Goal: Task Accomplishment & Management: Manage account settings

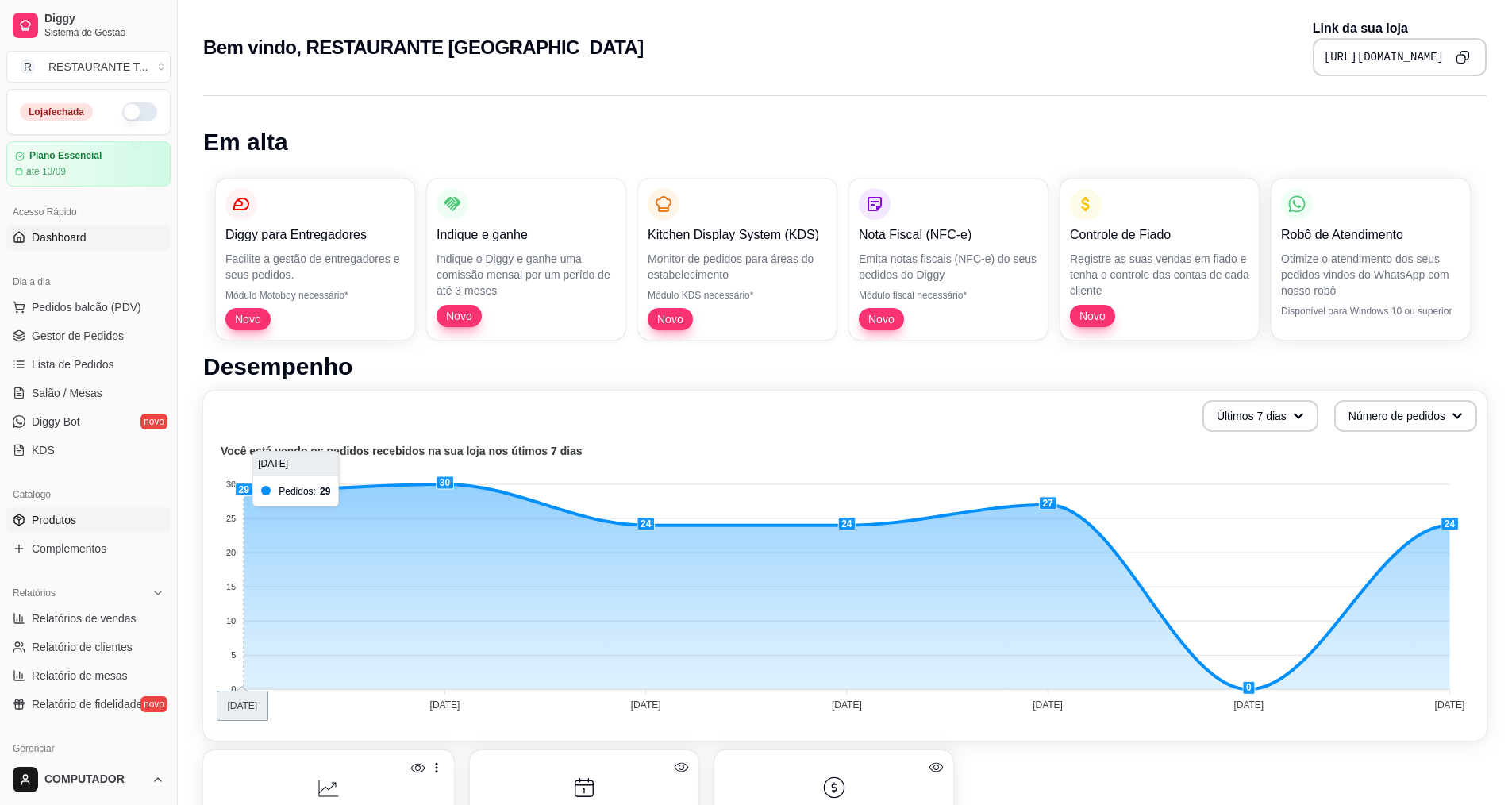
click at [66, 527] on span "Produtos" at bounding box center [54, 520] width 44 height 16
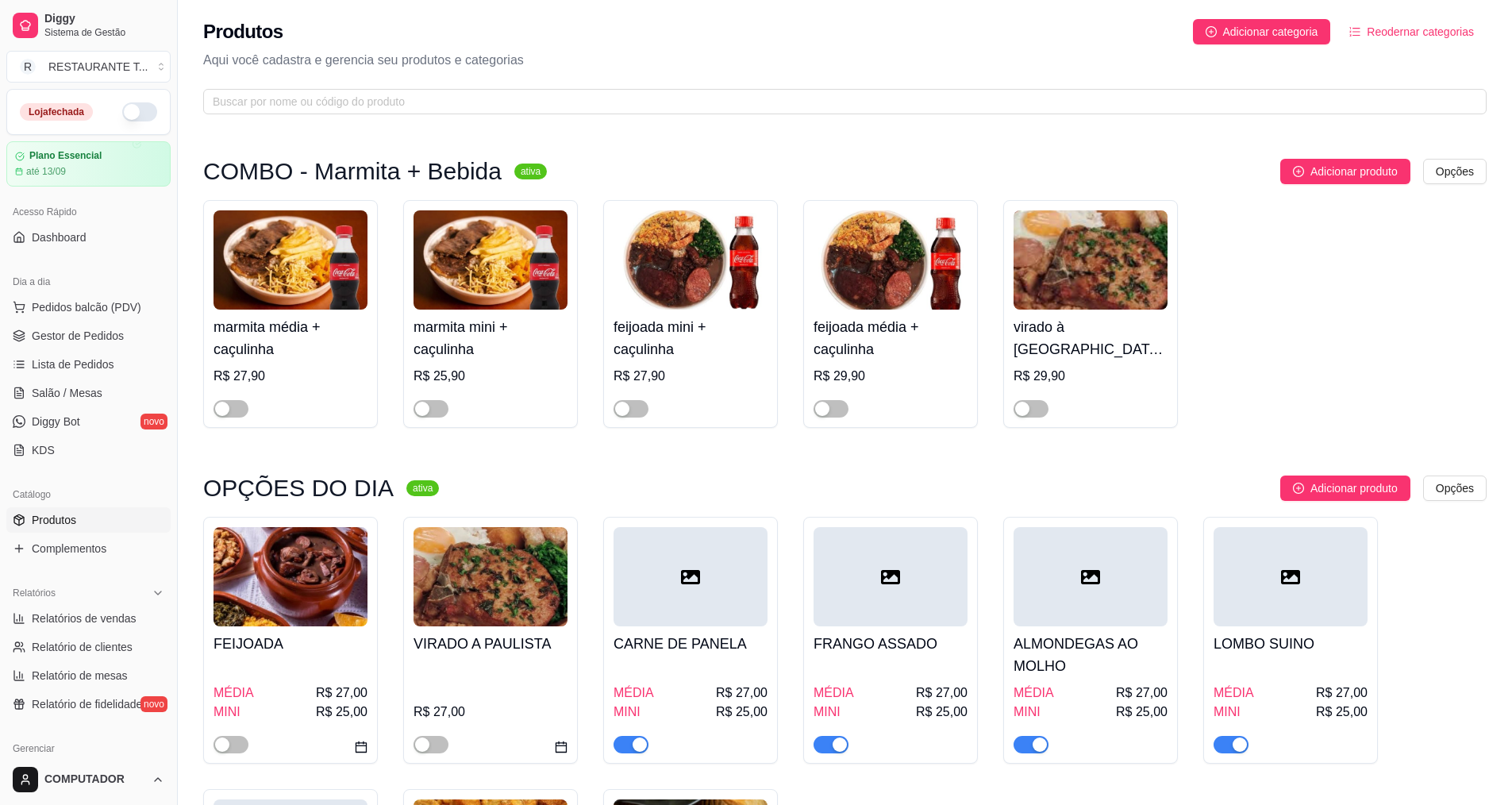
click at [684, 639] on h4 "CARNE DE PANELA" at bounding box center [690, 644] width 154 height 22
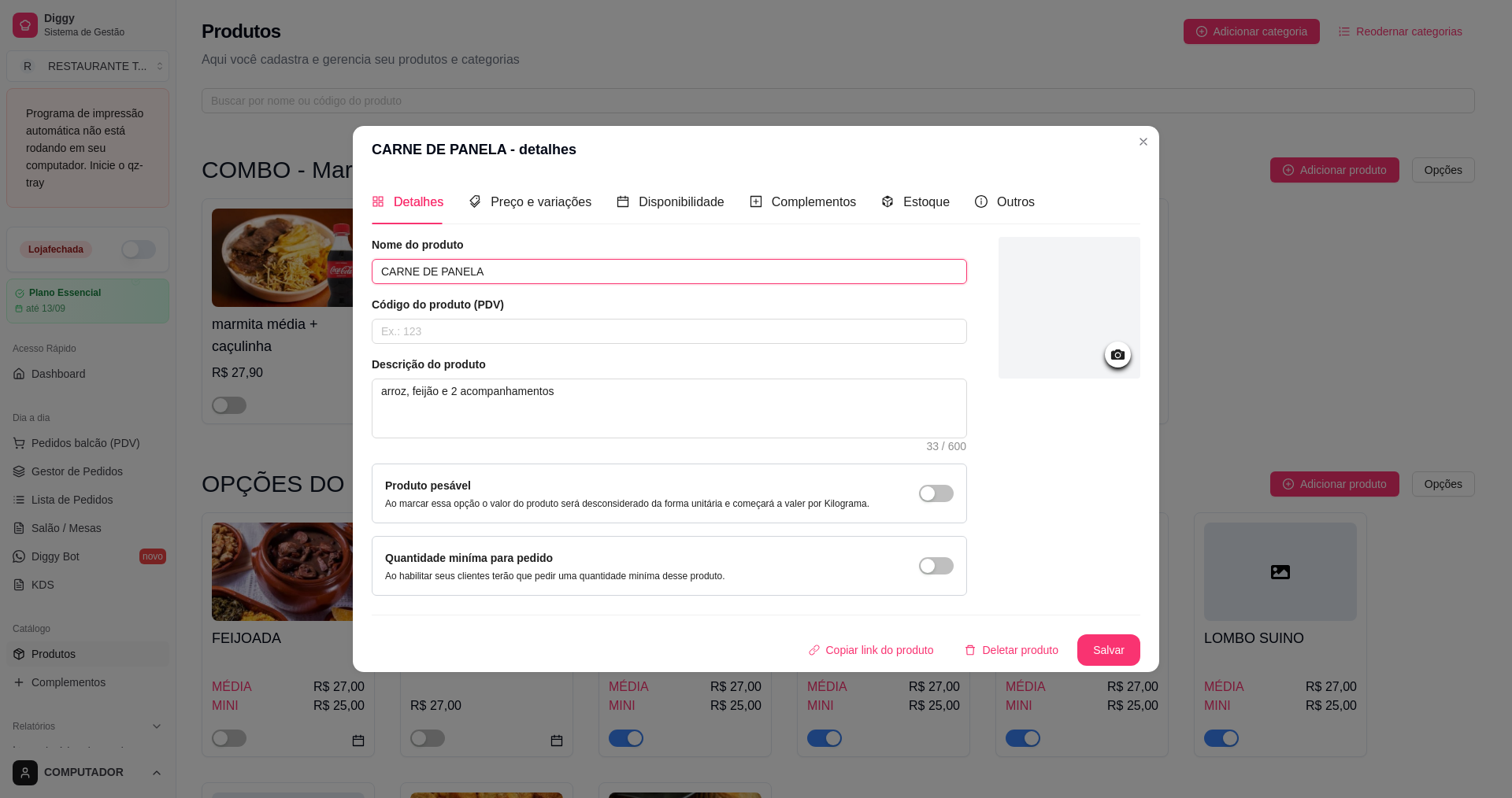
click at [606, 266] on input "CARNE DE PANELA" at bounding box center [669, 272] width 595 height 26
type input "C"
type input "BIFE A PARMEGIANA"
click at [1116, 656] on button "Salvar" at bounding box center [1108, 650] width 61 height 31
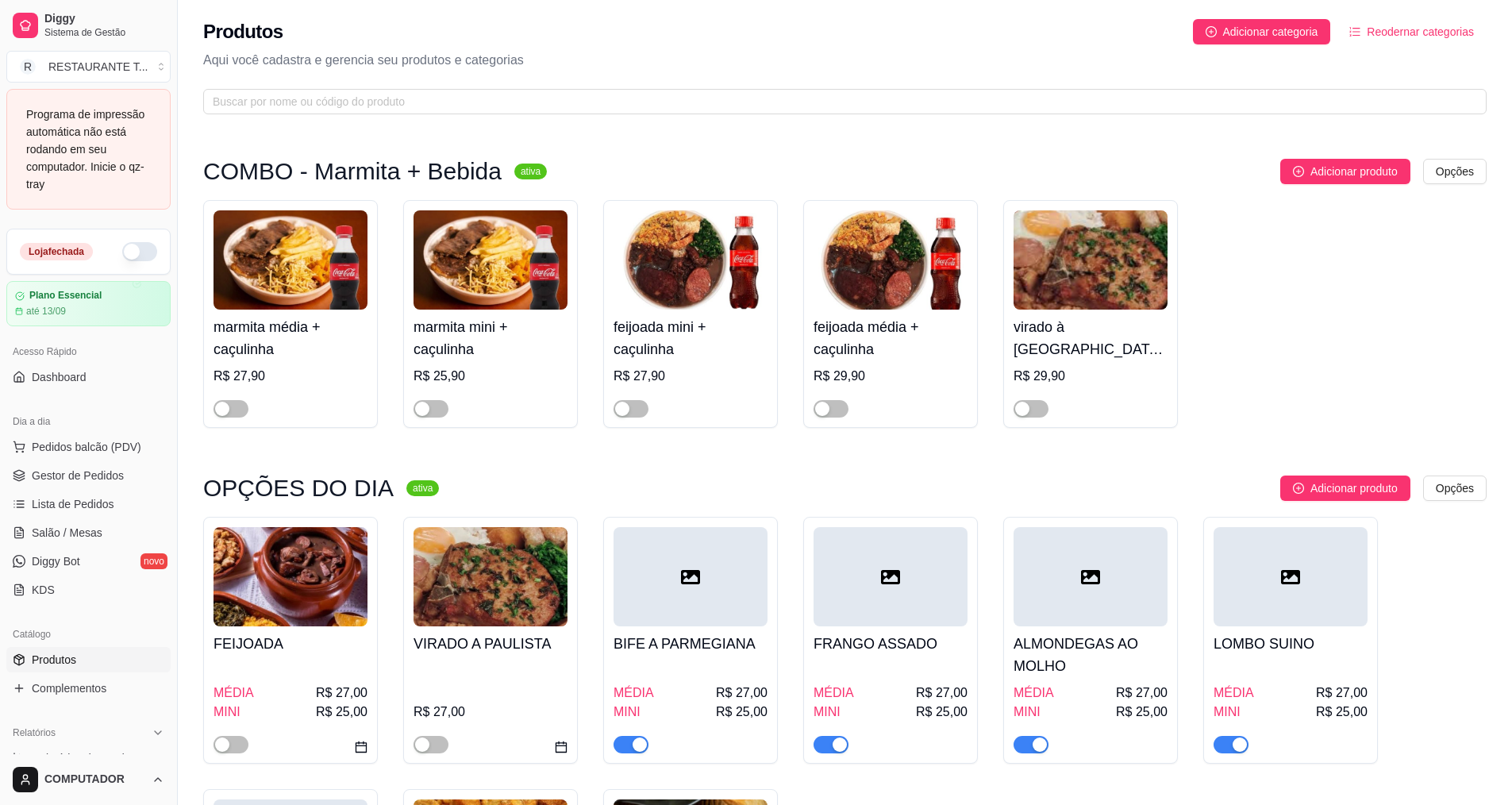
click at [940, 650] on h4 "FRANGO ASSADO" at bounding box center [890, 644] width 154 height 22
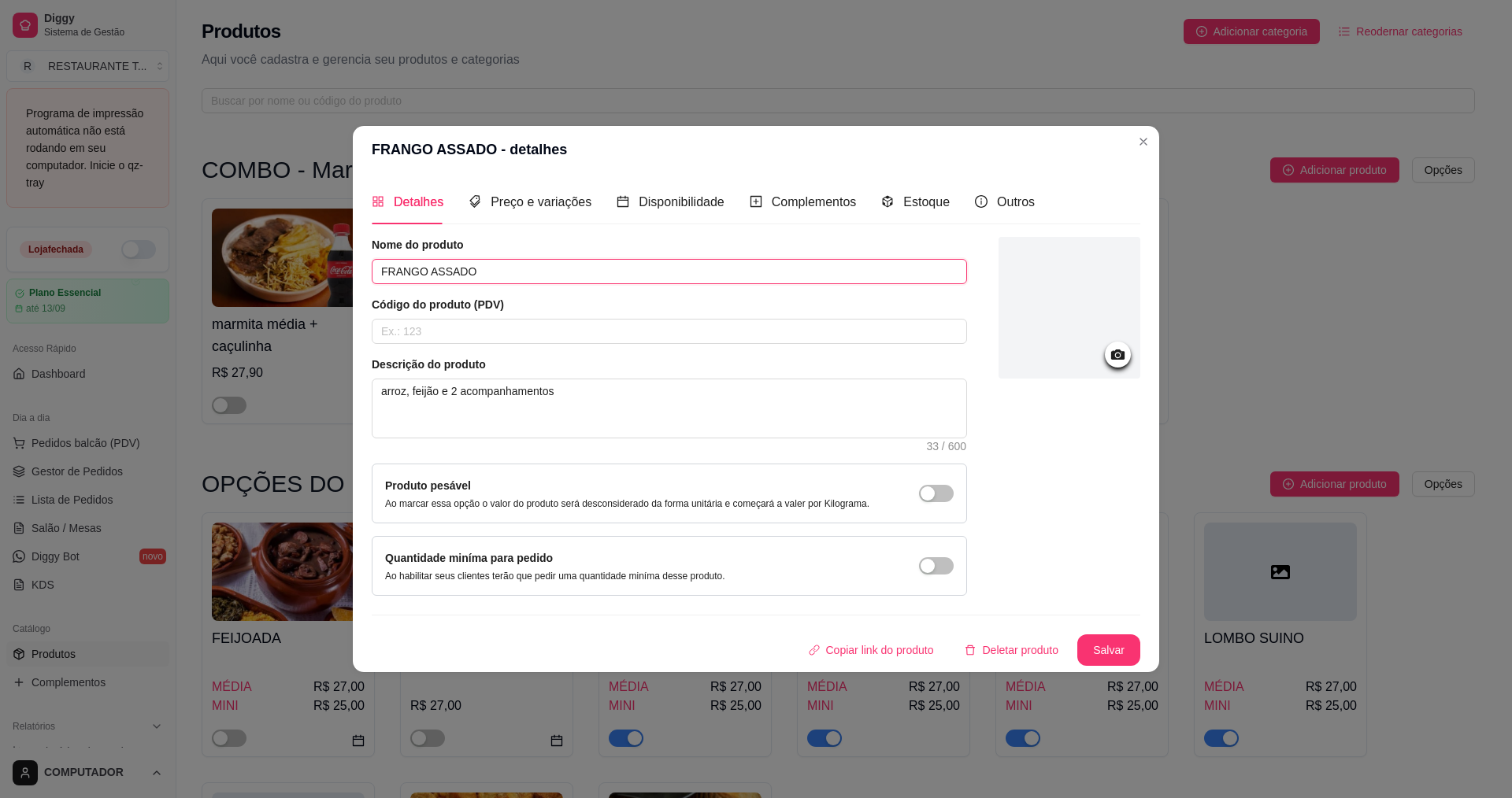
click at [620, 268] on input "FRANGO ASSADO" at bounding box center [669, 272] width 595 height 26
type input "F"
type input "BISTECA GRELHADA"
click at [1112, 657] on button "Salvar" at bounding box center [1109, 650] width 63 height 32
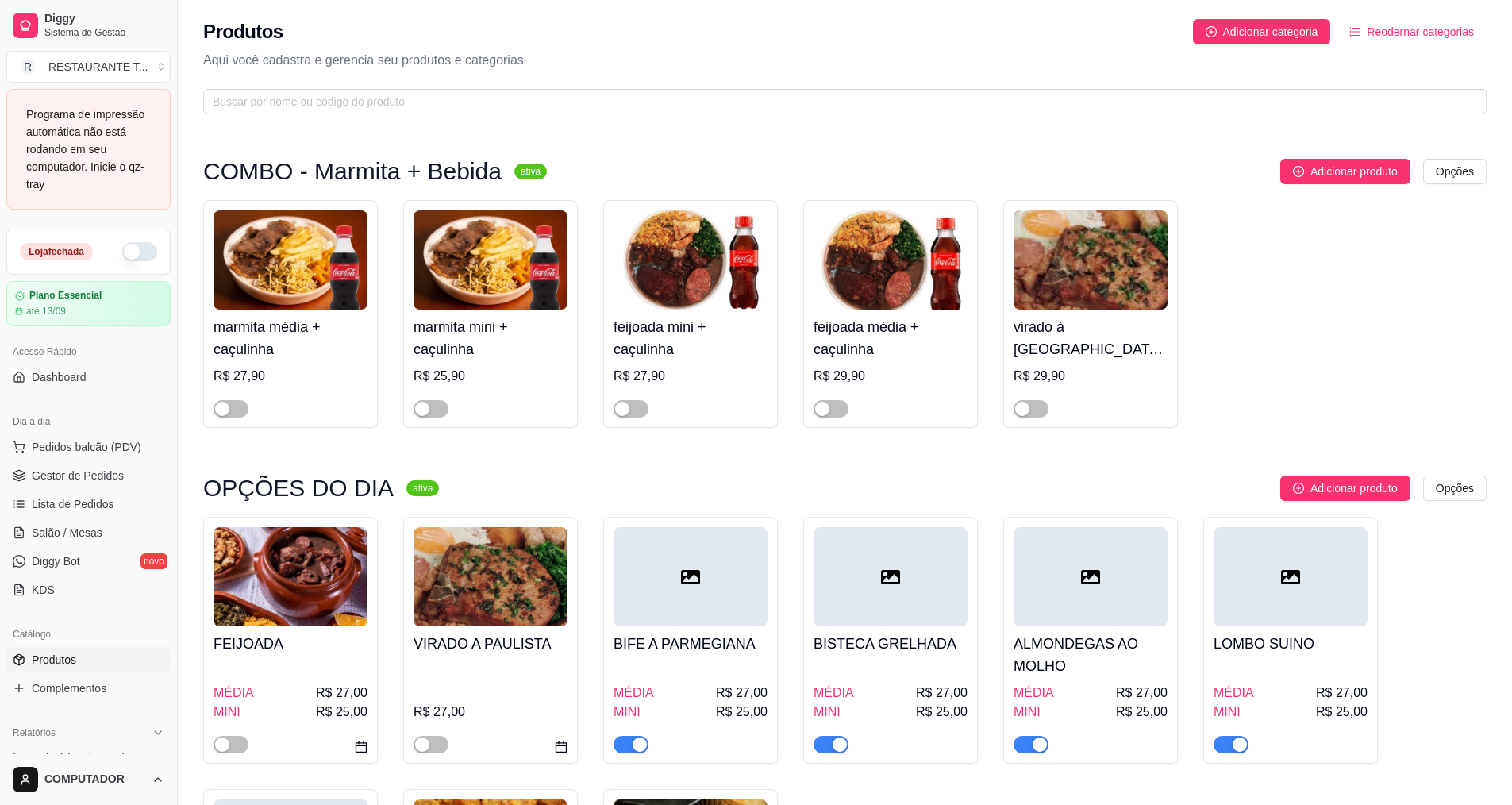
click at [1071, 646] on h4 "ALMONDEGAS AO MOLHO" at bounding box center [1090, 655] width 154 height 44
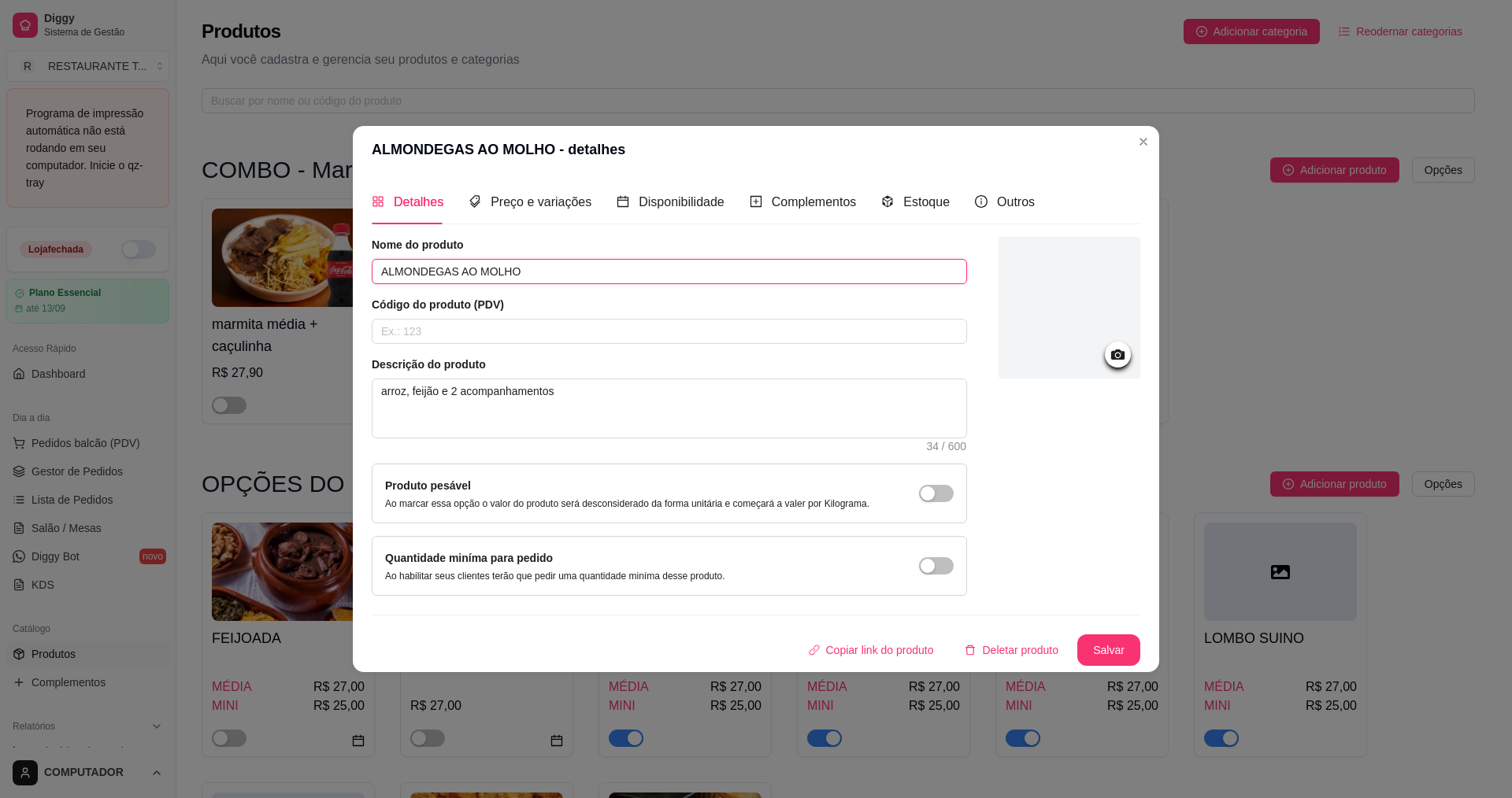
click at [537, 268] on input "ALMONDEGAS AO MOLHO" at bounding box center [669, 272] width 595 height 26
type input "A"
type input "FRANGO AO MOLHO"
click at [1131, 658] on button "Salvar" at bounding box center [1109, 650] width 63 height 32
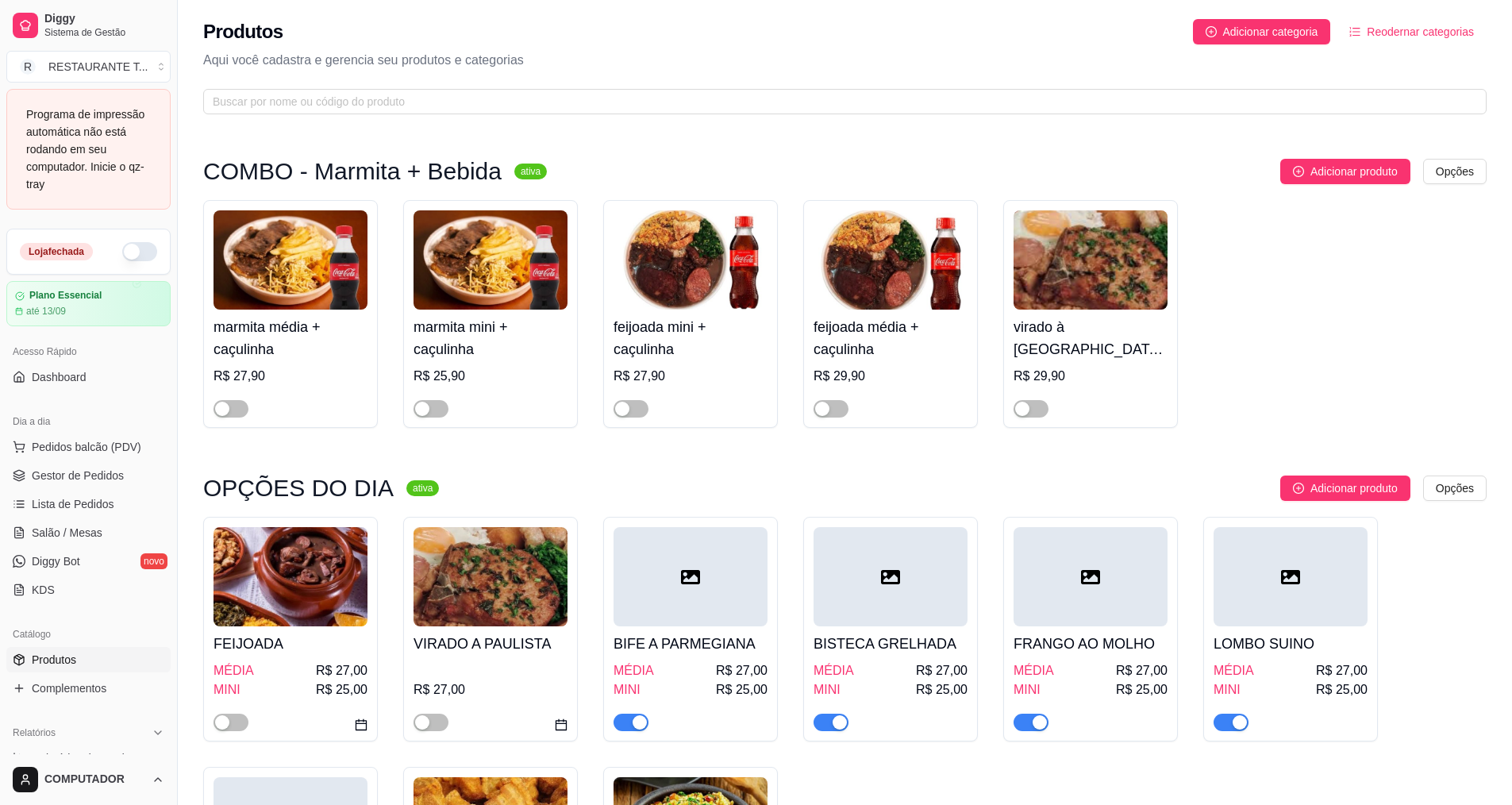
click at [1266, 657] on div "LOMBO SUINO MÉDIA R$ 27,00 MINI R$ 25,00" at bounding box center [1289, 679] width 154 height 105
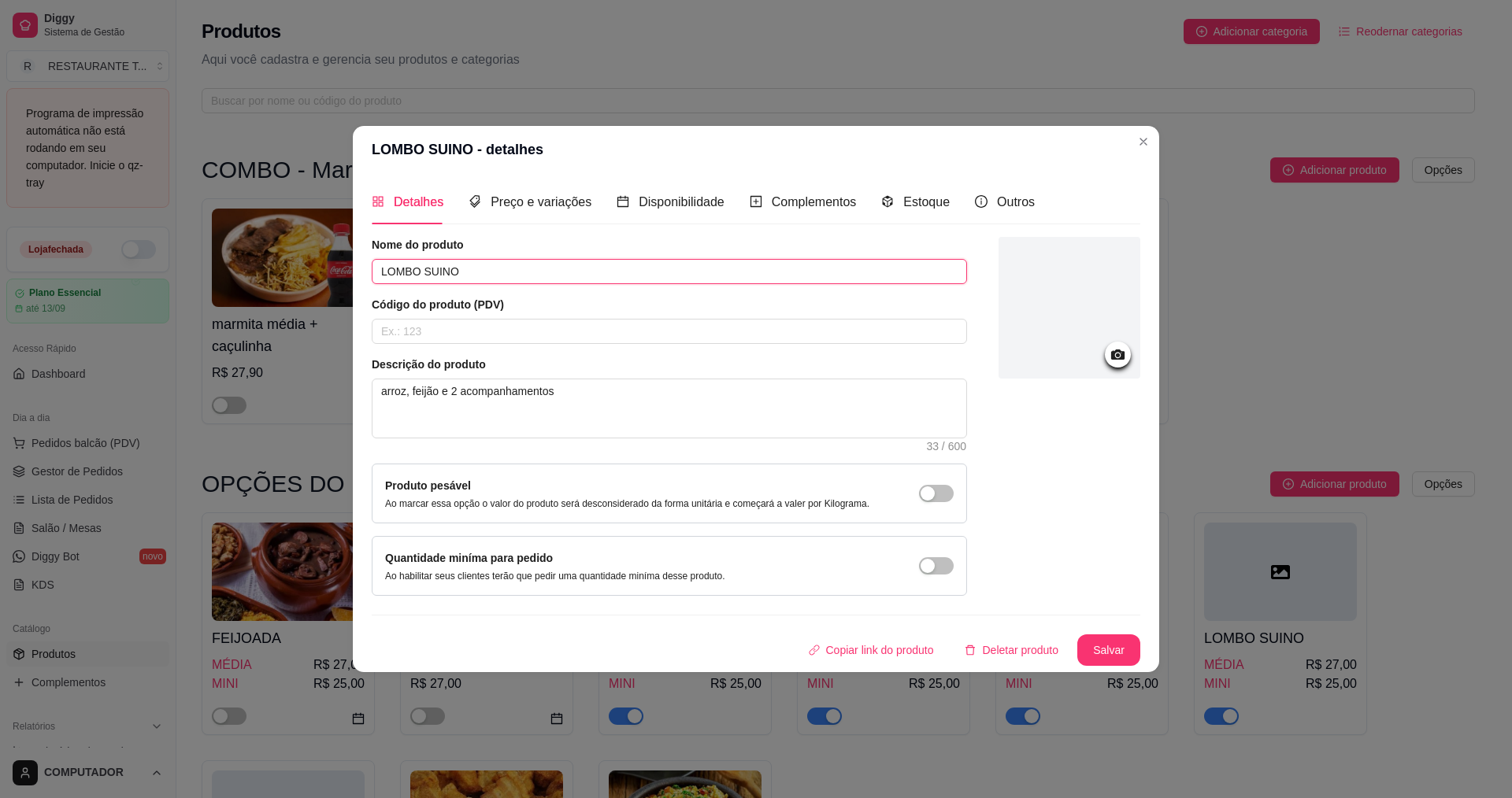
click at [683, 269] on input "LOMBO SUINO" at bounding box center [669, 272] width 595 height 26
type input "L"
type input "PANQUECA DE CARNE"
click at [1099, 643] on button "Salvar" at bounding box center [1109, 650] width 63 height 32
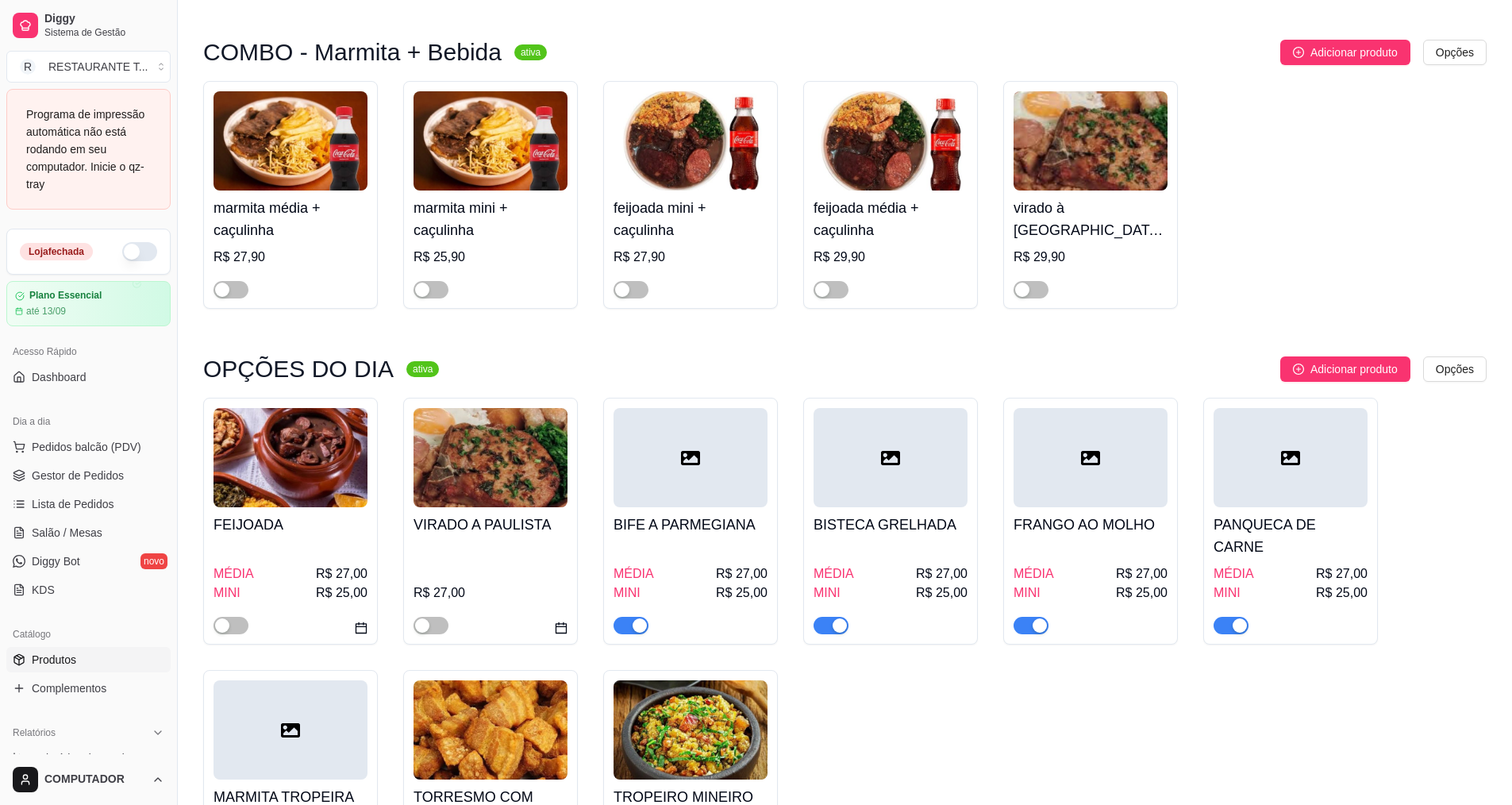
scroll to position [159, 0]
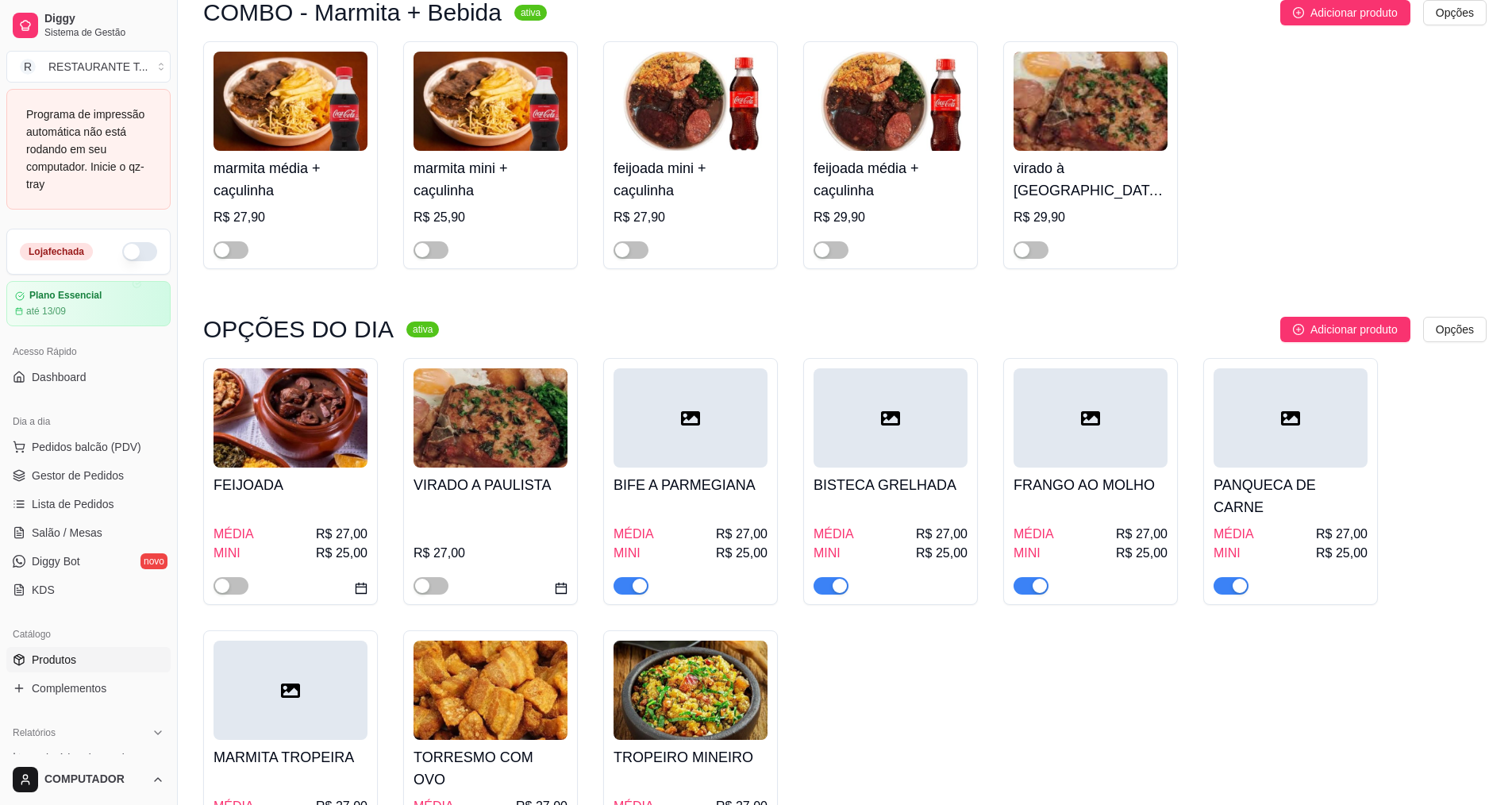
click at [264, 705] on div at bounding box center [290, 690] width 154 height 99
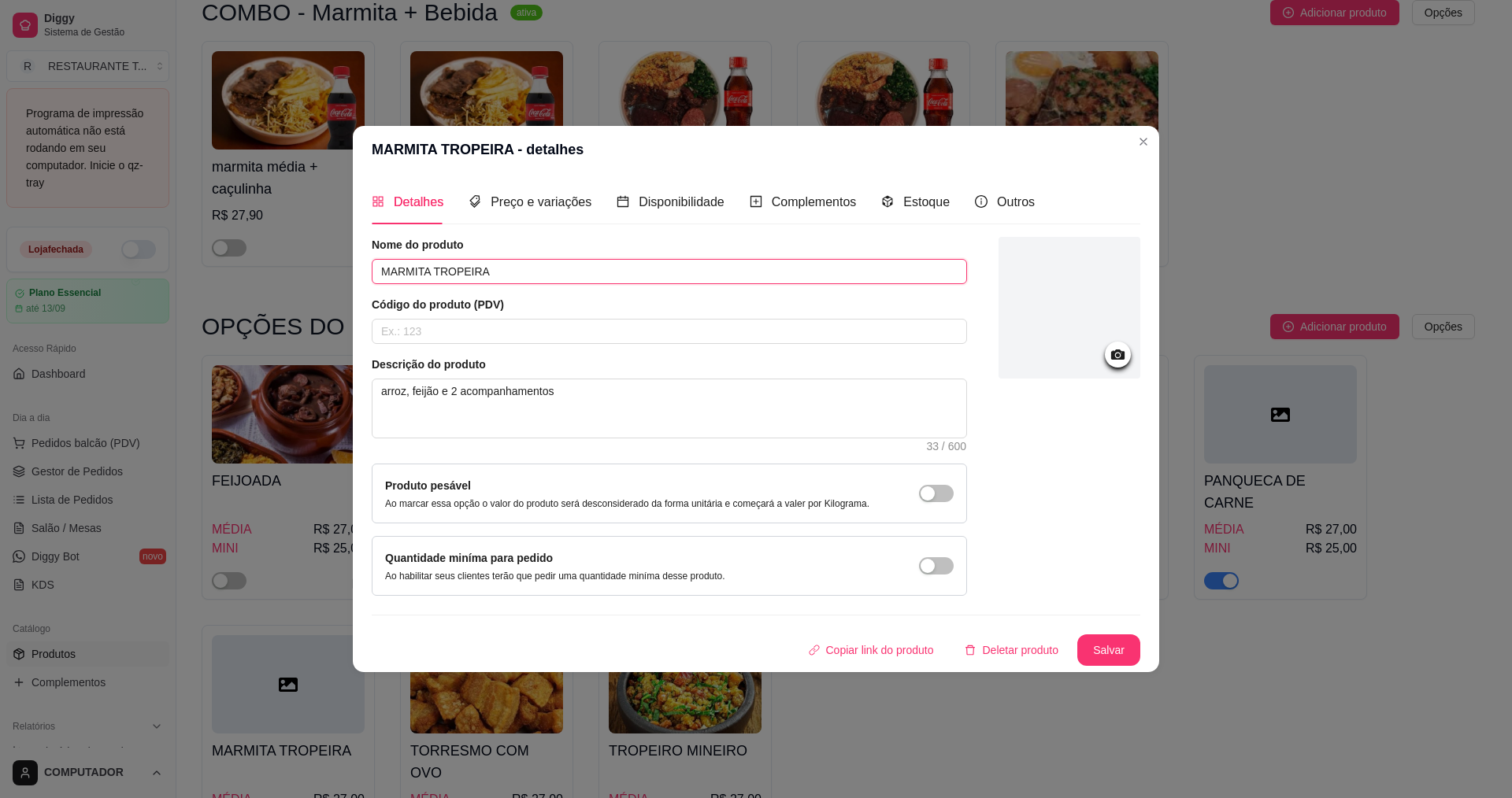
click at [615, 277] on input "MARMITA TROPEIRA" at bounding box center [669, 272] width 595 height 26
type input "M"
type input "FILE DE [PERSON_NAME]"
click at [1094, 643] on button "Salvar" at bounding box center [1108, 650] width 61 height 31
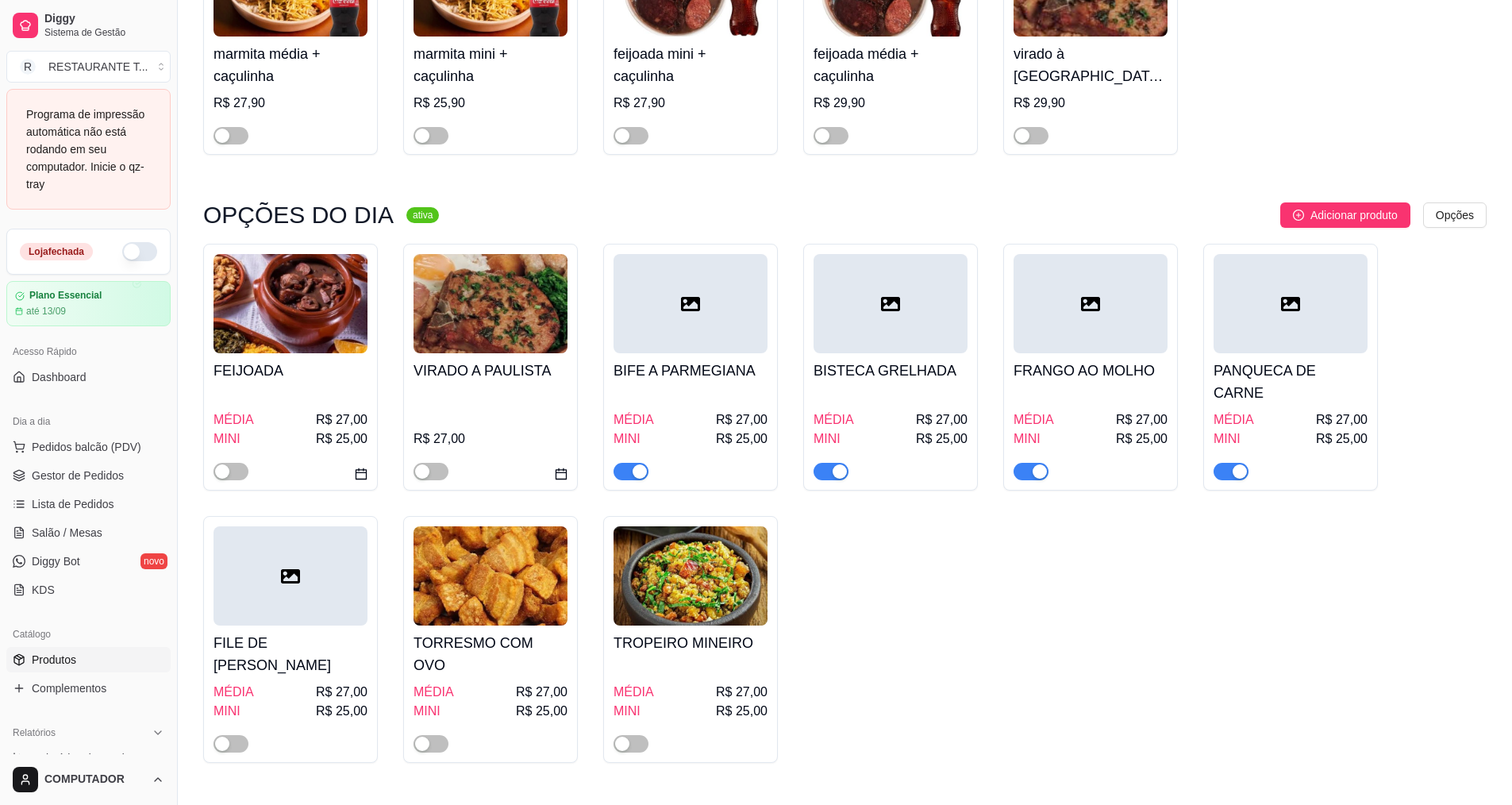
scroll to position [238, 0]
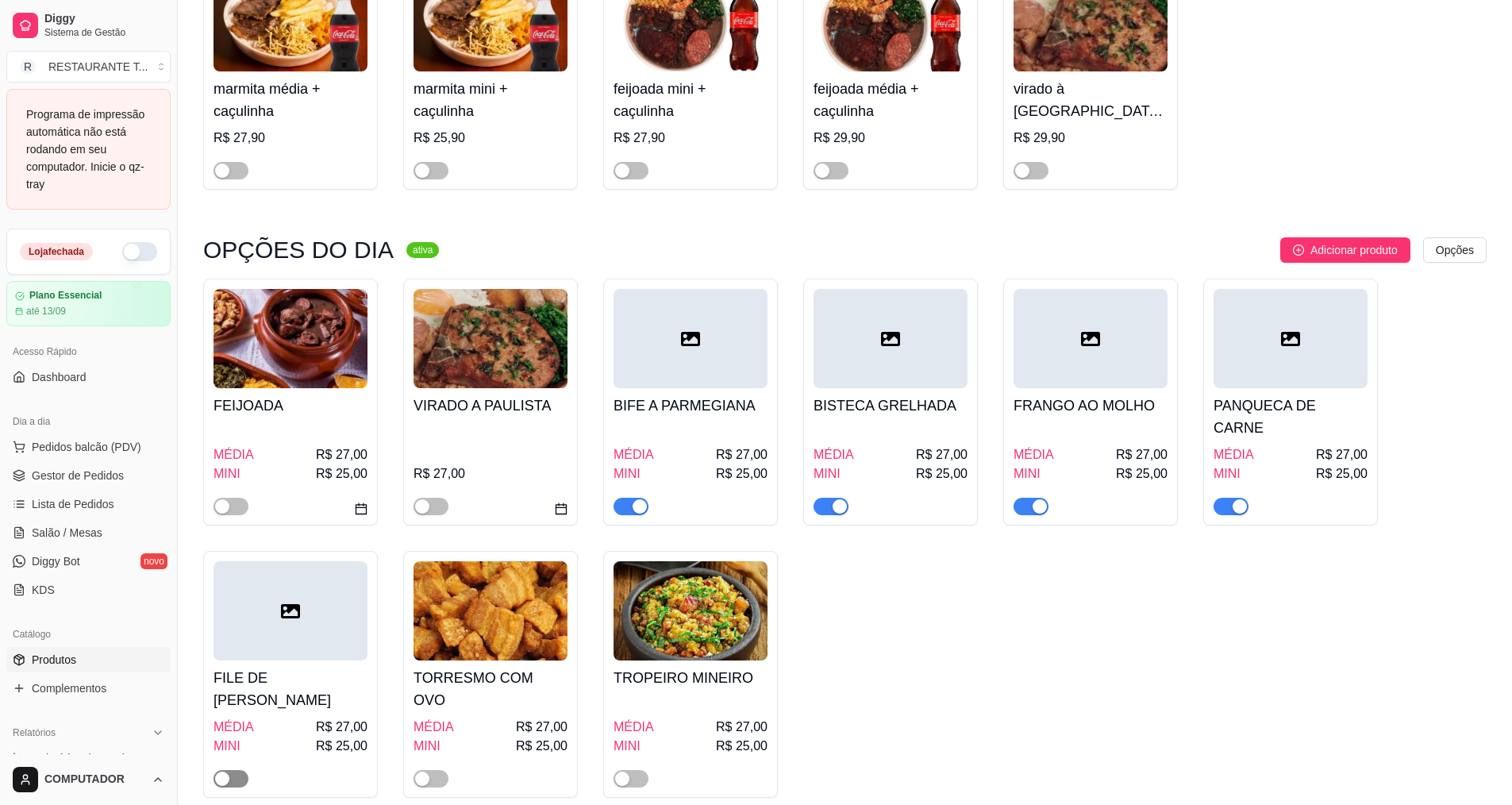
click at [223, 772] on div "button" at bounding box center [223, 779] width 15 height 15
click at [86, 697] on link "Complementos" at bounding box center [88, 688] width 165 height 26
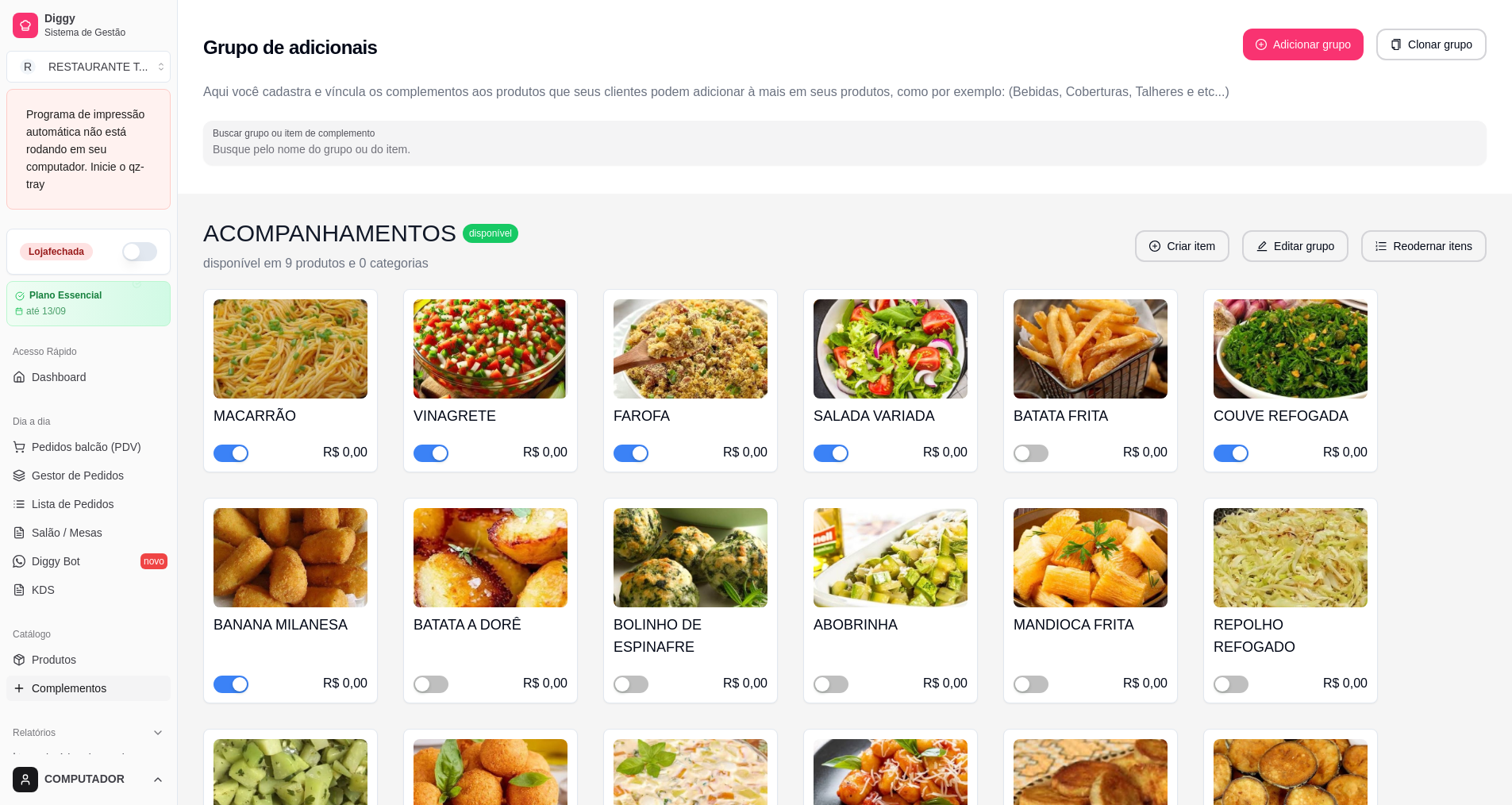
click at [1226, 452] on span "button" at bounding box center [1231, 453] width 35 height 17
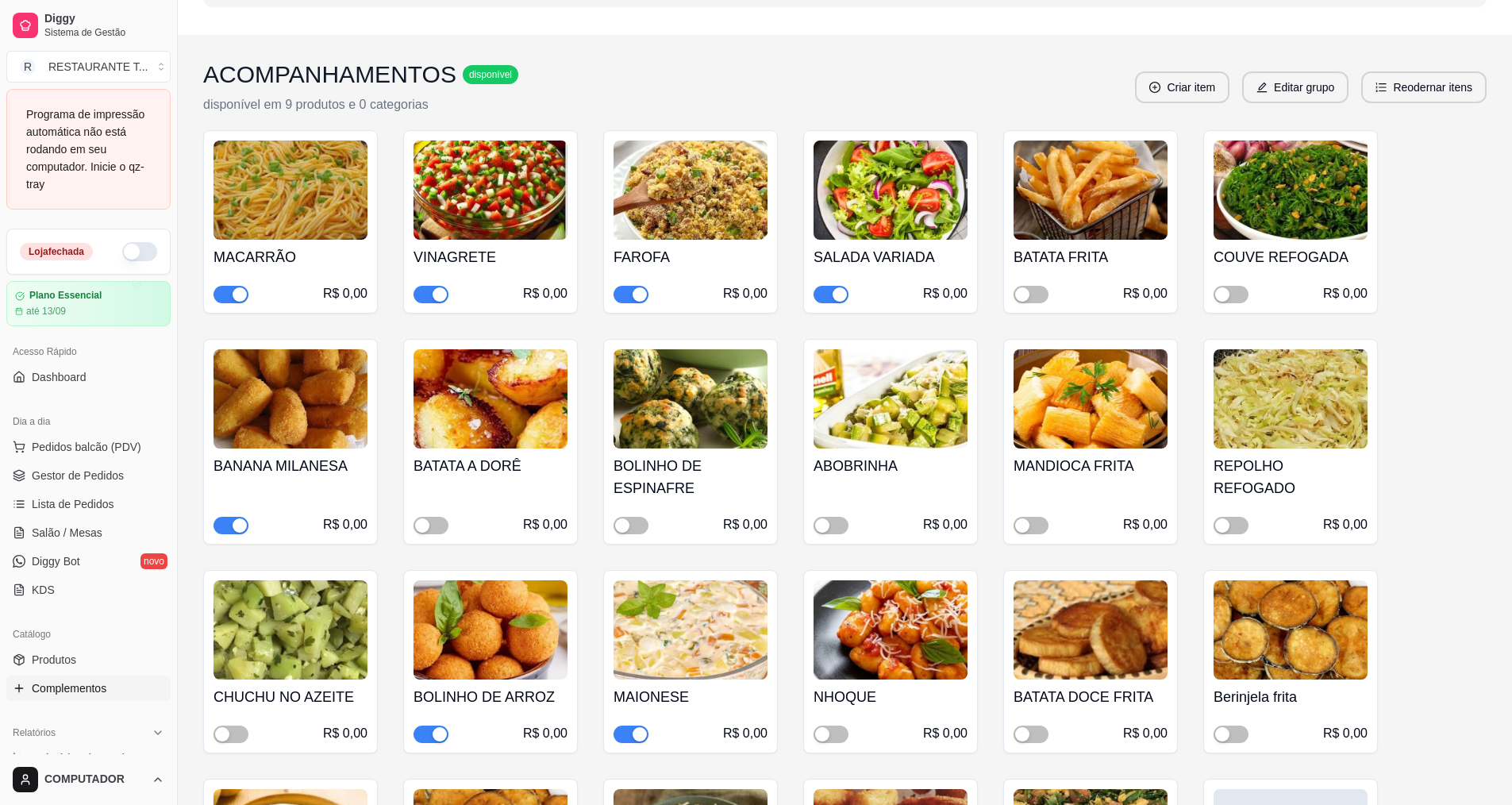
click at [630, 733] on button "button" at bounding box center [631, 734] width 35 height 17
click at [426, 725] on div "R$ 0,00" at bounding box center [490, 733] width 154 height 19
click at [428, 736] on span "button" at bounding box center [431, 734] width 35 height 17
click at [236, 733] on span "button" at bounding box center [231, 734] width 35 height 17
click at [1018, 524] on div "button" at bounding box center [1023, 526] width 15 height 15
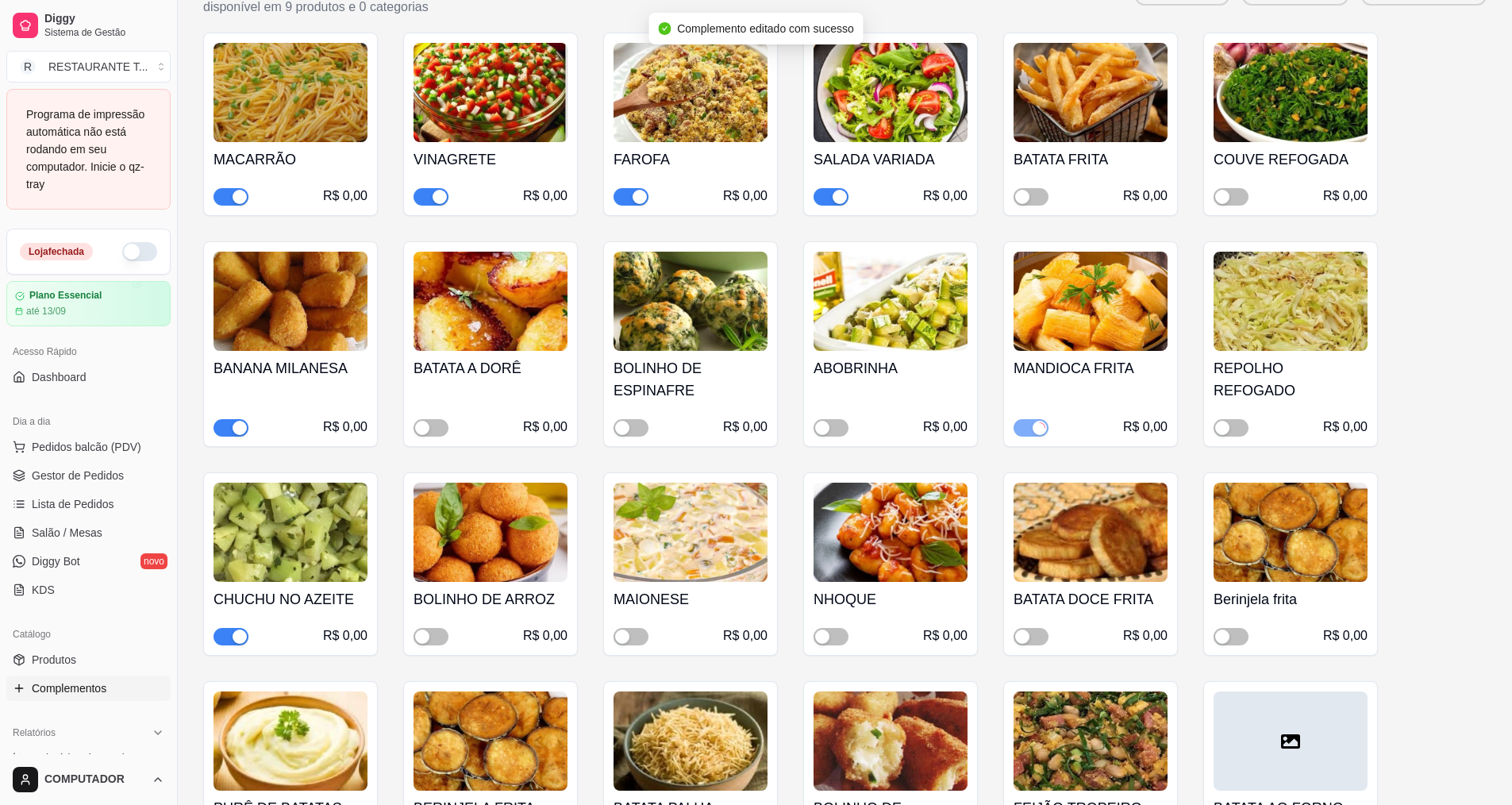
scroll to position [397, 0]
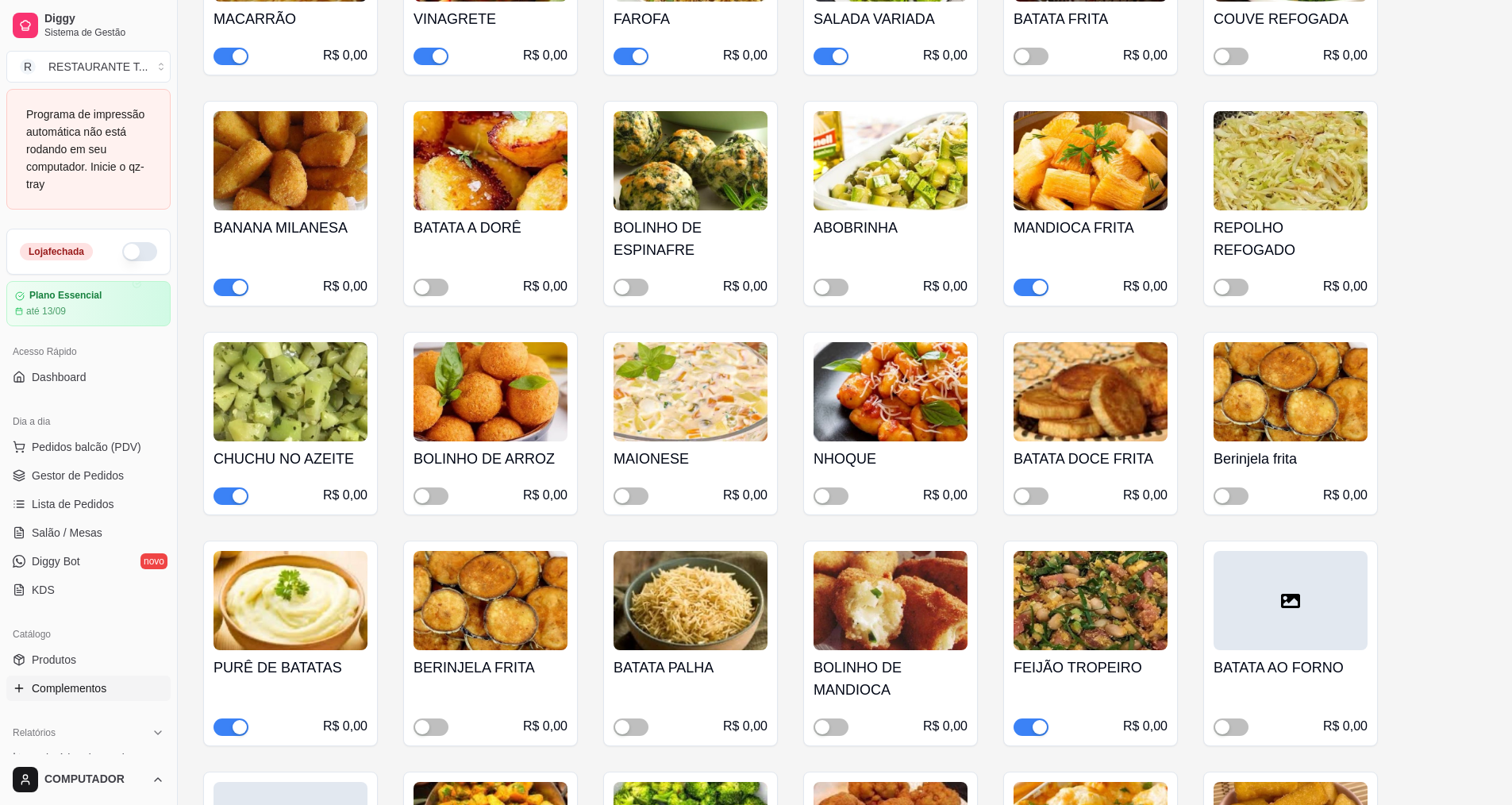
click at [234, 723] on div "button" at bounding box center [240, 728] width 15 height 15
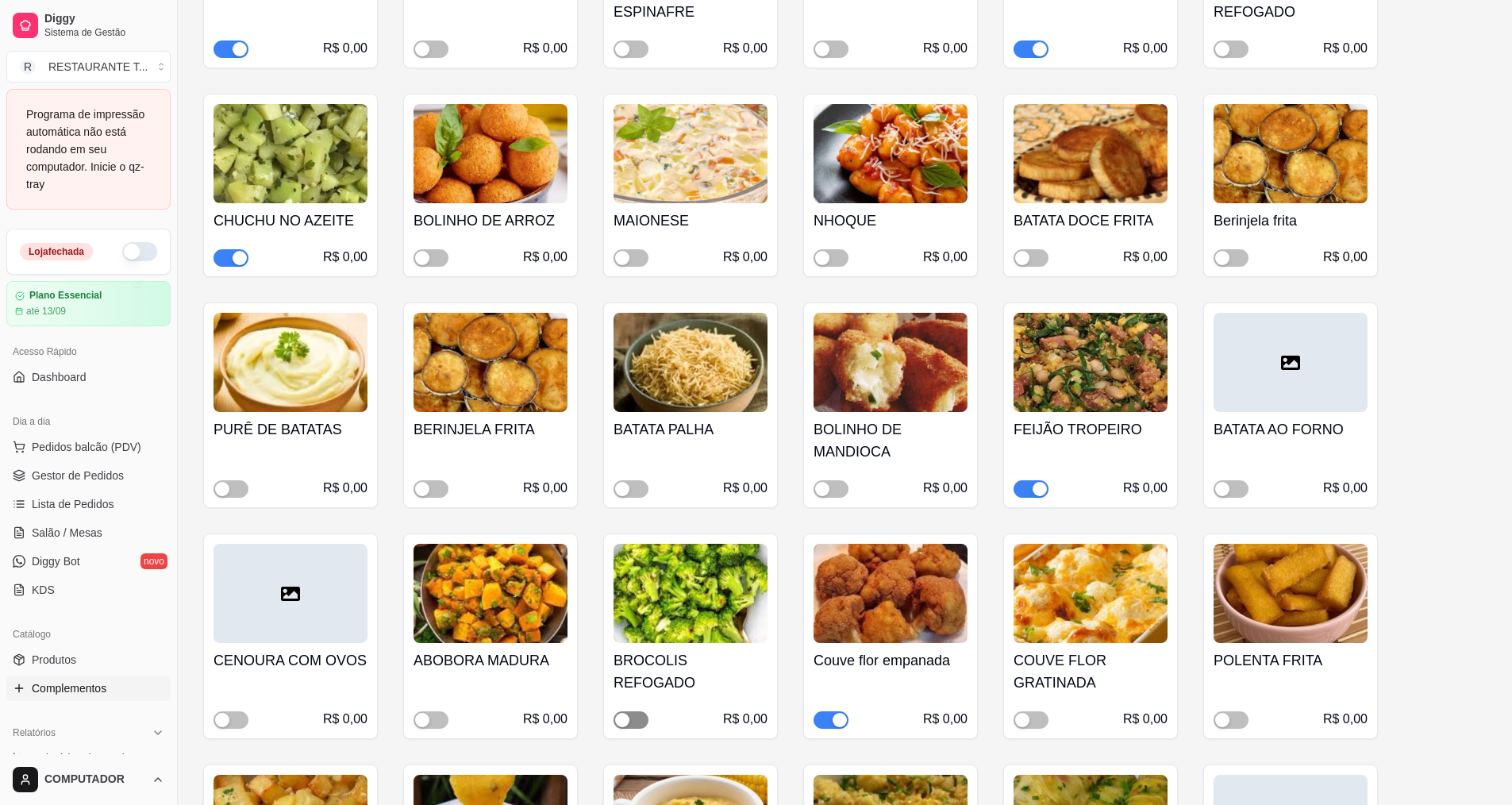
click at [619, 715] on div "button" at bounding box center [623, 720] width 15 height 15
click at [831, 716] on button "button" at bounding box center [831, 719] width 35 height 17
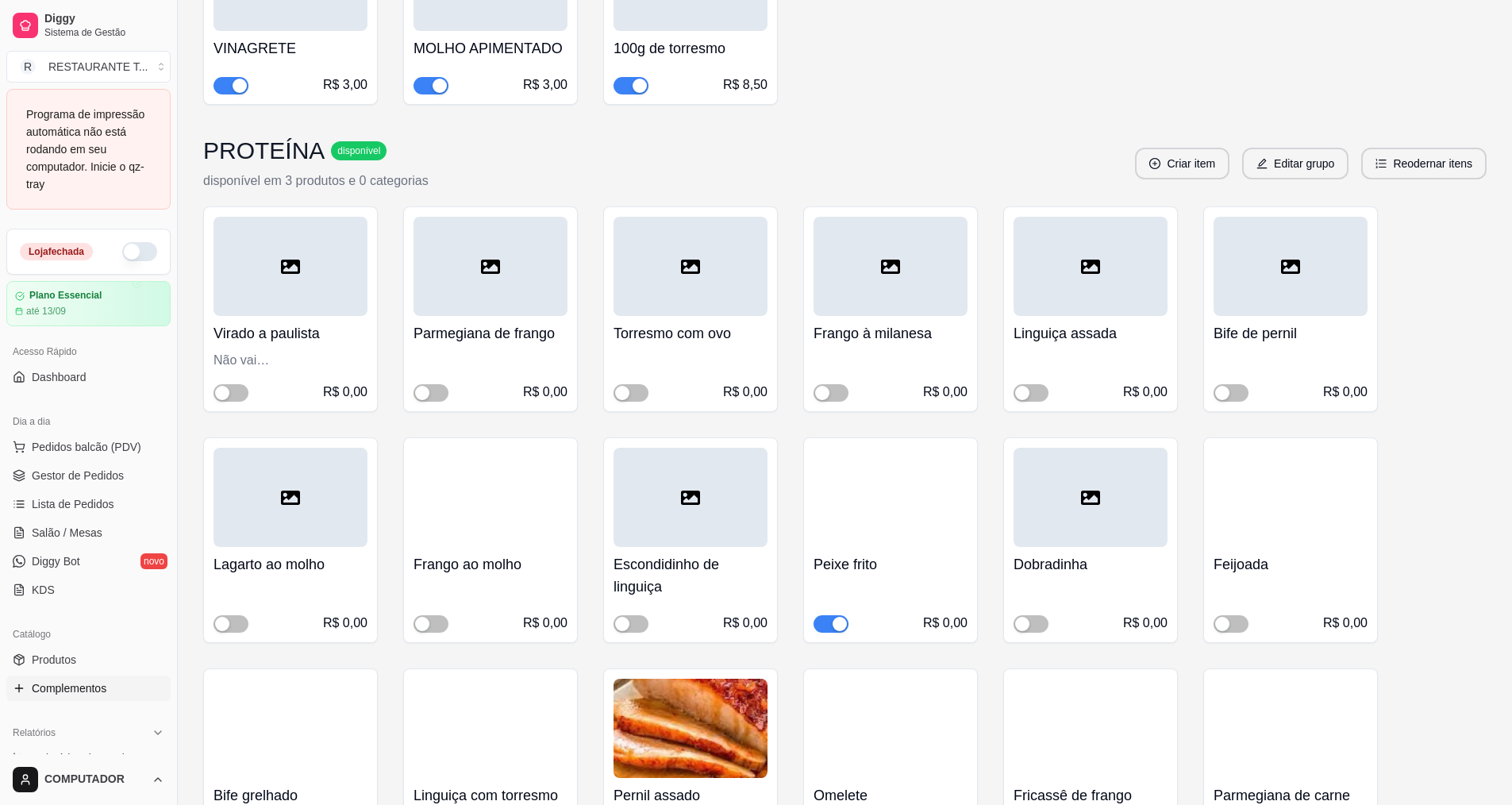
scroll to position [2461, 0]
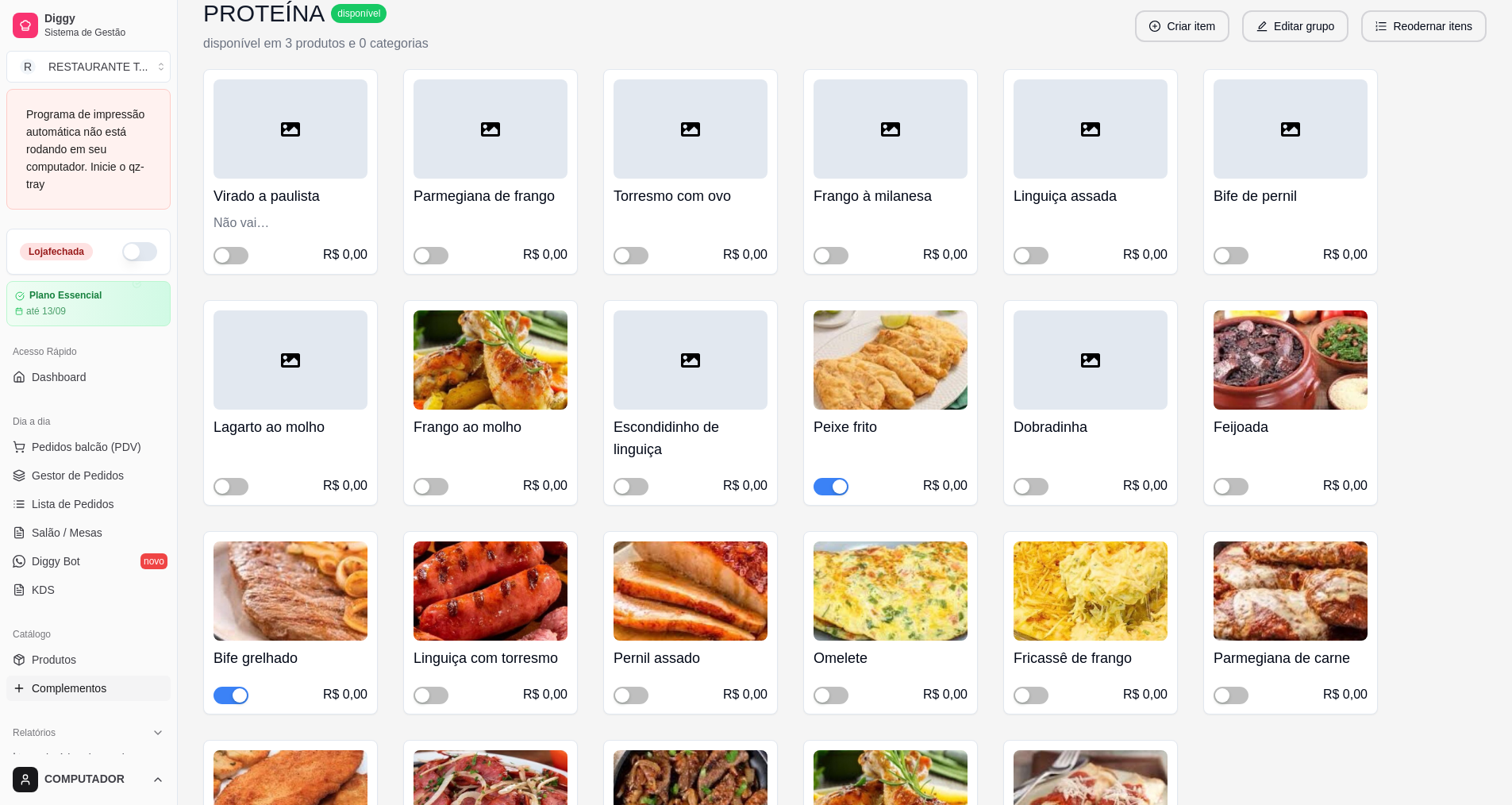
click at [827, 478] on span "button" at bounding box center [831, 487] width 35 height 17
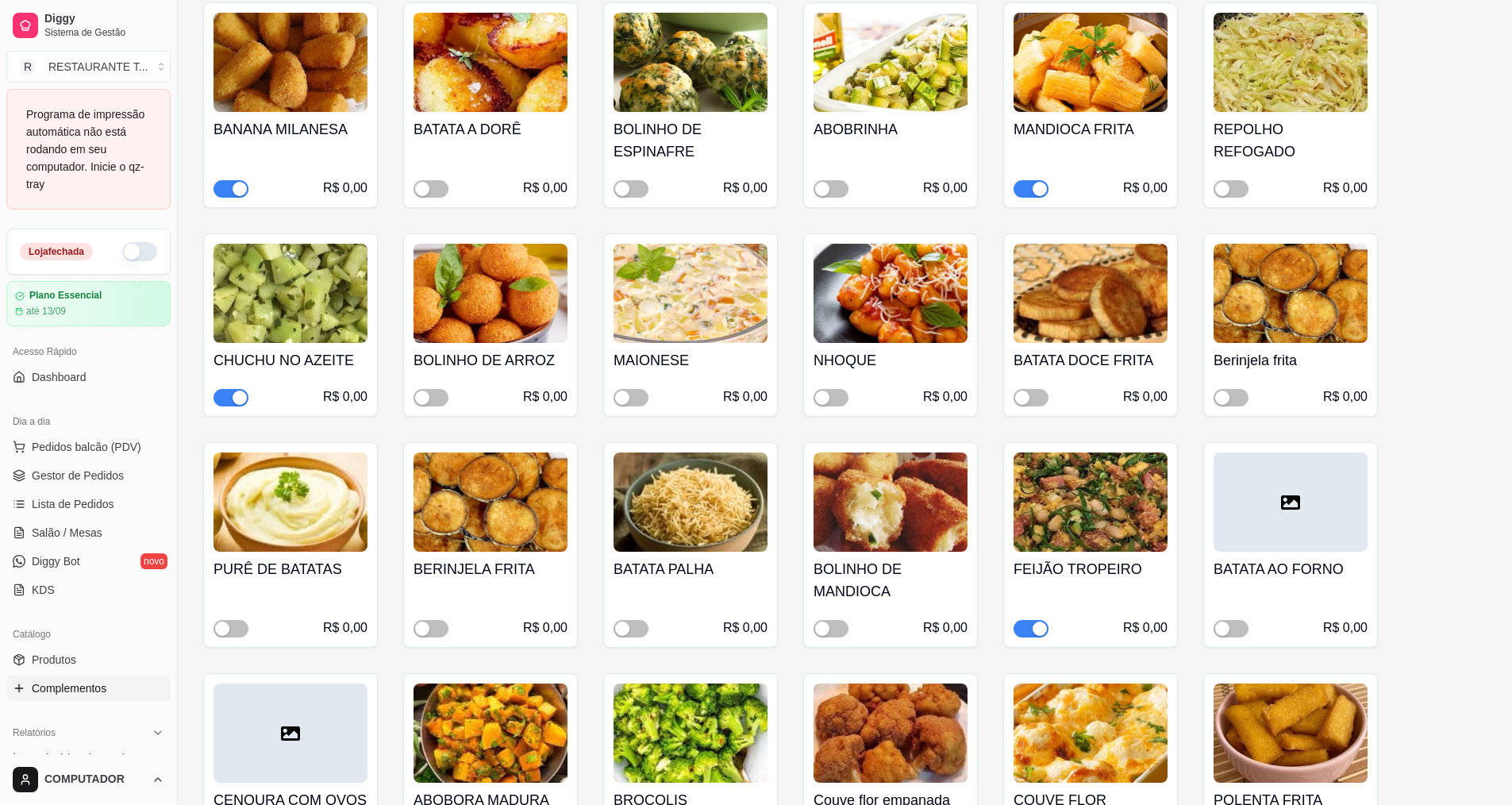
scroll to position [238, 0]
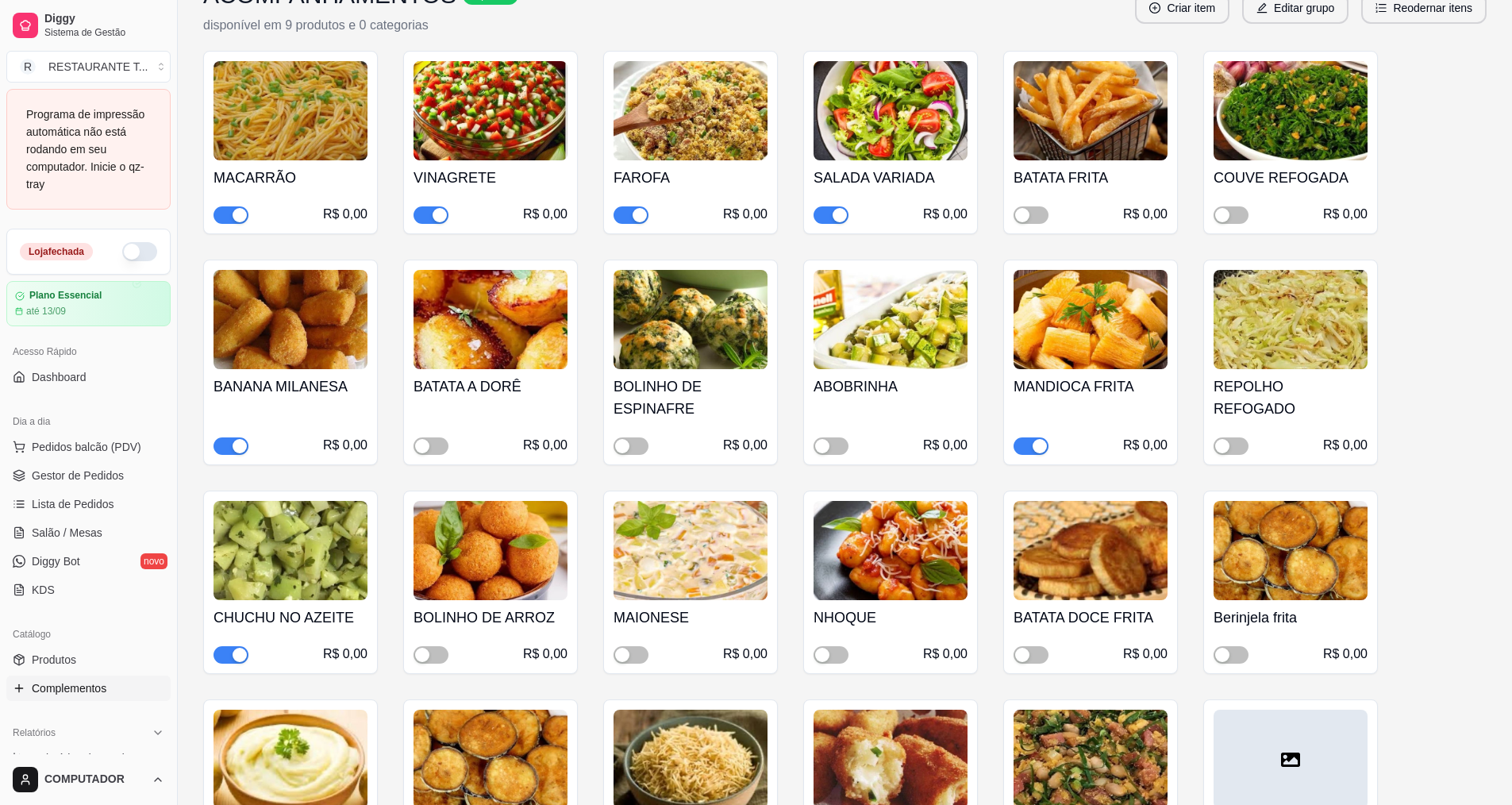
click at [115, 462] on ul "Pedidos balcão (PDV) Gestor de Pedidos Lista de Pedidos Salão / Mesas Diggy Bot…" at bounding box center [88, 518] width 165 height 168
click at [115, 481] on span "Gestor de Pedidos" at bounding box center [78, 475] width 92 height 16
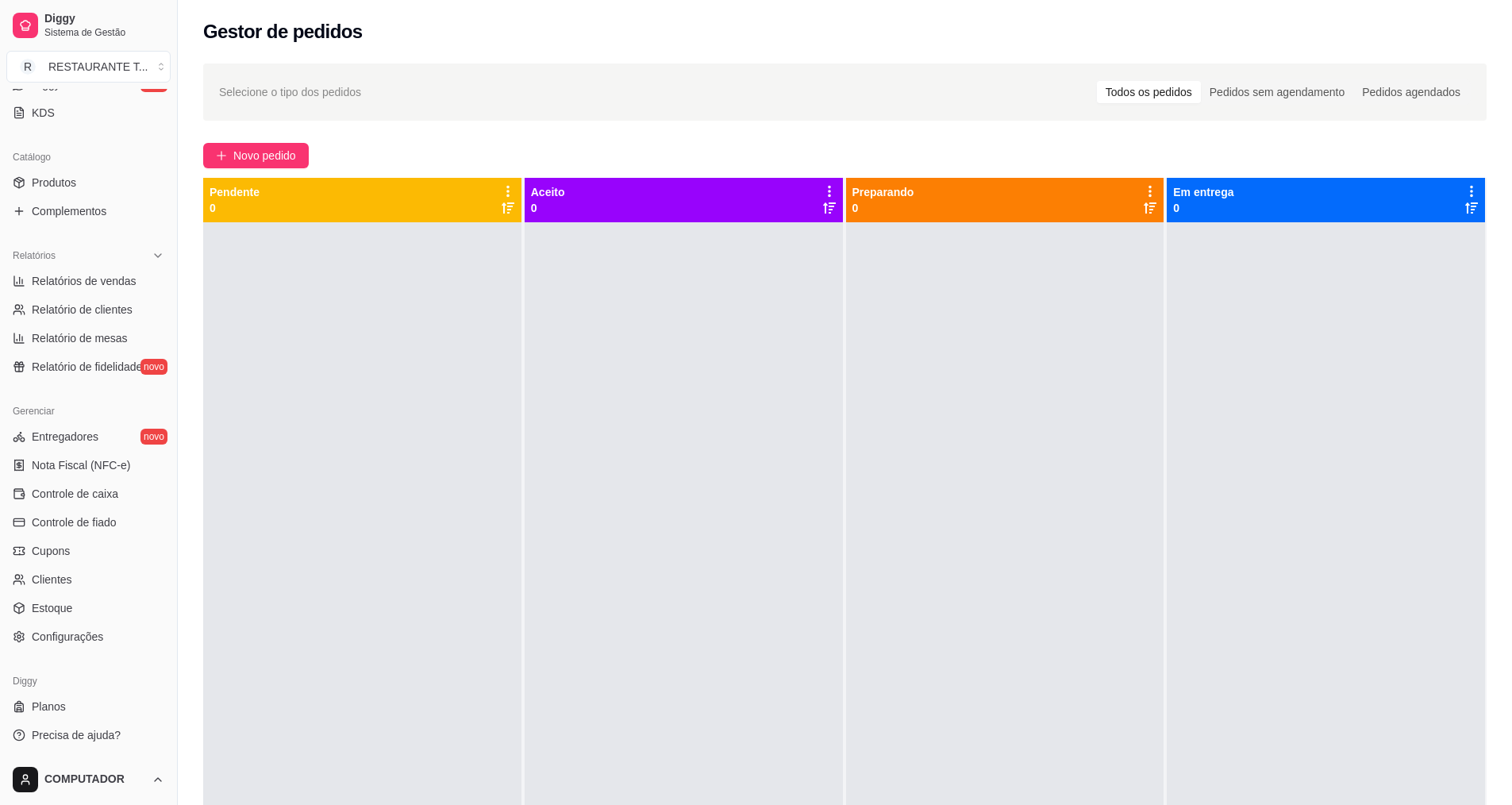
scroll to position [242, 0]
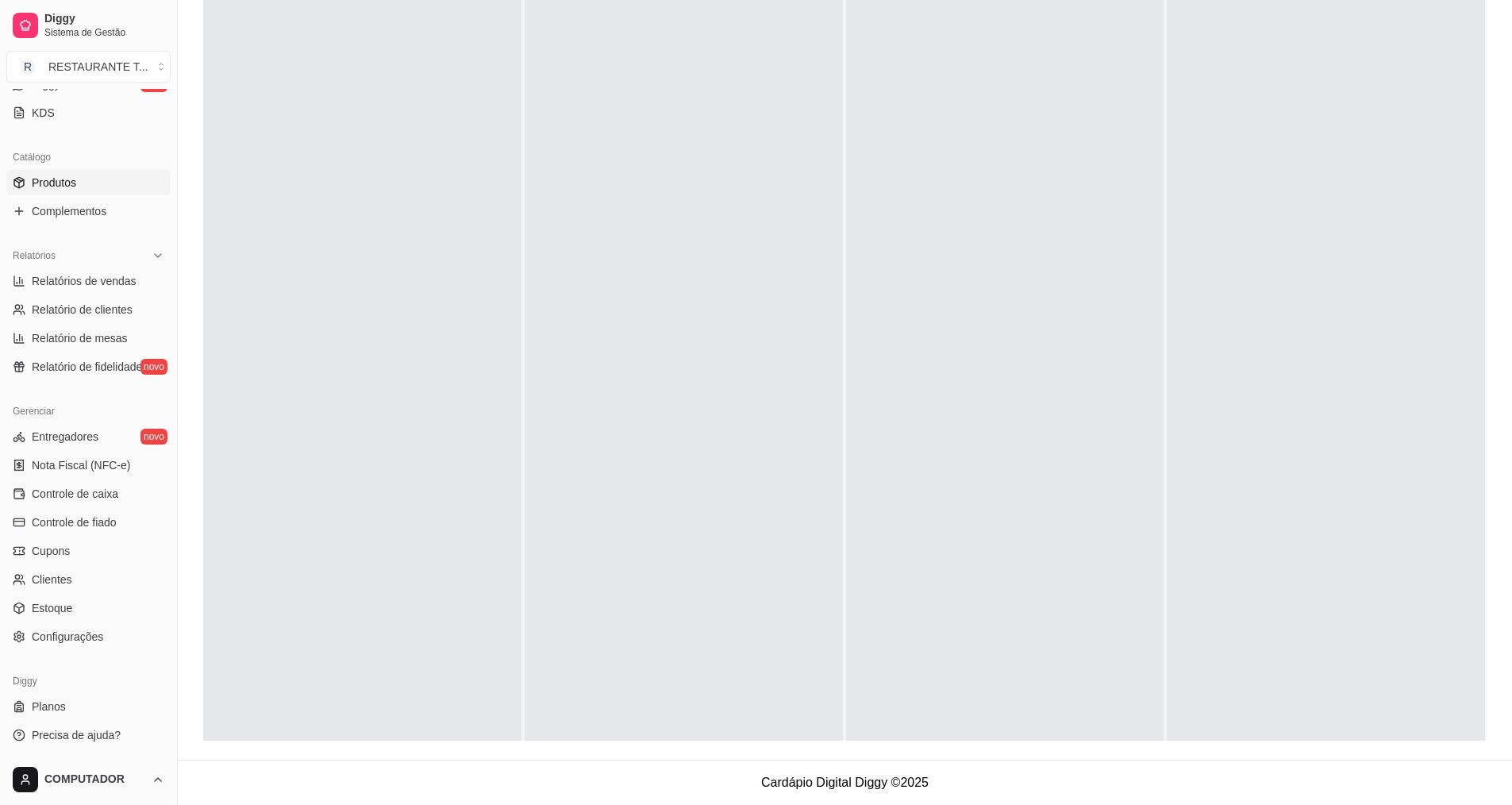
click at [100, 183] on link "Produtos" at bounding box center [88, 183] width 165 height 26
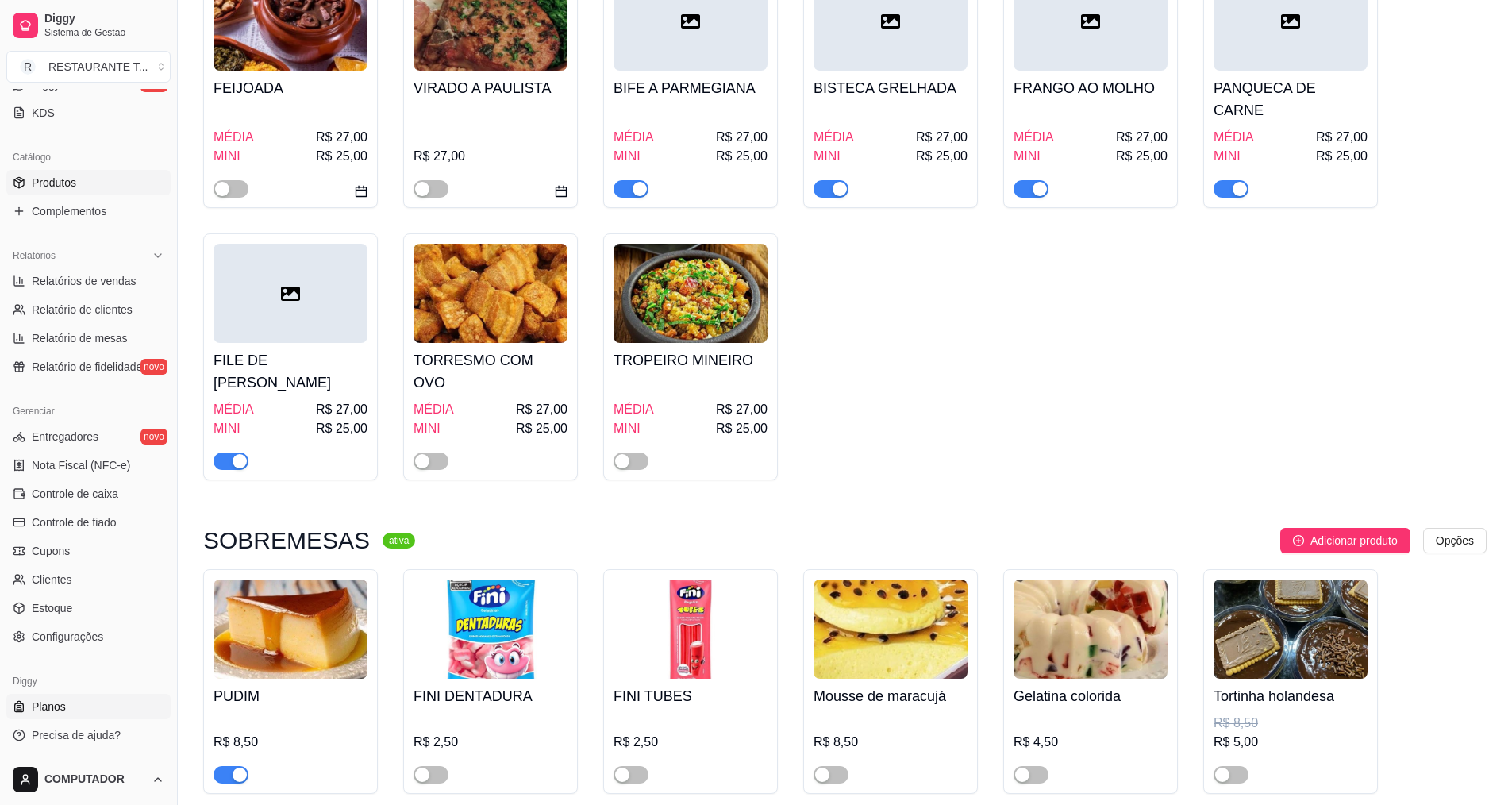
scroll to position [873, 0]
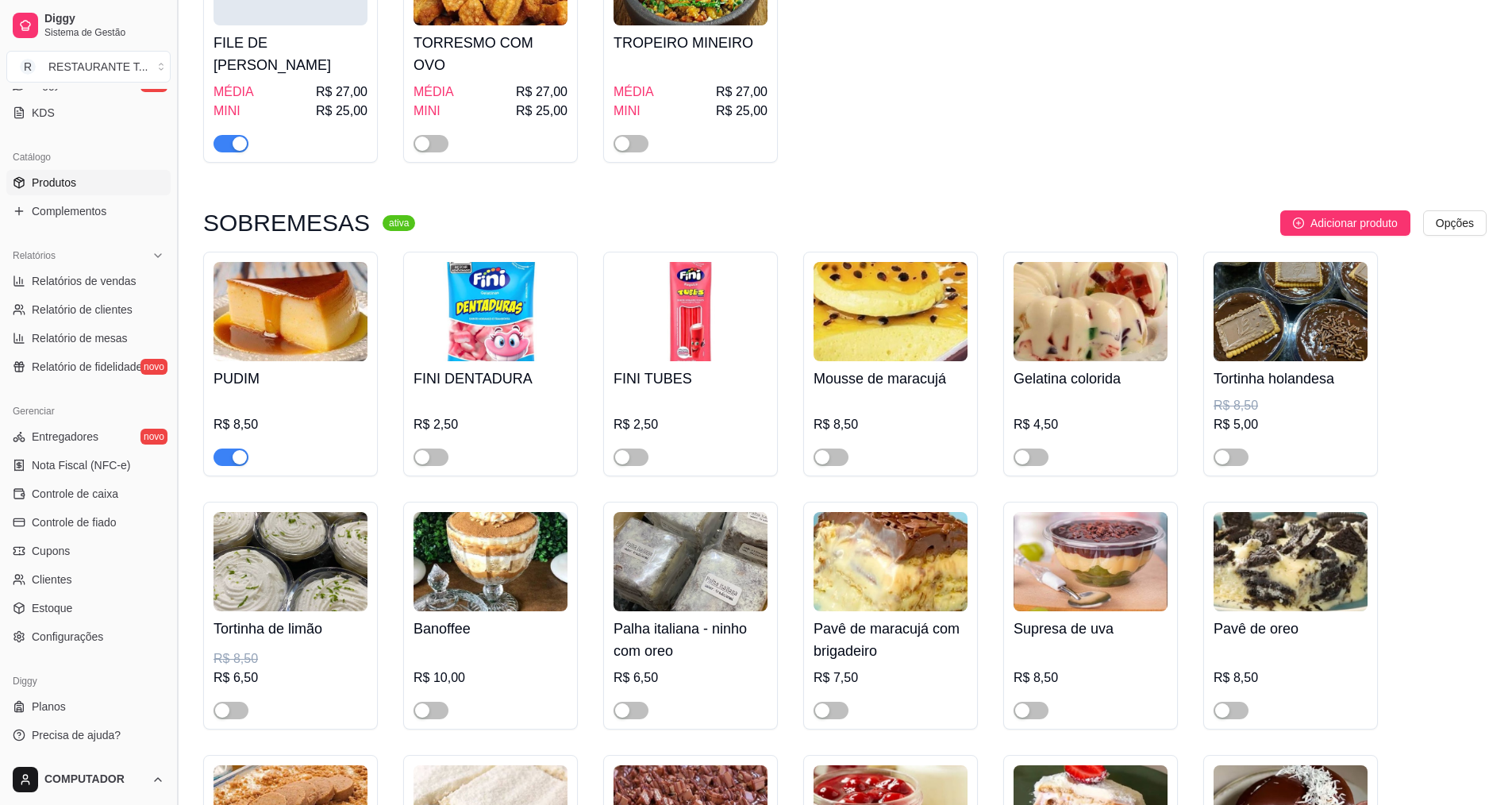
click at [174, 748] on button "Toggle Sidebar" at bounding box center [178, 402] width 13 height 805
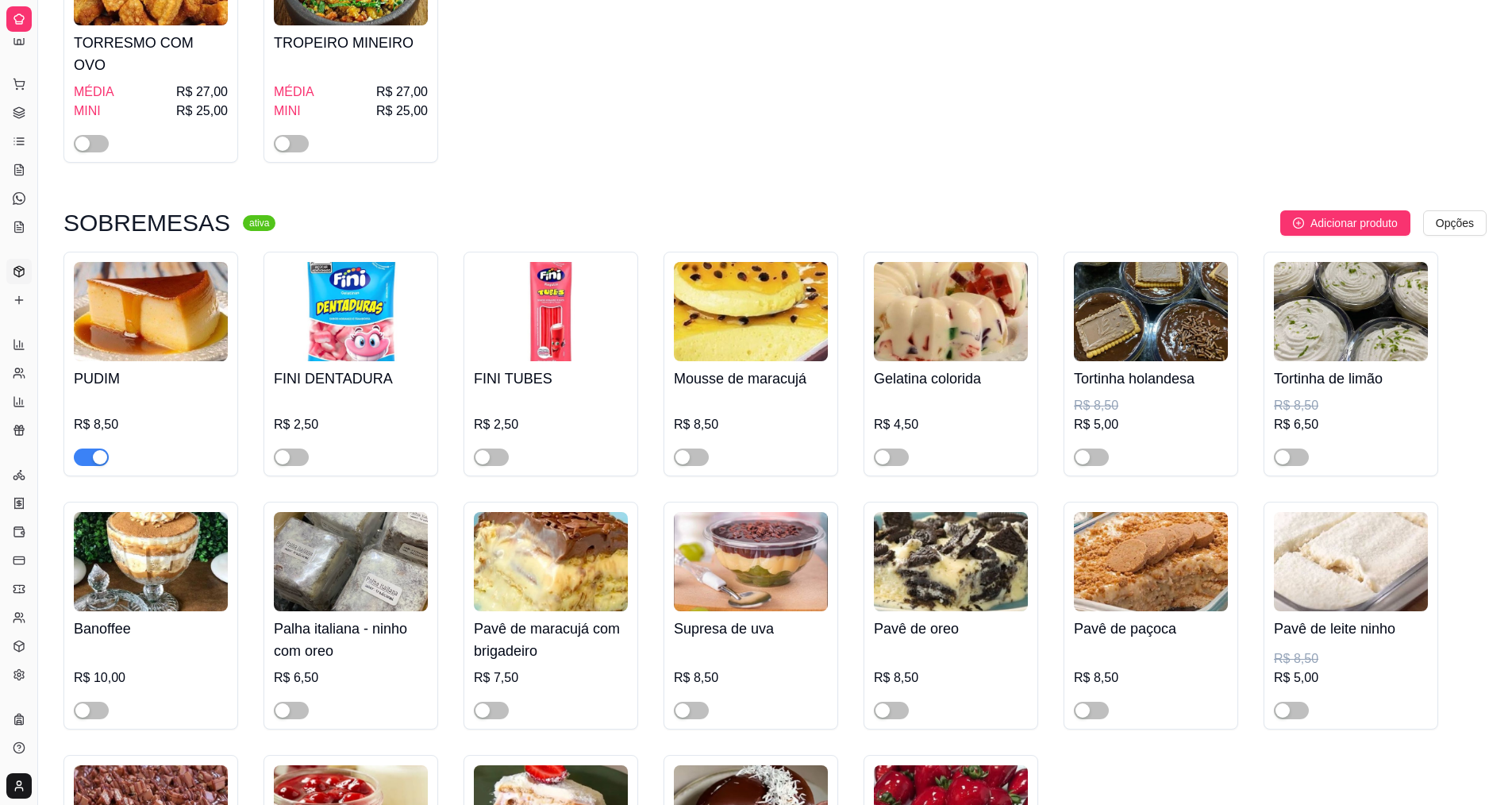
scroll to position [17, 0]
click at [31, 380] on button "Toggle Sidebar" at bounding box center [38, 402] width 13 height 805
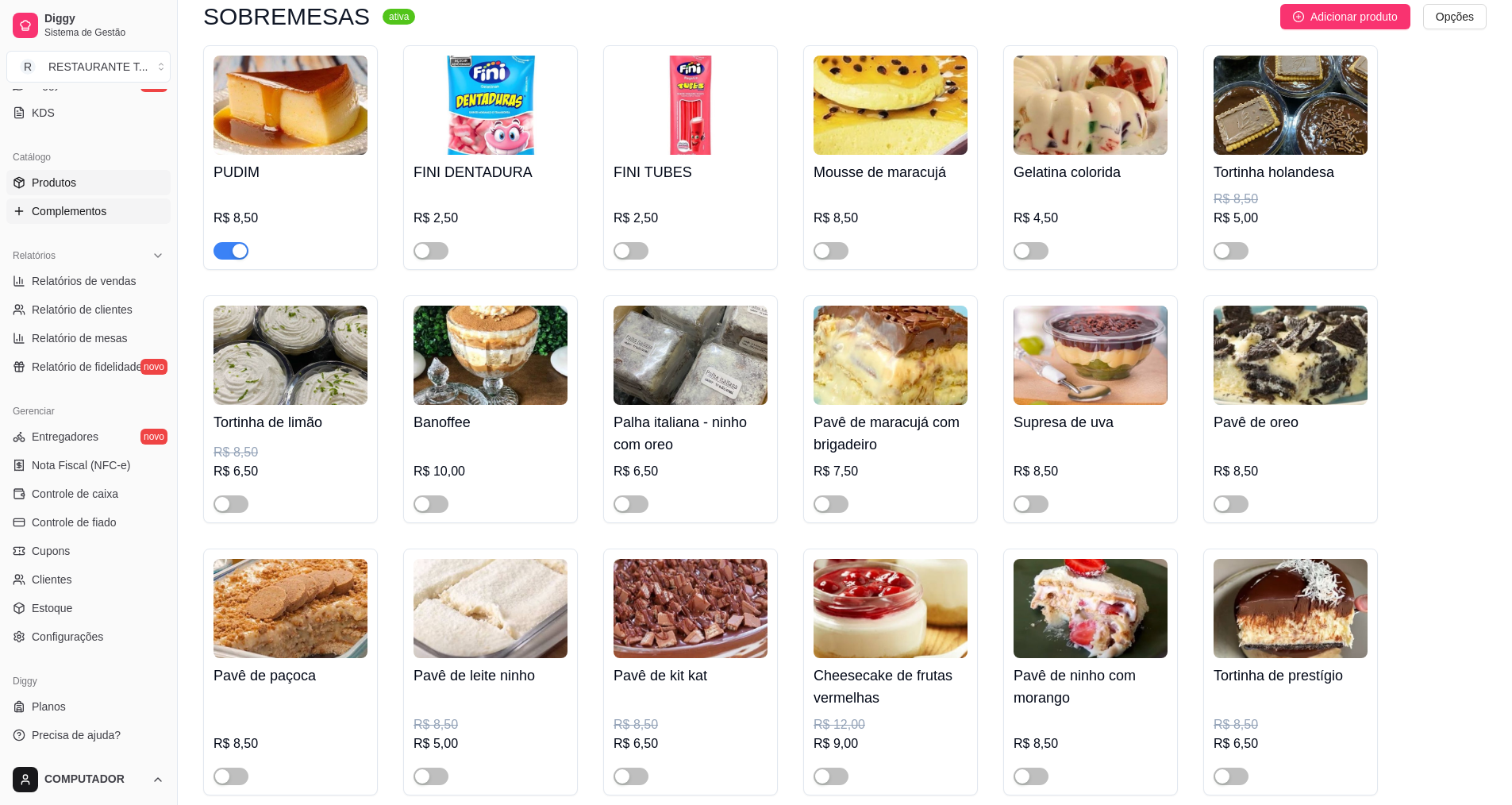
scroll to position [1190, 0]
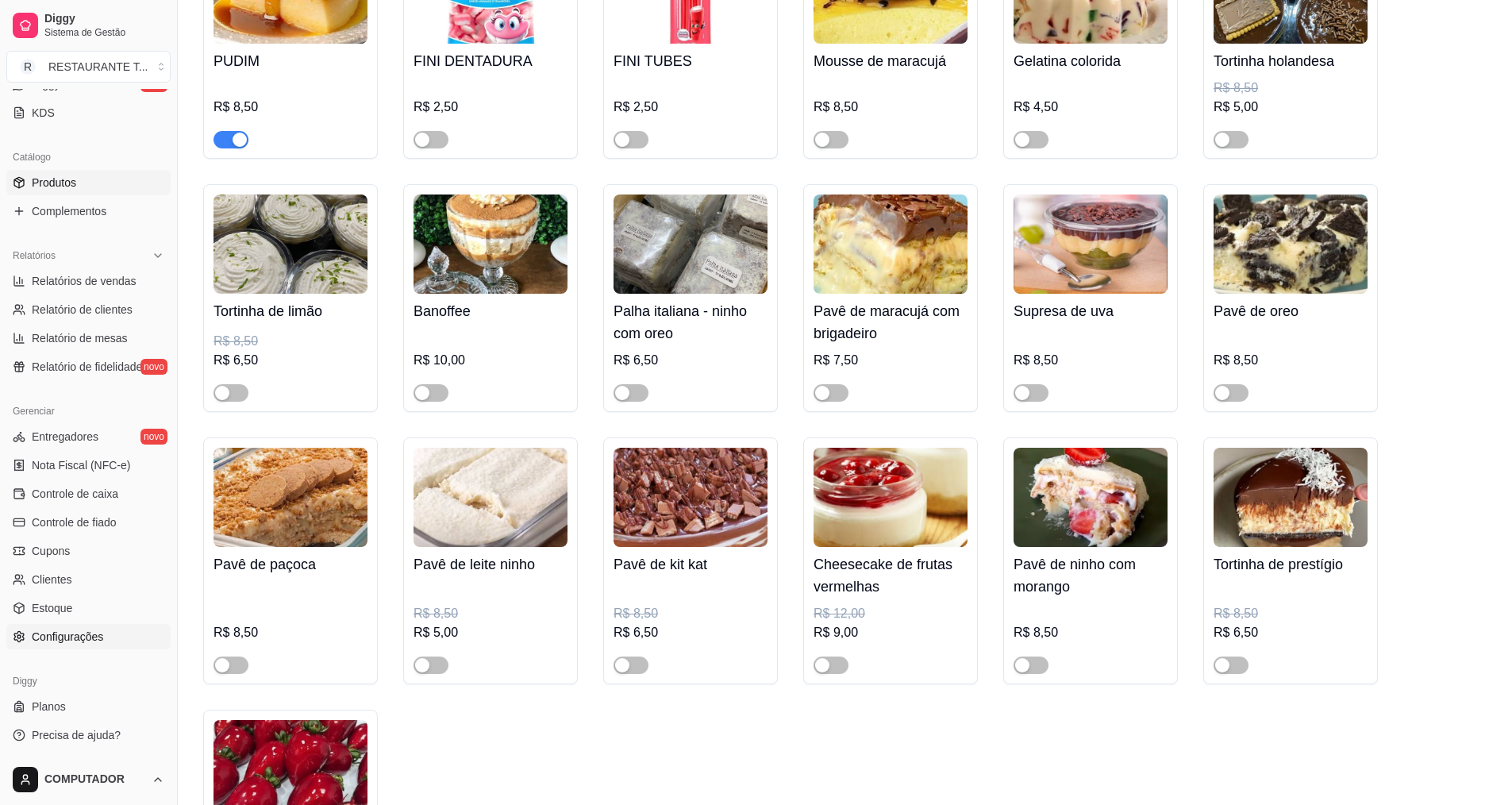
click at [92, 637] on span "Configurações" at bounding box center [68, 636] width 72 height 16
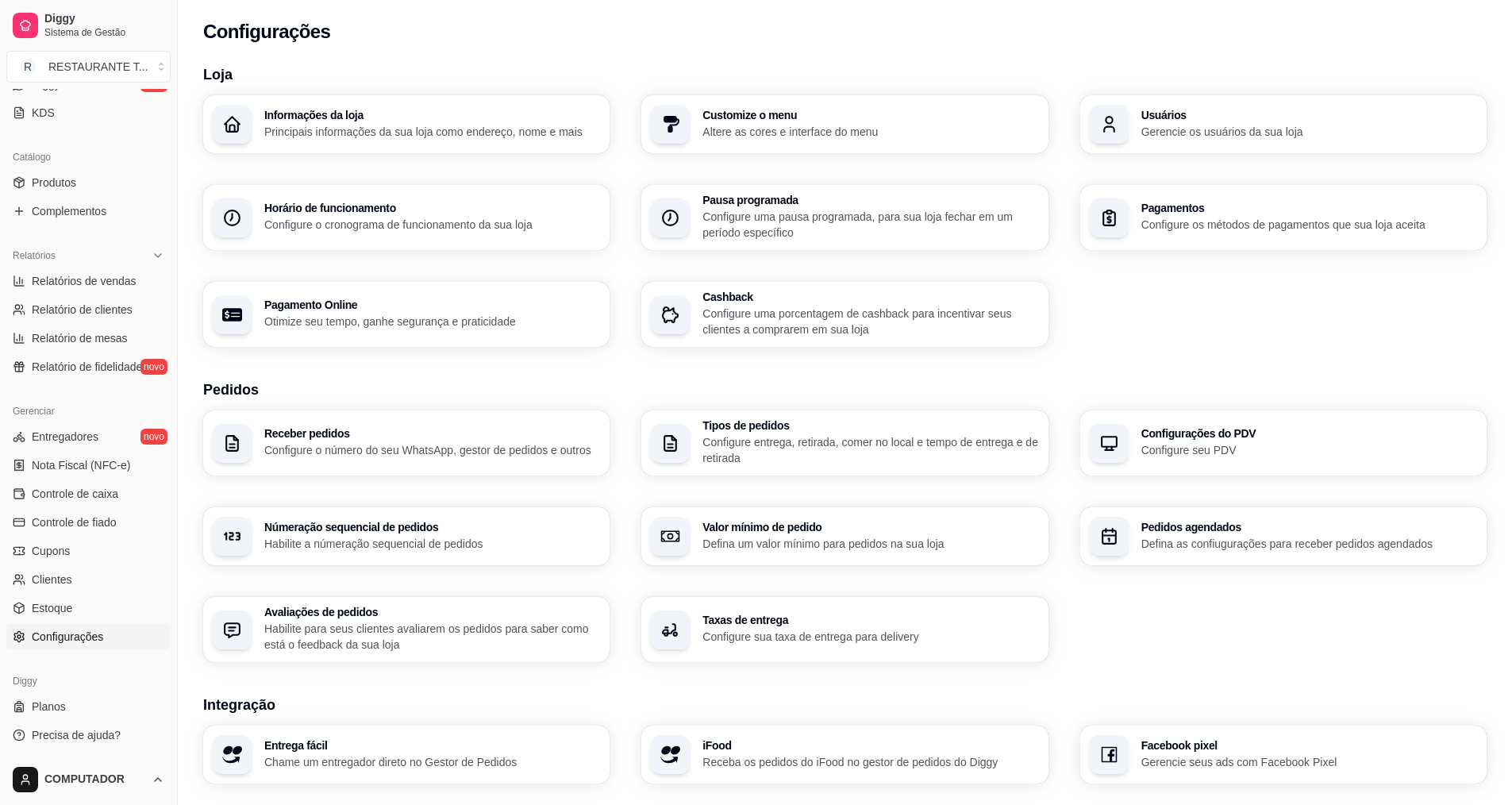
click at [322, 313] on div "Pagamento Online Otimize seu tempo, ganhe segurança e praticidade" at bounding box center [431, 314] width 336 height 30
select select "4.98"
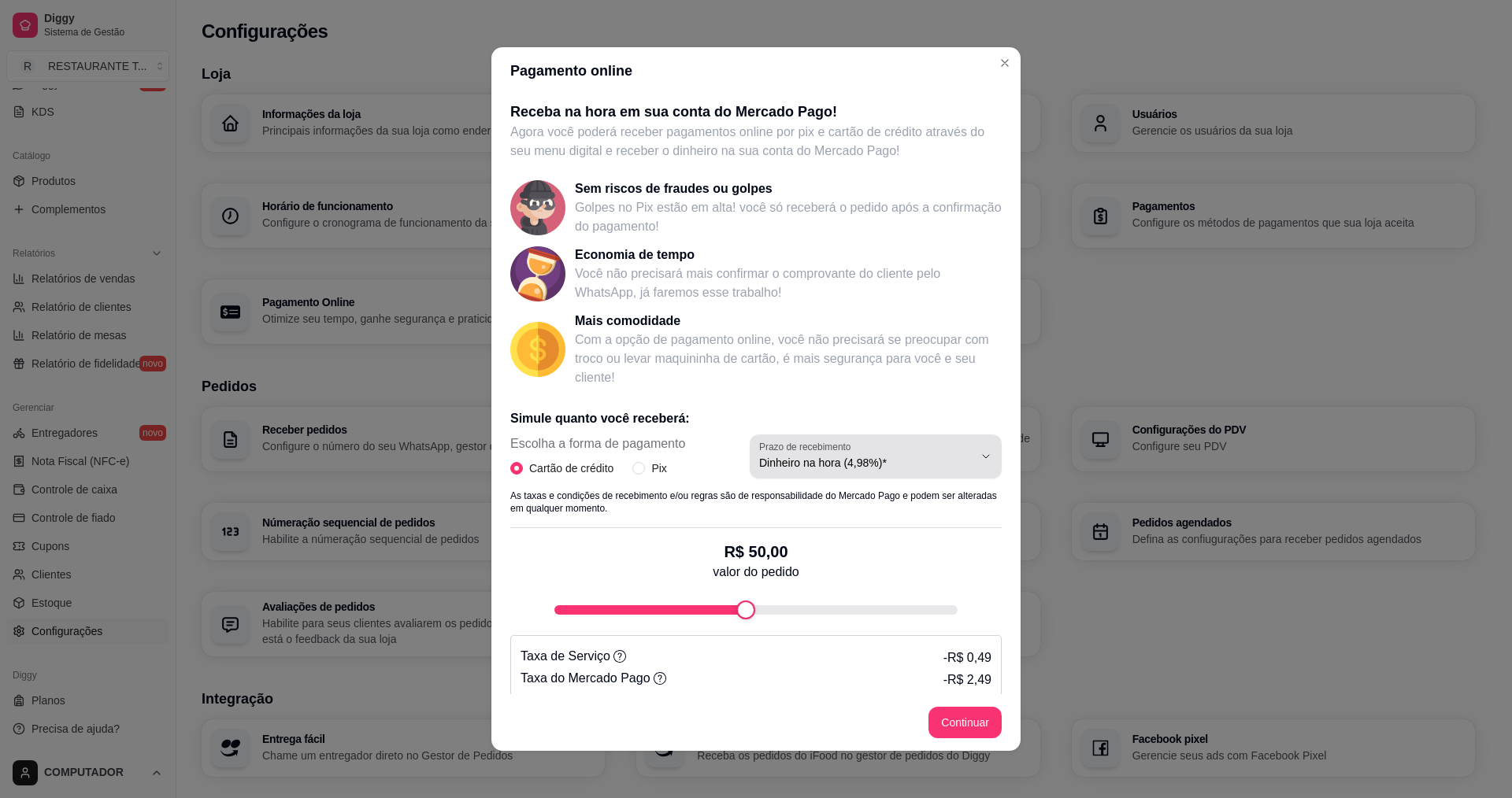
scroll to position [34, 0]
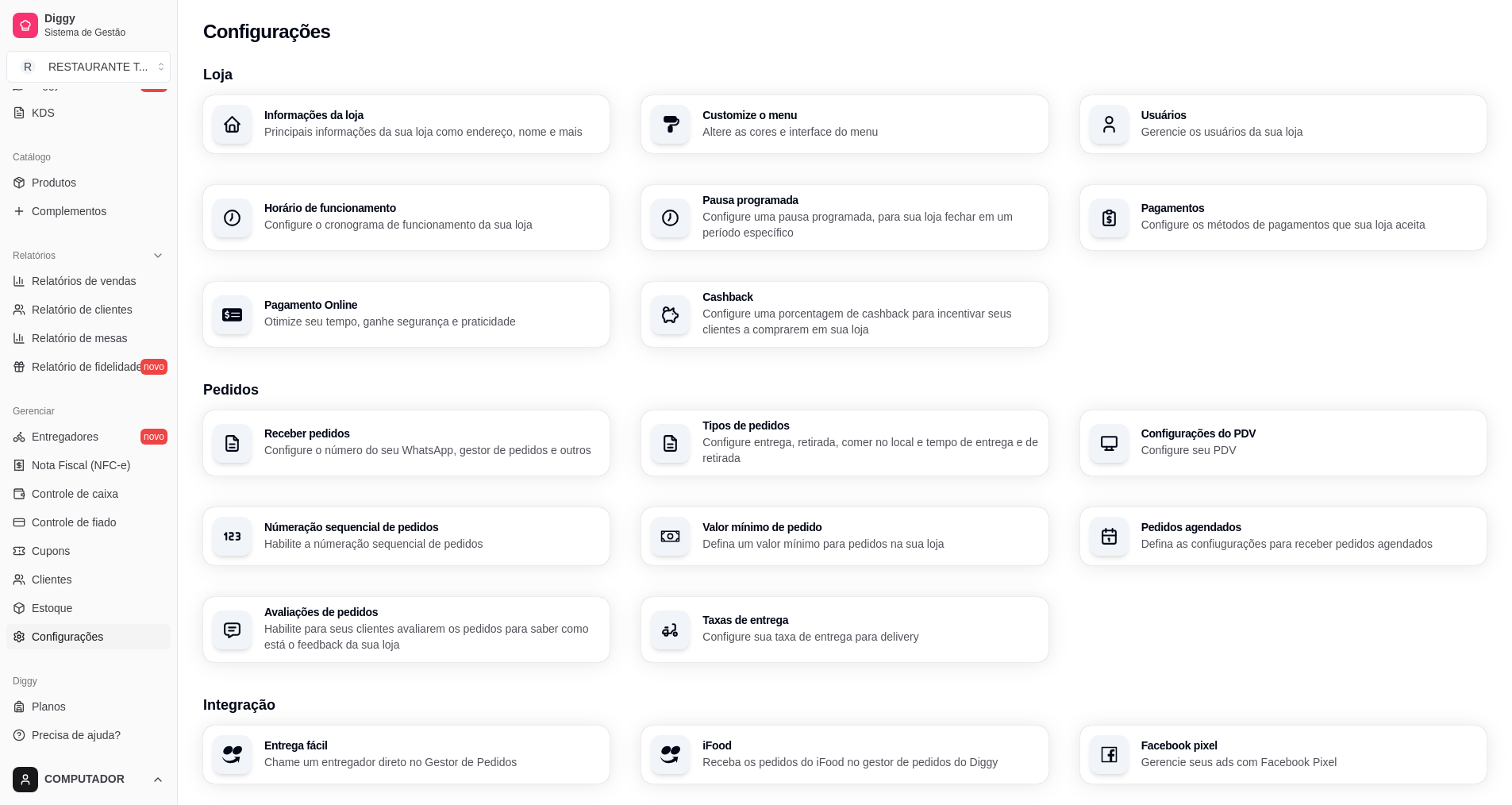
click at [1289, 214] on div "Pagamentos Configure os métodos de pagamentos que sua loja aceita" at bounding box center [1309, 217] width 336 height 30
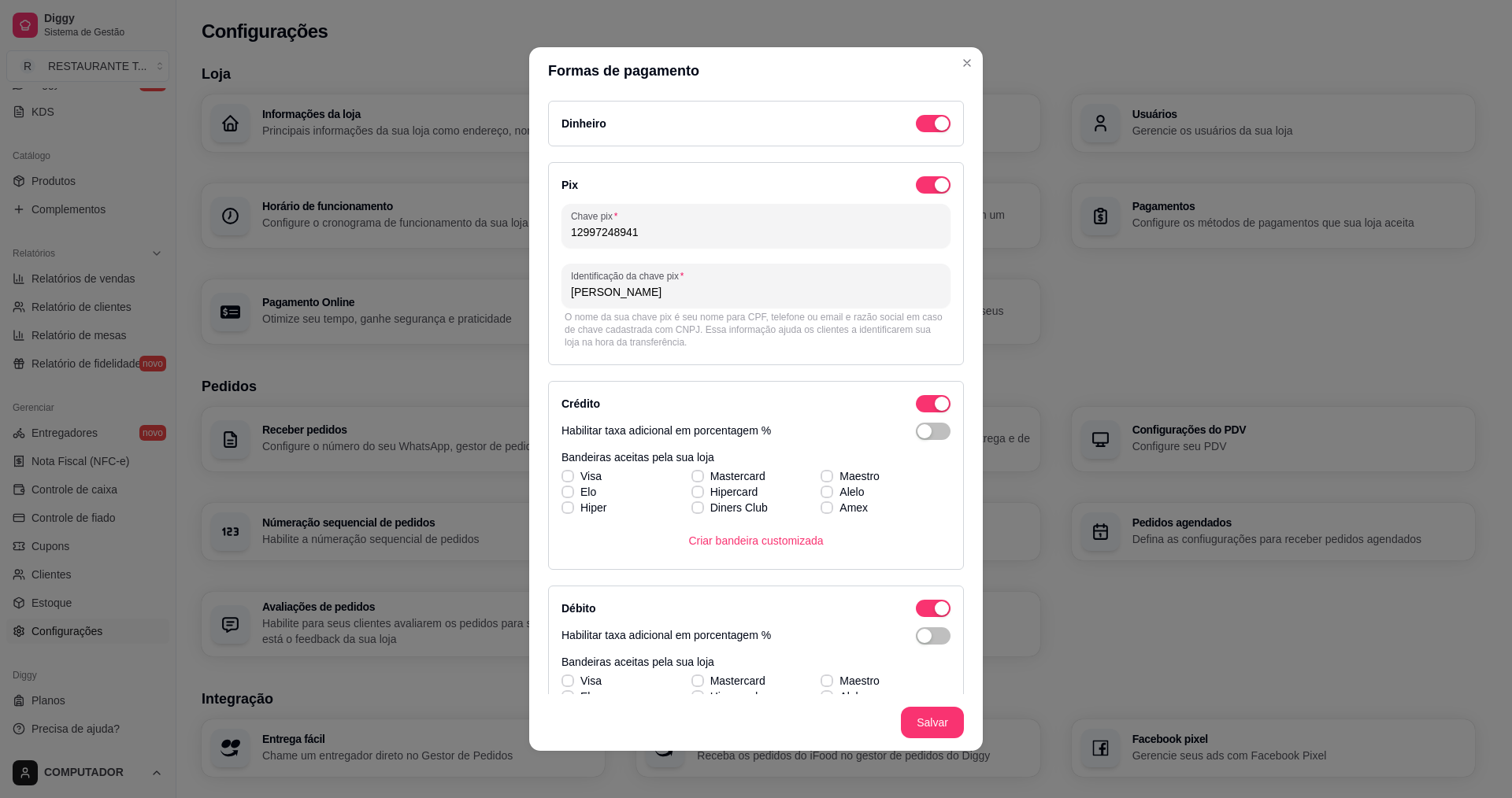
click at [726, 234] on input "12997248941" at bounding box center [756, 232] width 370 height 16
type input "1"
type input "poliana.cristina32@outlook,com"
click at [737, 286] on input "Maria Eduarda" at bounding box center [756, 292] width 370 height 16
type input "M"
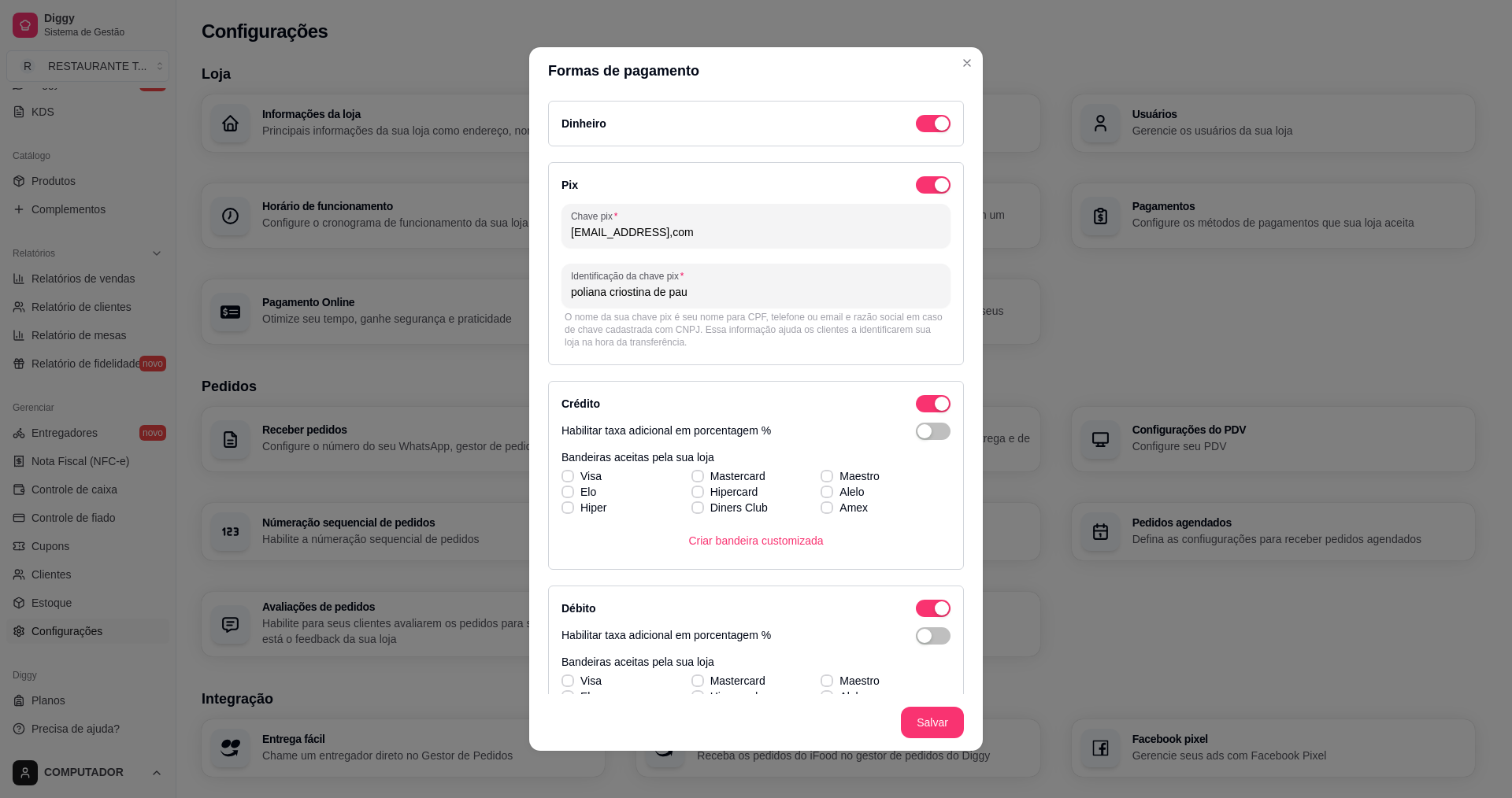
click at [631, 289] on input "poliana criostina de pau" at bounding box center [756, 292] width 370 height 16
click at [681, 288] on input "poliana cristina de pau" at bounding box center [756, 292] width 370 height 16
type input "poliana cristina de paulo santos"
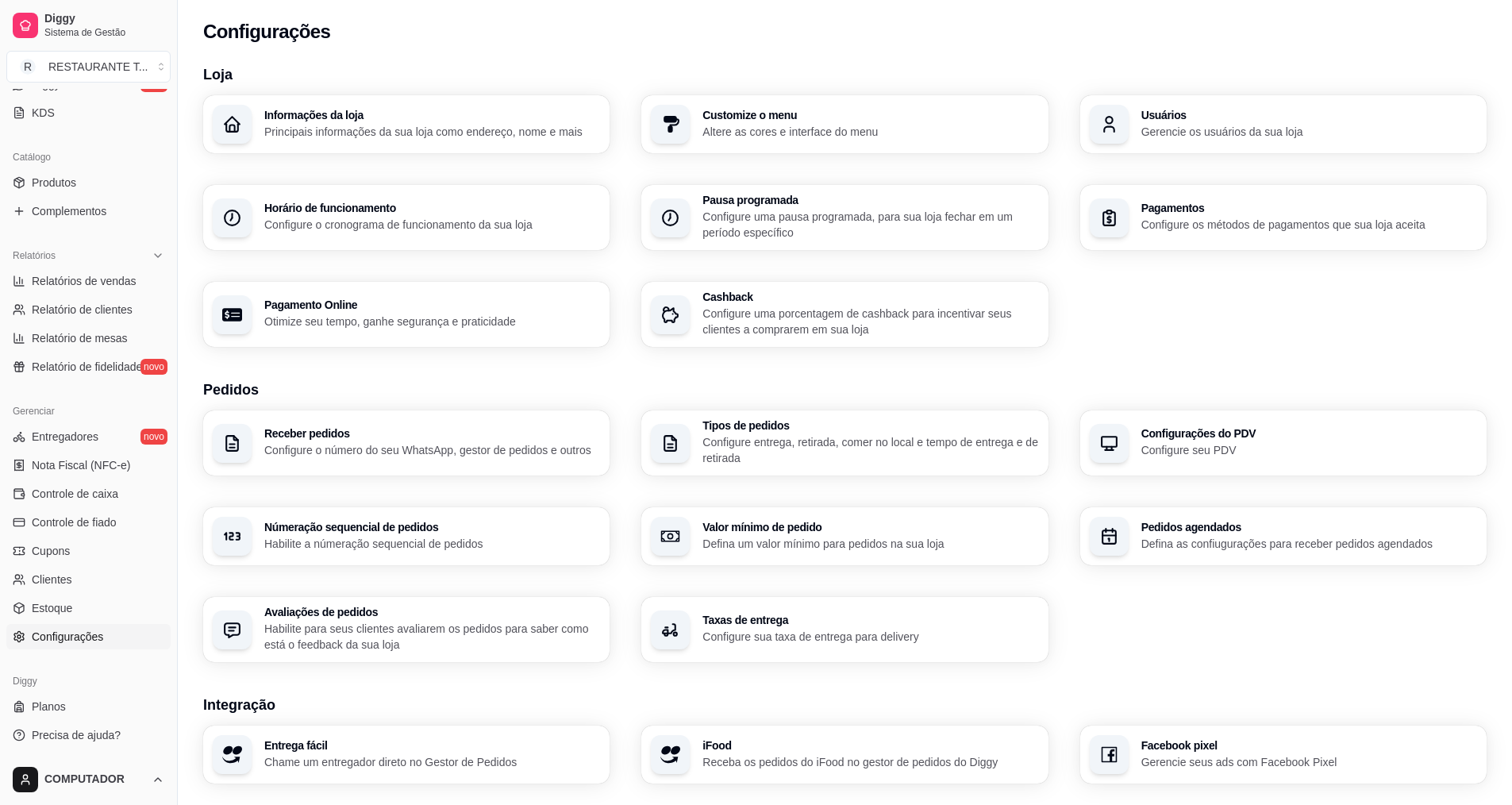
click at [1349, 232] on p "Configure os métodos de pagamentos que sua loja aceita" at bounding box center [1309, 224] width 336 height 16
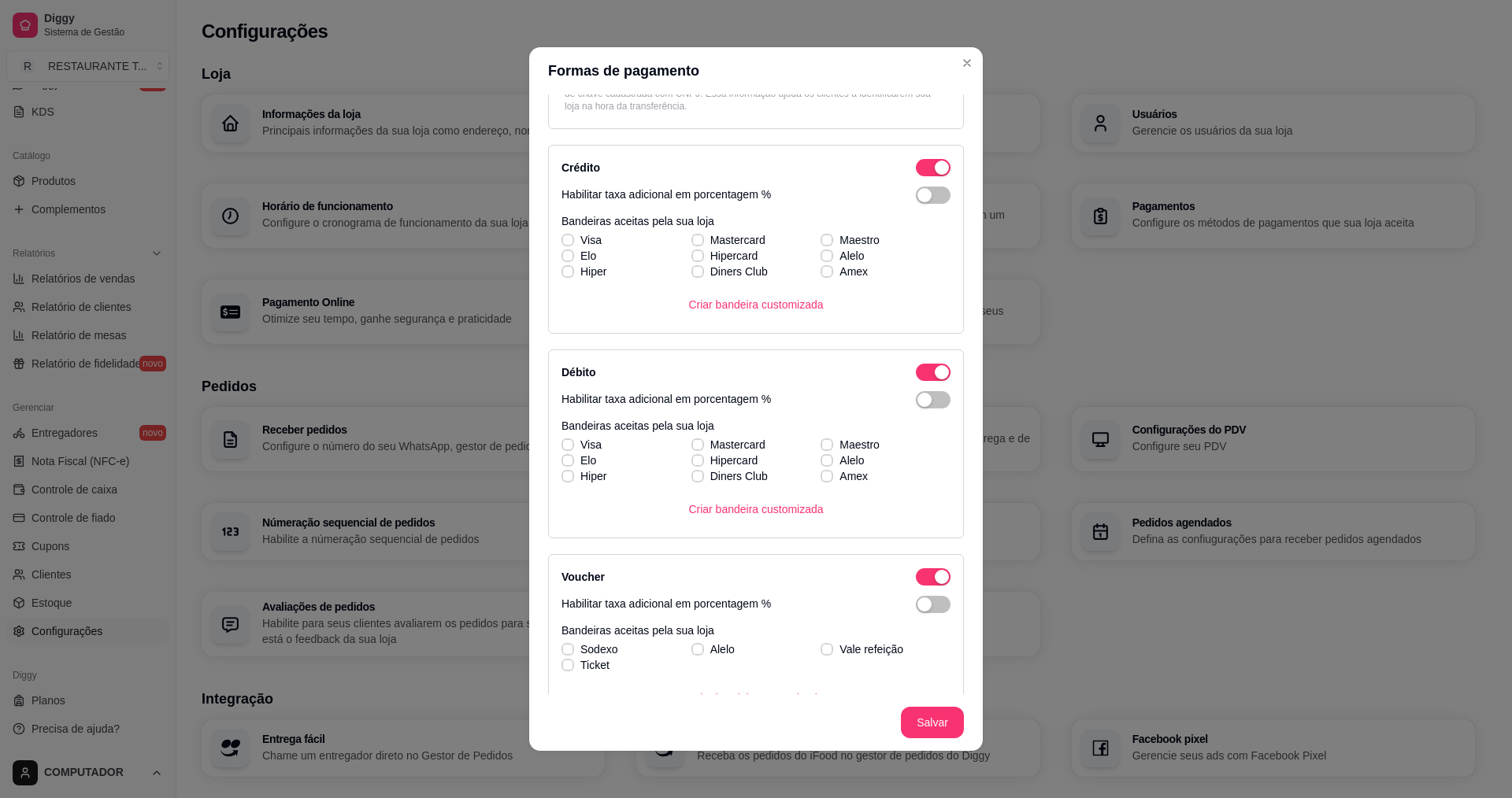
scroll to position [0, 0]
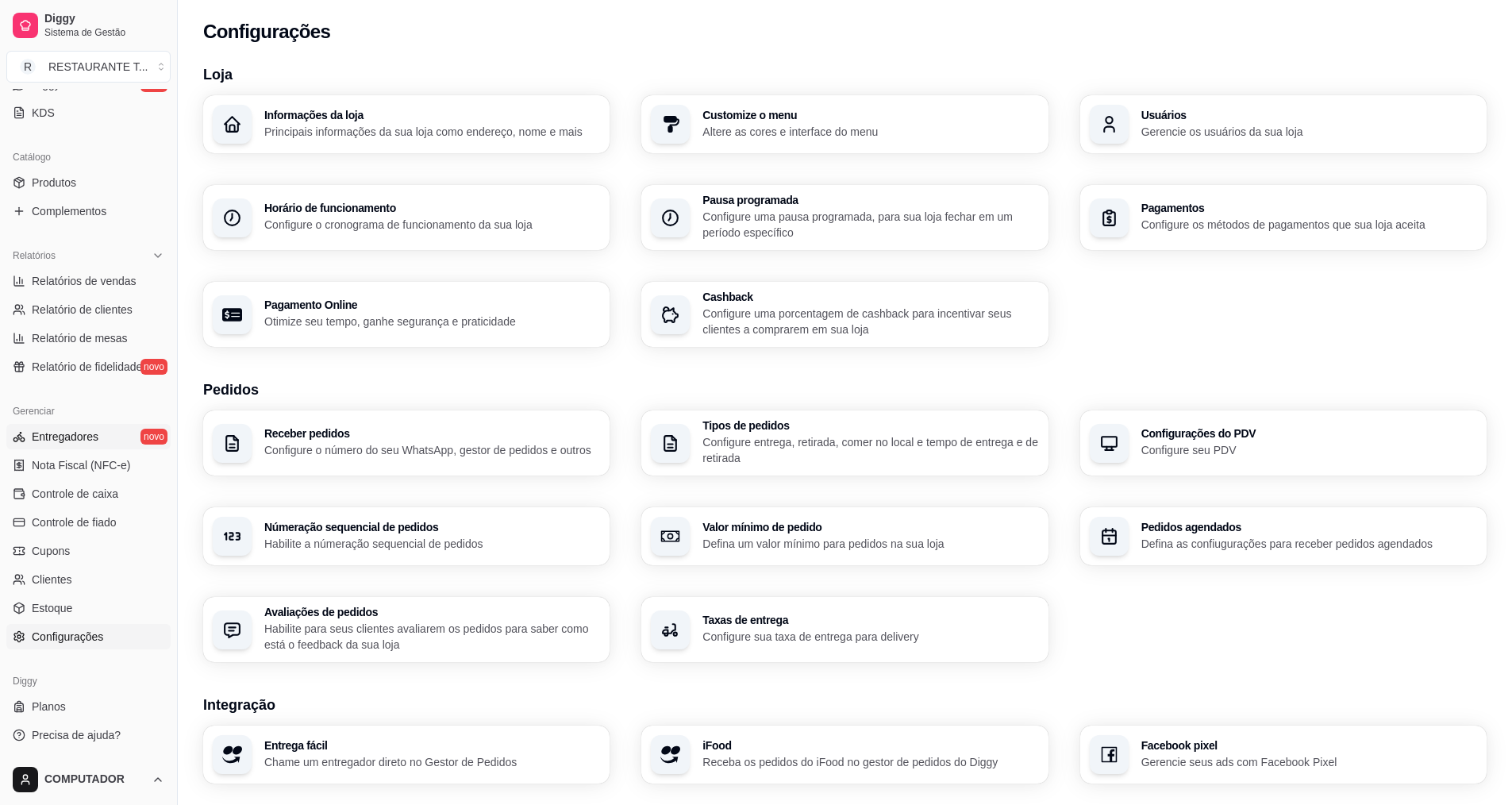
click at [63, 438] on span "Entregadores" at bounding box center [65, 436] width 66 height 16
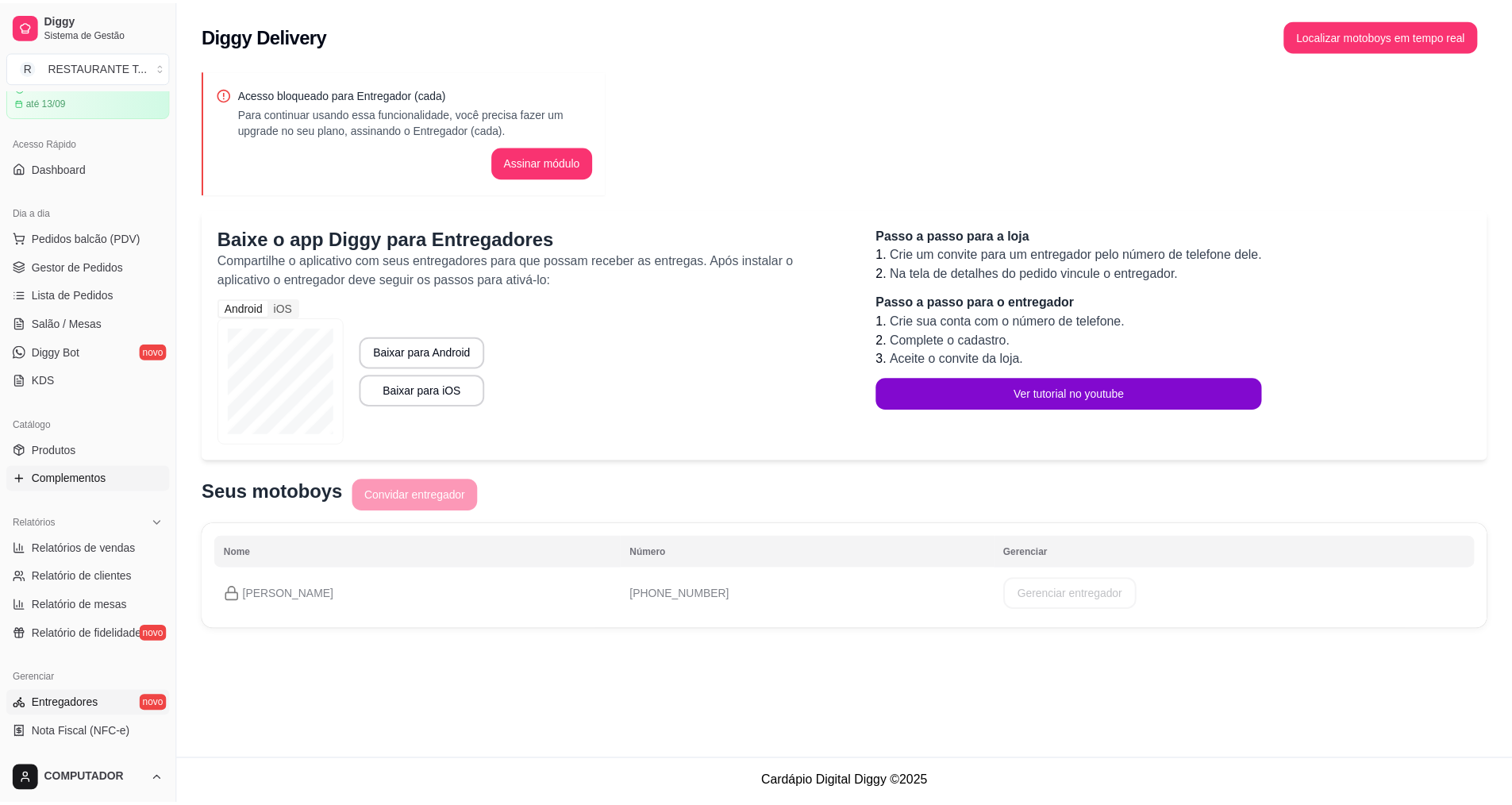
scroll to position [20, 0]
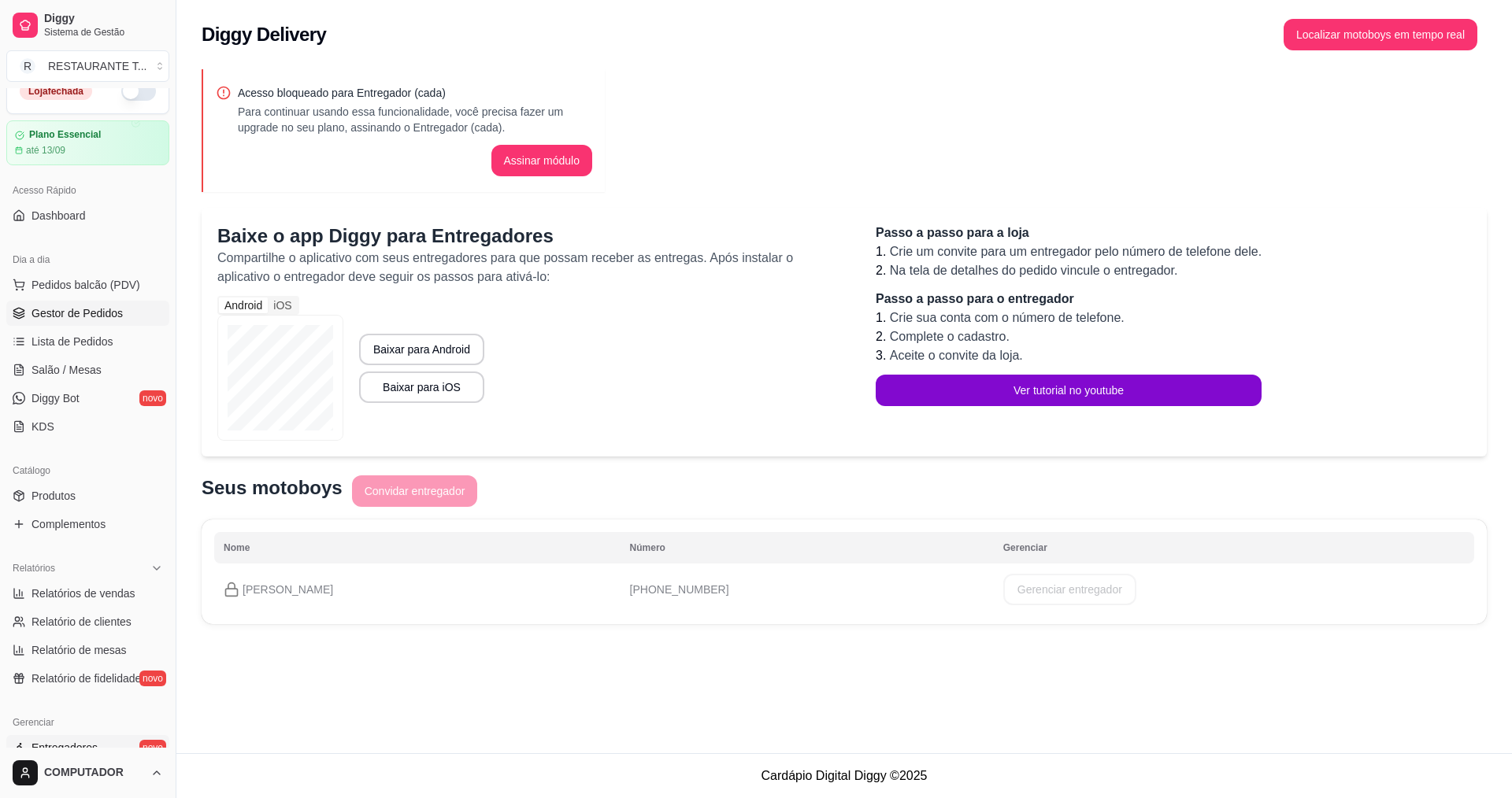
click at [89, 319] on span "Gestor de Pedidos" at bounding box center [78, 313] width 91 height 16
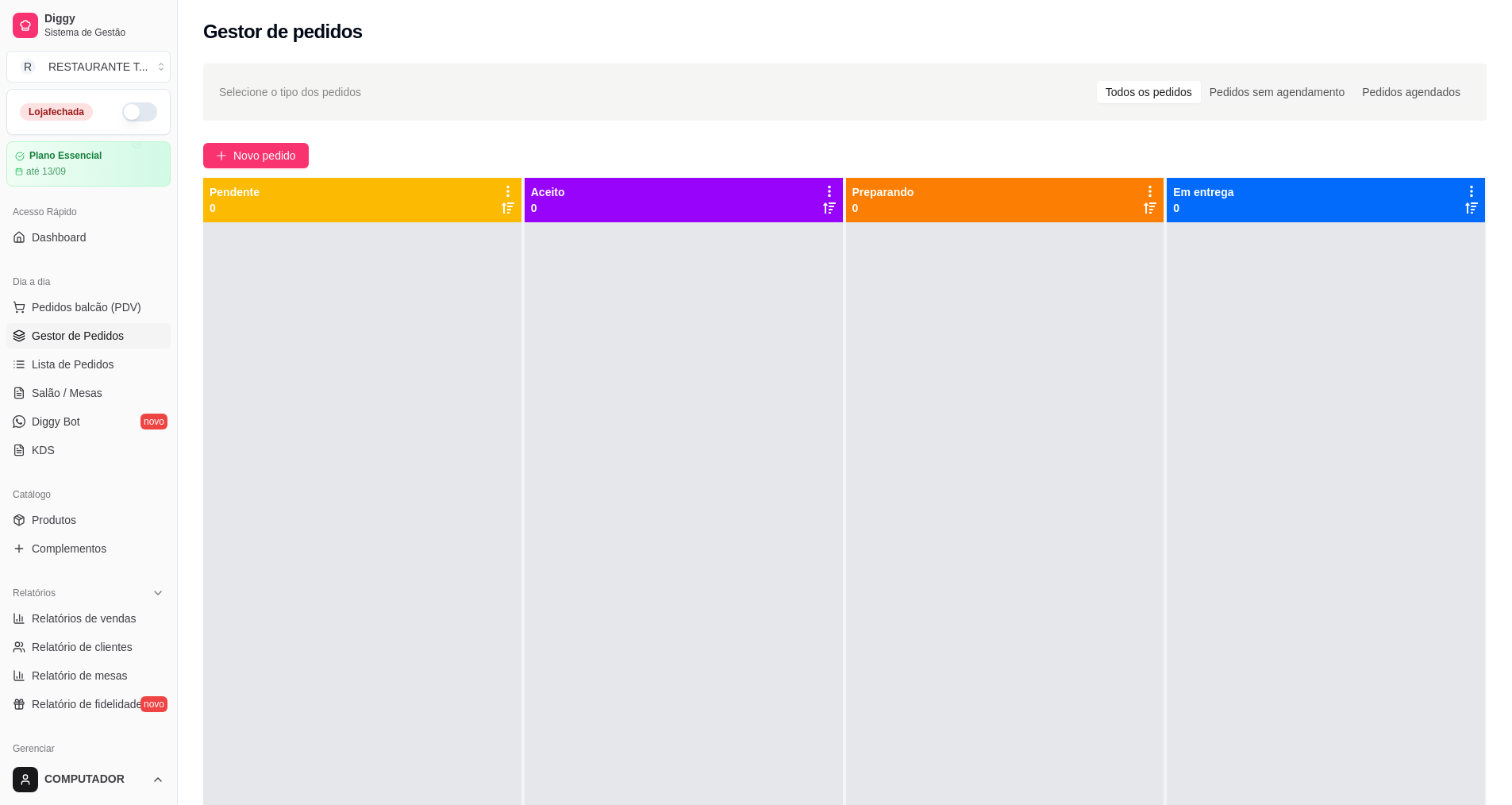
click at [139, 111] on button "button" at bounding box center [140, 111] width 35 height 19
click at [264, 160] on span "Novo pedido" at bounding box center [265, 155] width 63 height 17
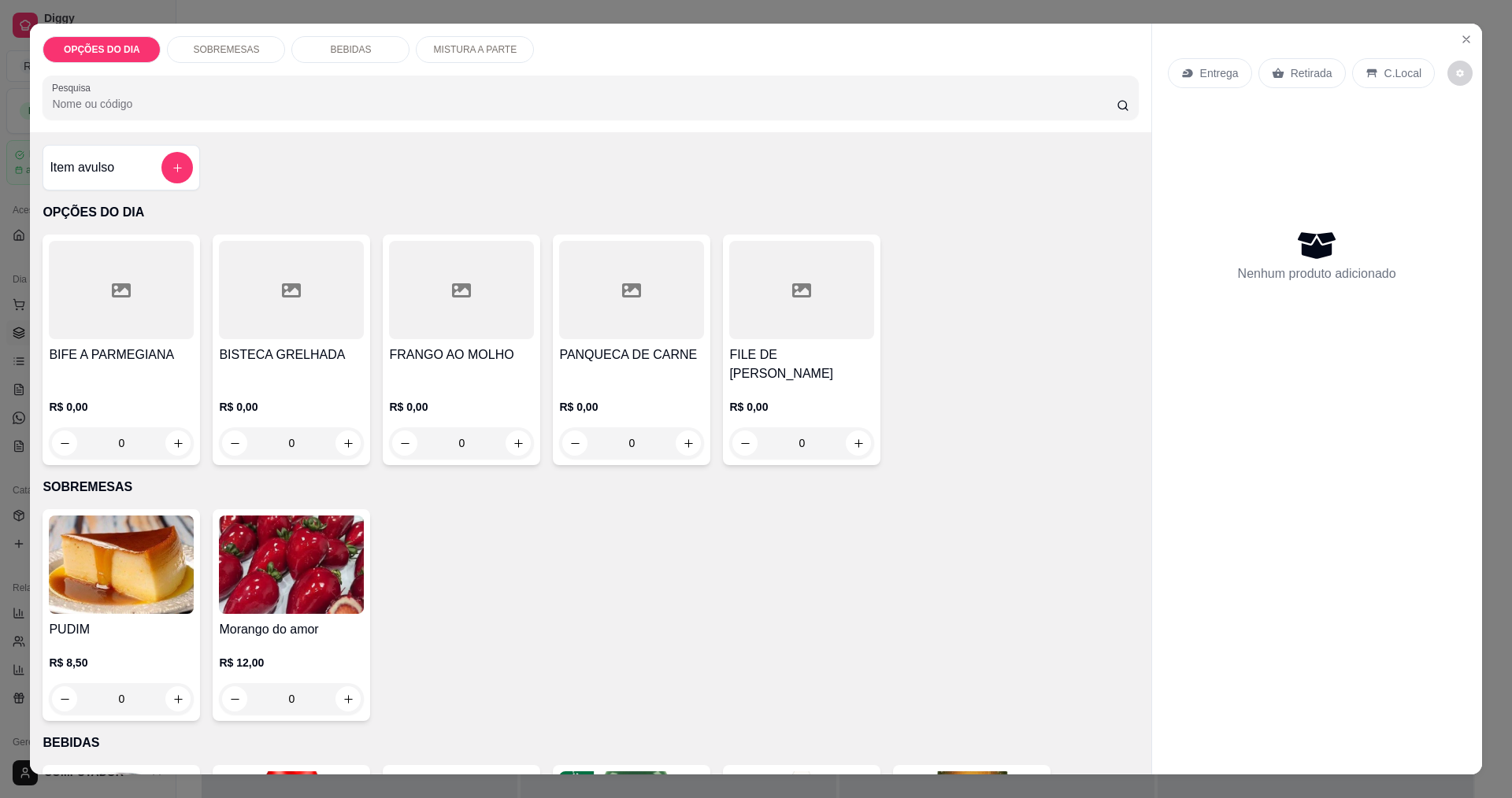
scroll to position [315, 0]
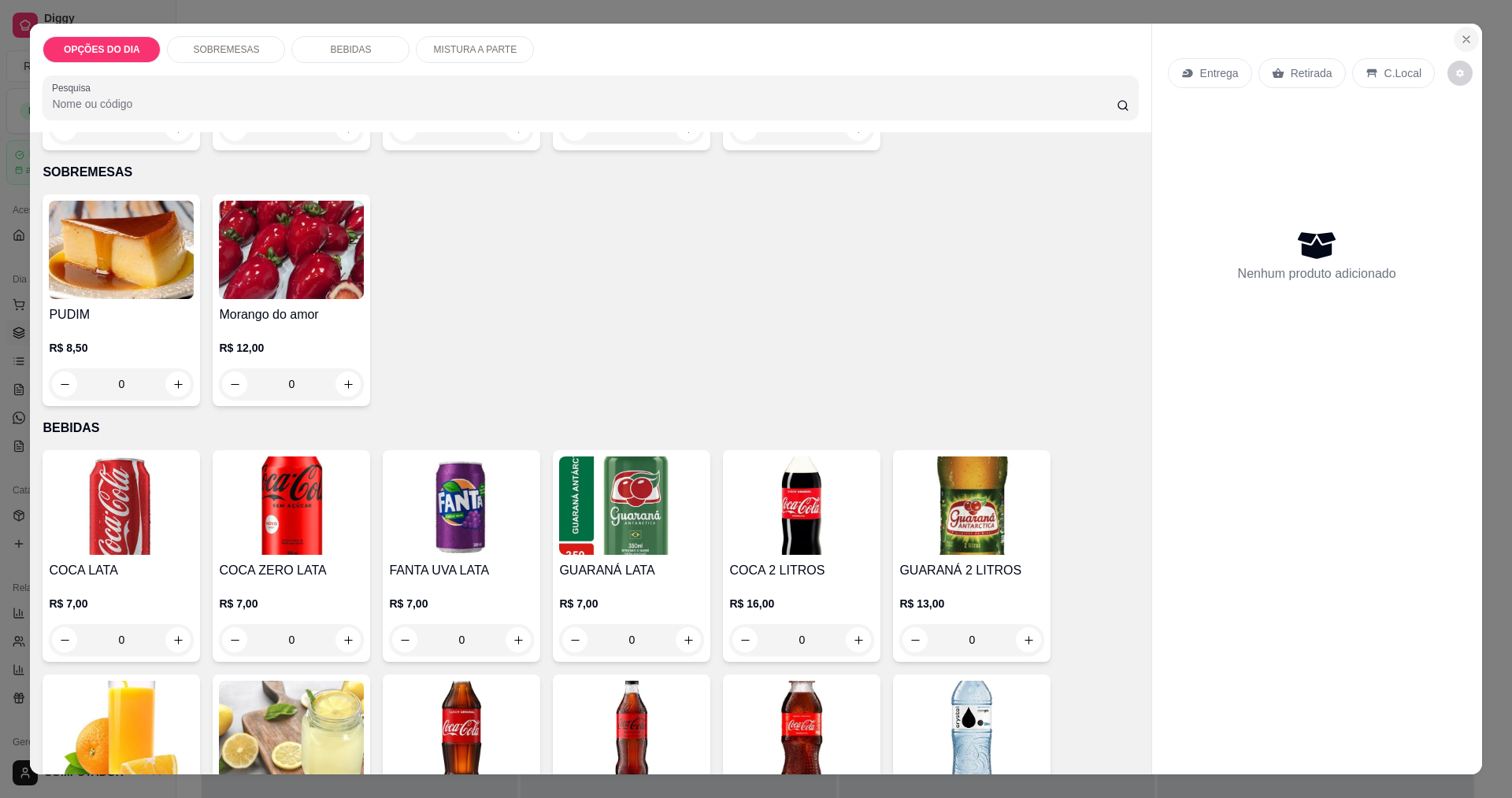
click at [1461, 36] on icon "Close" at bounding box center [1466, 39] width 13 height 13
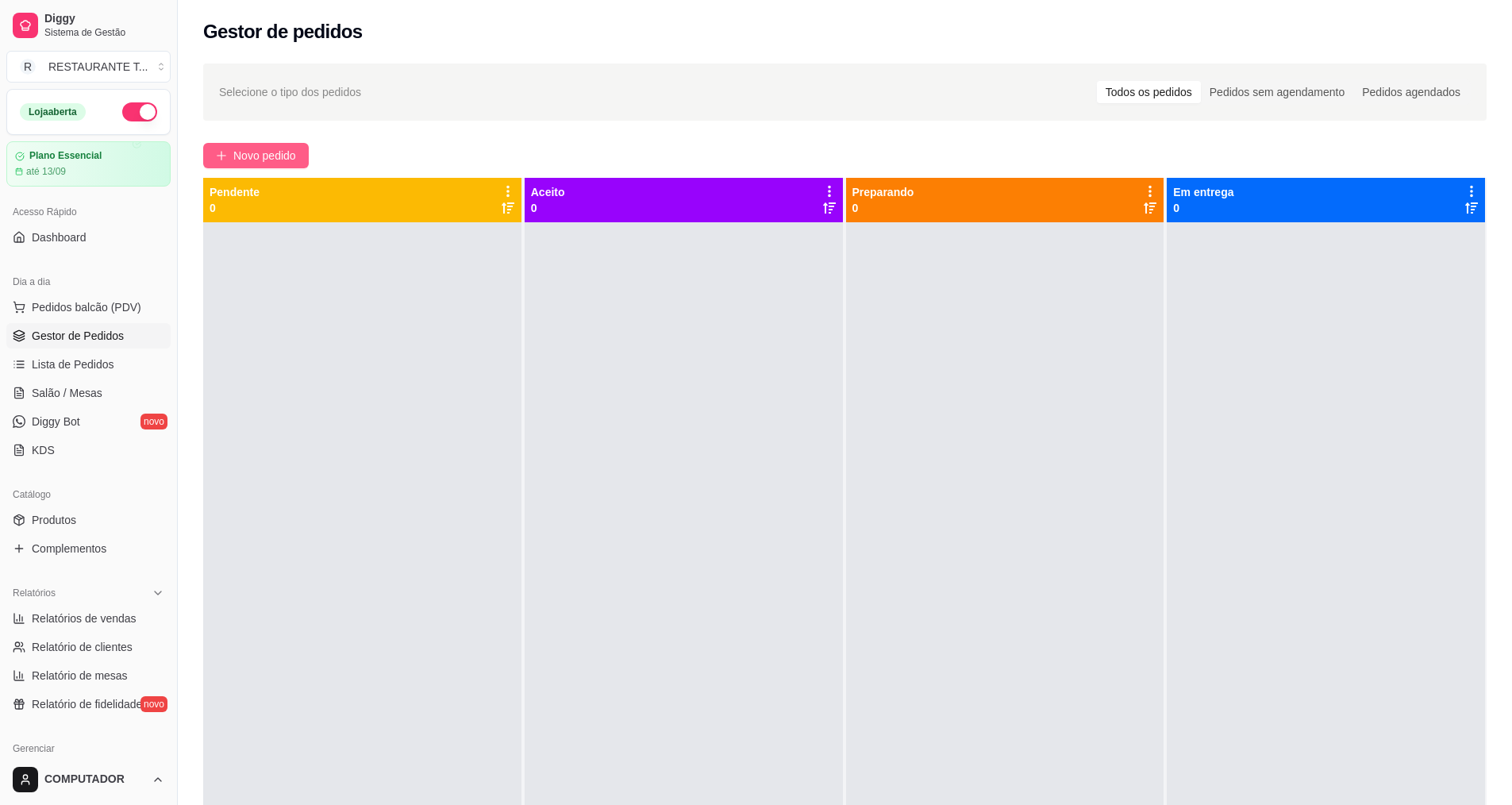
click at [246, 155] on span "Novo pedido" at bounding box center [265, 155] width 63 height 17
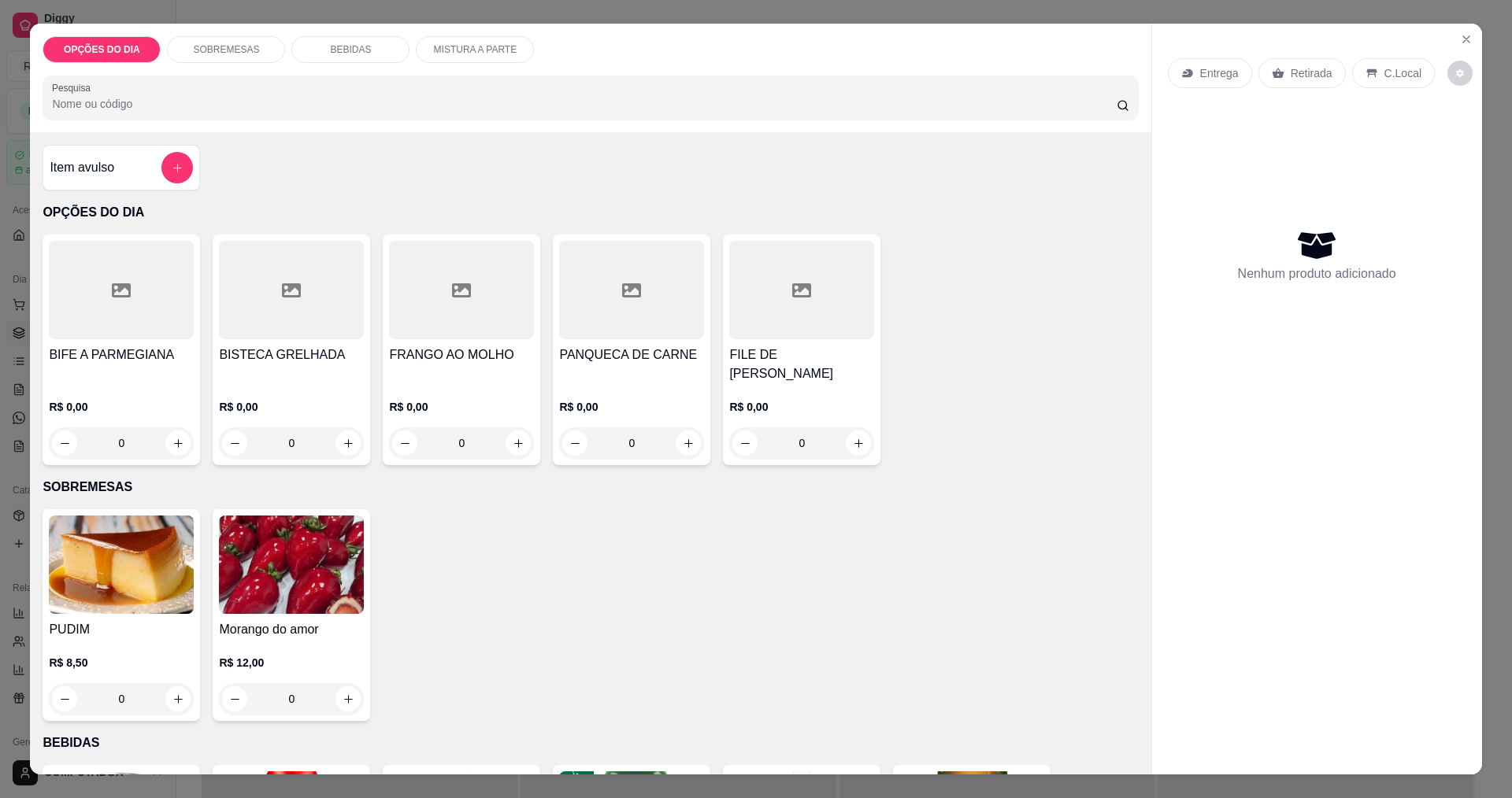
click at [169, 448] on div "0" at bounding box center [121, 443] width 145 height 32
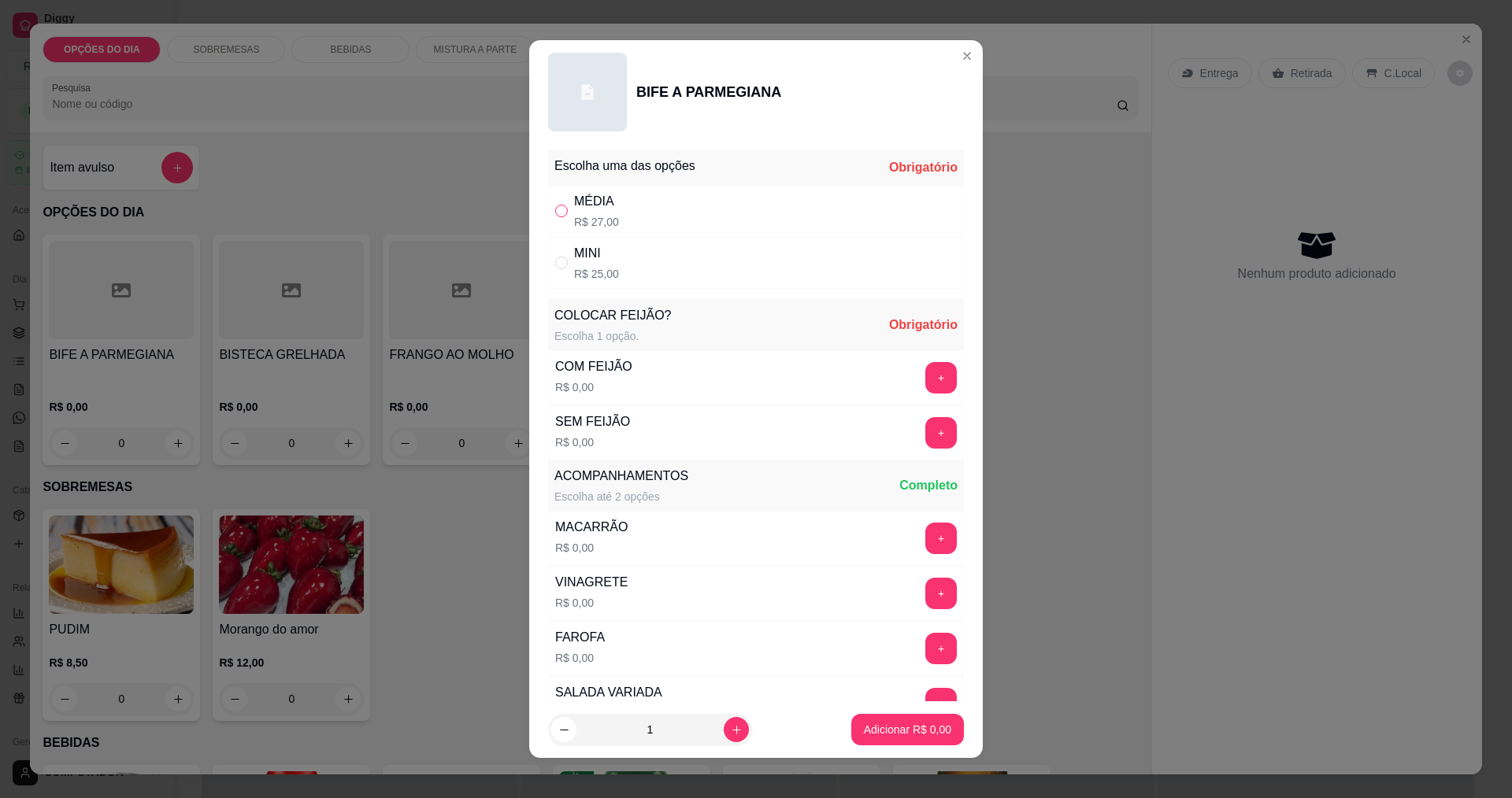
click at [559, 205] on input "" at bounding box center [561, 211] width 13 height 13
radio input "true"
click at [925, 383] on button "+" at bounding box center [941, 378] width 32 height 32
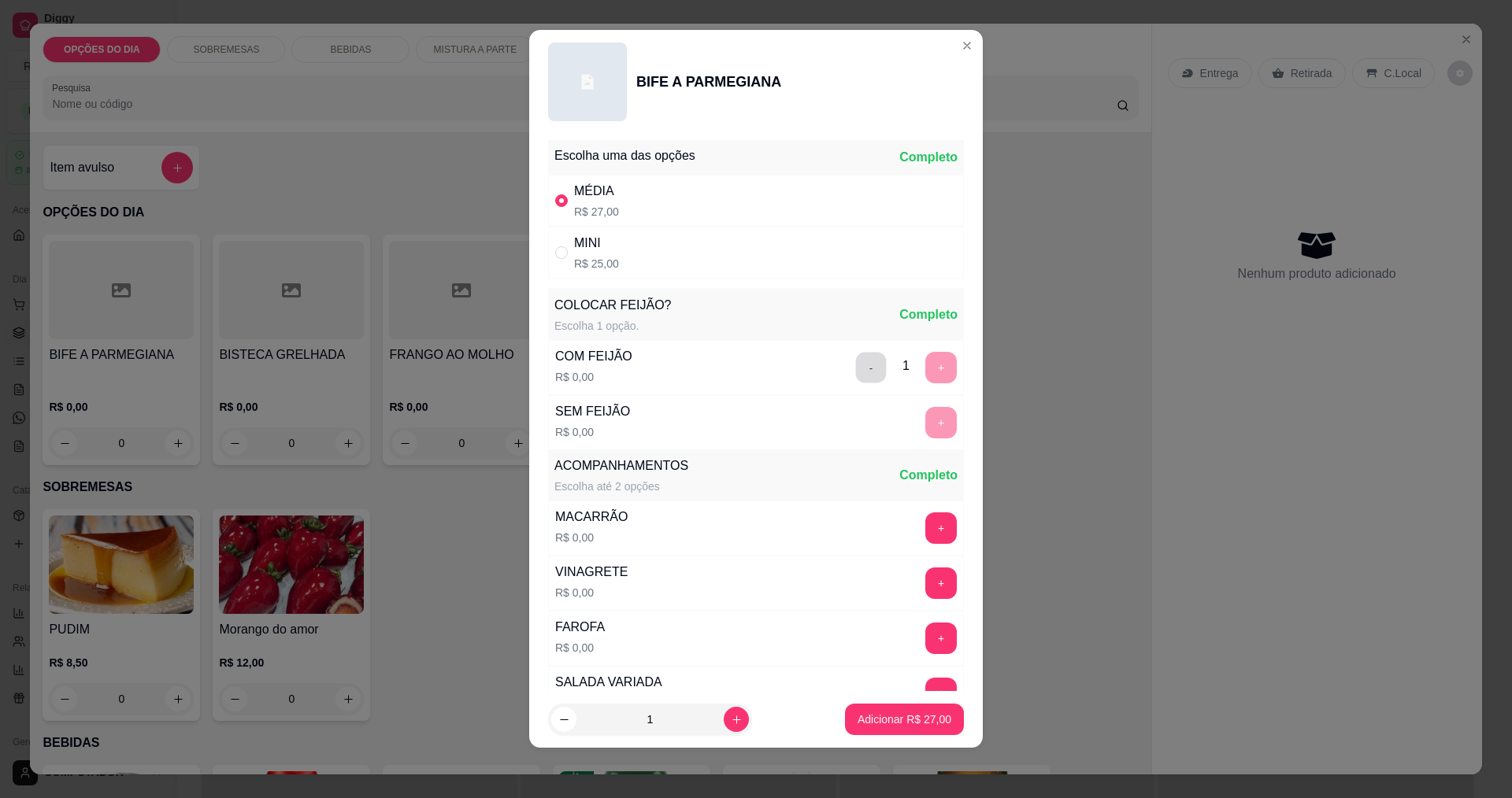
click at [856, 369] on button "-" at bounding box center [871, 368] width 31 height 31
click at [926, 429] on button "+" at bounding box center [942, 422] width 31 height 31
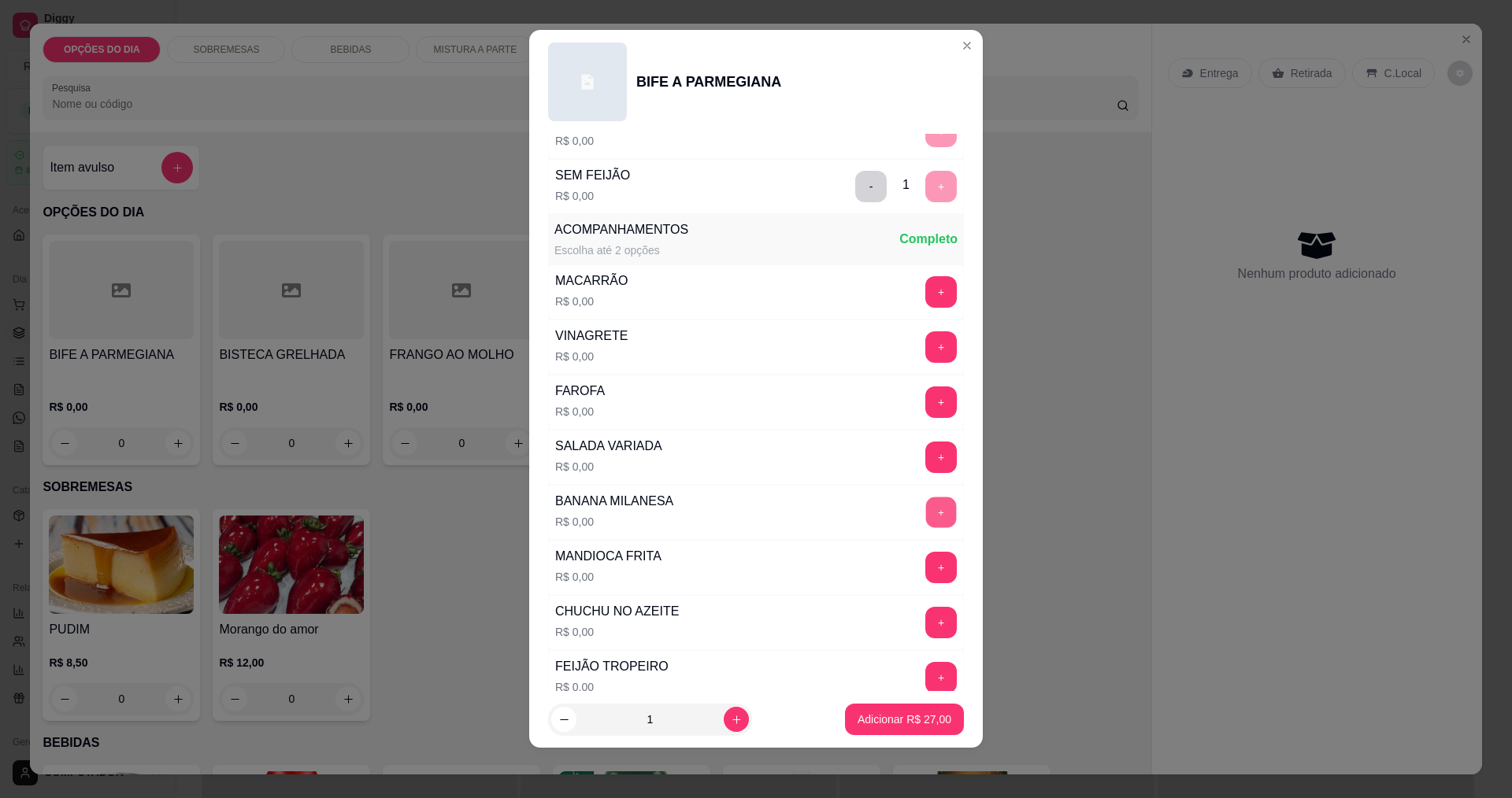
click at [926, 522] on button "+" at bounding box center [942, 513] width 31 height 31
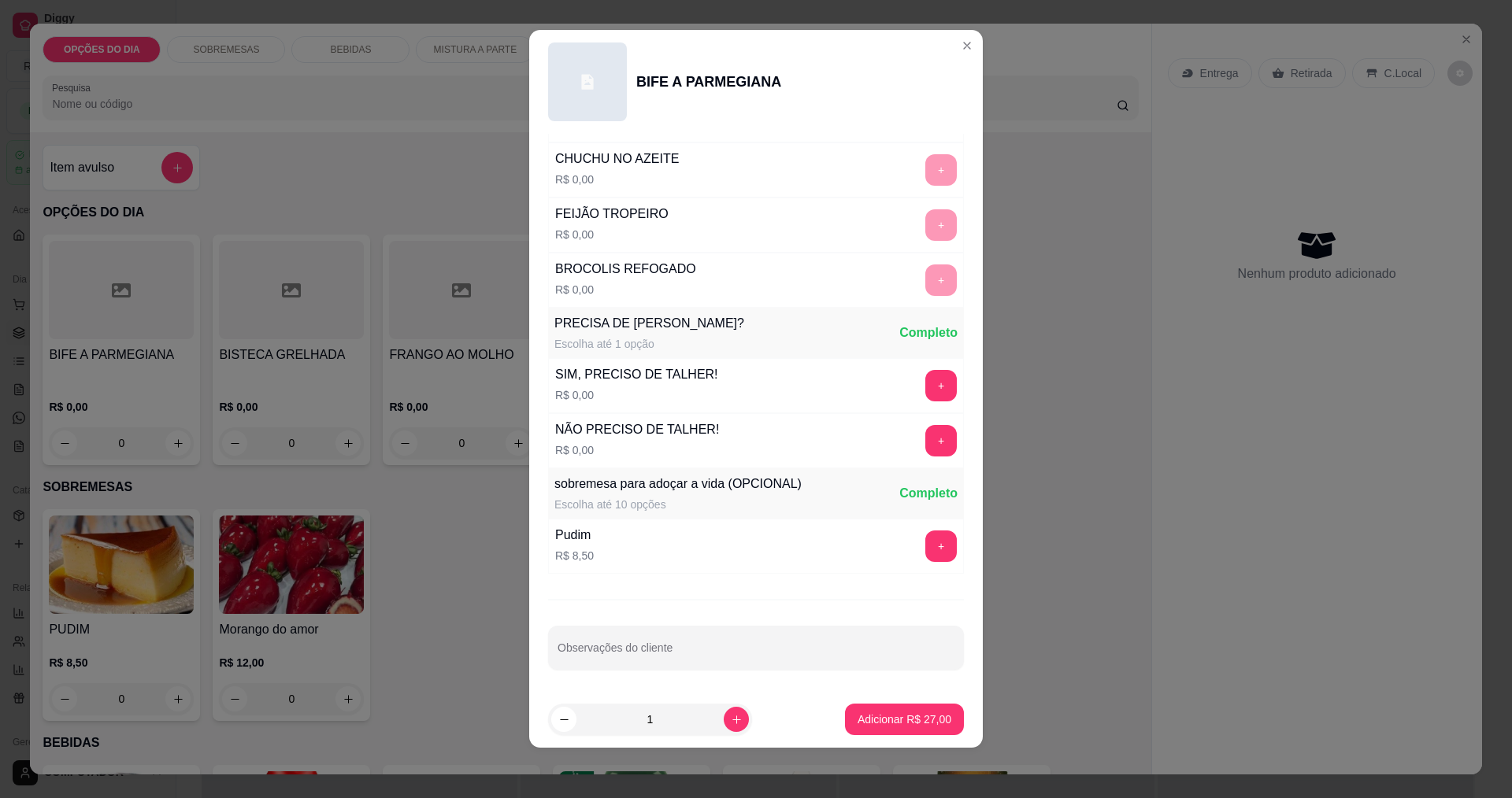
scroll to position [452, 0]
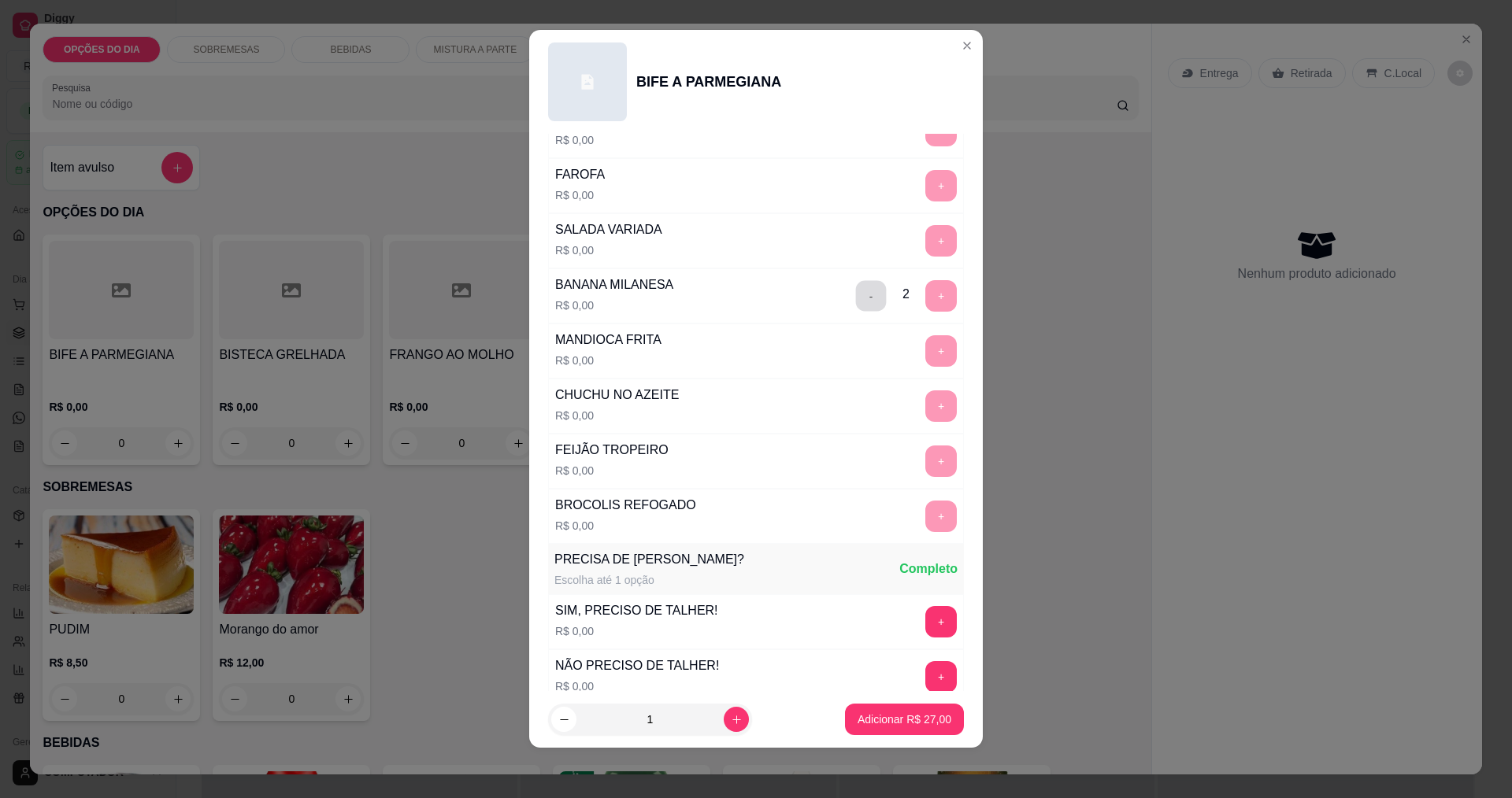
click at [856, 302] on button "-" at bounding box center [871, 295] width 31 height 31
click at [926, 518] on button "+" at bounding box center [942, 516] width 31 height 31
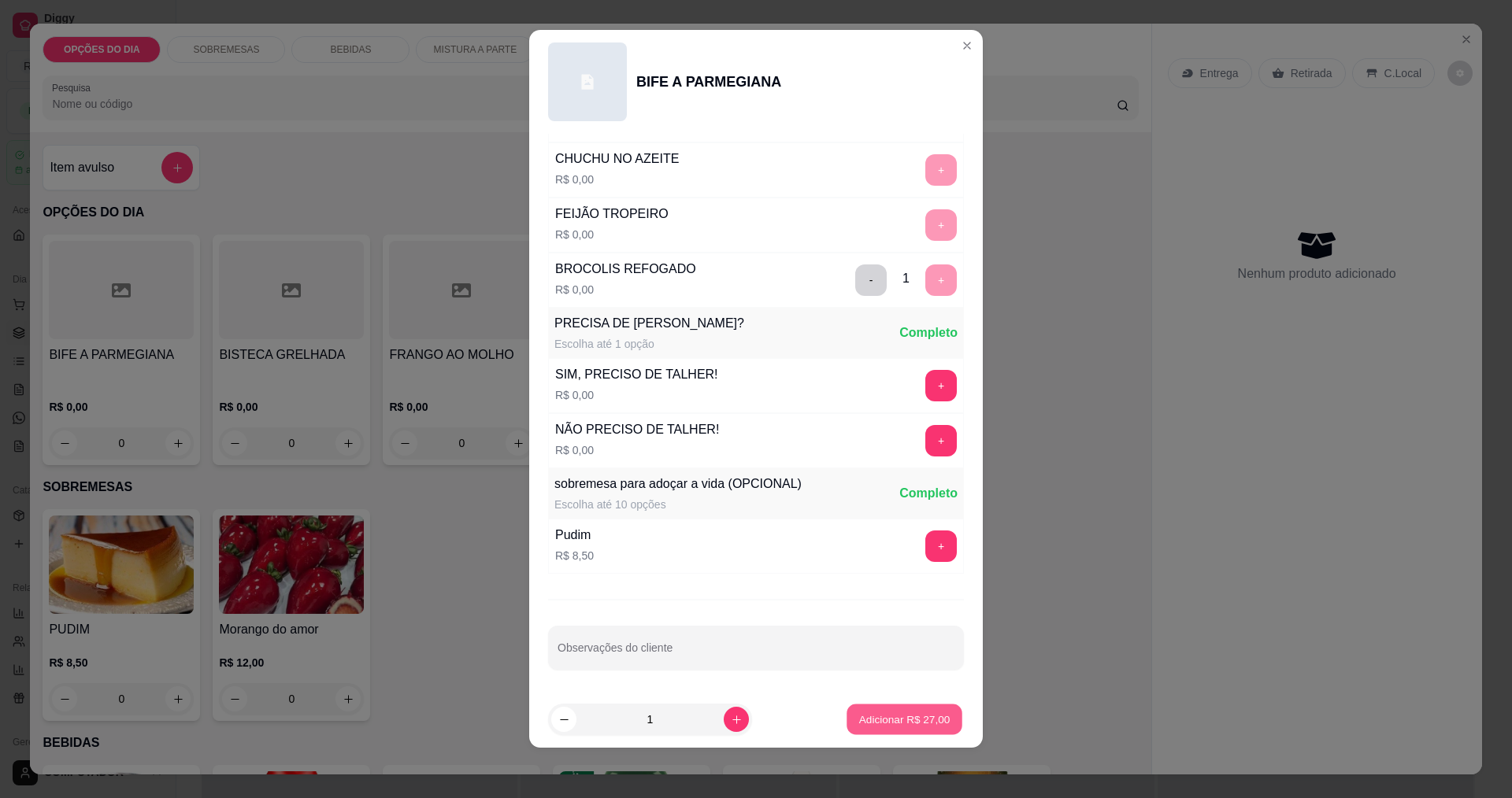
click at [879, 725] on p "Adicionar R$ 27,00" at bounding box center [905, 720] width 91 height 15
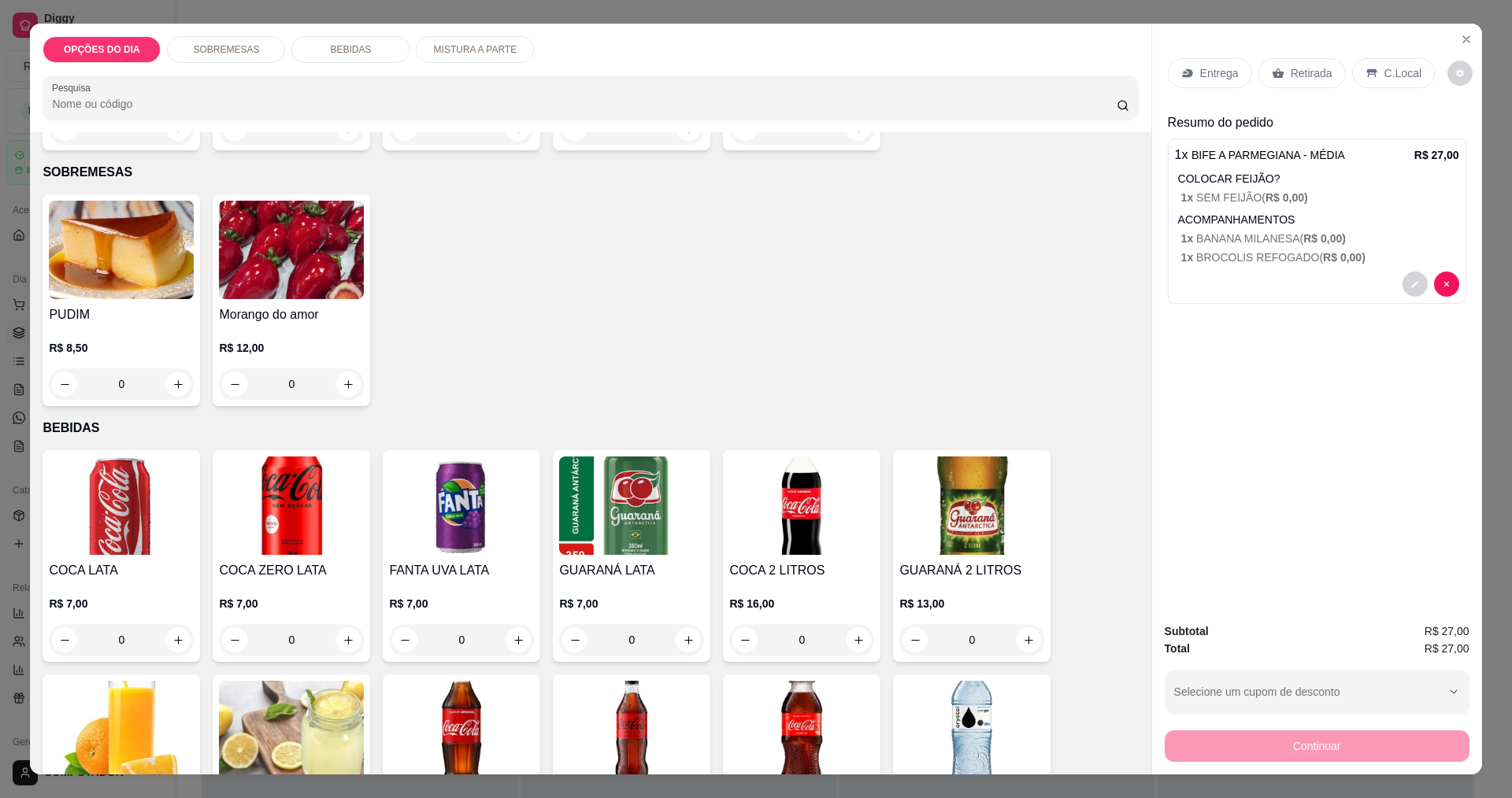
scroll to position [472, 0]
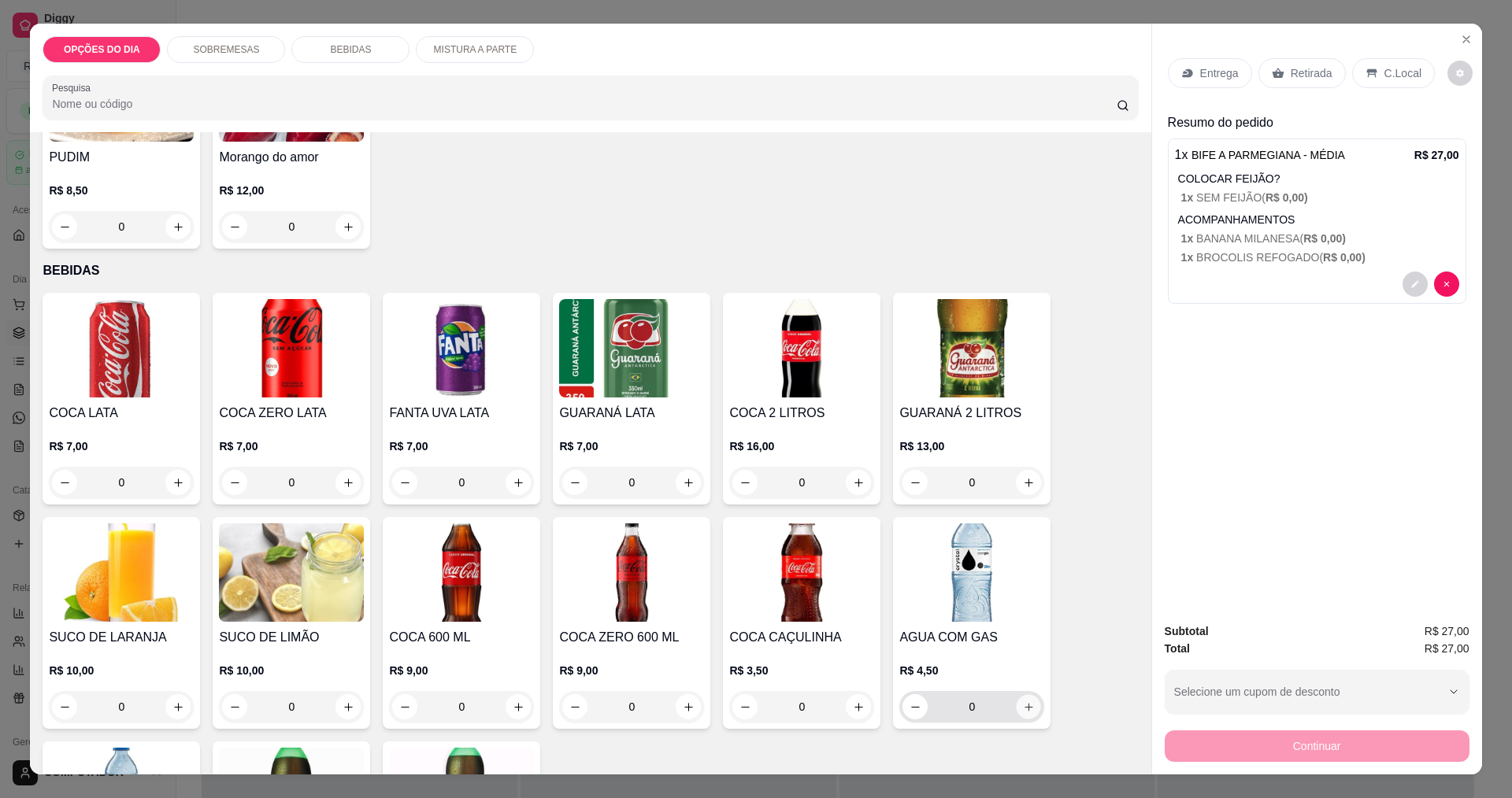
click at [1019, 715] on button "increase-product-quantity" at bounding box center [1028, 707] width 25 height 25
type input "1"
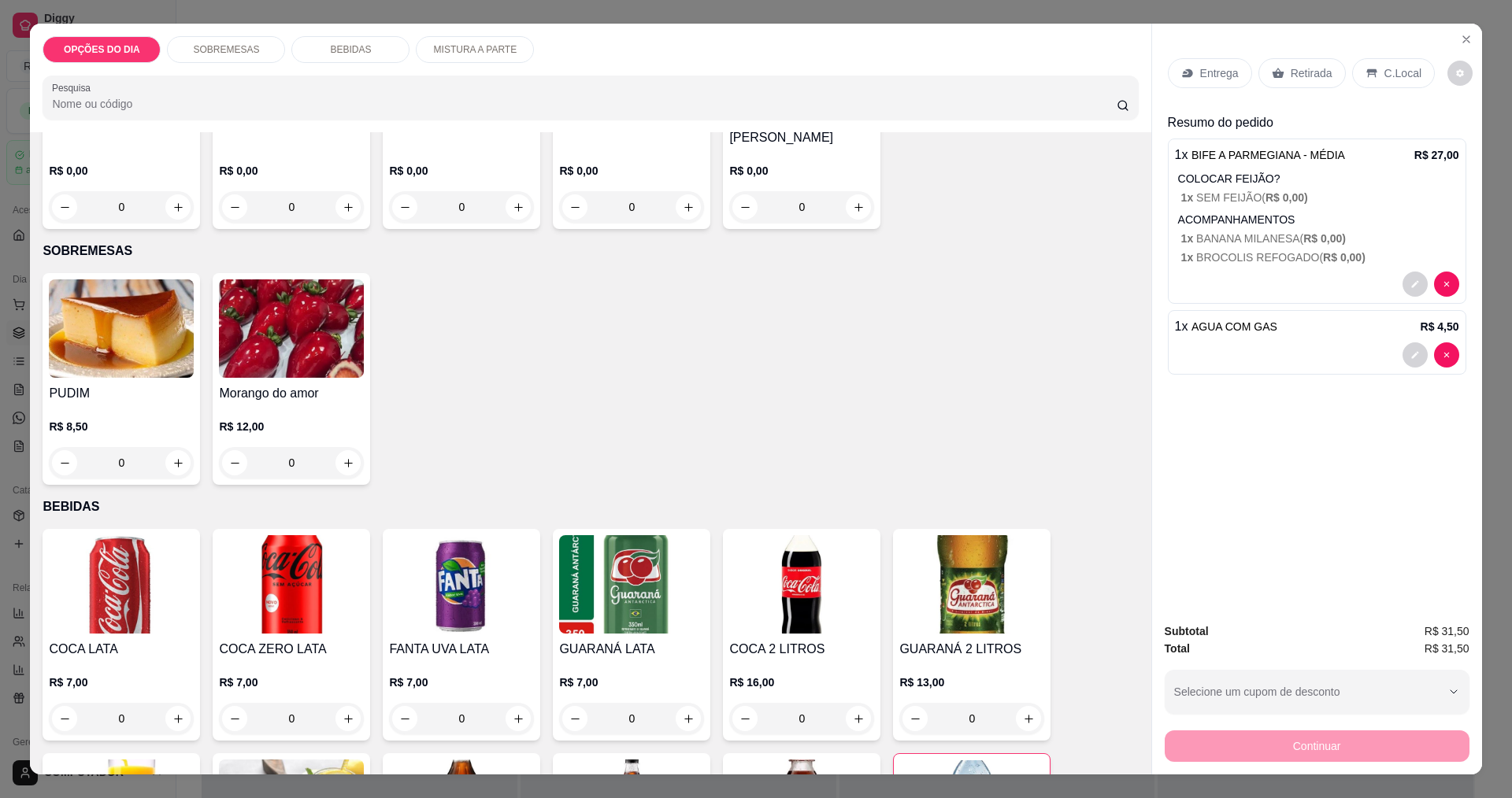
scroll to position [0, 0]
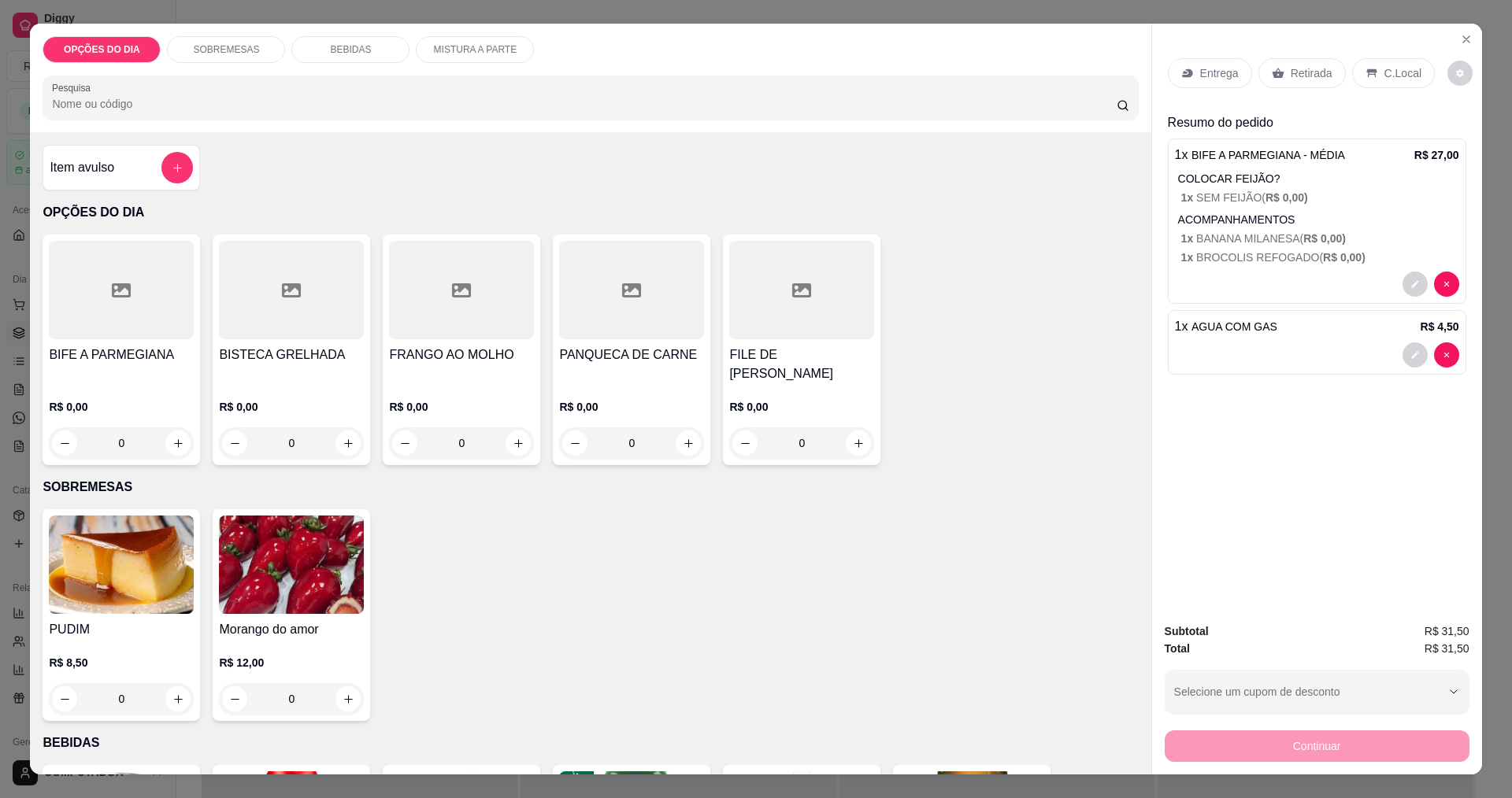
click at [181, 447] on div "0" at bounding box center [121, 443] width 145 height 32
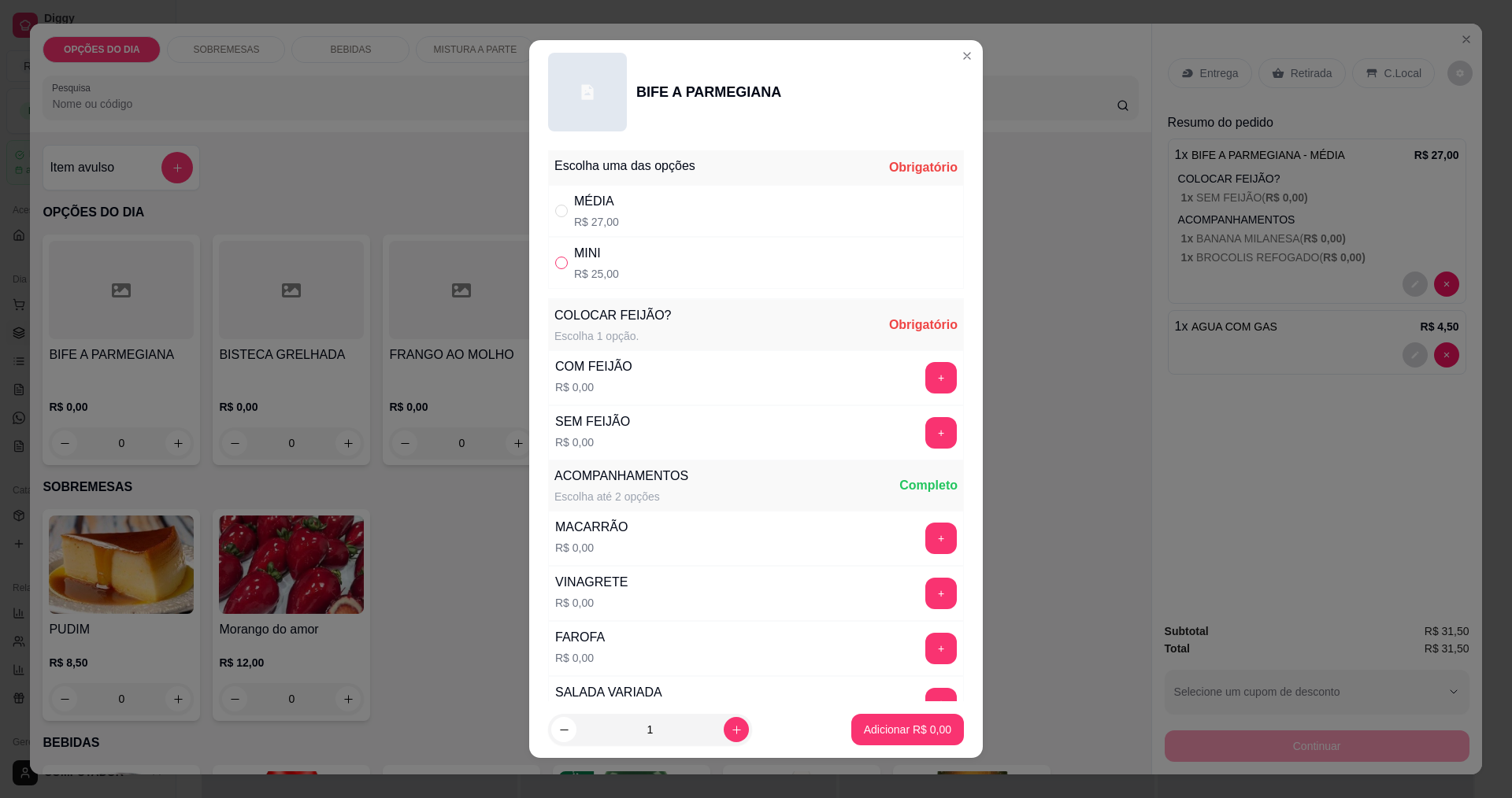
click at [557, 262] on input "" at bounding box center [561, 263] width 13 height 13
radio input "true"
click at [926, 380] on button "+" at bounding box center [942, 378] width 31 height 31
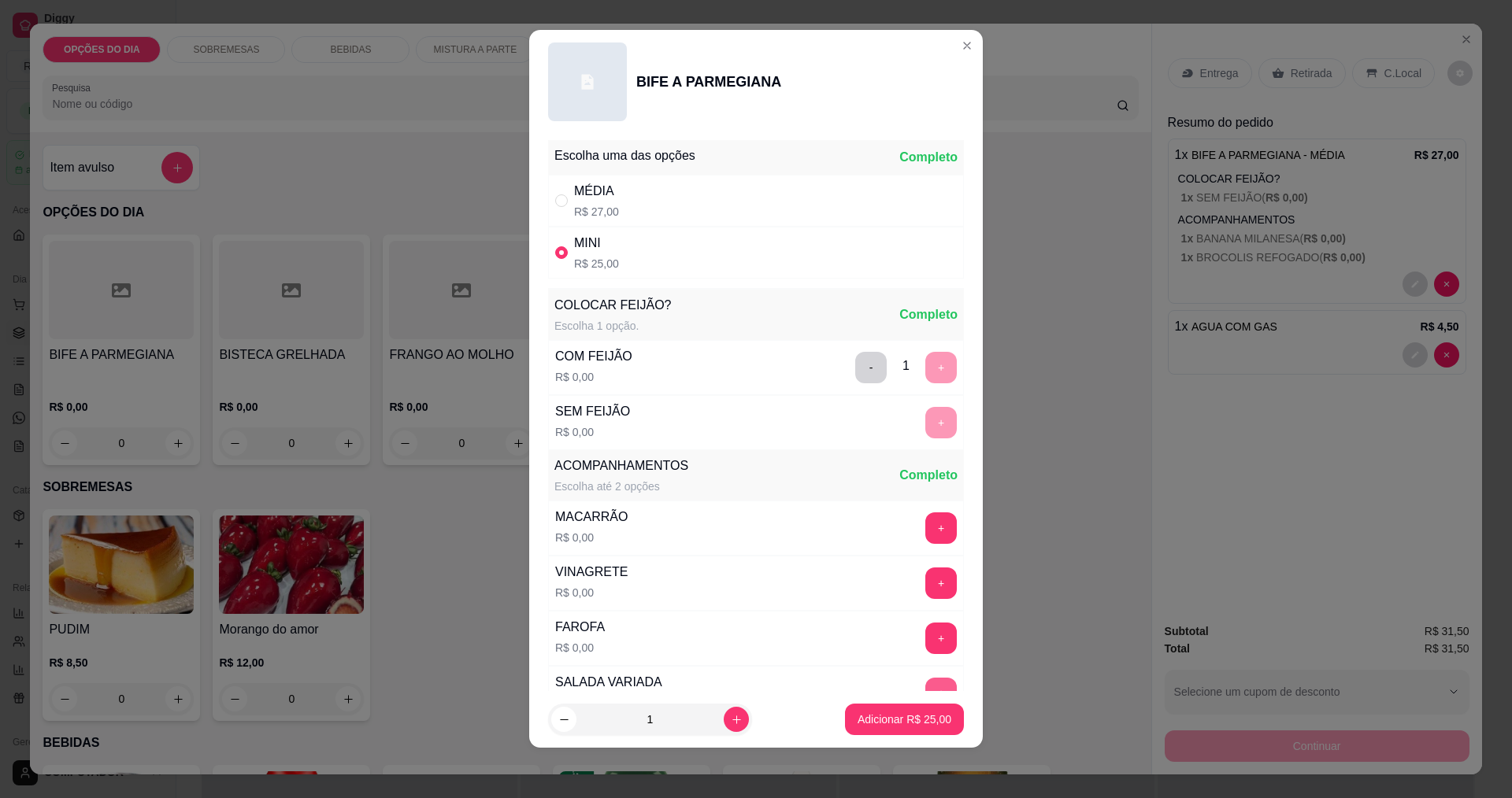
scroll to position [316, 0]
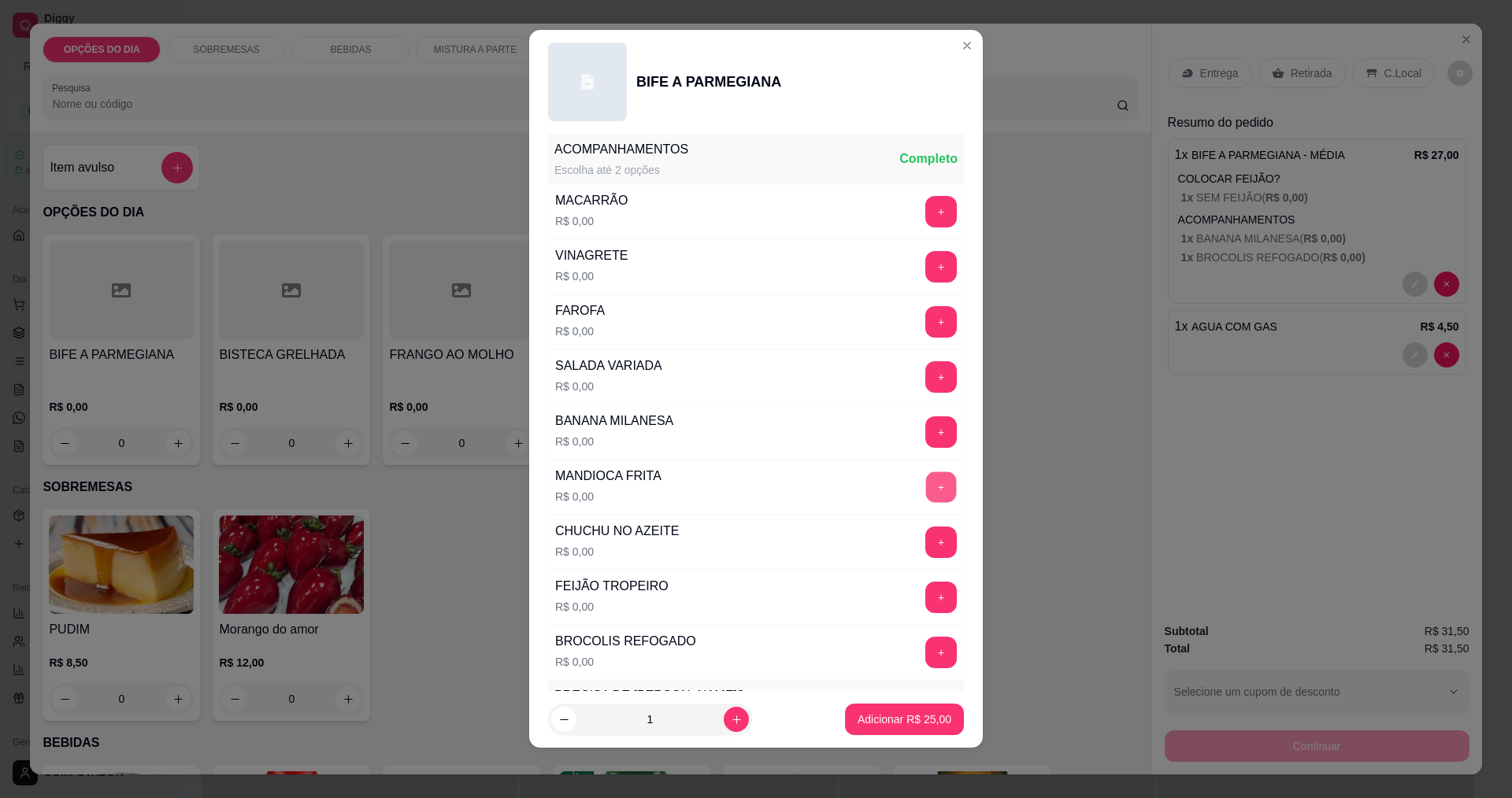
click at [926, 491] on button "+" at bounding box center [942, 487] width 31 height 31
click at [926, 432] on button "+" at bounding box center [942, 432] width 31 height 31
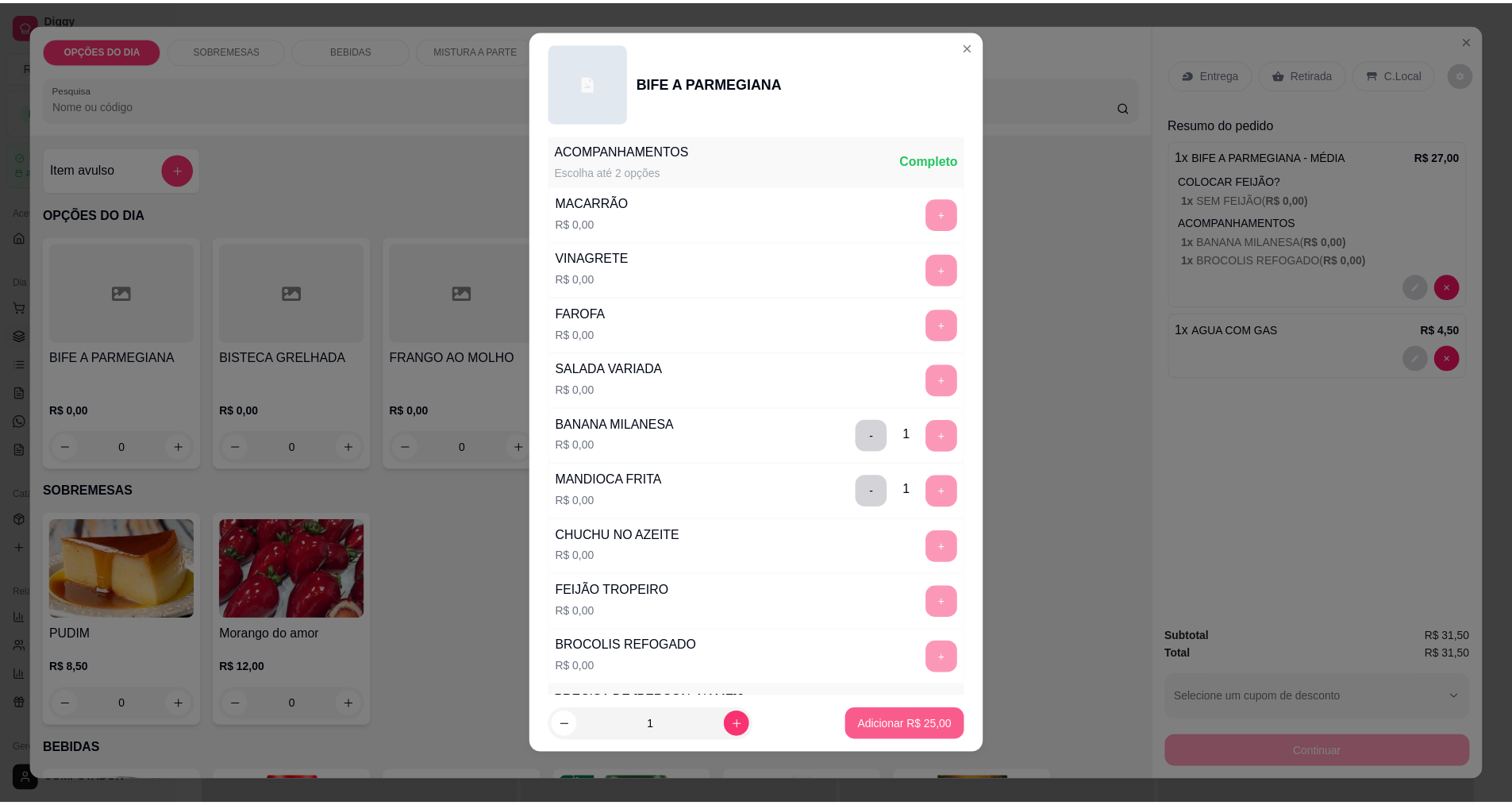
scroll to position [695, 0]
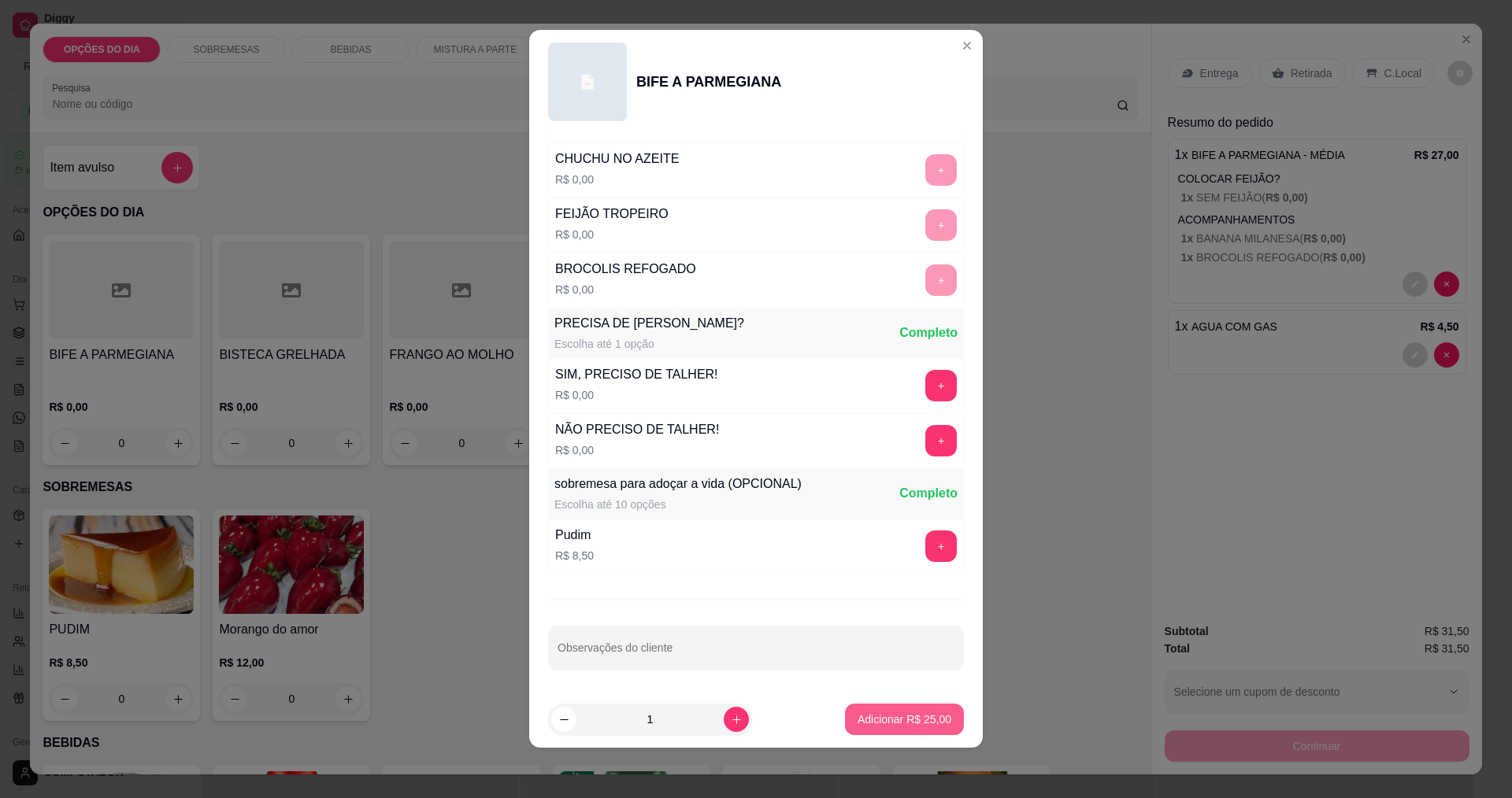
click at [882, 730] on button "Adicionar R$ 25,00" at bounding box center [904, 720] width 119 height 32
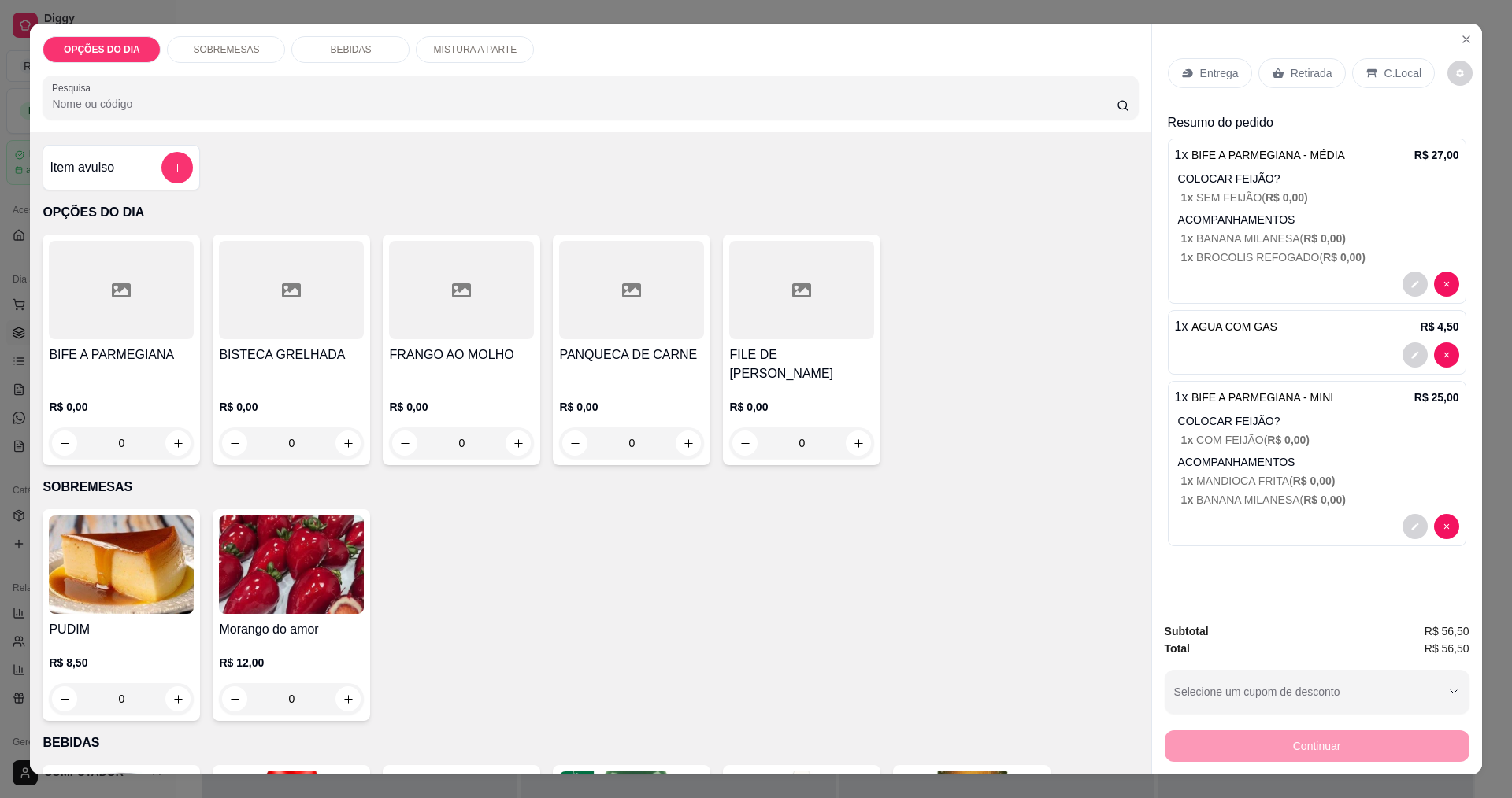
click at [1207, 82] on div "Entrega" at bounding box center [1210, 73] width 84 height 30
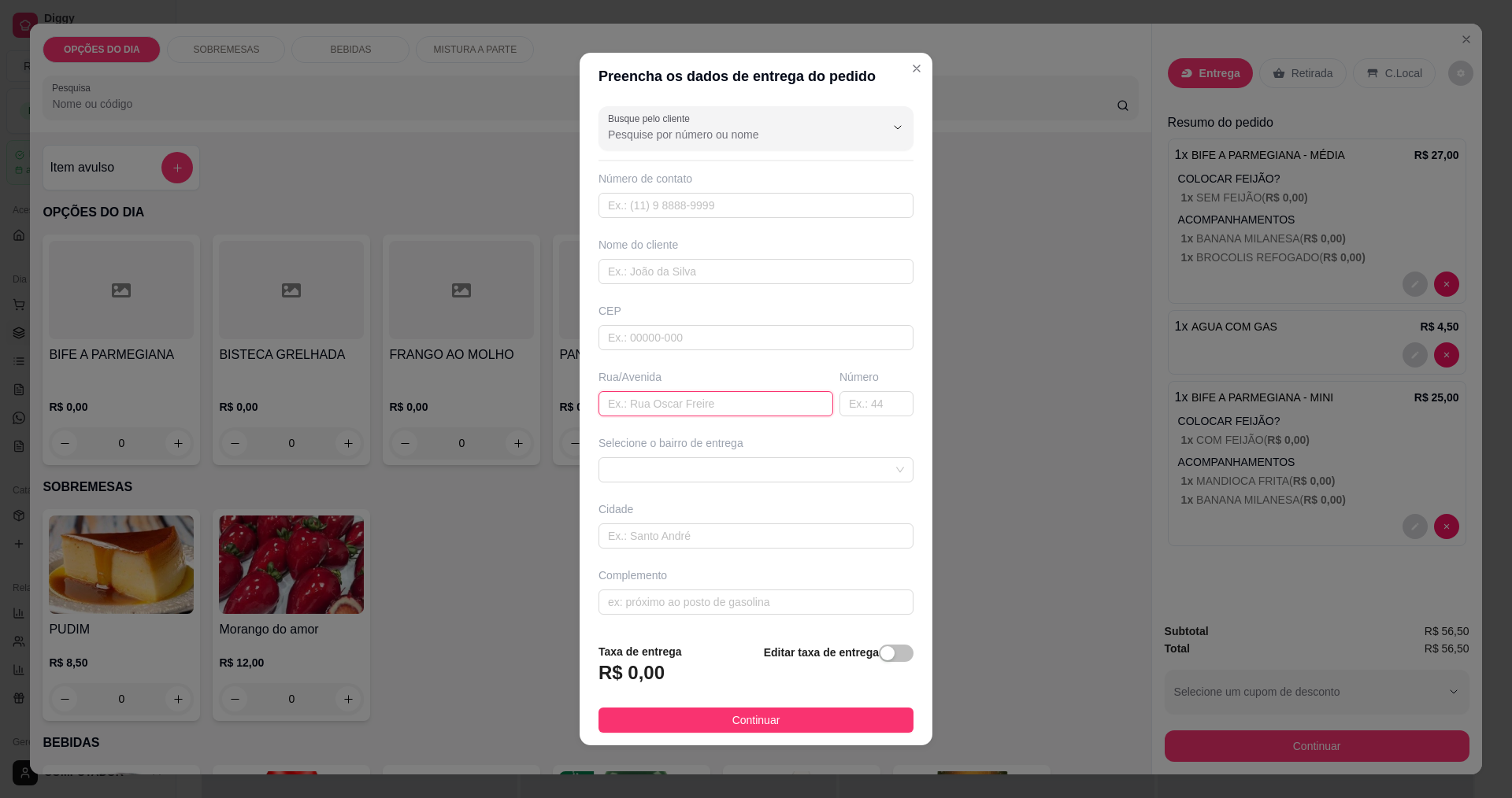
click at [739, 405] on input "text" at bounding box center [715, 404] width 235 height 26
click at [719, 464] on span at bounding box center [756, 470] width 296 height 24
type input "portale marmores"
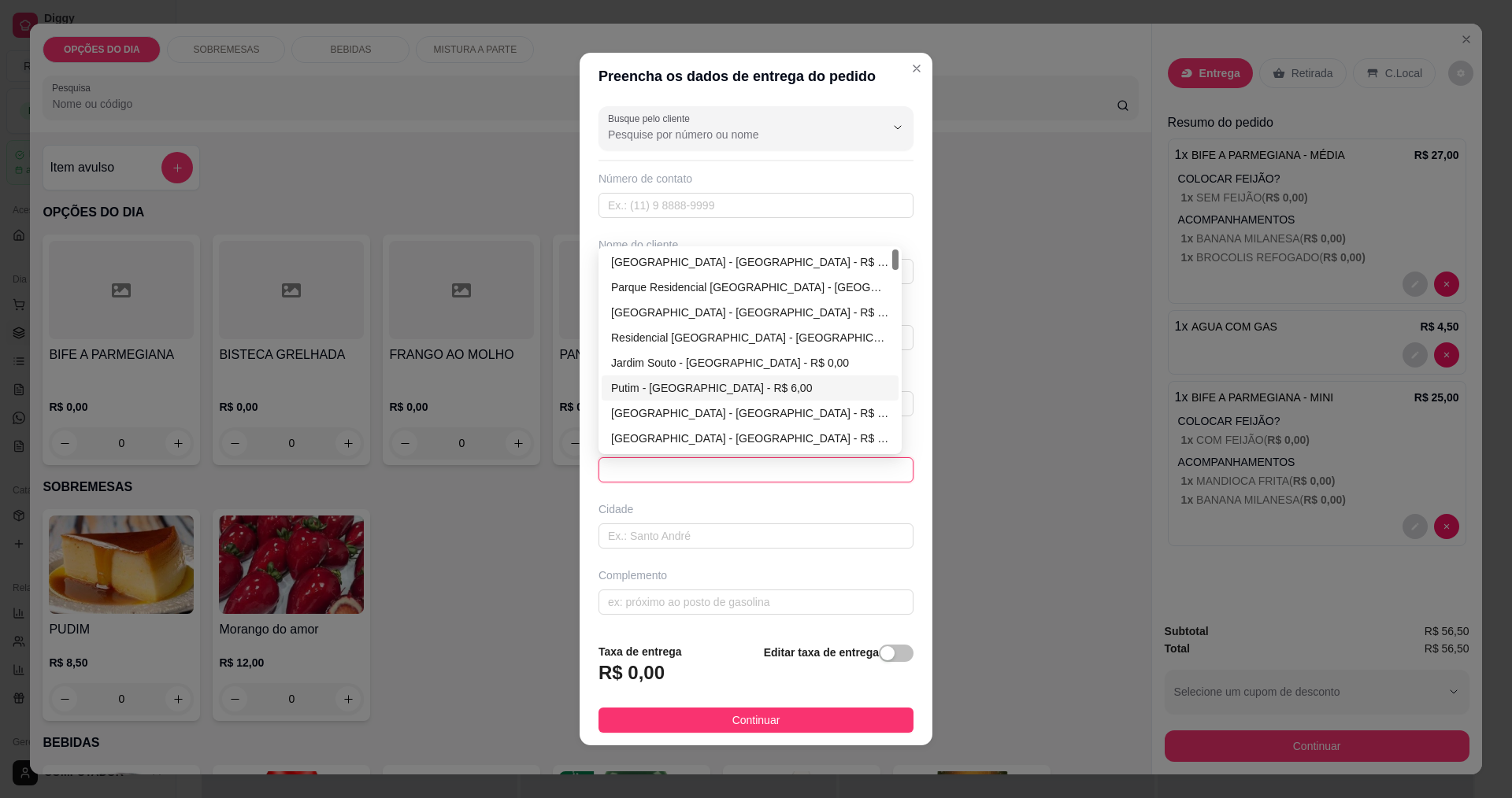
click at [623, 387] on div "Putim - [GEOGRAPHIC_DATA] - R$ 6,00" at bounding box center [750, 388] width 278 height 17
type input "[GEOGRAPHIC_DATA]"
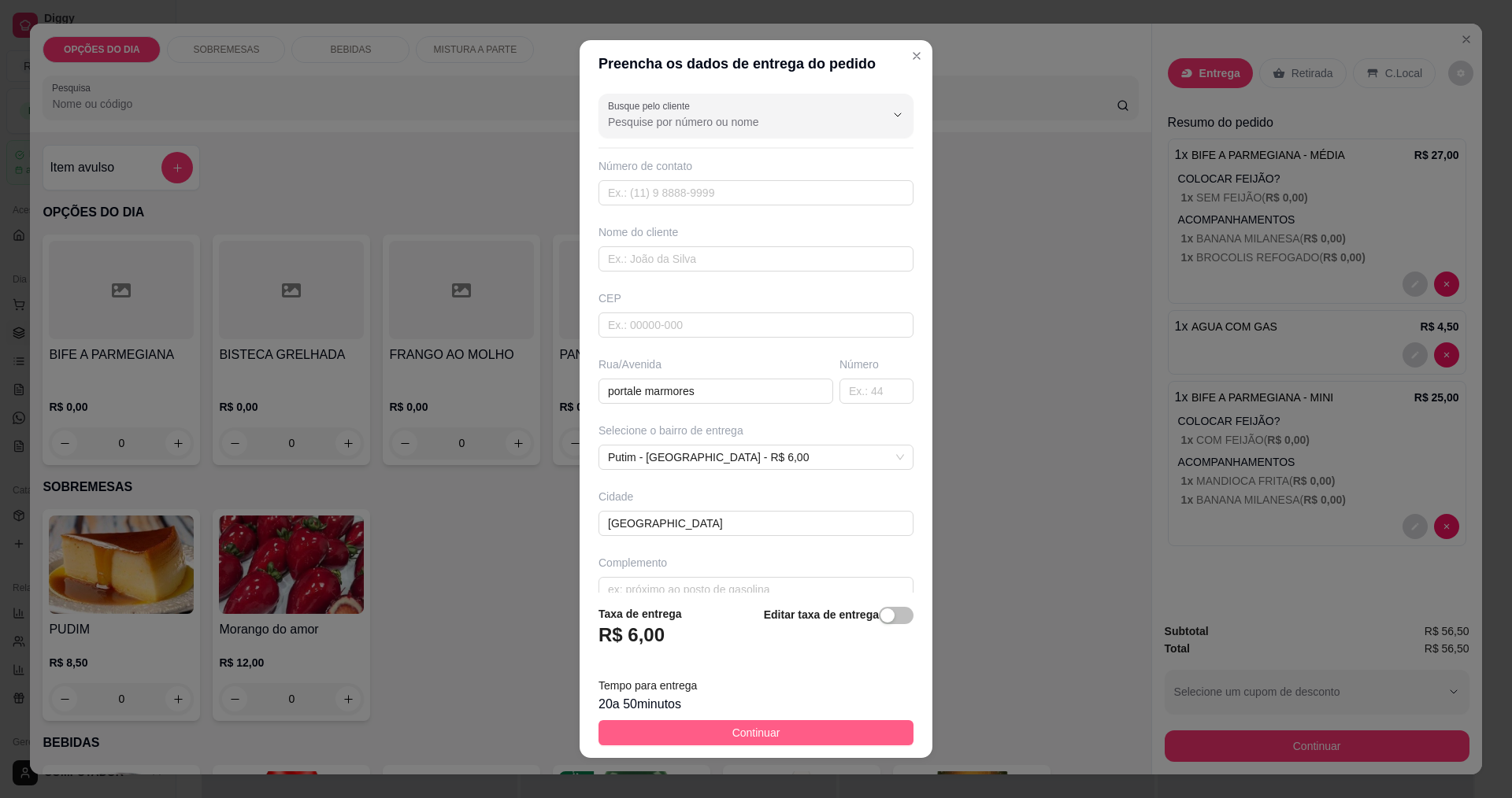
click at [847, 740] on button "Continuar" at bounding box center [756, 733] width 315 height 26
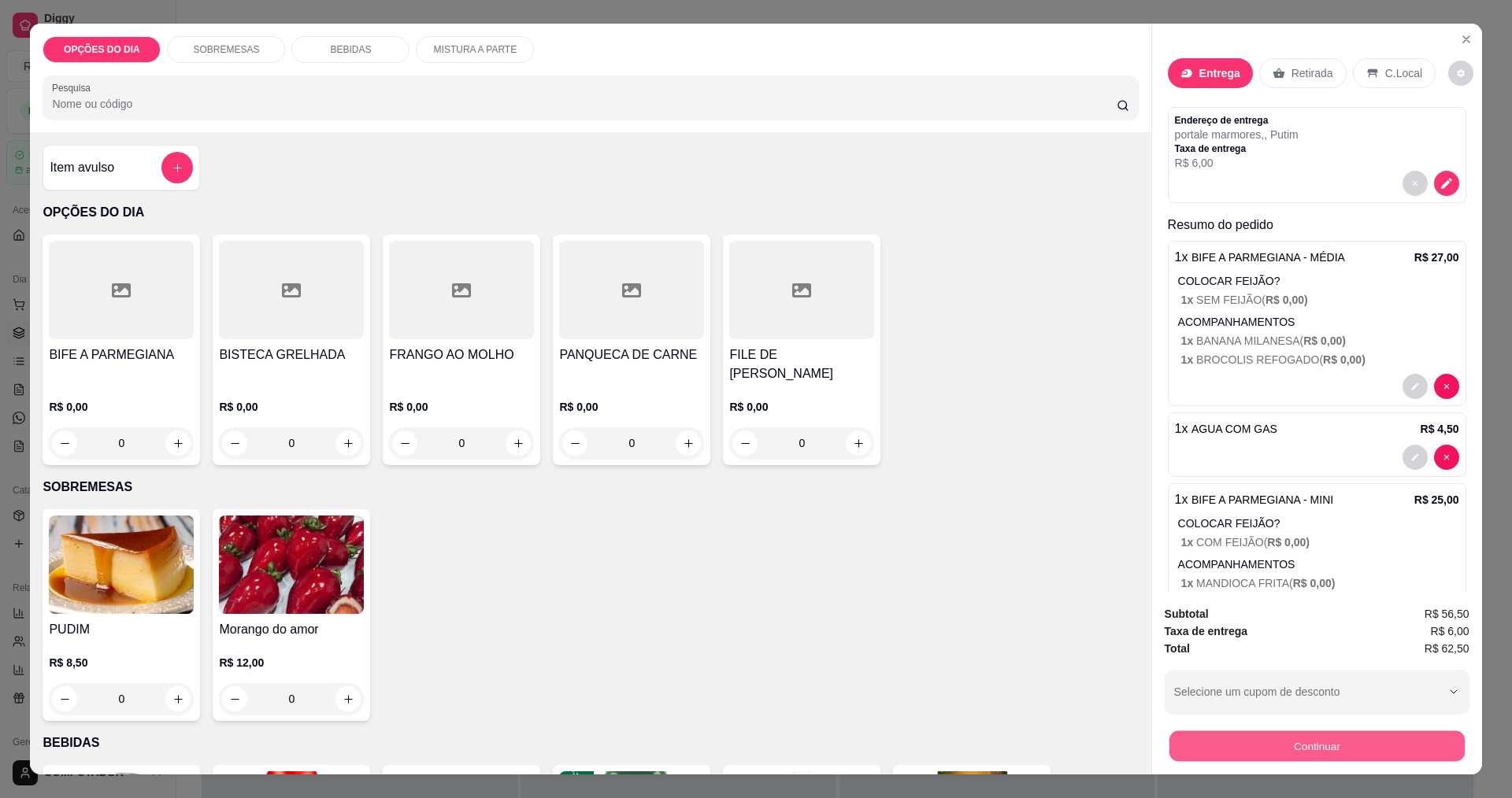
click at [1373, 749] on button "Continuar" at bounding box center [1317, 746] width 296 height 31
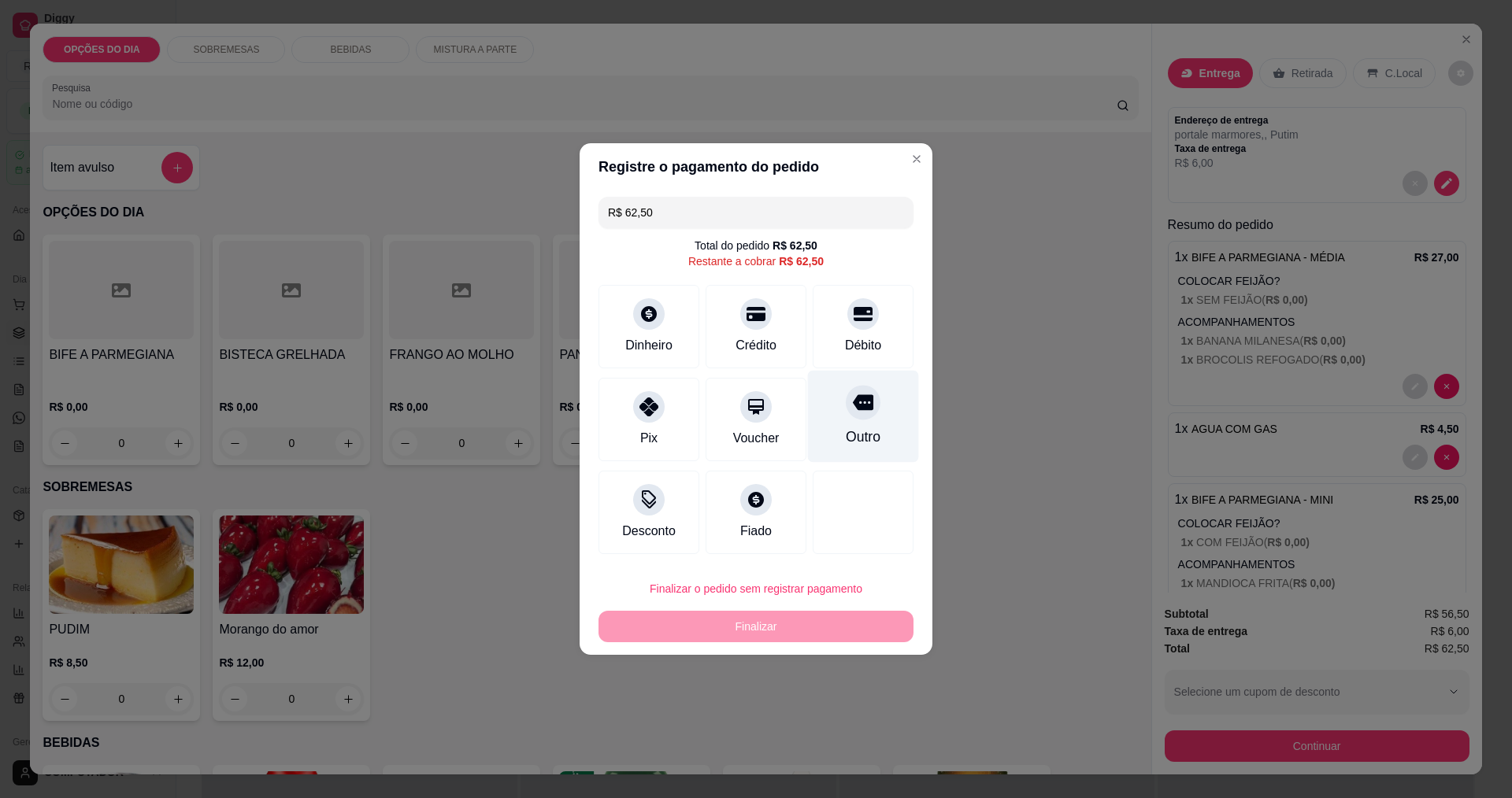
click at [846, 433] on div "Outro" at bounding box center [863, 437] width 35 height 20
type input "R$ 0,00"
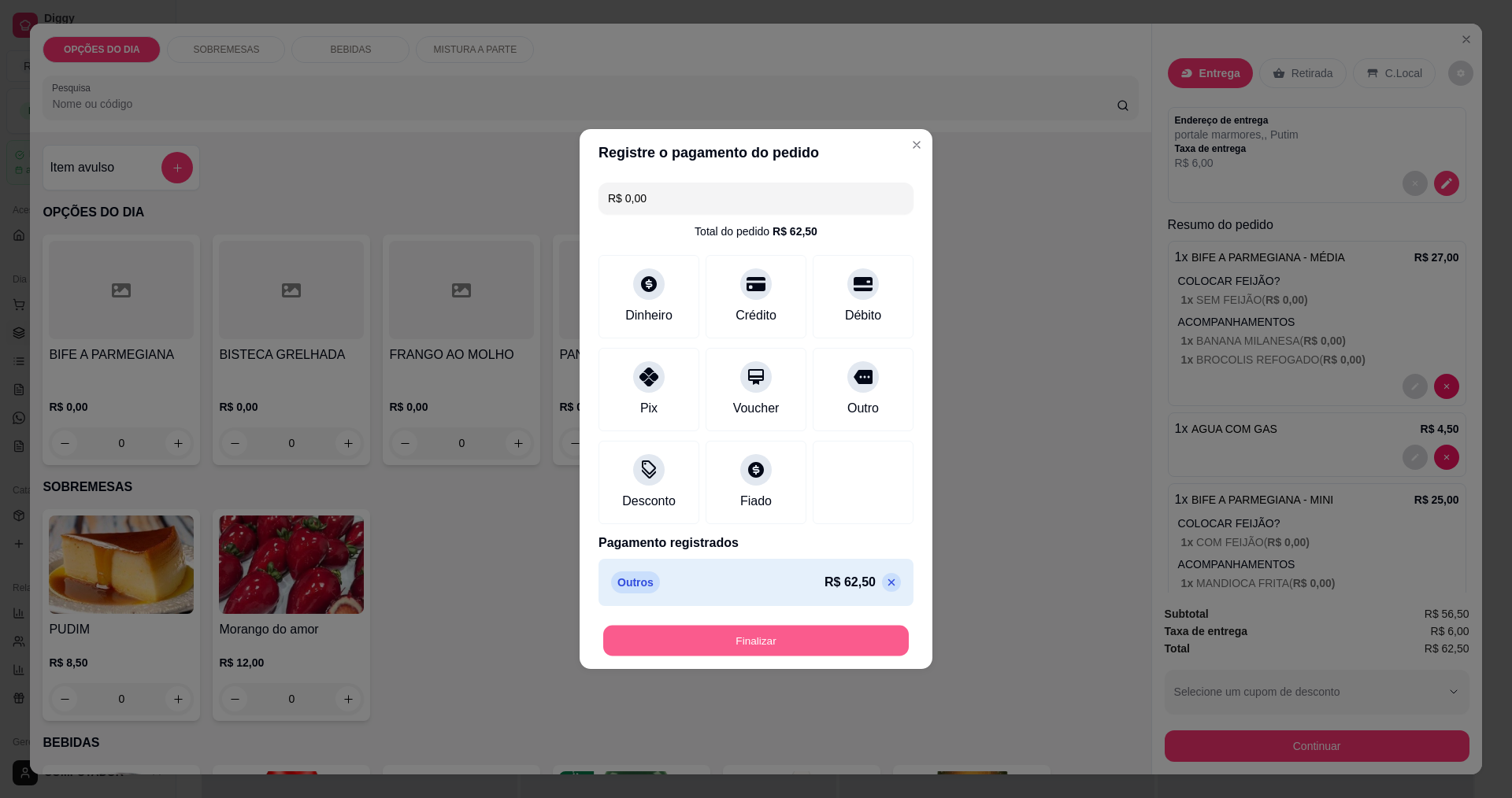
click at [791, 644] on button "Finalizar" at bounding box center [756, 641] width 306 height 31
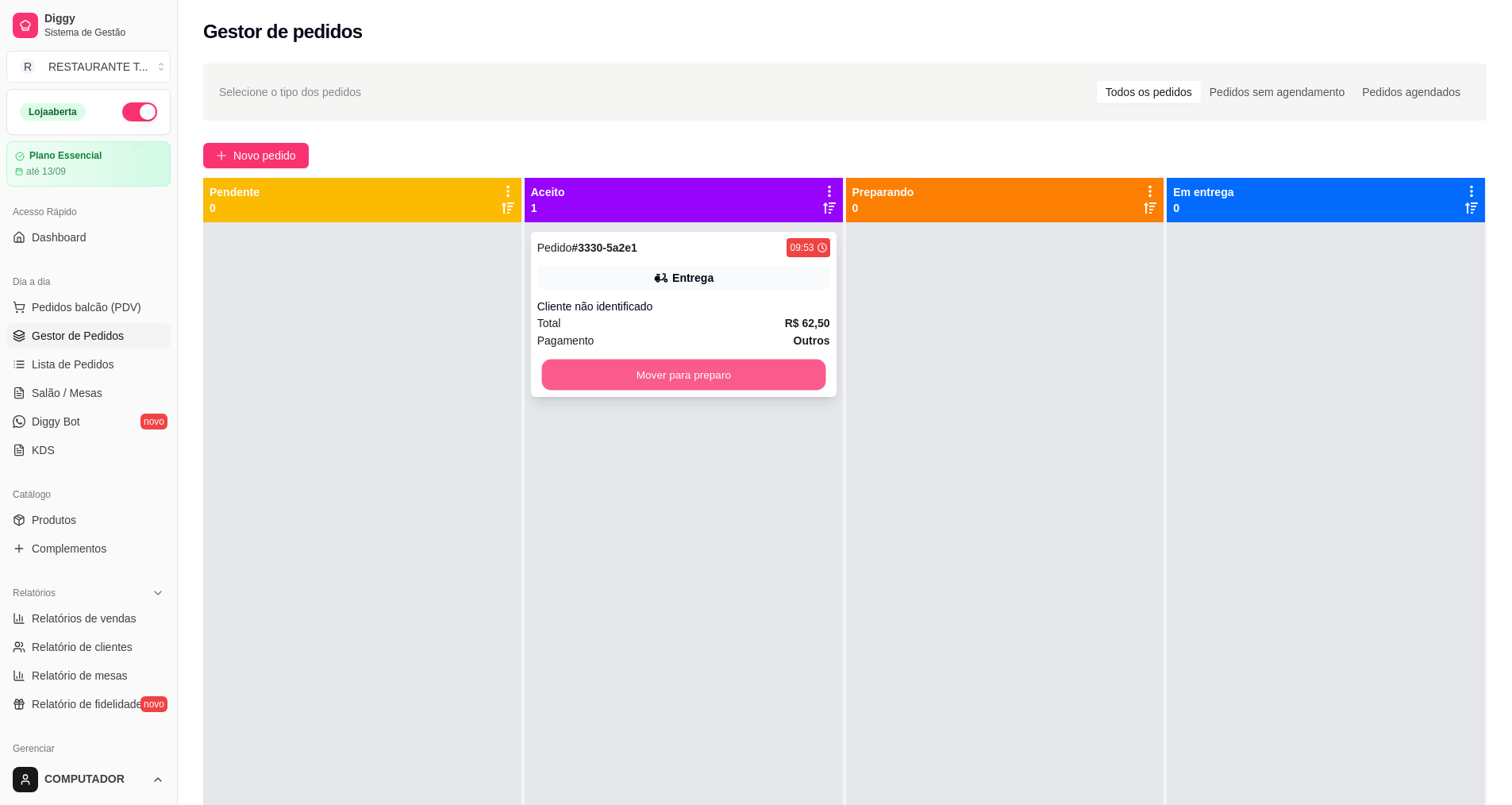
click at [687, 389] on button "Mover para preparo" at bounding box center [683, 375] width 284 height 31
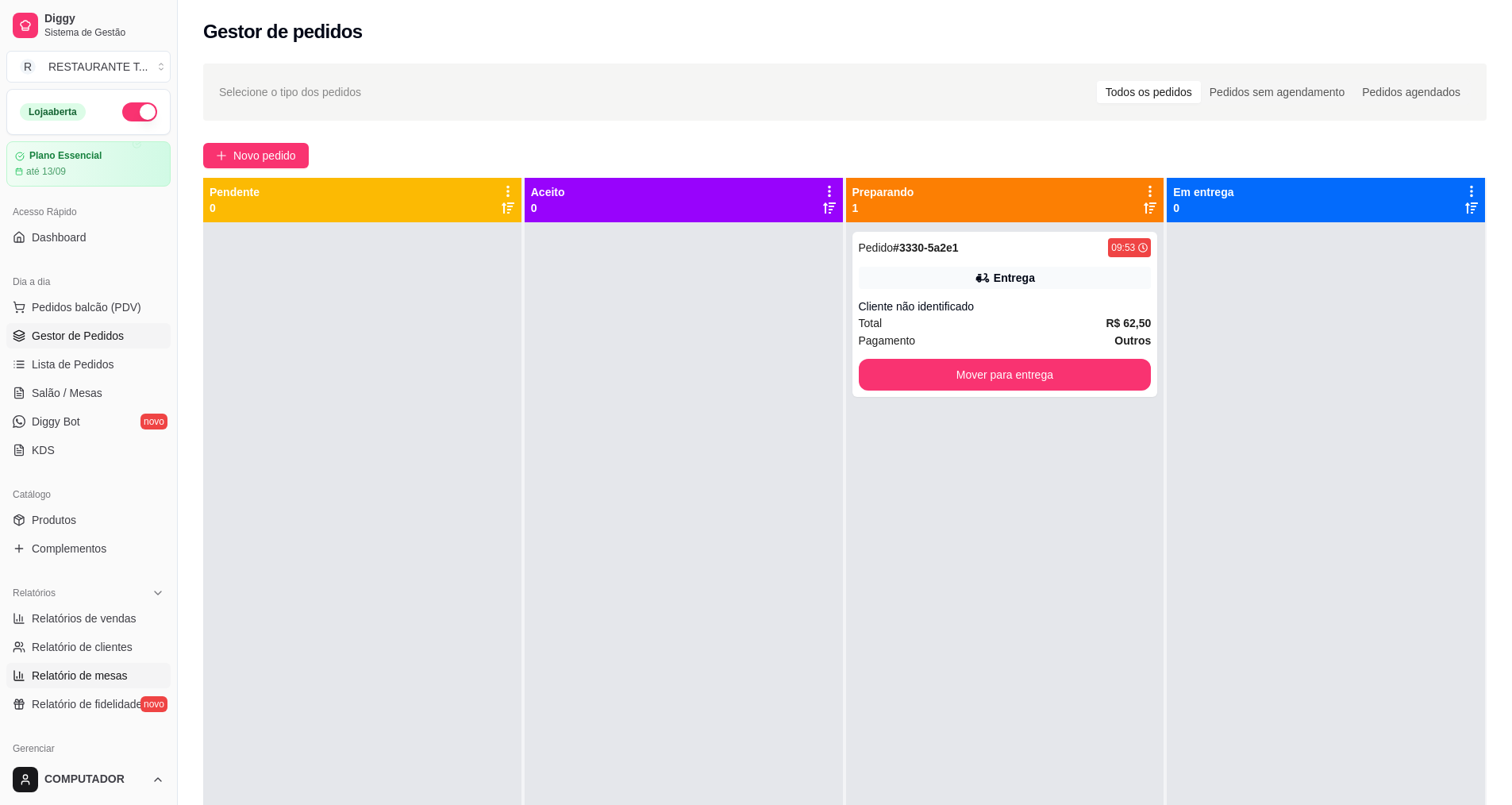
click at [96, 673] on span "Relatório de mesas" at bounding box center [80, 675] width 96 height 16
select select "TOTAL_OF_ORDERS"
select select "7"
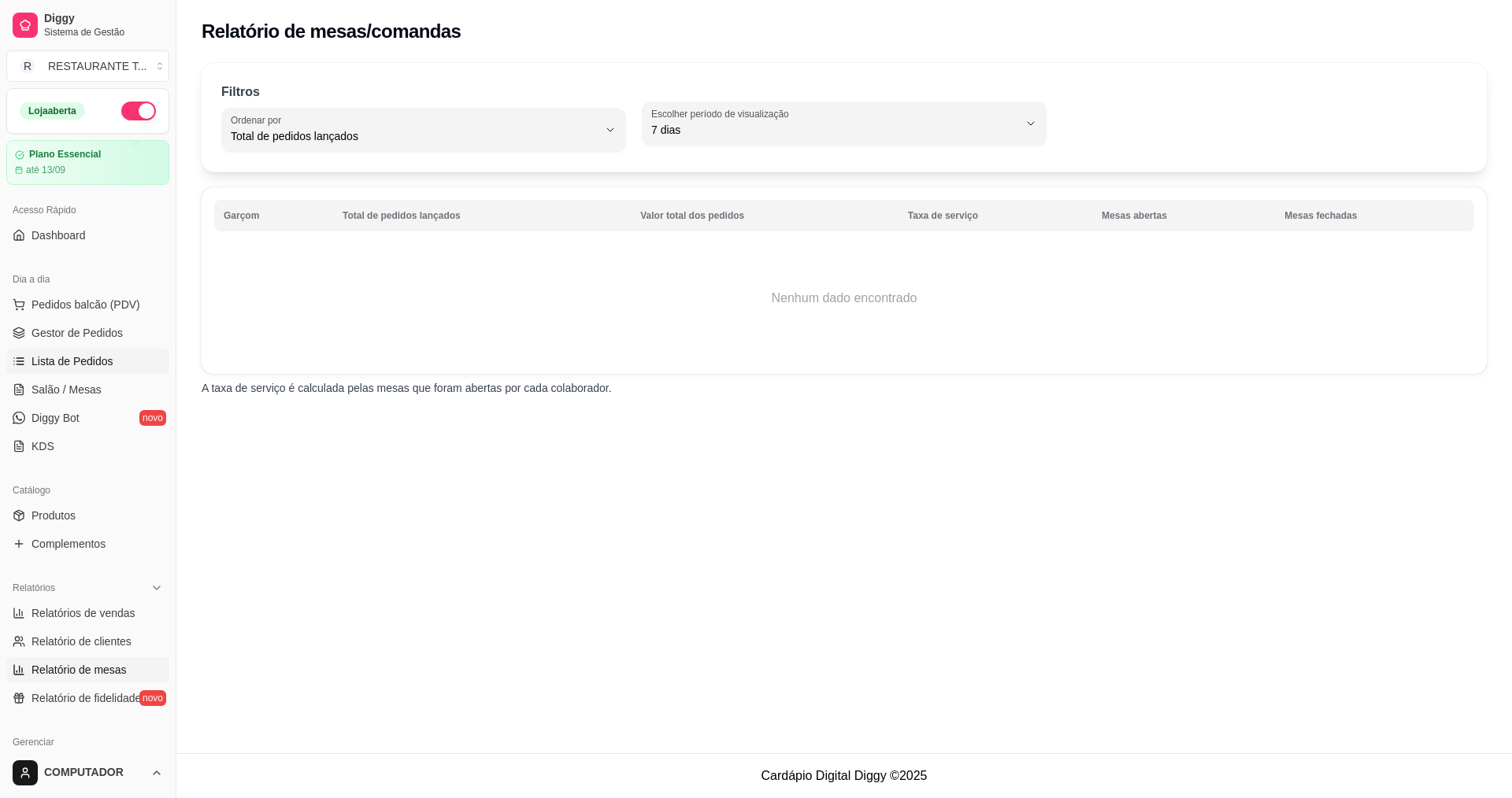
click at [107, 367] on span "Lista de Pedidos" at bounding box center [73, 360] width 82 height 16
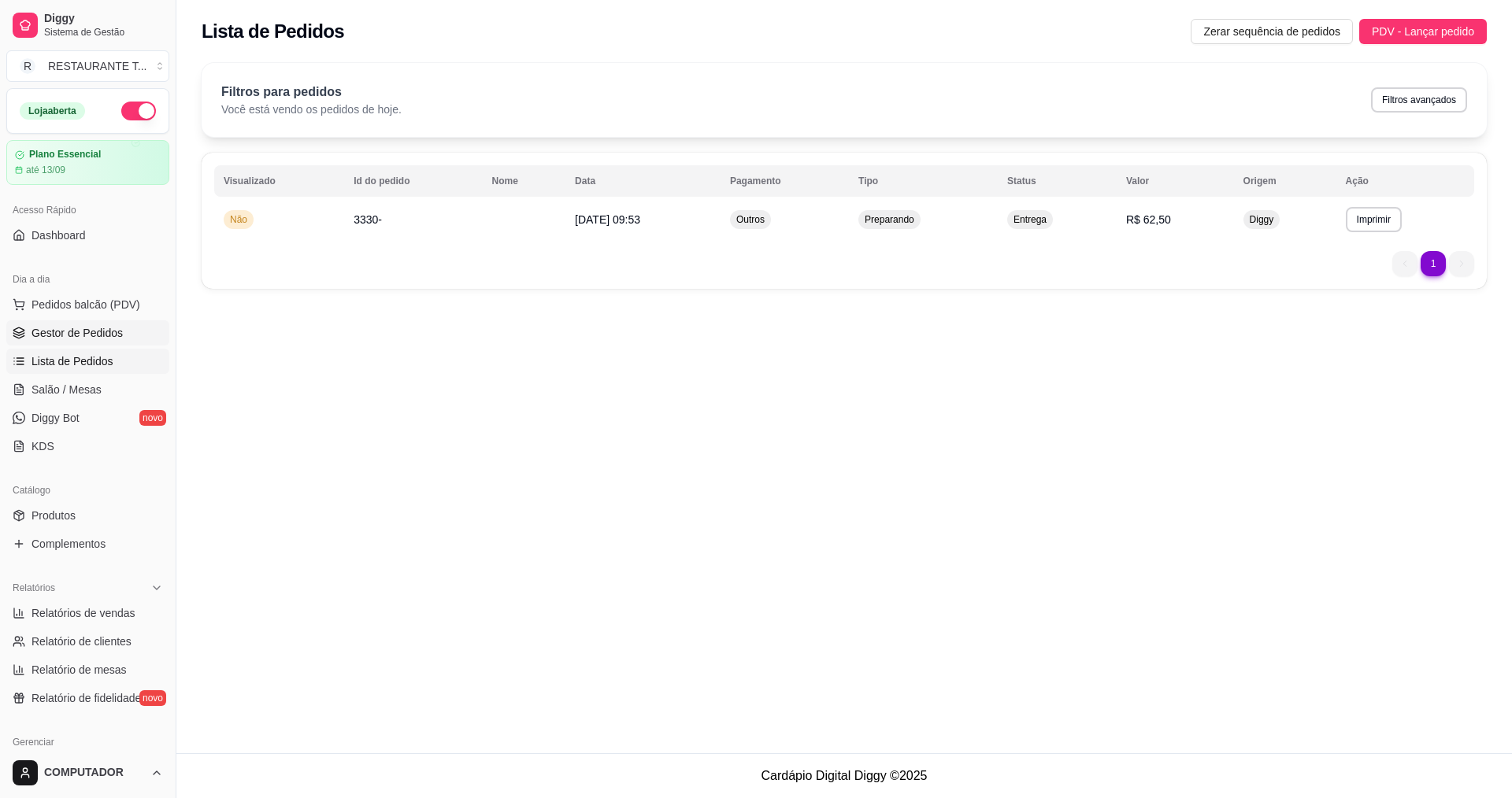
click at [101, 328] on span "Gestor de Pedidos" at bounding box center [78, 332] width 91 height 16
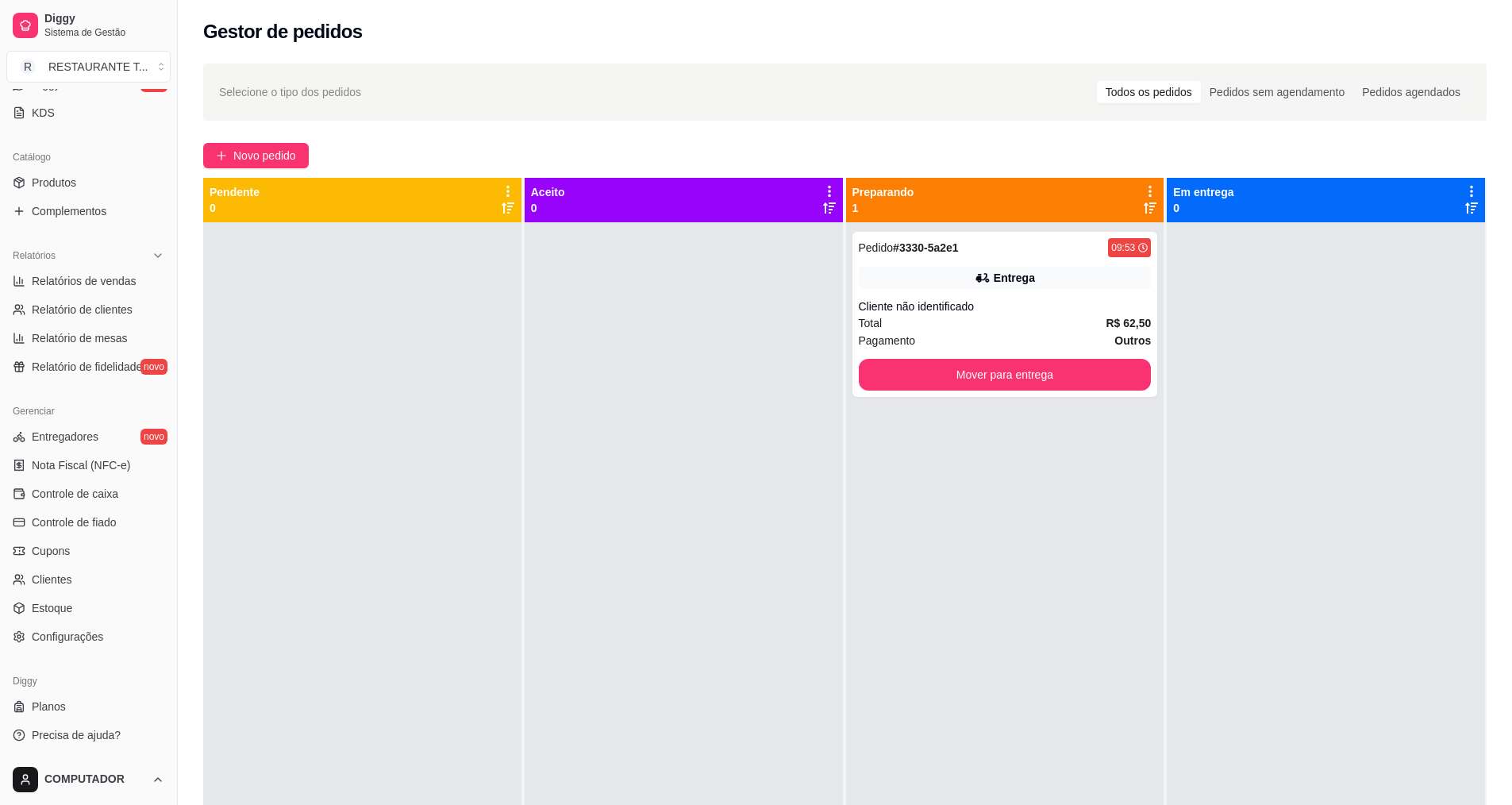
scroll to position [242, 0]
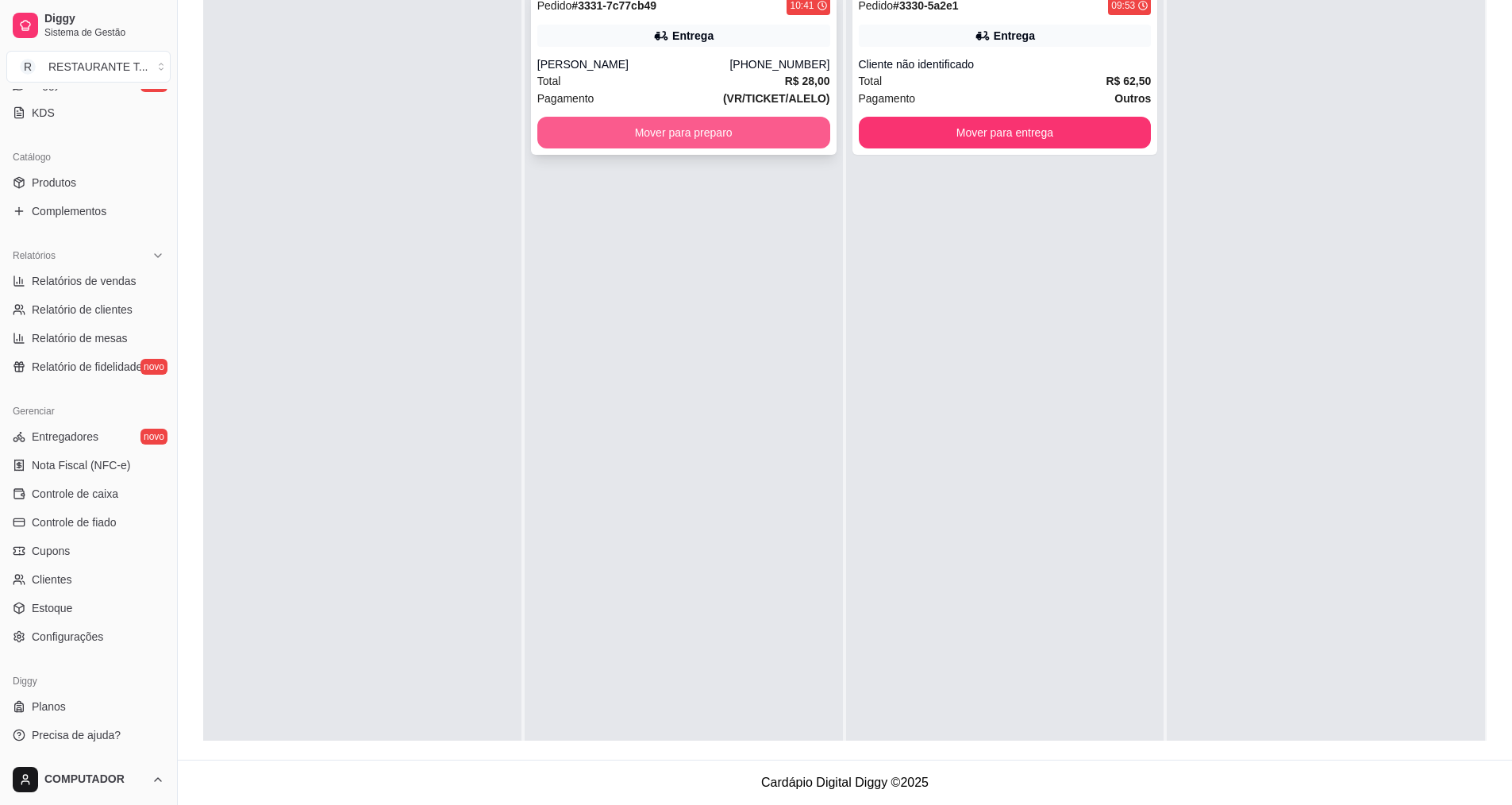
click at [800, 144] on button "Mover para preparo" at bounding box center [683, 132] width 292 height 32
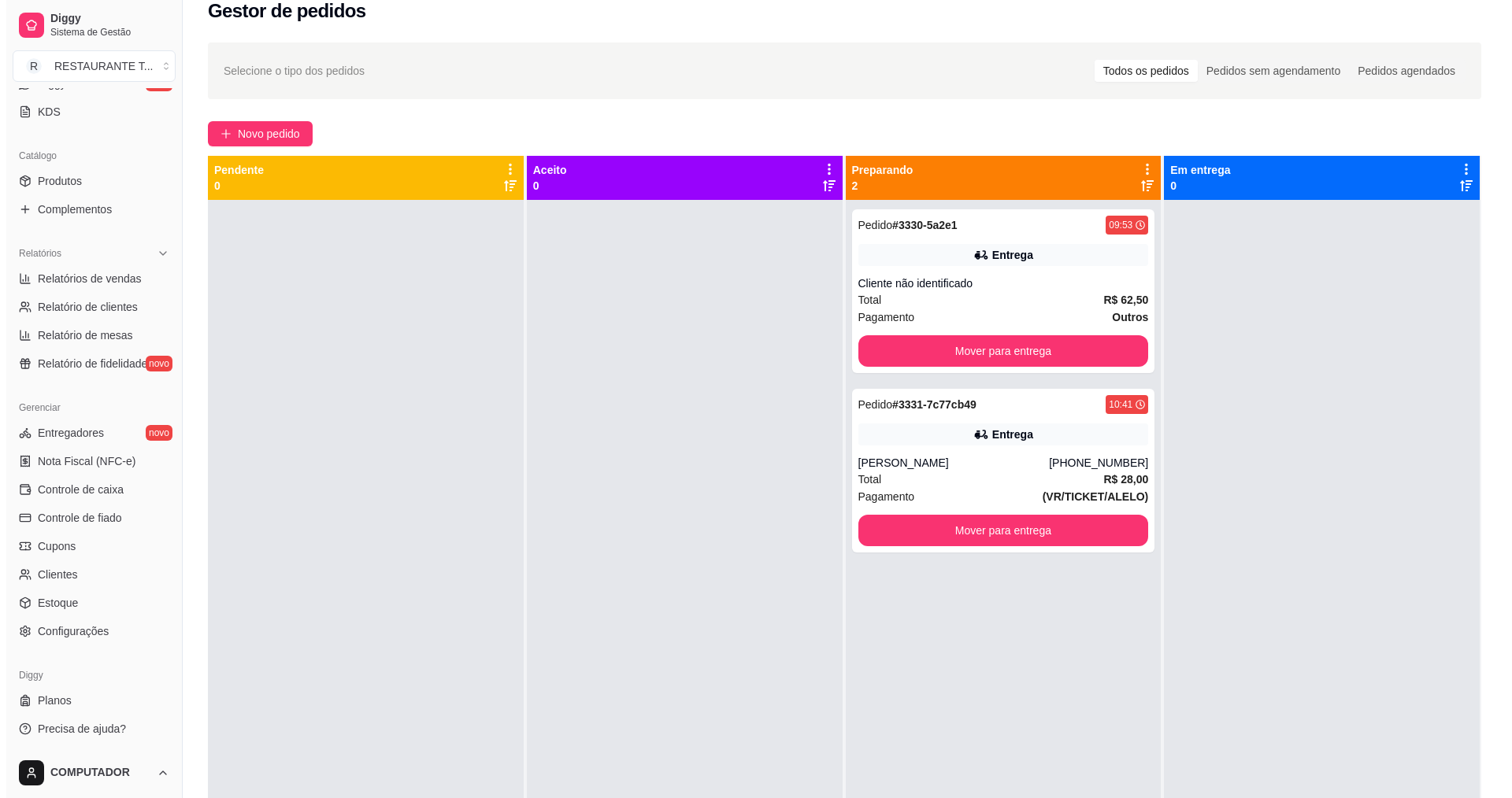
scroll to position [0, 0]
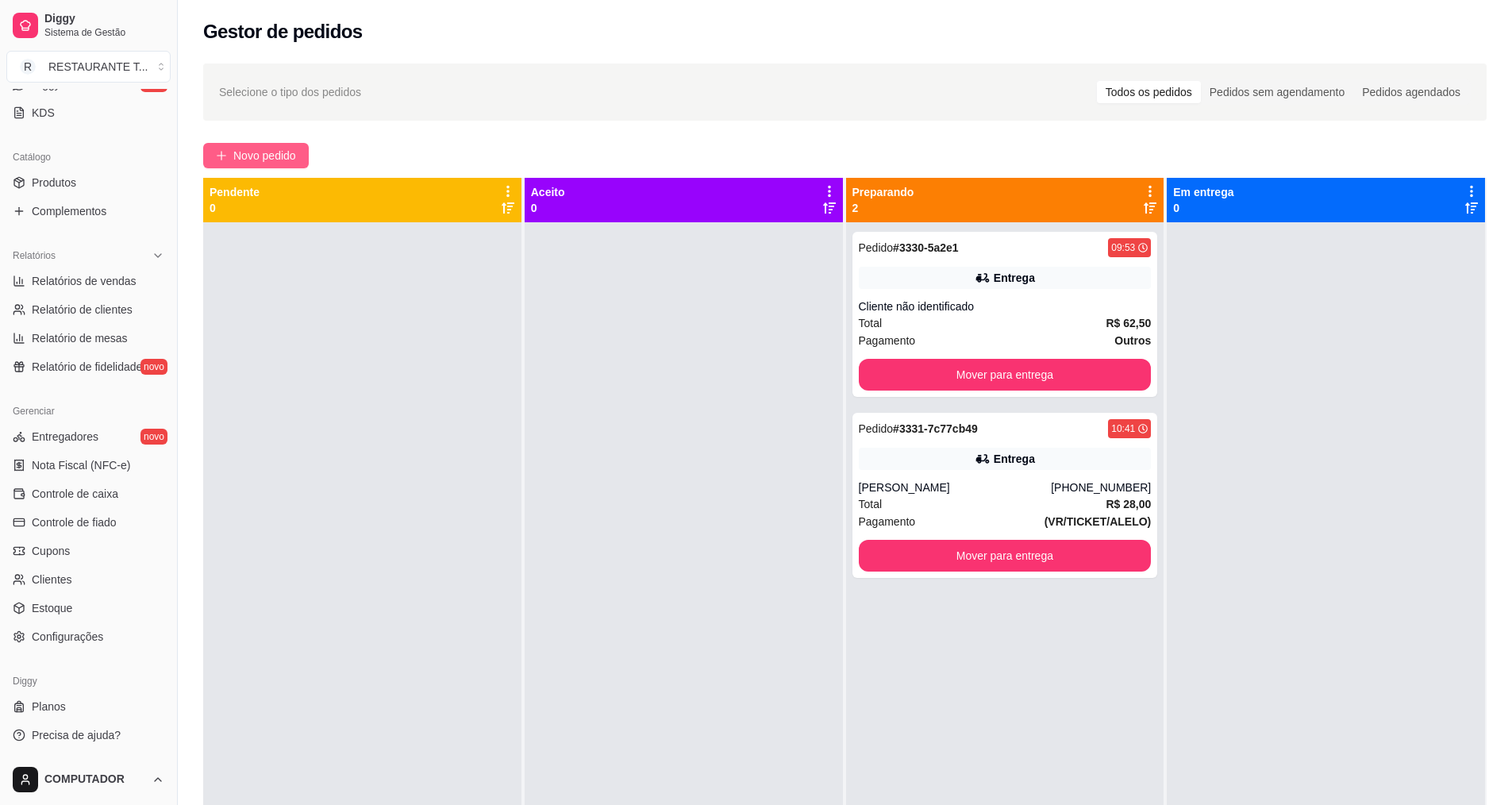
click at [262, 156] on span "Novo pedido" at bounding box center [265, 155] width 63 height 17
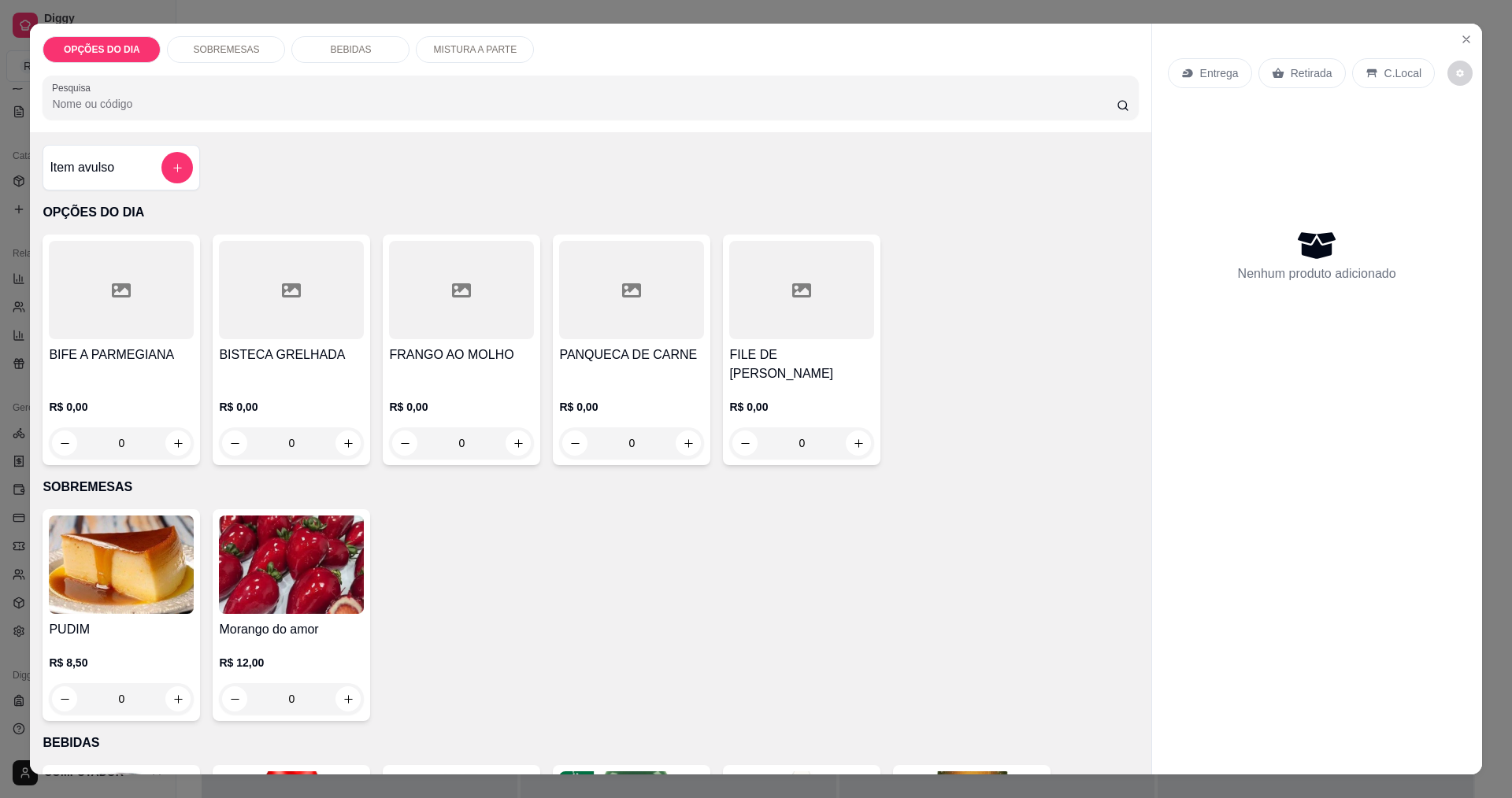
click at [167, 440] on div "0" at bounding box center [121, 443] width 145 height 32
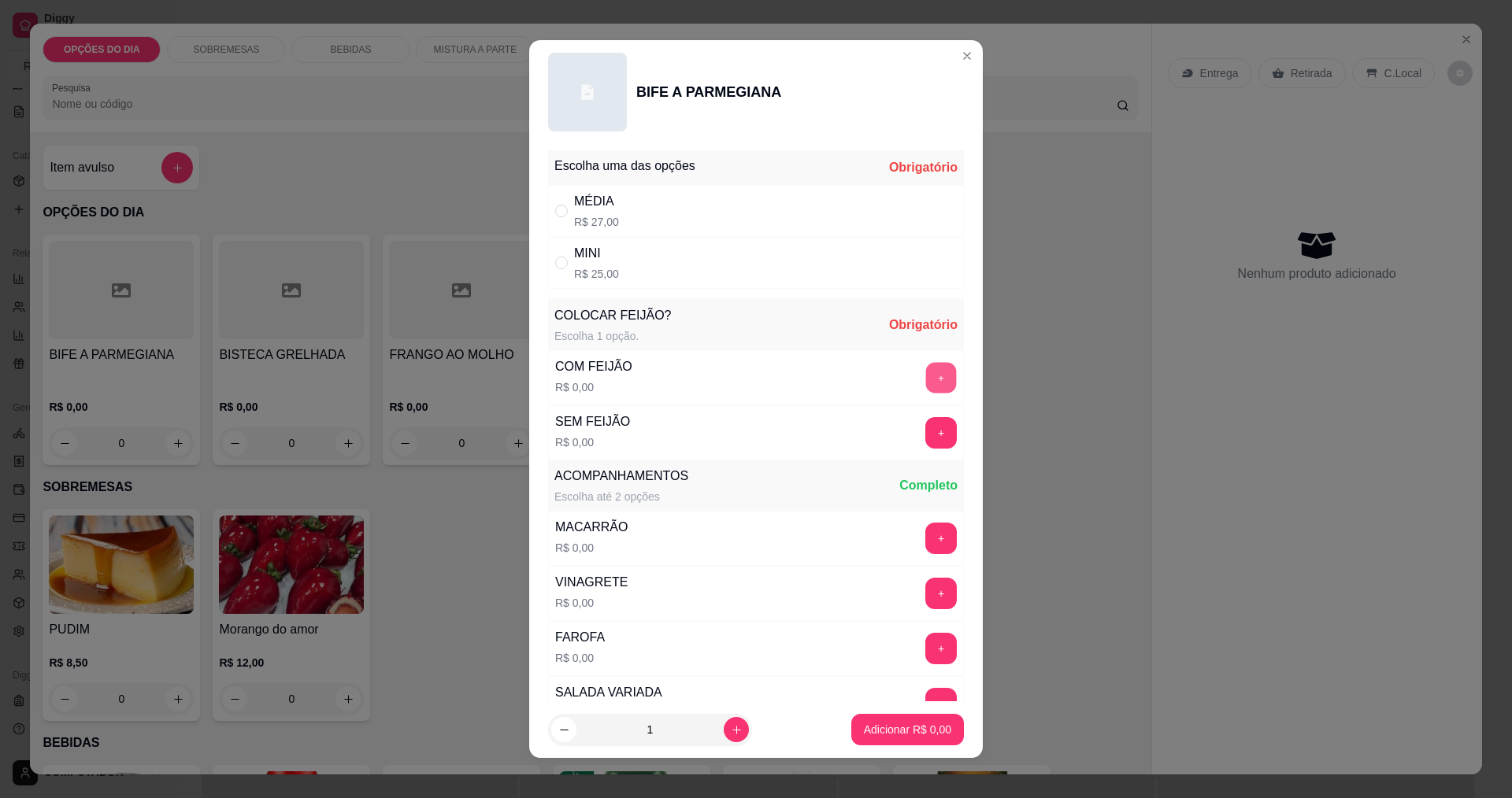
click at [926, 370] on button "+" at bounding box center [942, 378] width 31 height 31
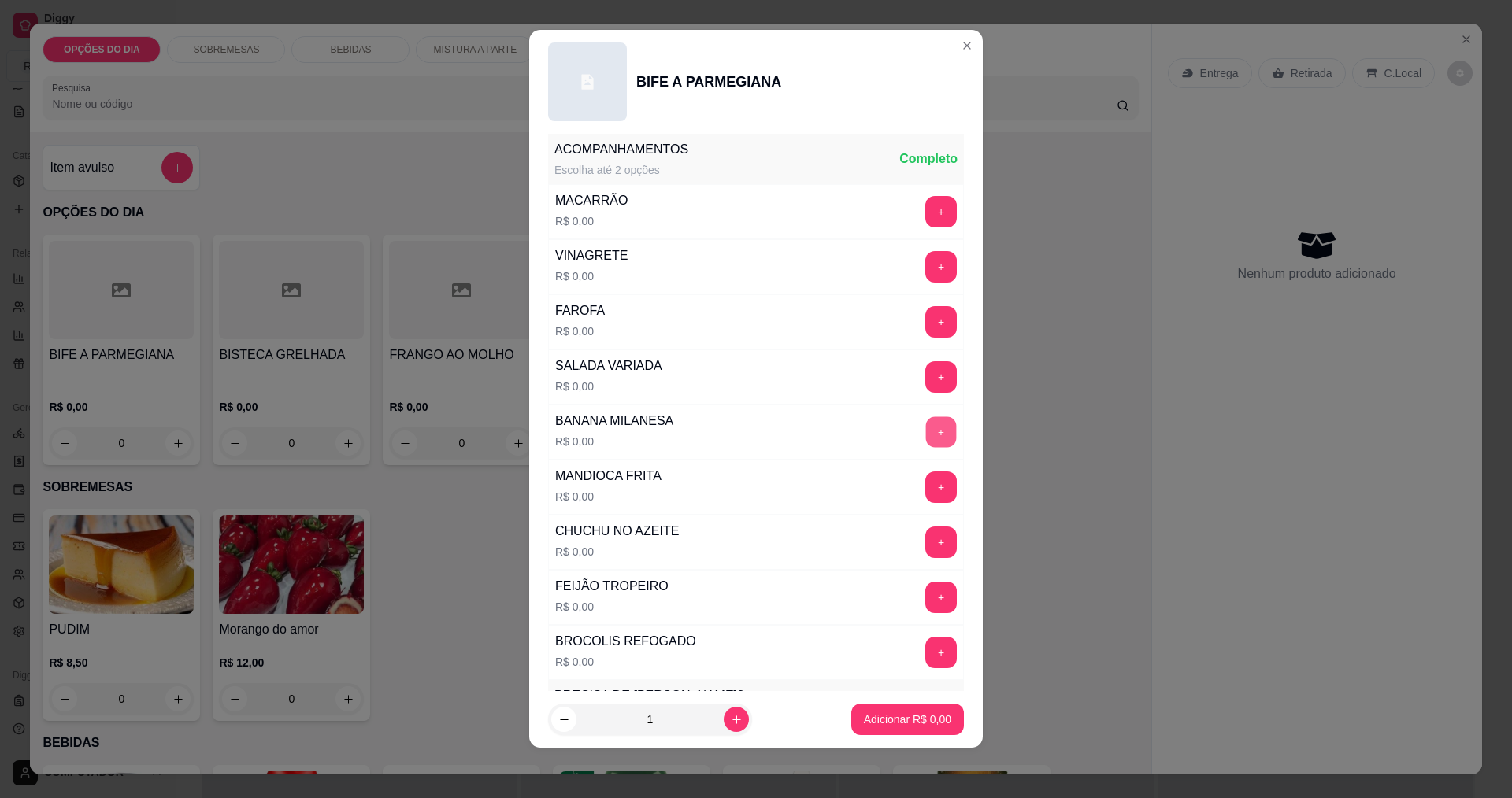
click at [926, 439] on button "+" at bounding box center [942, 432] width 31 height 31
click at [926, 652] on button "+" at bounding box center [942, 652] width 31 height 31
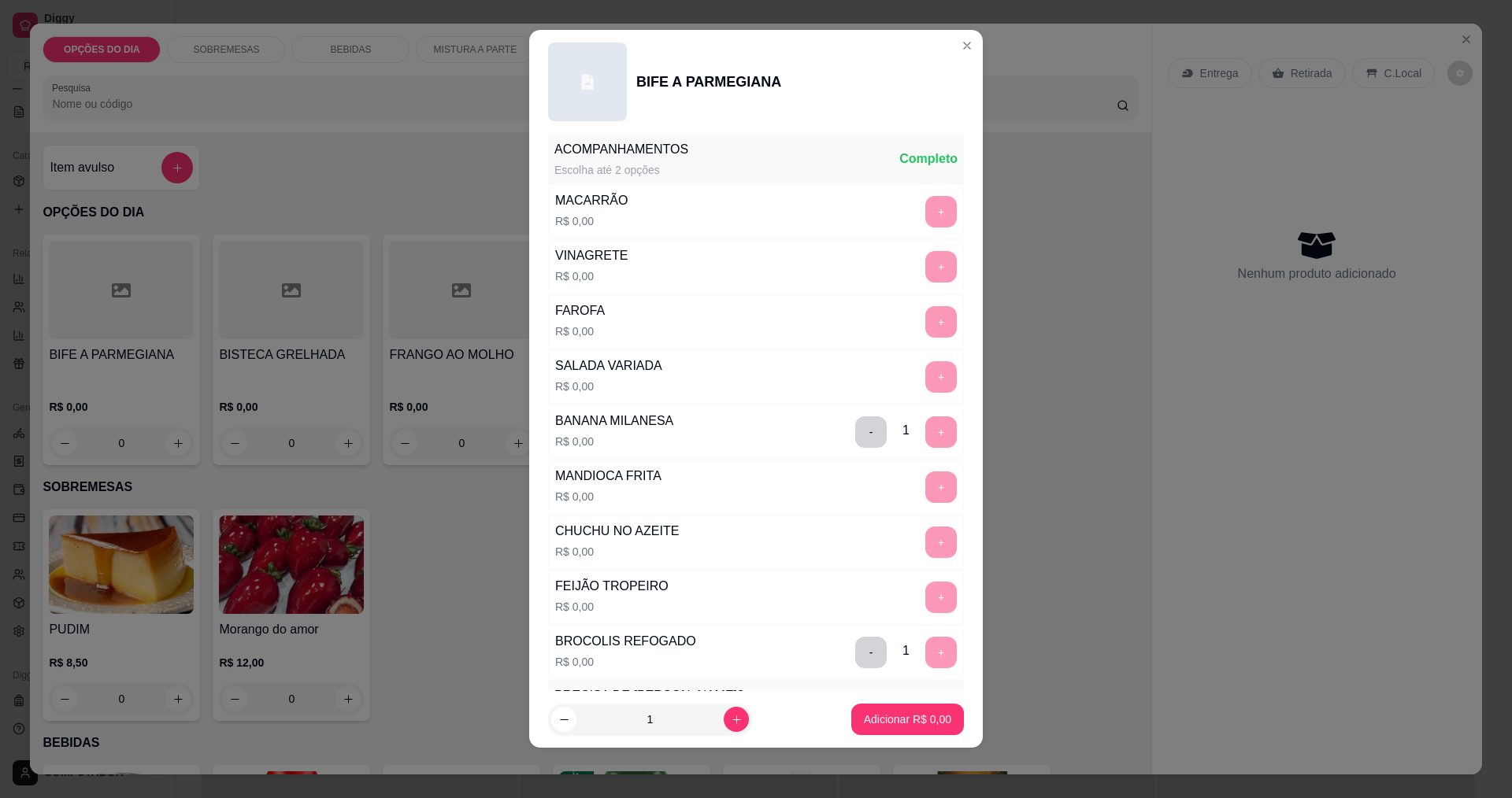
scroll to position [689, 0]
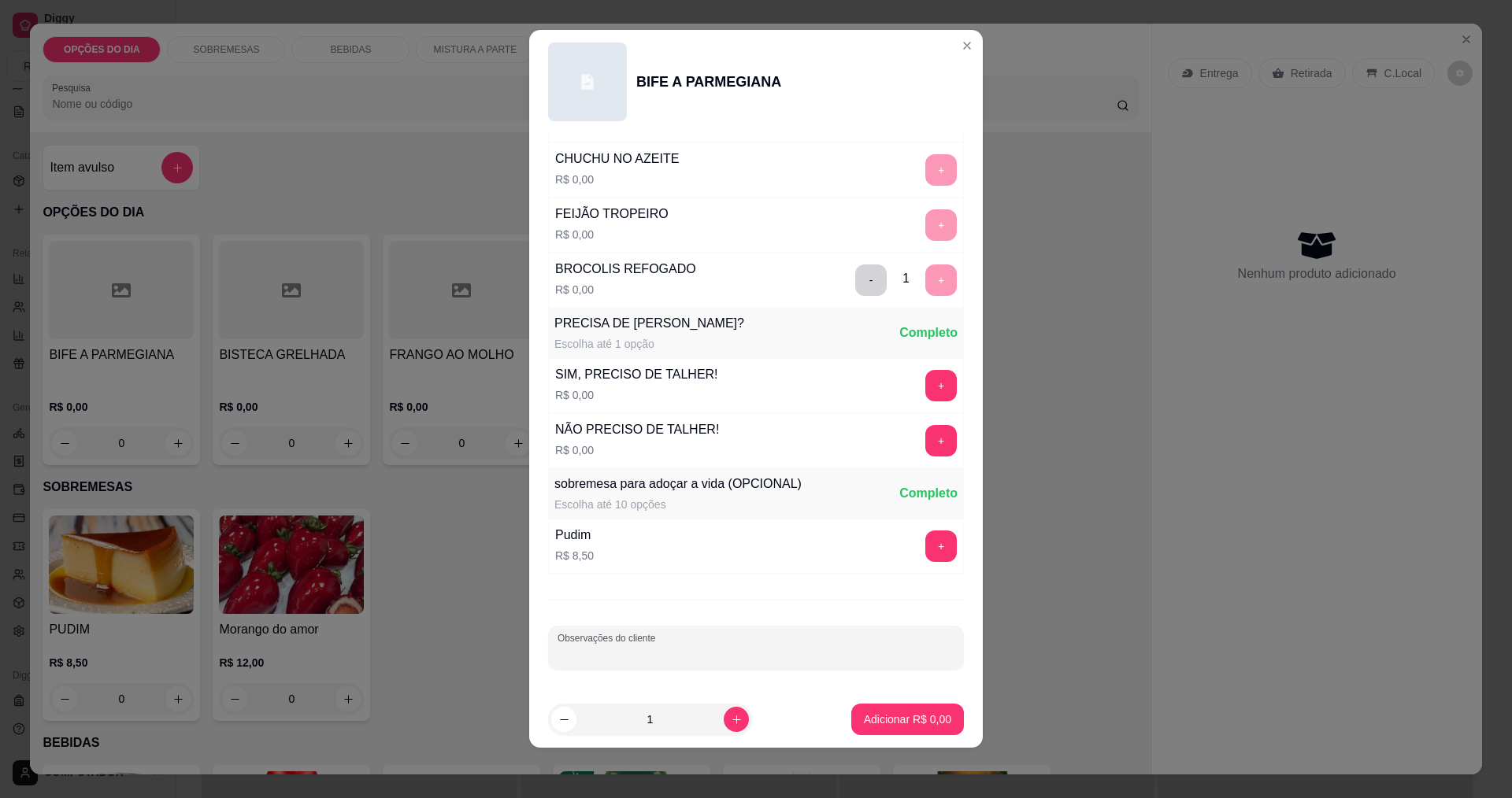
click at [586, 649] on div "Observações do cliente" at bounding box center [756, 648] width 416 height 44
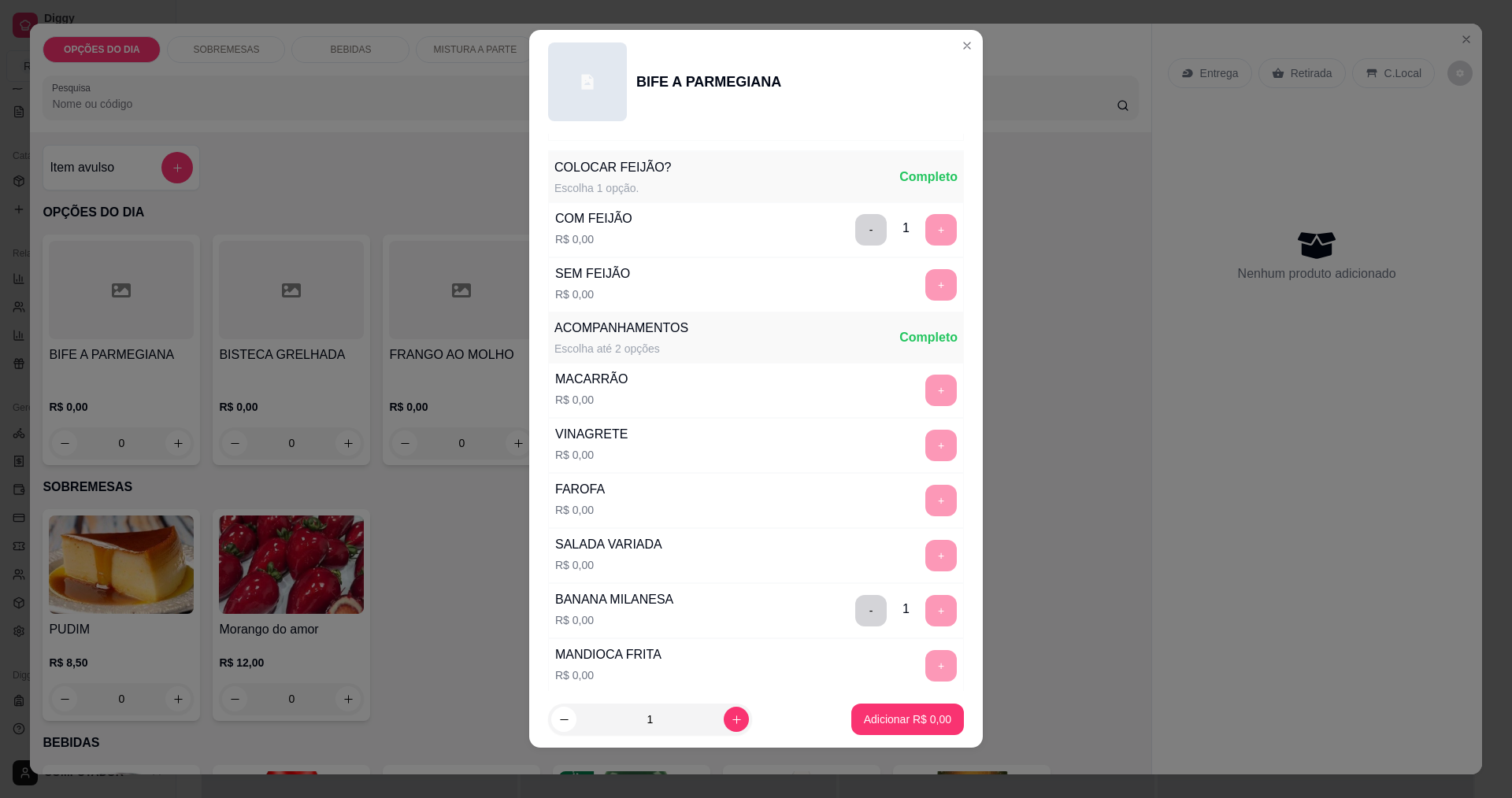
scroll to position [0, 0]
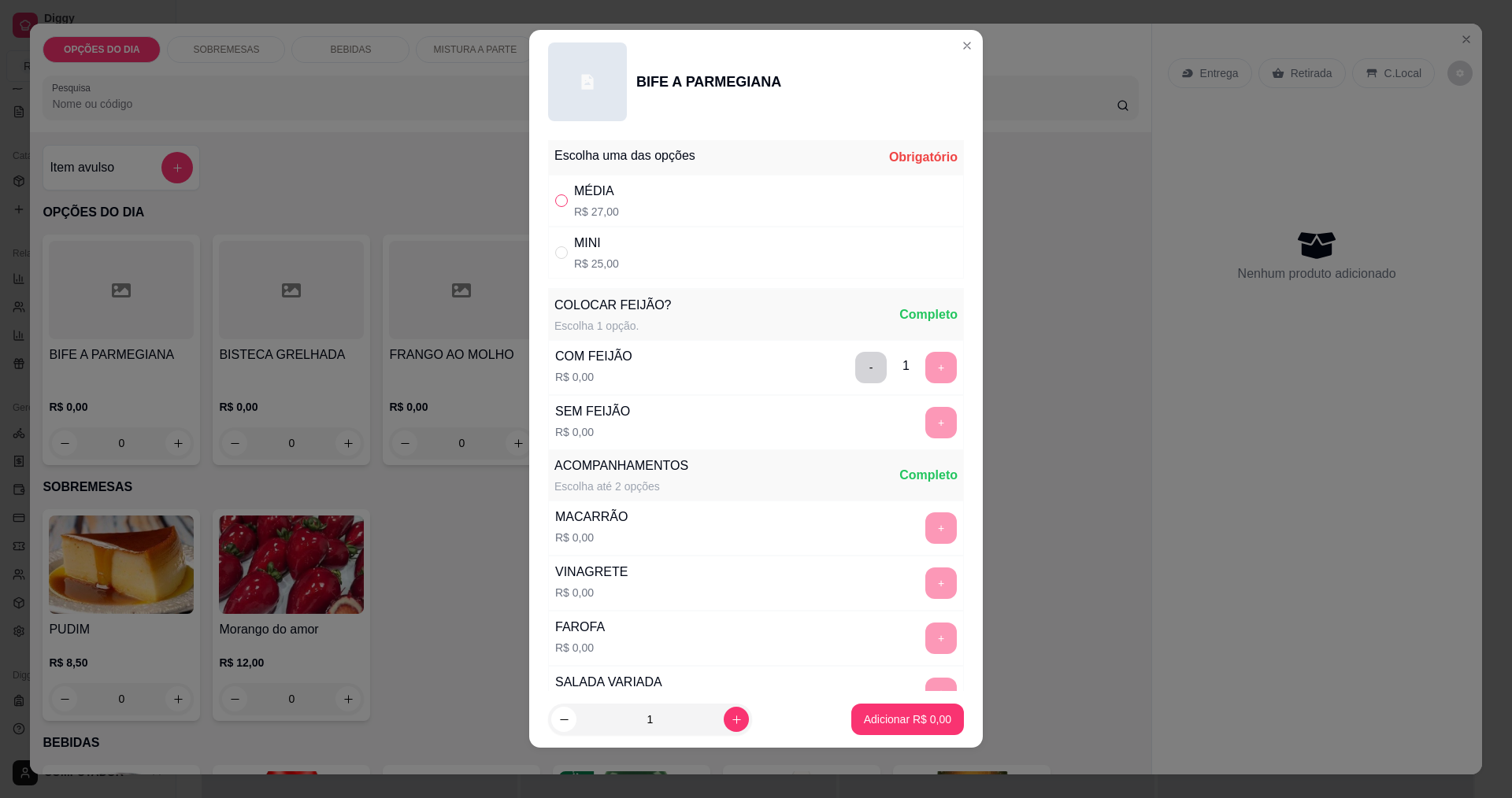
type input "colocar um acompanhamento a mas [MANDIOCA]"
click at [559, 202] on input "" at bounding box center [561, 201] width 13 height 13
radio input "true"
click at [897, 720] on p "Adicionar R$ 27,00" at bounding box center [904, 719] width 94 height 16
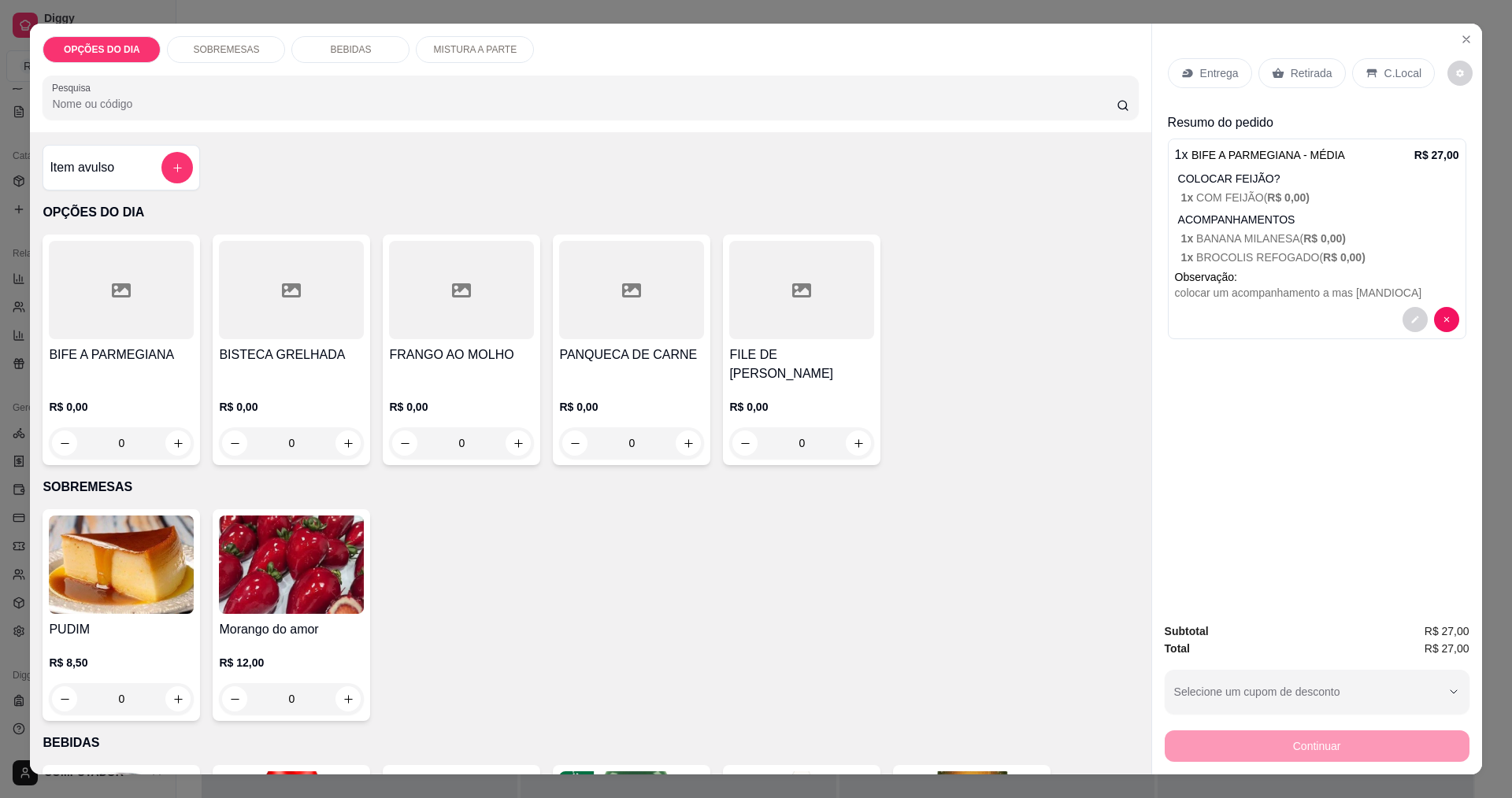
click at [1213, 79] on p "Entrega" at bounding box center [1219, 73] width 38 height 16
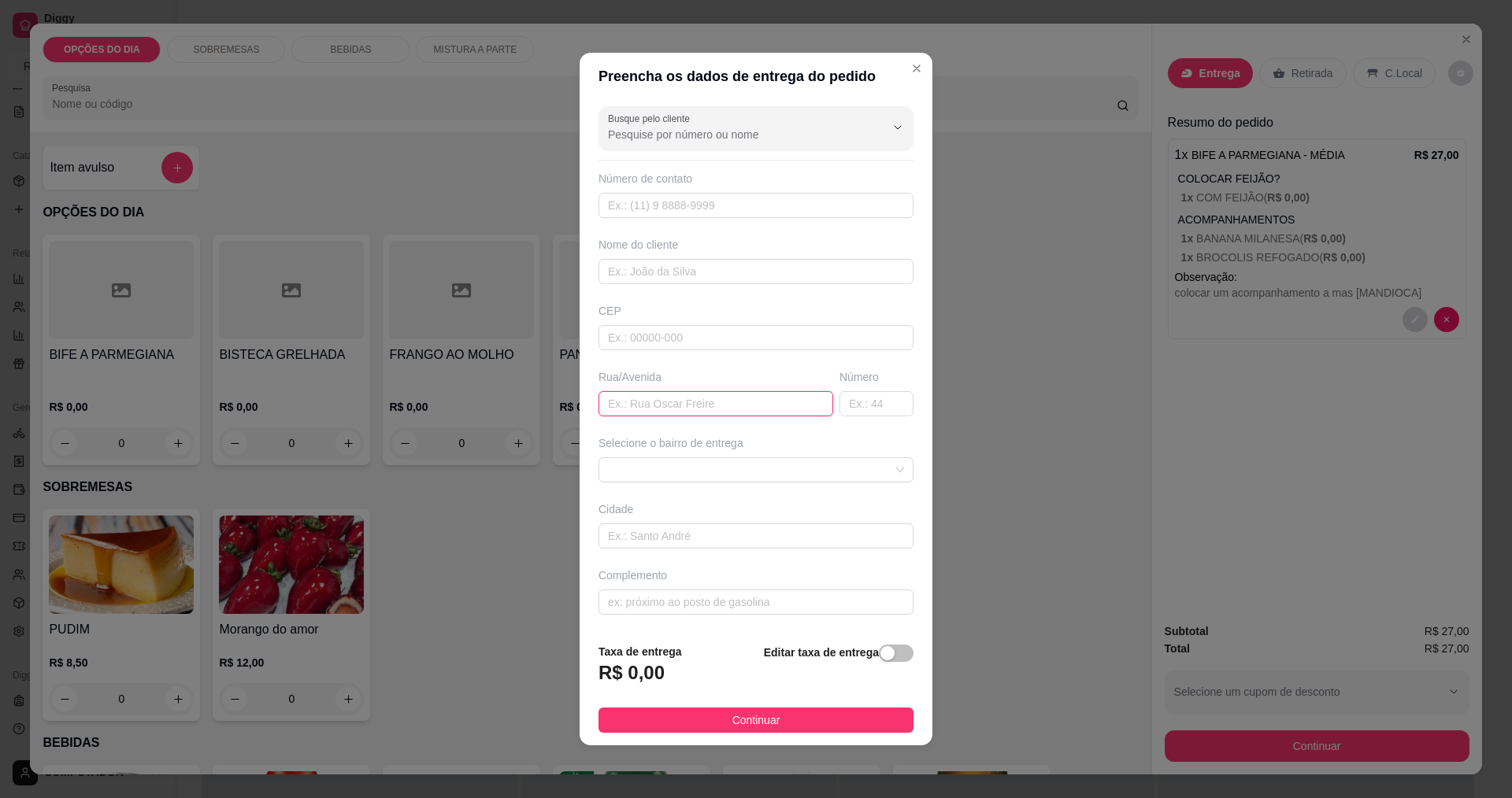
click at [619, 403] on input "text" at bounding box center [715, 404] width 235 height 26
click at [663, 470] on span at bounding box center [756, 470] width 296 height 24
type input "OBRA AVANTE"
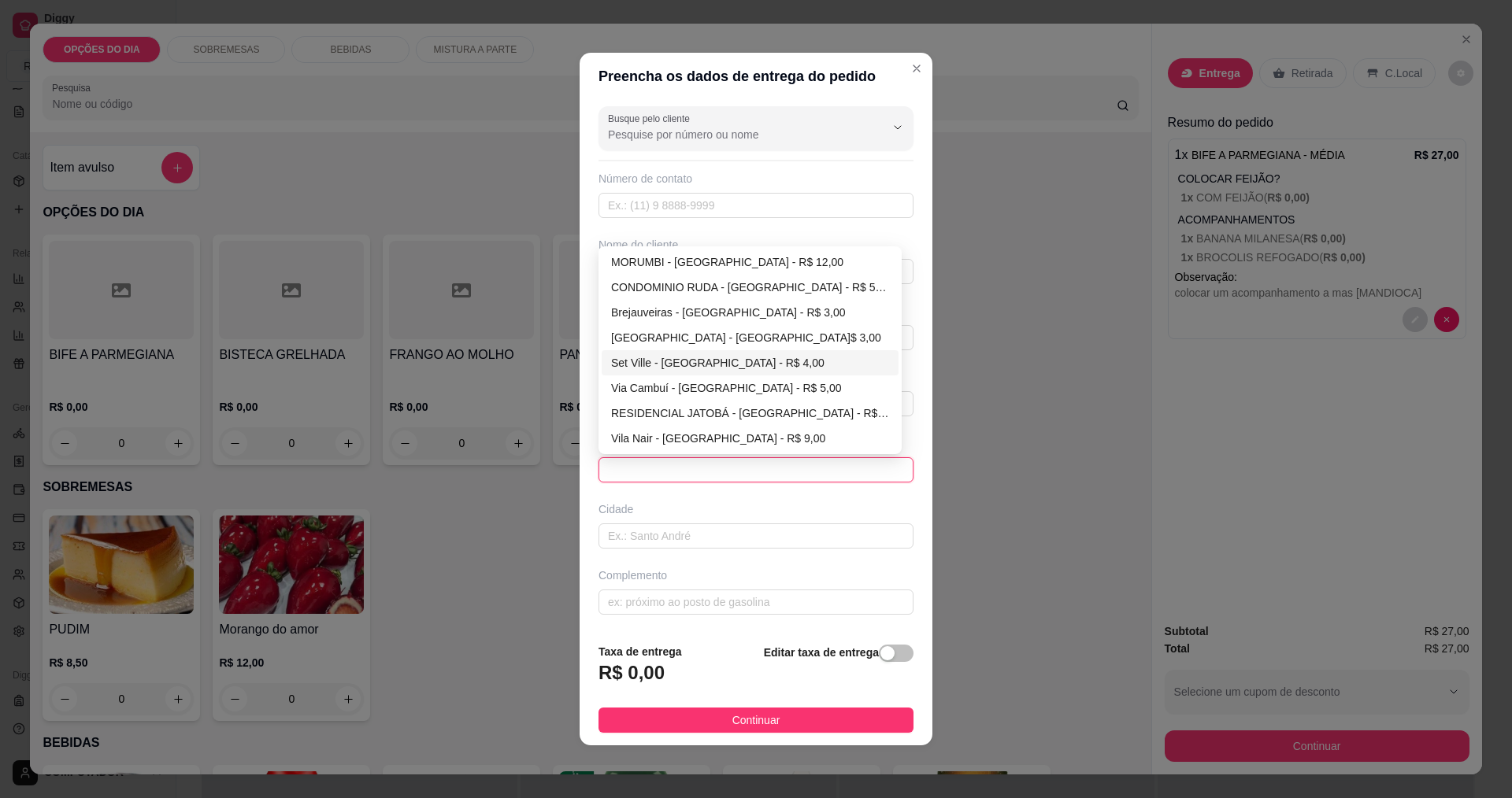
click at [626, 364] on div "Set Ville - [GEOGRAPHIC_DATA] - R$ 4,00" at bounding box center [750, 362] width 278 height 17
type input "[GEOGRAPHIC_DATA]"
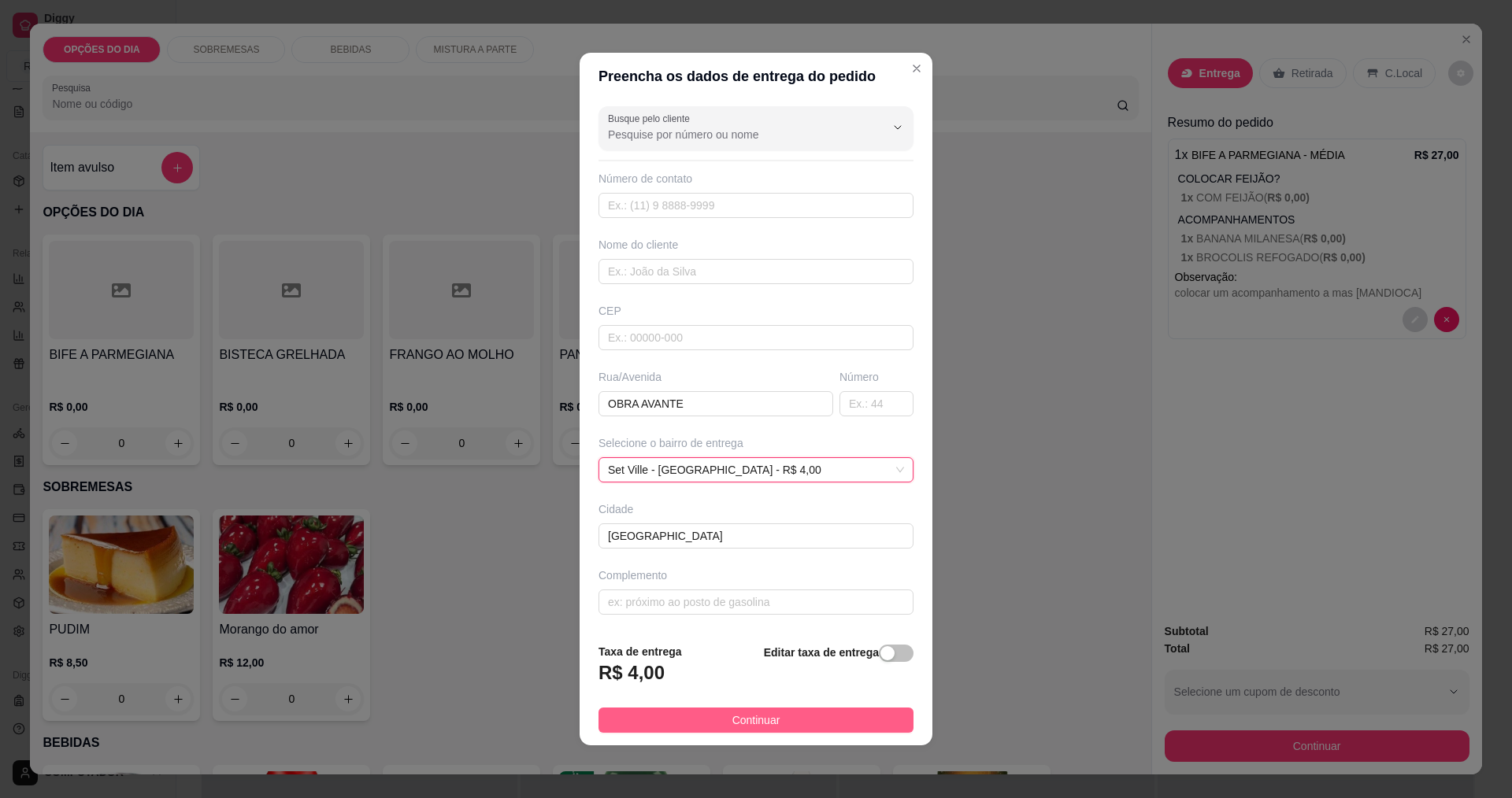
click at [777, 718] on button "Continuar" at bounding box center [756, 720] width 315 height 26
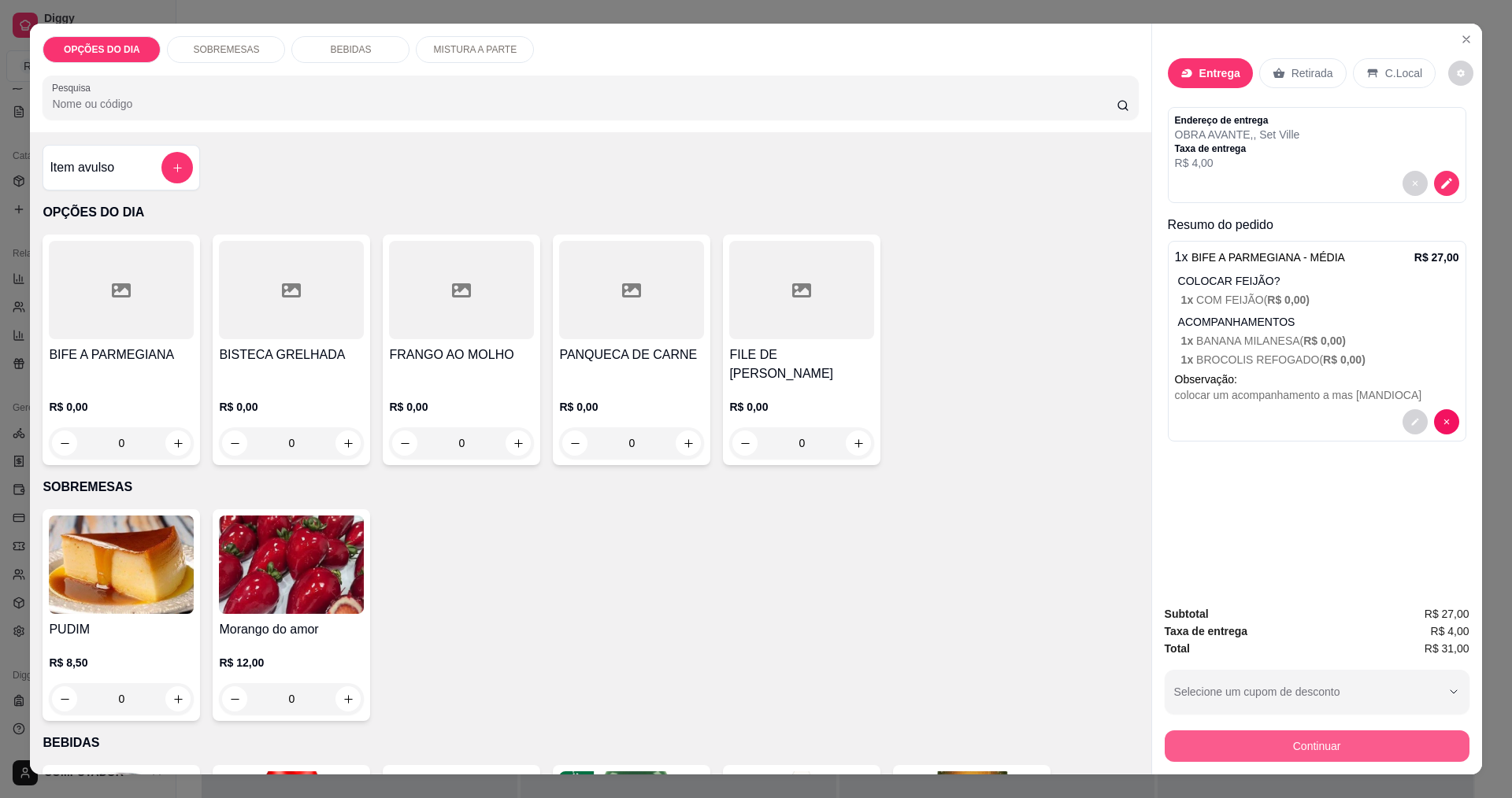
click at [1262, 751] on button "Continuar" at bounding box center [1317, 746] width 305 height 32
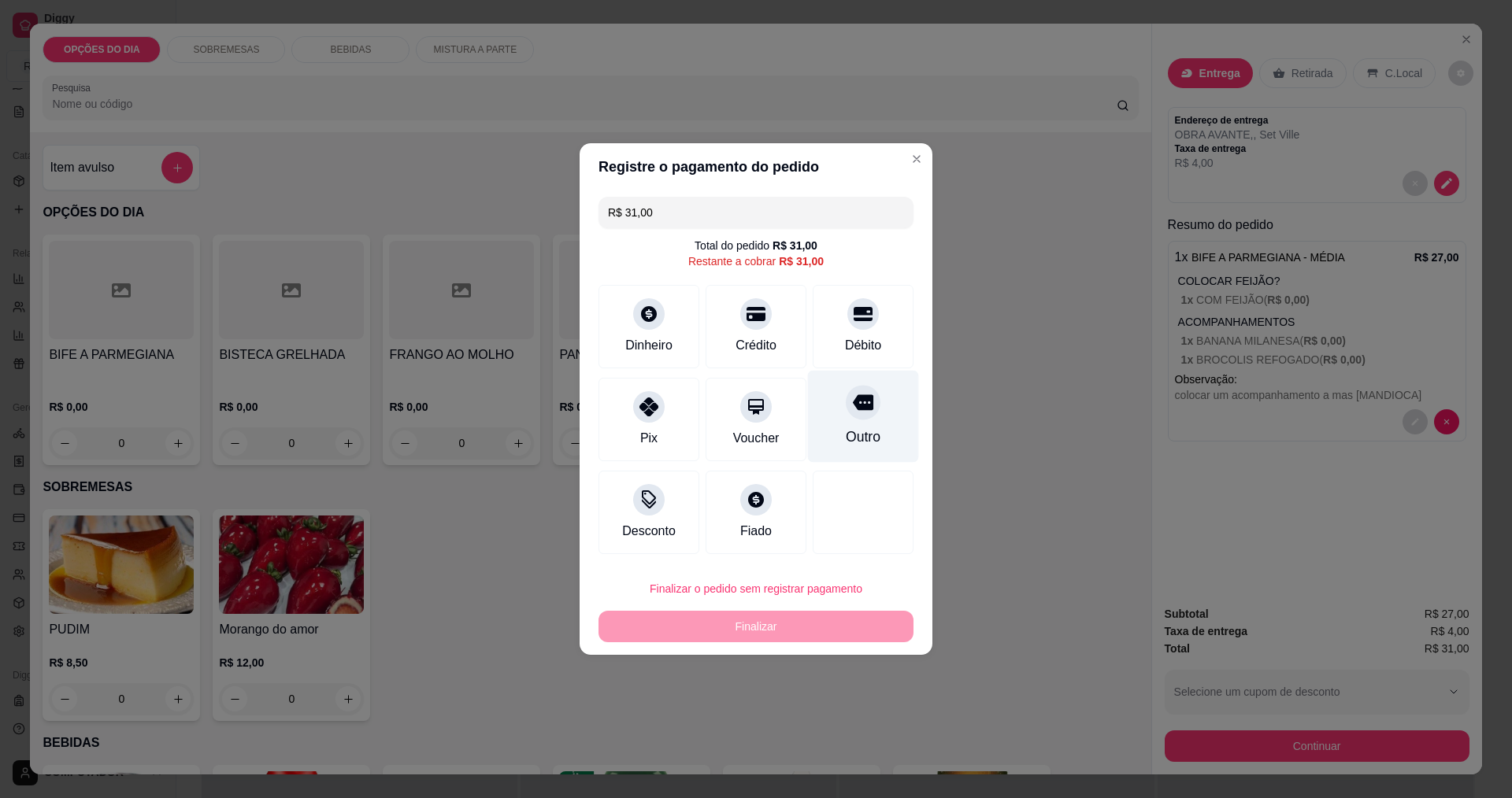
click at [865, 427] on div "Outro" at bounding box center [863, 437] width 35 height 20
type input "R$ 0,00"
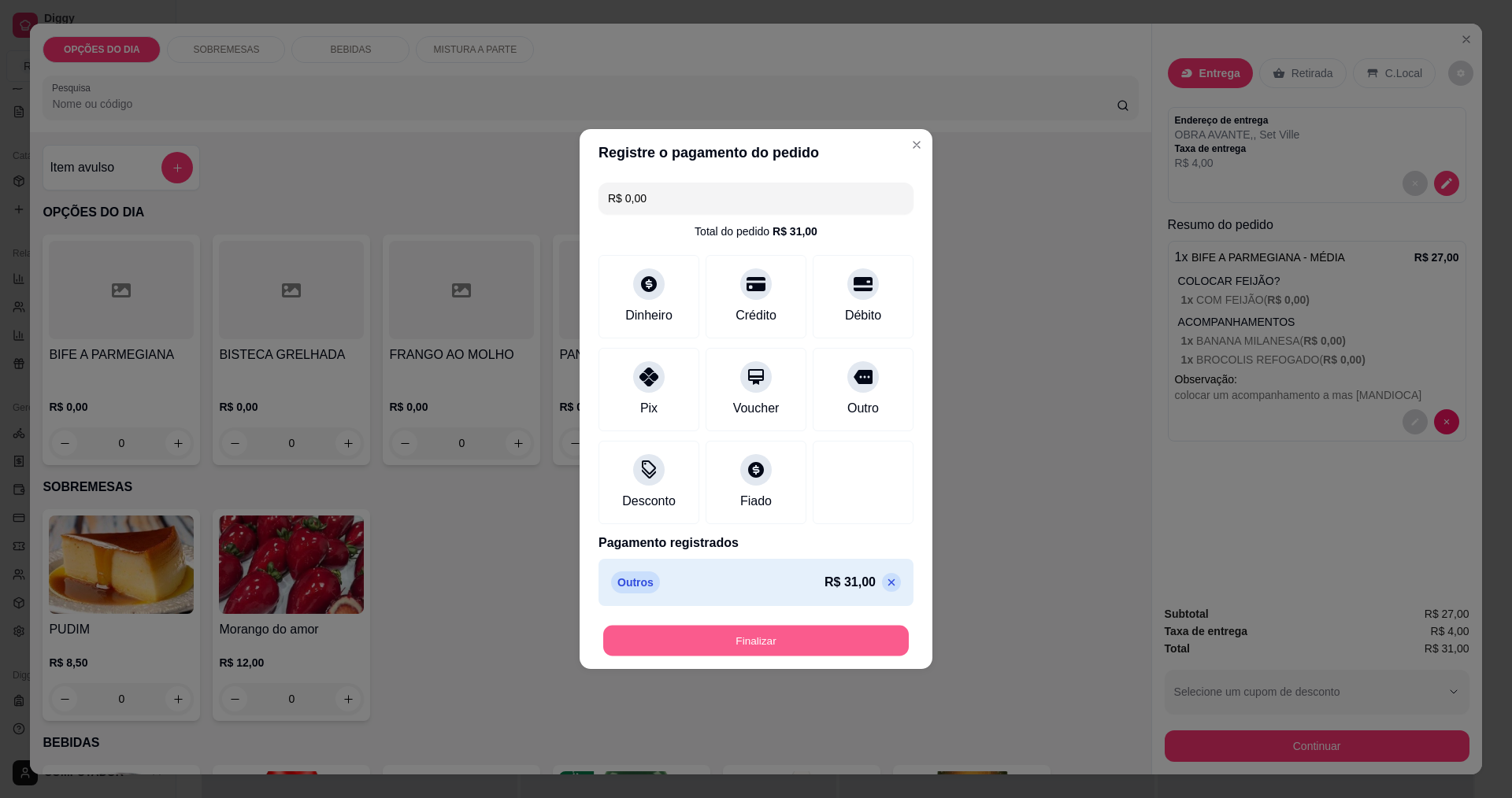
click at [780, 648] on button "Finalizar" at bounding box center [756, 641] width 306 height 31
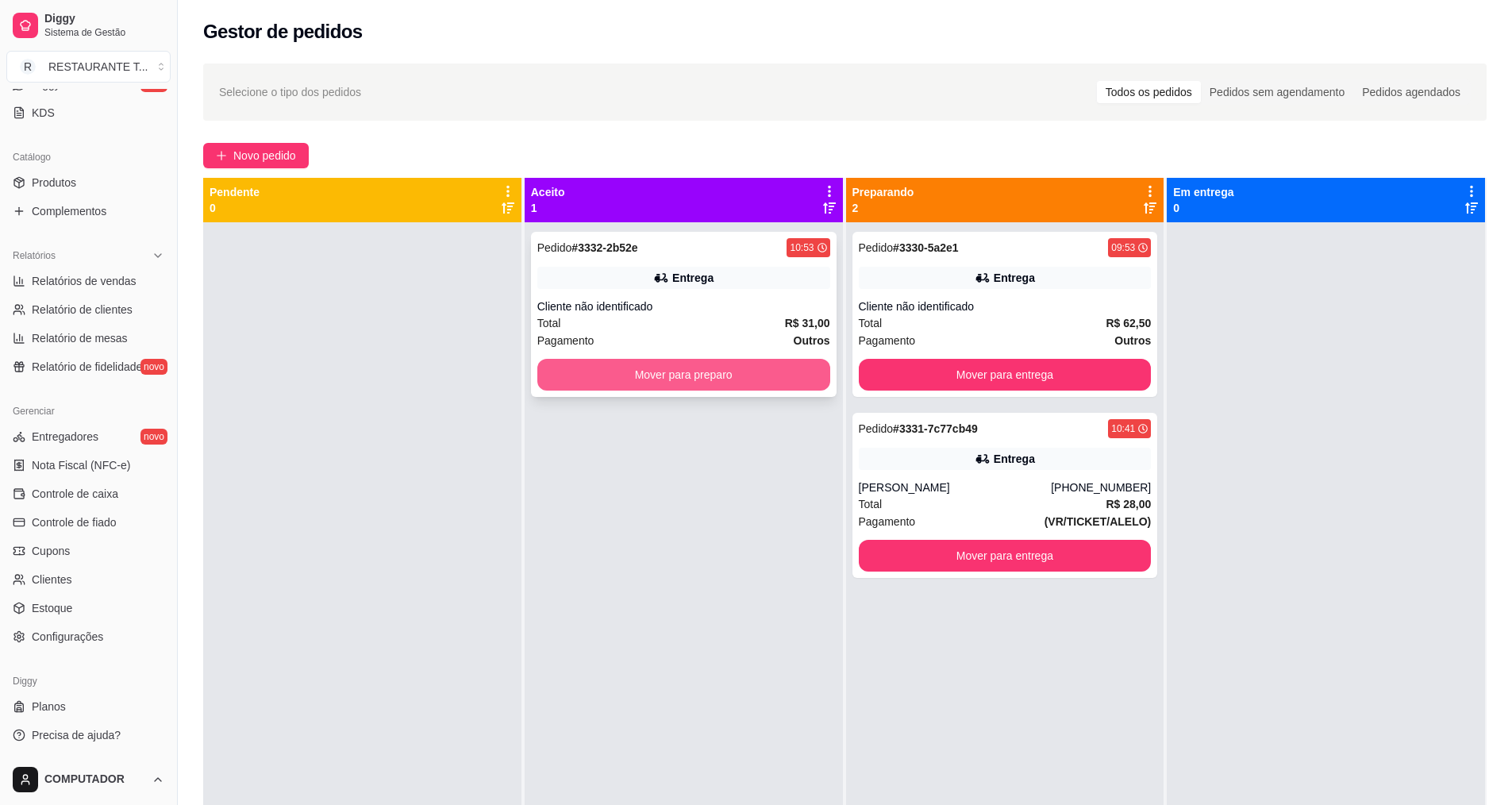
click at [640, 383] on button "Mover para preparo" at bounding box center [683, 374] width 292 height 32
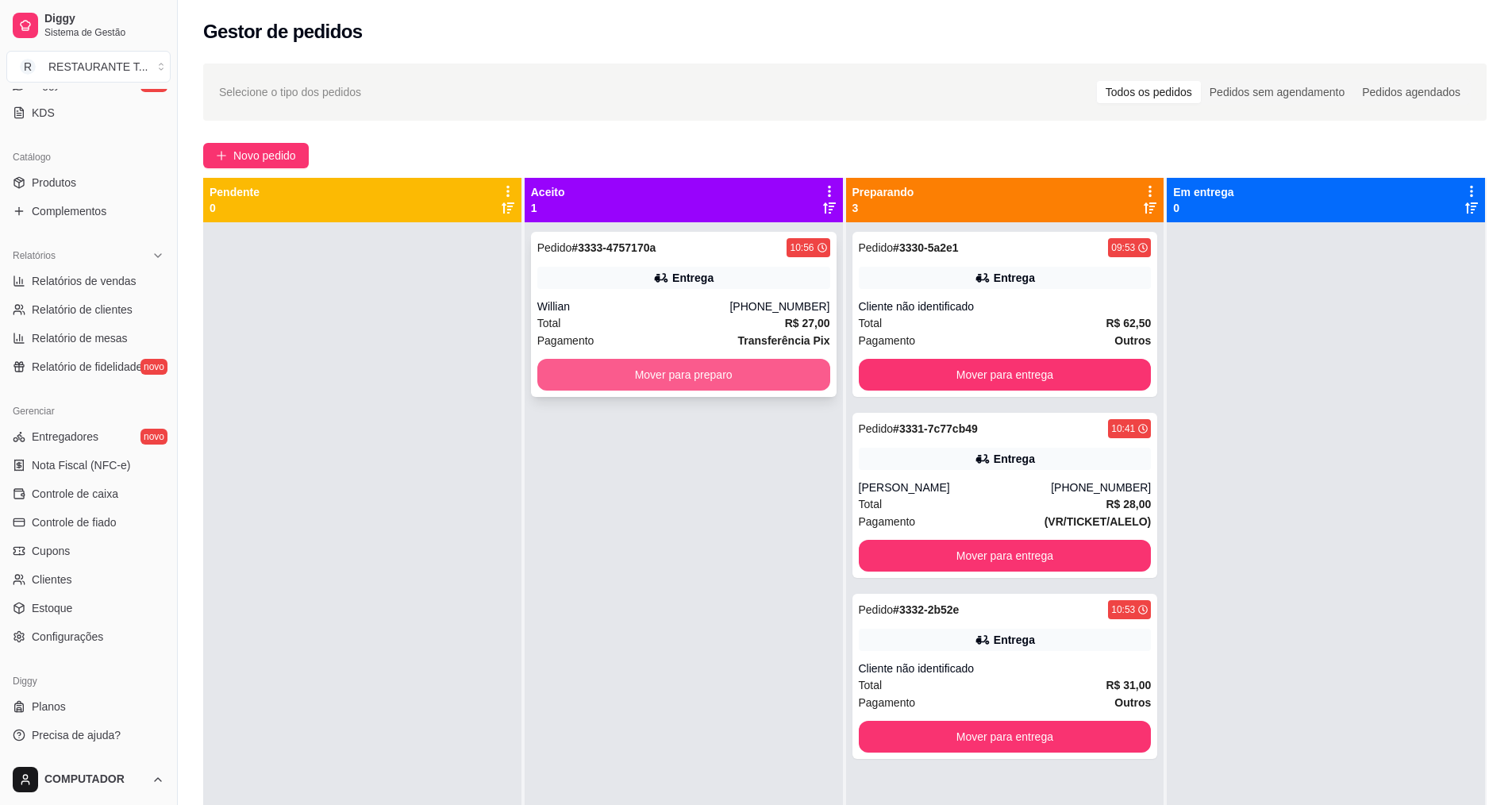
click at [650, 384] on button "Mover para preparo" at bounding box center [683, 374] width 292 height 32
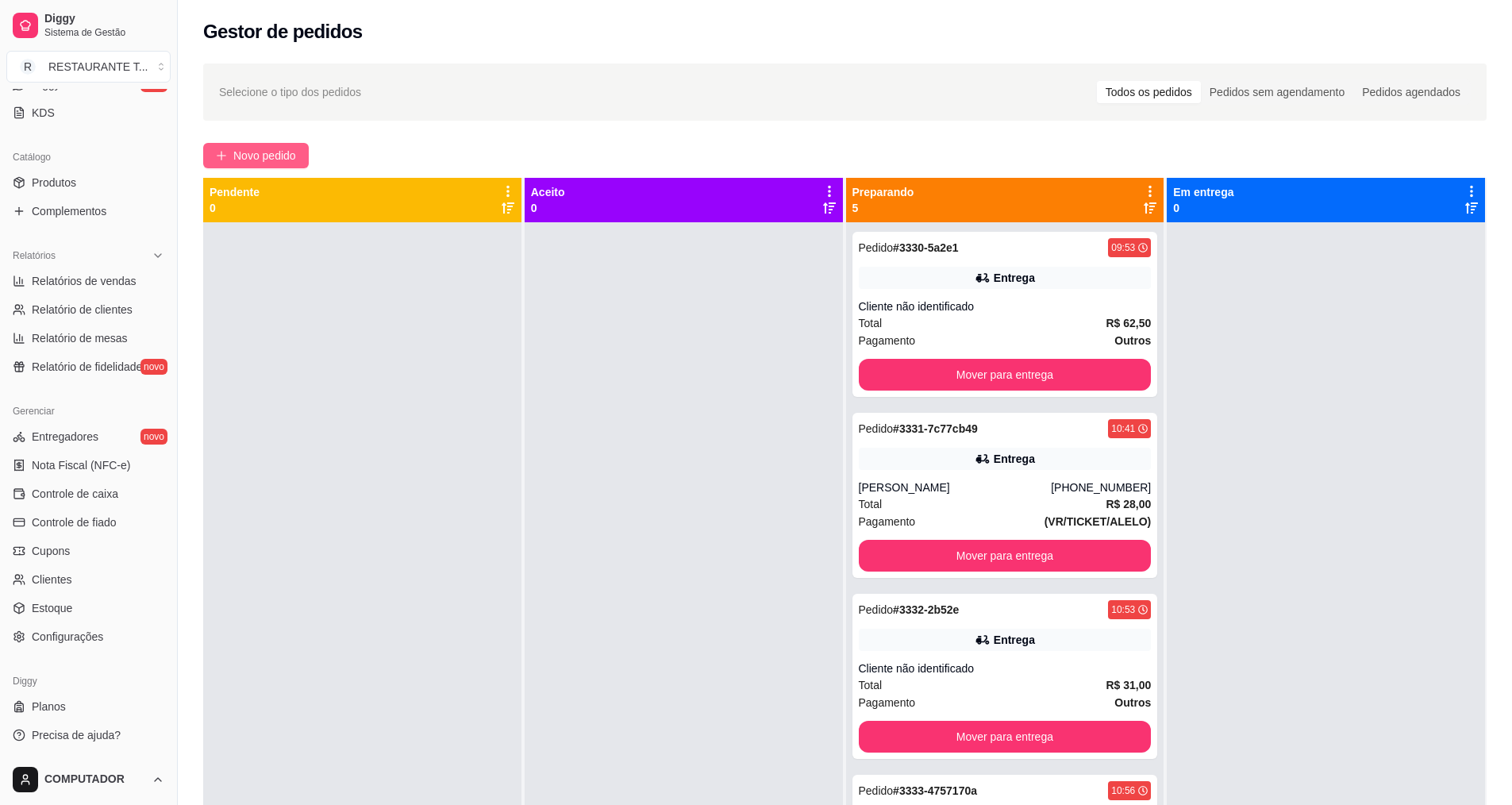
click at [280, 162] on span "Novo pedido" at bounding box center [265, 155] width 63 height 17
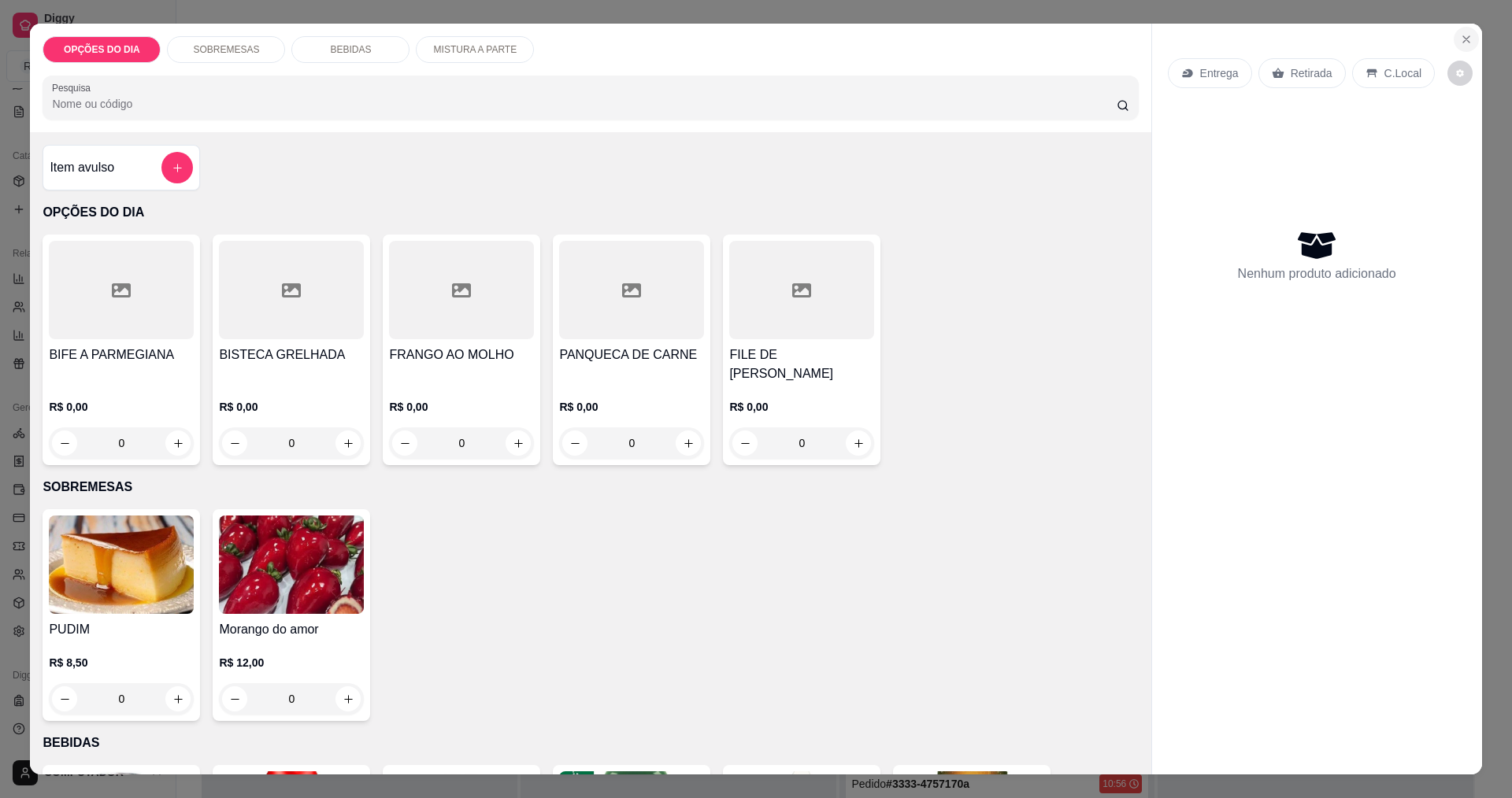
click at [1464, 39] on icon "Close" at bounding box center [1466, 39] width 13 height 13
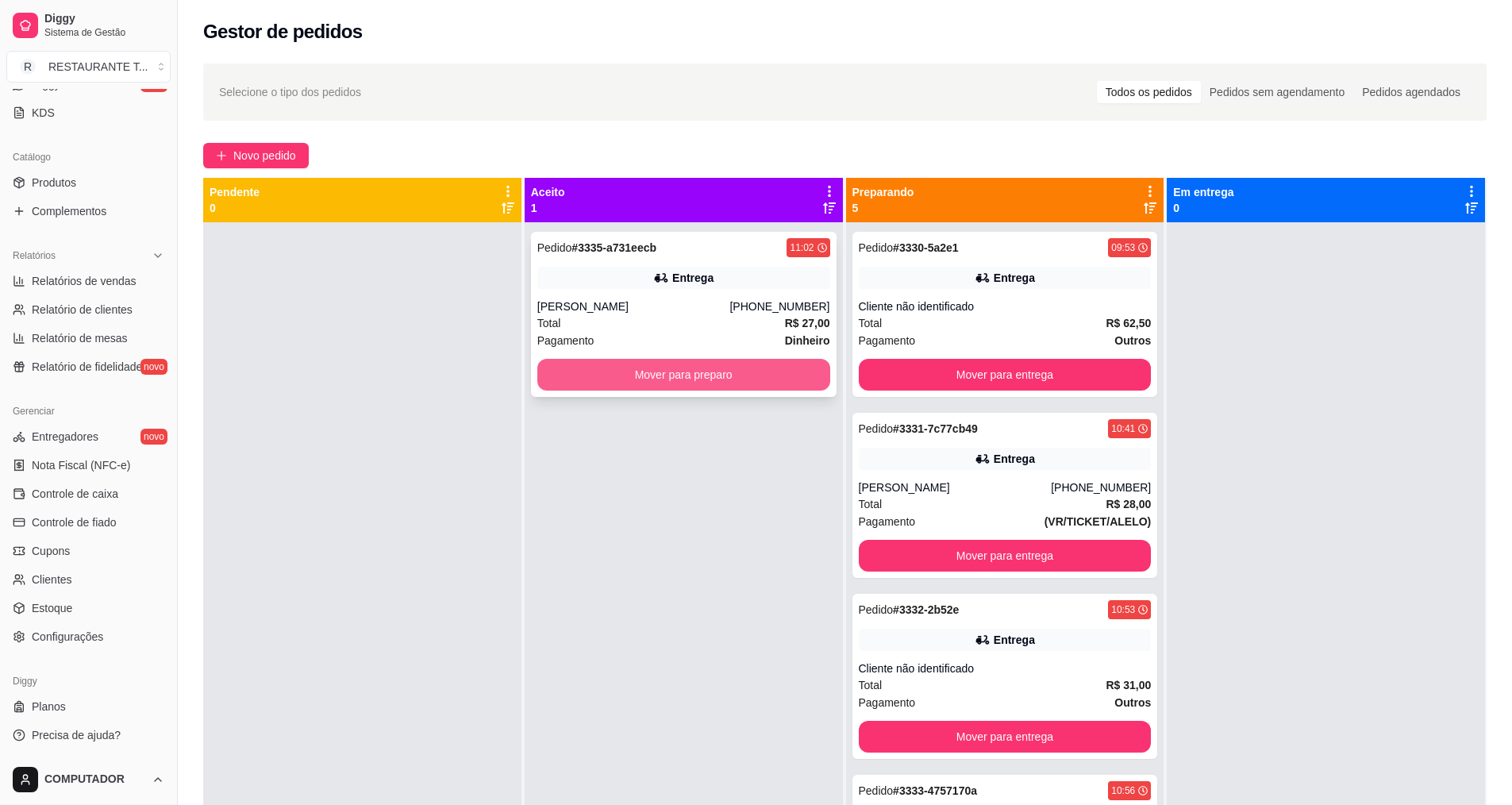
click at [784, 364] on button "Mover para preparo" at bounding box center [683, 374] width 292 height 32
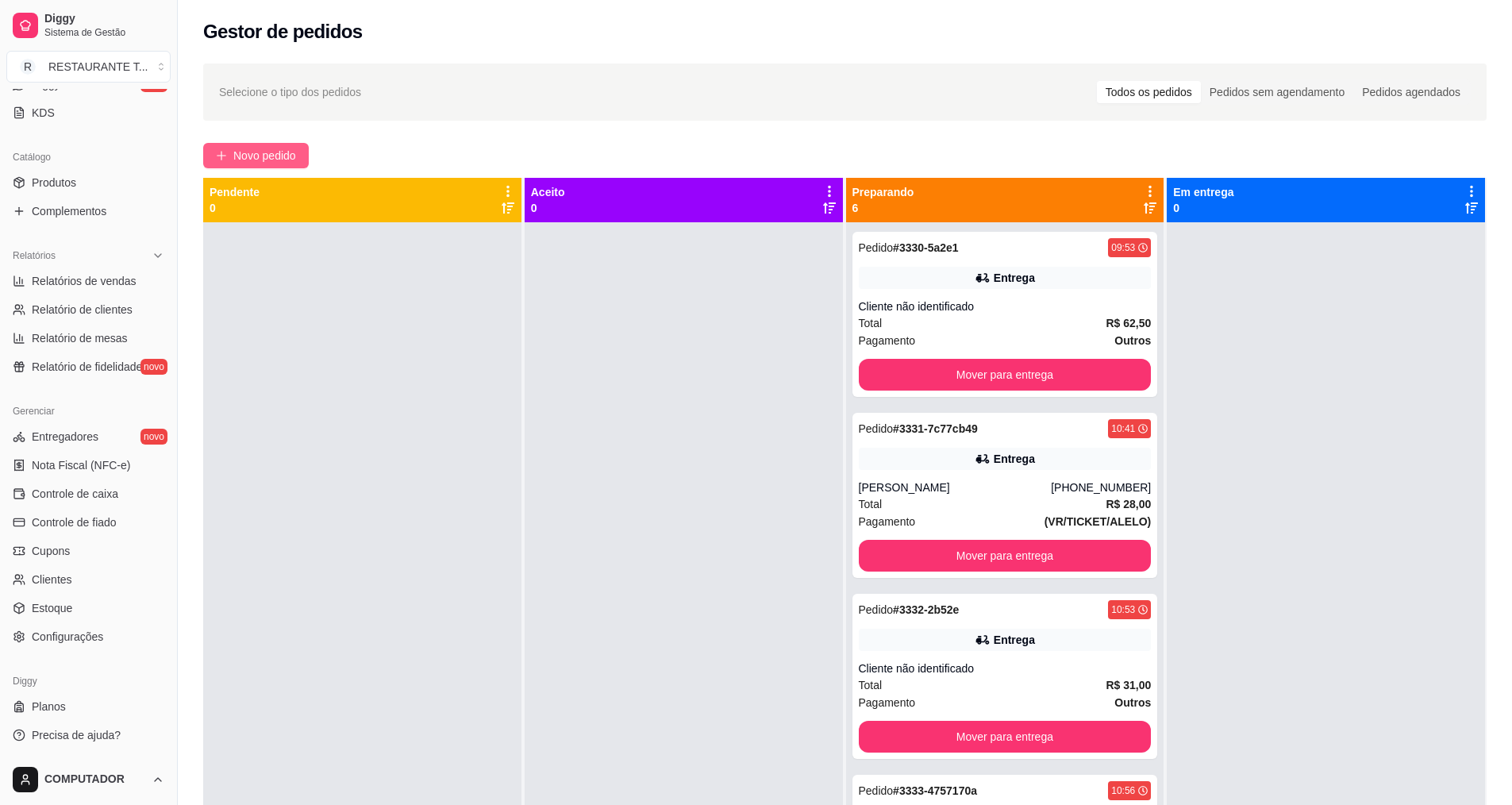
click at [228, 165] on button "Novo pedido" at bounding box center [256, 155] width 106 height 26
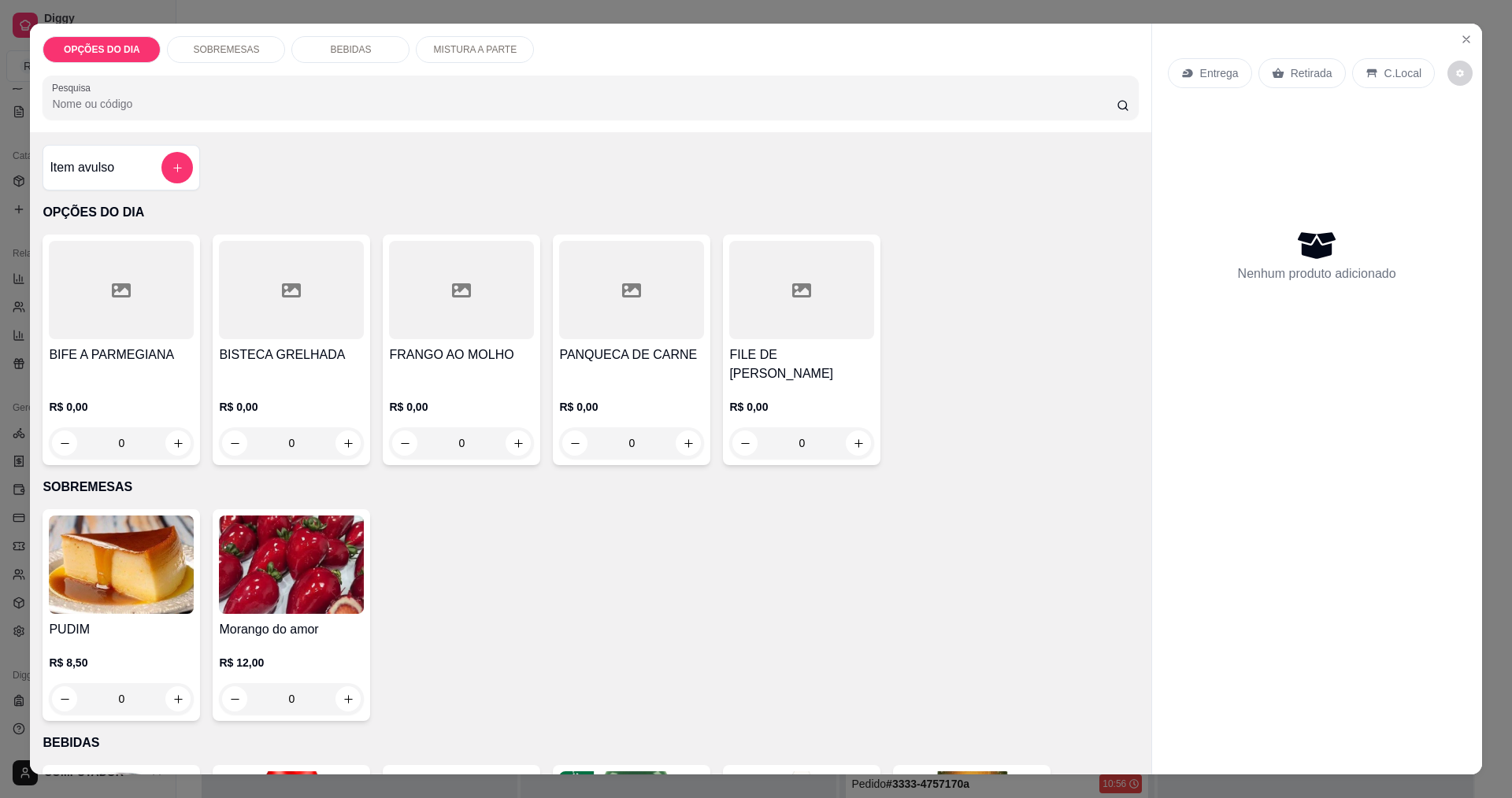
click at [170, 442] on div "0" at bounding box center [121, 443] width 145 height 32
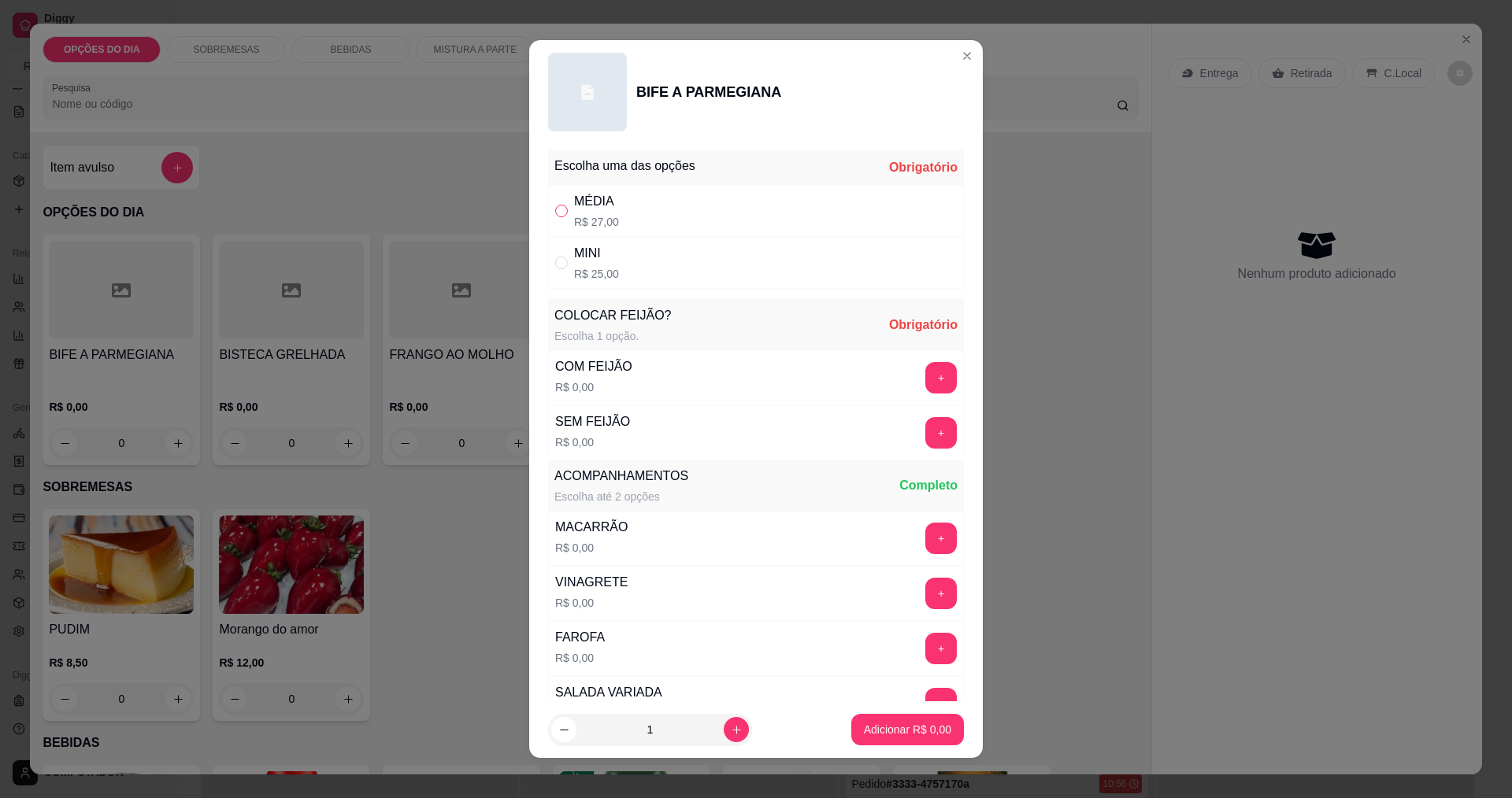
click at [556, 216] on input "" at bounding box center [561, 211] width 13 height 13
radio input "true"
click at [926, 383] on button "+" at bounding box center [942, 378] width 31 height 31
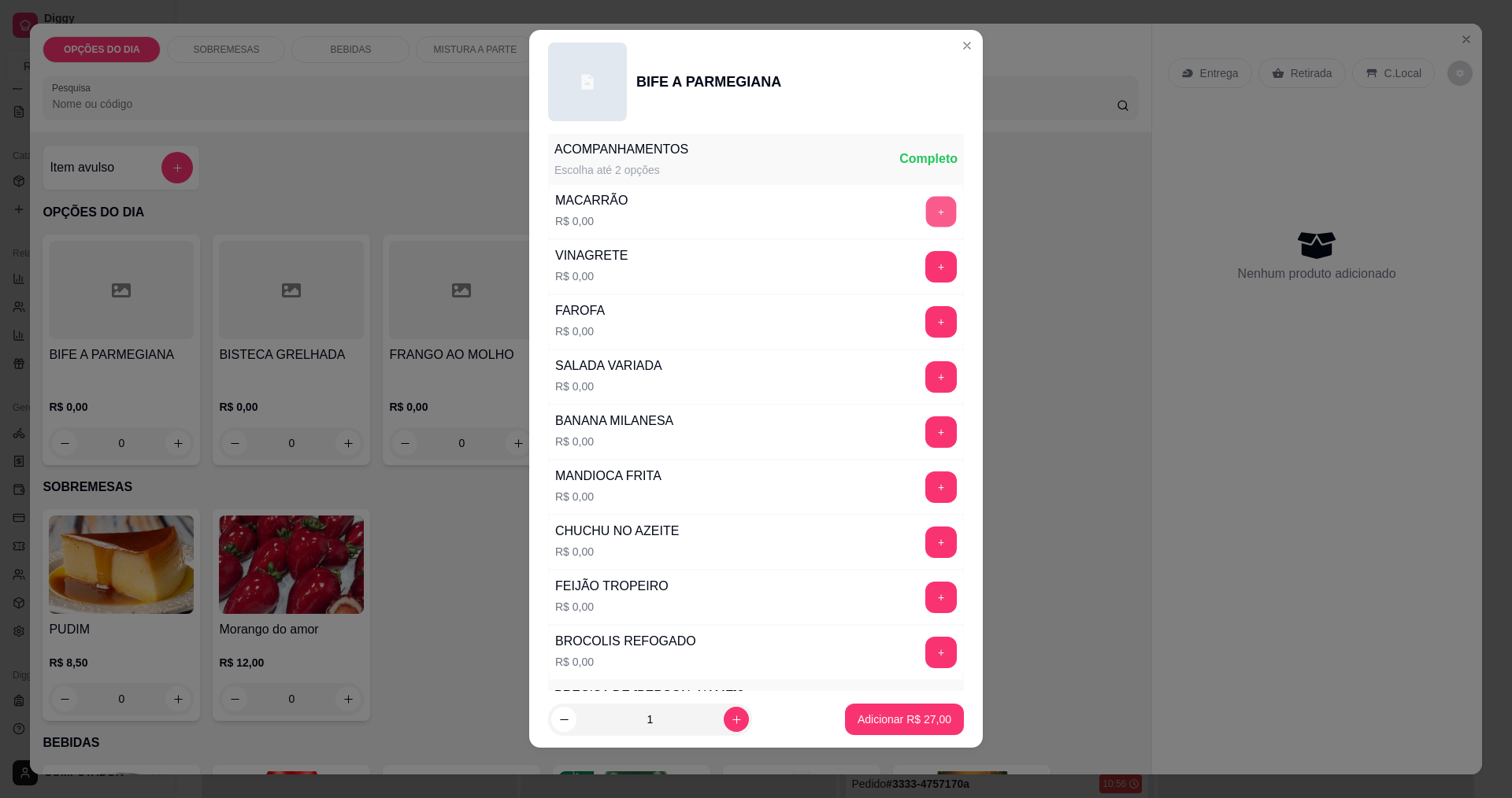
click at [926, 217] on button "+" at bounding box center [942, 212] width 31 height 31
click at [925, 382] on button "+" at bounding box center [941, 377] width 32 height 32
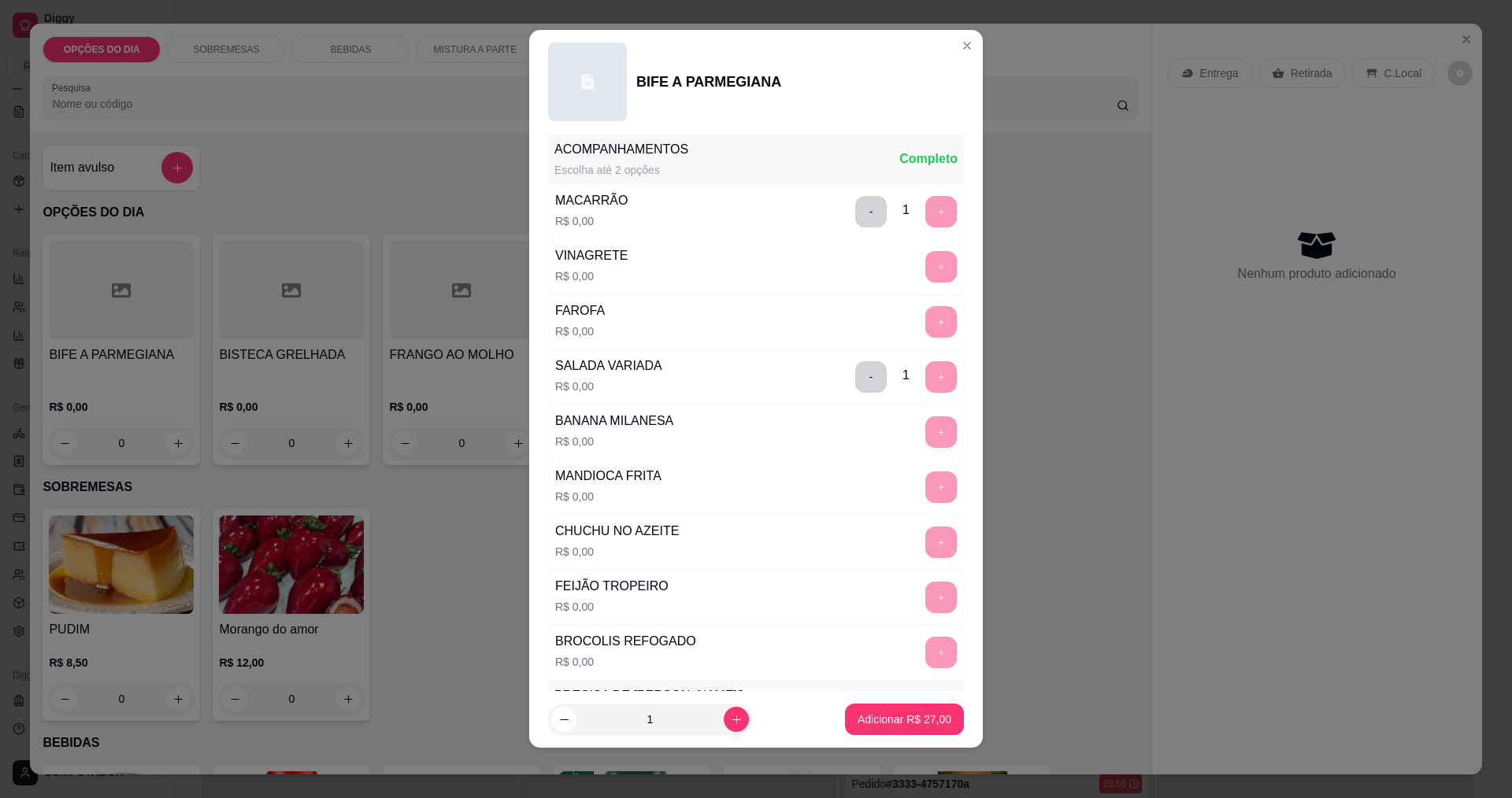
scroll to position [689, 0]
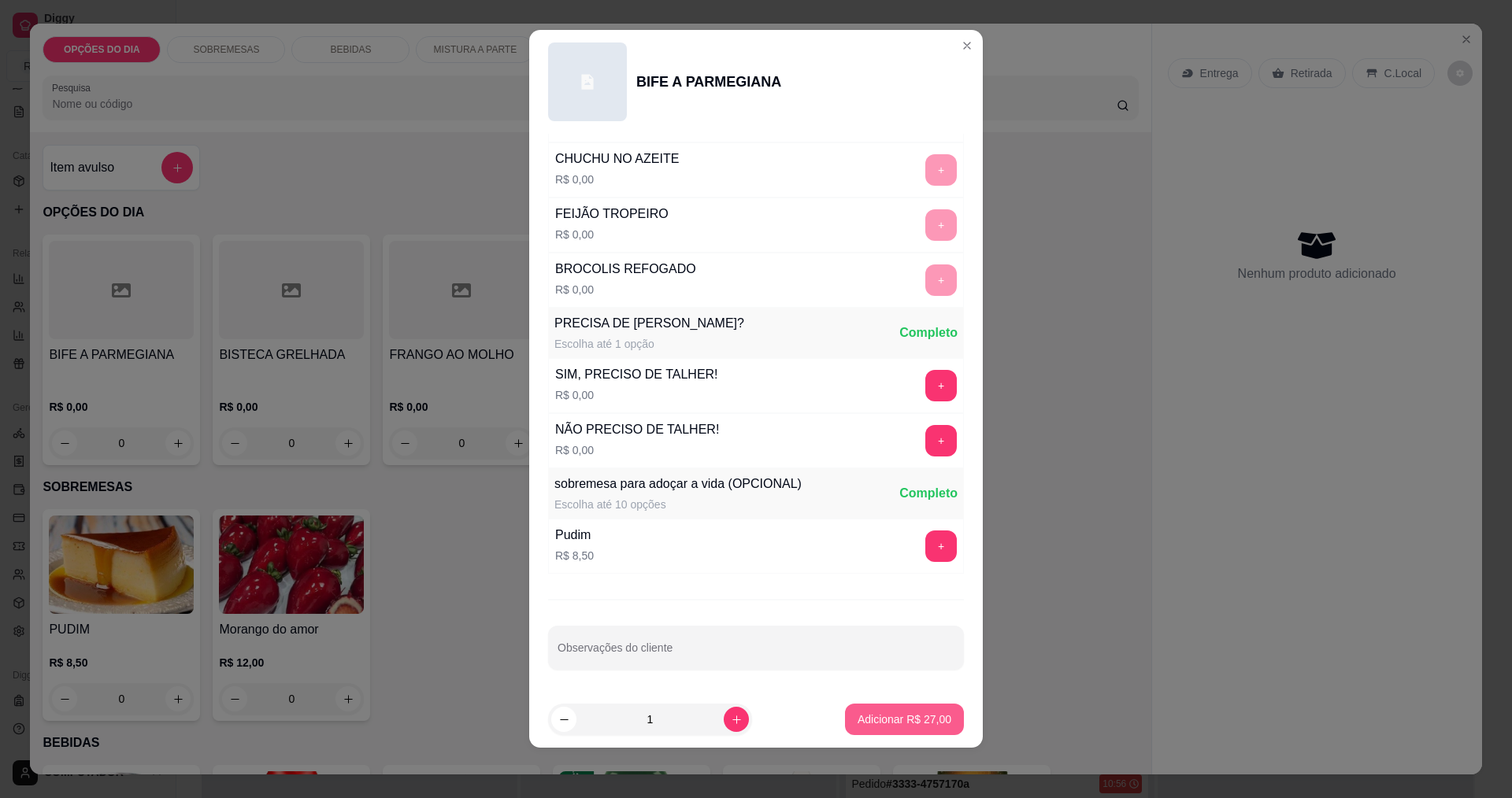
click at [876, 714] on p "Adicionar R$ 27,00" at bounding box center [904, 719] width 94 height 16
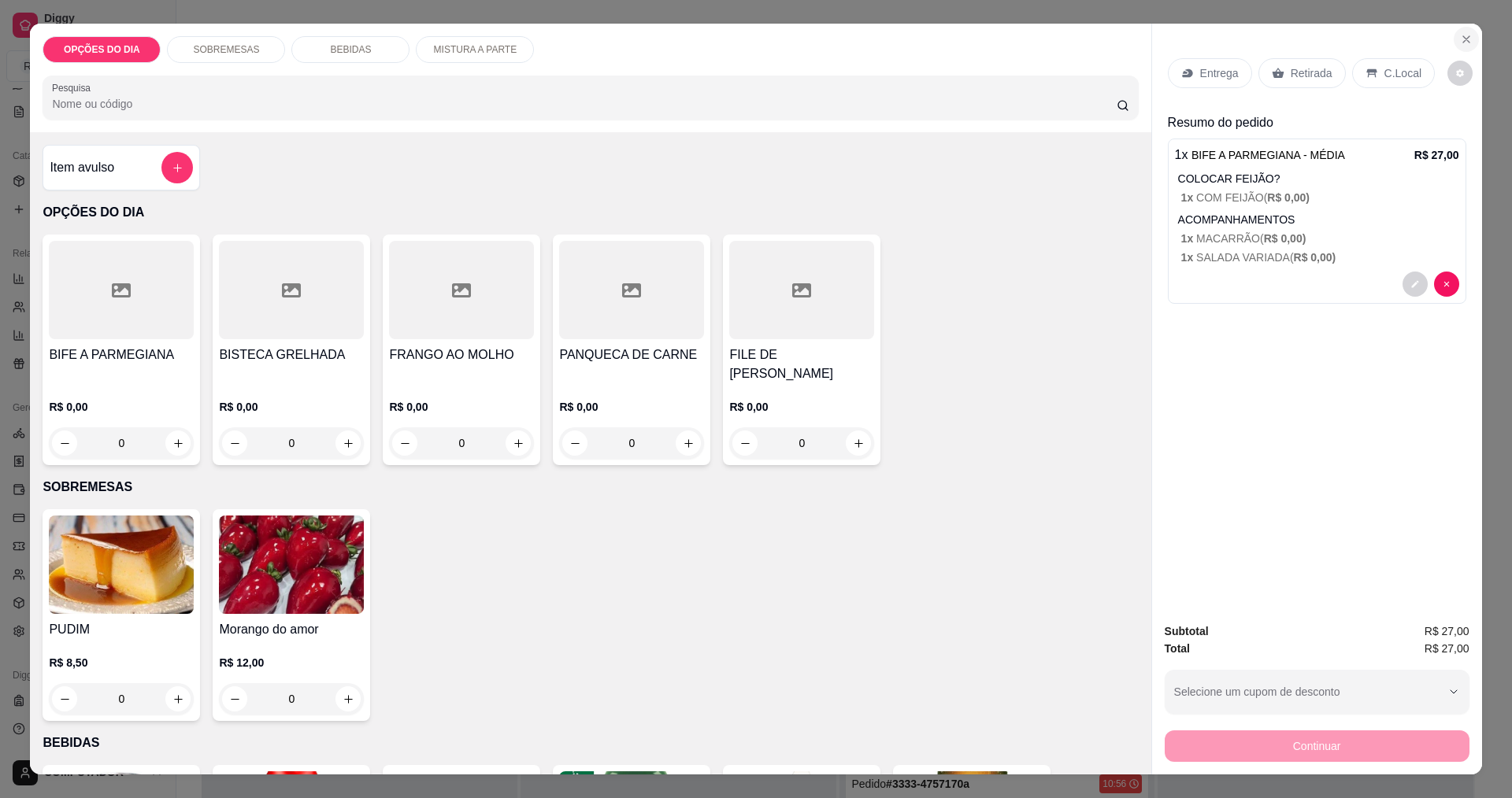
click at [1460, 40] on icon "Close" at bounding box center [1466, 39] width 13 height 13
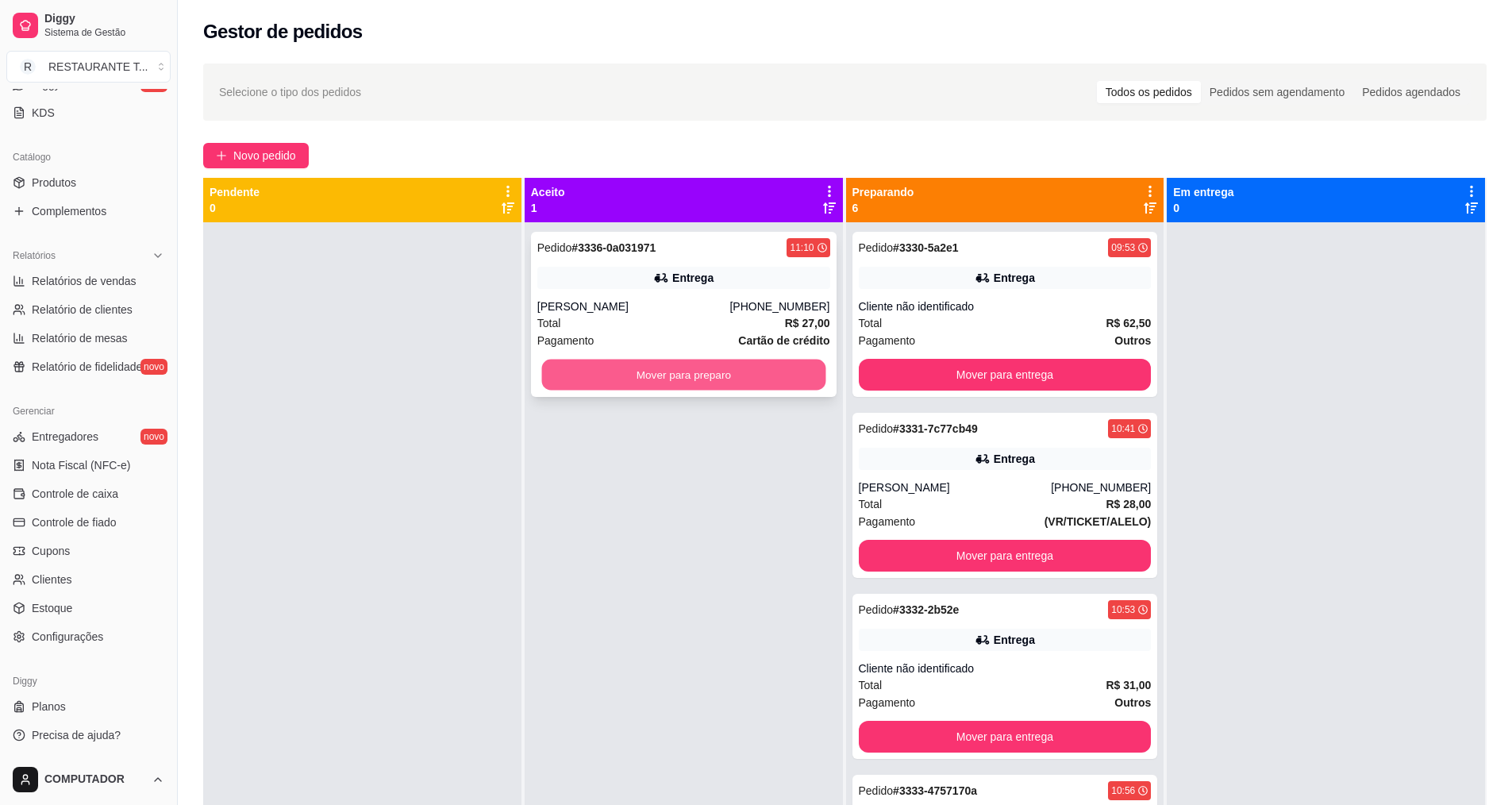
click at [720, 371] on button "Mover para preparo" at bounding box center [683, 375] width 284 height 31
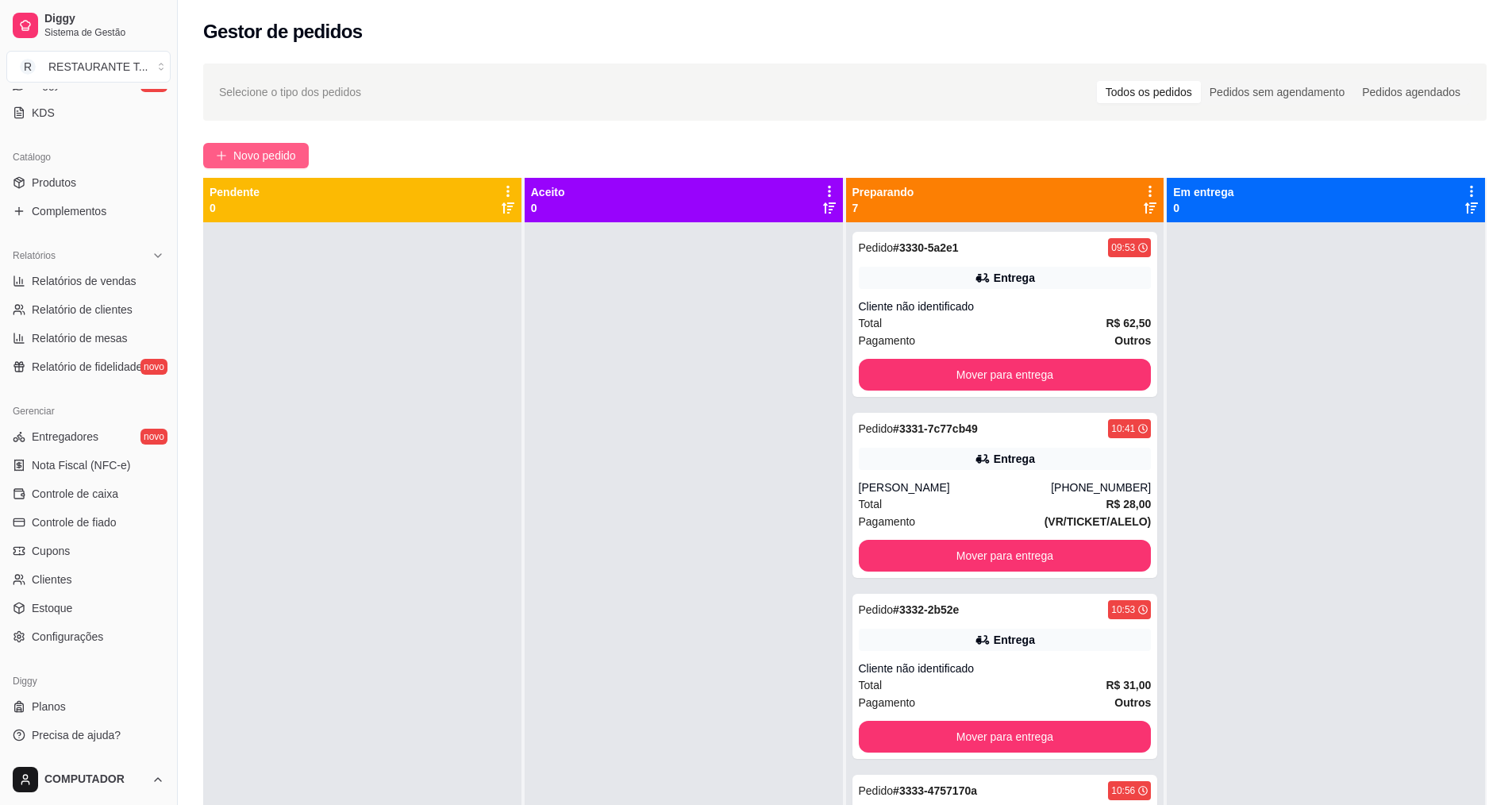
click at [231, 148] on button "Novo pedido" at bounding box center [256, 155] width 106 height 26
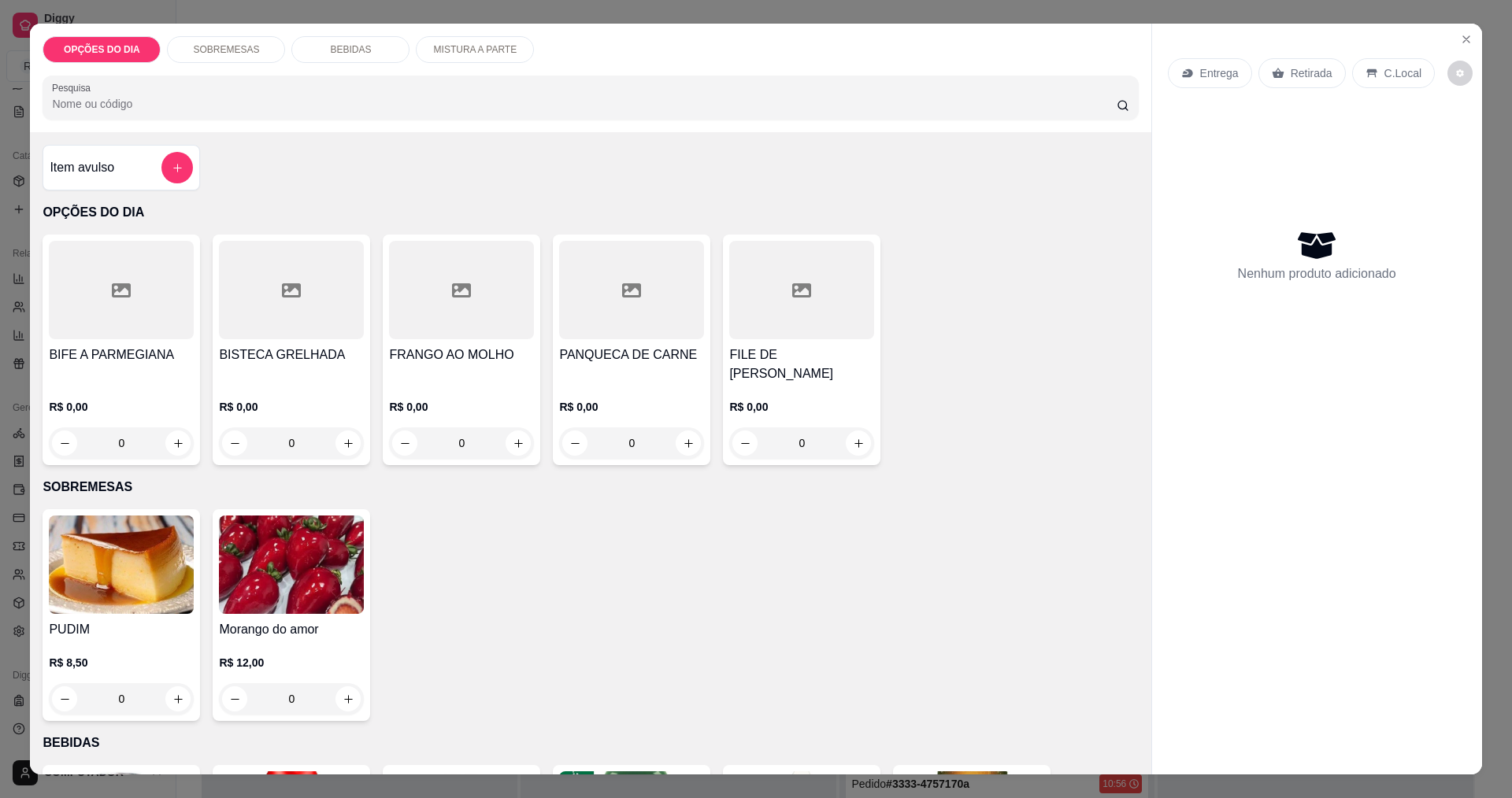
click at [345, 439] on div "0" at bounding box center [291, 443] width 145 height 32
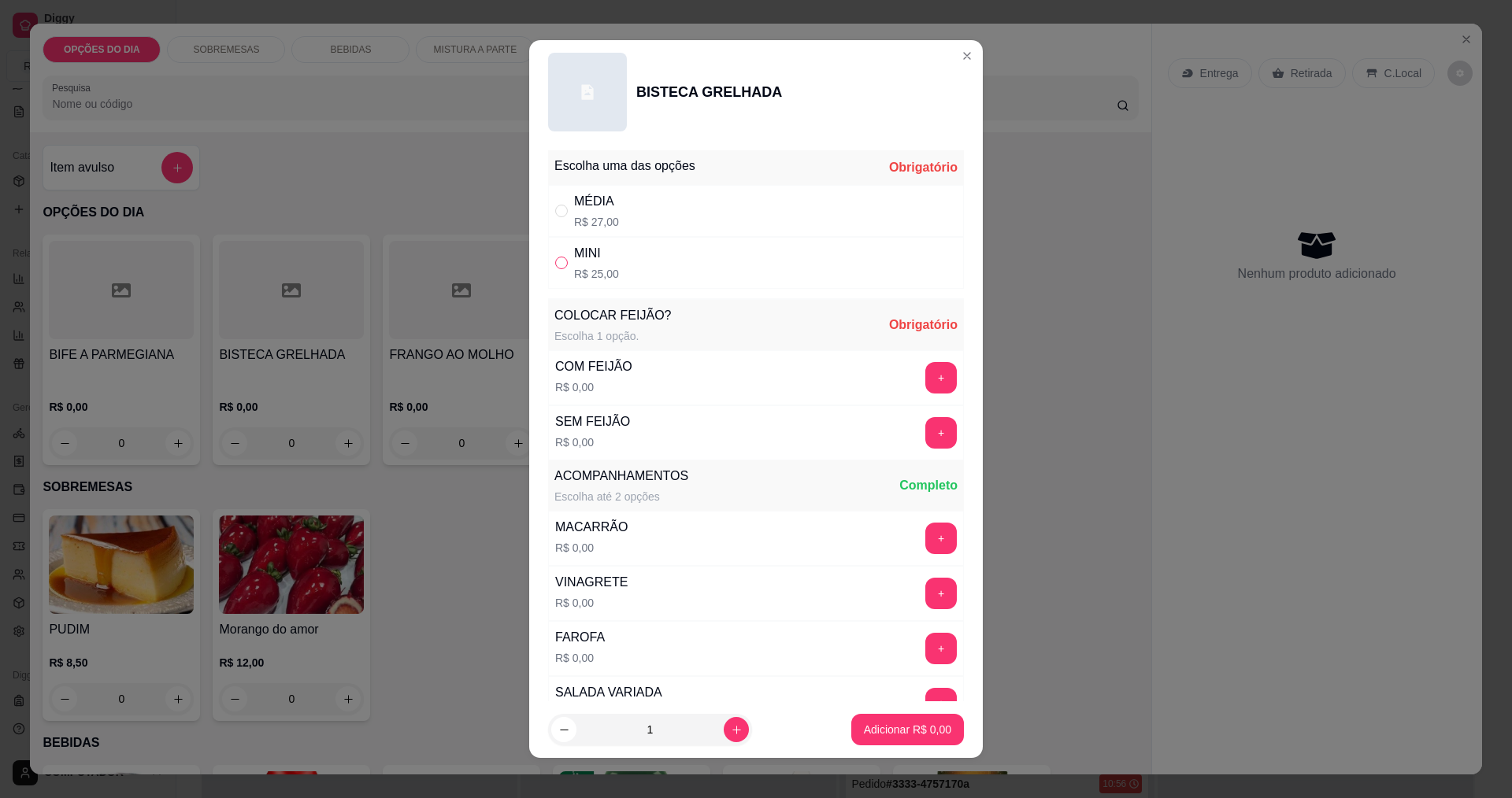
click at [557, 266] on input "" at bounding box center [561, 263] width 13 height 13
radio input "true"
click at [926, 383] on button "+" at bounding box center [942, 378] width 31 height 31
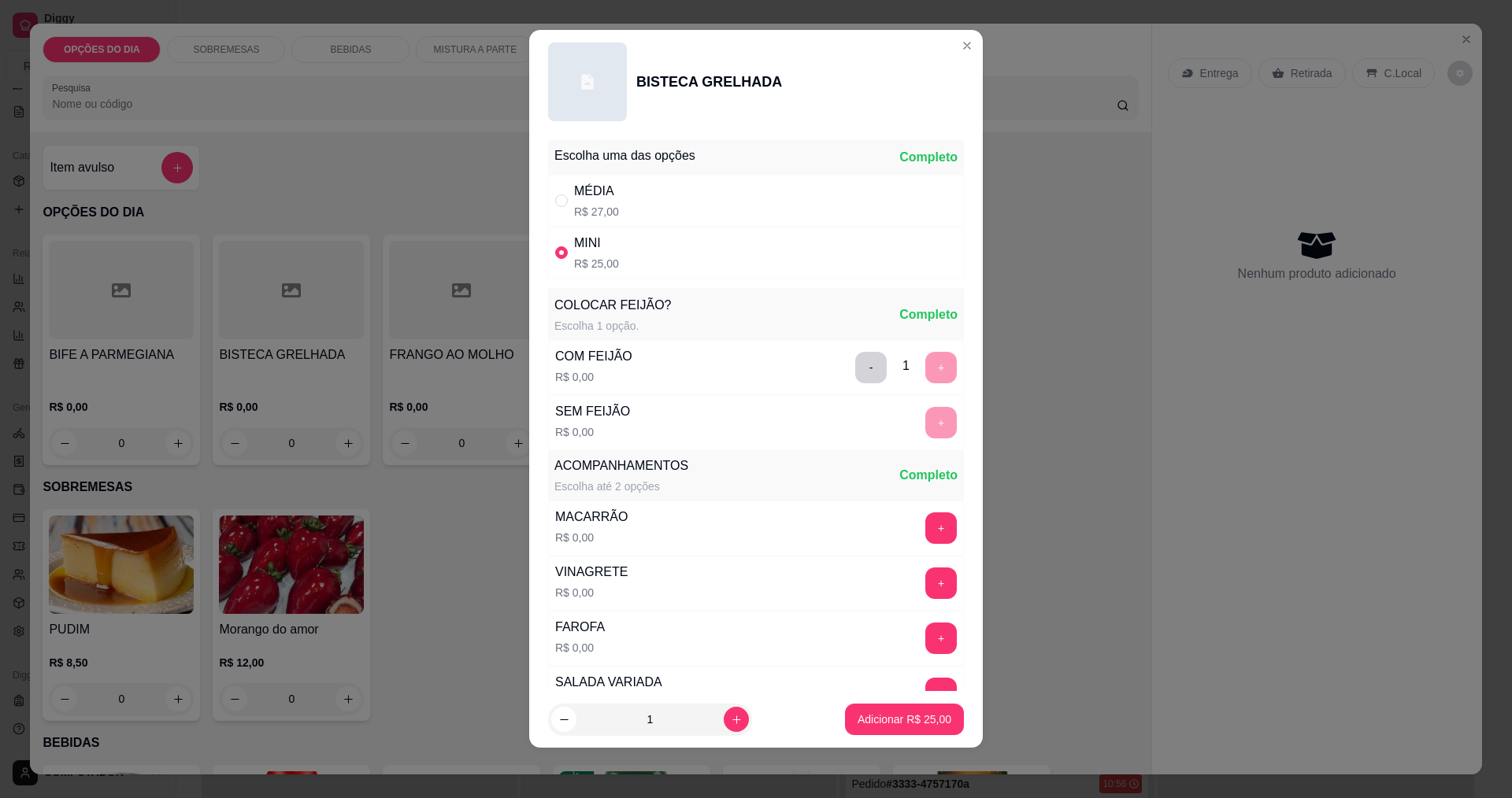
scroll to position [316, 0]
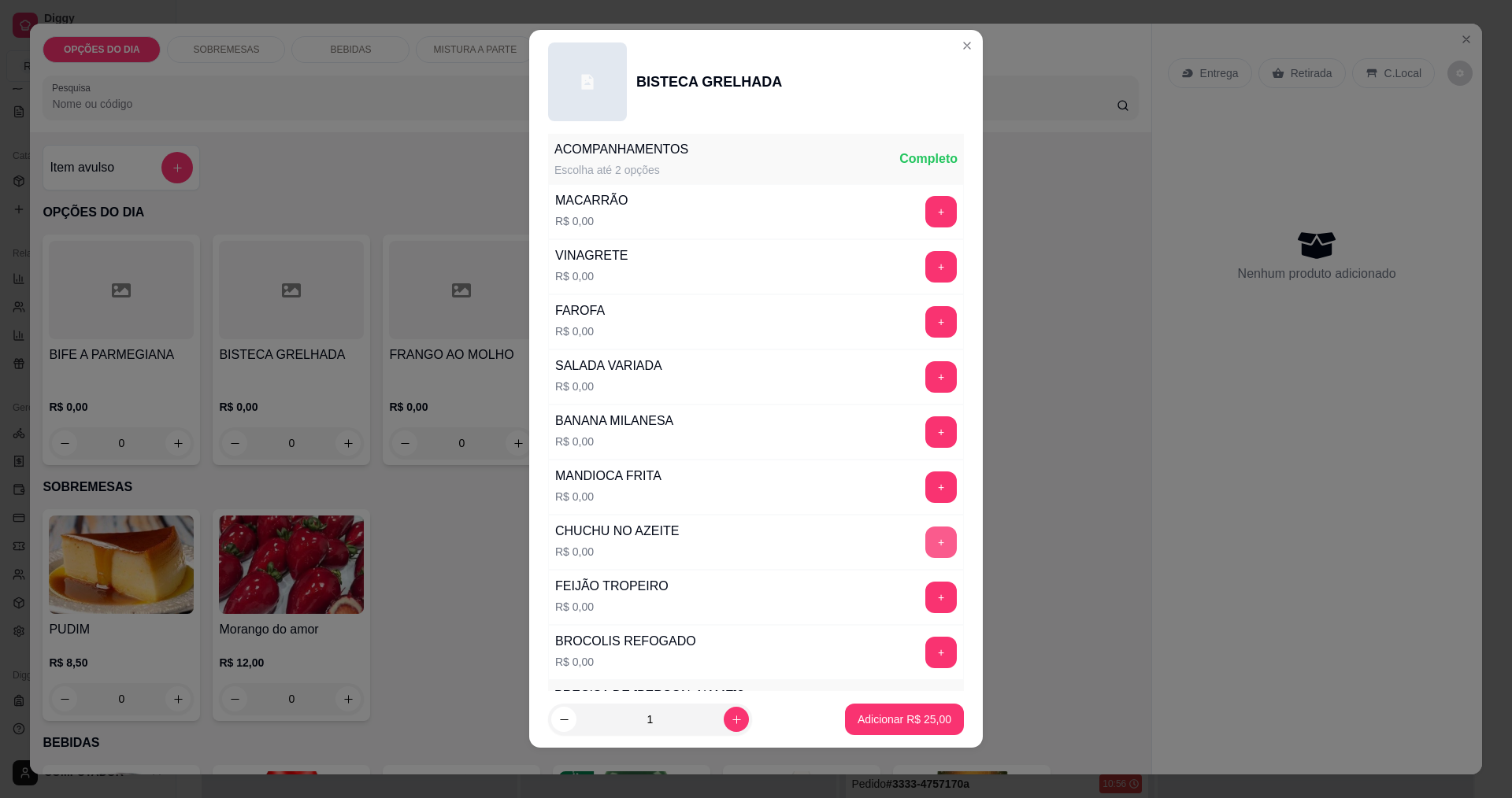
click at [925, 541] on button "+" at bounding box center [941, 542] width 32 height 32
click at [900, 721] on p "Adicionar R$ 25,00" at bounding box center [904, 719] width 94 height 16
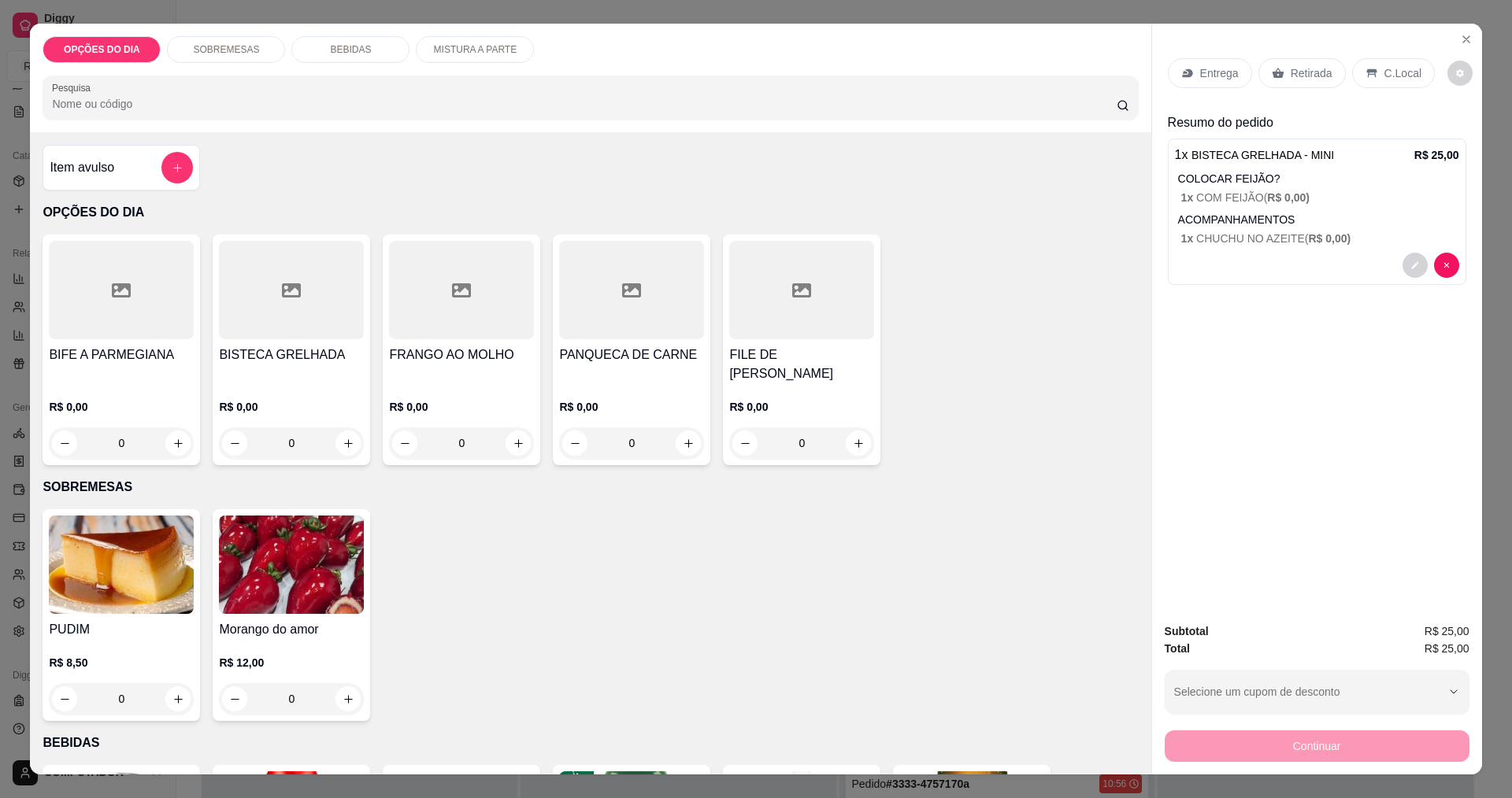
click at [682, 446] on div "0" at bounding box center [631, 443] width 145 height 32
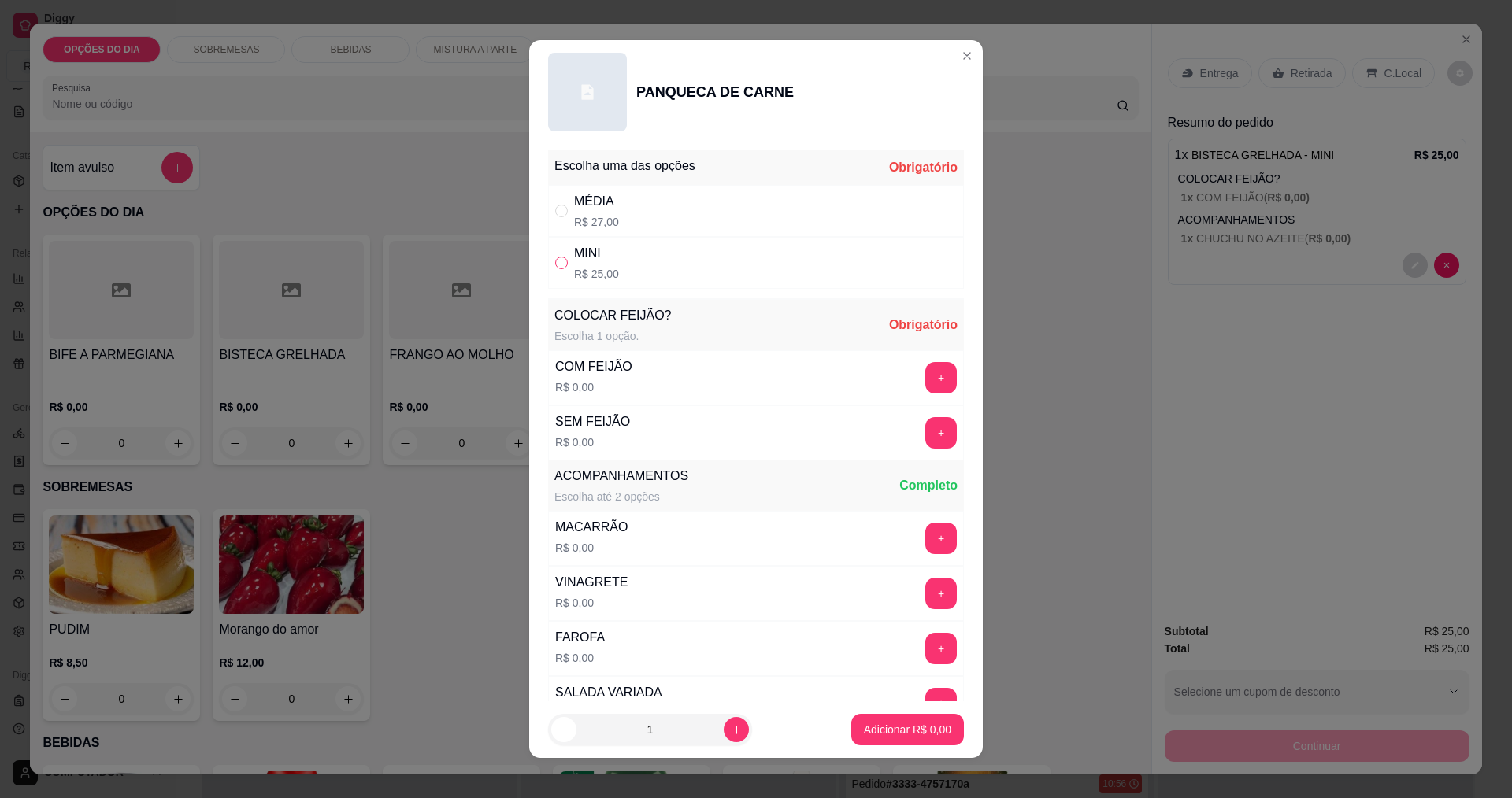
click at [558, 270] on label "" at bounding box center [561, 263] width 13 height 17
click at [558, 269] on input "" at bounding box center [561, 263] width 13 height 13
click at [926, 377] on button "+" at bounding box center [942, 378] width 31 height 31
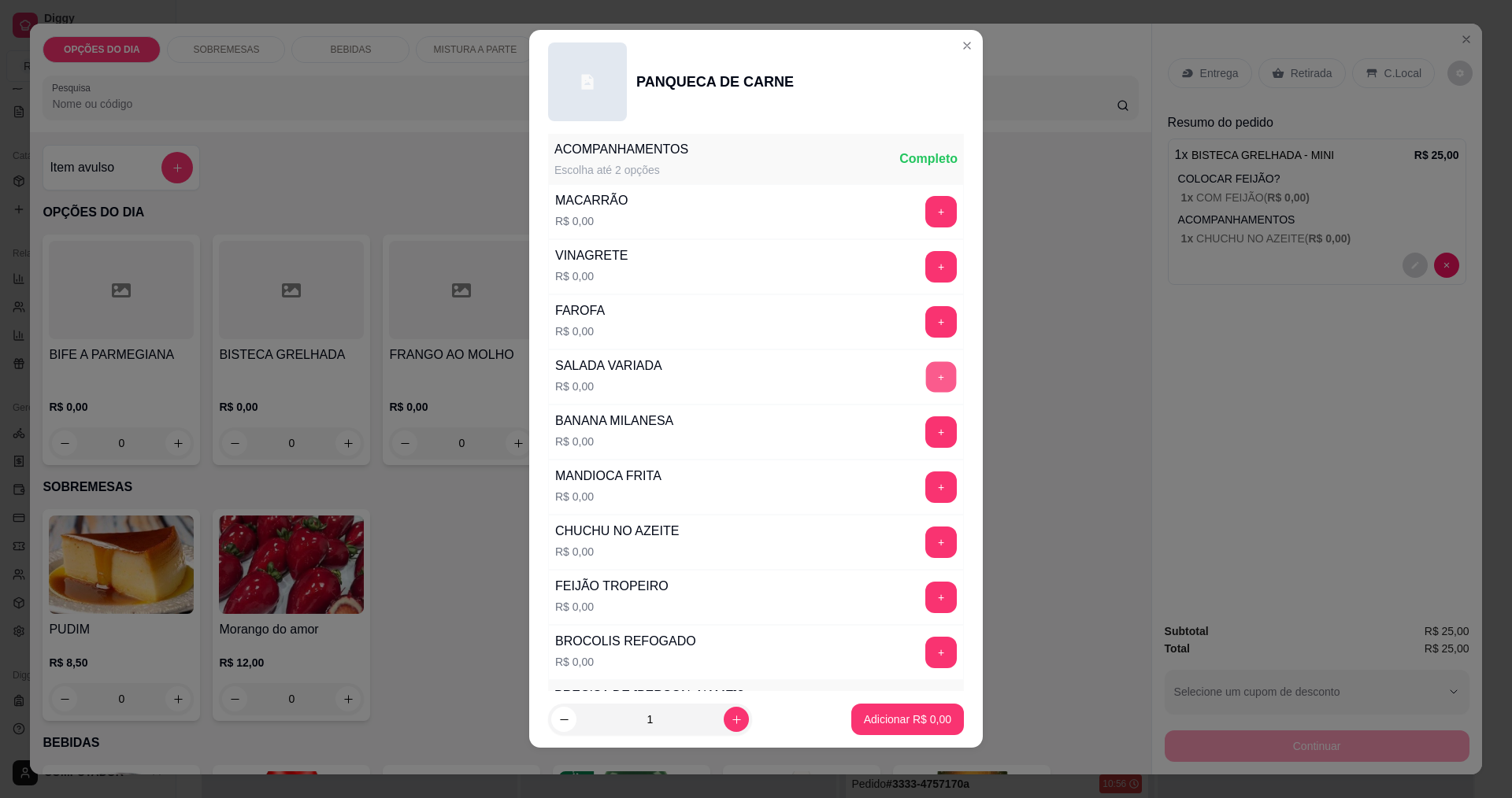
click at [926, 381] on button "+" at bounding box center [942, 377] width 31 height 31
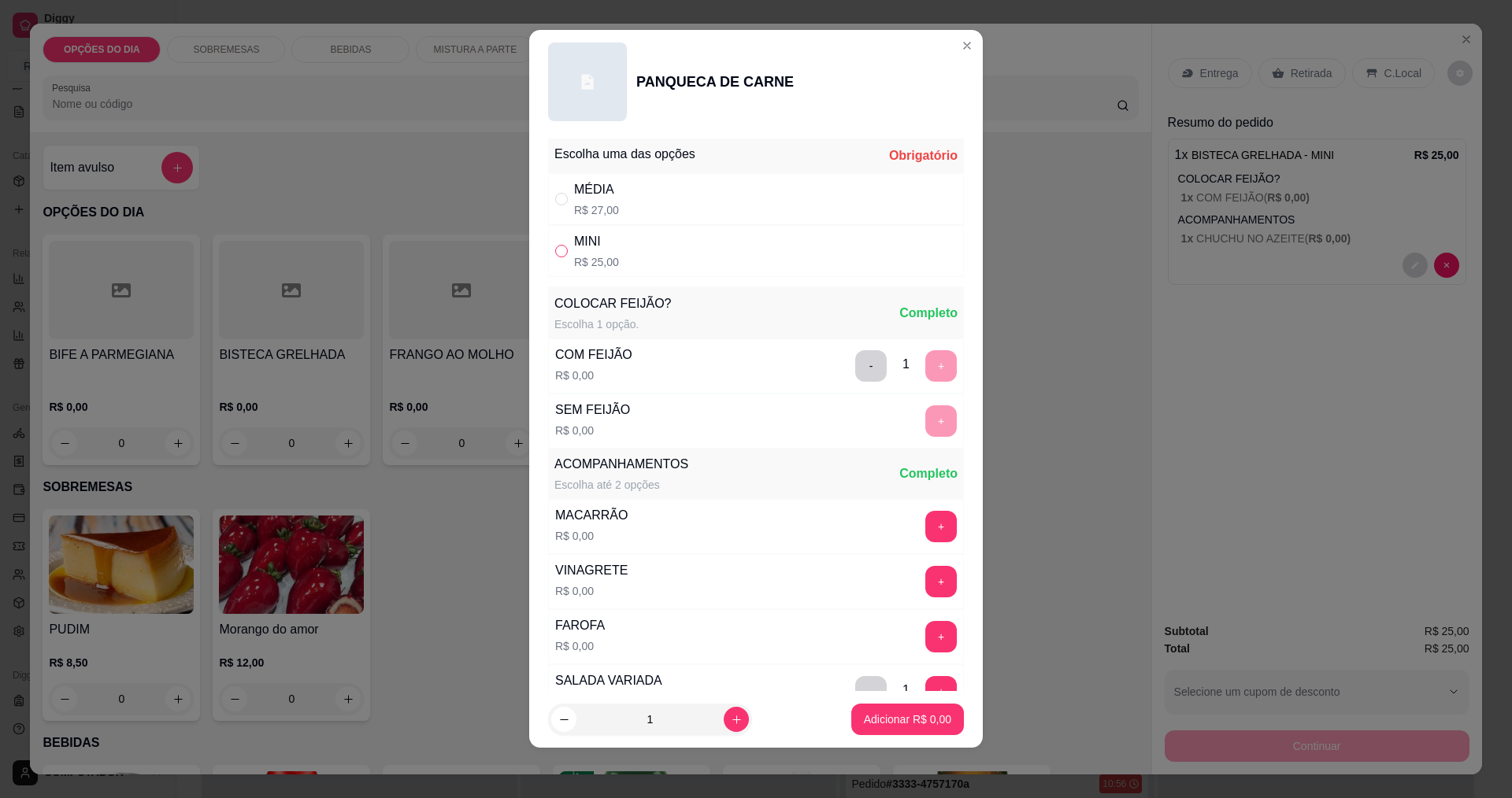
click at [555, 248] on input "" at bounding box center [561, 251] width 13 height 13
radio input "true"
click at [886, 711] on p "Adicionar R$ 25,00" at bounding box center [904, 719] width 94 height 16
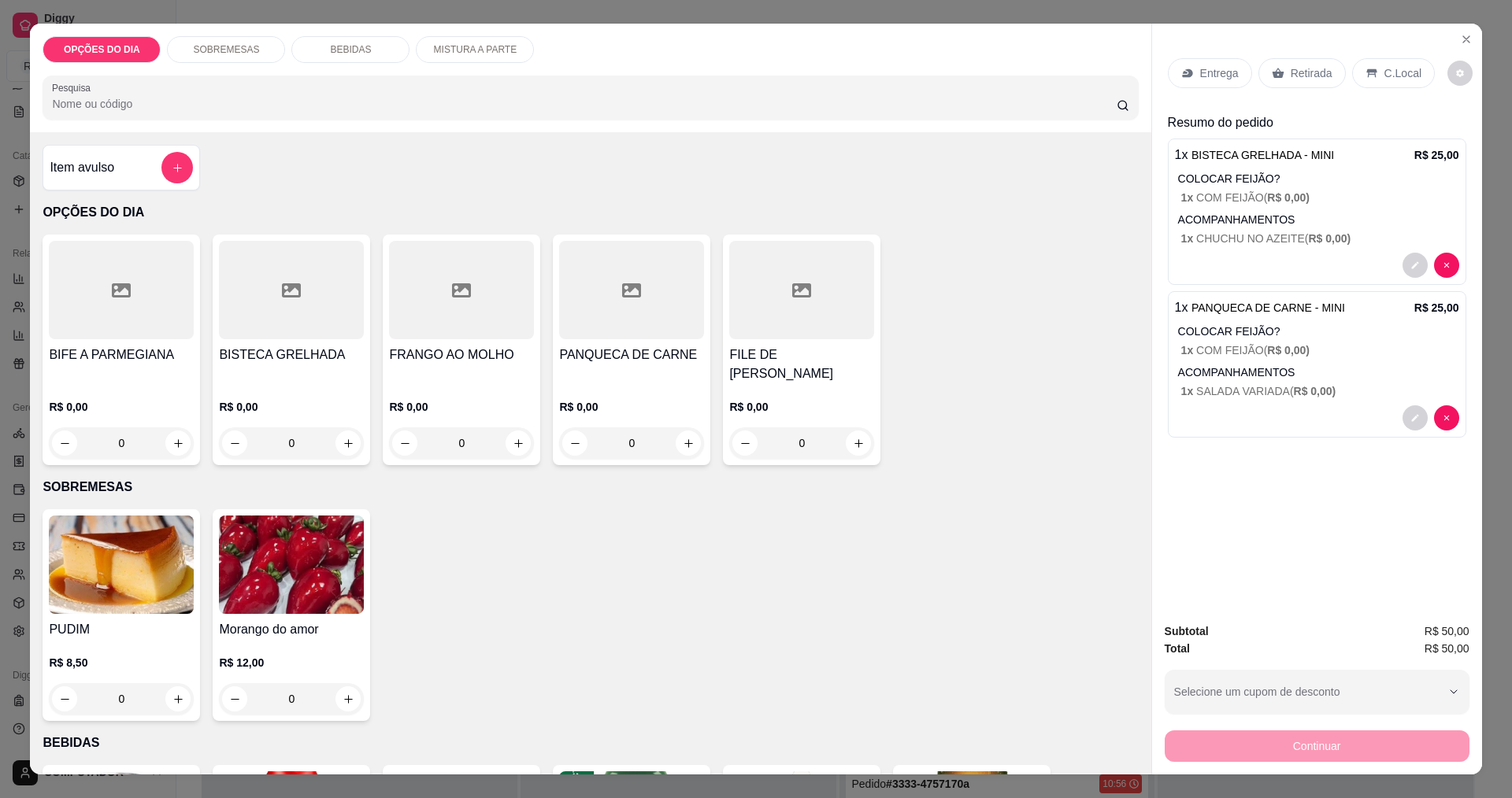
click at [684, 455] on div "0" at bounding box center [631, 443] width 145 height 32
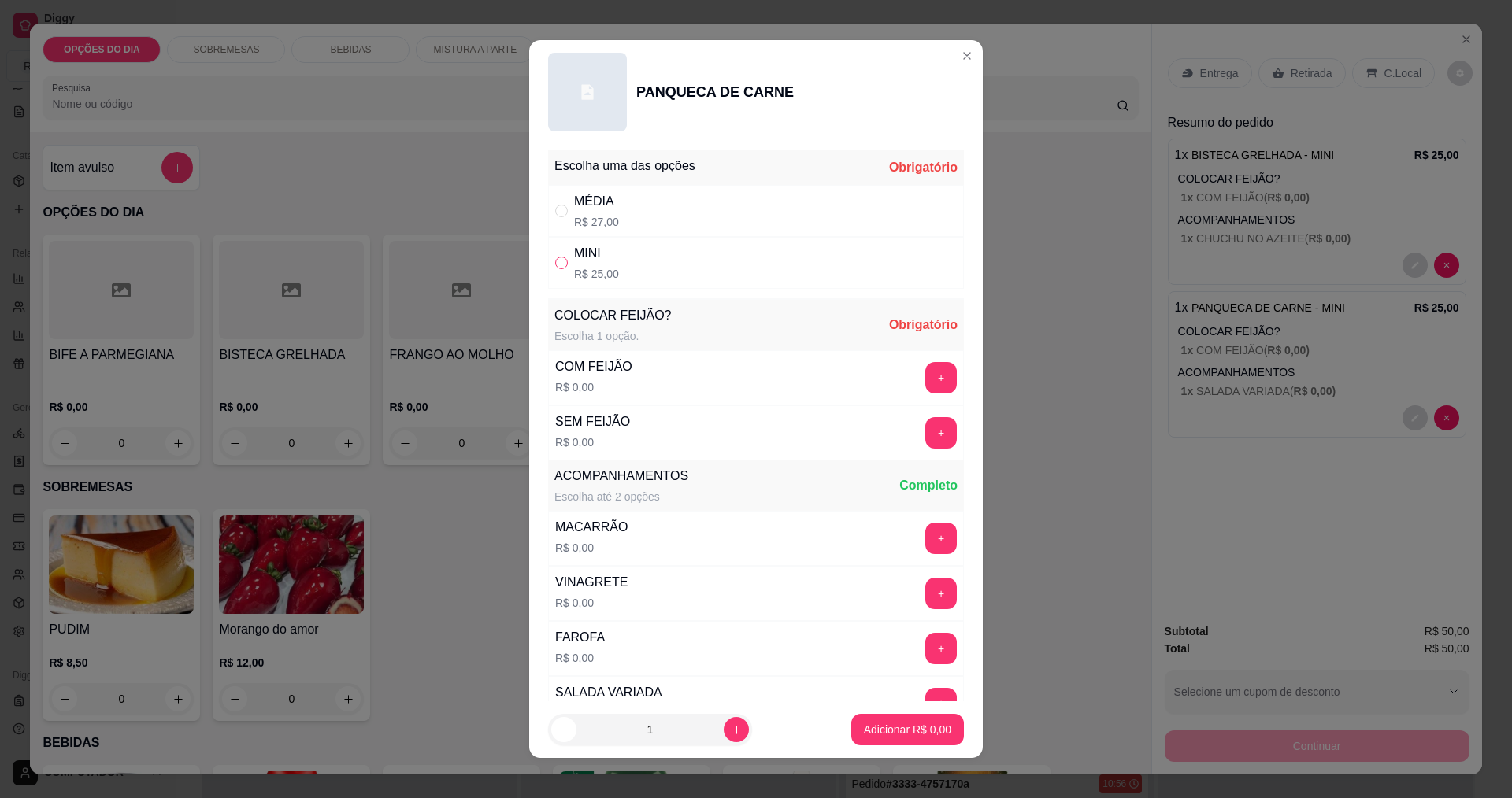
click at [555, 259] on input "" at bounding box center [561, 263] width 13 height 13
radio input "true"
click at [925, 378] on button "+" at bounding box center [941, 378] width 32 height 32
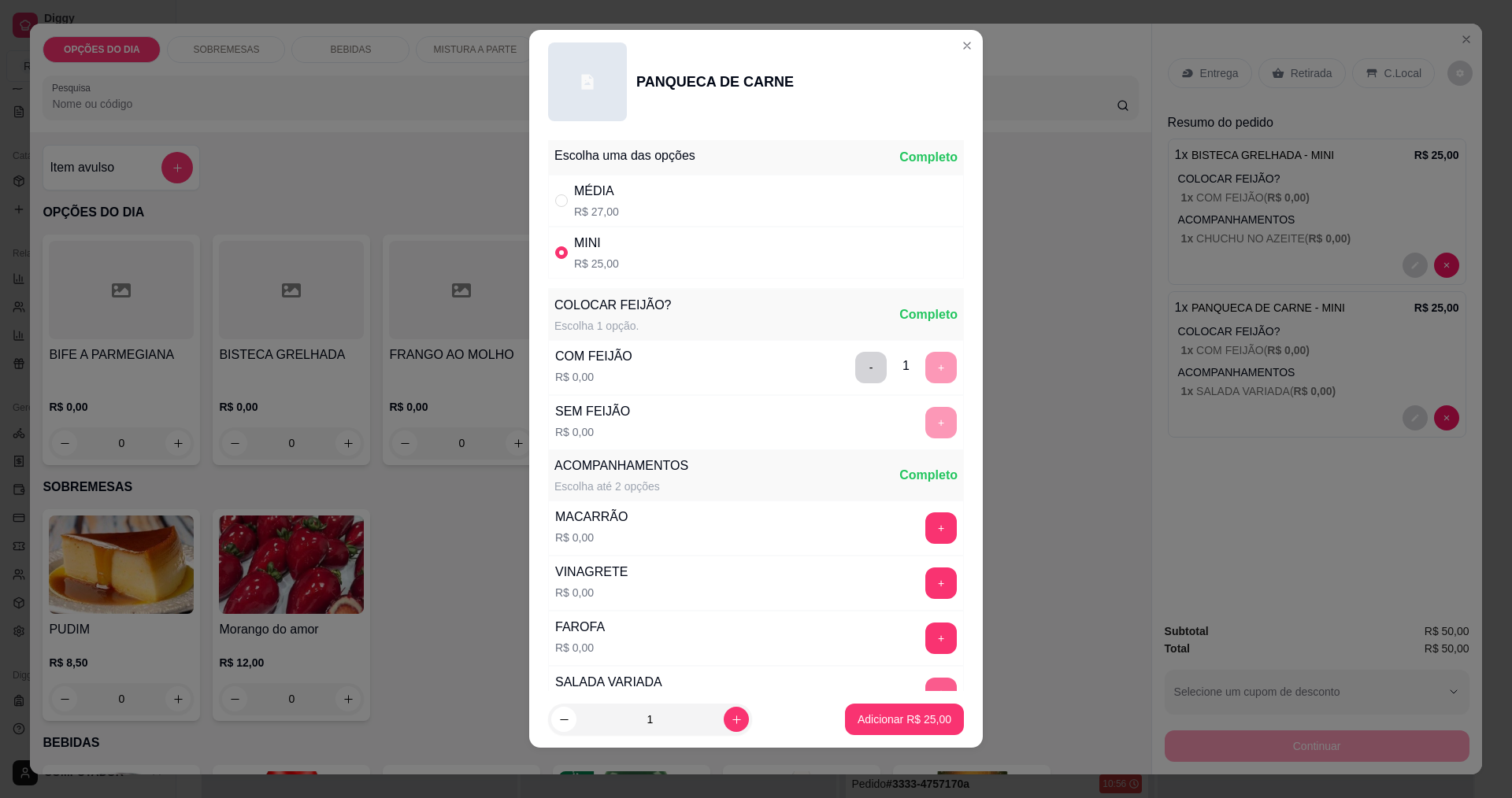
scroll to position [316, 0]
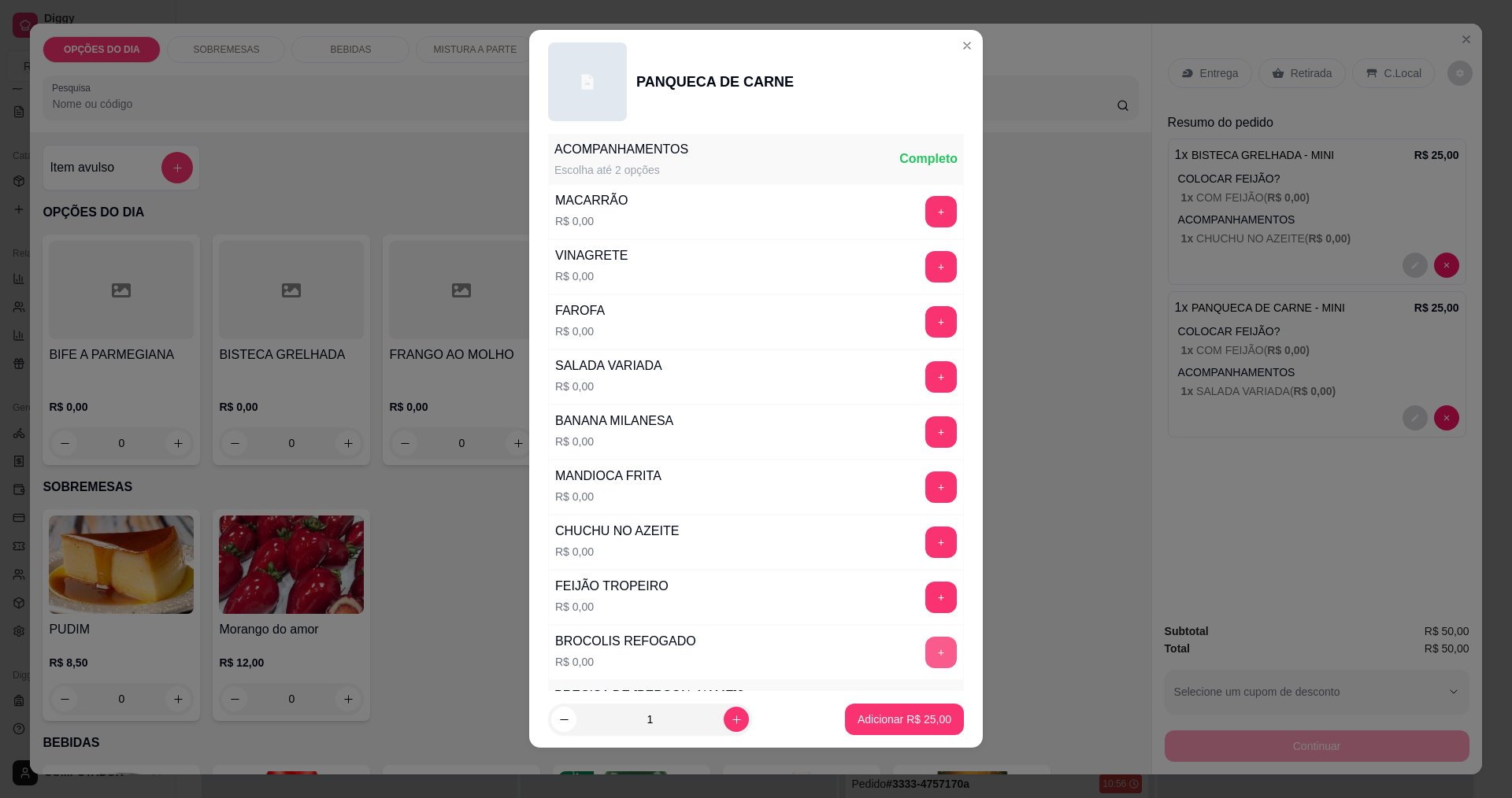
click at [925, 653] on button "+" at bounding box center [941, 652] width 32 height 32
click at [925, 497] on button "+" at bounding box center [941, 487] width 32 height 32
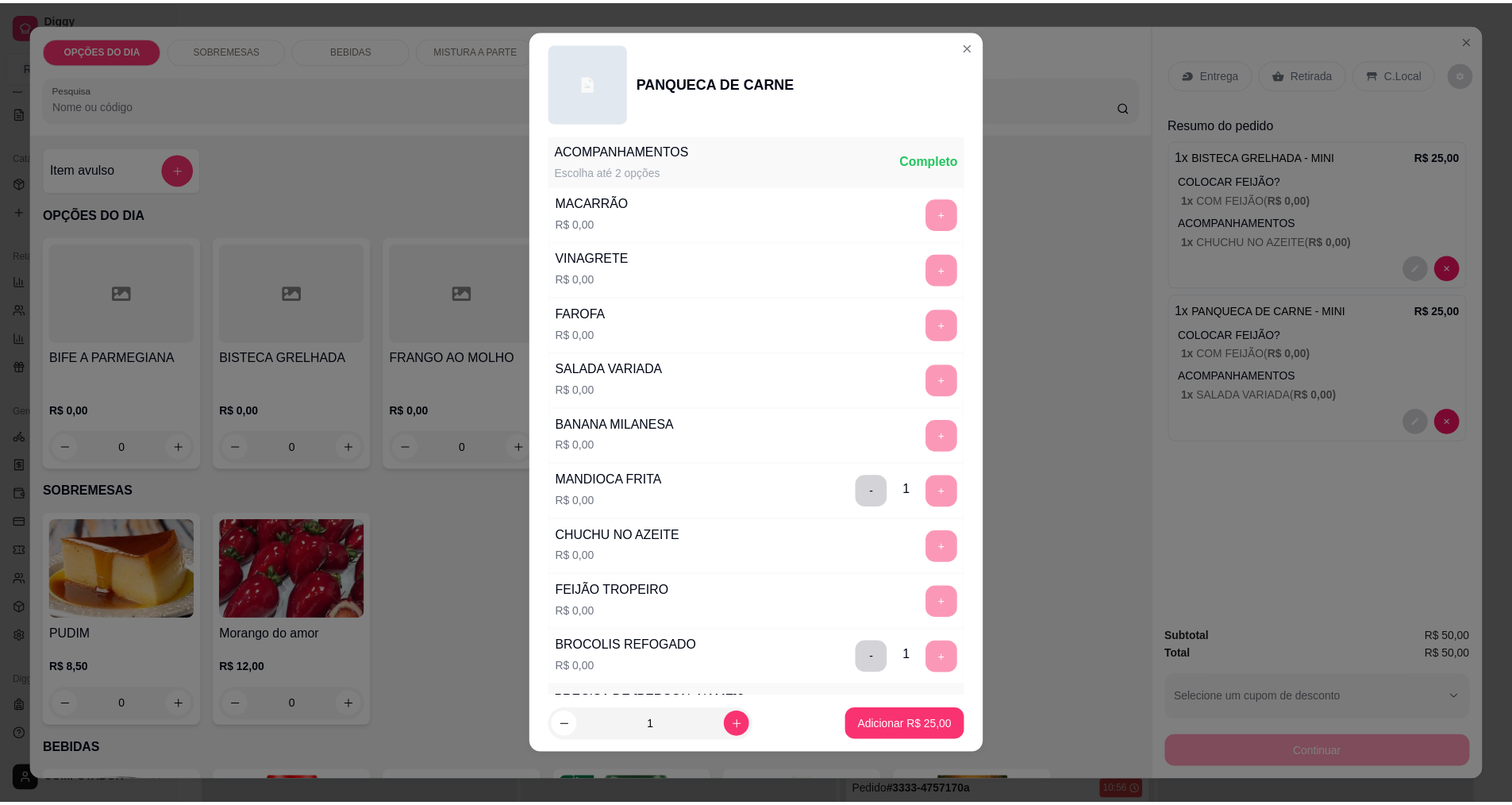
scroll to position [695, 0]
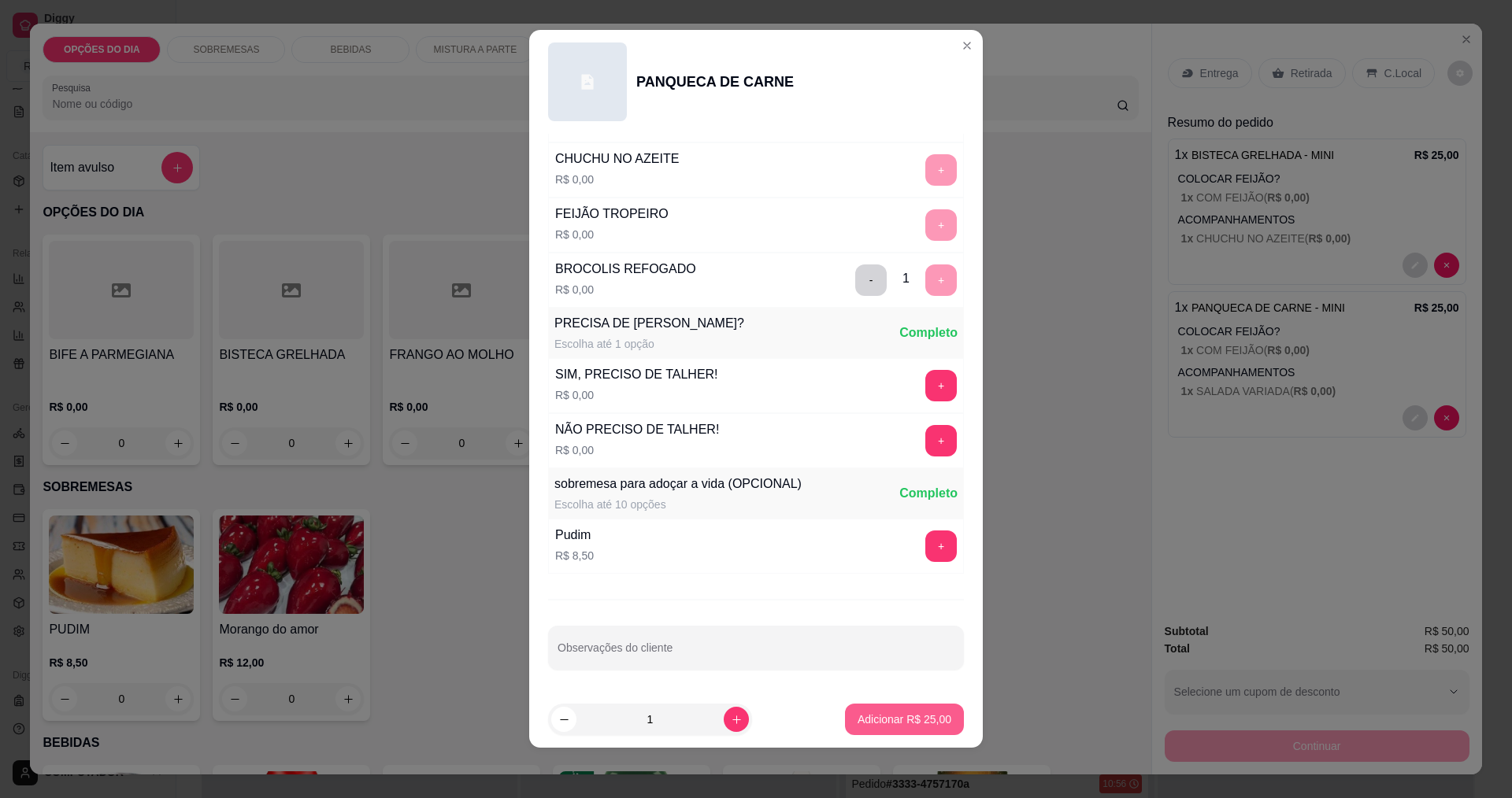
click at [900, 720] on p "Adicionar R$ 25,00" at bounding box center [904, 719] width 94 height 16
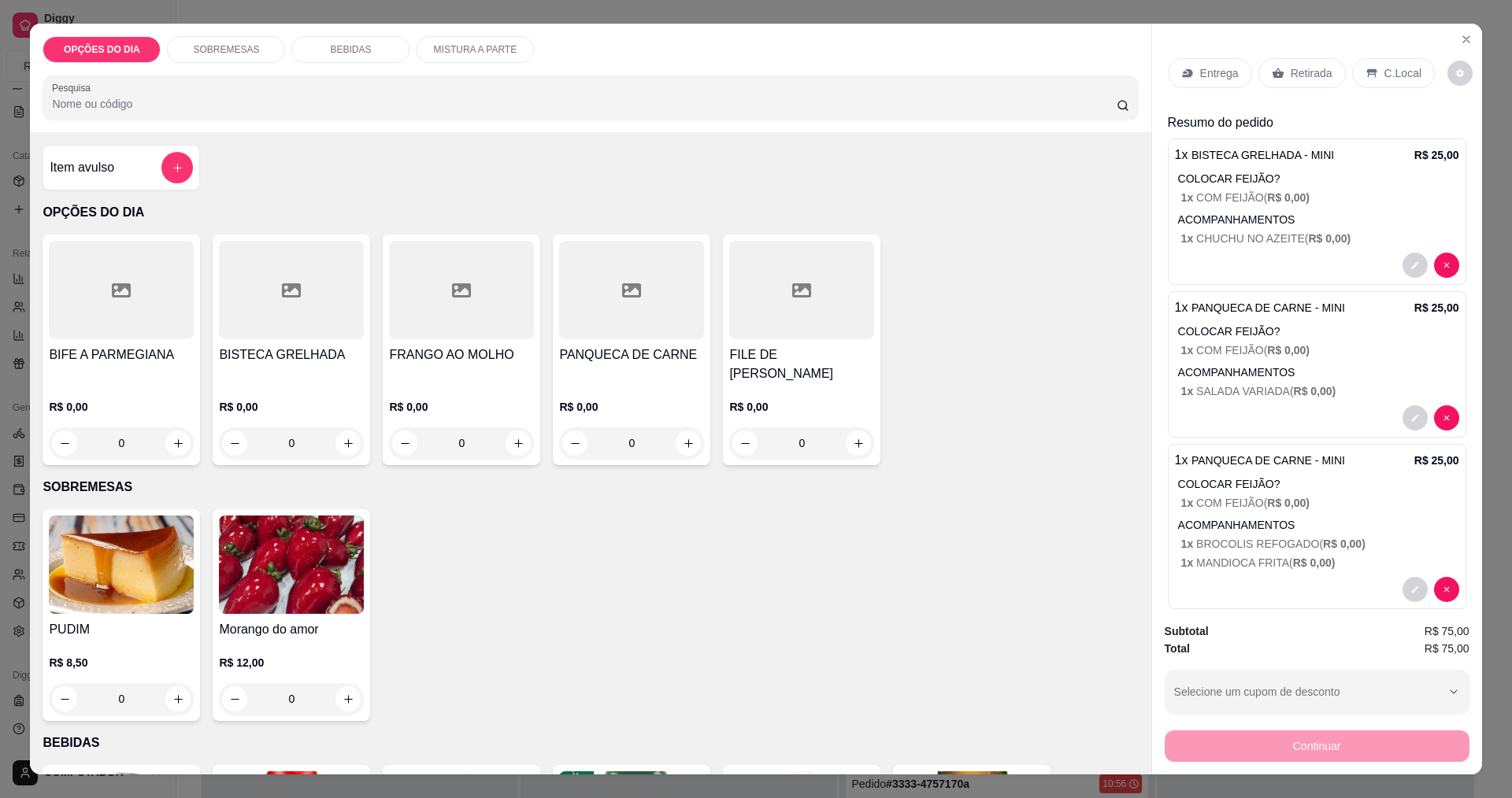
click at [1200, 78] on p "Entrega" at bounding box center [1219, 73] width 38 height 16
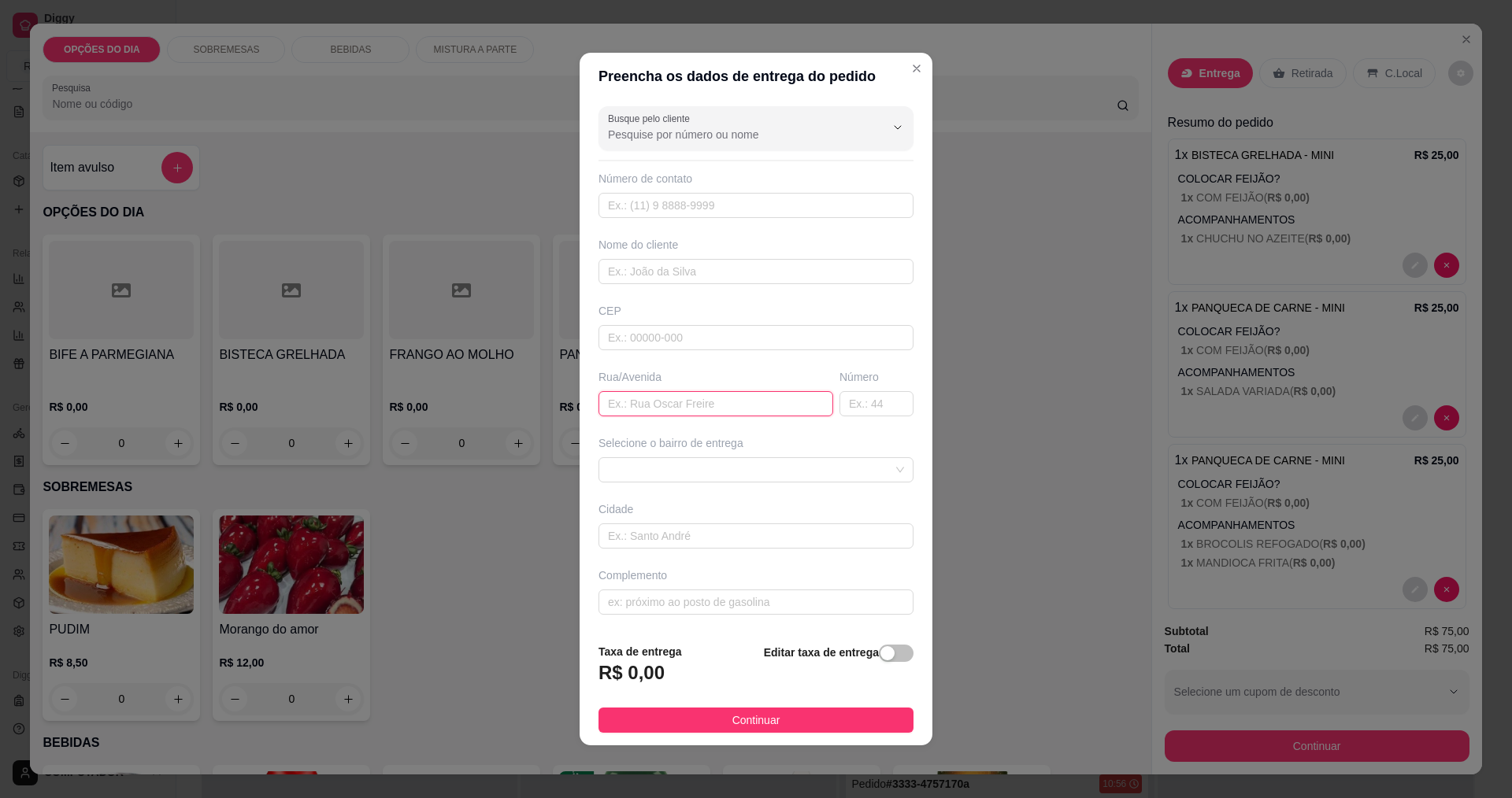
click at [701, 405] on input "text" at bounding box center [715, 404] width 235 height 26
type input "jupiter"
click at [670, 476] on span at bounding box center [756, 470] width 296 height 24
type input "336"
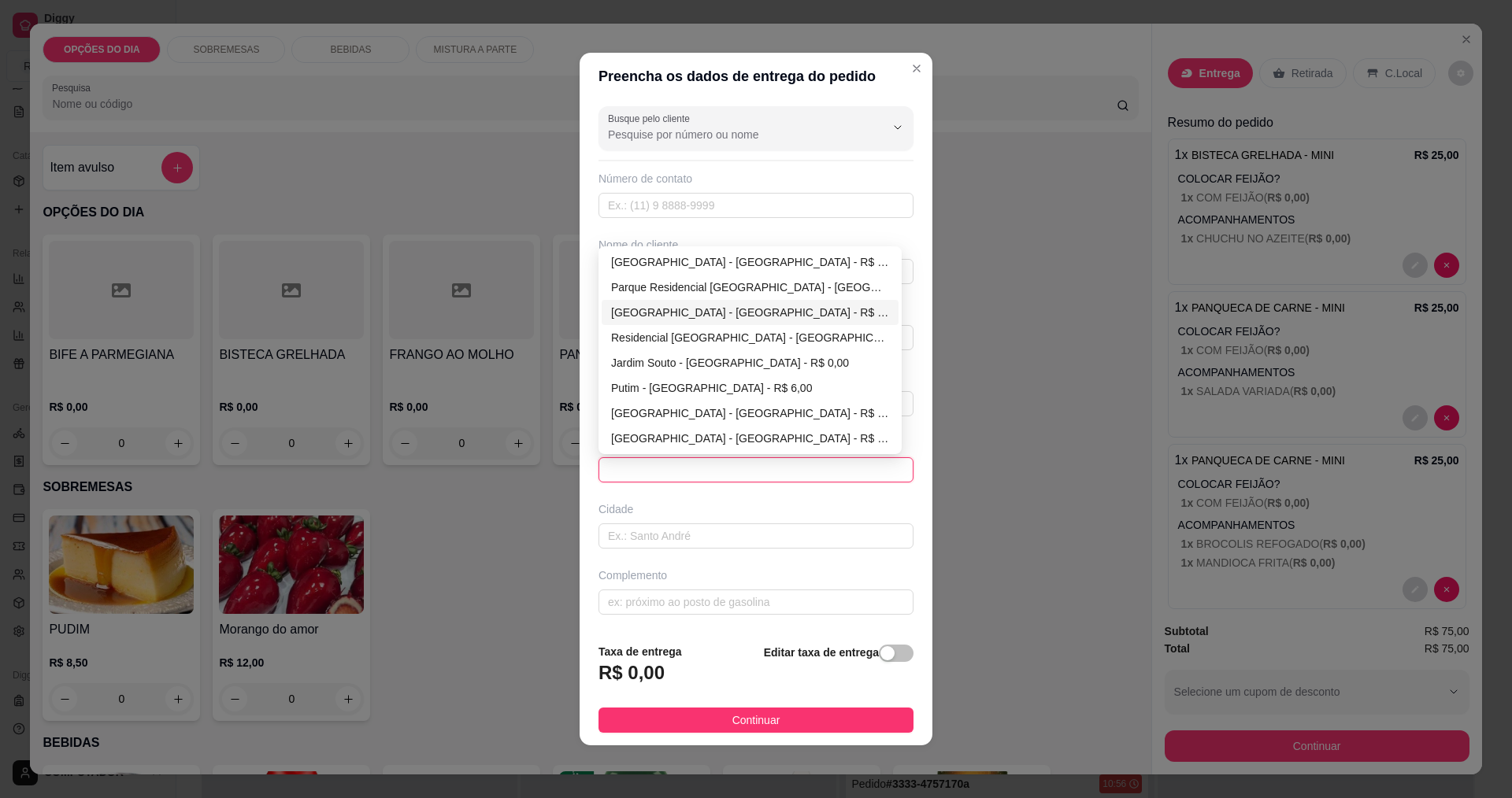
click at [659, 309] on div "[GEOGRAPHIC_DATA] - [GEOGRAPHIC_DATA] - R$ 0,00" at bounding box center [750, 312] width 278 height 17
type input "[GEOGRAPHIC_DATA]"
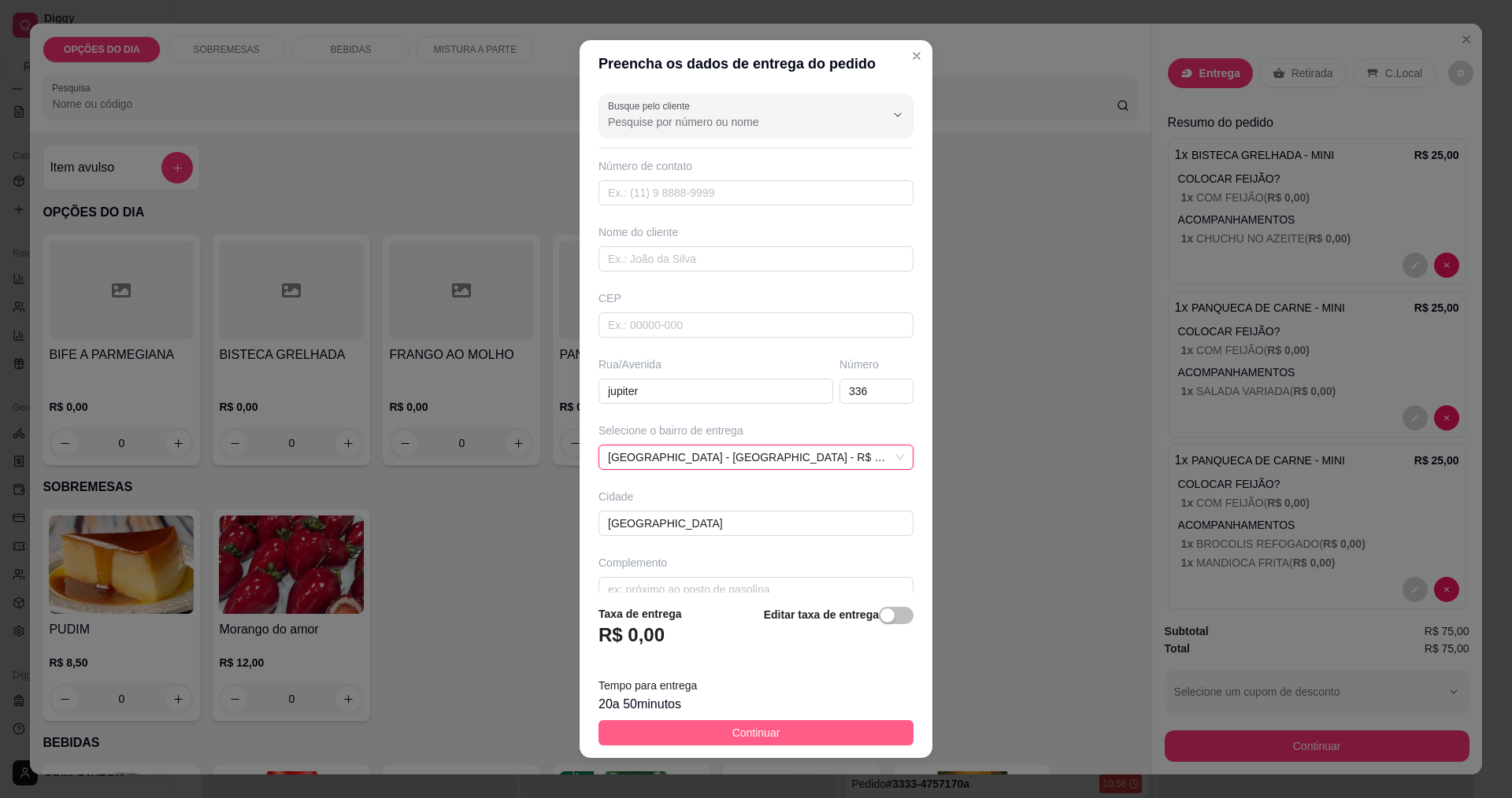
click at [801, 730] on button "Continuar" at bounding box center [756, 733] width 315 height 26
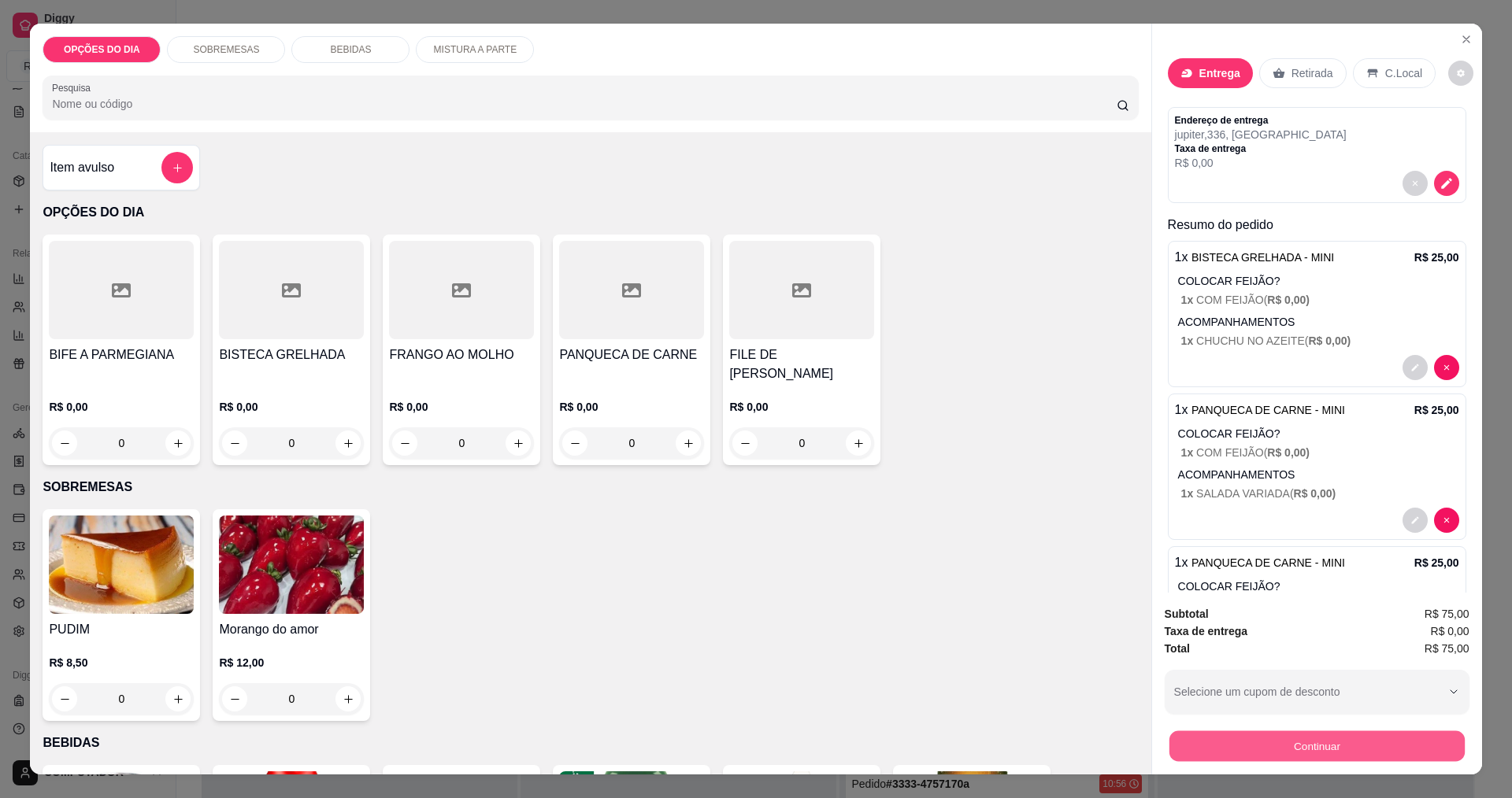
click at [1256, 750] on button "Continuar" at bounding box center [1317, 746] width 296 height 31
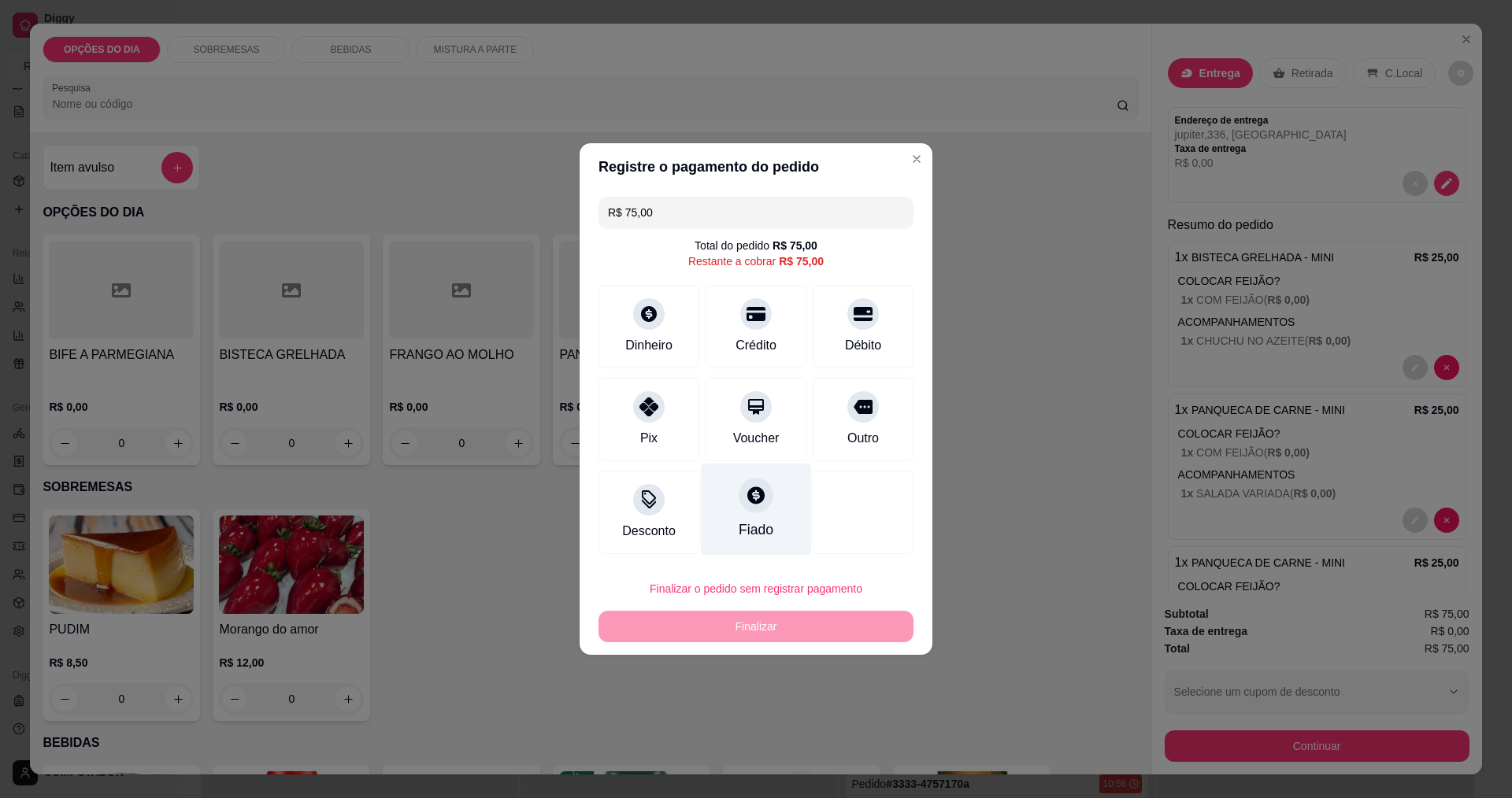
click at [716, 532] on div "Fiado" at bounding box center [756, 509] width 111 height 92
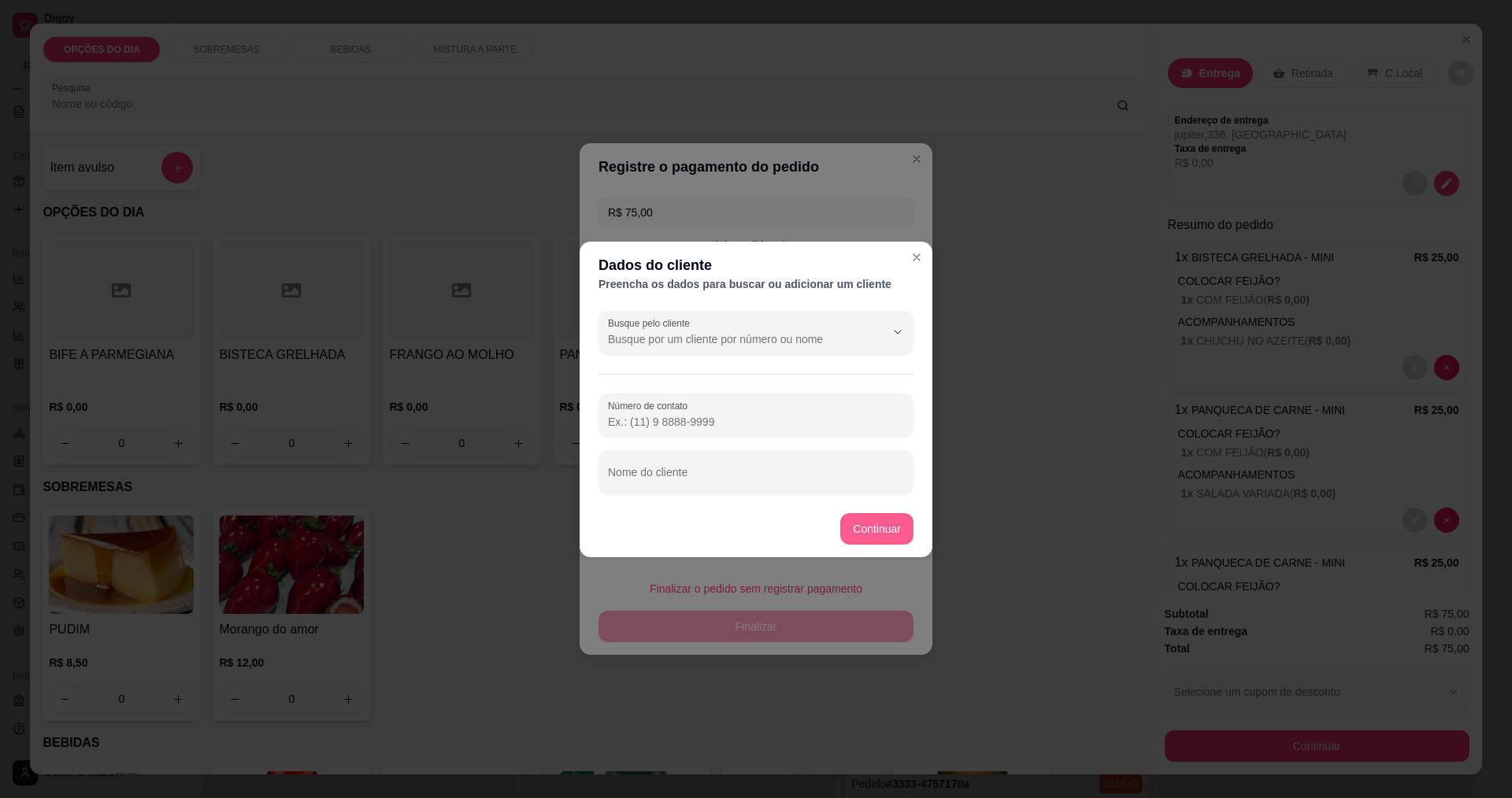
click at [851, 534] on button "Continuar" at bounding box center [877, 529] width 73 height 32
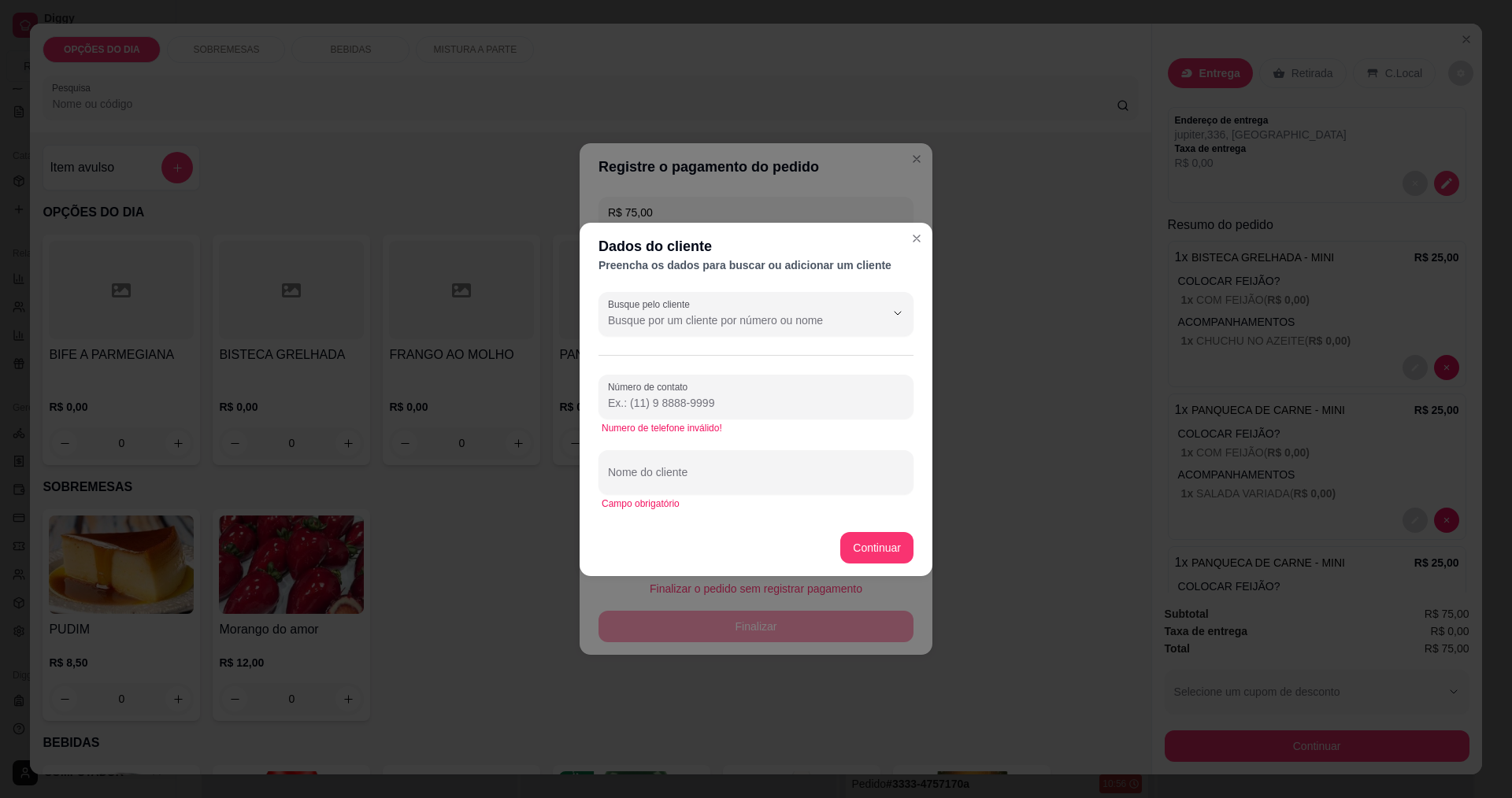
click at [784, 316] on input "Busque pelo cliente" at bounding box center [734, 320] width 252 height 16
type input "g"
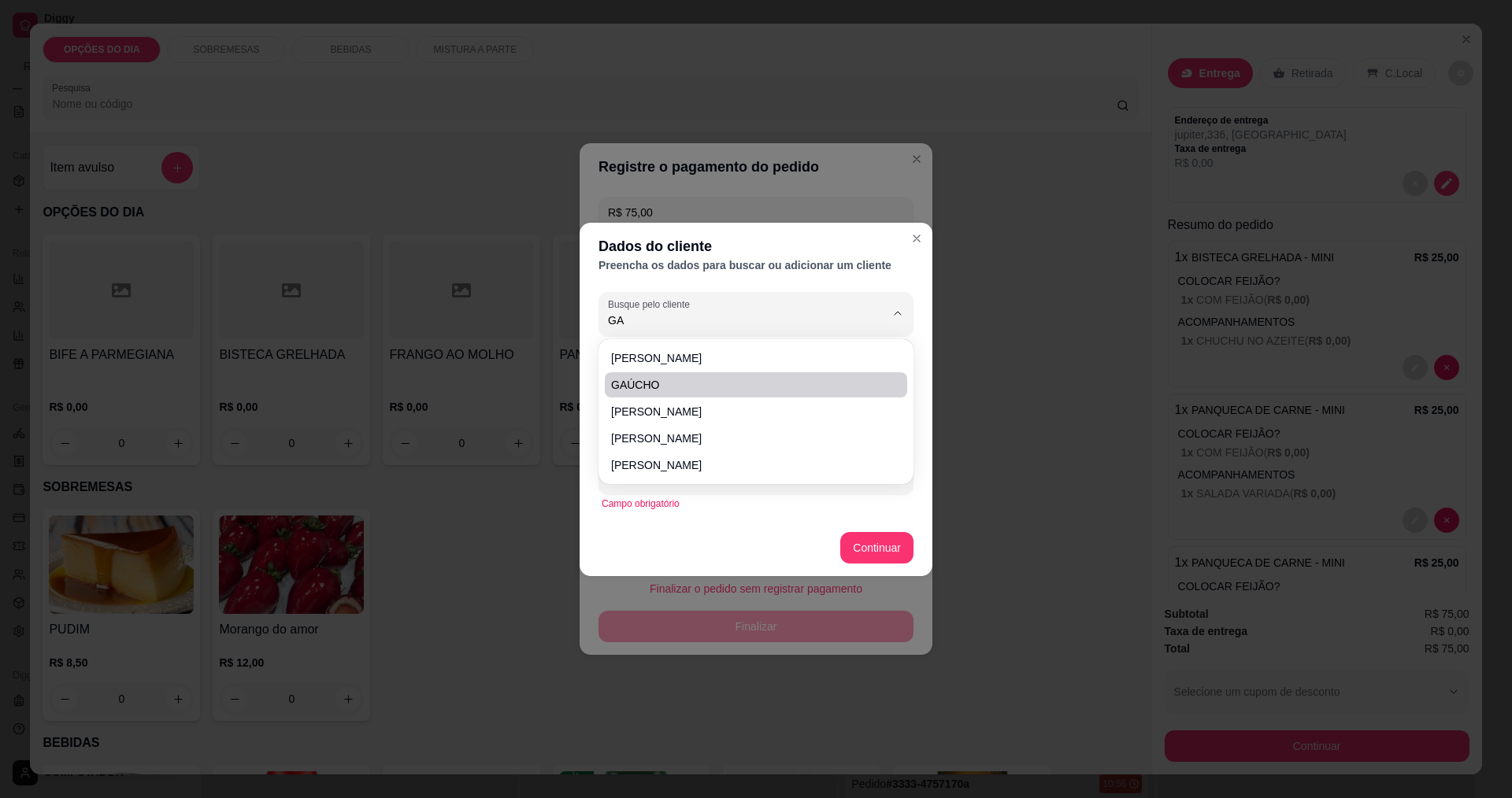
click at [685, 384] on span "GAÚCHO" at bounding box center [748, 384] width 274 height 16
type input "GAÚCHO"
type input "(12) 9 8816-6003"
type input "GAÚCHO"
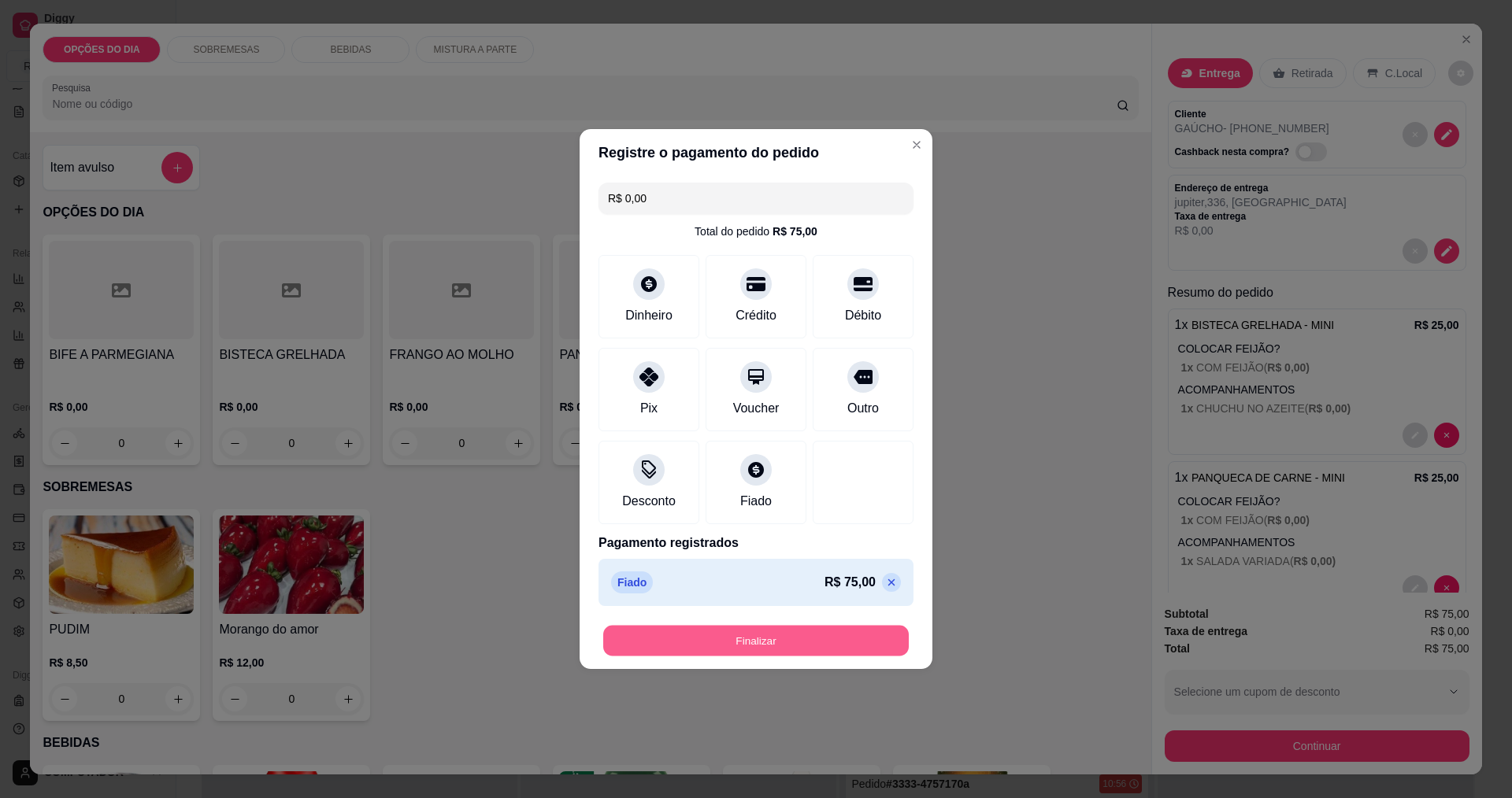
click at [844, 640] on button "Finalizar" at bounding box center [756, 641] width 306 height 31
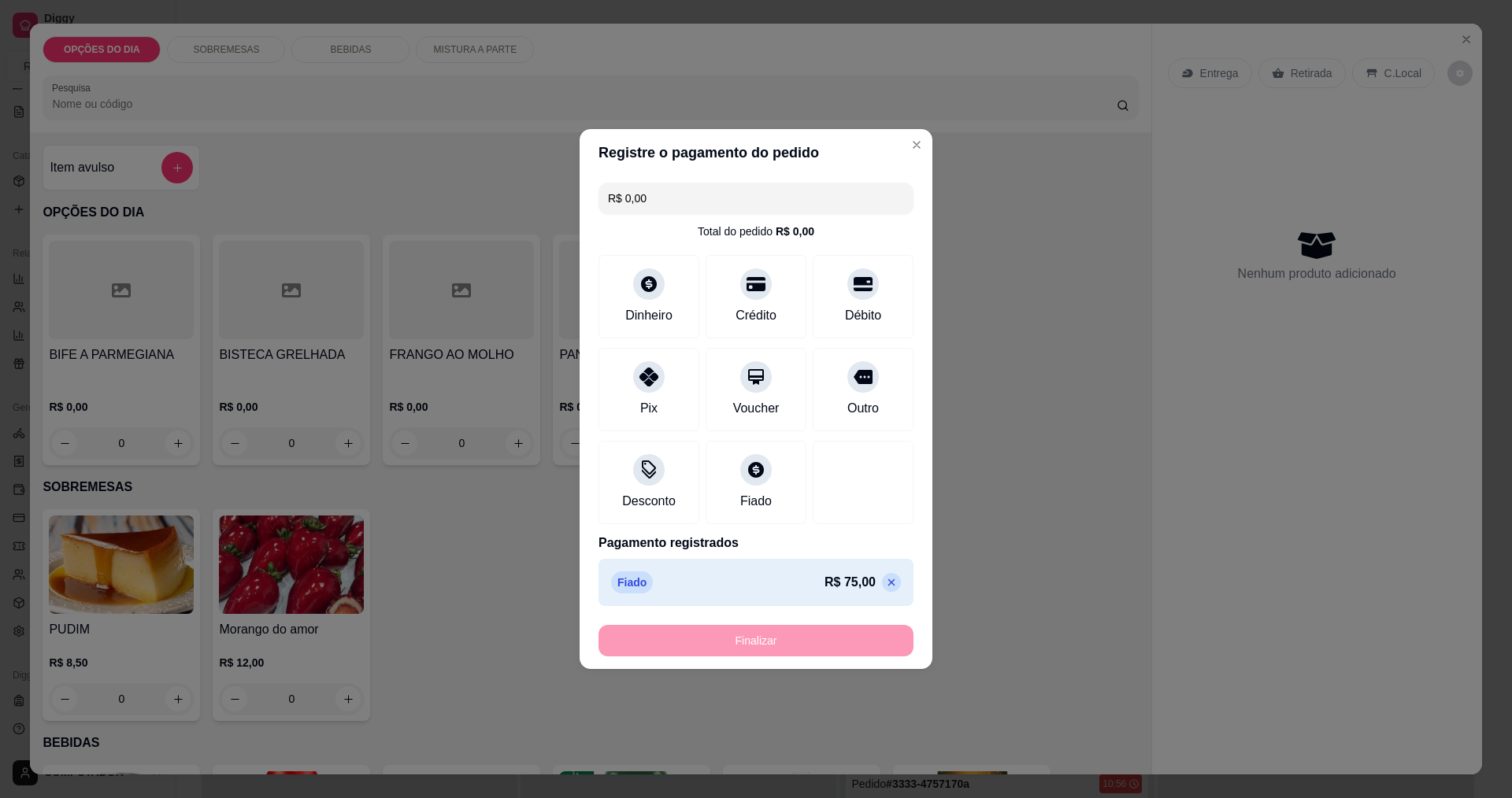
type input "-R$ 75,00"
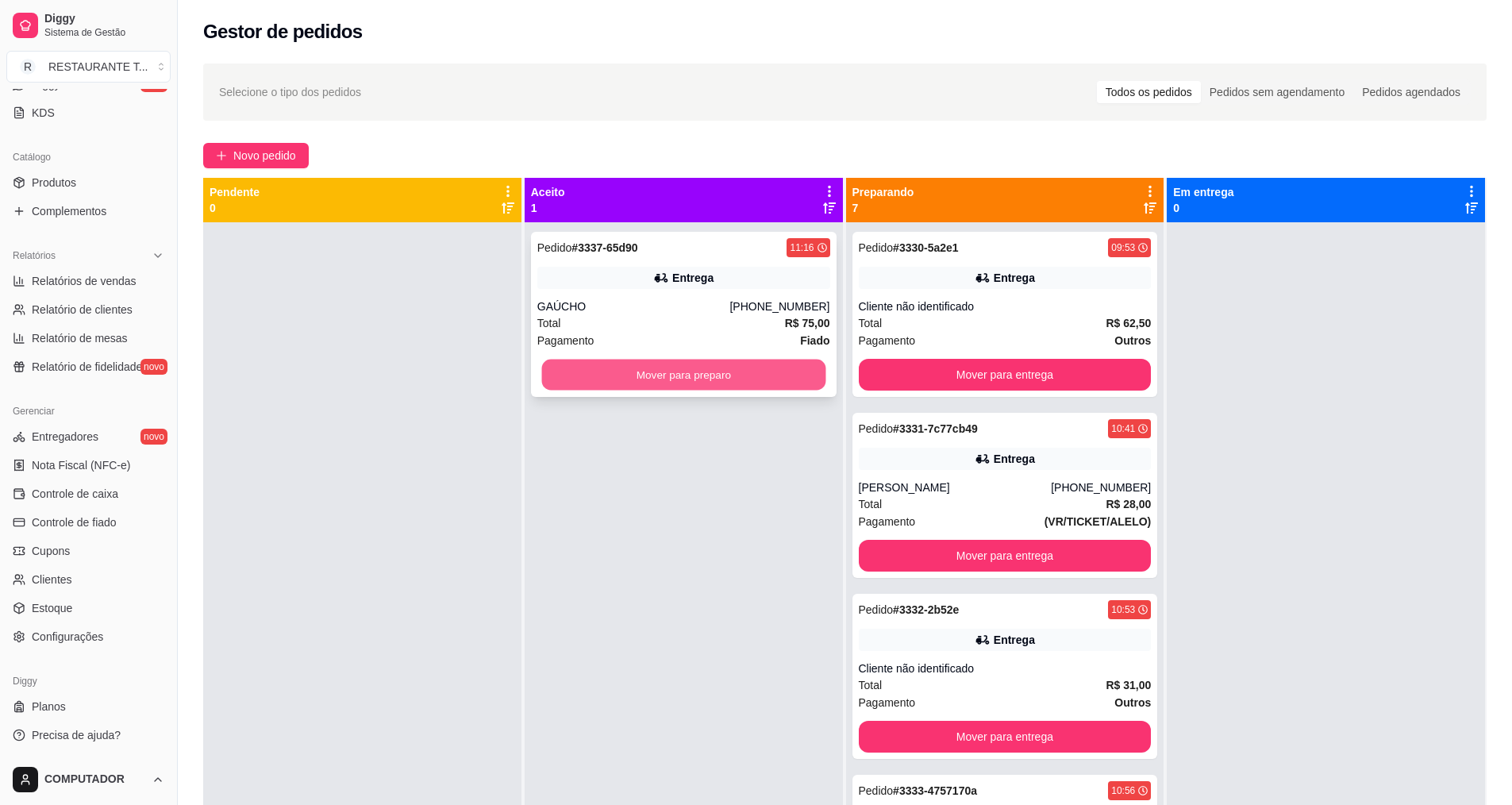
click at [774, 374] on button "Mover para preparo" at bounding box center [683, 375] width 284 height 31
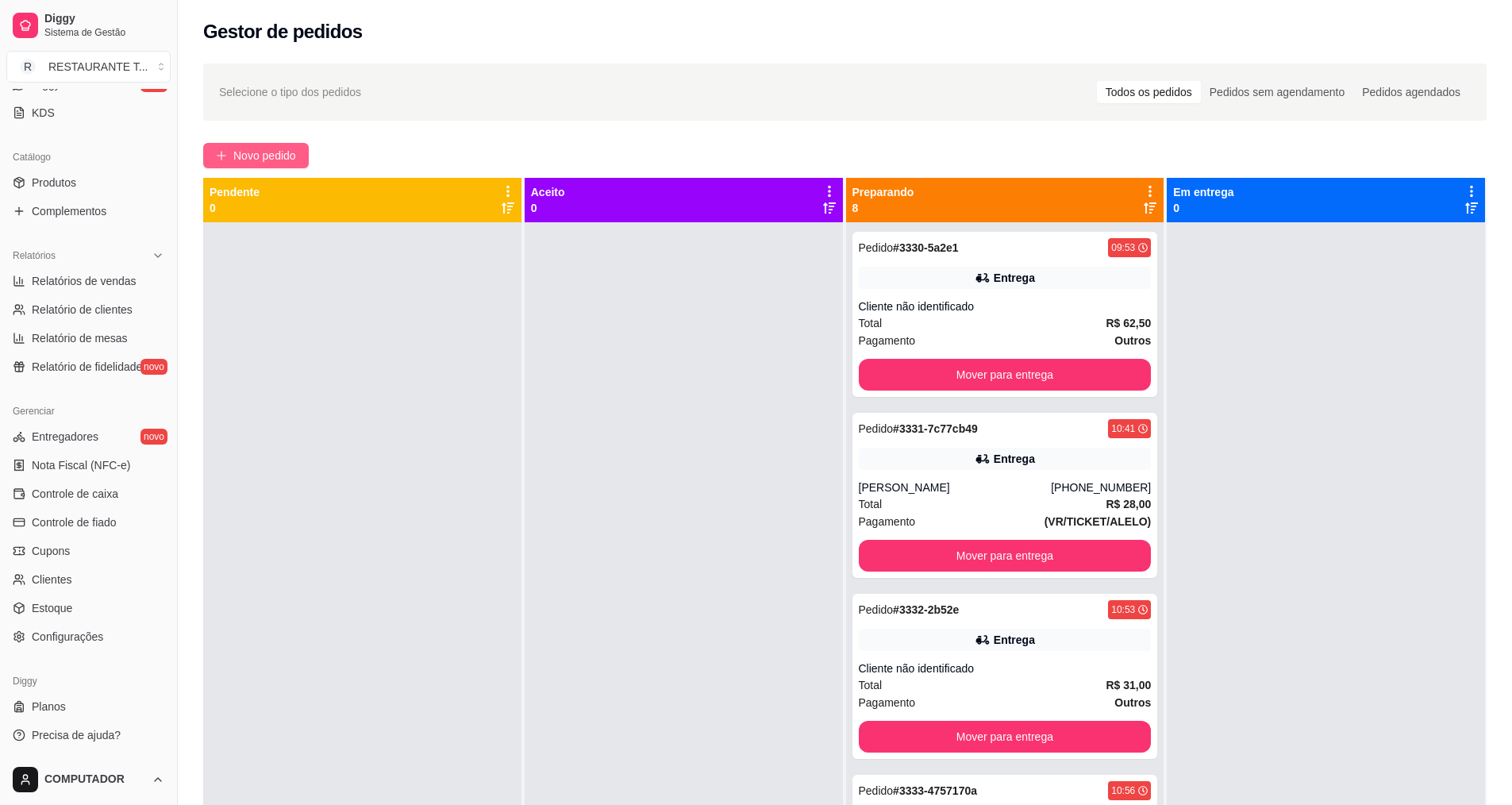
click at [242, 163] on span "Novo pedido" at bounding box center [265, 155] width 63 height 17
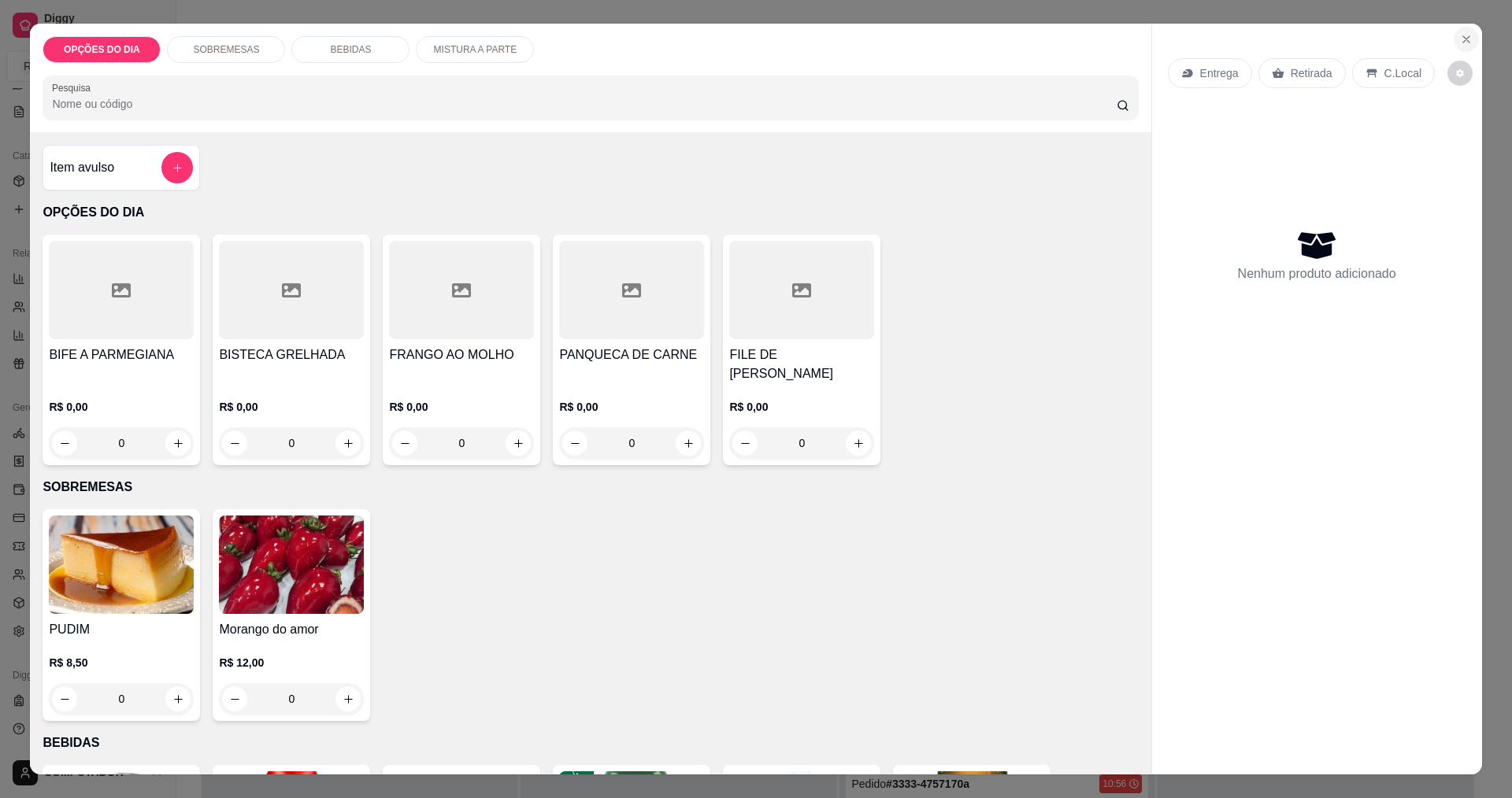
click at [1460, 41] on icon "Close" at bounding box center [1466, 39] width 13 height 13
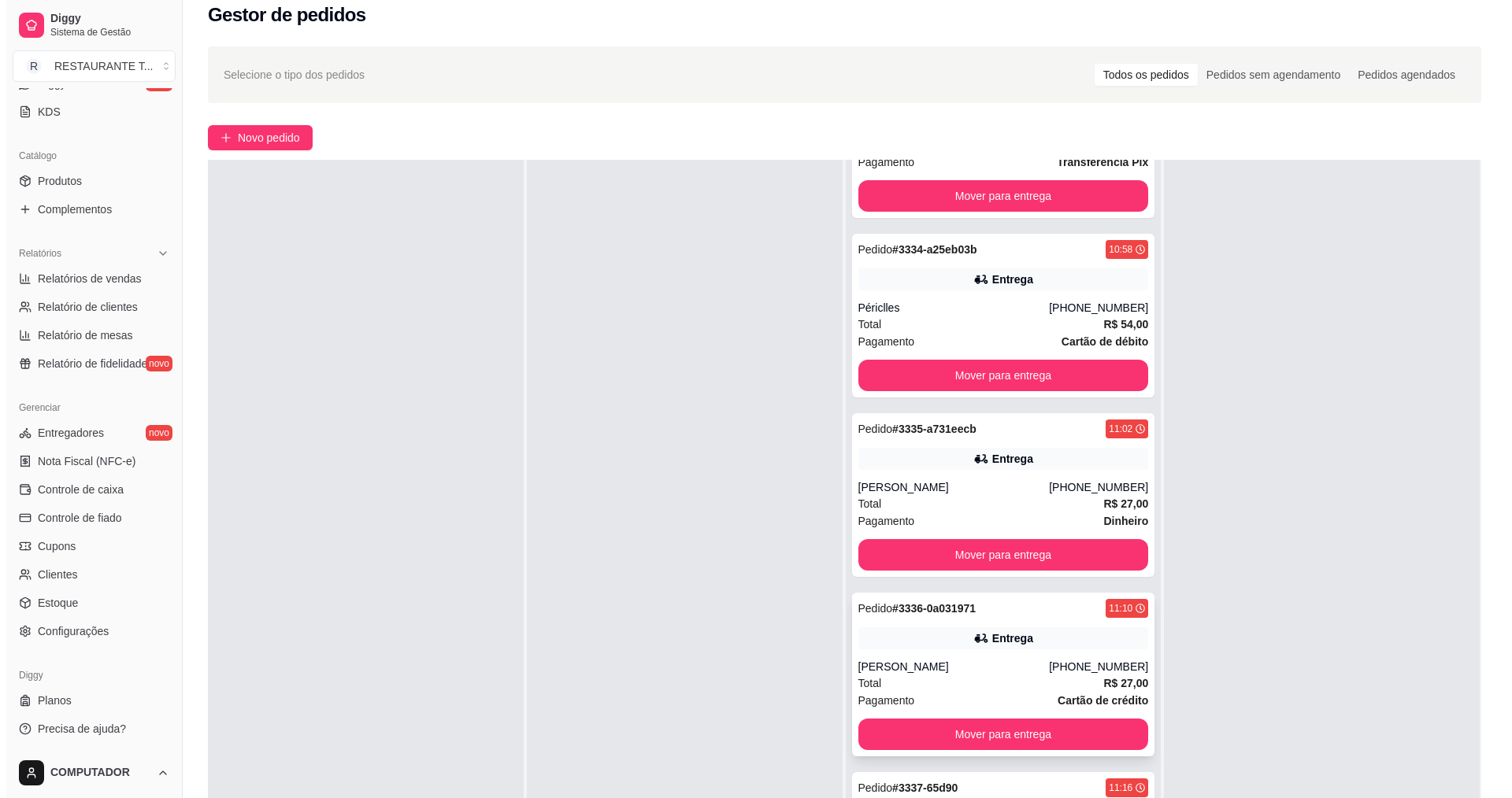
scroll to position [78, 0]
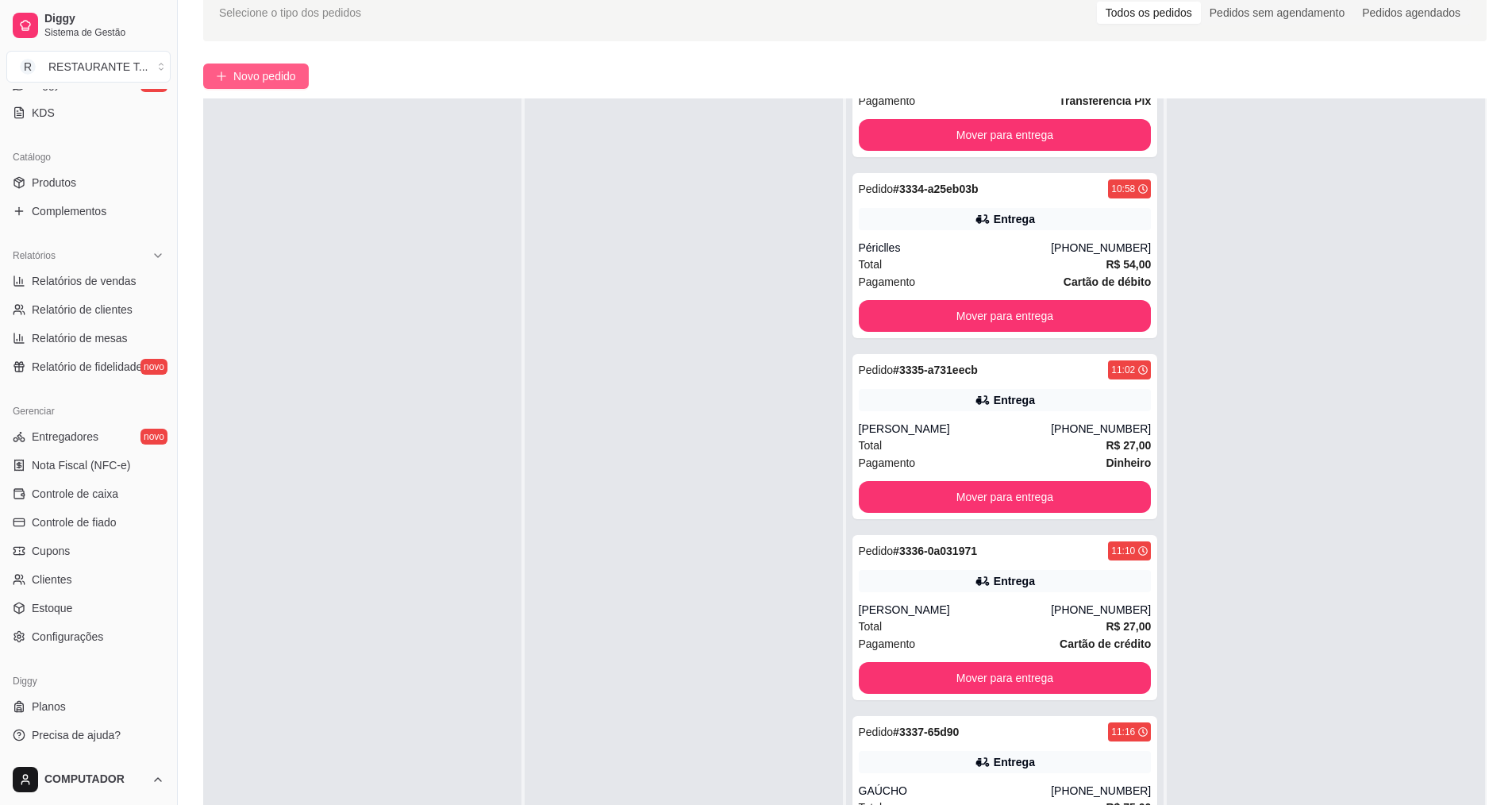
click at [287, 80] on span "Novo pedido" at bounding box center [265, 75] width 63 height 17
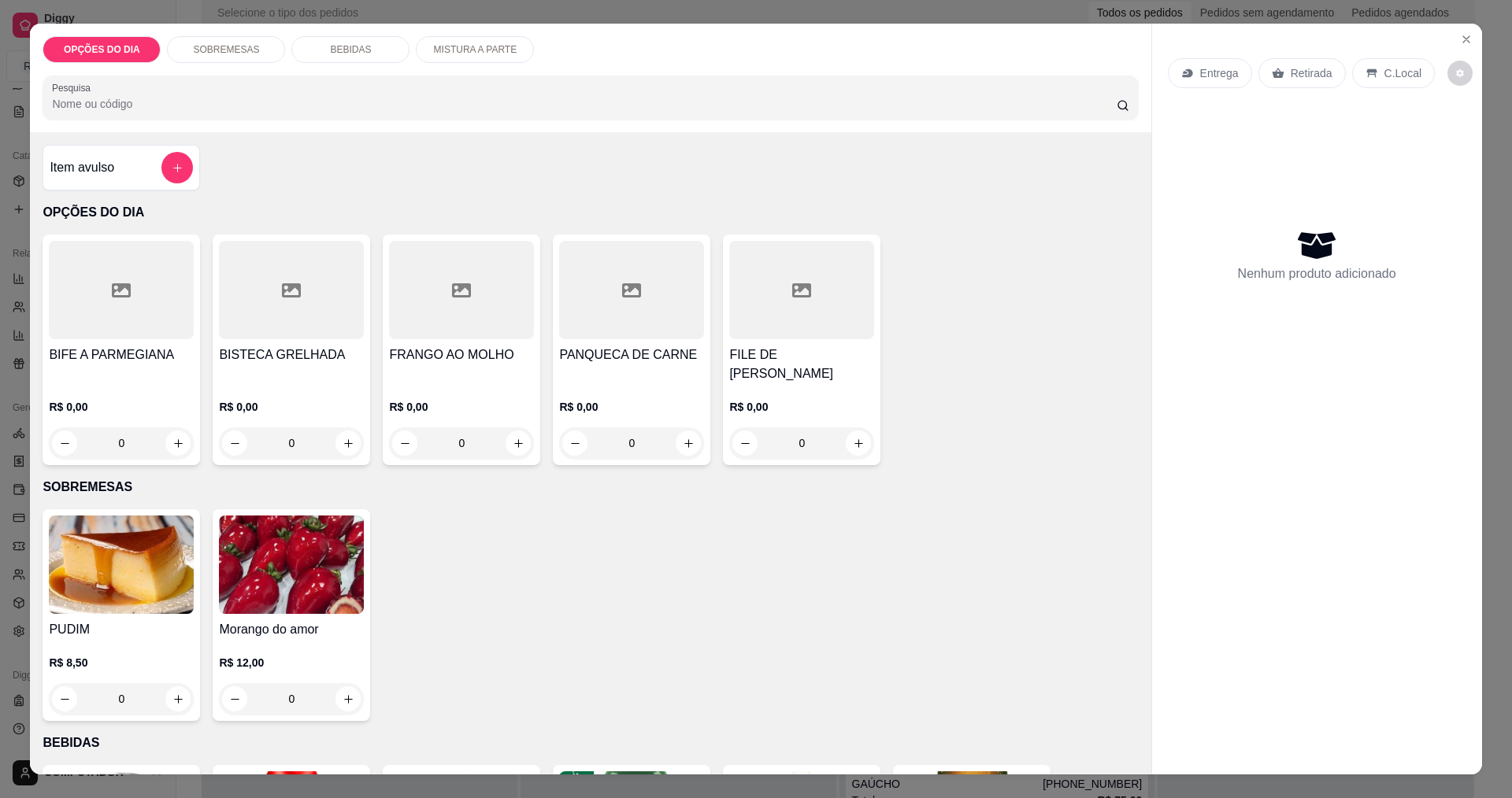
click at [172, 436] on div "0" at bounding box center [121, 443] width 145 height 32
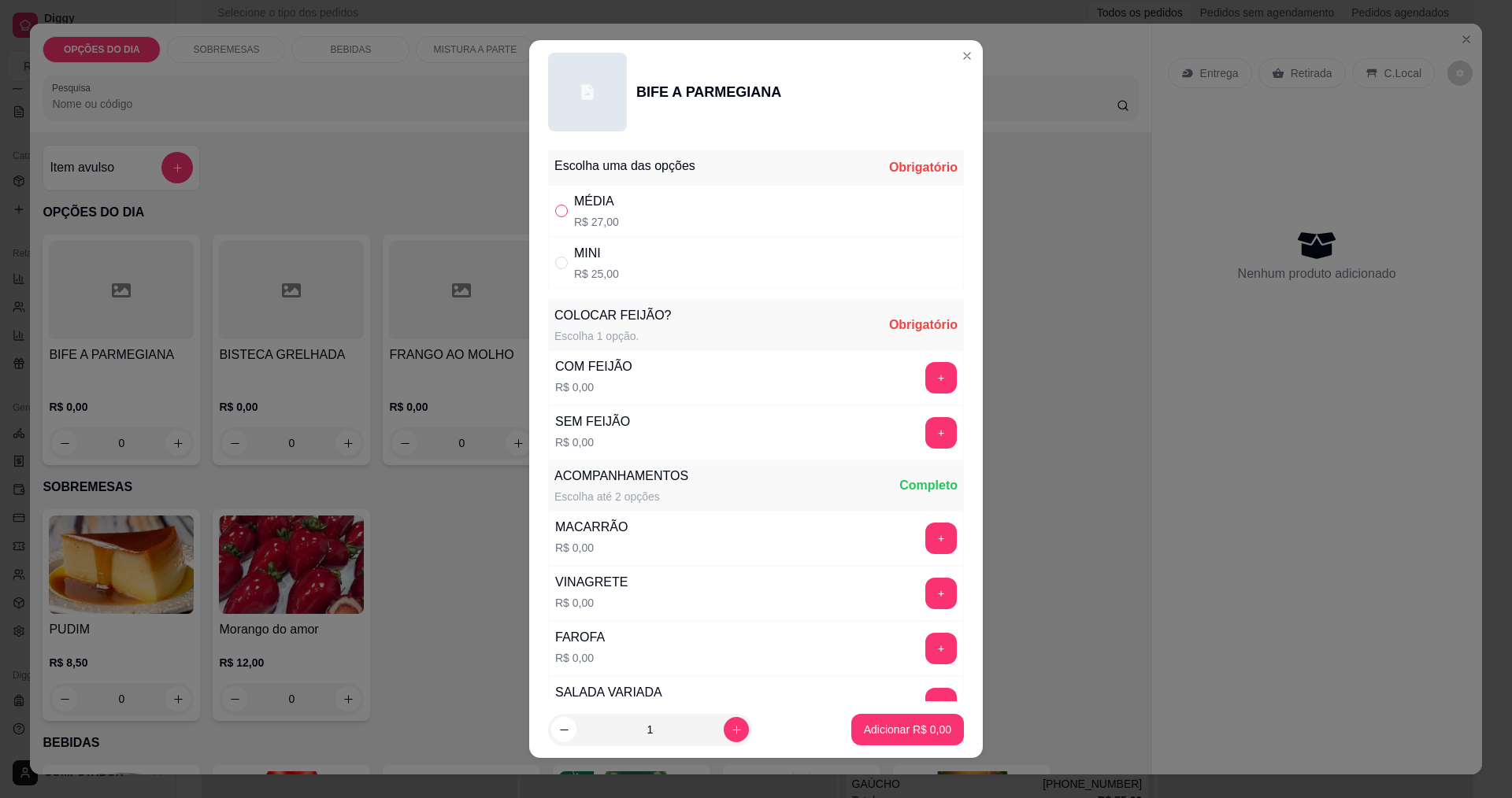
click at [555, 217] on label "" at bounding box center [561, 211] width 13 height 17
click at [555, 217] on input "" at bounding box center [561, 211] width 13 height 13
click at [925, 382] on button "+" at bounding box center [941, 378] width 32 height 32
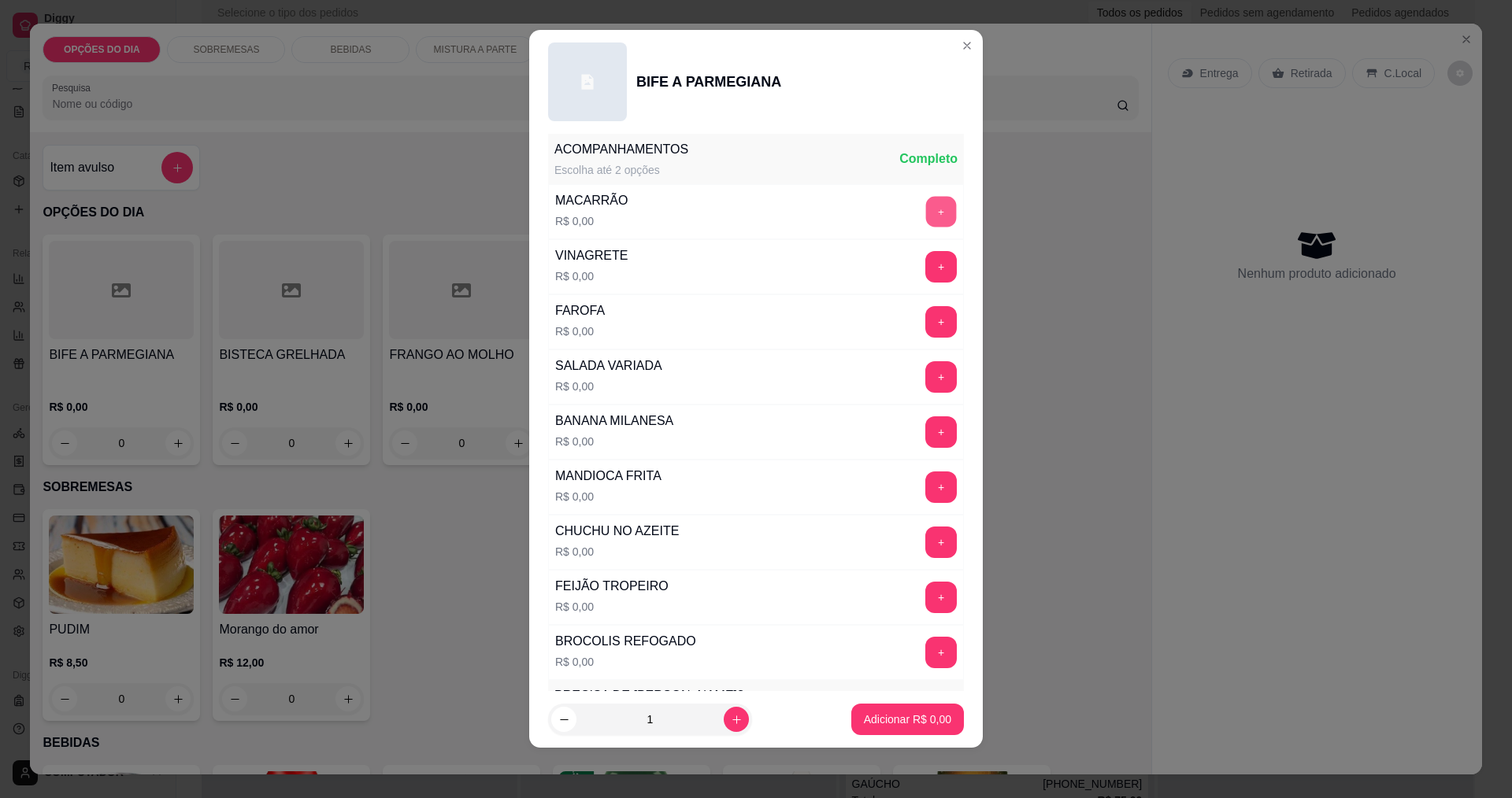
click at [926, 222] on button "+" at bounding box center [942, 212] width 31 height 31
click at [926, 378] on button "+" at bounding box center [942, 377] width 31 height 31
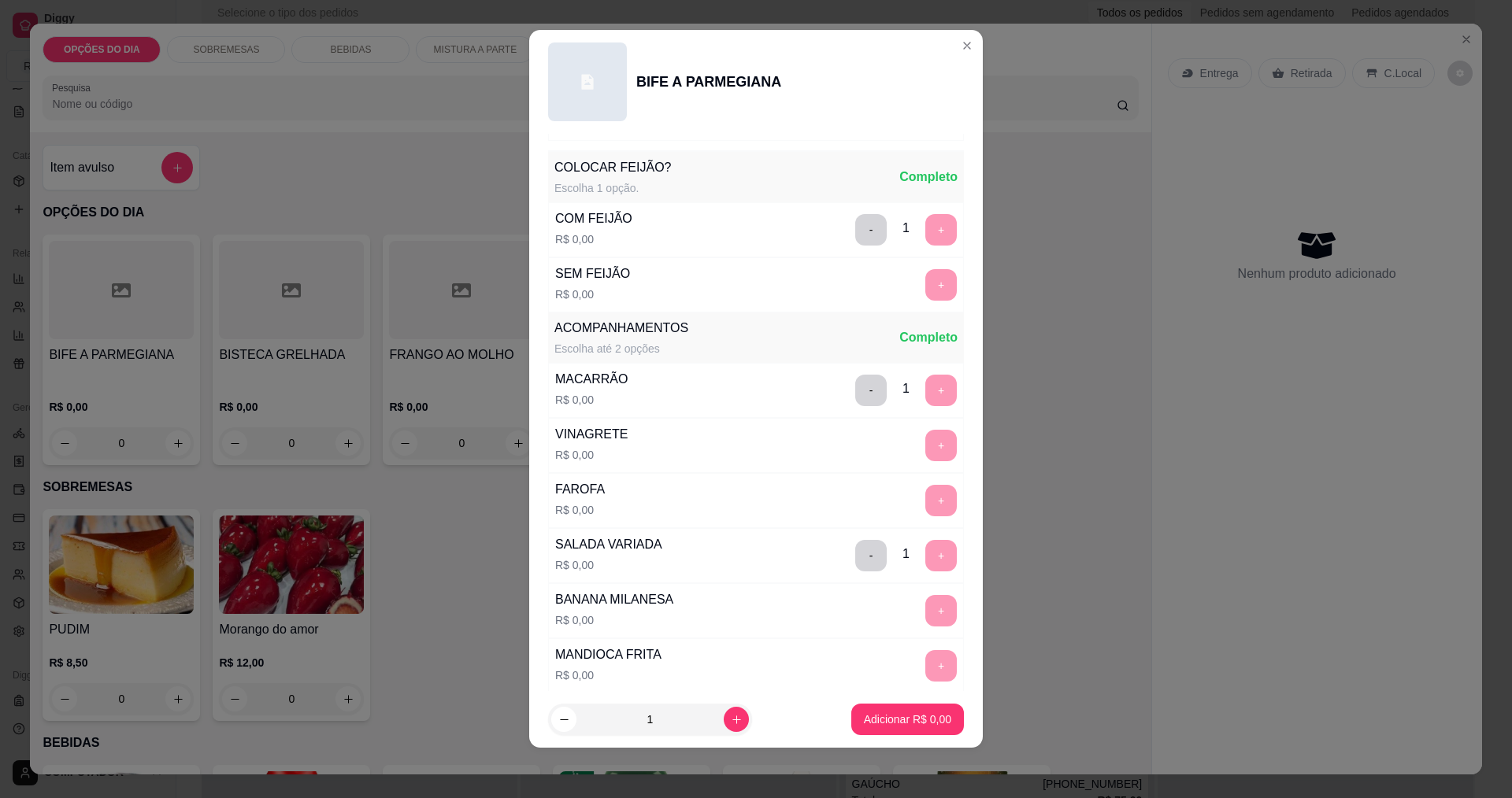
scroll to position [0, 0]
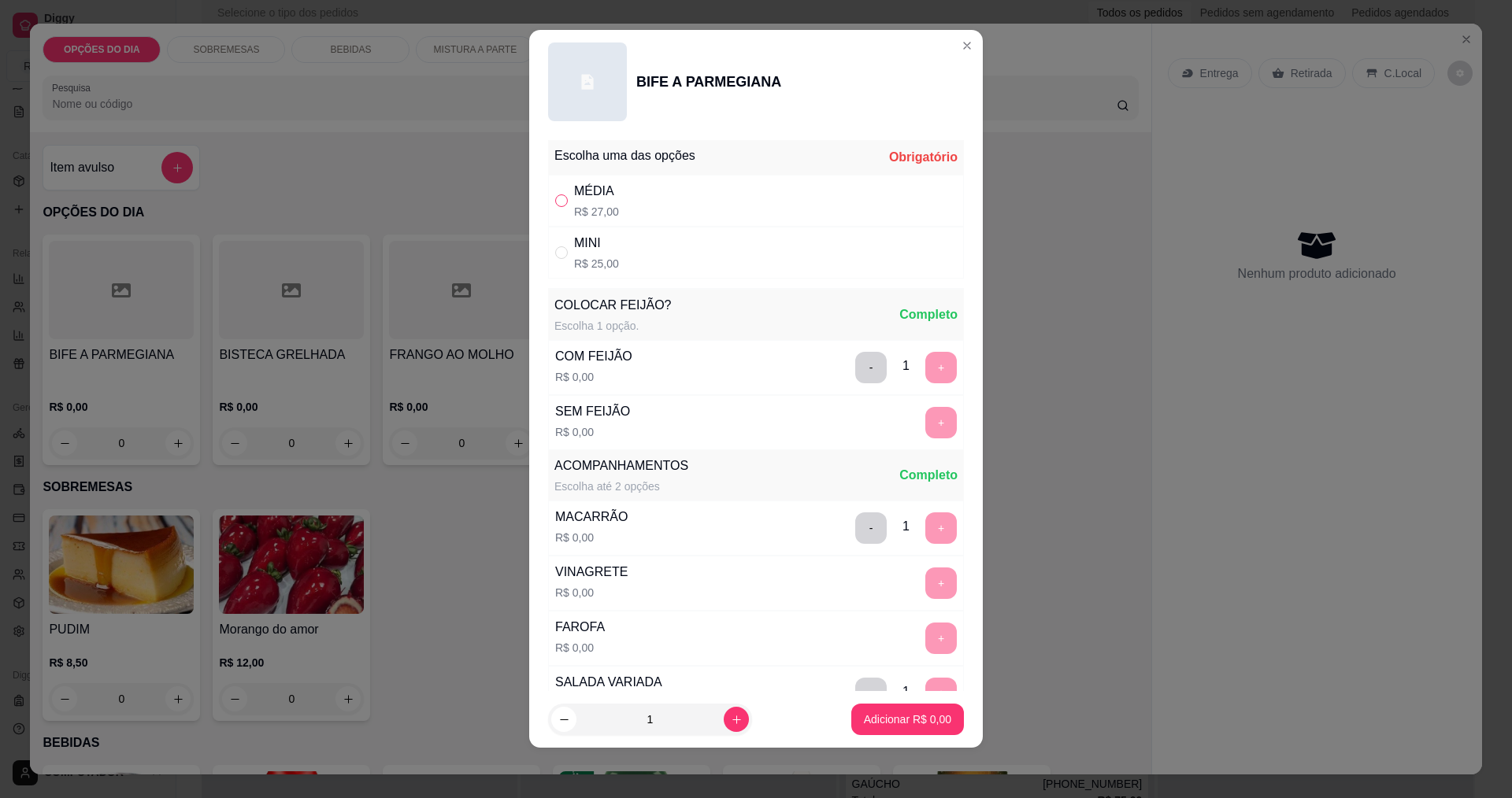
click at [555, 201] on input "" at bounding box center [561, 201] width 13 height 13
radio input "true"
click at [858, 715] on p "Adicionar R$ 27,00" at bounding box center [904, 719] width 94 height 16
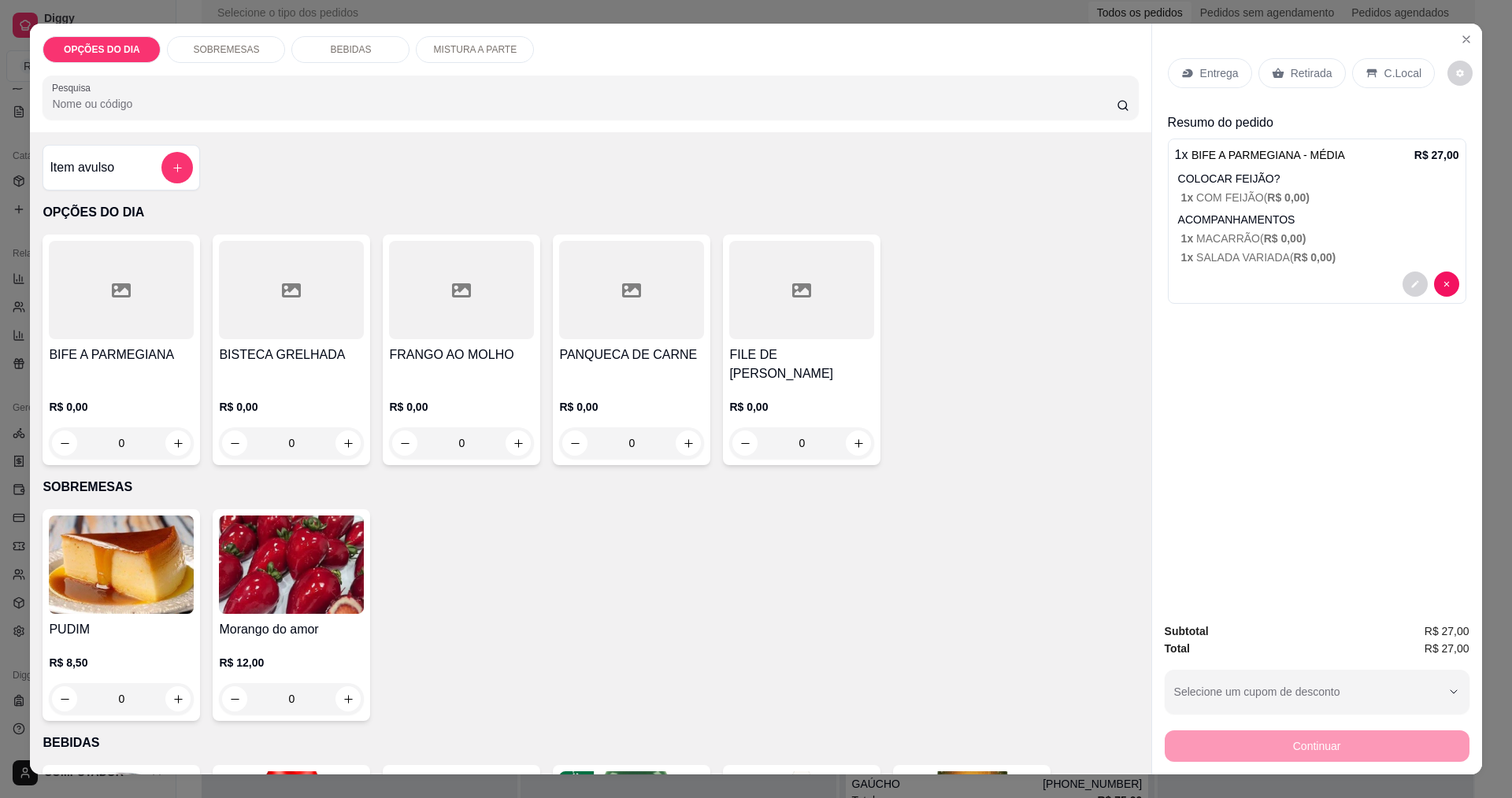
click at [342, 445] on div "0" at bounding box center [291, 443] width 145 height 32
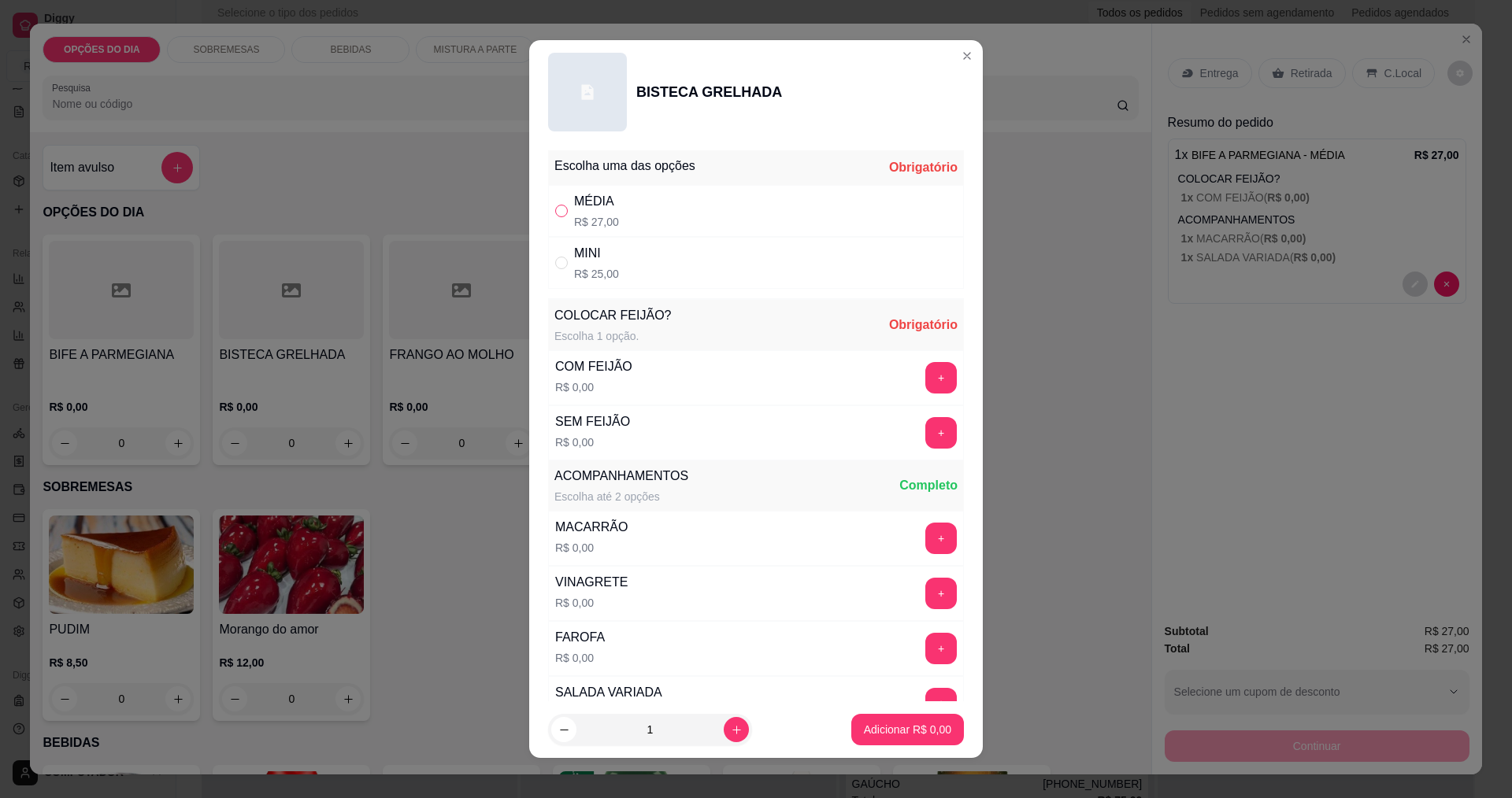
click at [555, 207] on input "" at bounding box center [561, 211] width 13 height 13
radio input "true"
click at [926, 372] on button "+" at bounding box center [942, 378] width 31 height 31
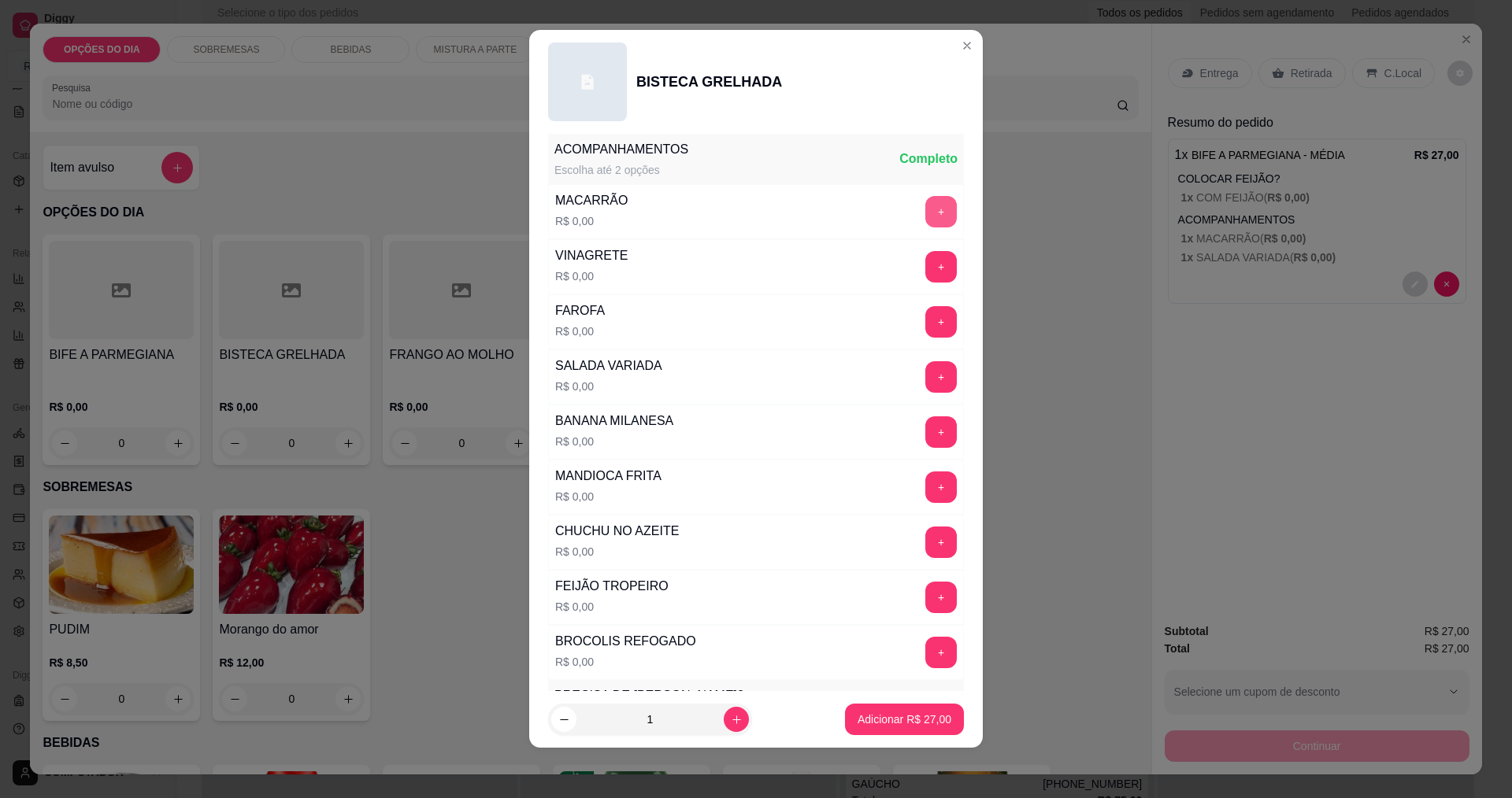
click at [925, 217] on button "+" at bounding box center [941, 212] width 32 height 32
click at [926, 381] on button "+" at bounding box center [942, 377] width 31 height 31
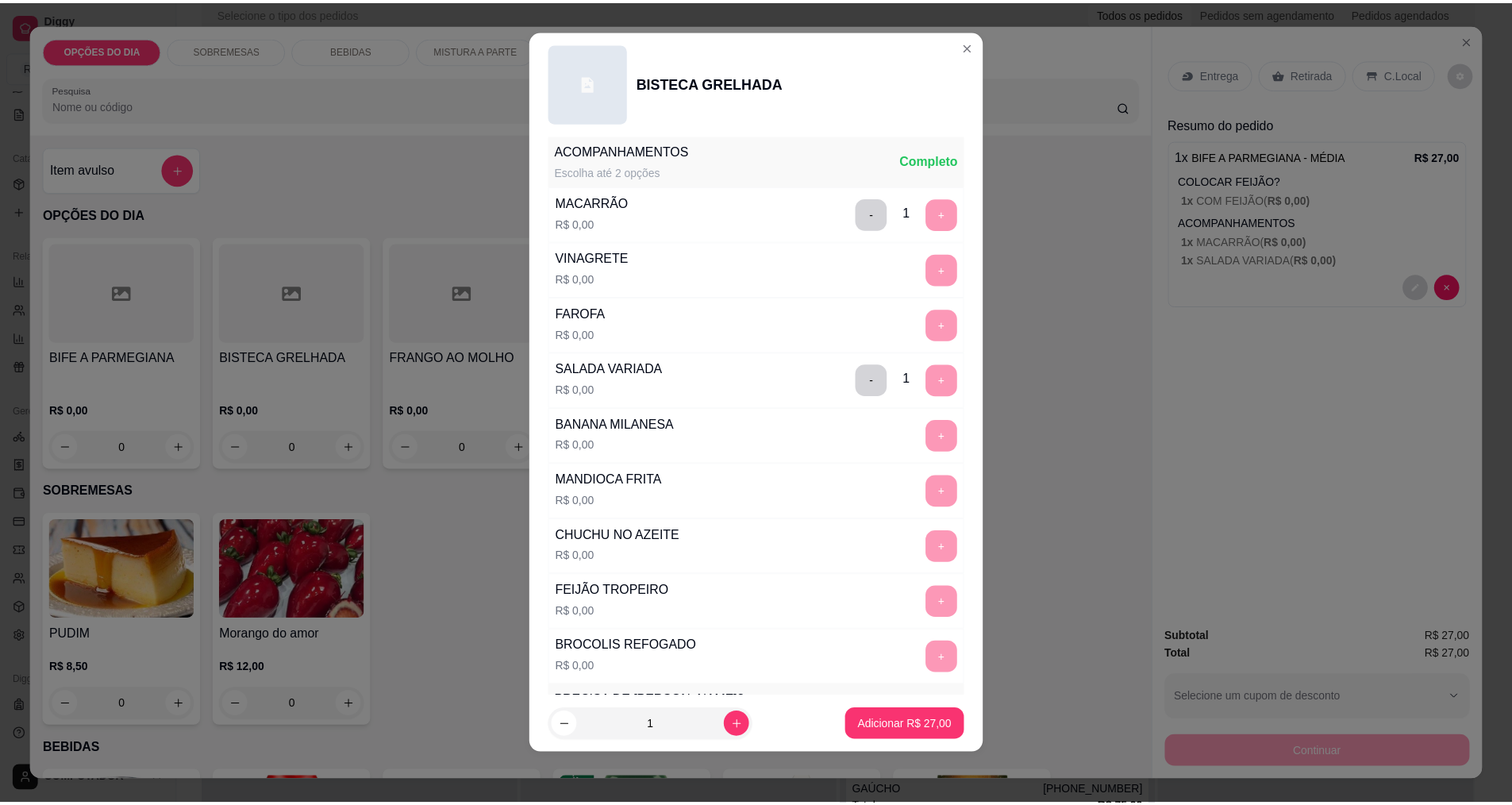
scroll to position [695, 0]
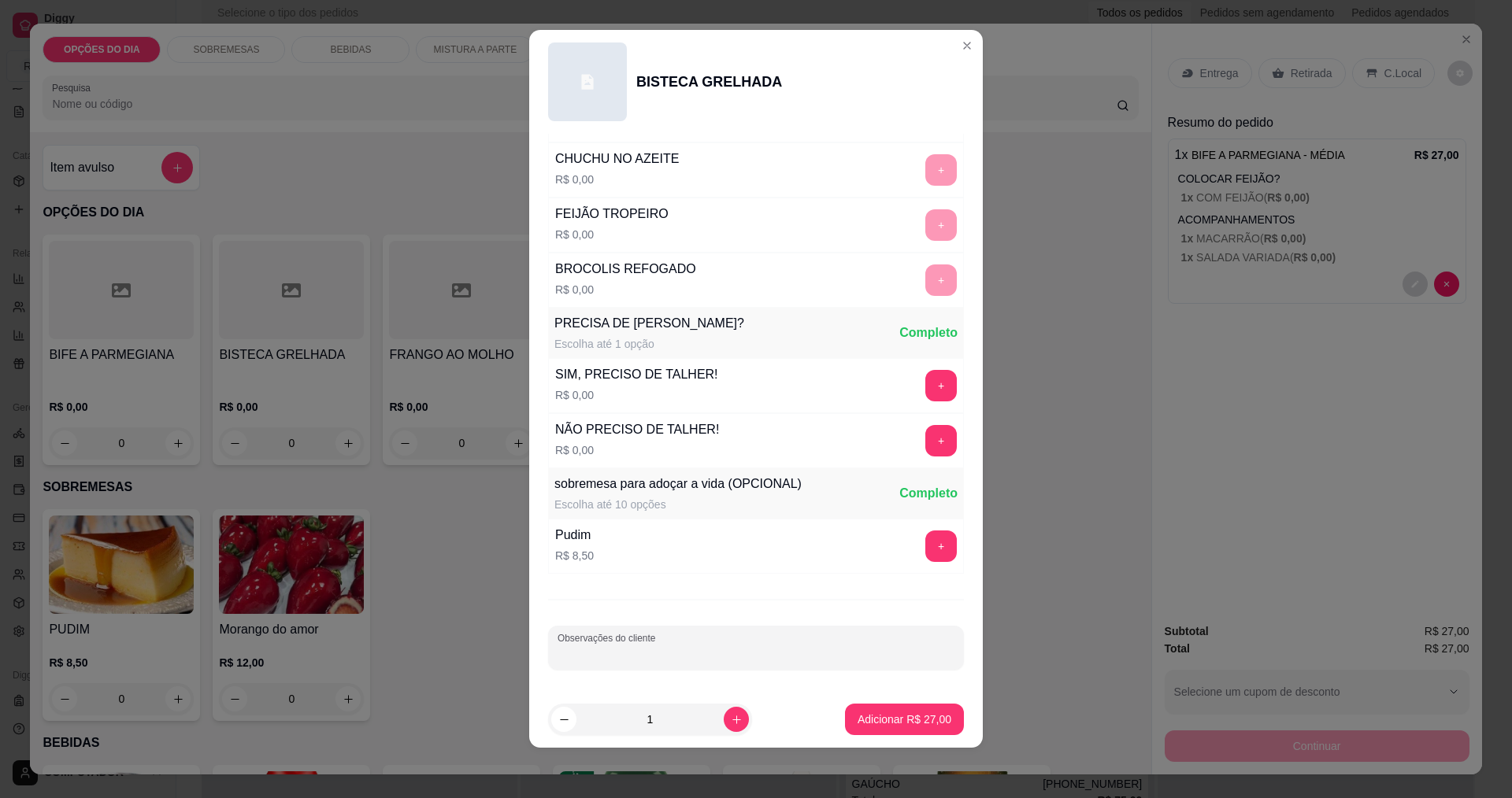
click at [705, 648] on input "Observações do cliente" at bounding box center [756, 654] width 397 height 16
type input "COLOCAR DUAS BISTECAS"
click at [865, 717] on p "Adicionar R$ 27,00" at bounding box center [904, 719] width 94 height 16
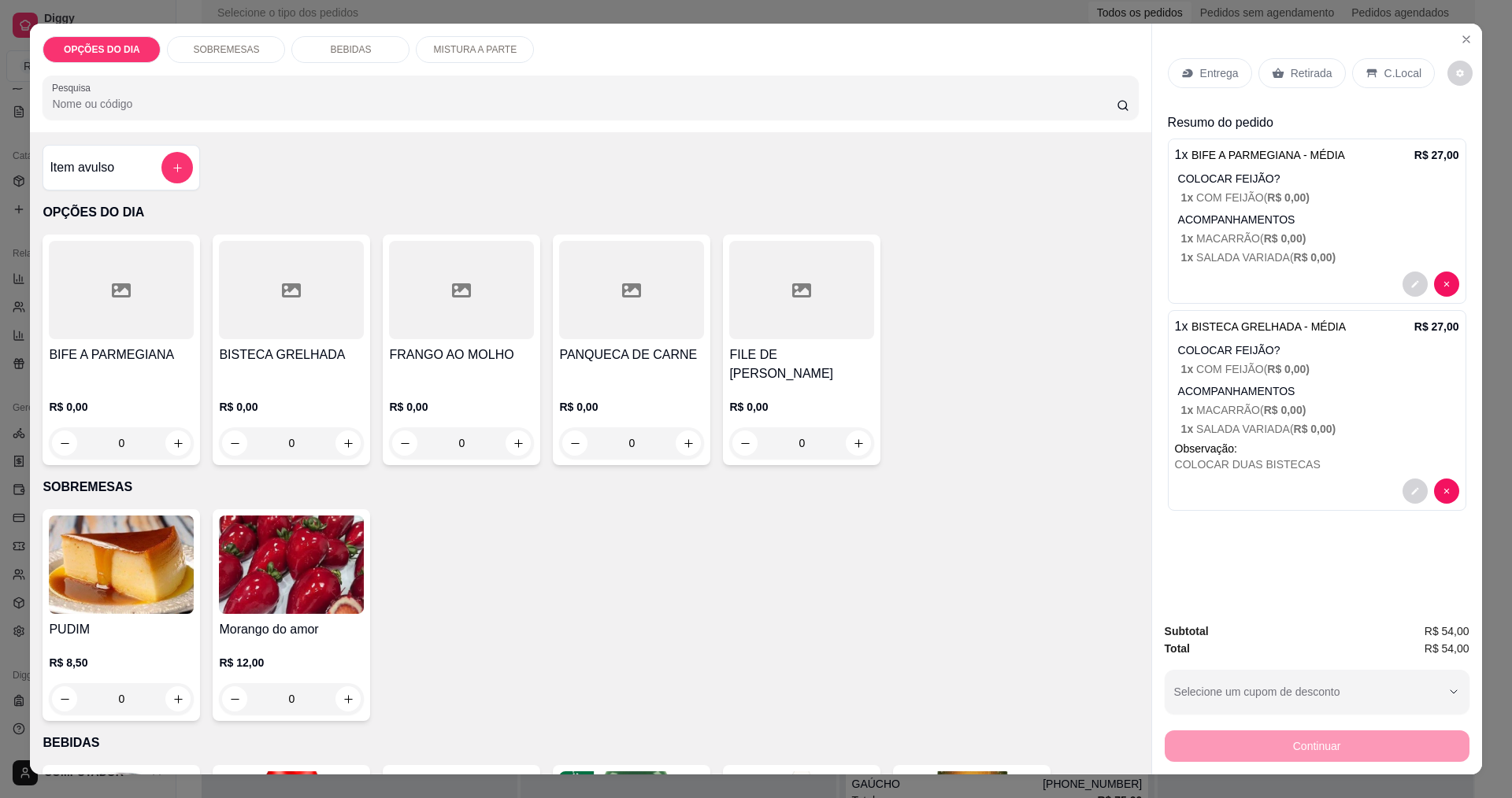
click at [1210, 72] on p "Entrega" at bounding box center [1219, 73] width 38 height 16
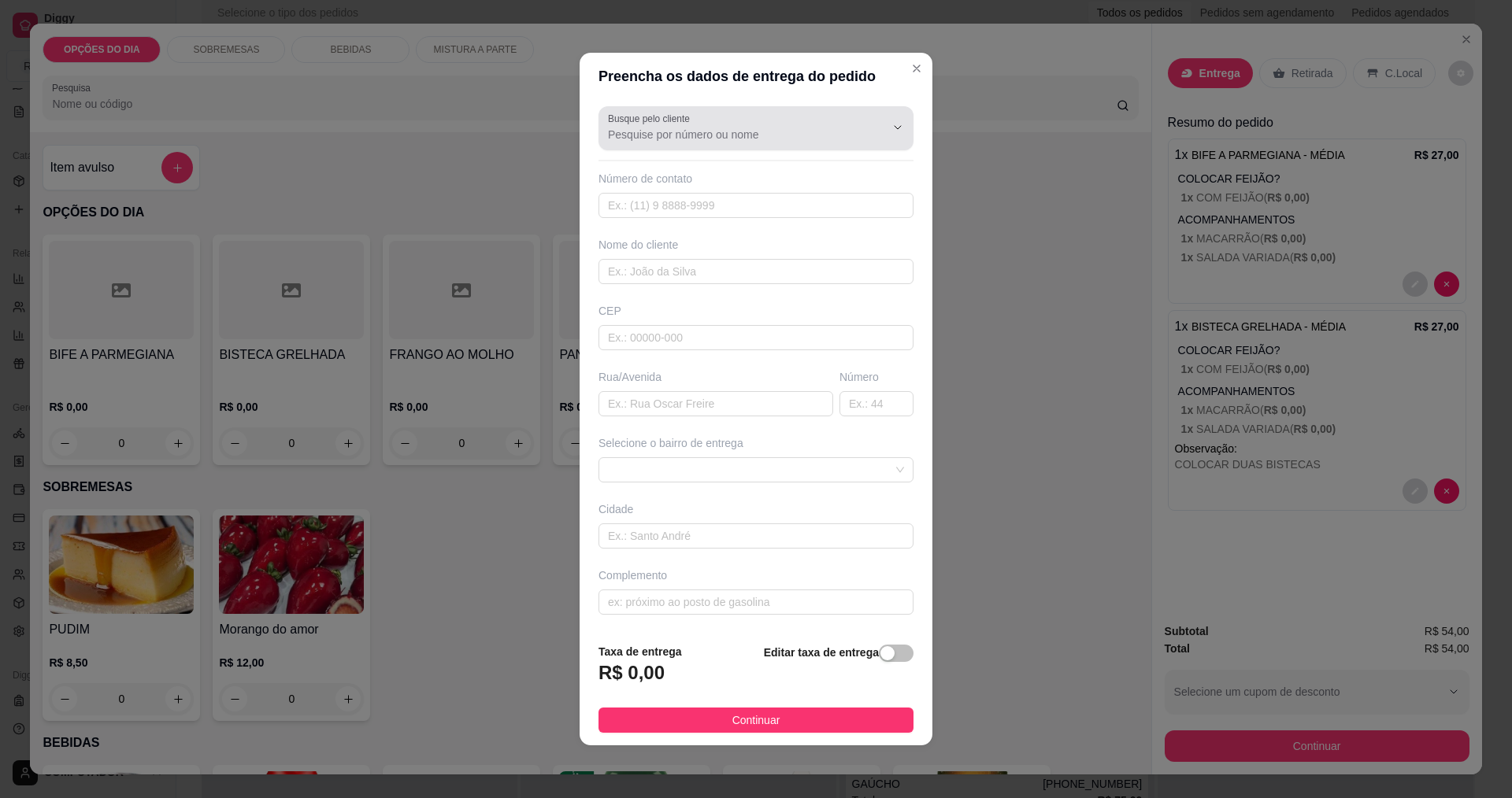
click at [693, 127] on input "Busque pelo cliente" at bounding box center [734, 134] width 252 height 16
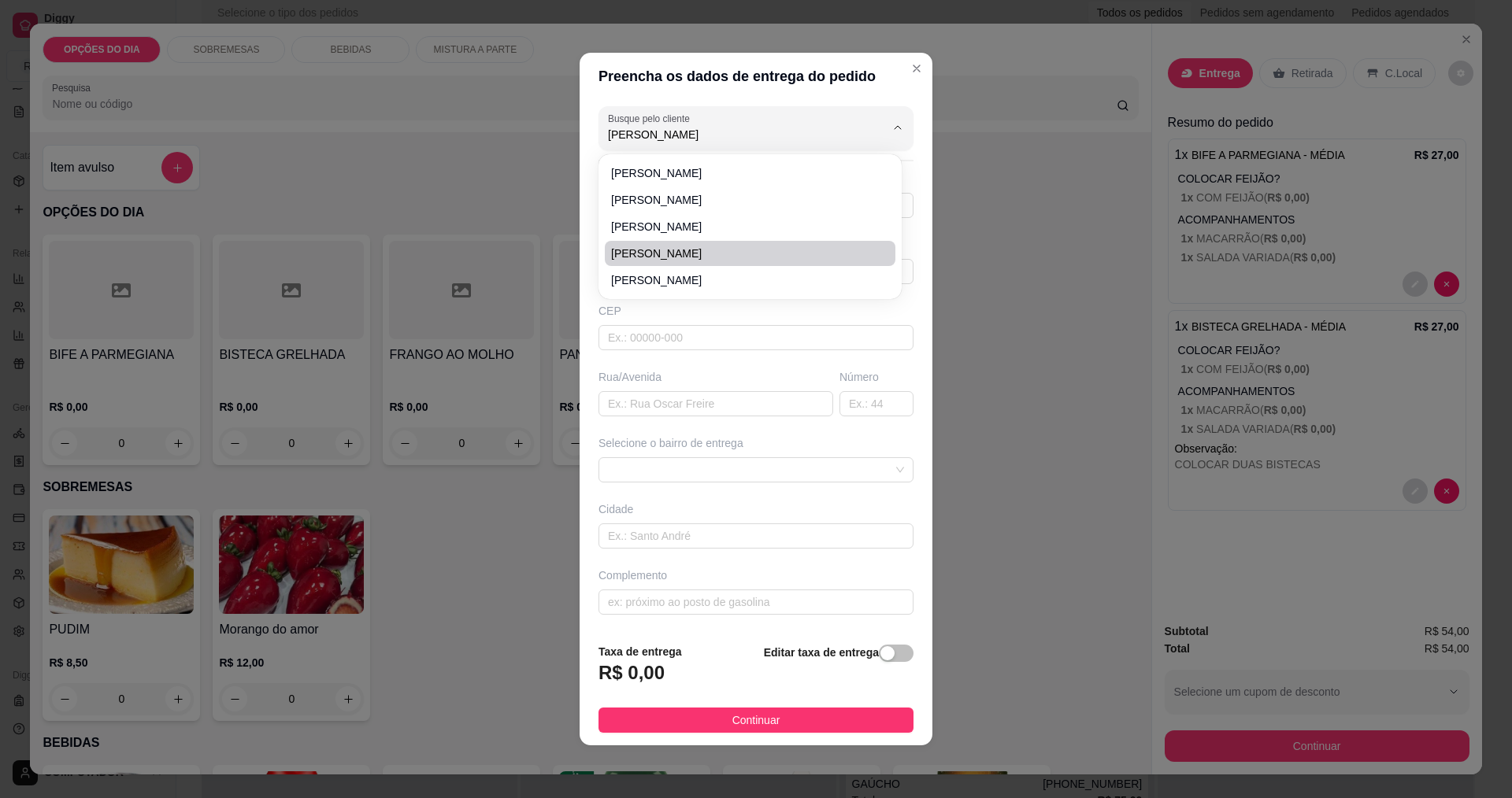
click at [704, 252] on span "[PERSON_NAME]" at bounding box center [742, 253] width 262 height 16
type input "[PERSON_NAME]"
type input "12988521256"
type input "[PERSON_NAME]"
type input "MADRE TEREZA DE CALCUTA"
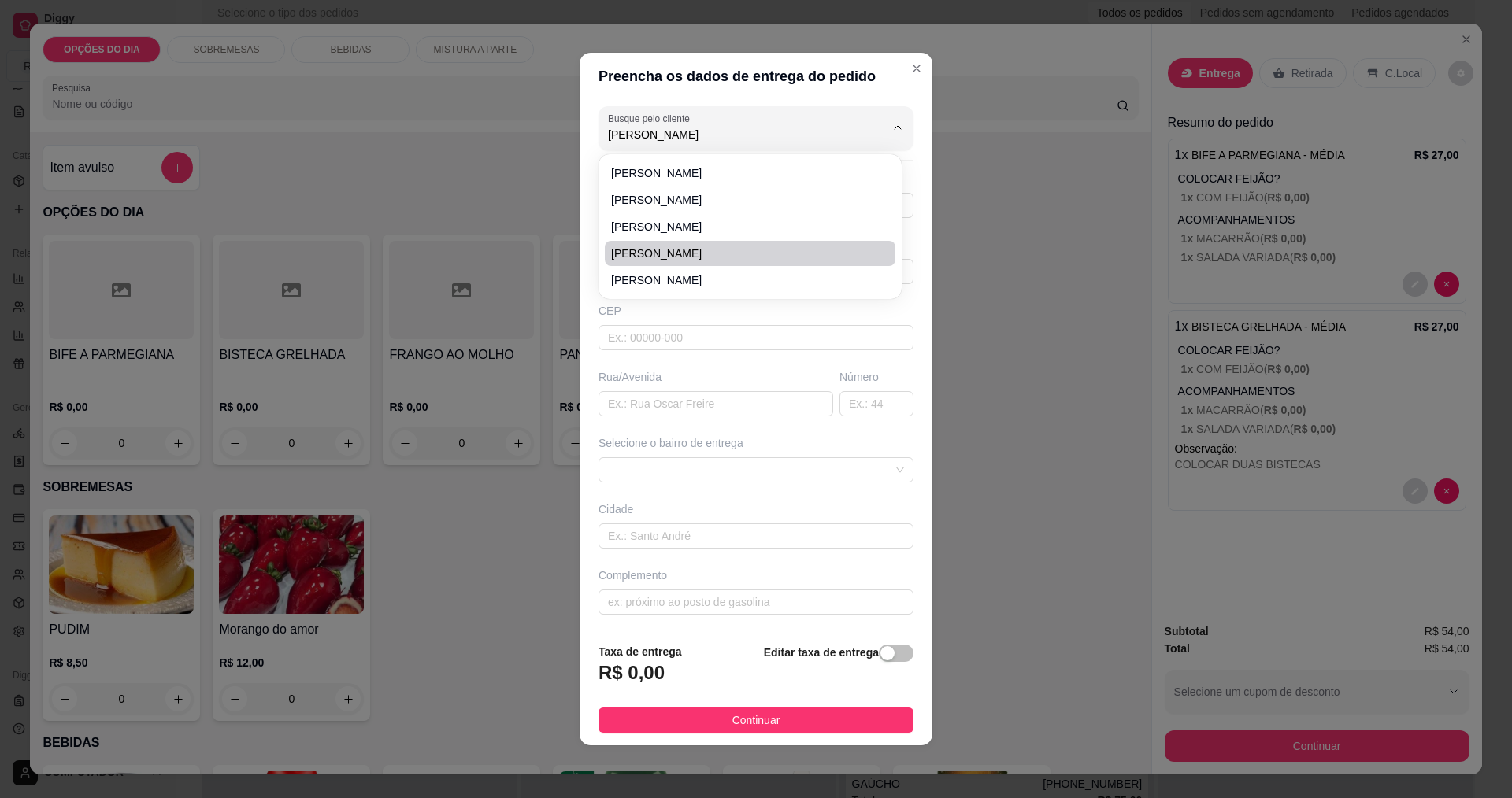
type input "1760"
type input "[GEOGRAPHIC_DATA]"
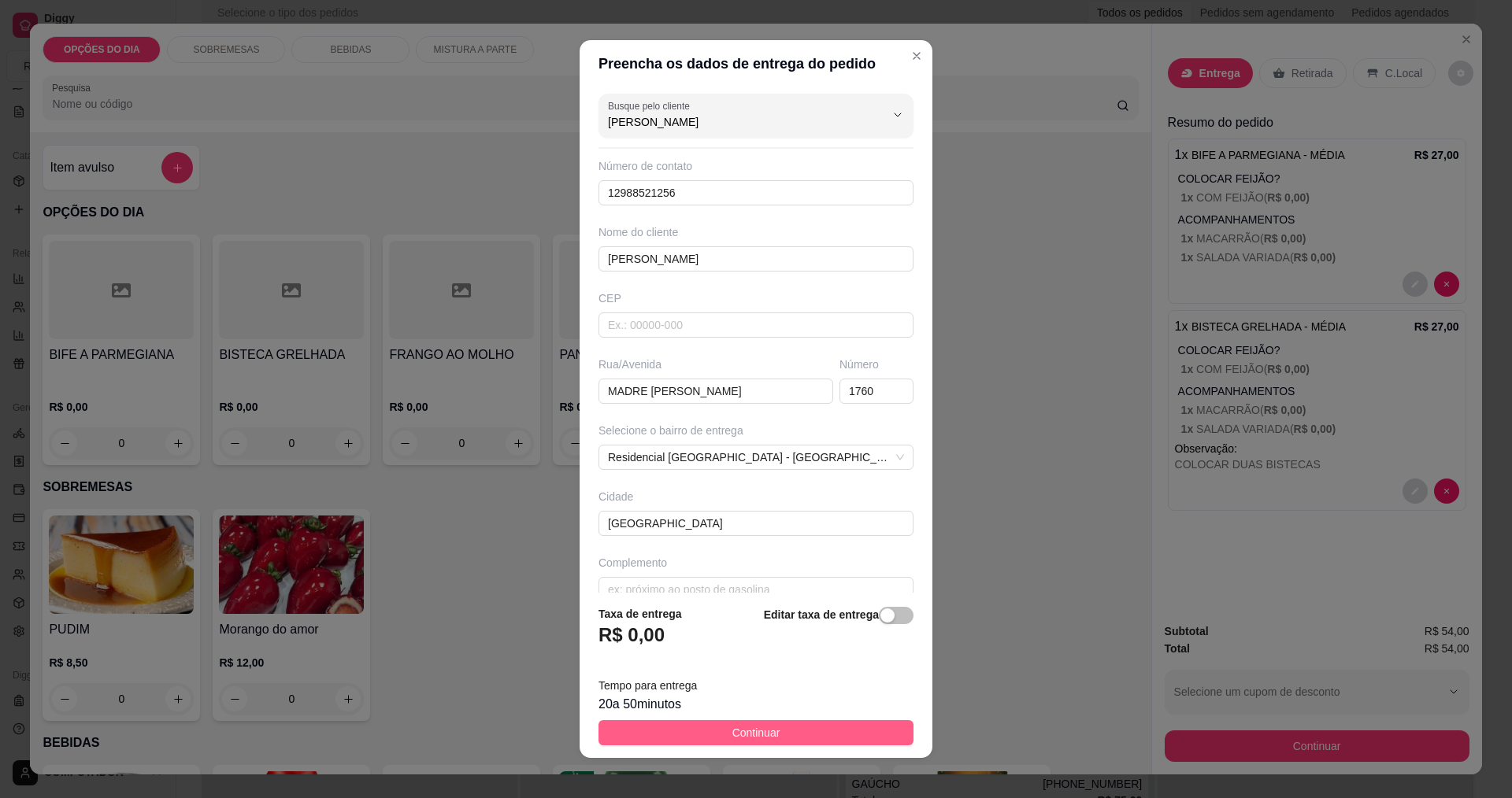
click at [755, 732] on span "Continuar" at bounding box center [756, 732] width 48 height 17
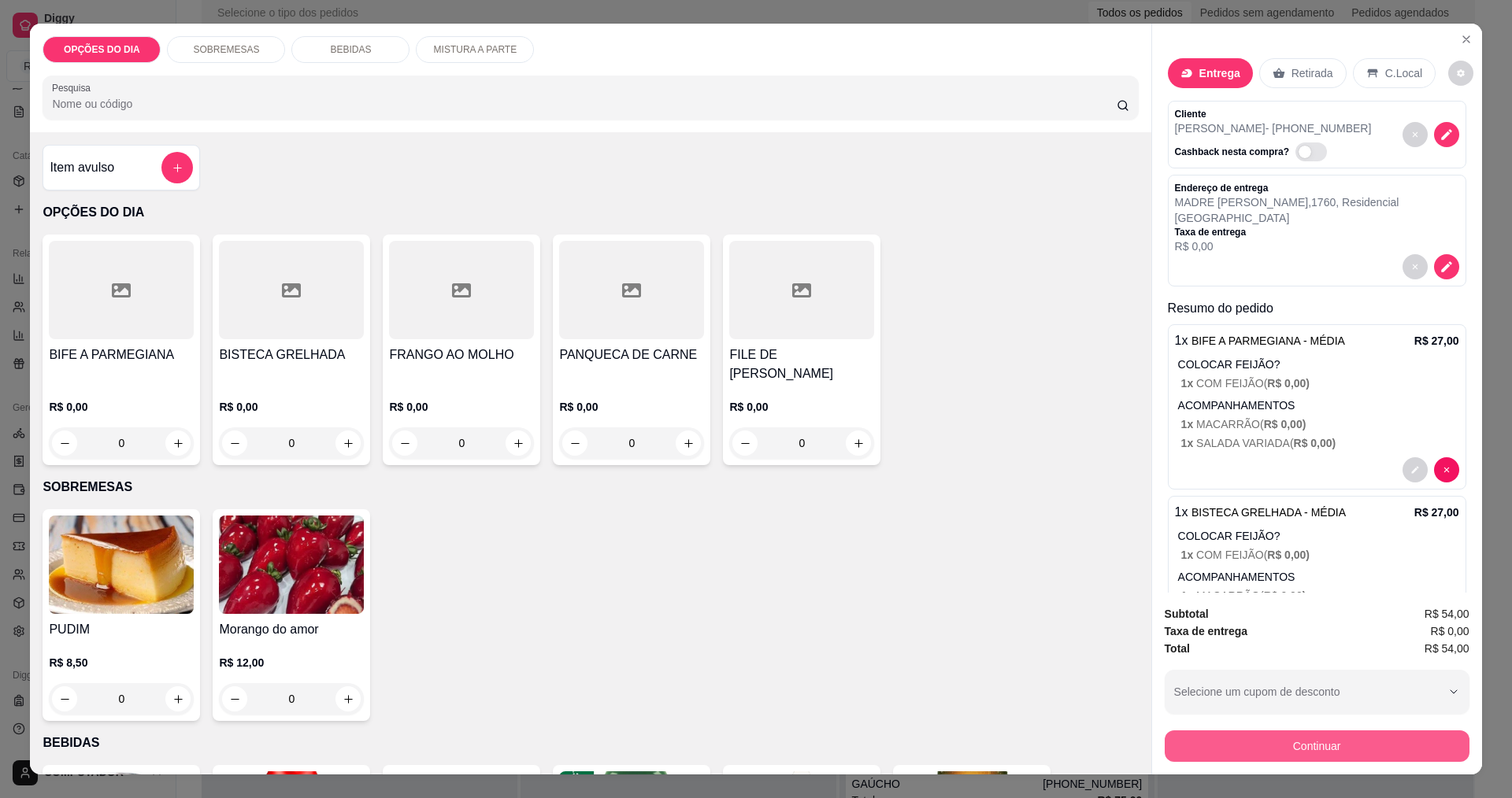
click at [1434, 750] on button "Continuar" at bounding box center [1317, 746] width 305 height 32
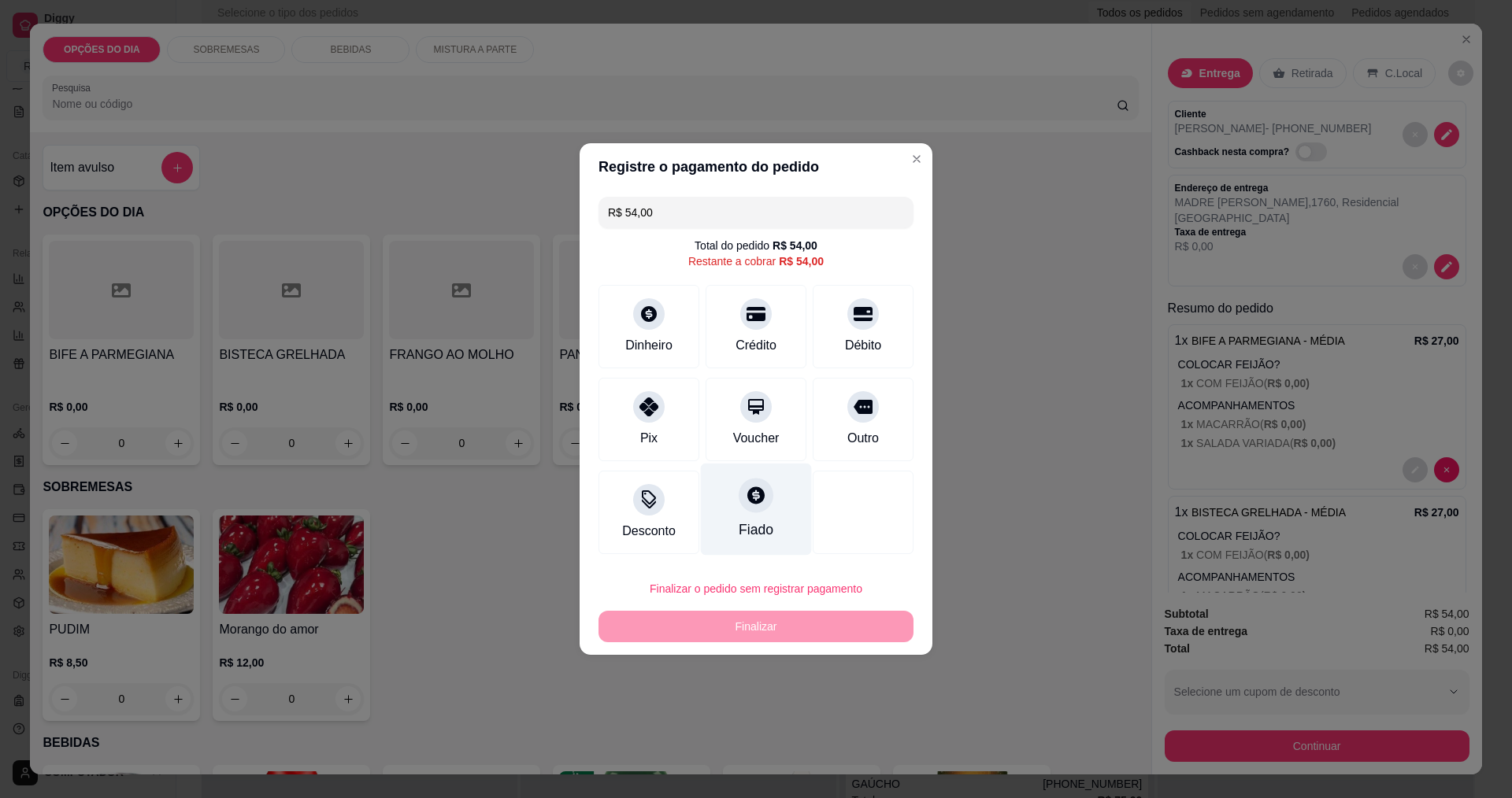
click at [726, 500] on div "Fiado" at bounding box center [756, 509] width 111 height 92
type input "R$ 0,00"
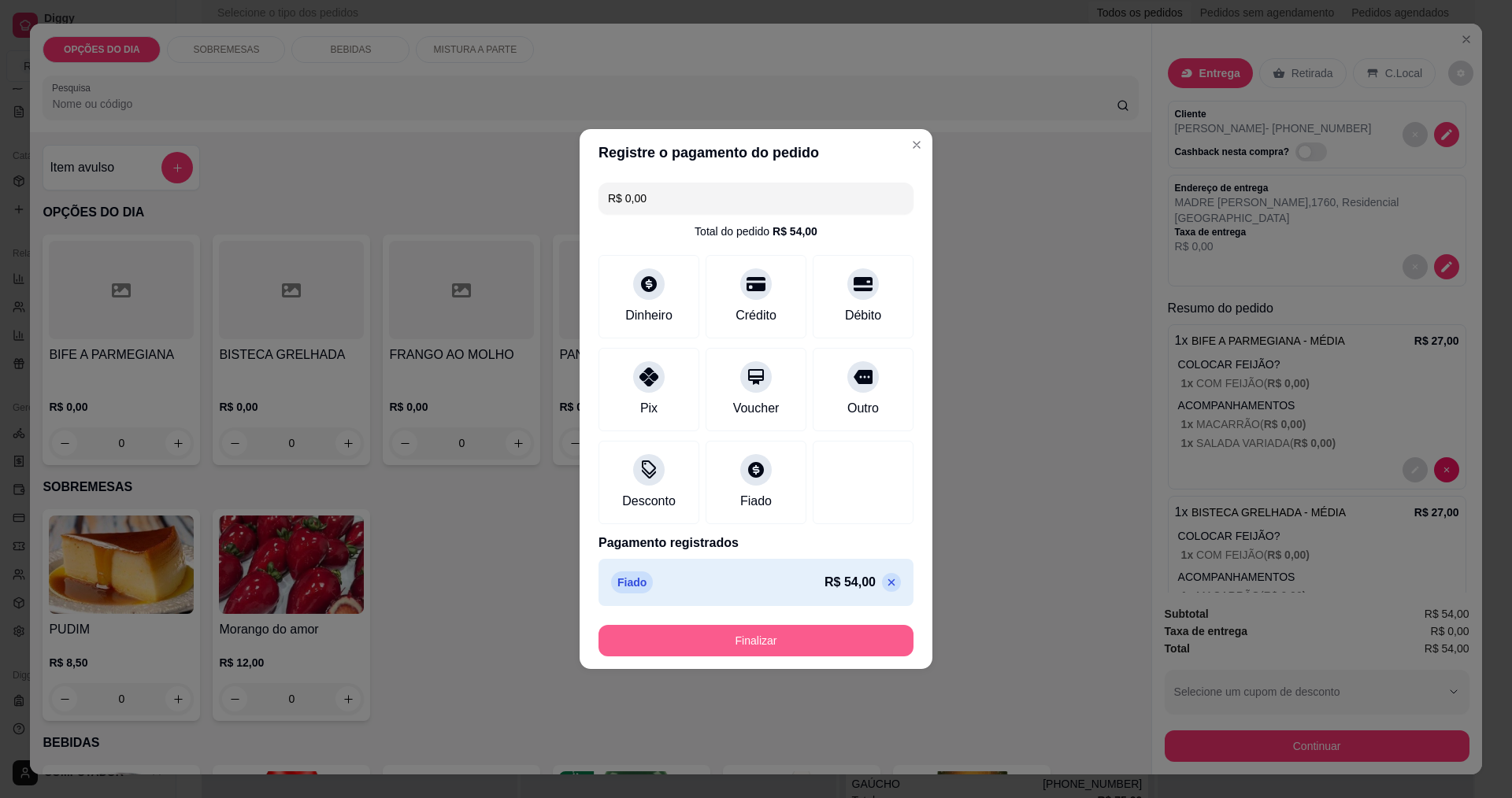
click at [808, 637] on button "Finalizar" at bounding box center [756, 640] width 315 height 32
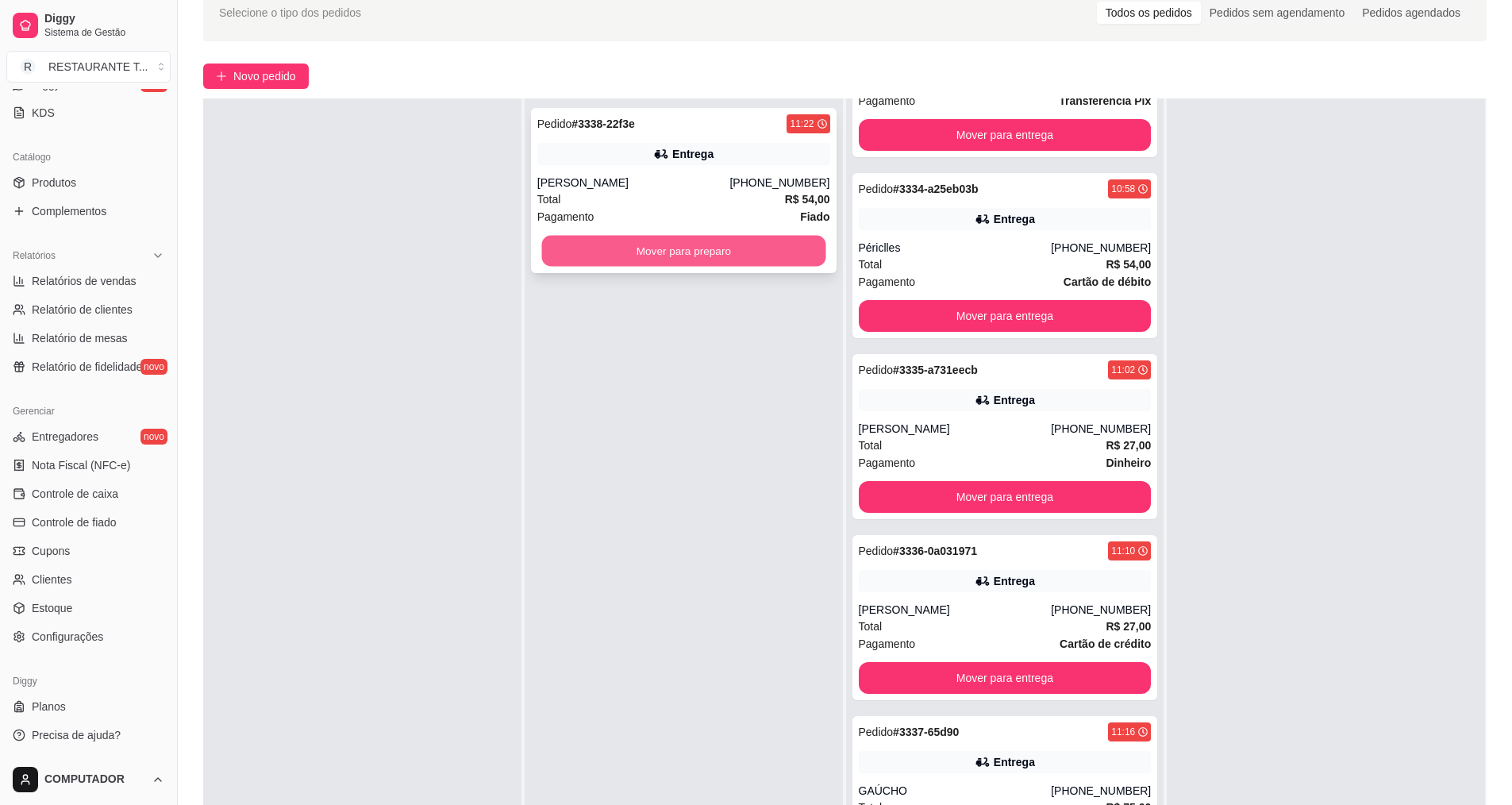
click at [624, 254] on button "Mover para preparo" at bounding box center [683, 251] width 284 height 31
click at [623, 248] on button "Mover para preparo" at bounding box center [683, 250] width 292 height 32
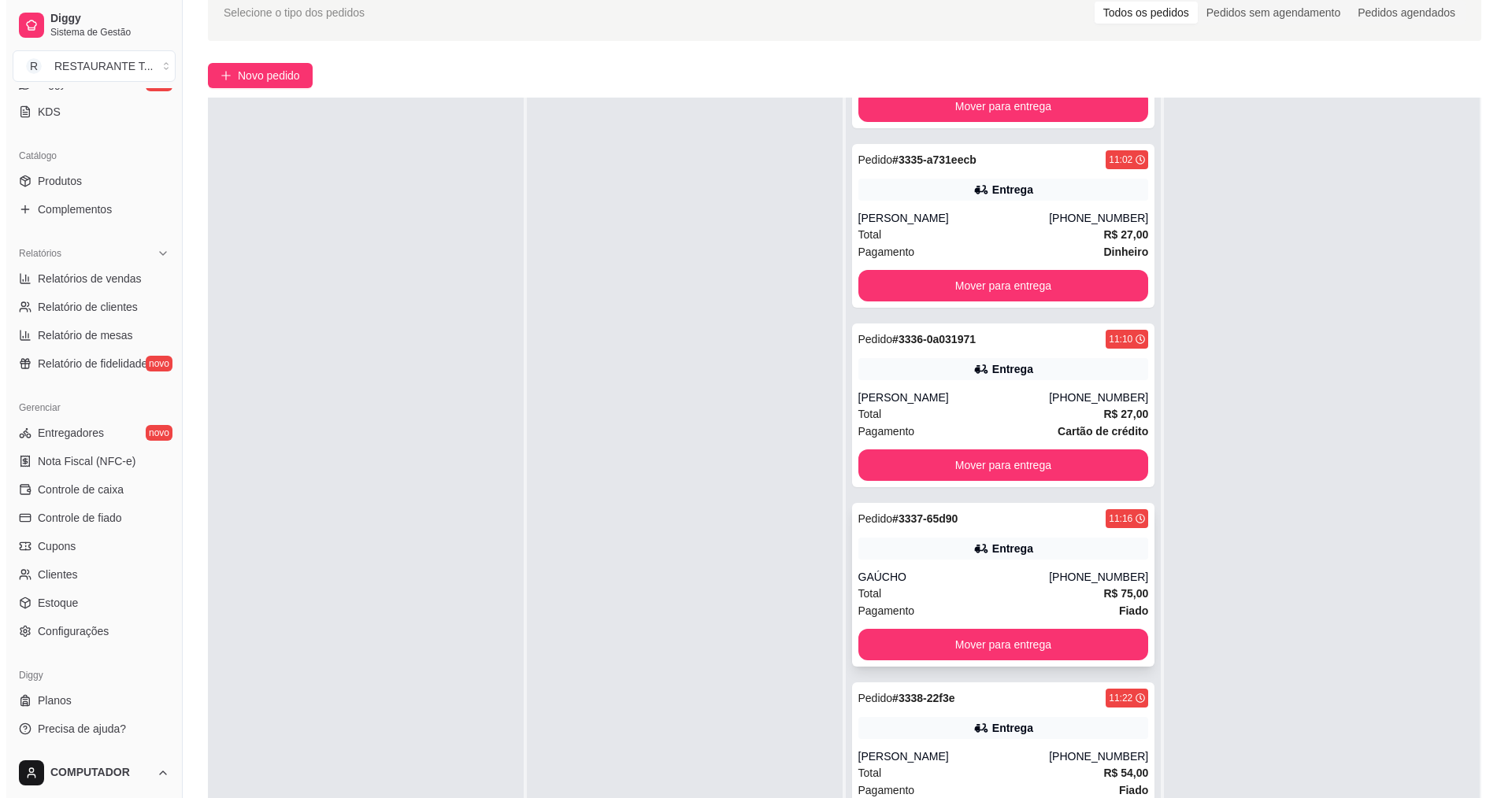
scroll to position [1012, 0]
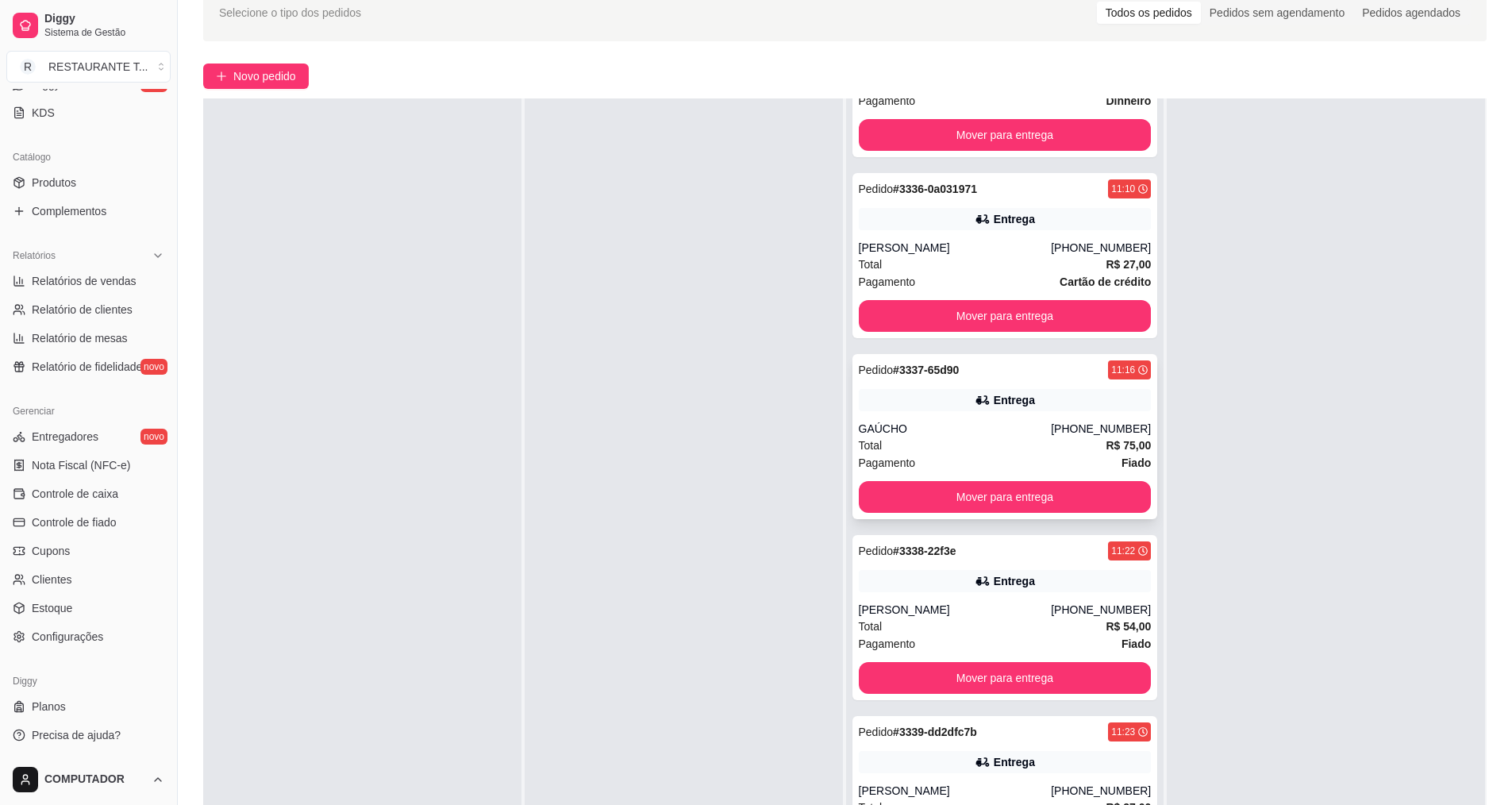
click at [922, 733] on strong "# 3339-dd2dfc7b" at bounding box center [934, 732] width 84 height 13
click at [1026, 756] on div "Entrega" at bounding box center [1005, 762] width 292 height 22
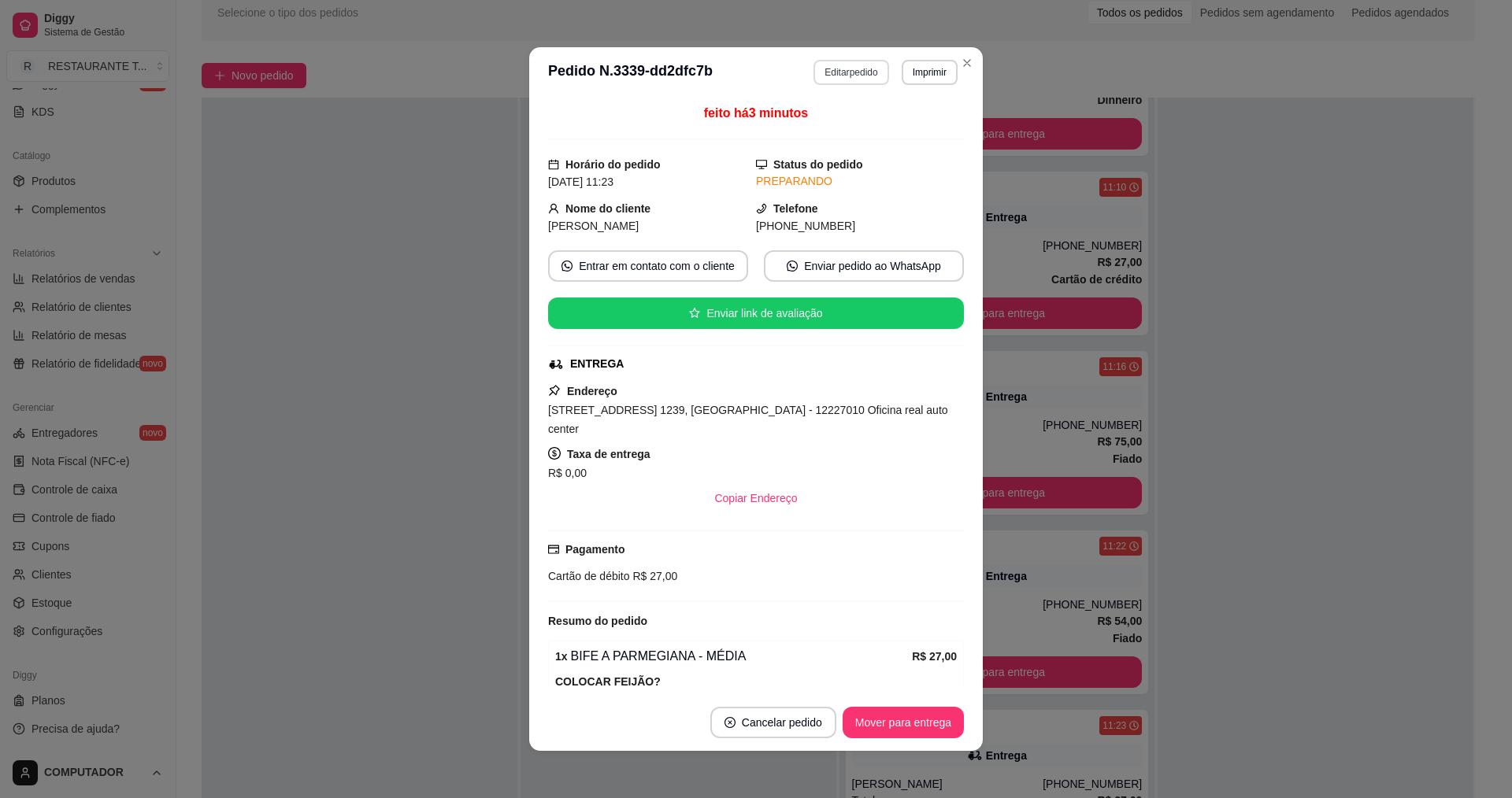
click at [859, 78] on button "Editar pedido" at bounding box center [850, 73] width 75 height 26
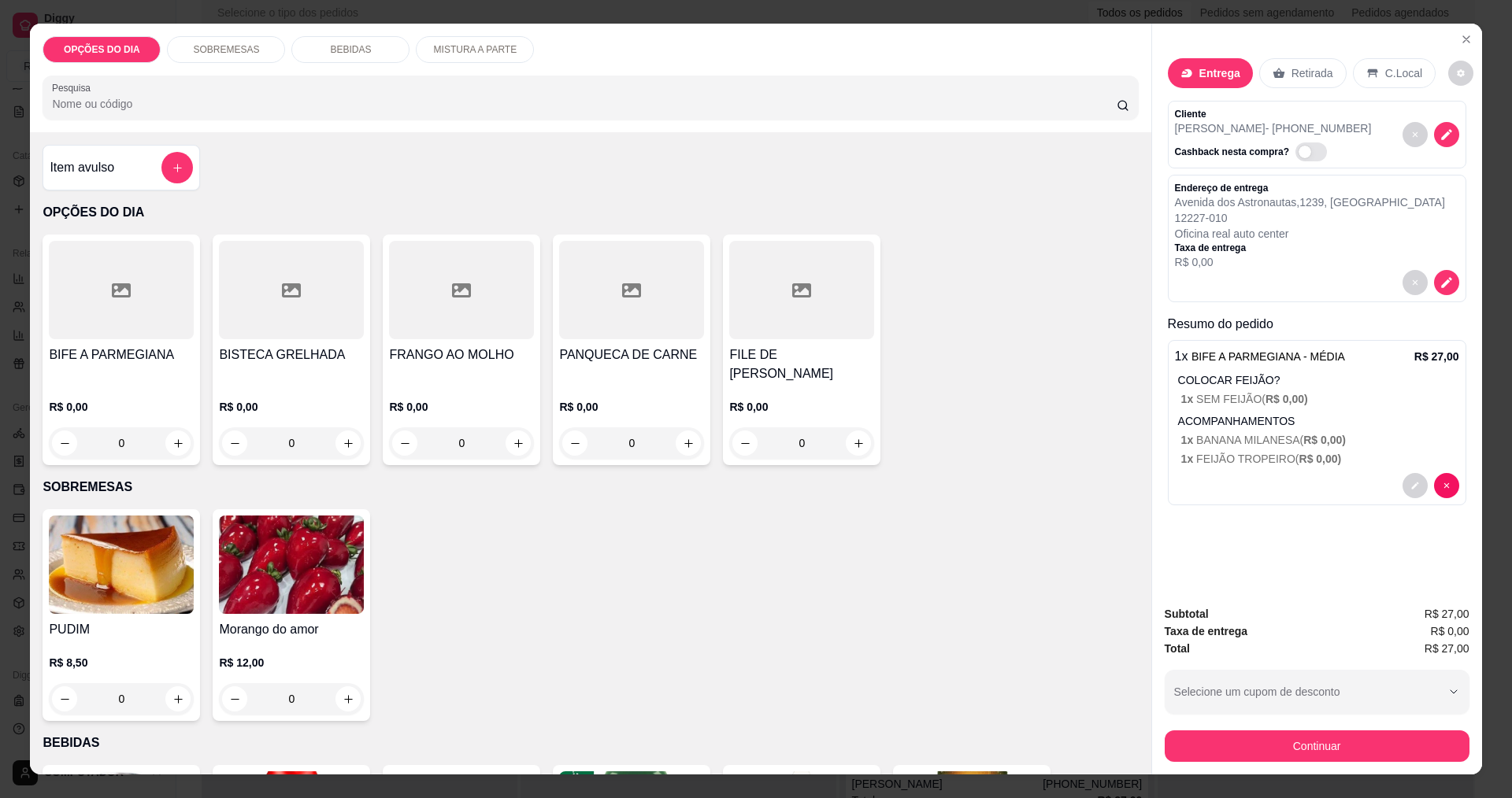
click at [343, 698] on icon "increase-product-quantity" at bounding box center [348, 699] width 12 height 12
type input "1"
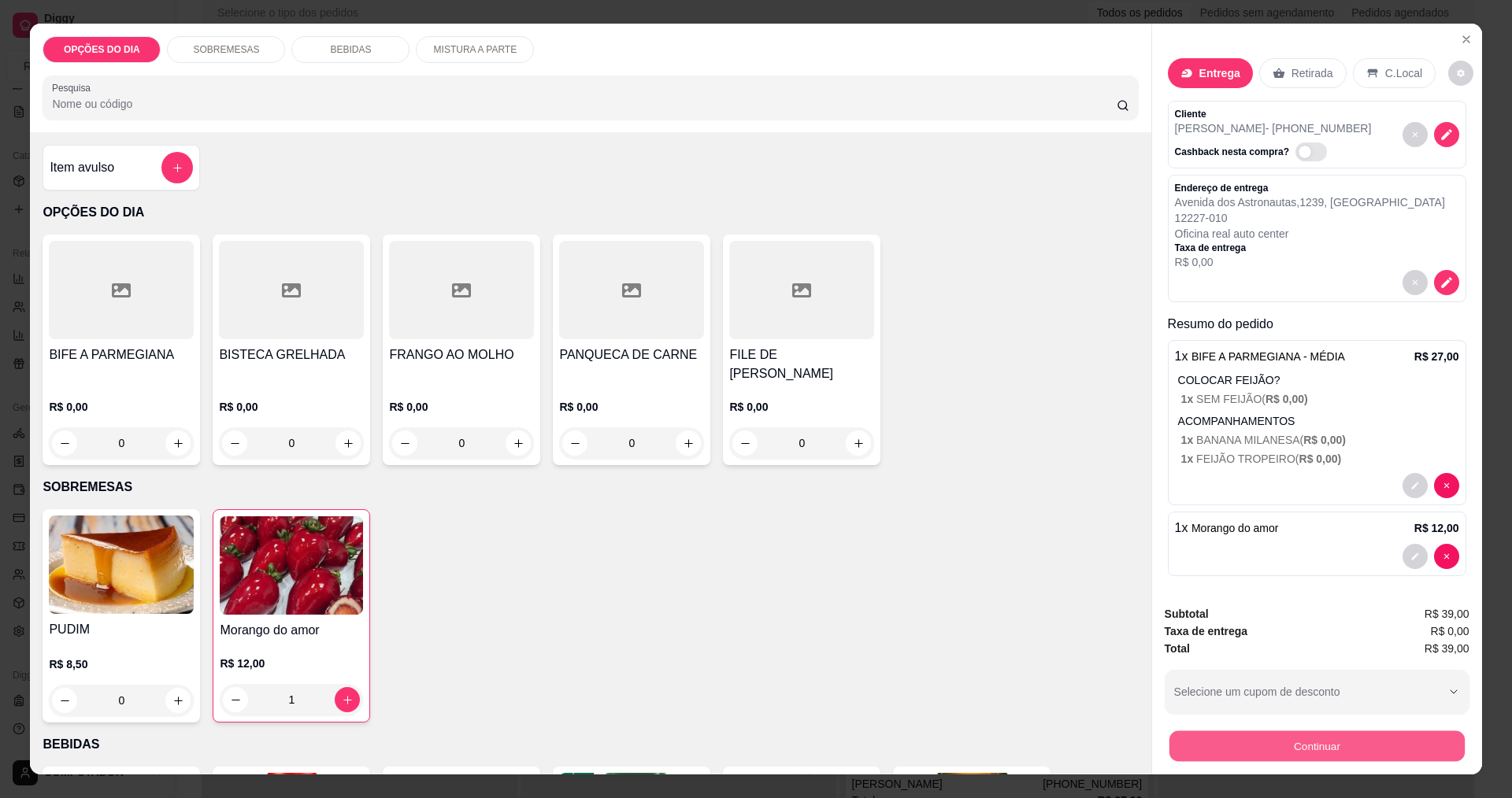
click at [1171, 744] on button "Continuar" at bounding box center [1317, 746] width 296 height 31
click at [1463, 37] on icon "Close" at bounding box center [1465, 39] width 6 height 6
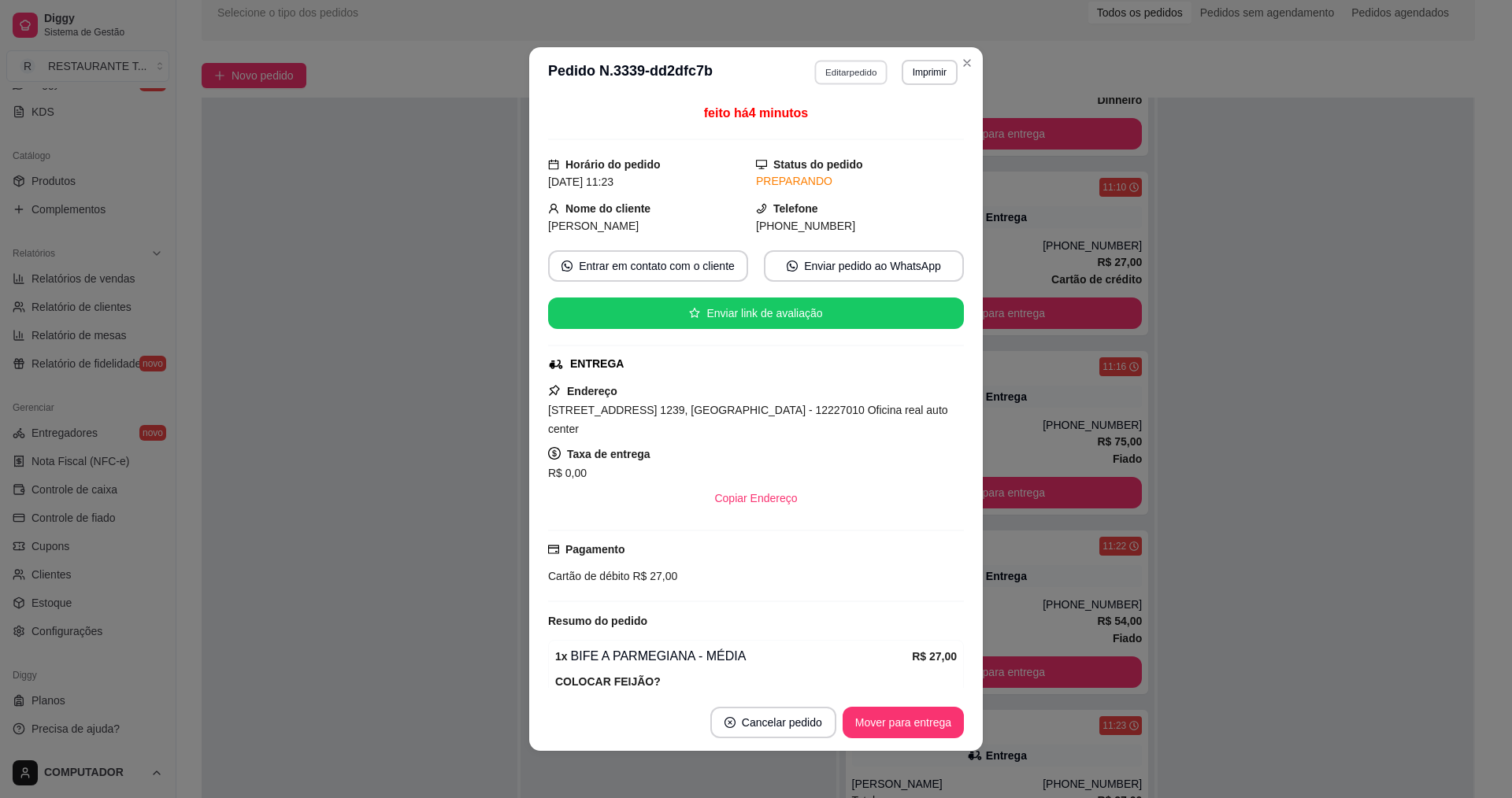
click at [860, 75] on button "Editar pedido" at bounding box center [851, 72] width 73 height 25
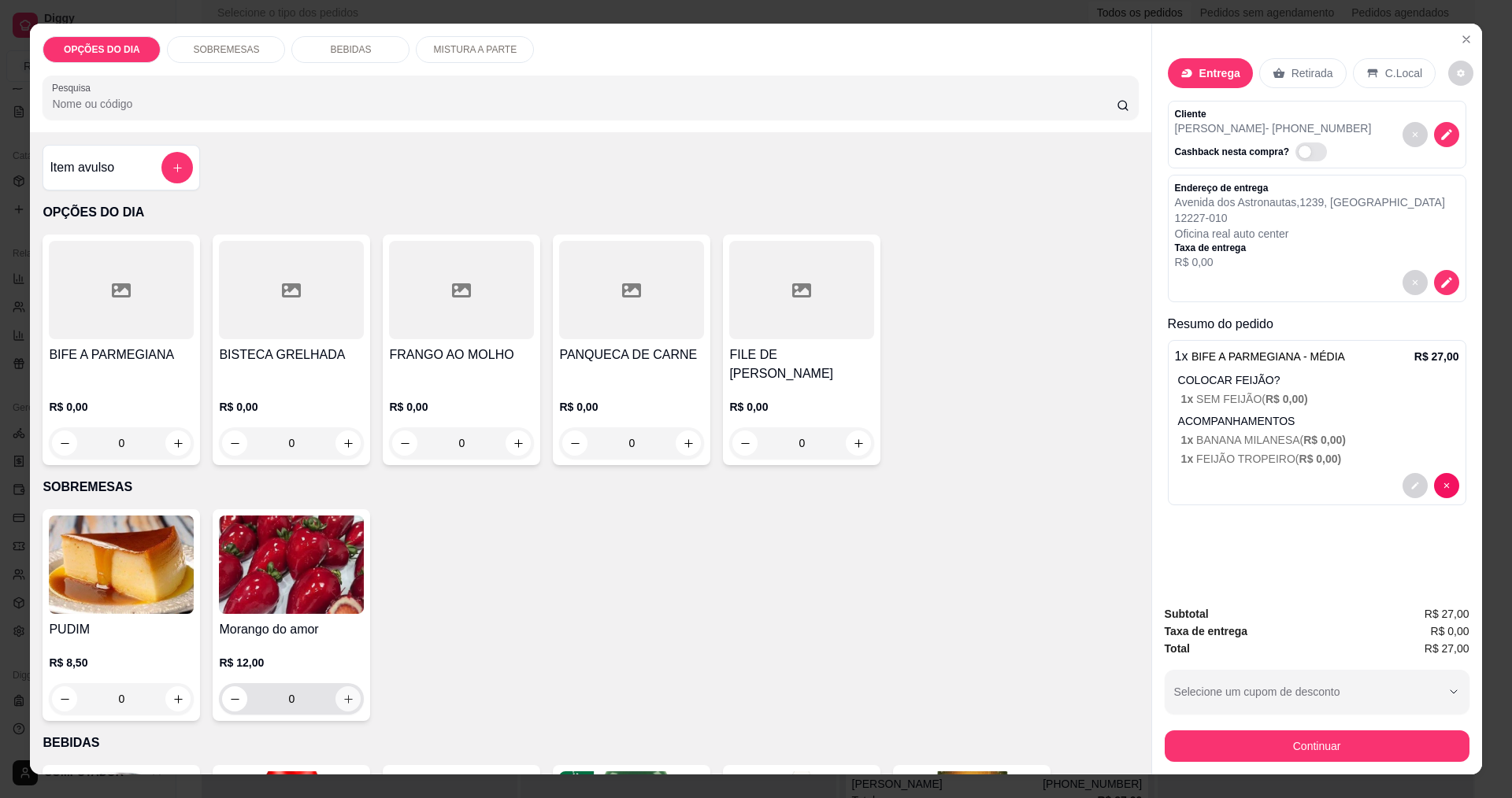
click at [337, 705] on button "increase-product-quantity" at bounding box center [349, 700] width 26 height 26
type input "1"
click at [1390, 745] on button "Continuar" at bounding box center [1317, 746] width 305 height 32
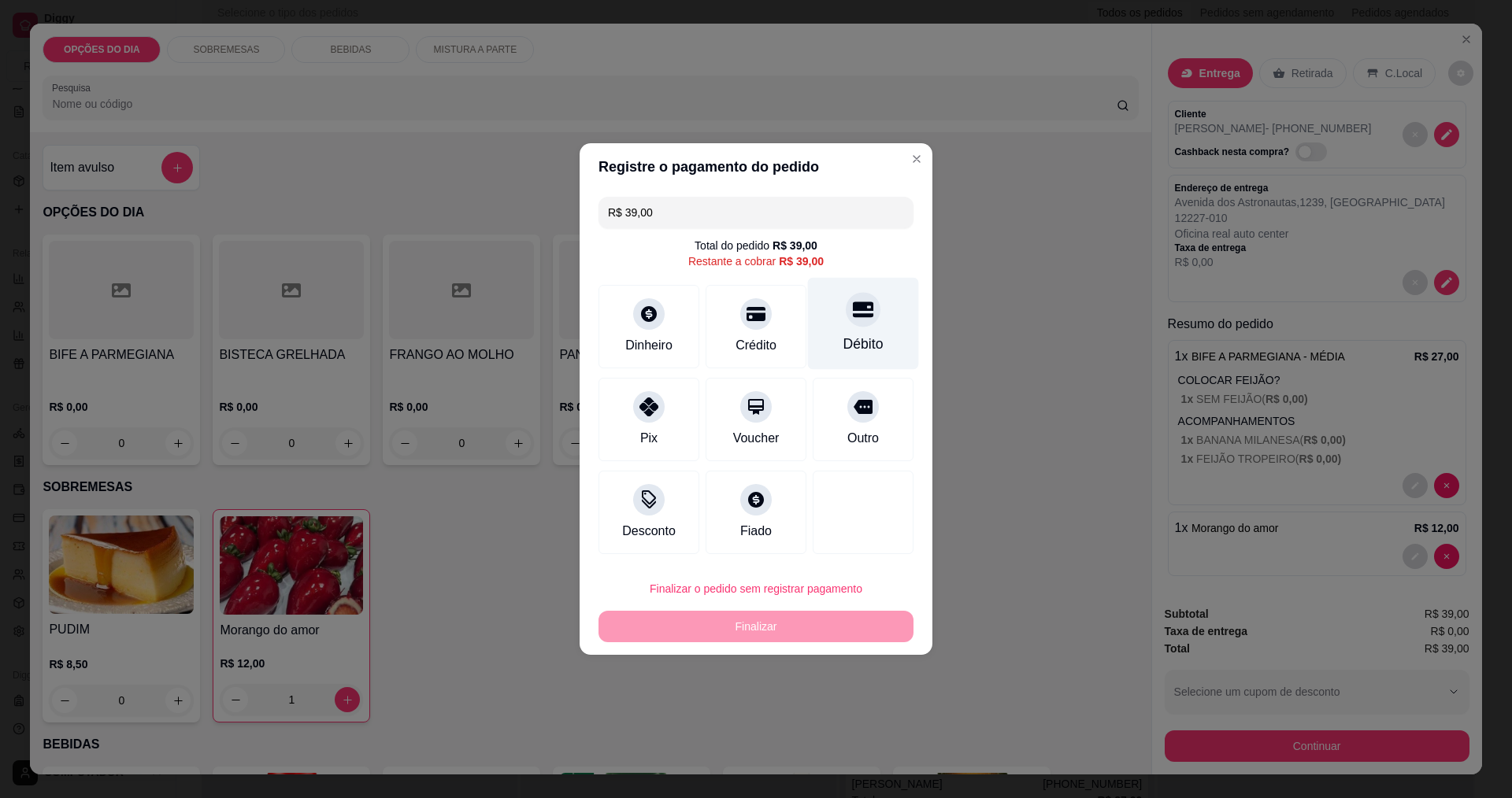
click at [831, 342] on div "Débito" at bounding box center [863, 324] width 111 height 92
type input "R$ 0,00"
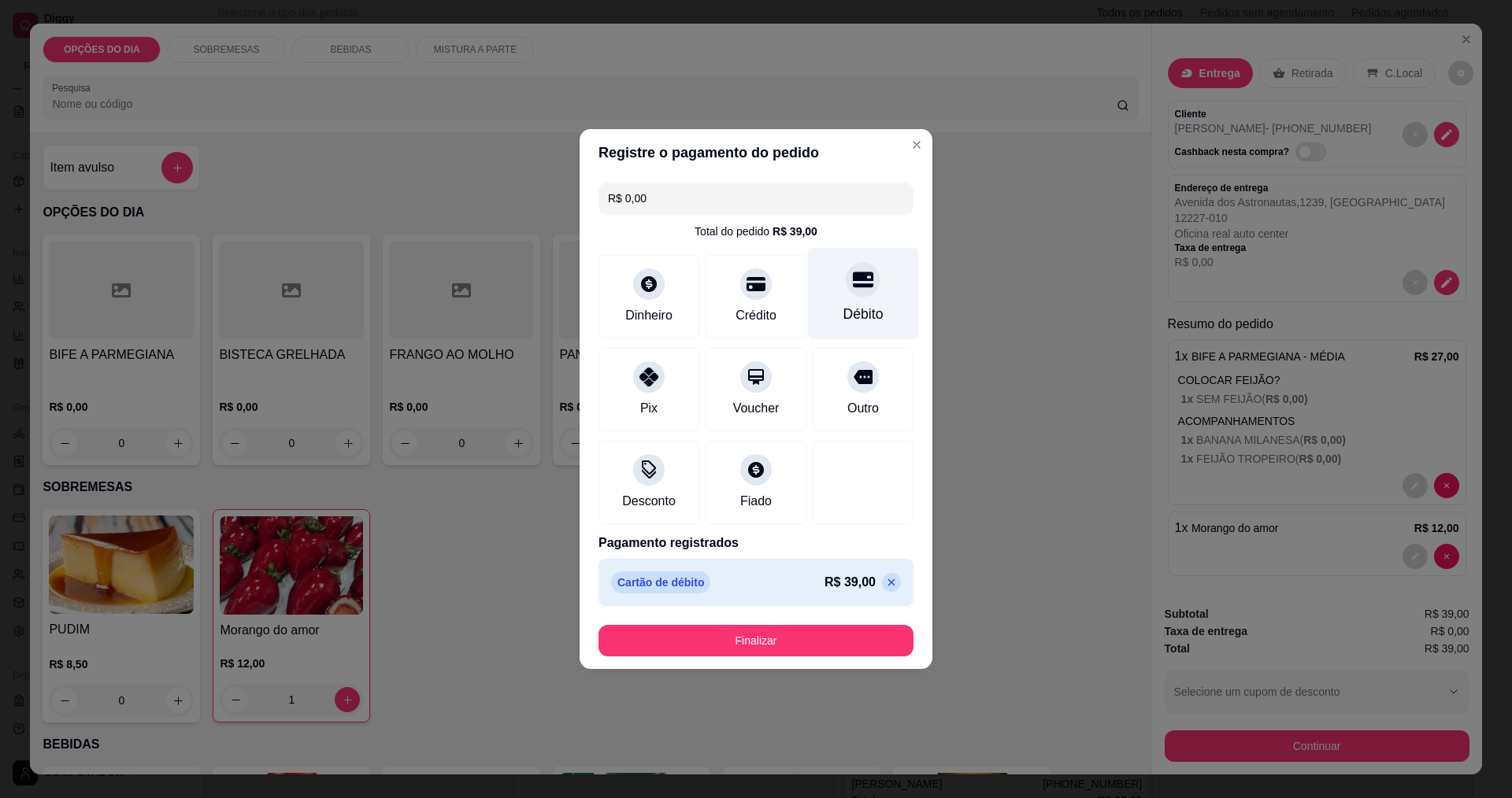
click at [856, 319] on div "Débito" at bounding box center [863, 314] width 40 height 20
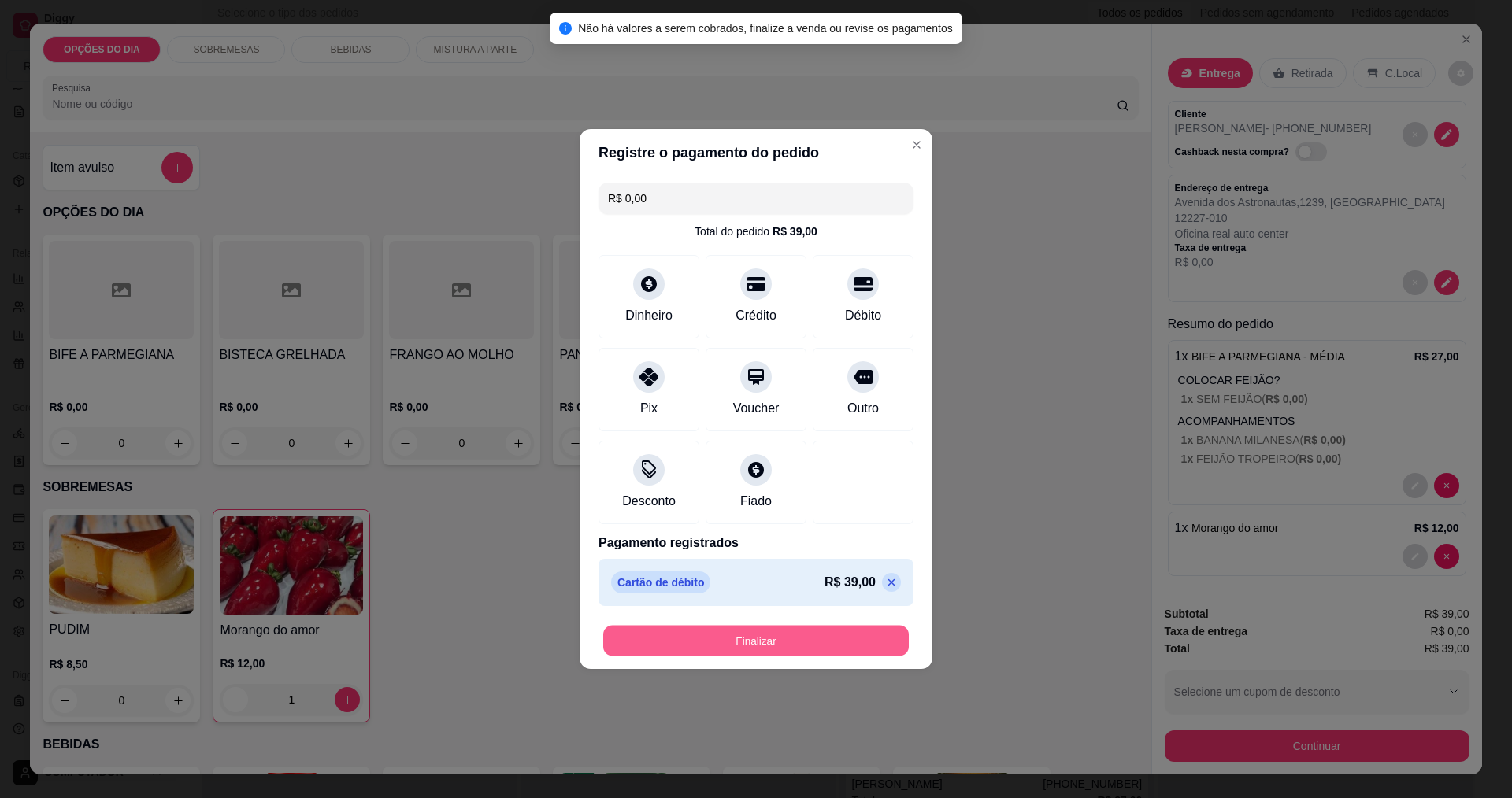
click at [880, 636] on button "Finalizar" at bounding box center [756, 641] width 306 height 31
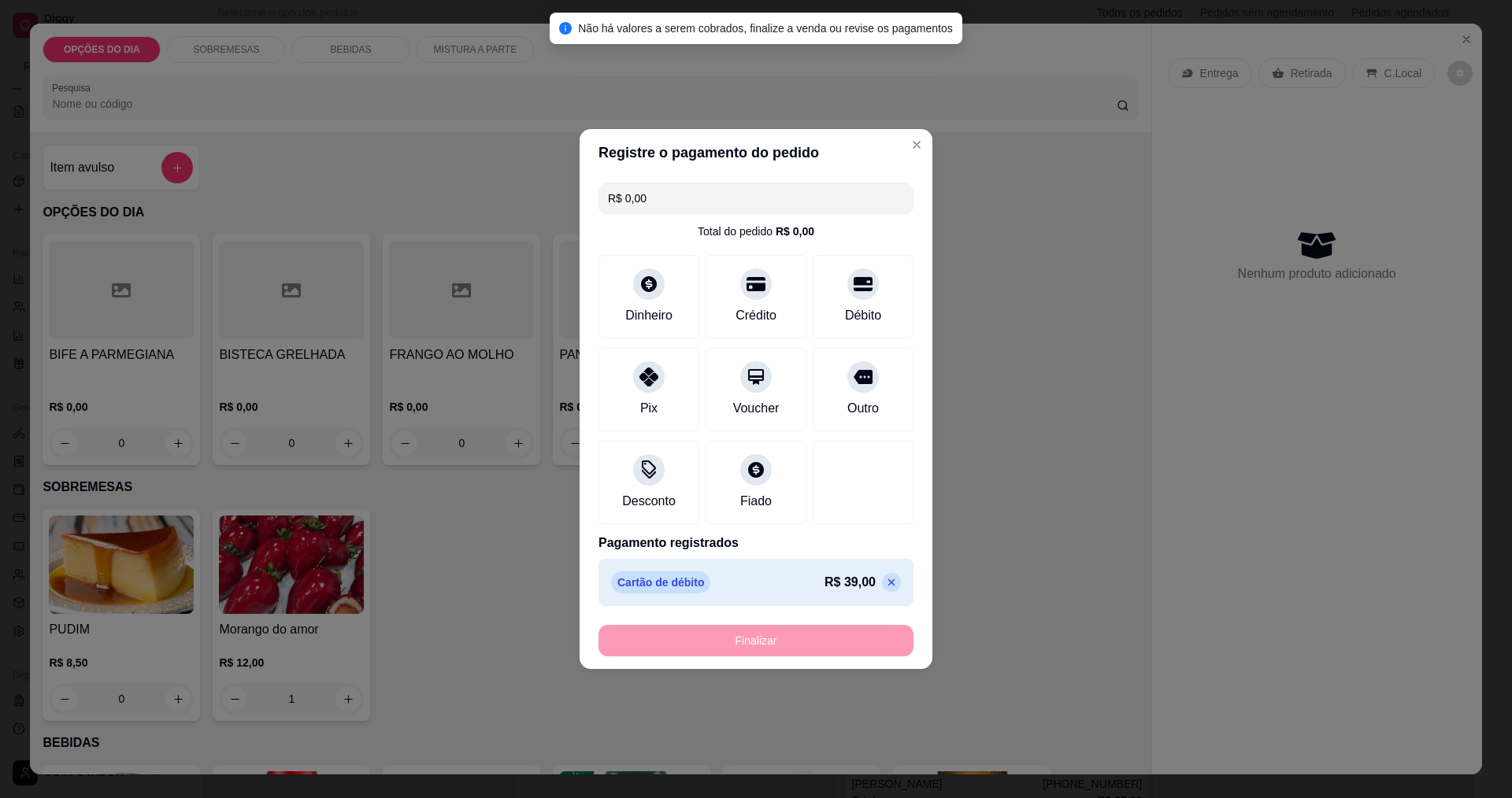
type input "0"
type input "-R$ 39,00"
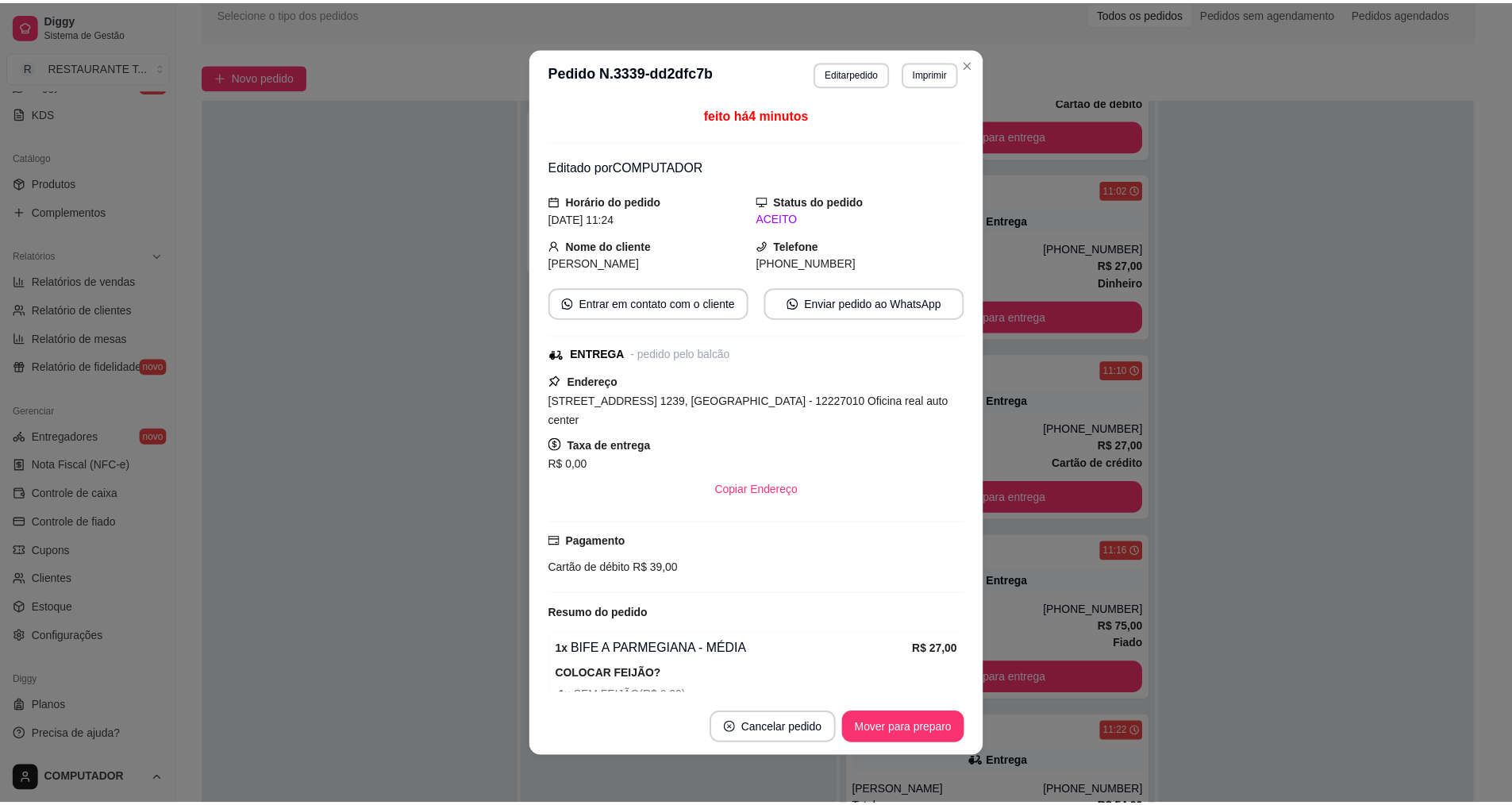
scroll to position [840, 0]
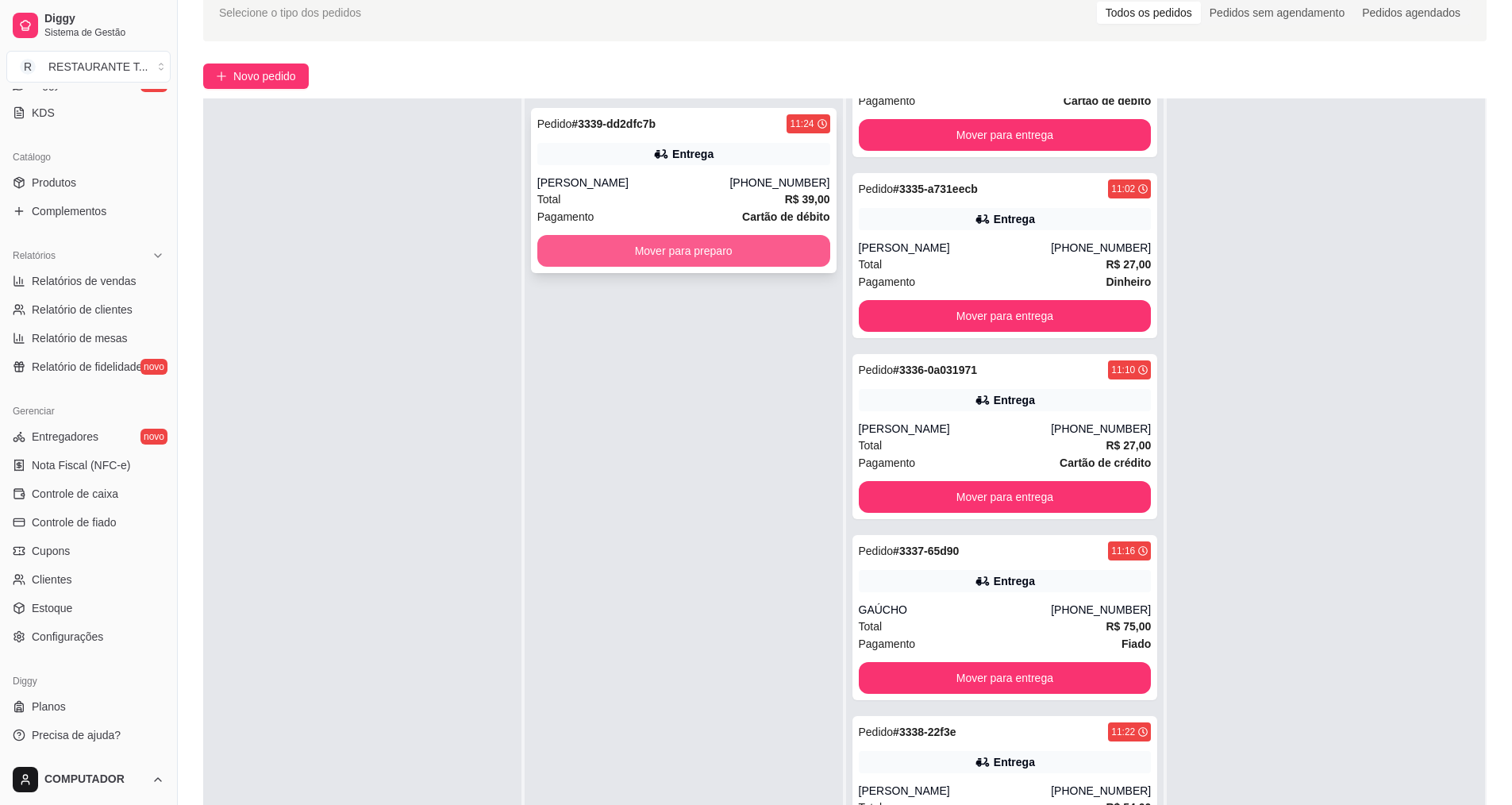
click at [675, 251] on button "Mover para preparo" at bounding box center [683, 250] width 292 height 32
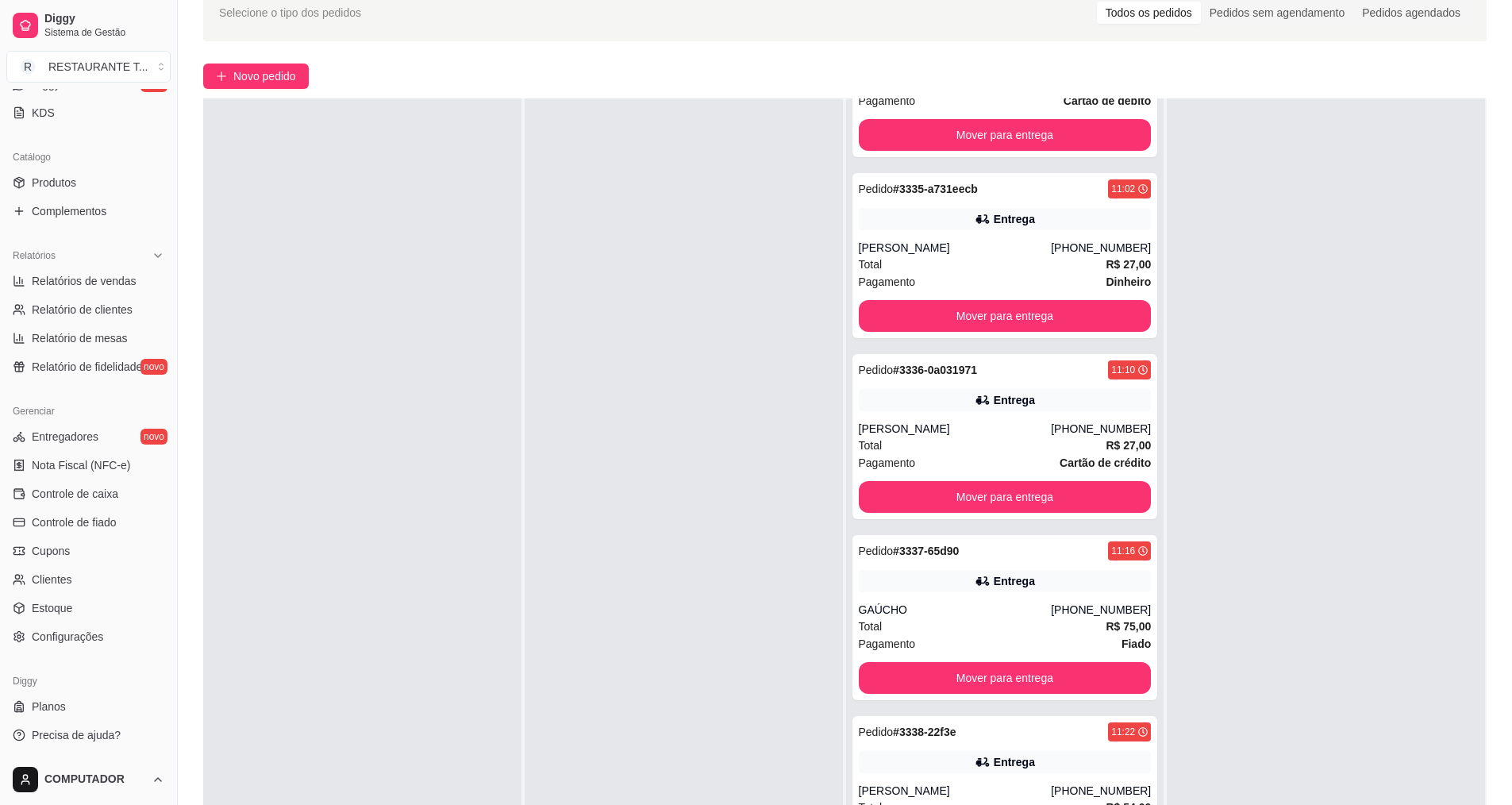
scroll to position [1021, 0]
click at [96, 183] on link "Produtos" at bounding box center [88, 183] width 165 height 26
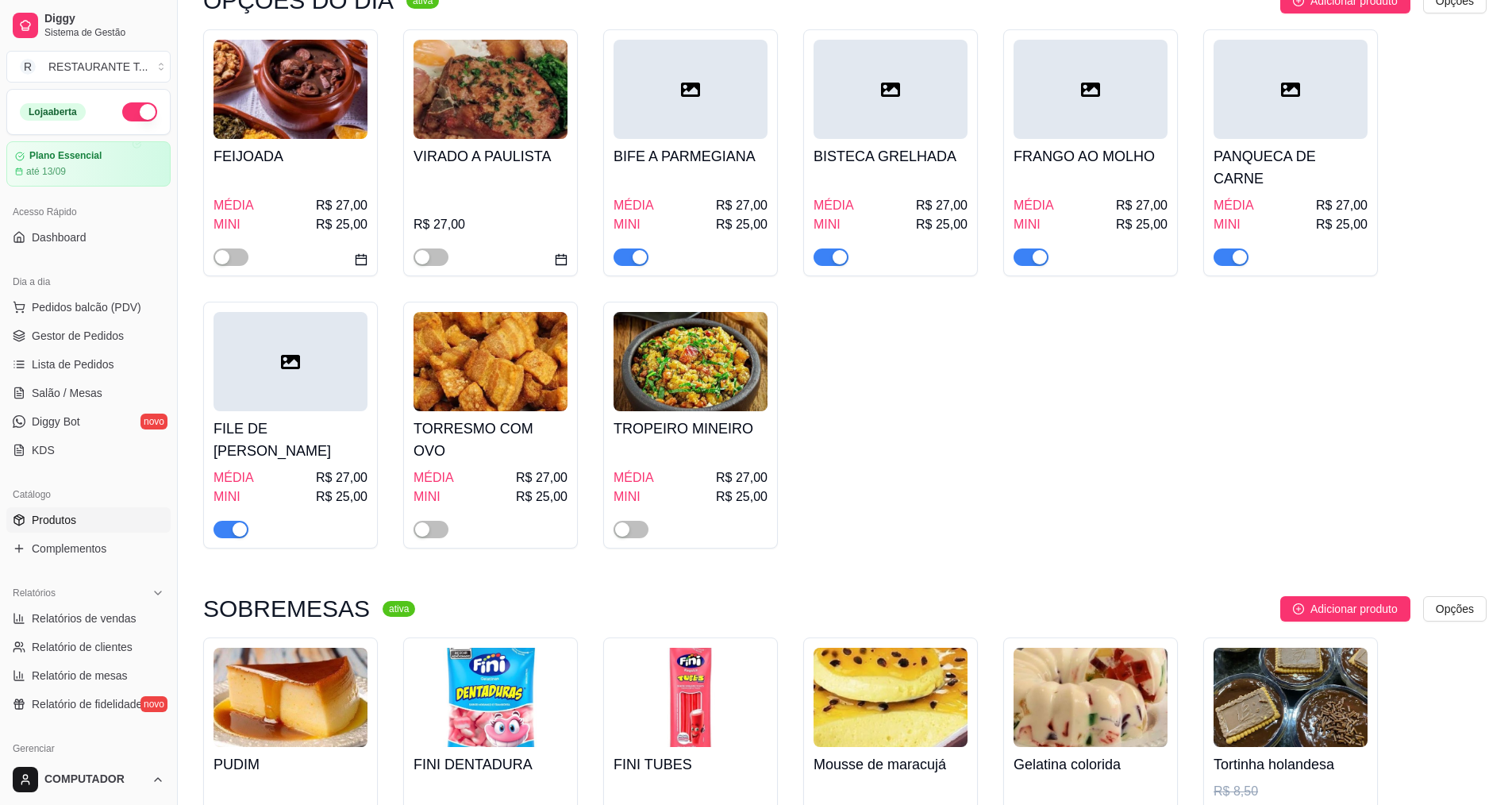
scroll to position [477, 0]
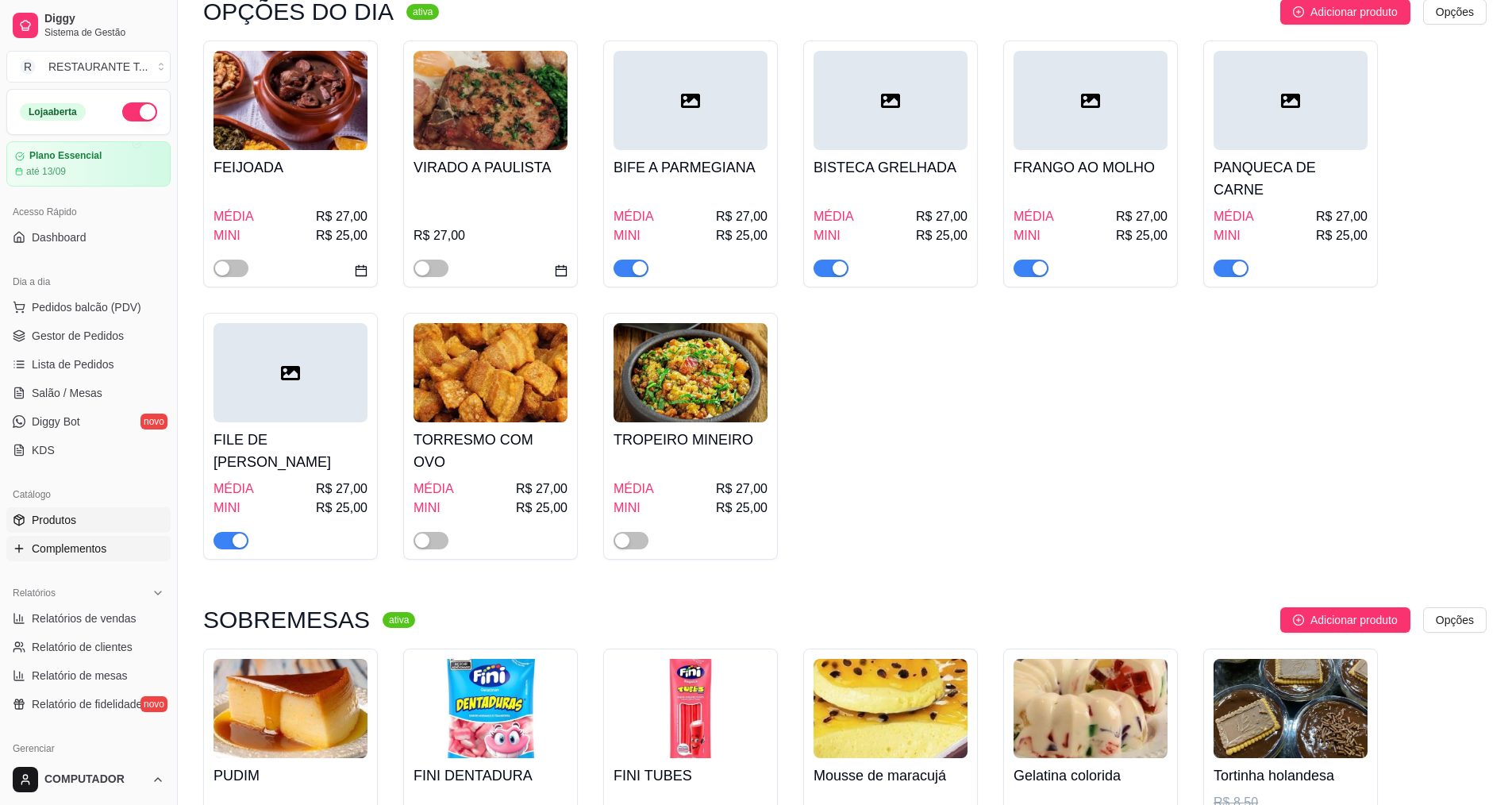
click at [120, 542] on link "Complementos" at bounding box center [88, 549] width 165 height 26
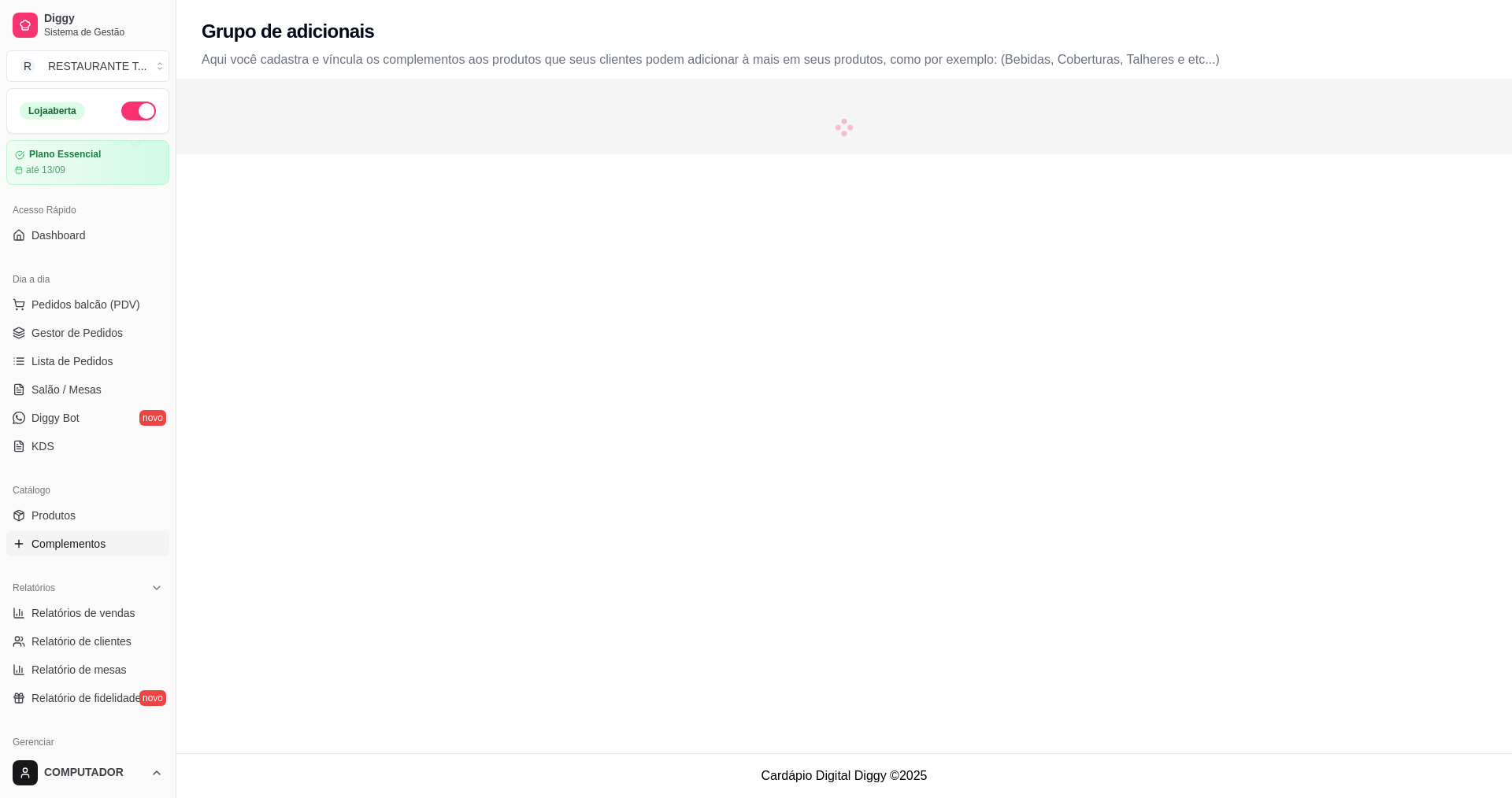
click at [99, 552] on link "Complementos" at bounding box center [88, 544] width 163 height 26
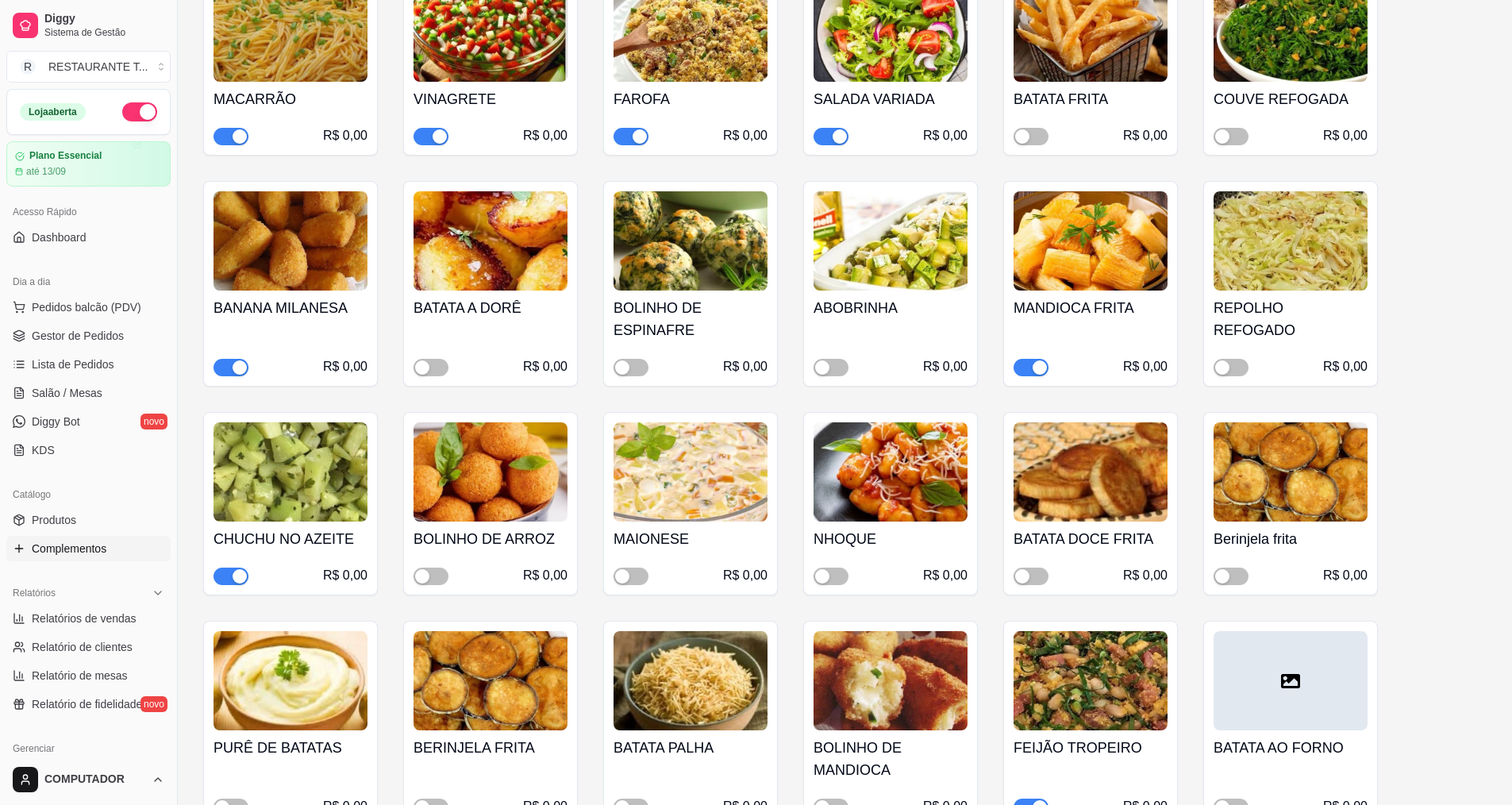
scroll to position [556, 0]
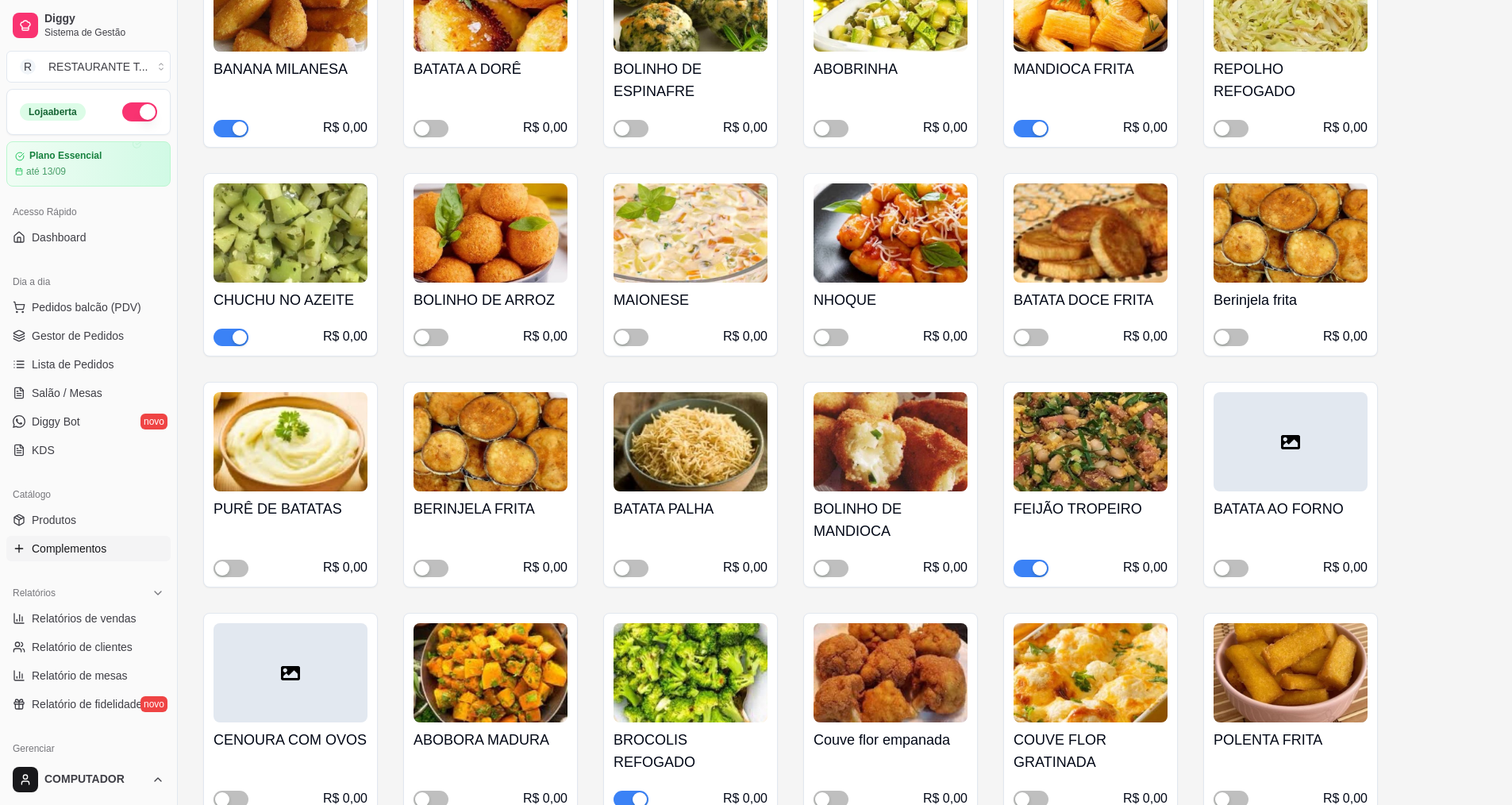
click at [1036, 571] on div "button" at bounding box center [1040, 569] width 15 height 15
click at [42, 343] on span "Gestor de Pedidos" at bounding box center [78, 335] width 92 height 16
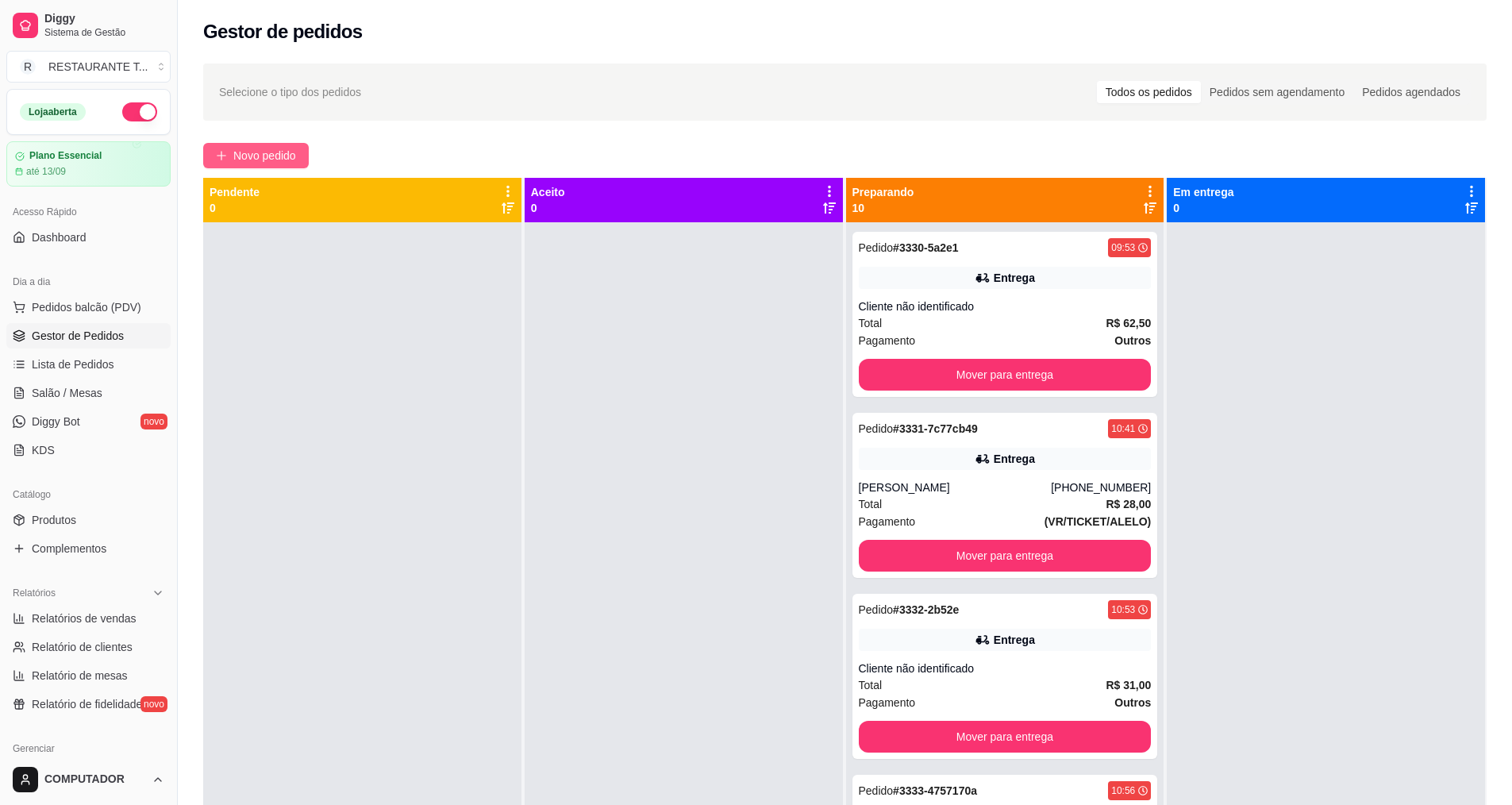
click at [248, 156] on span "Novo pedido" at bounding box center [265, 155] width 63 height 17
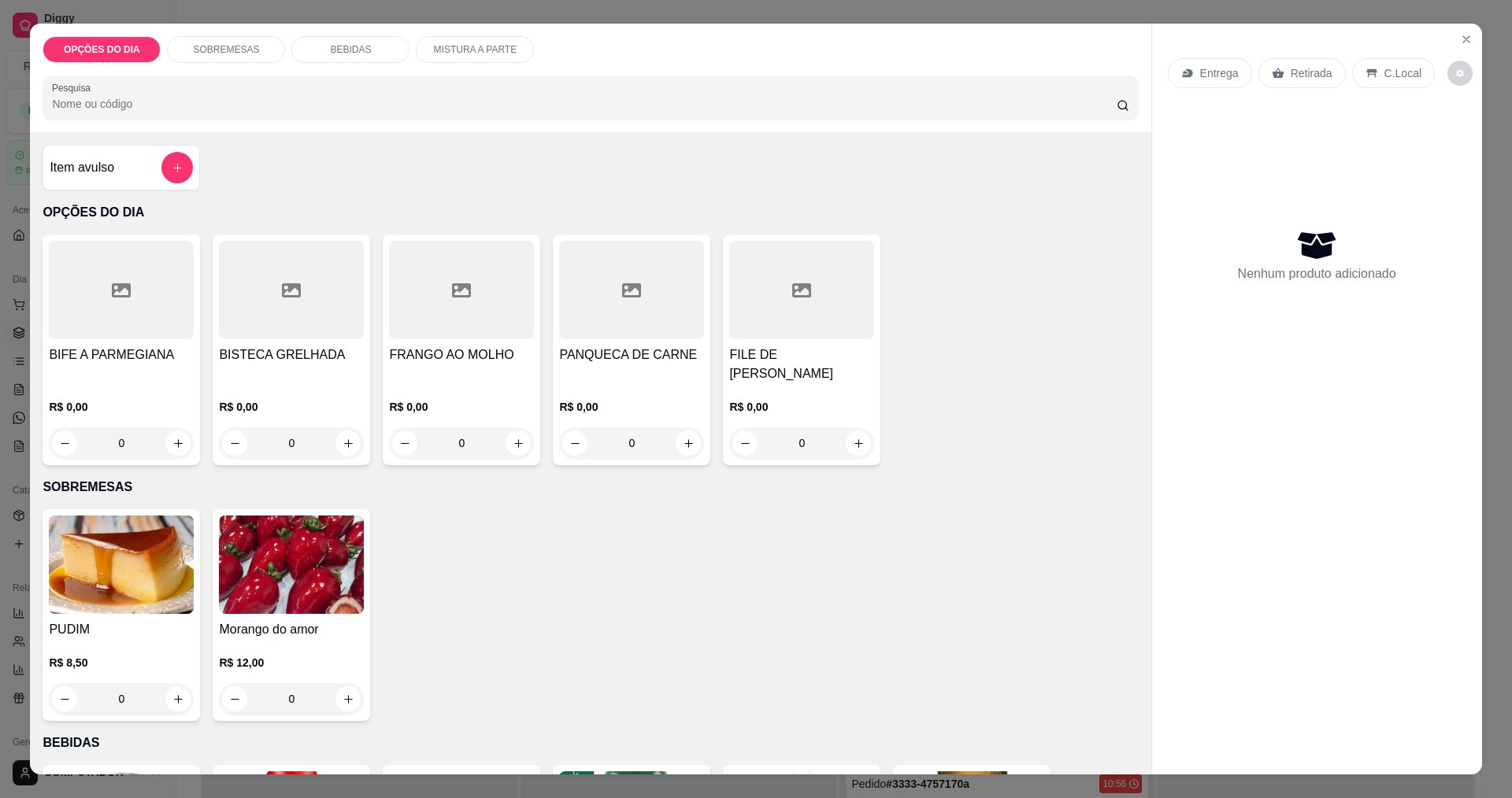
click at [519, 446] on div "0" at bounding box center [461, 443] width 145 height 32
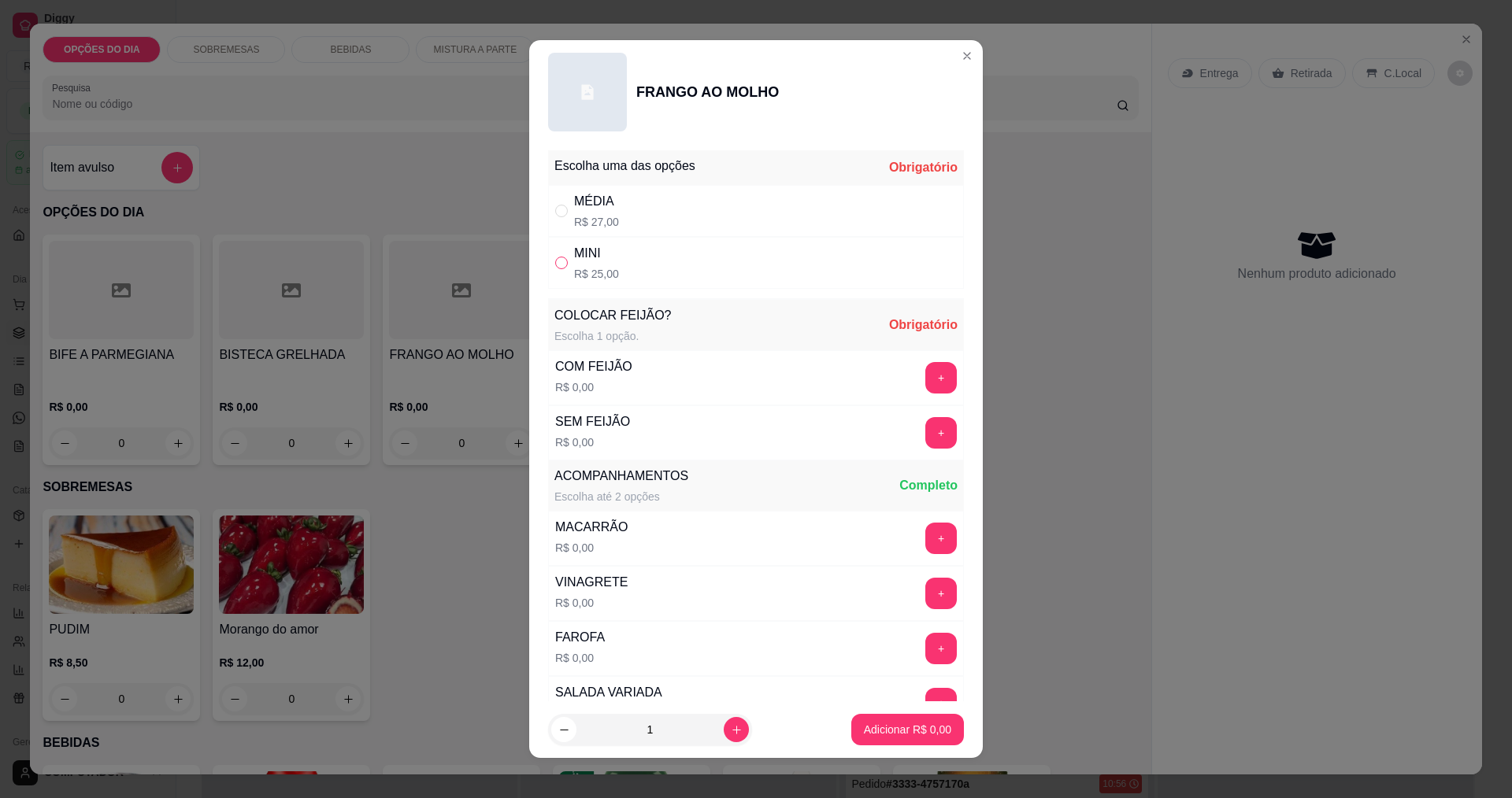
click at [555, 264] on input "" at bounding box center [561, 263] width 13 height 13
radio input "true"
click at [926, 436] on button "+" at bounding box center [942, 432] width 31 height 31
click at [926, 541] on button "+" at bounding box center [942, 538] width 31 height 31
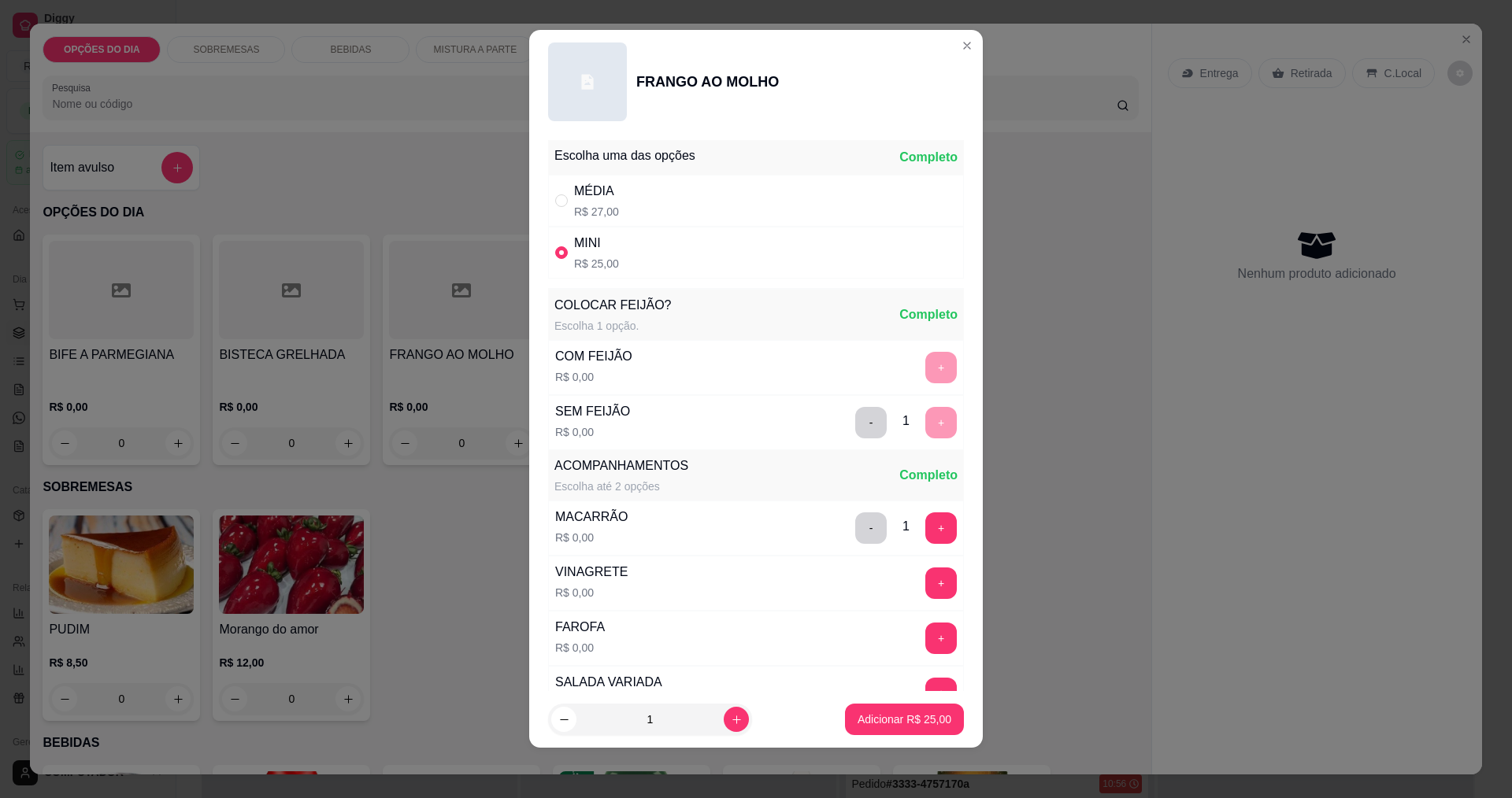
scroll to position [316, 0]
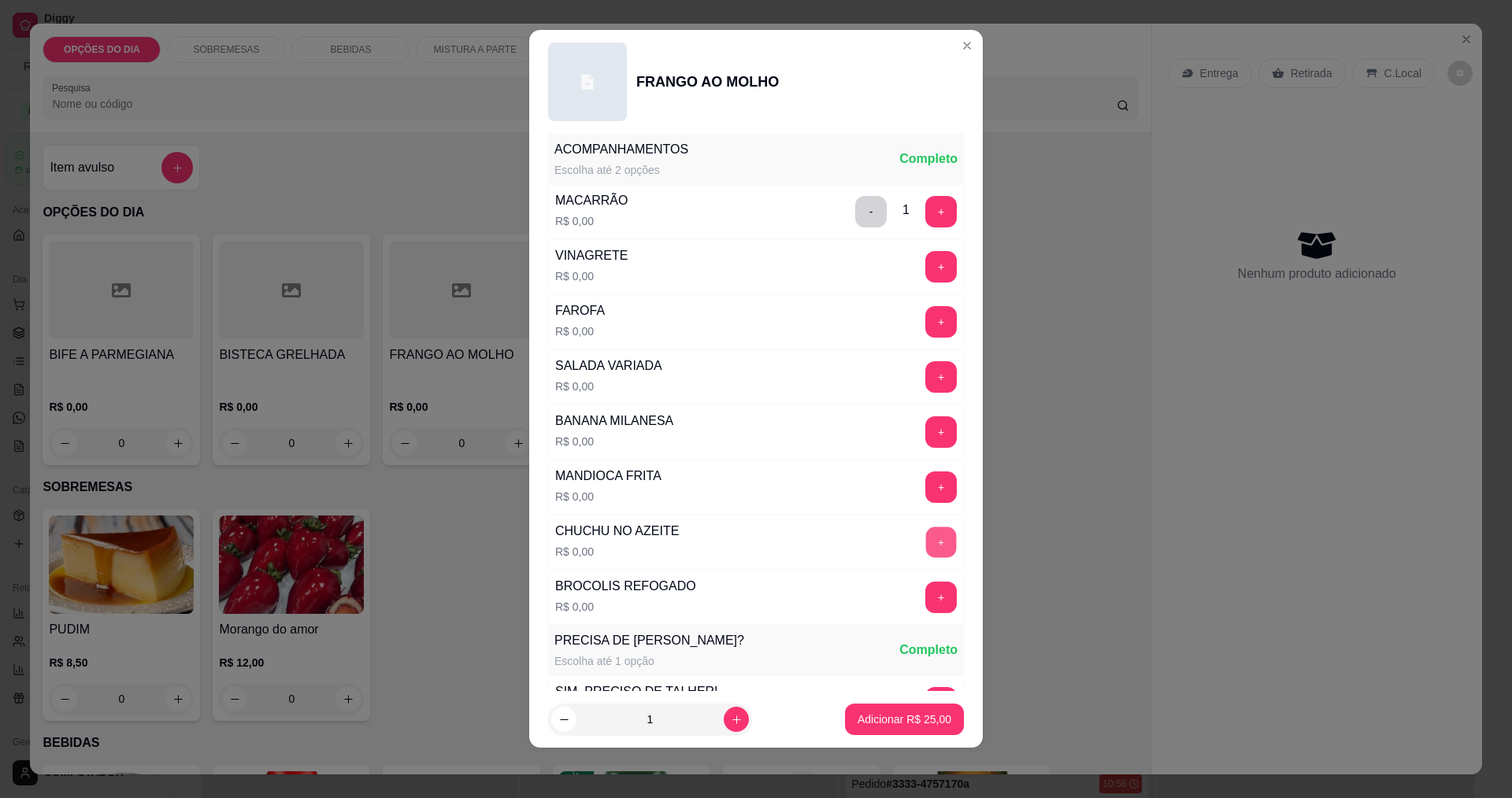
click at [926, 537] on button "+" at bounding box center [942, 542] width 31 height 31
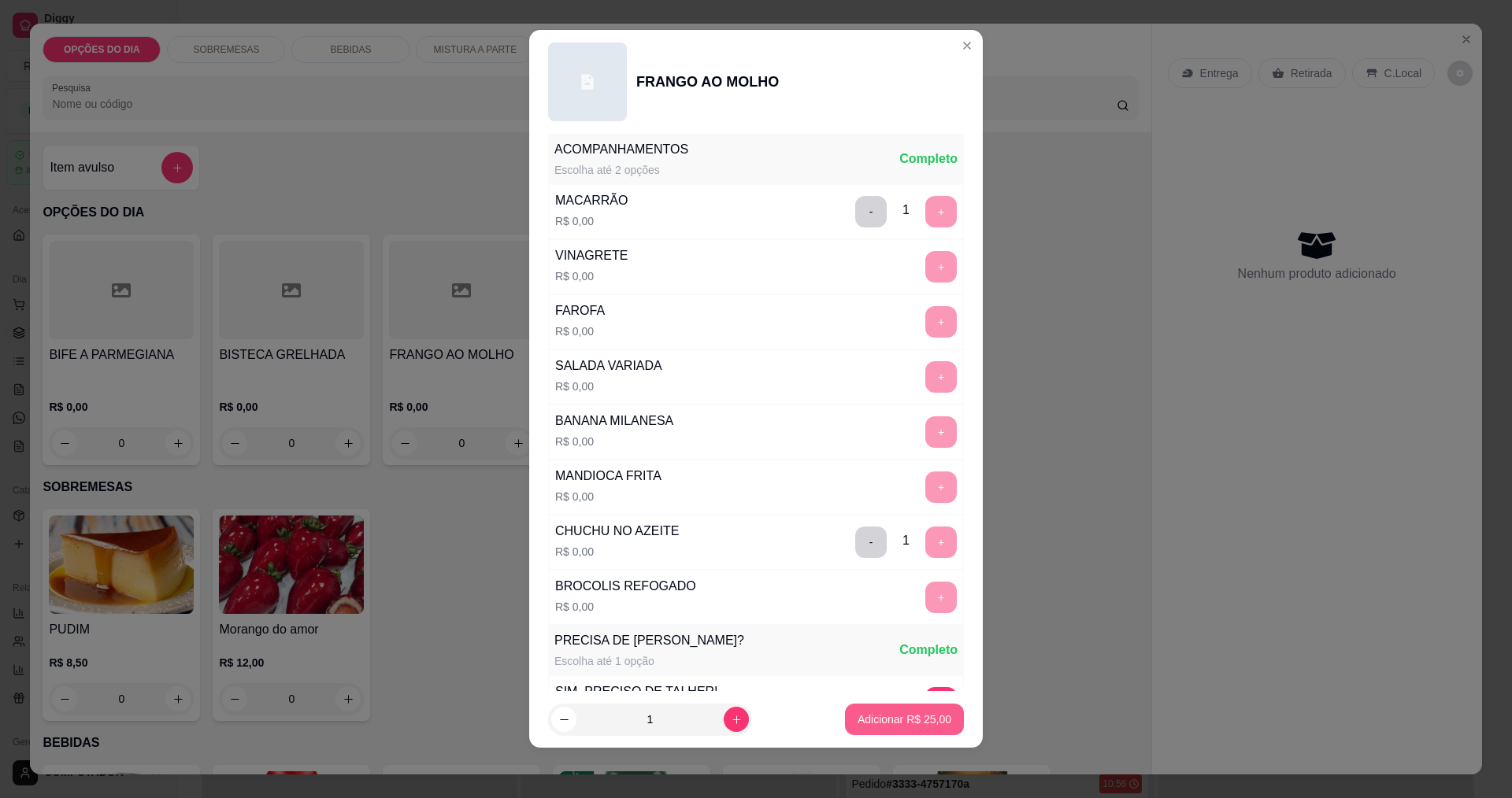
scroll to position [634, 0]
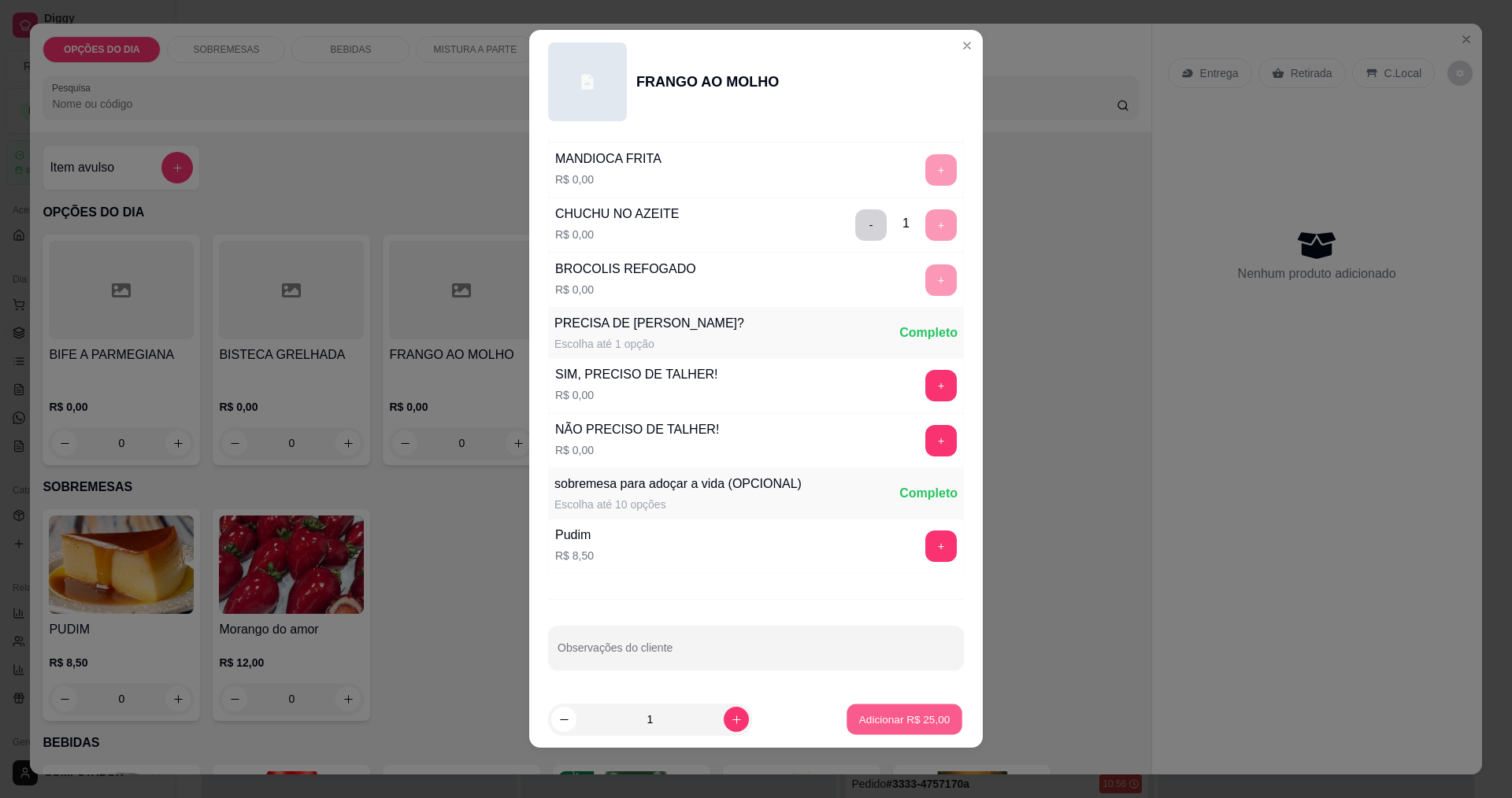
click at [898, 726] on p "Adicionar R$ 25,00" at bounding box center [905, 720] width 91 height 15
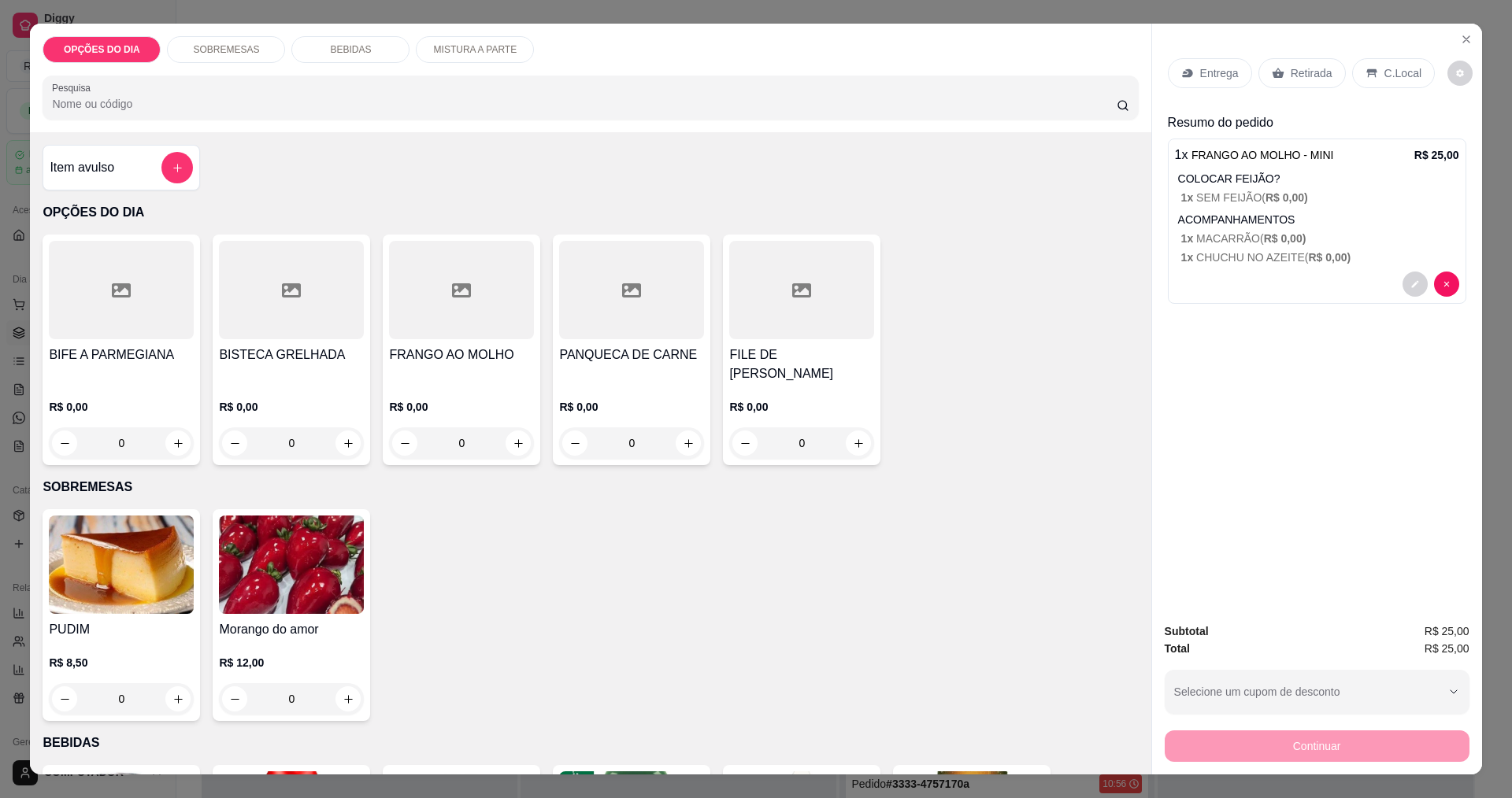
click at [1181, 69] on icon at bounding box center [1187, 73] width 13 height 13
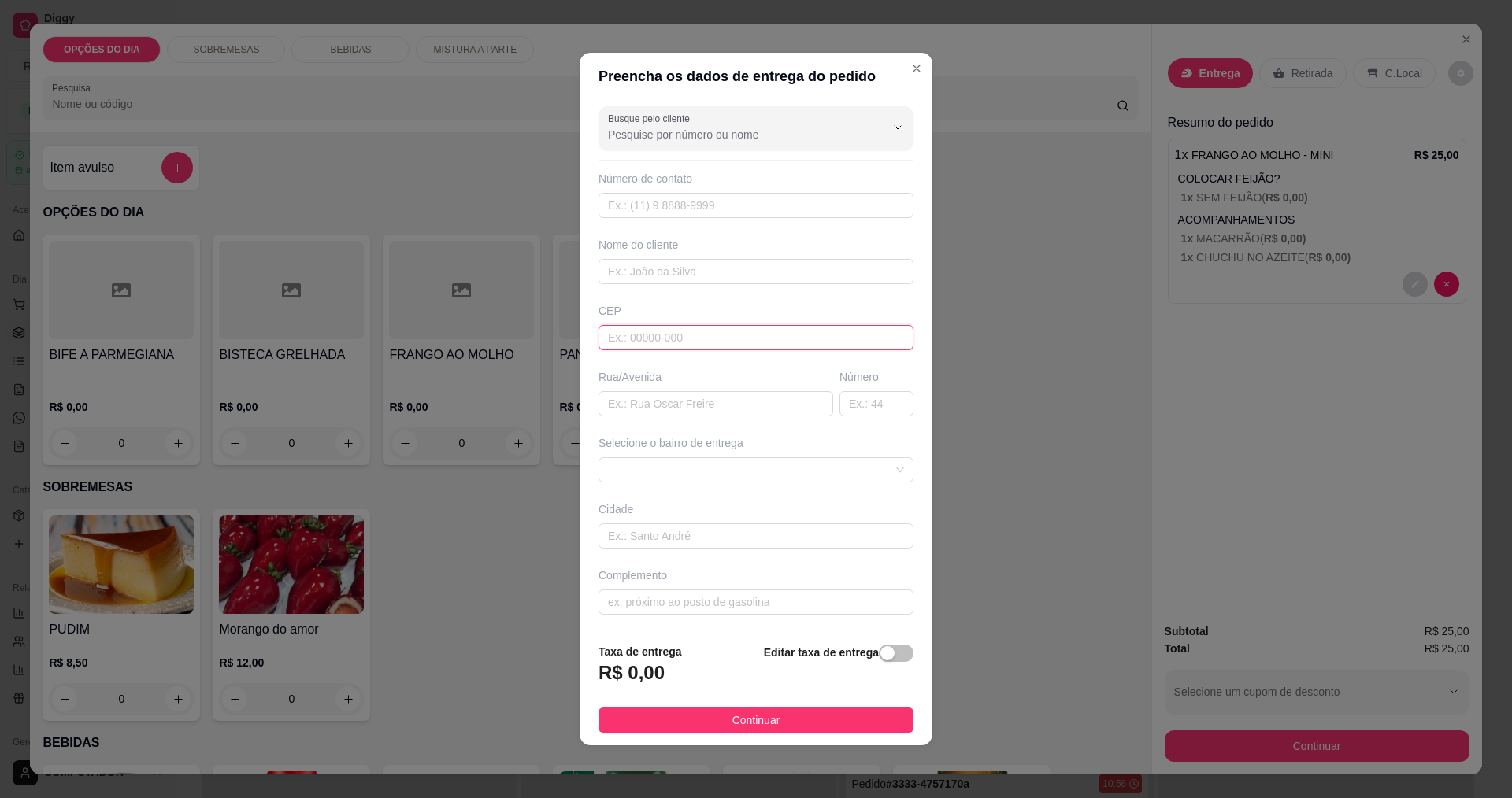
click at [700, 336] on input "text" at bounding box center [756, 337] width 315 height 26
click at [796, 399] on input "12" at bounding box center [715, 404] width 235 height 26
type input "1"
type input "CAPRICORNIO"
click at [733, 472] on span at bounding box center [756, 470] width 296 height 24
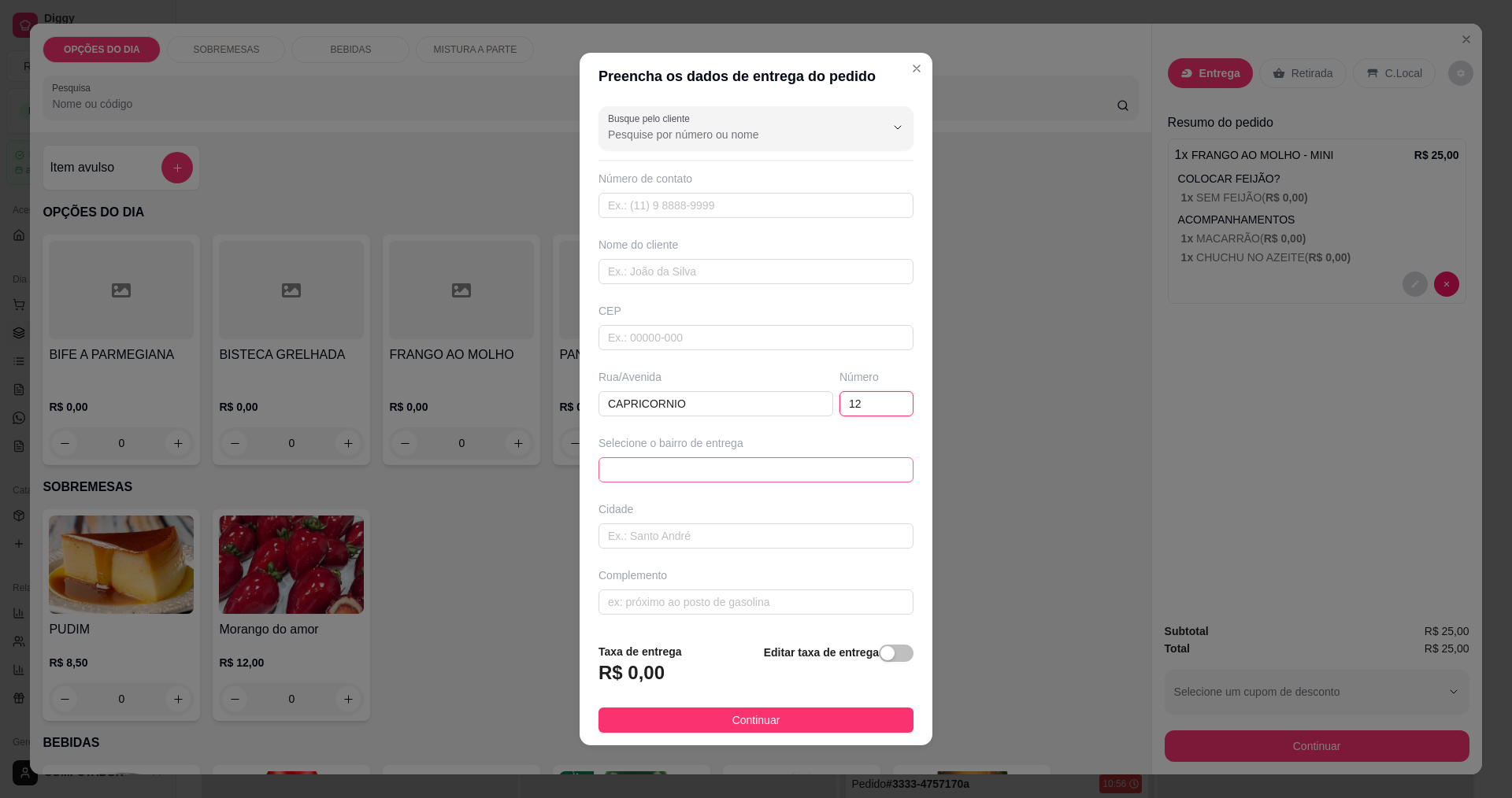
type input "12"
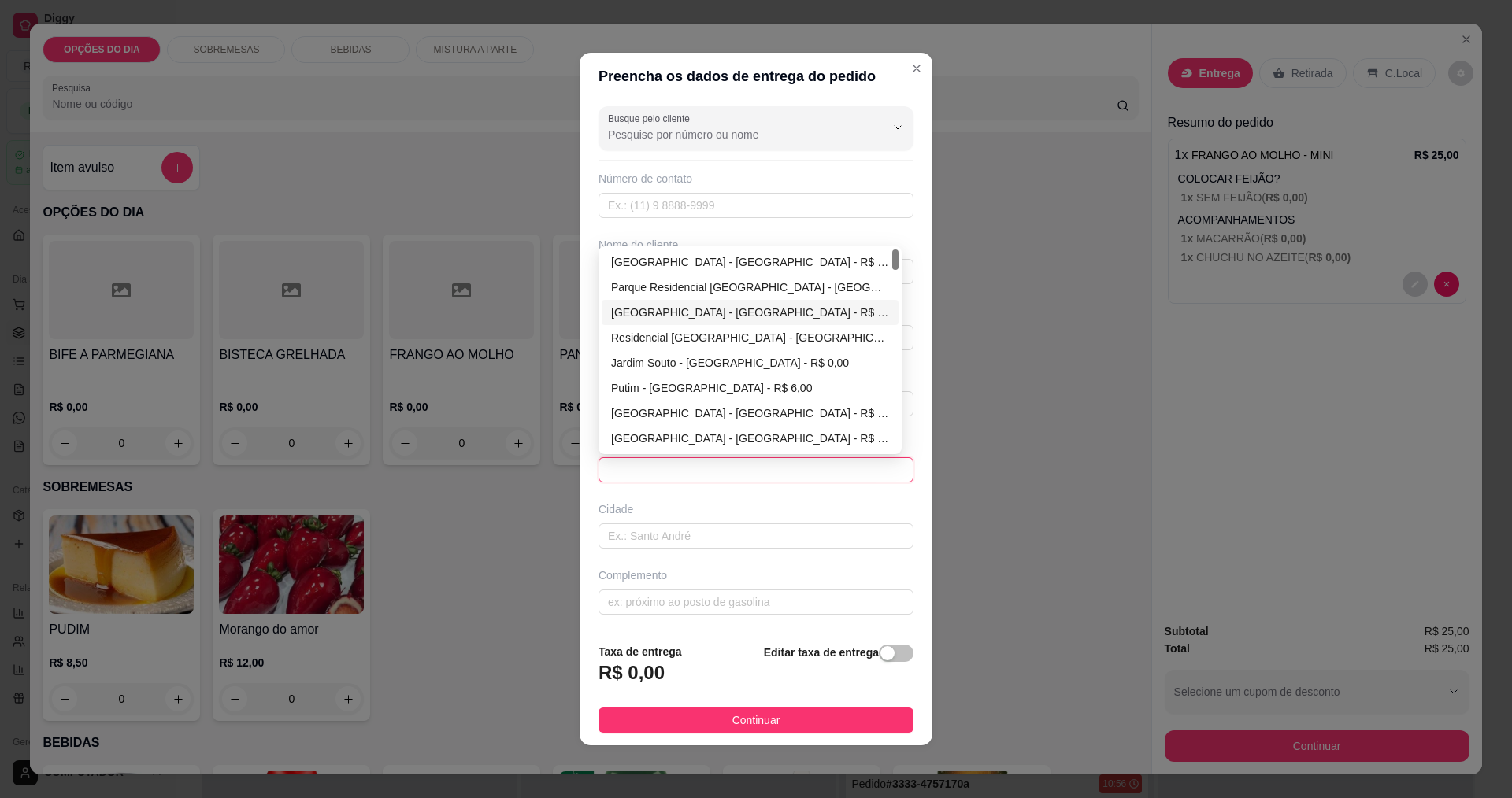
click at [662, 319] on div "[GEOGRAPHIC_DATA] - [GEOGRAPHIC_DATA] - R$ 0,00" at bounding box center [750, 312] width 278 height 17
type input "[GEOGRAPHIC_DATA]"
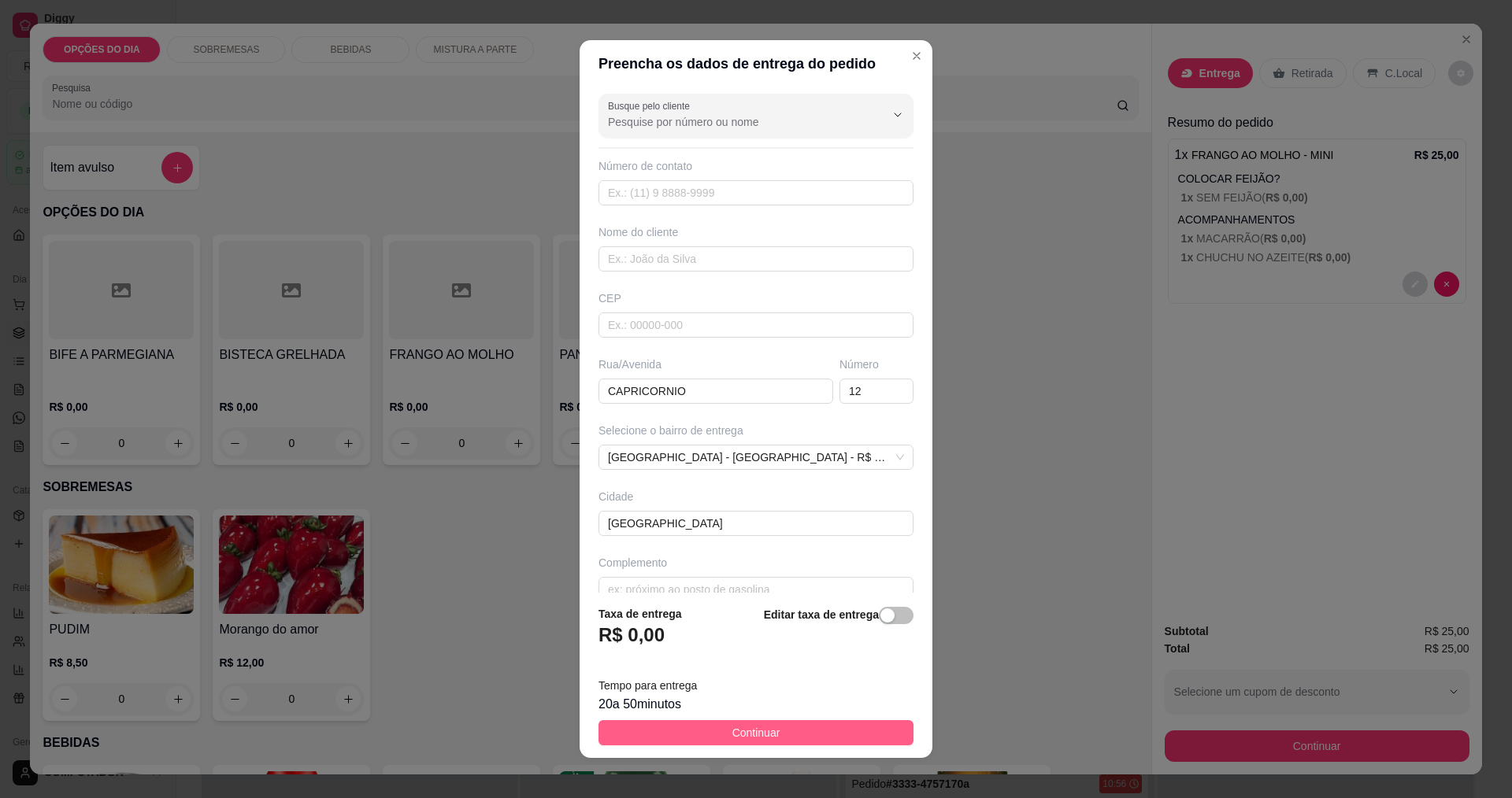
click at [761, 726] on span "Continuar" at bounding box center [756, 732] width 48 height 17
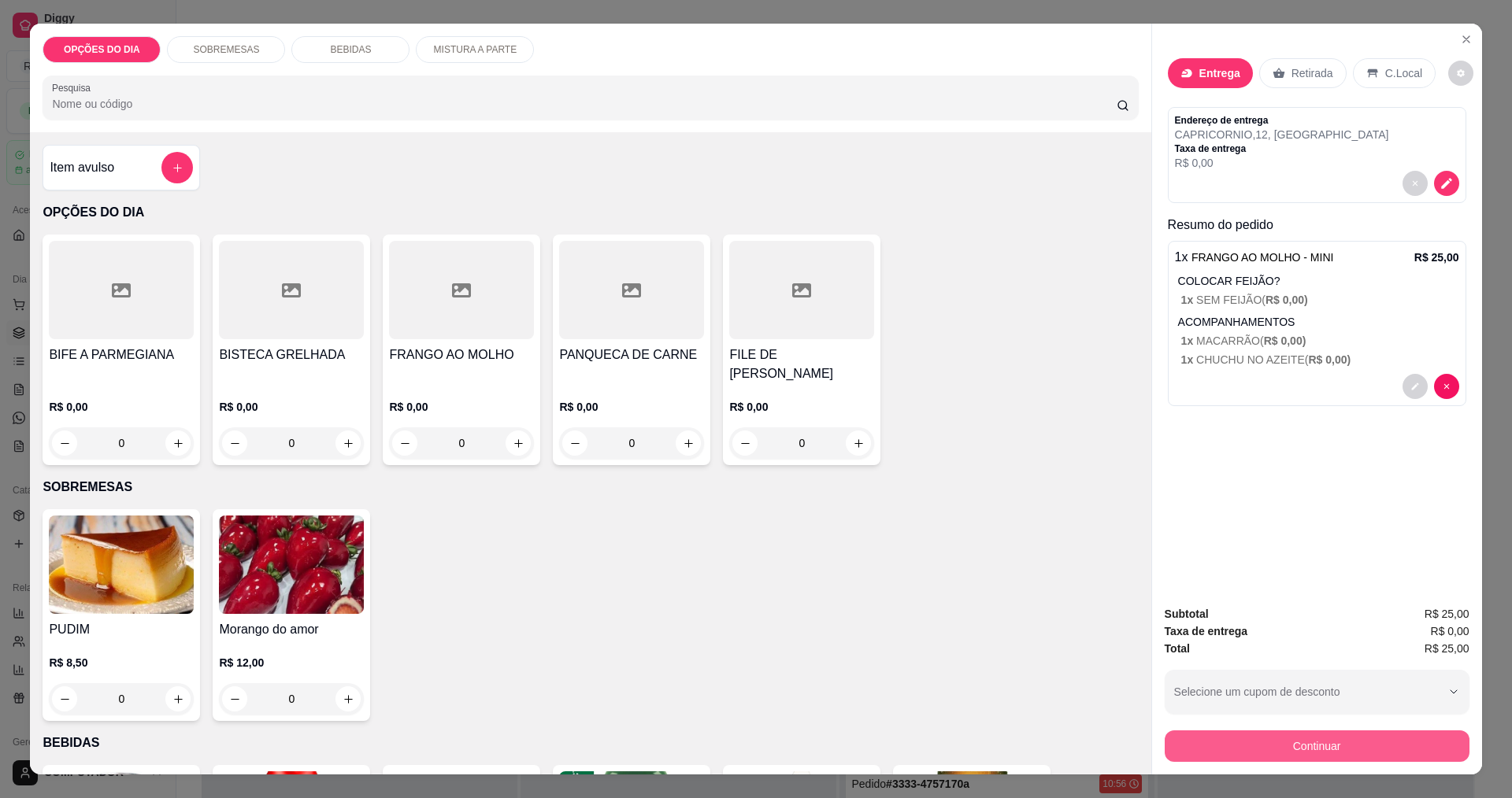
click at [1268, 758] on button "Continuar" at bounding box center [1317, 746] width 305 height 32
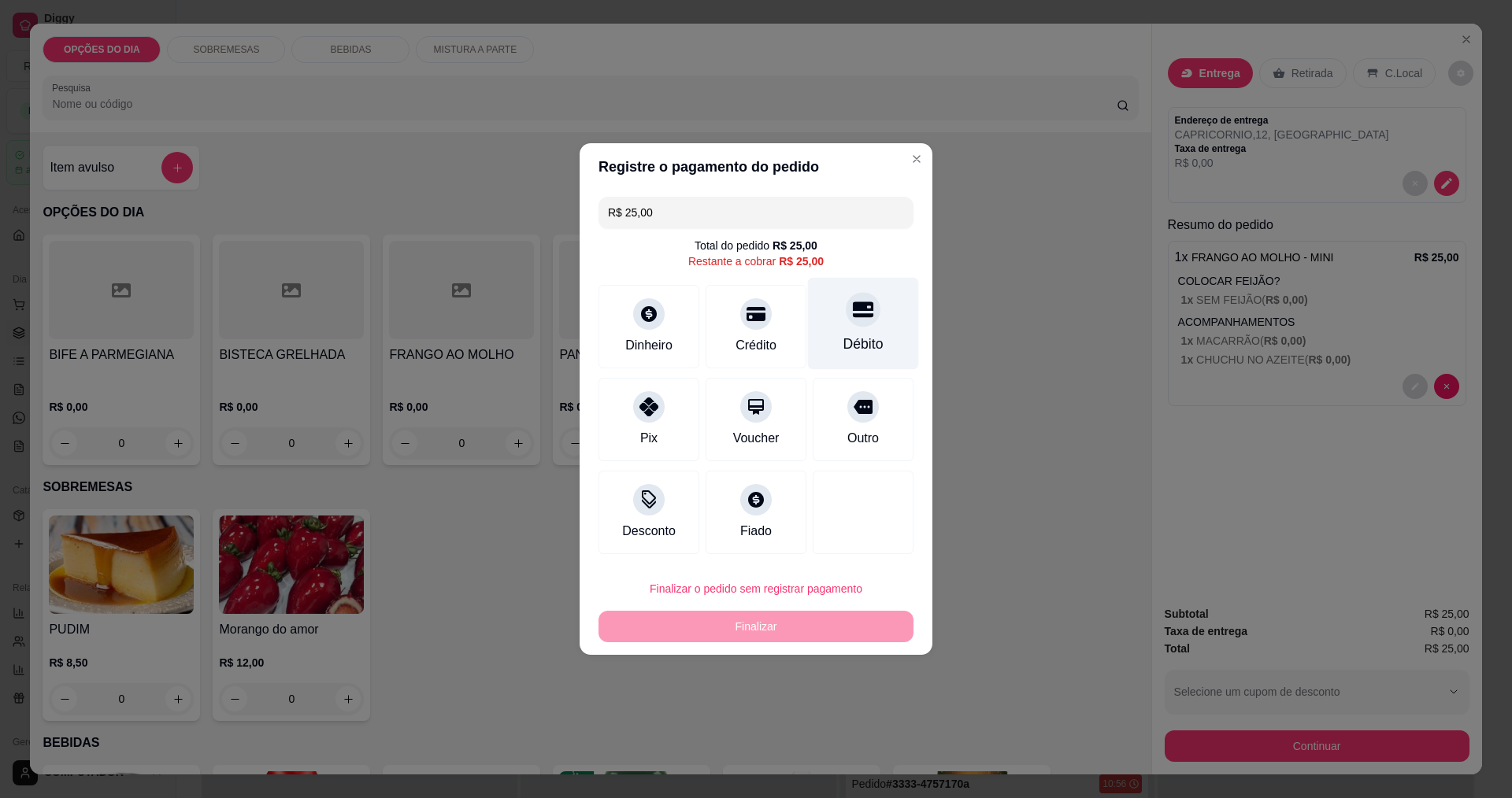
click at [822, 341] on div "Débito" at bounding box center [863, 324] width 111 height 92
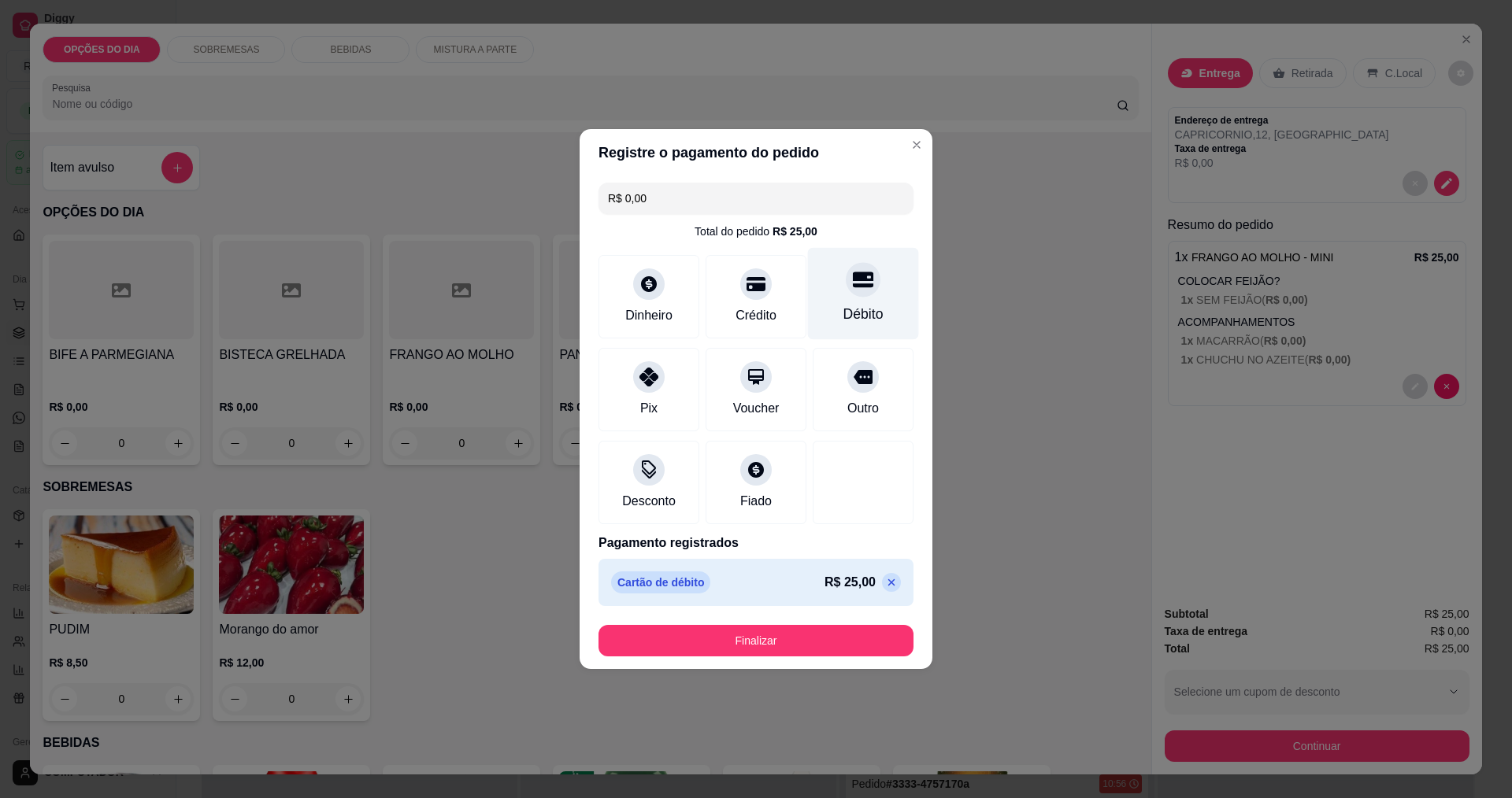
click at [834, 295] on div "Débito" at bounding box center [863, 294] width 111 height 92
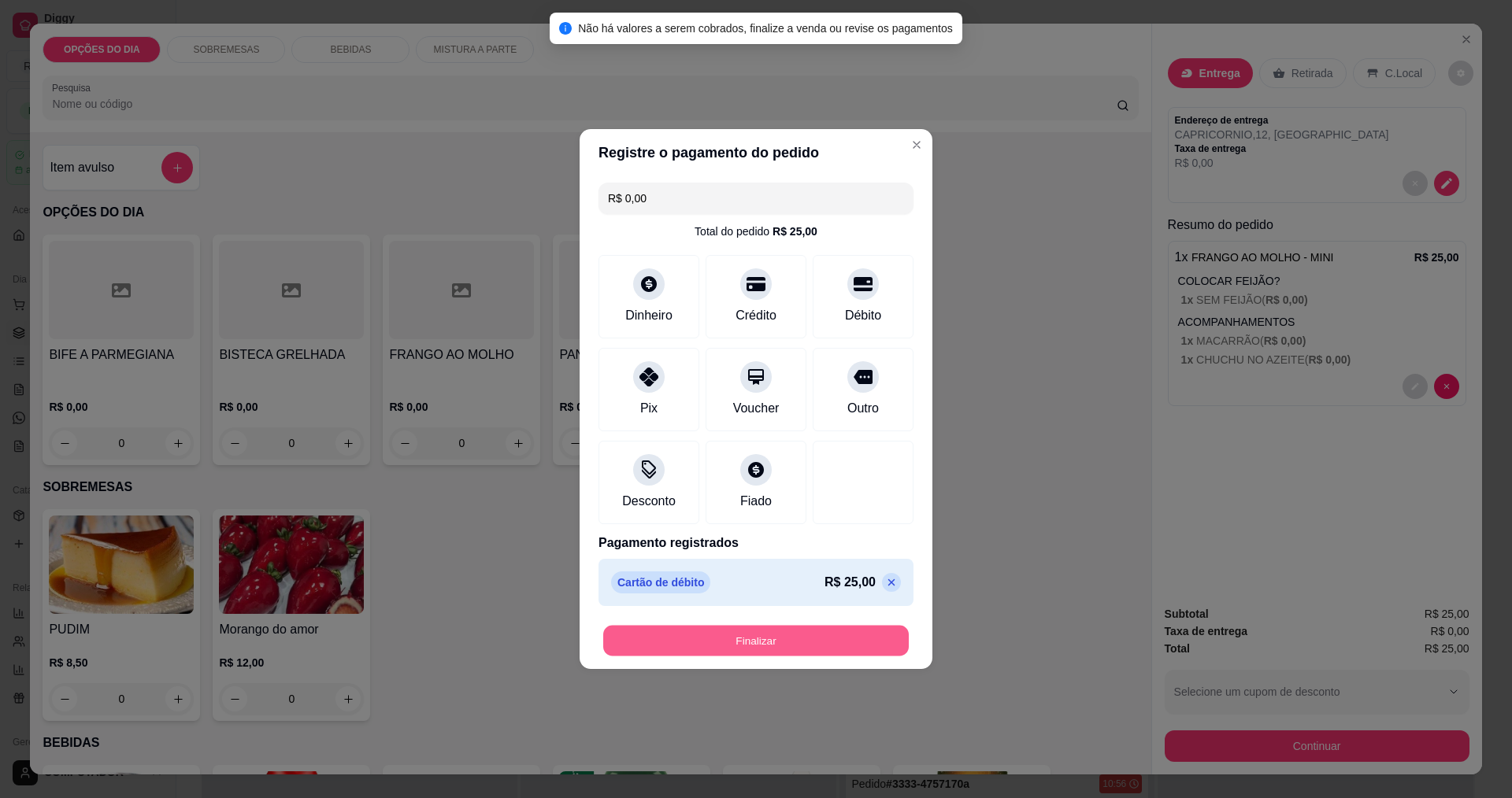
click at [758, 652] on button "Finalizar" at bounding box center [756, 641] width 306 height 31
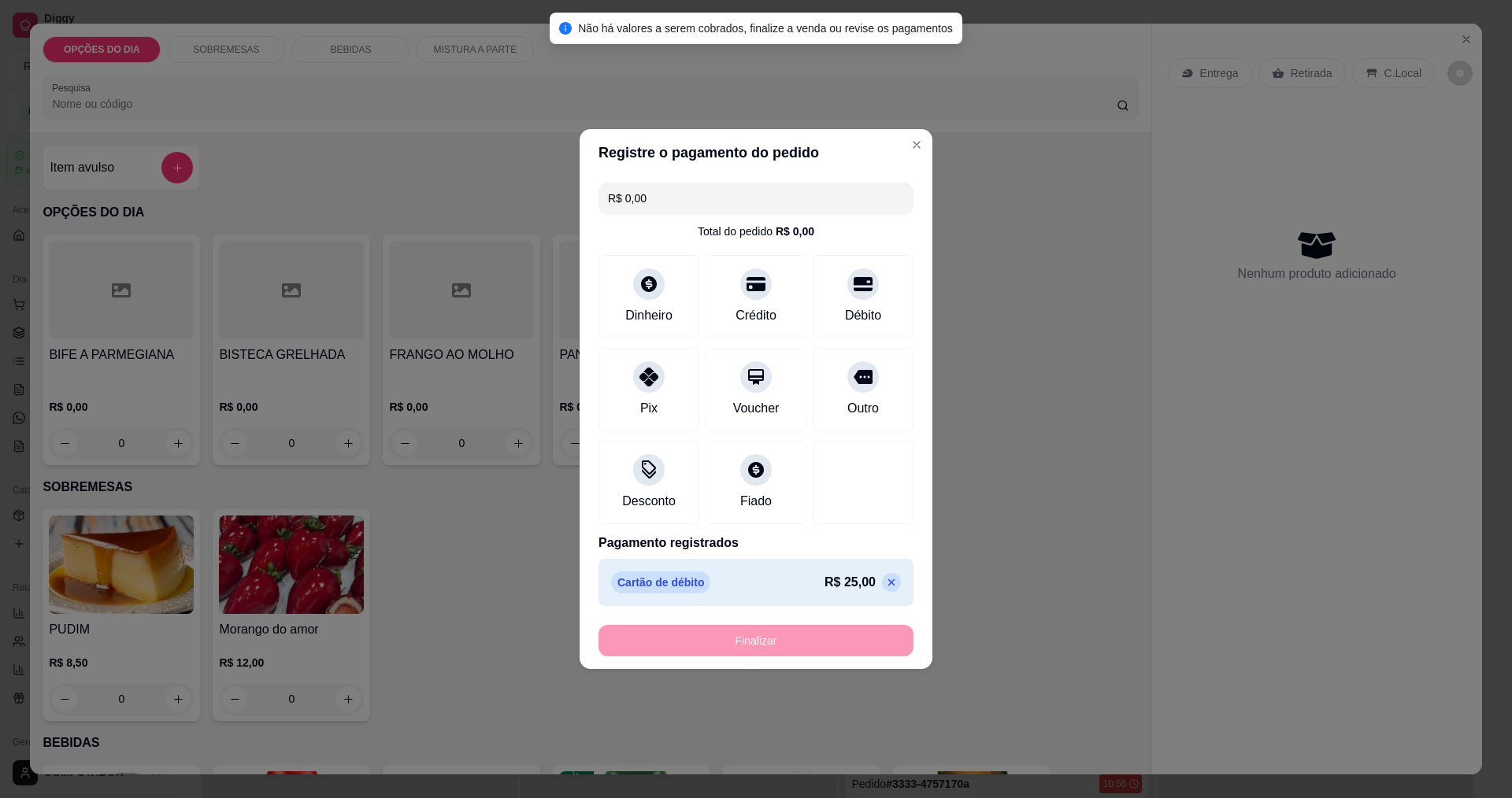
type input "-R$ 25,00"
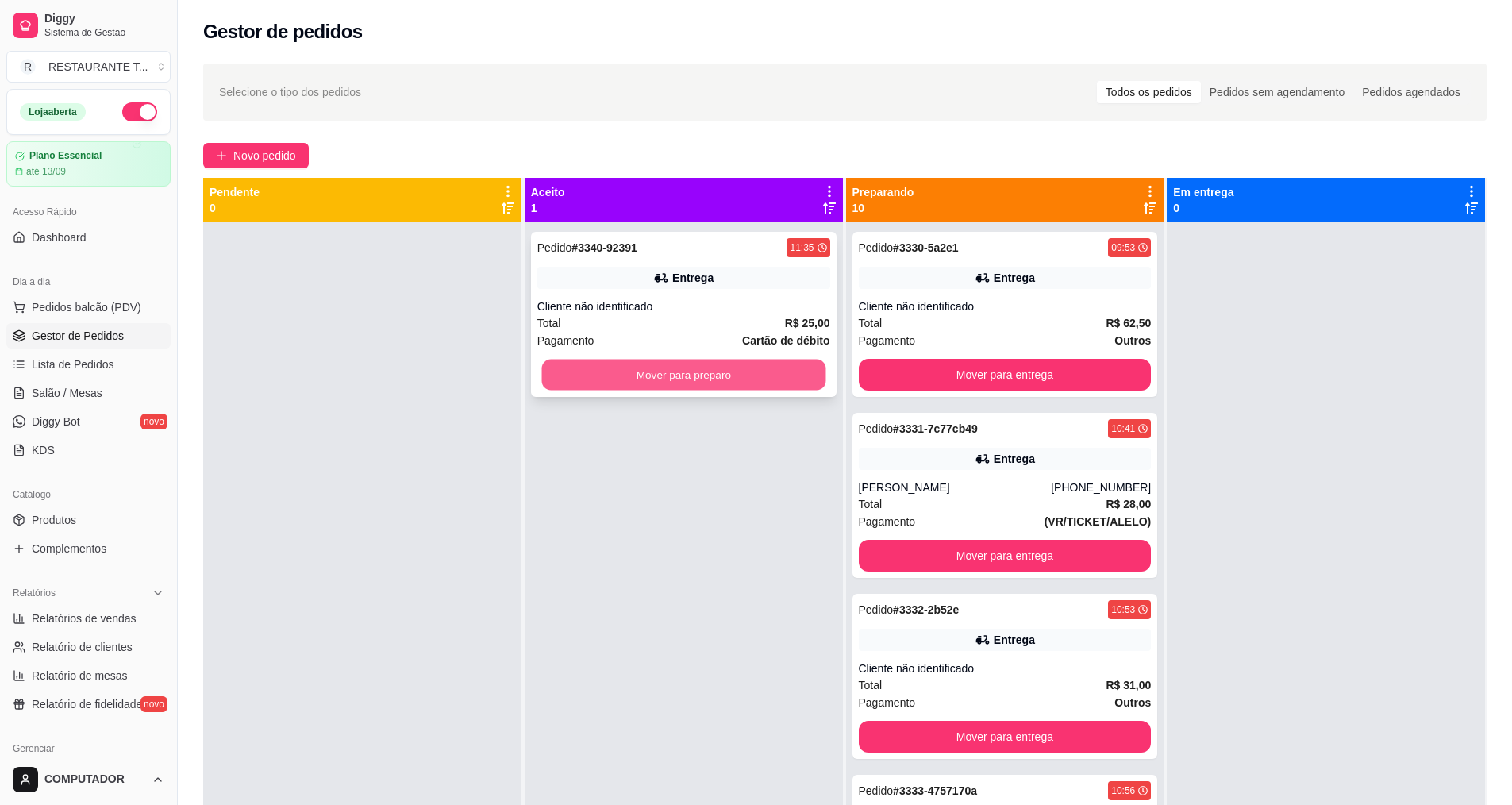
click at [786, 385] on button "Mover para preparo" at bounding box center [683, 375] width 284 height 31
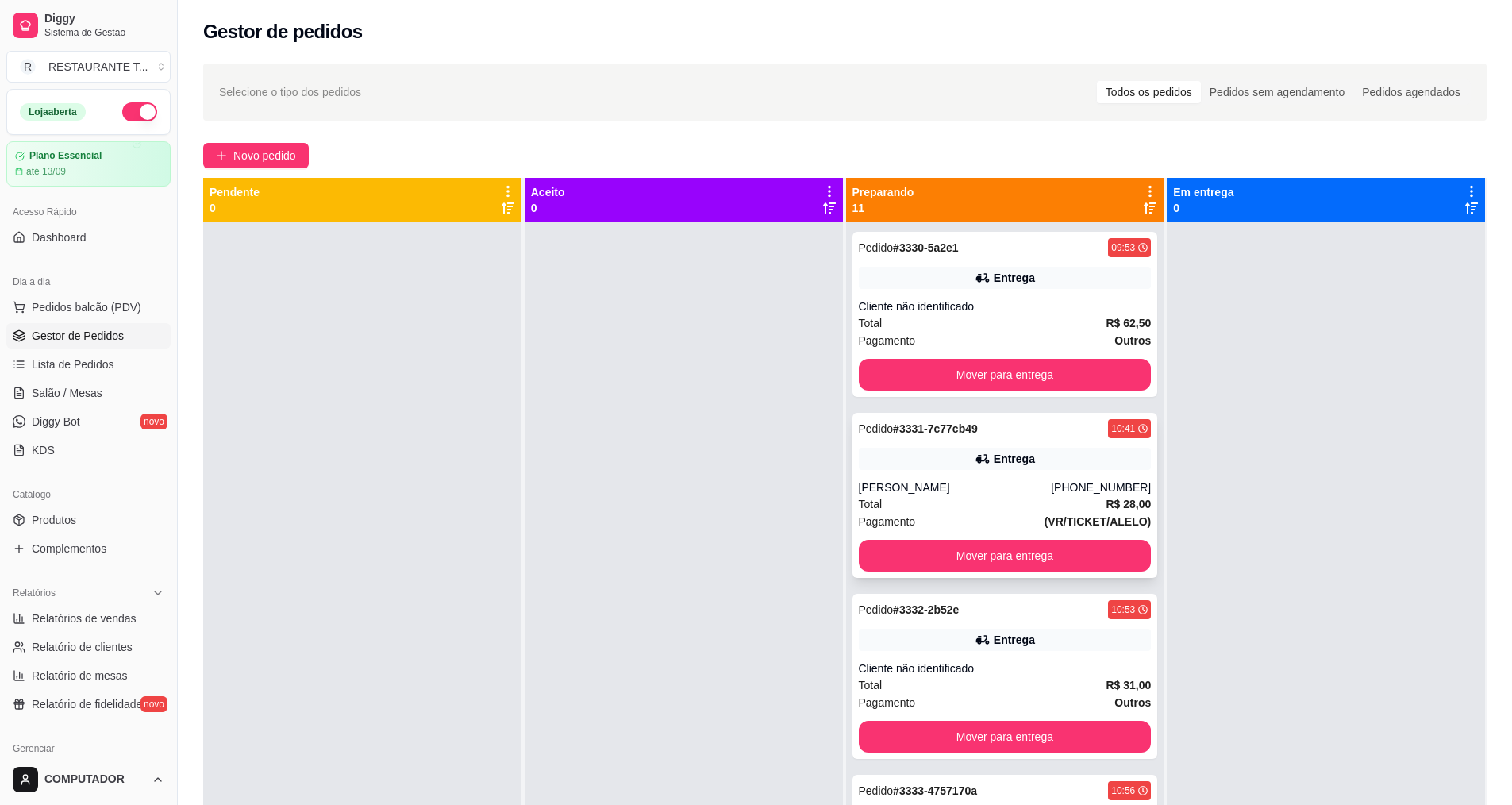
drag, startPoint x: 786, startPoint y: 385, endPoint x: 950, endPoint y: 415, distance: 166.7
click at [951, 415] on div "Pendente 0 Aceito 0 Preparando 11 Pedido # 3330-5a2e1 09:53 Entrega Cliente não…" at bounding box center [844, 580] width 1283 height 805
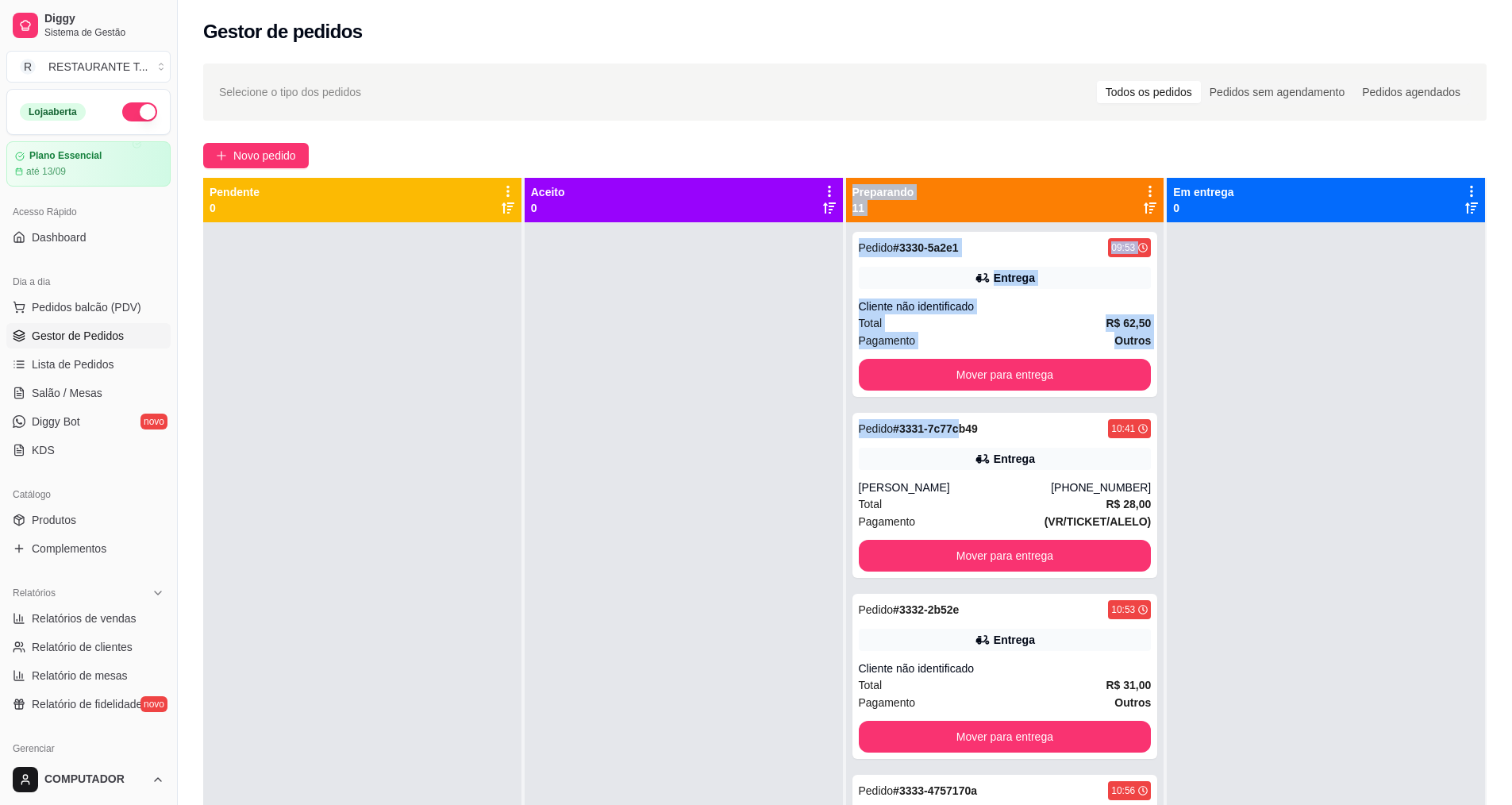
click at [570, 492] on div at bounding box center [683, 625] width 318 height 805
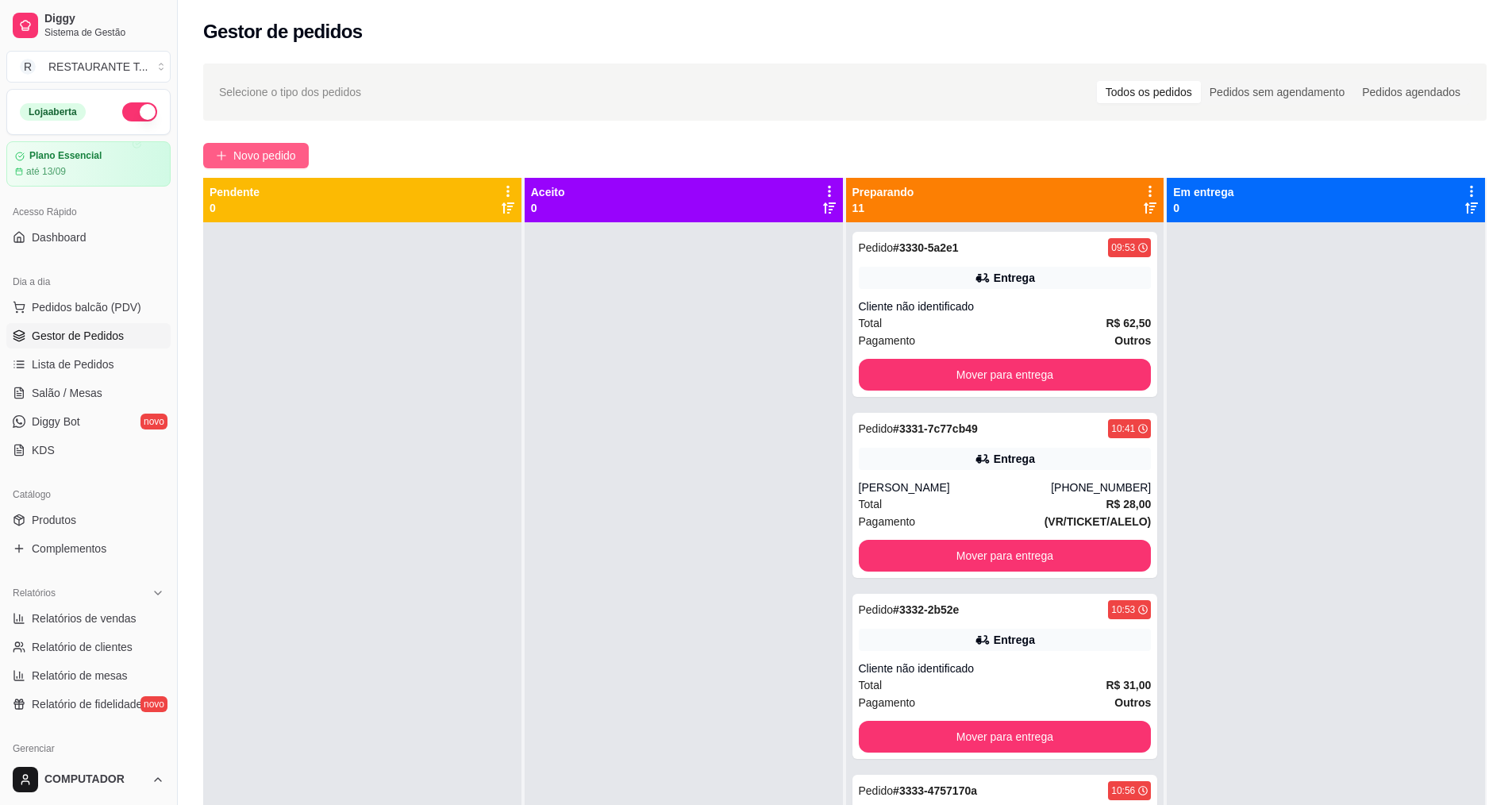
click at [269, 160] on span "Novo pedido" at bounding box center [265, 155] width 63 height 17
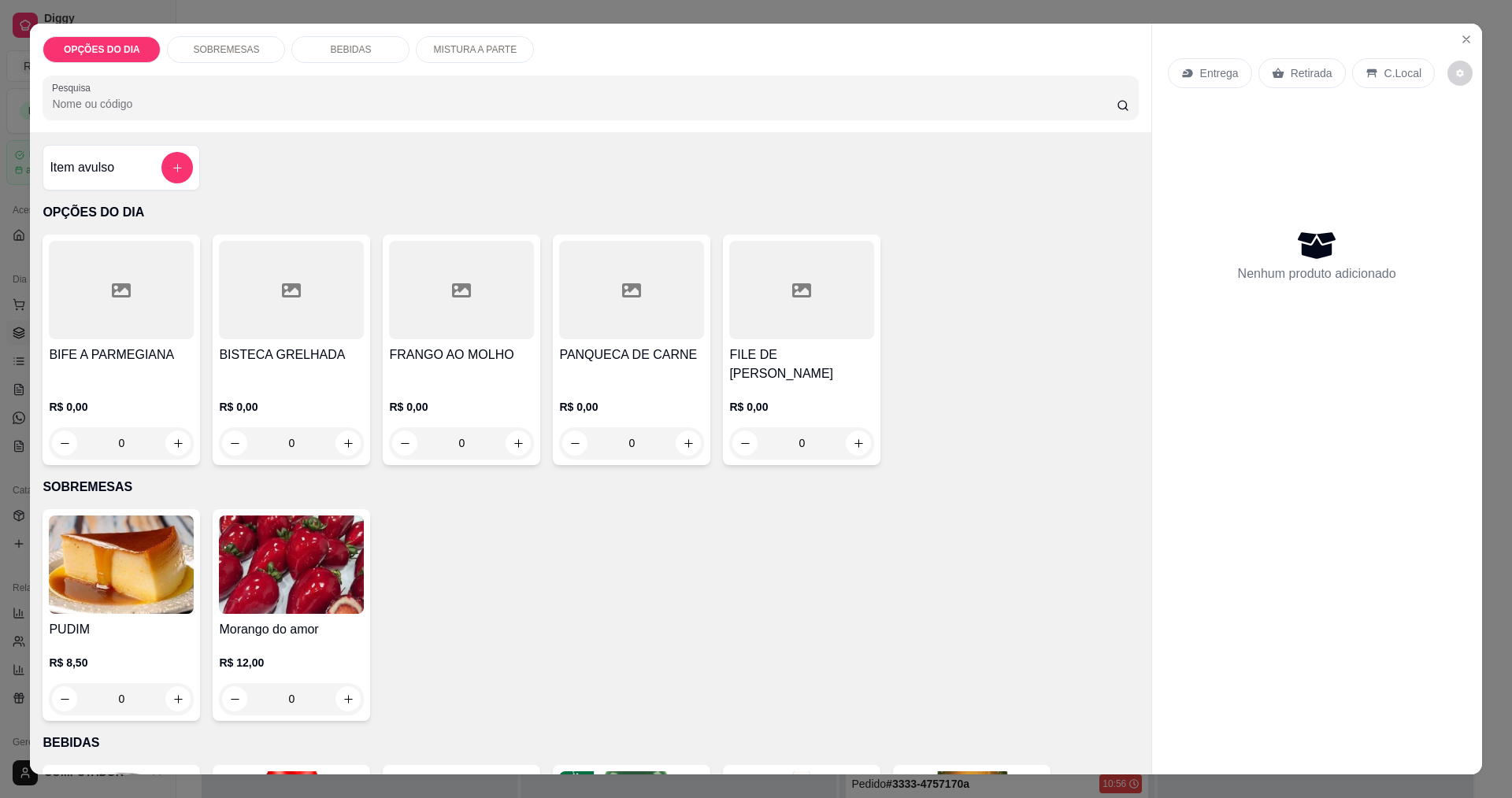
click at [514, 451] on div "0" at bounding box center [461, 443] width 145 height 32
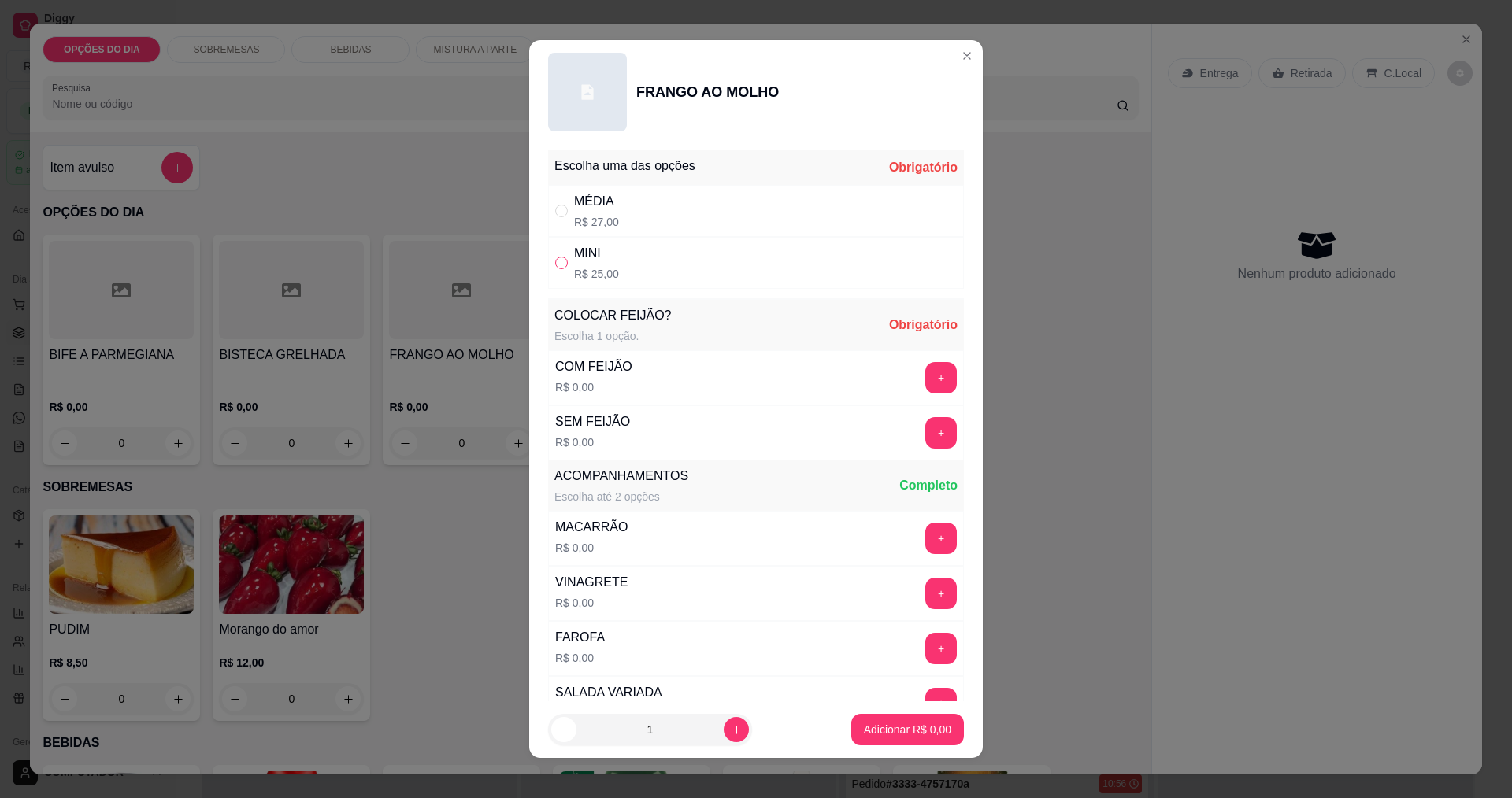
click at [555, 264] on input "" at bounding box center [561, 263] width 13 height 13
radio input "true"
click at [926, 388] on button "+" at bounding box center [942, 378] width 31 height 31
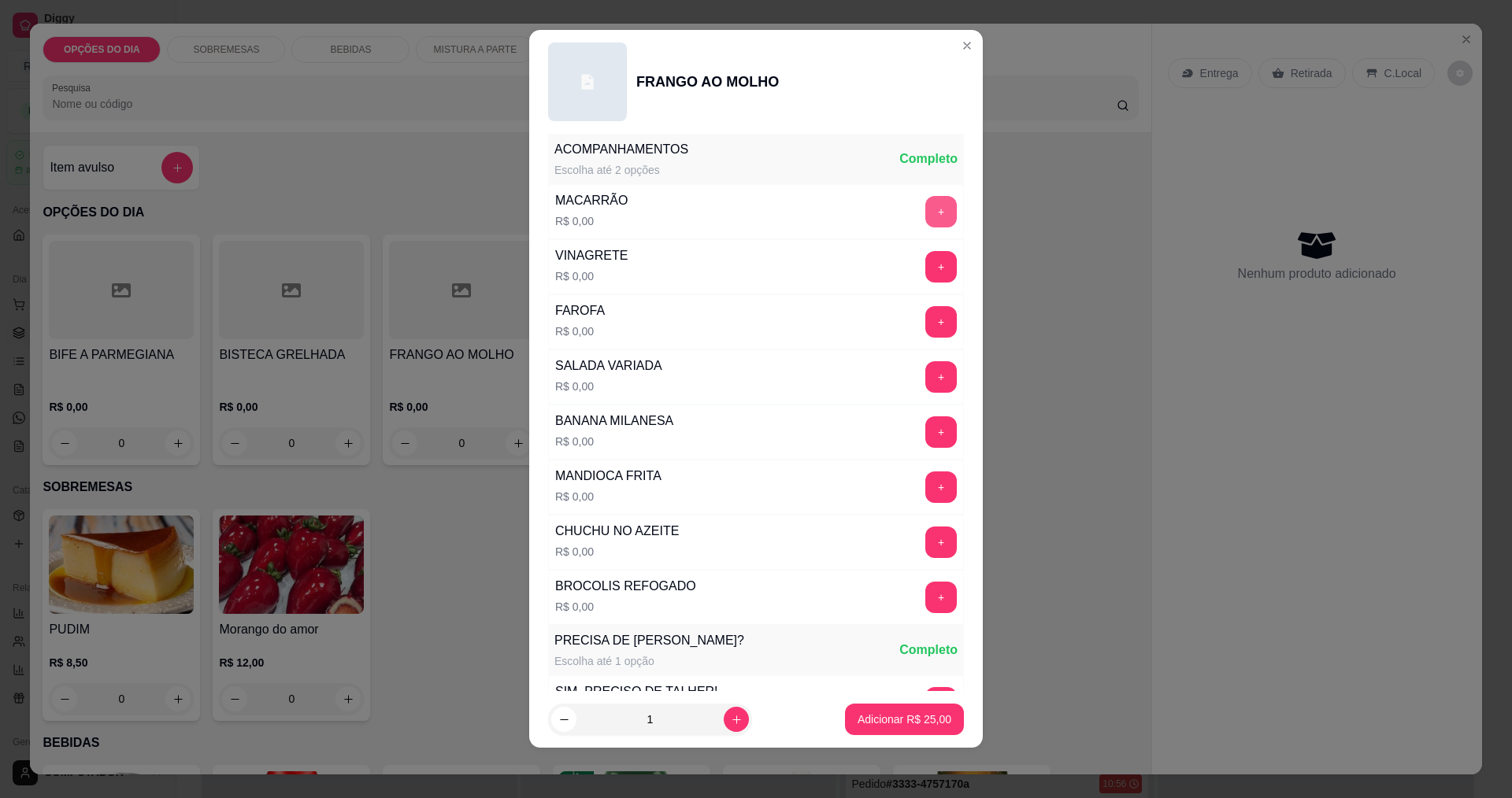
click at [925, 213] on button "+" at bounding box center [941, 212] width 32 height 32
click at [925, 495] on button "+" at bounding box center [941, 487] width 32 height 32
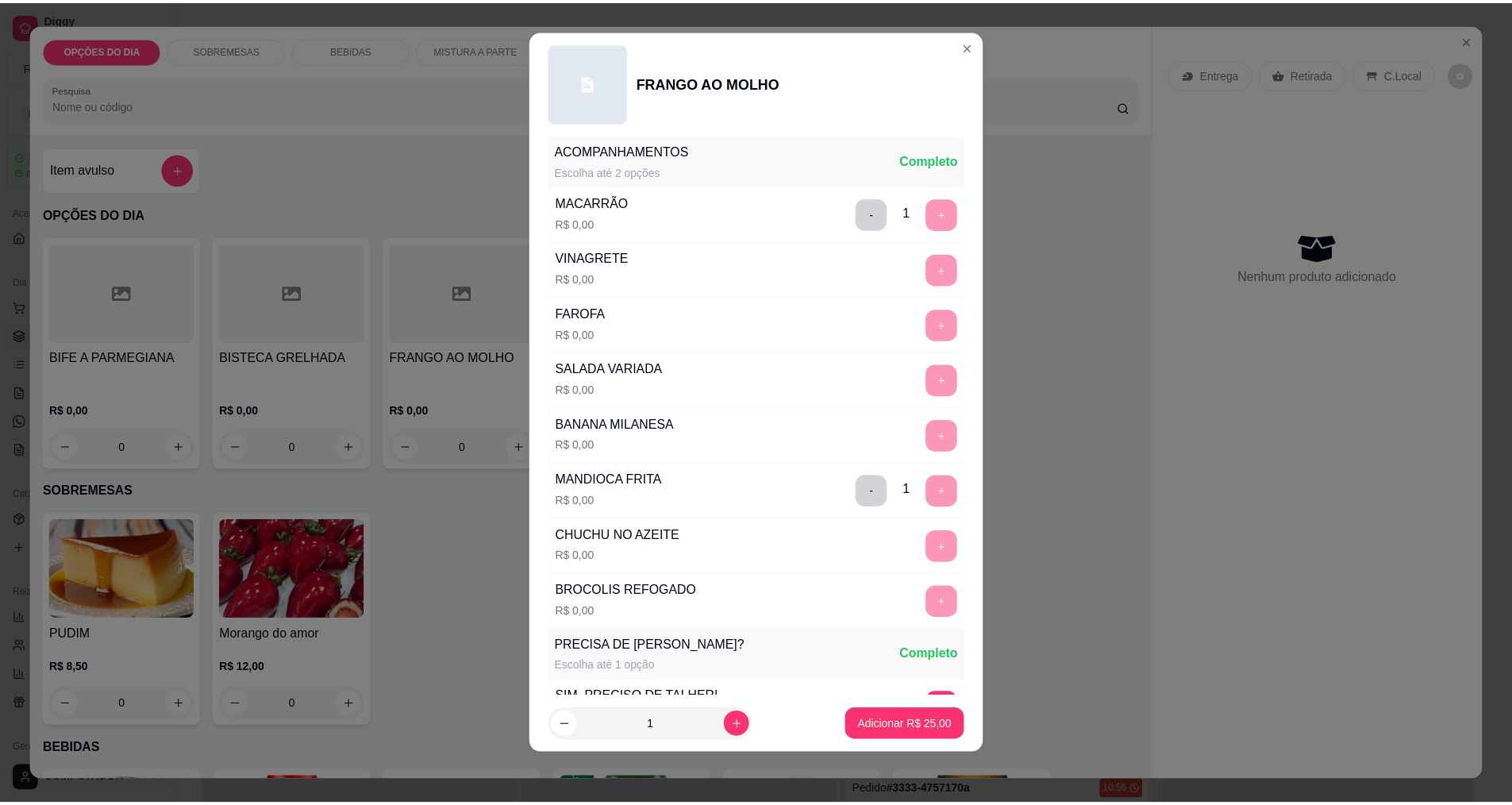
scroll to position [639, 0]
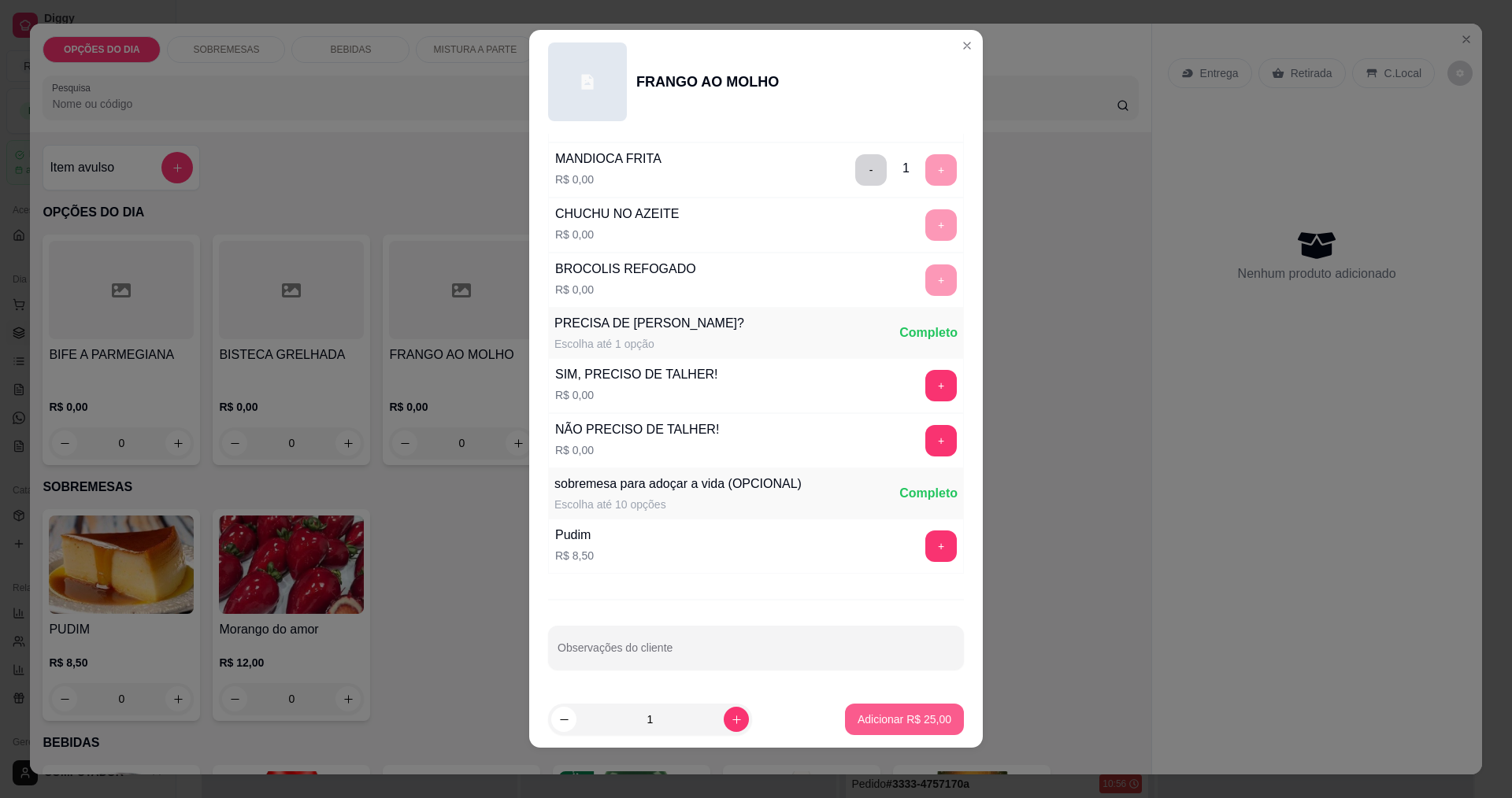
click at [892, 727] on button "Adicionar R$ 25,00" at bounding box center [904, 720] width 119 height 32
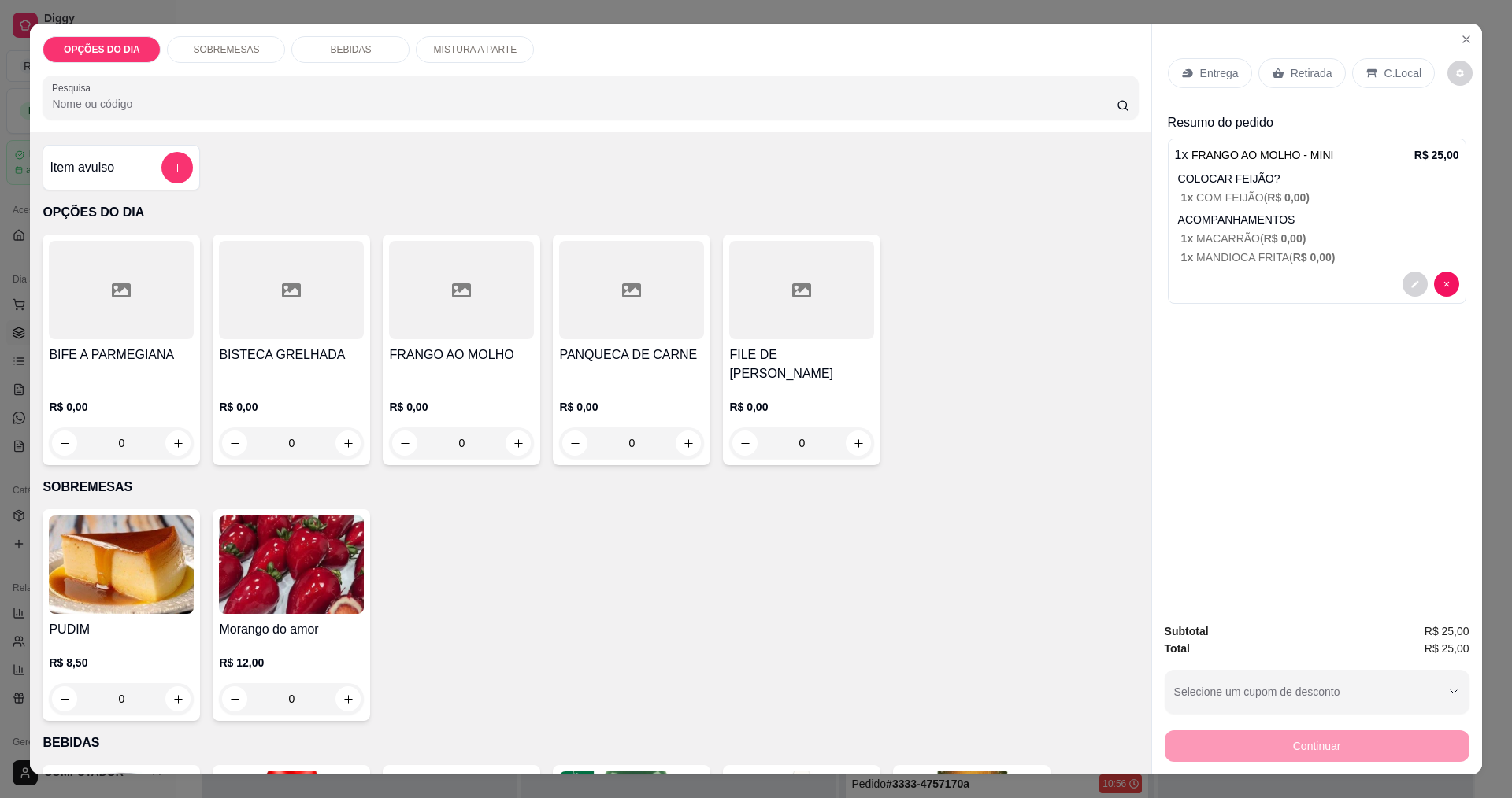
click at [1220, 78] on p "Entrega" at bounding box center [1219, 73] width 38 height 16
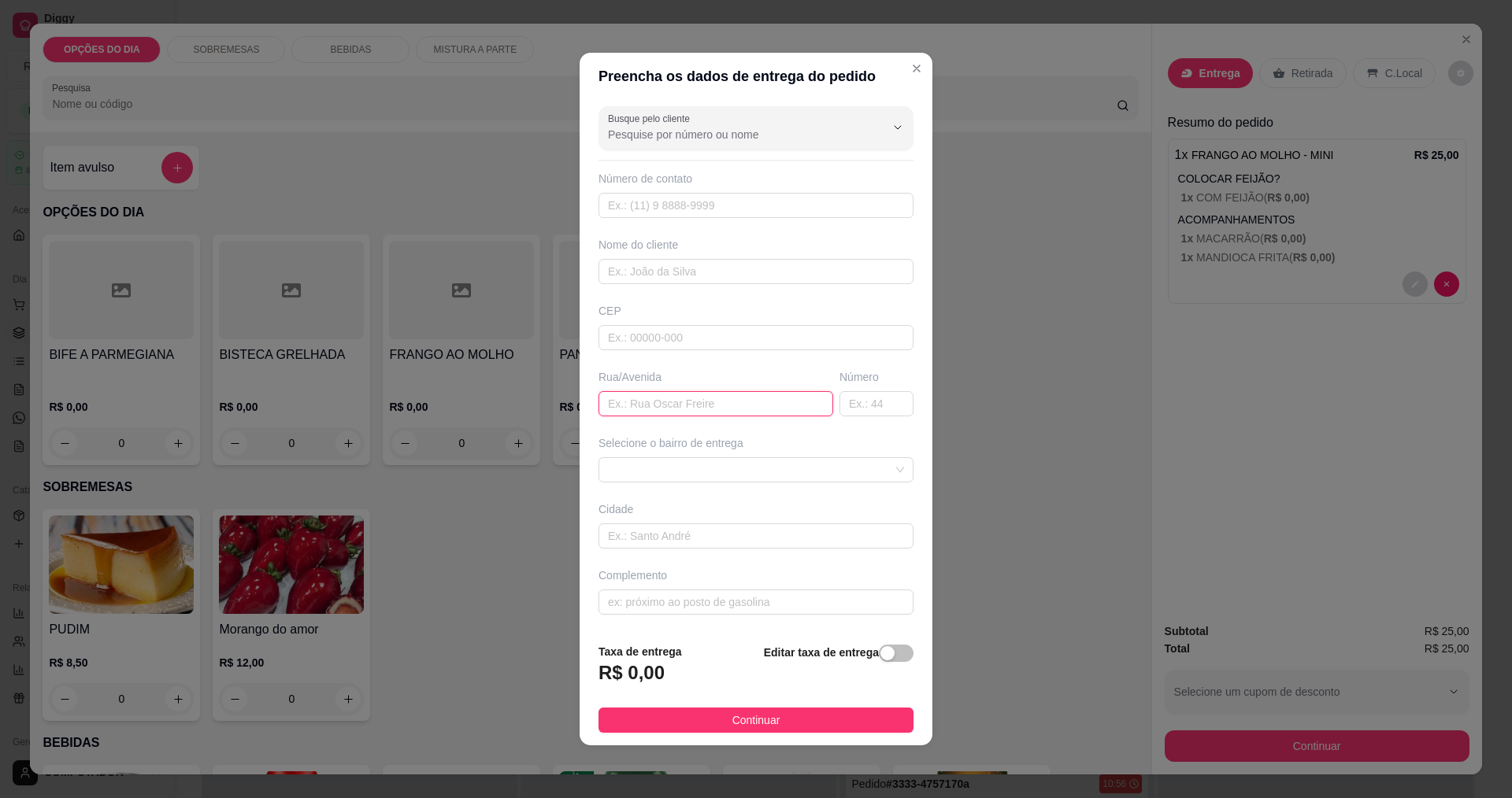
click at [687, 400] on input "text" at bounding box center [715, 404] width 235 height 26
type input "[PERSON_NAME]"
click at [704, 472] on span at bounding box center [756, 470] width 296 height 24
type input "1626"
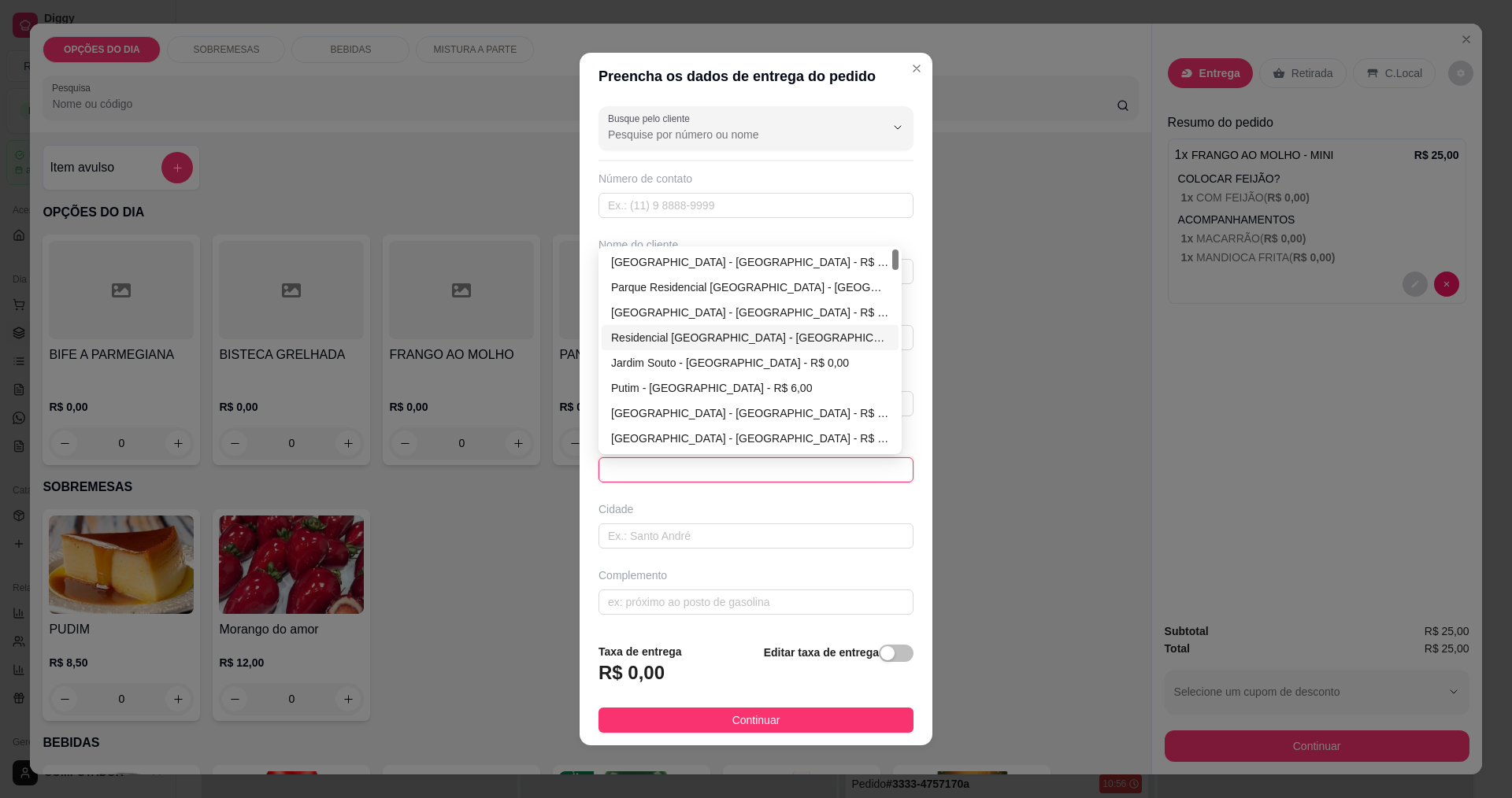
click at [657, 335] on div "Residencial [GEOGRAPHIC_DATA] - [GEOGRAPHIC_DATA] - R$ 0,00" at bounding box center [750, 337] width 278 height 17
type input "[GEOGRAPHIC_DATA]"
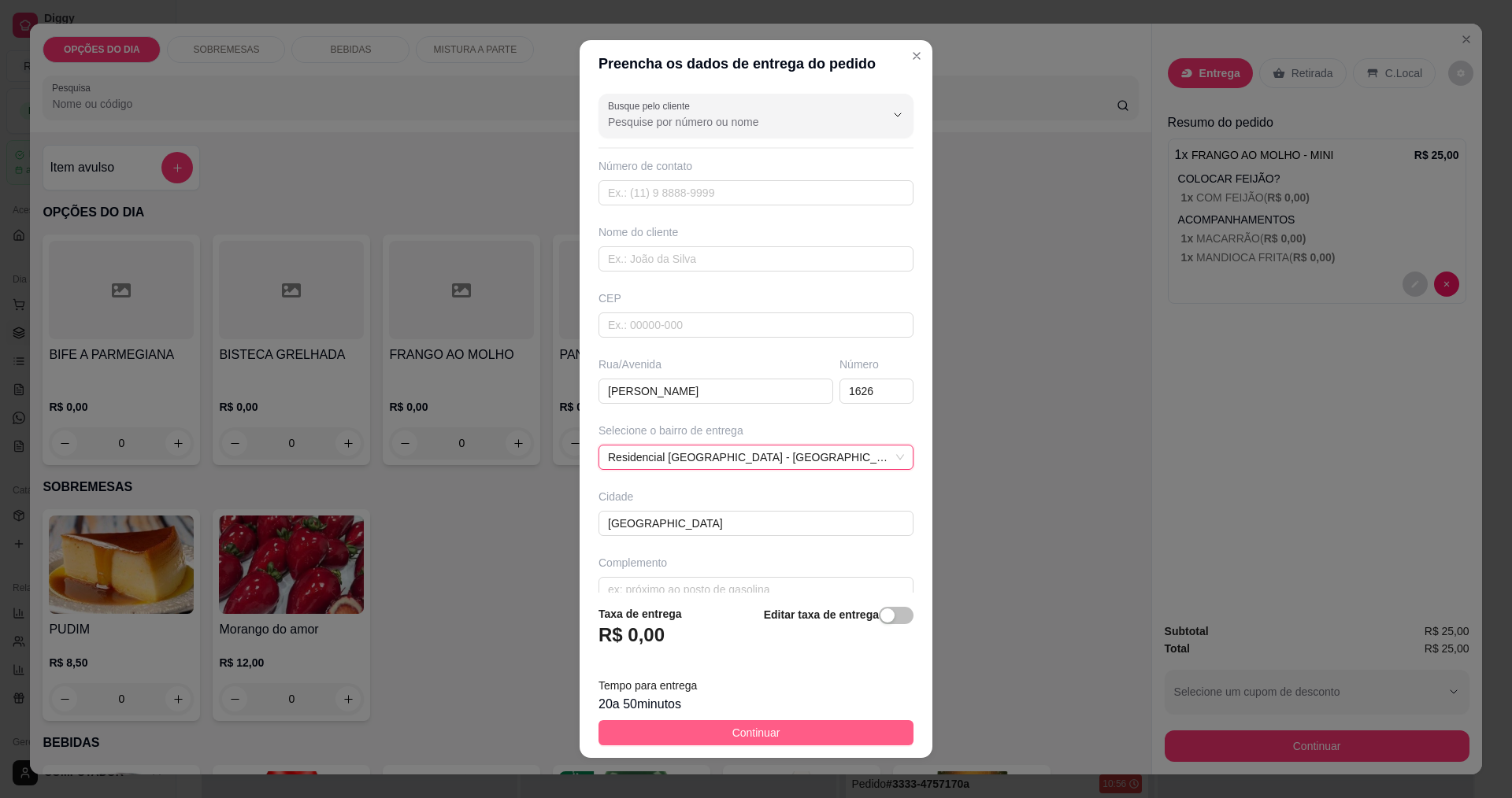
click at [749, 727] on span "Continuar" at bounding box center [756, 732] width 48 height 17
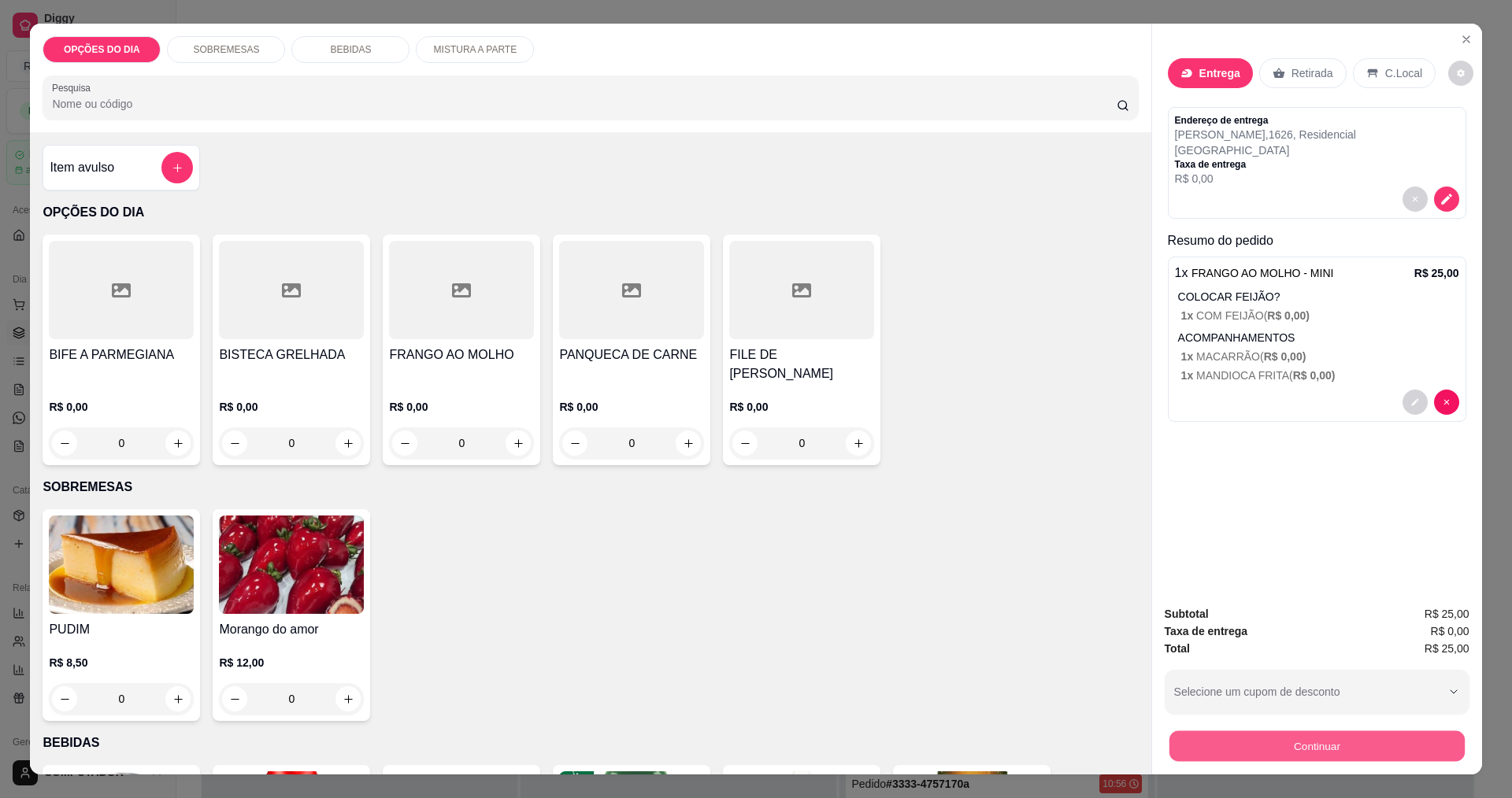
click at [1231, 754] on button "Continuar" at bounding box center [1317, 746] width 296 height 31
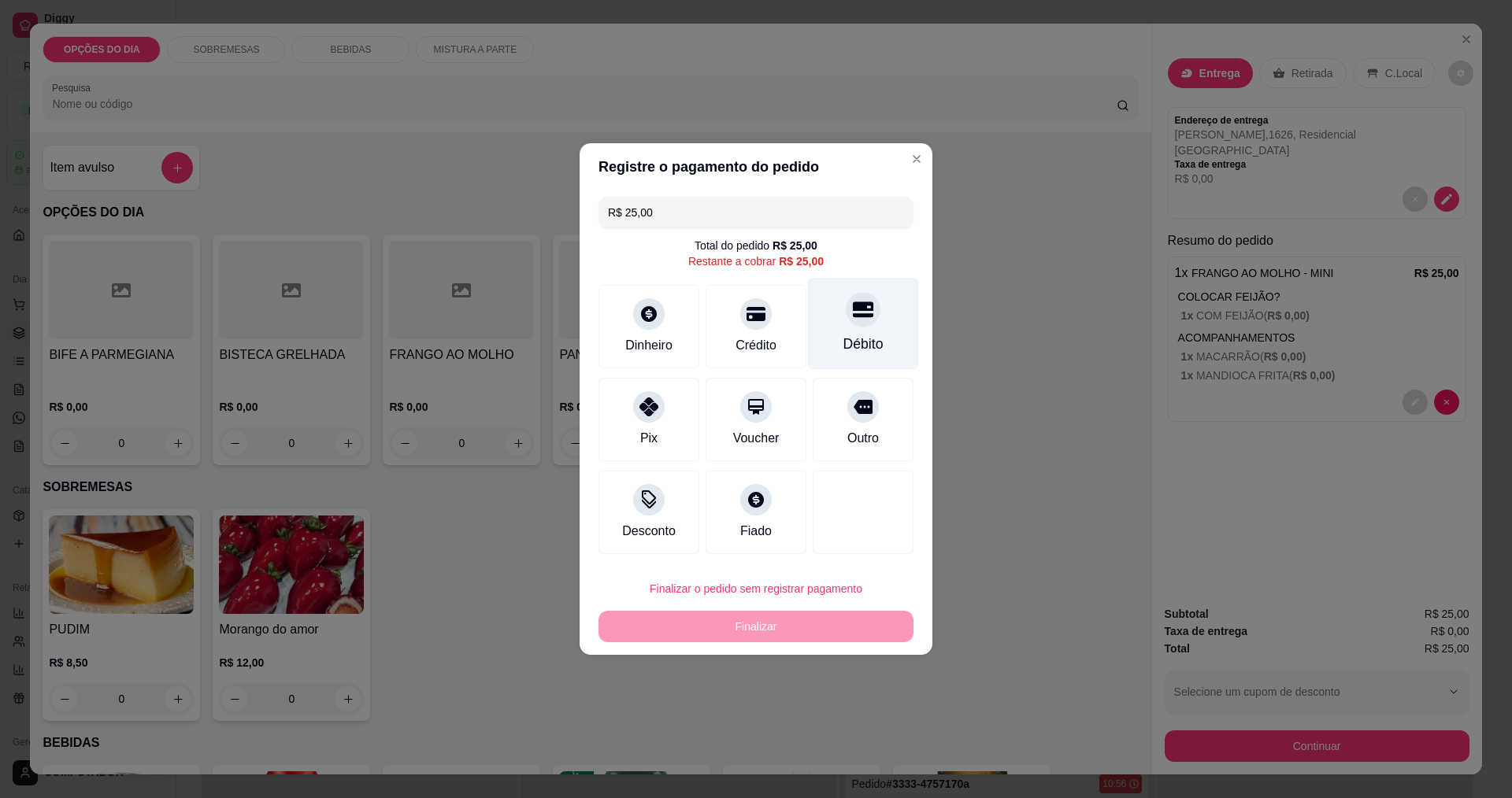
click at [864, 336] on div "Débito" at bounding box center [863, 324] width 111 height 92
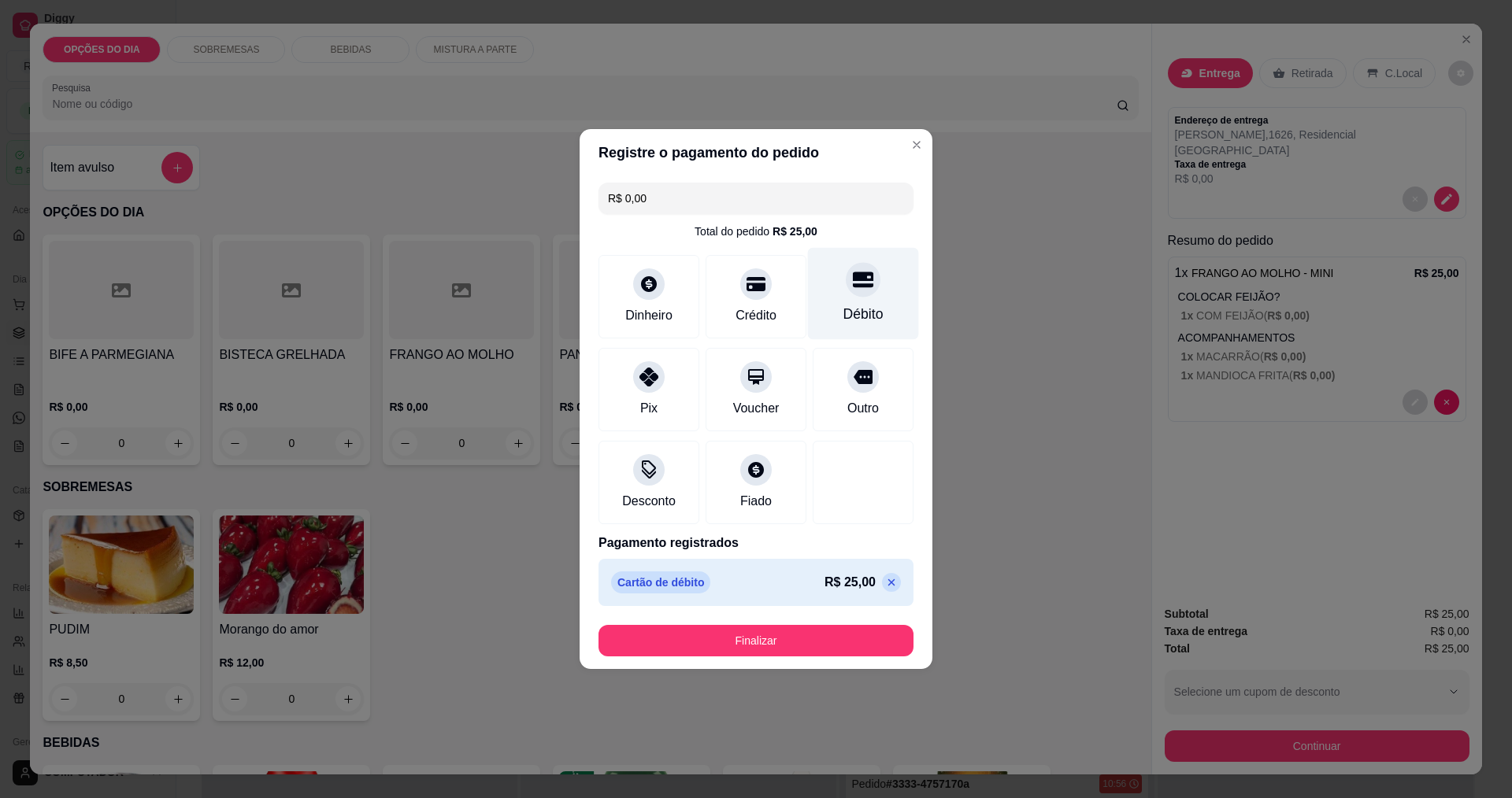
type input "R$ 0,00"
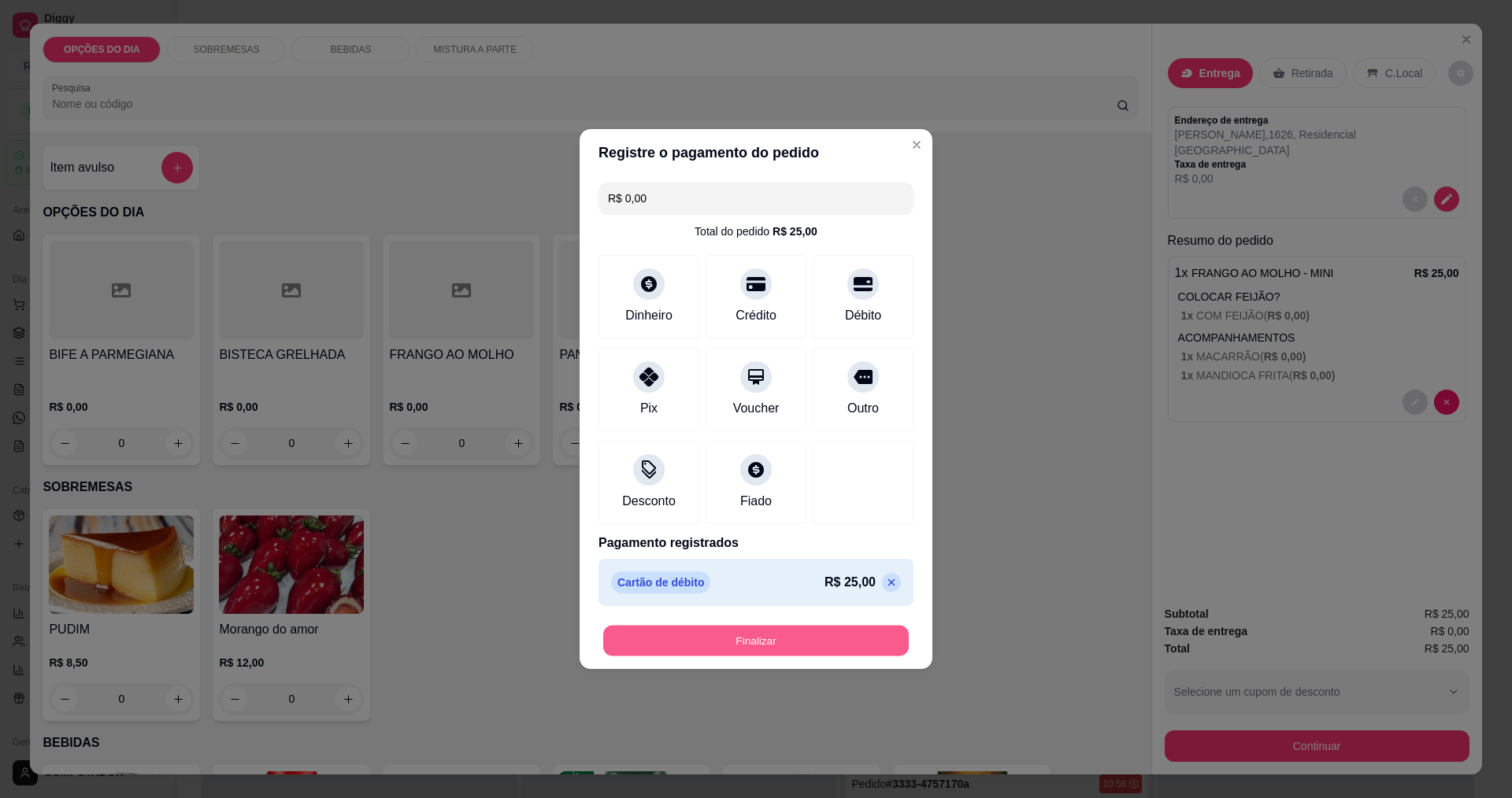
click at [792, 644] on button "Finalizar" at bounding box center [756, 641] width 306 height 31
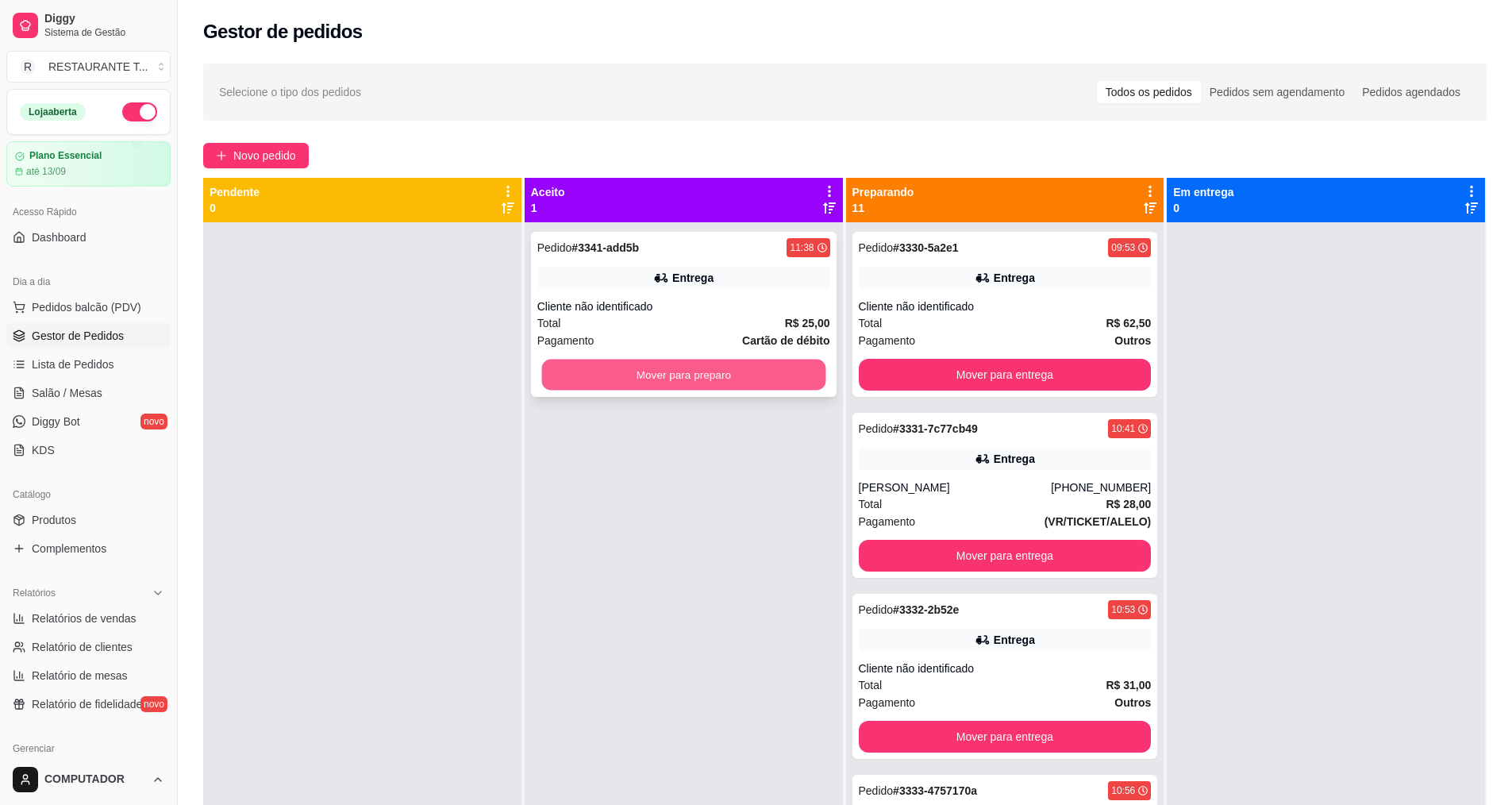
click at [689, 372] on button "Mover para preparo" at bounding box center [683, 375] width 284 height 31
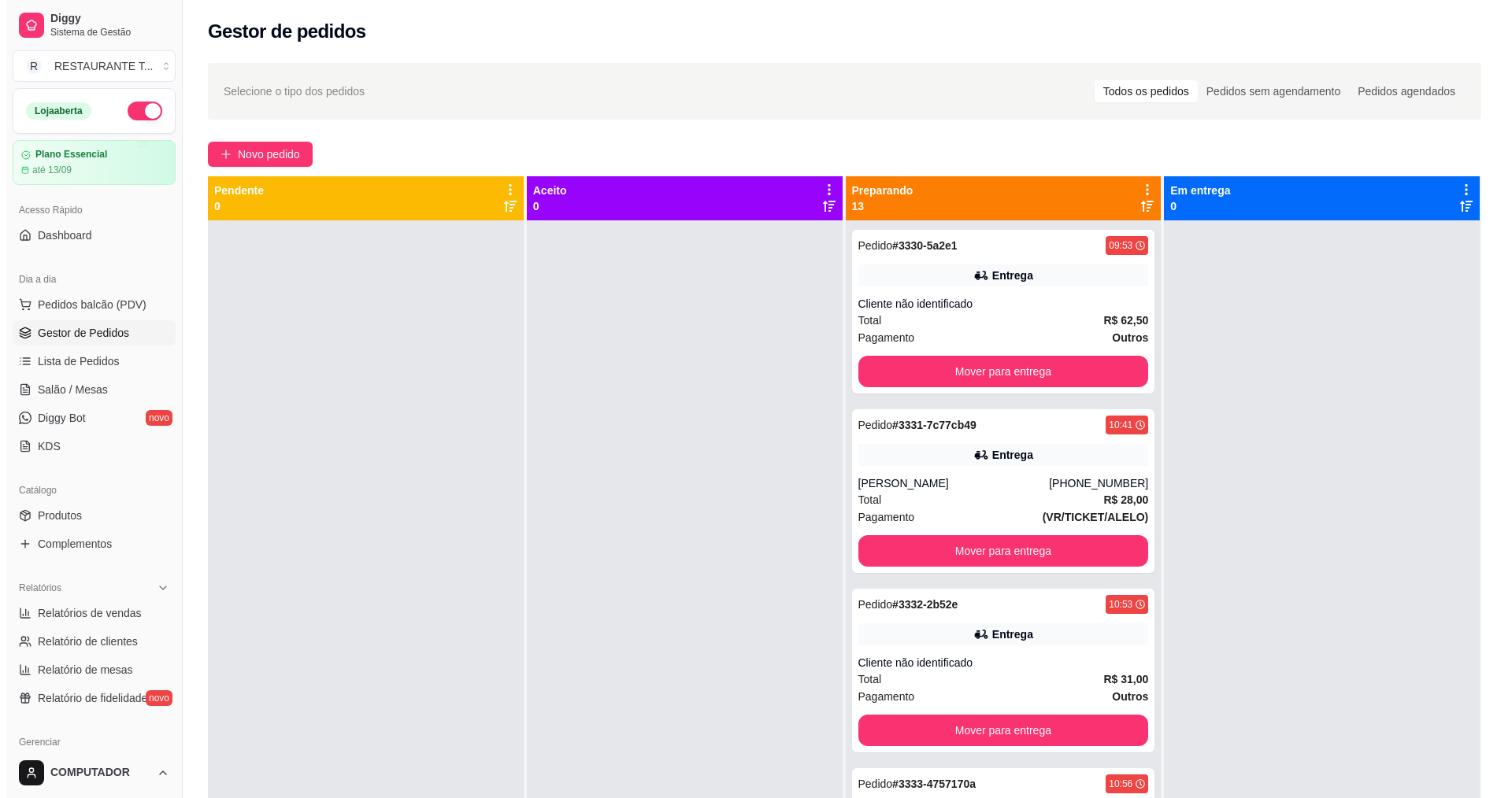
scroll to position [44, 0]
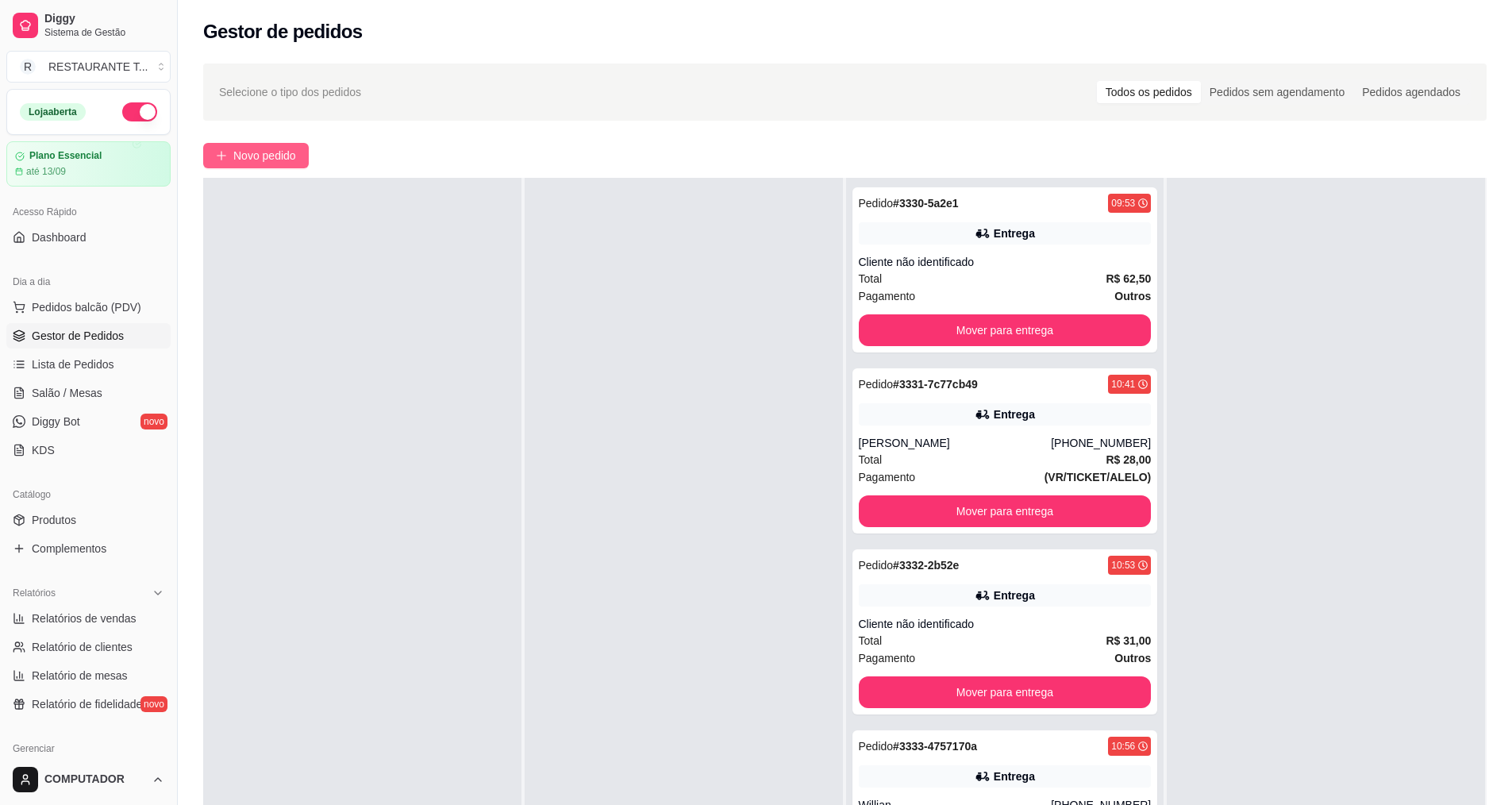
click at [263, 167] on button "Novo pedido" at bounding box center [256, 155] width 106 height 26
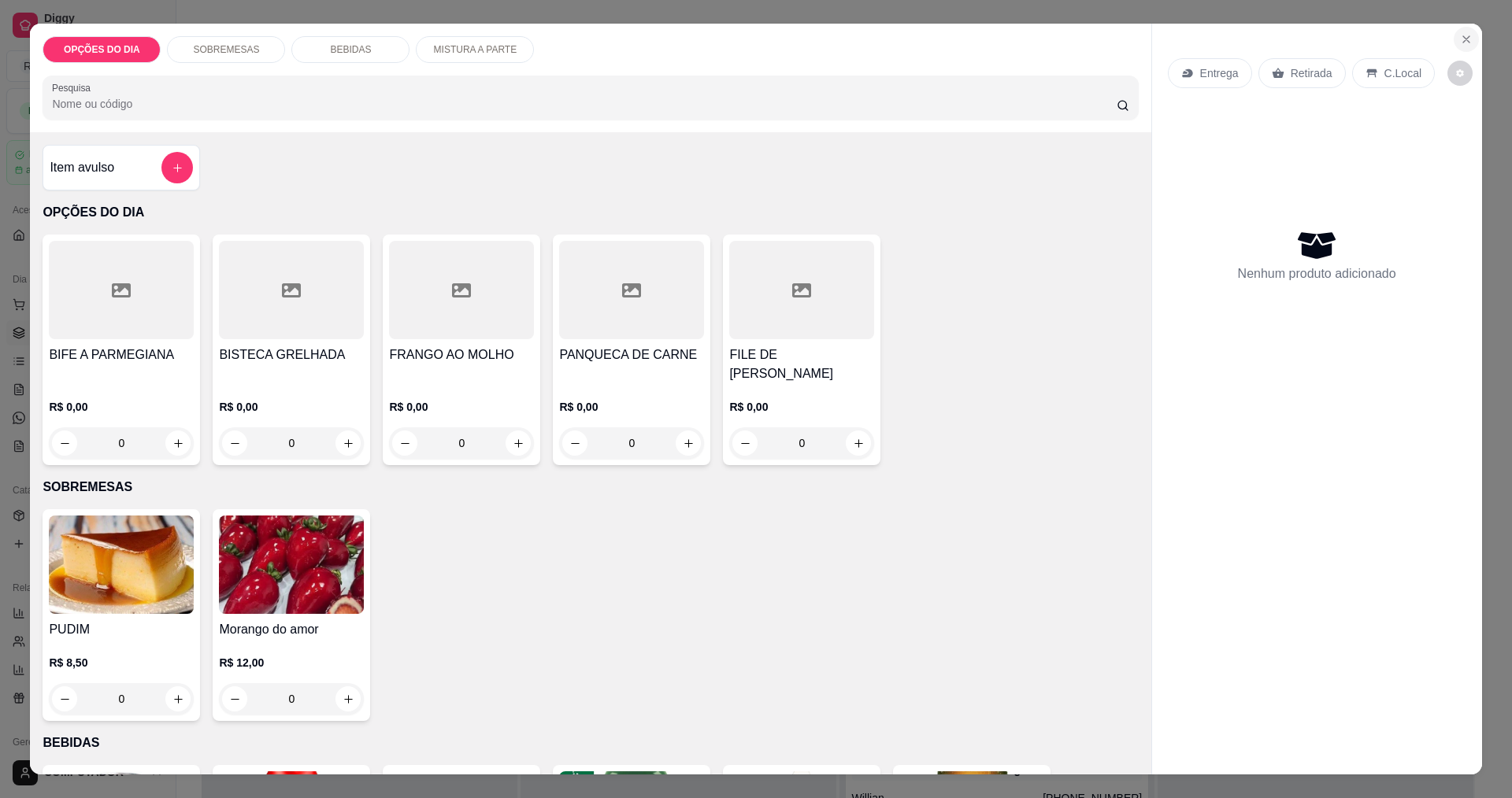
click at [1454, 41] on button "Close" at bounding box center [1466, 39] width 26 height 26
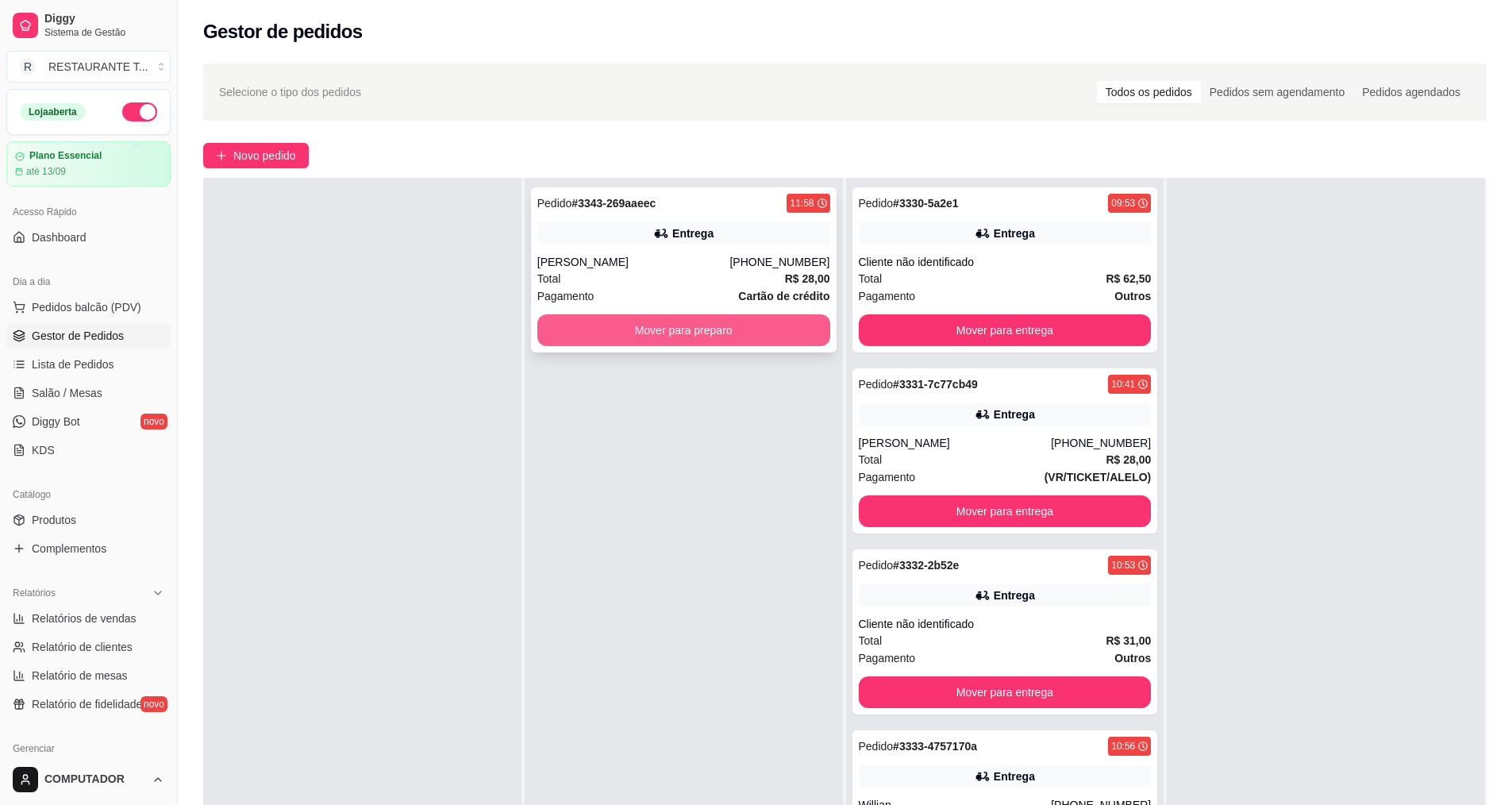
click at [652, 331] on button "Mover para preparo" at bounding box center [683, 330] width 292 height 32
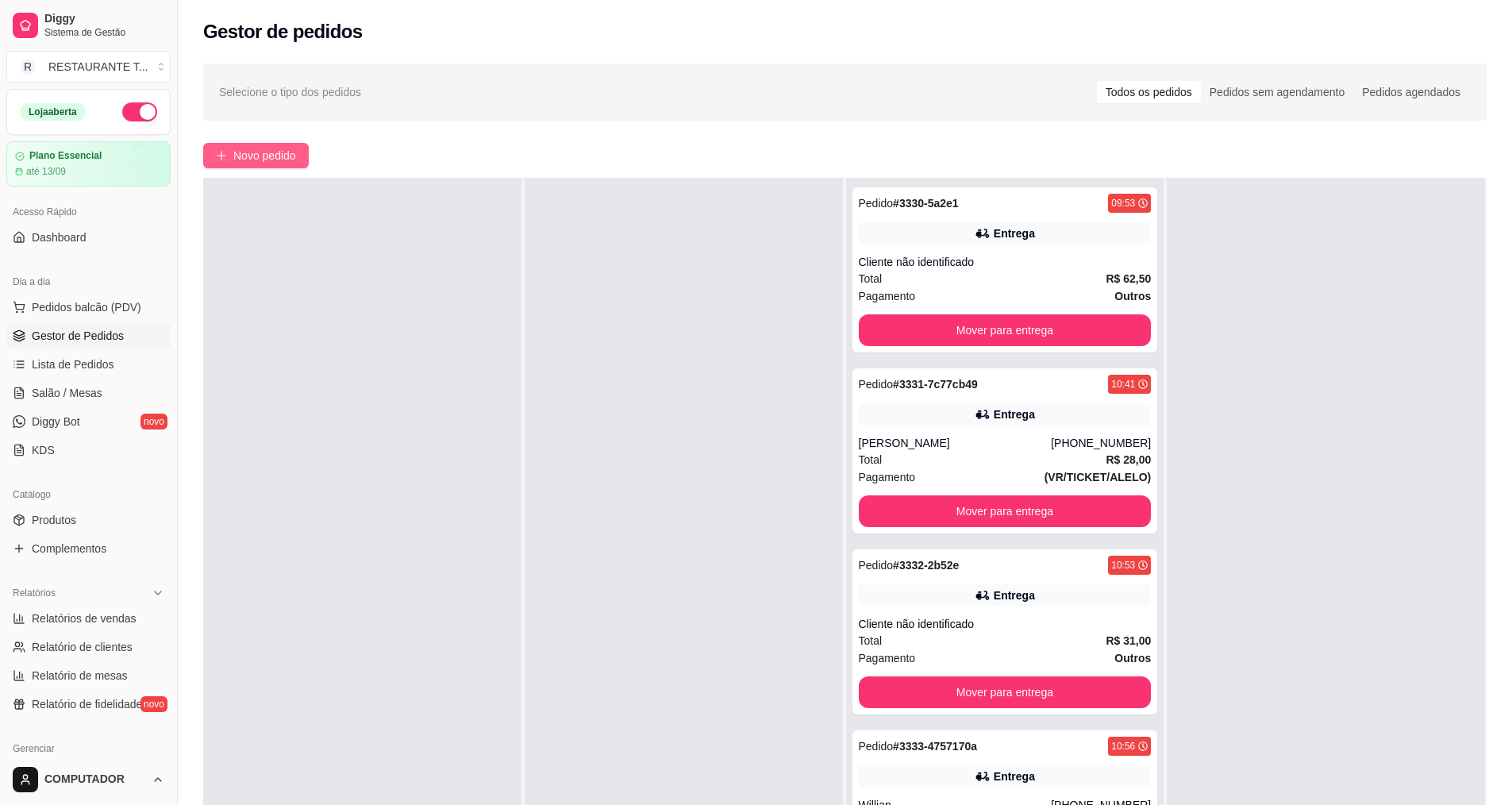
click at [254, 156] on span "Novo pedido" at bounding box center [265, 155] width 63 height 17
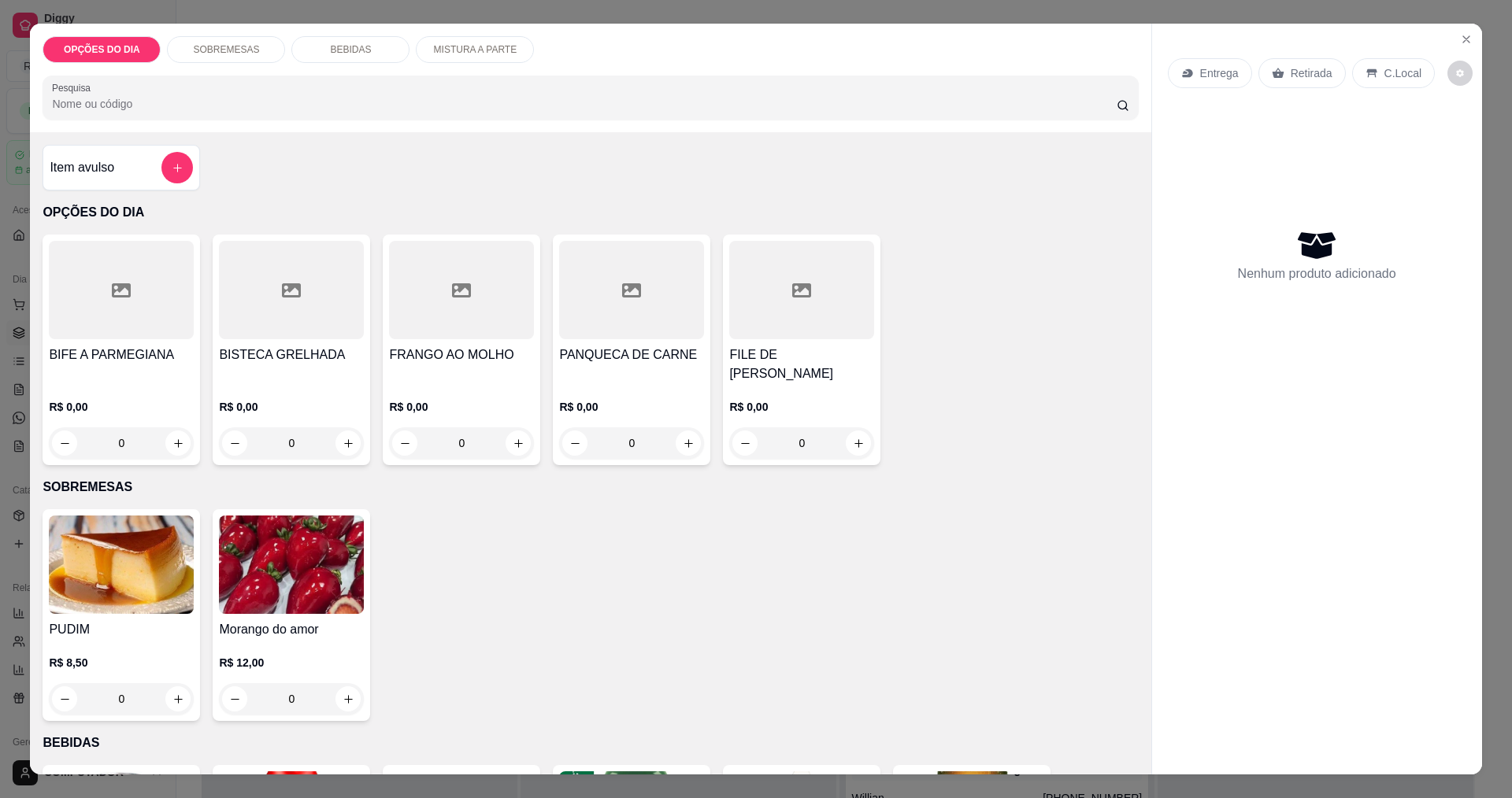
click at [172, 441] on div "0" at bounding box center [121, 443] width 145 height 32
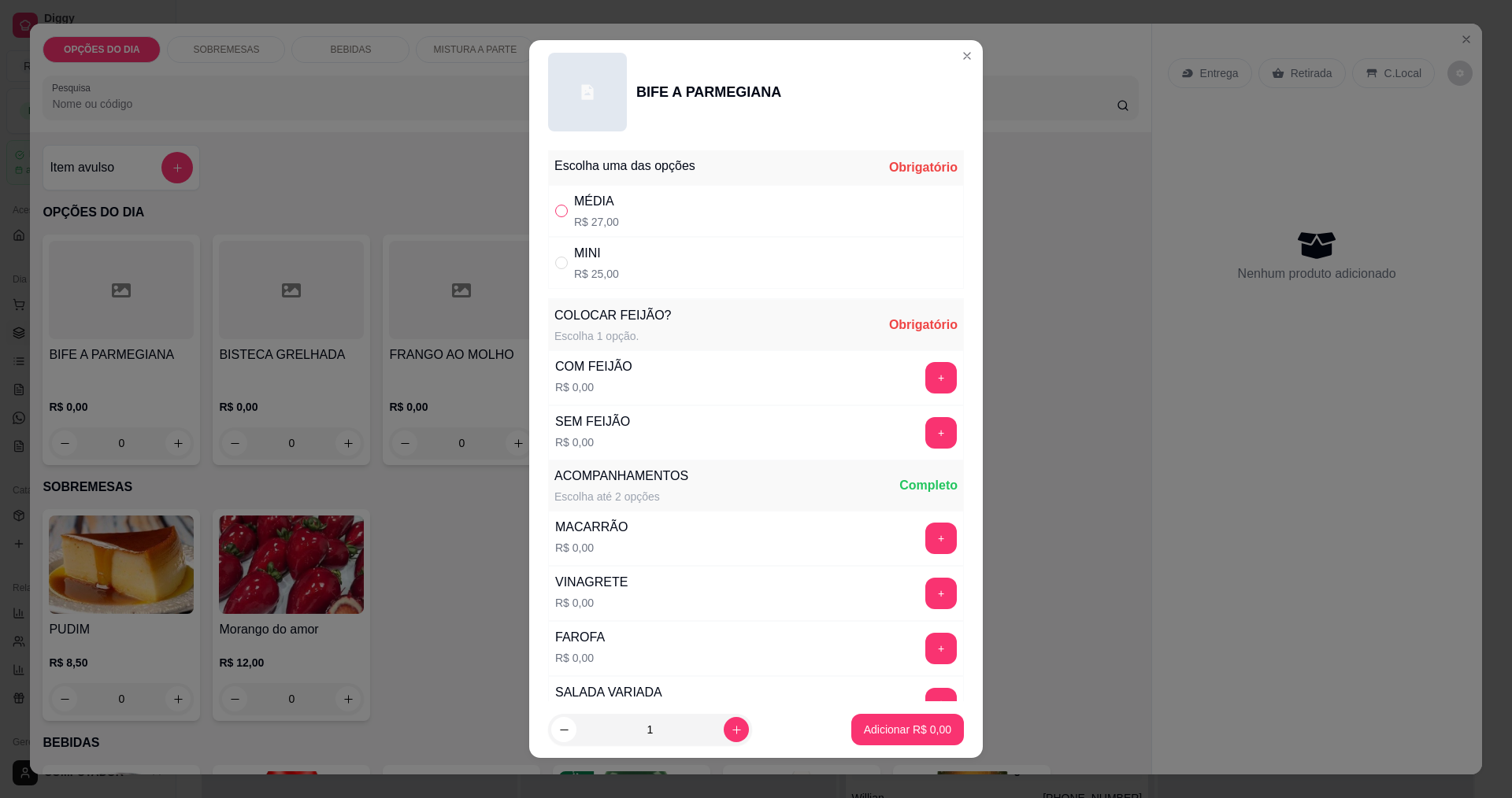
click at [555, 212] on input "" at bounding box center [561, 211] width 13 height 13
radio input "true"
click at [926, 373] on button "+" at bounding box center [942, 378] width 31 height 31
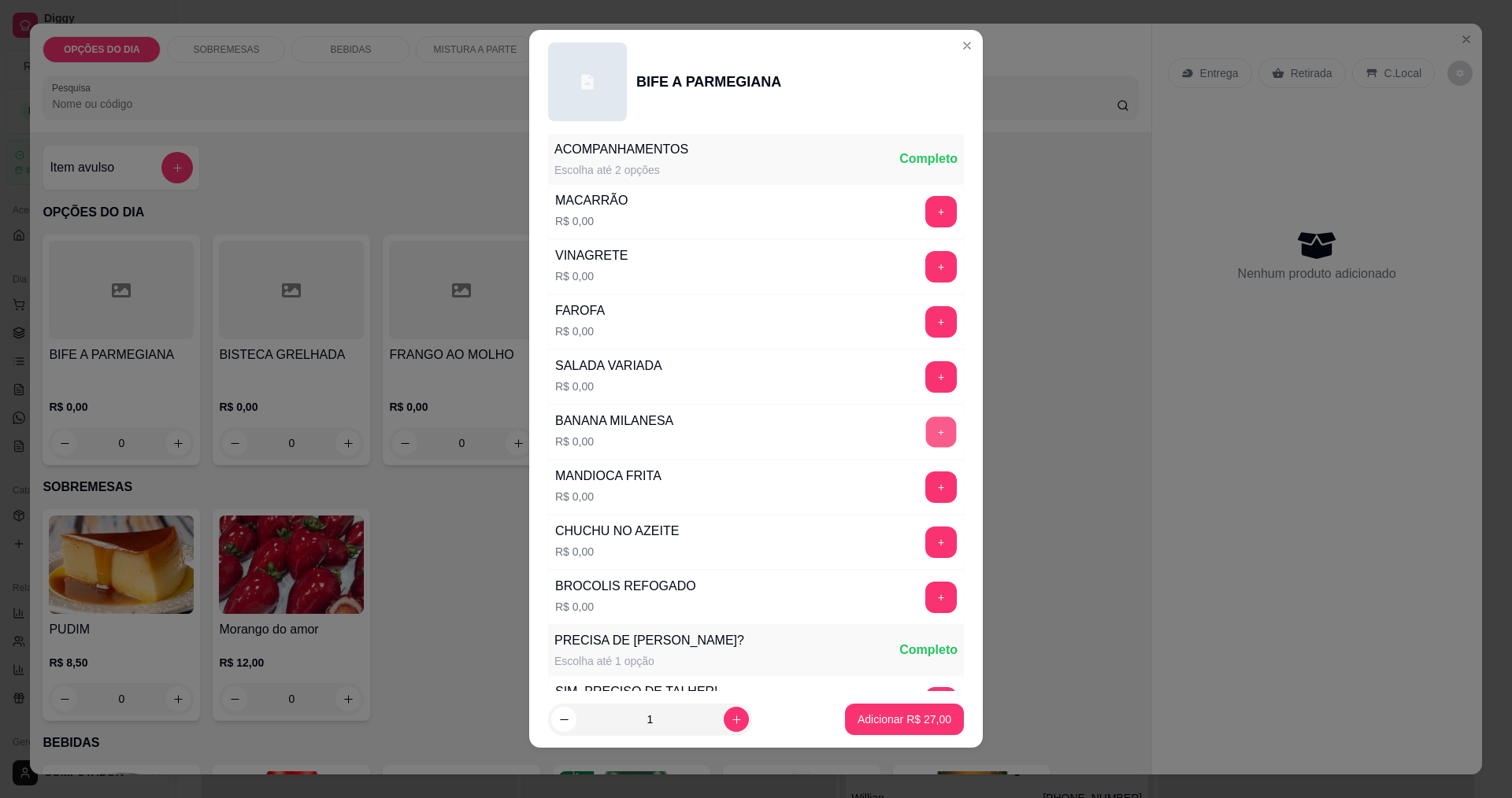
click at [926, 433] on button "+" at bounding box center [942, 432] width 31 height 31
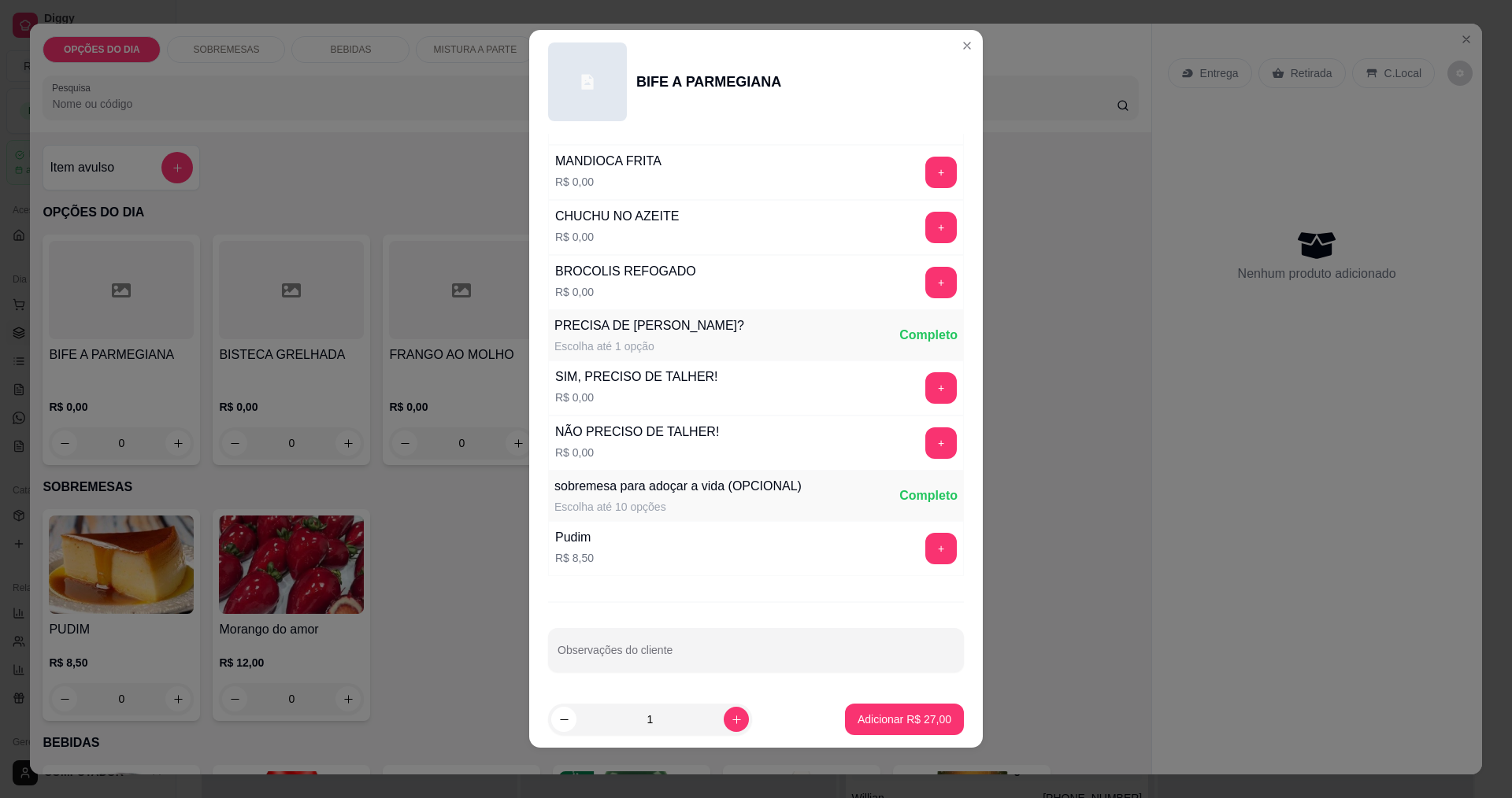
scroll to position [395, 0]
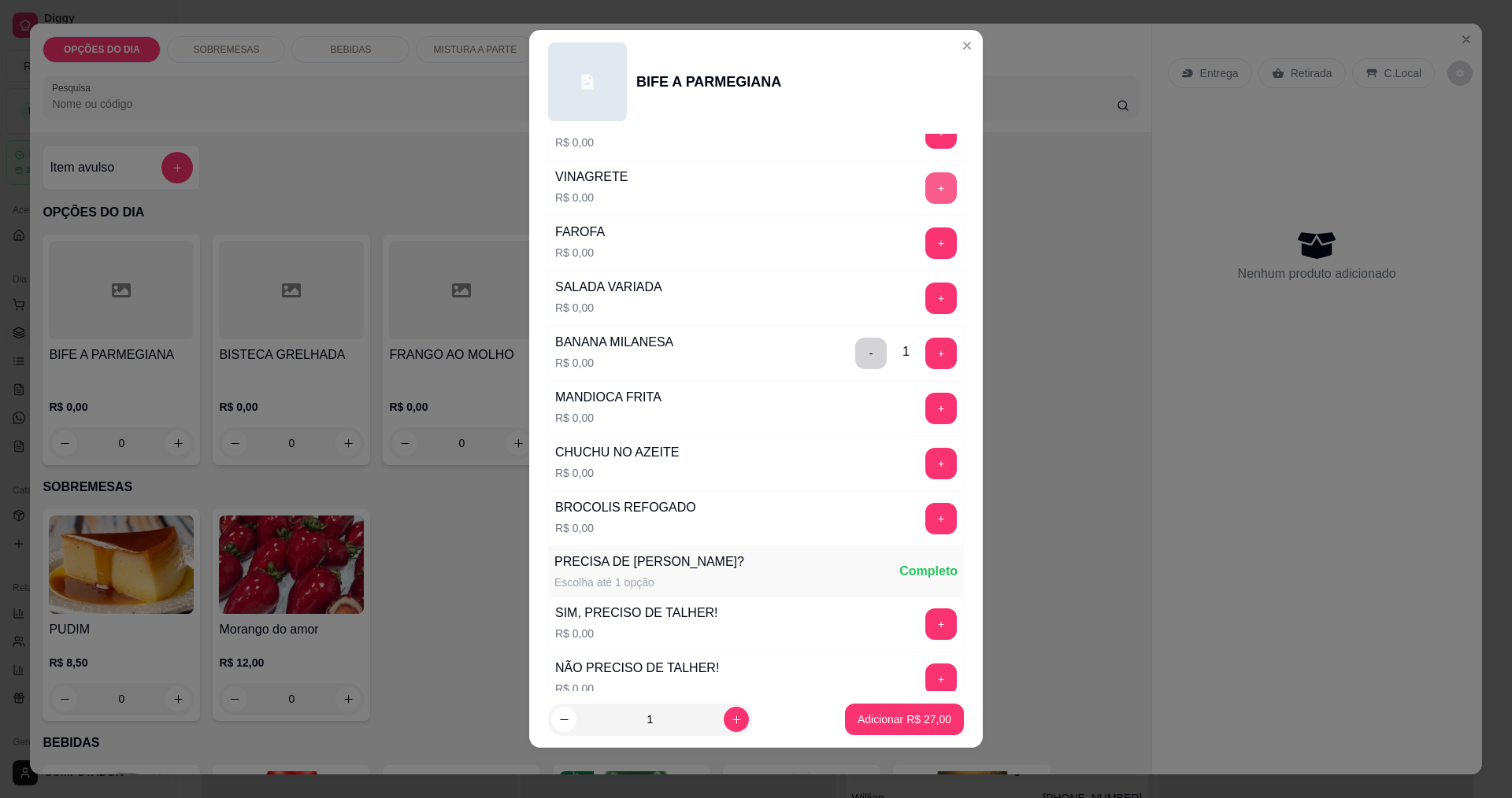
click at [925, 198] on button "+" at bounding box center [941, 188] width 32 height 32
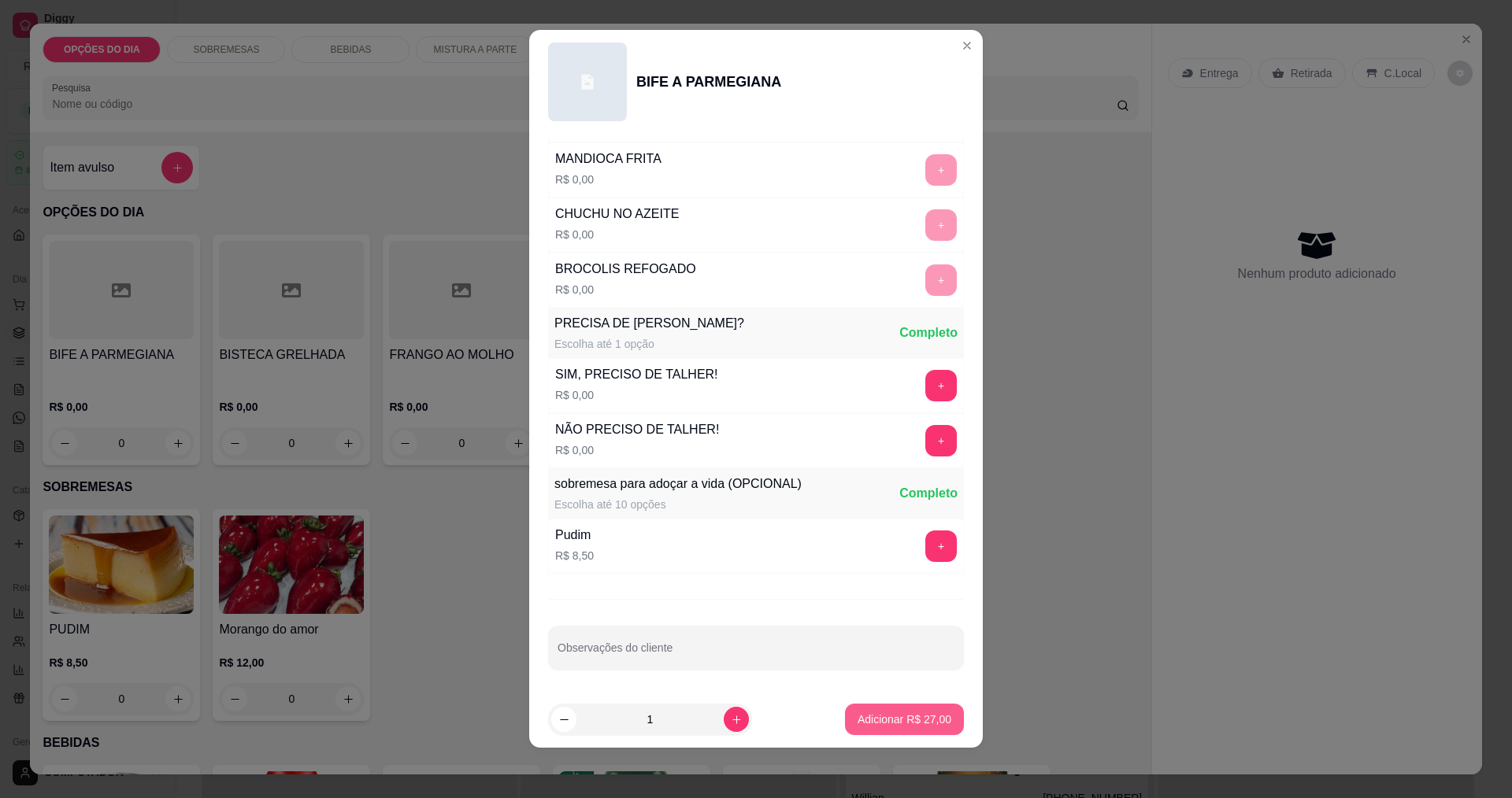
click at [888, 725] on p "Adicionar R$ 27,00" at bounding box center [904, 719] width 94 height 16
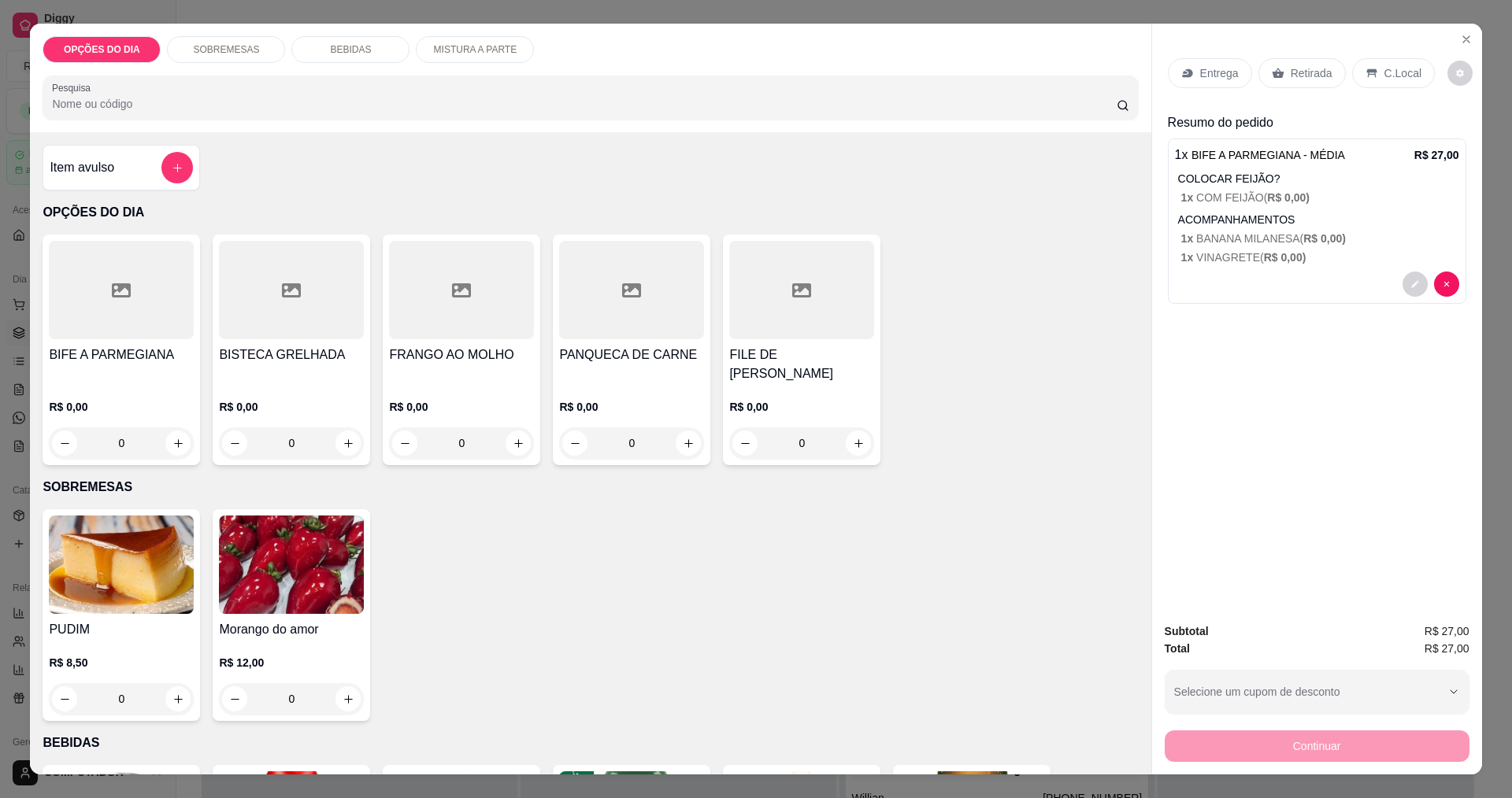
click at [1228, 83] on div "Entrega" at bounding box center [1210, 73] width 84 height 30
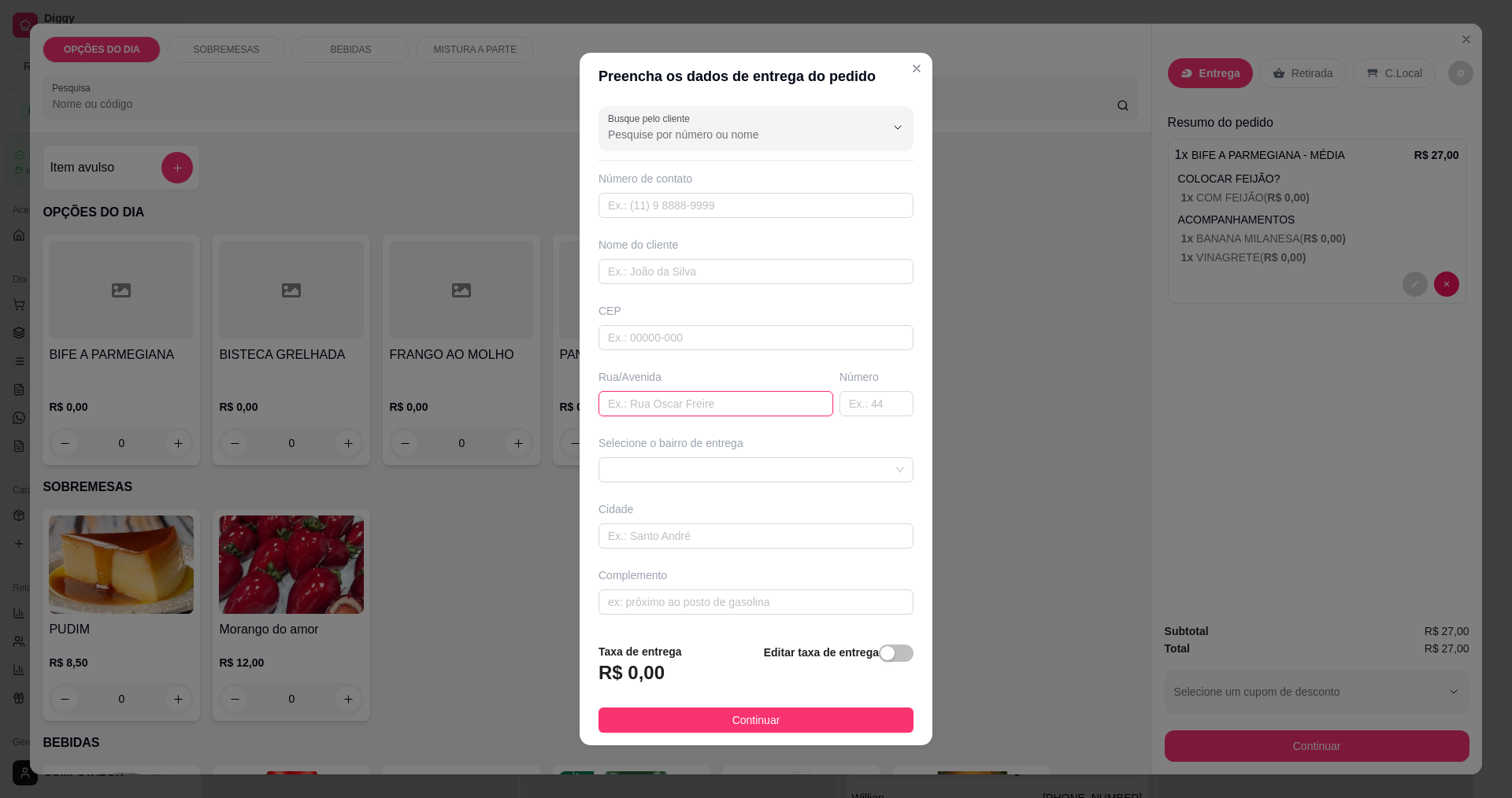
click at [677, 400] on input "text" at bounding box center [715, 404] width 235 height 26
type input "[PERSON_NAME]"
click at [730, 479] on span at bounding box center [756, 470] width 296 height 24
type input "41"
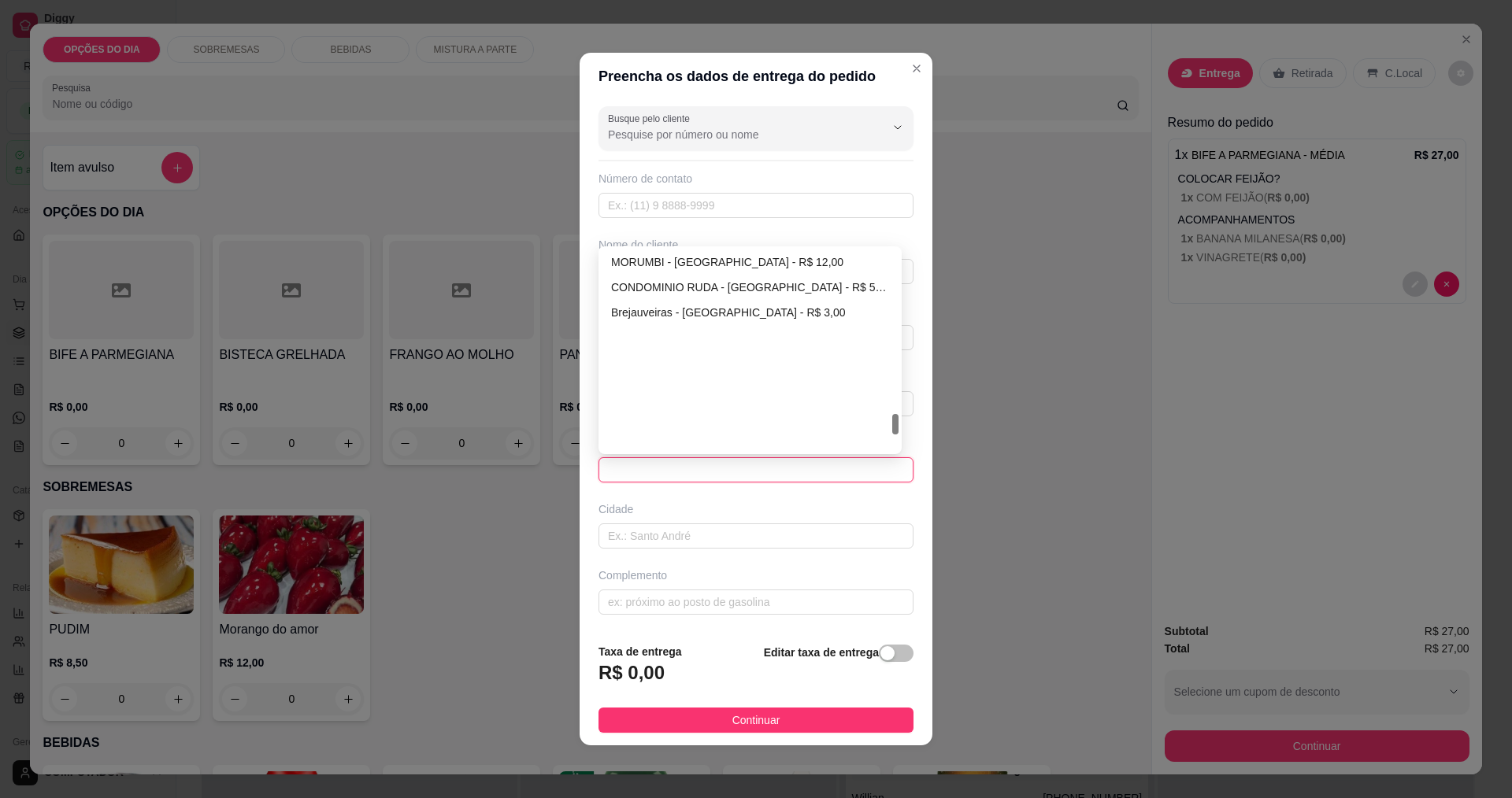
scroll to position [1555, 0]
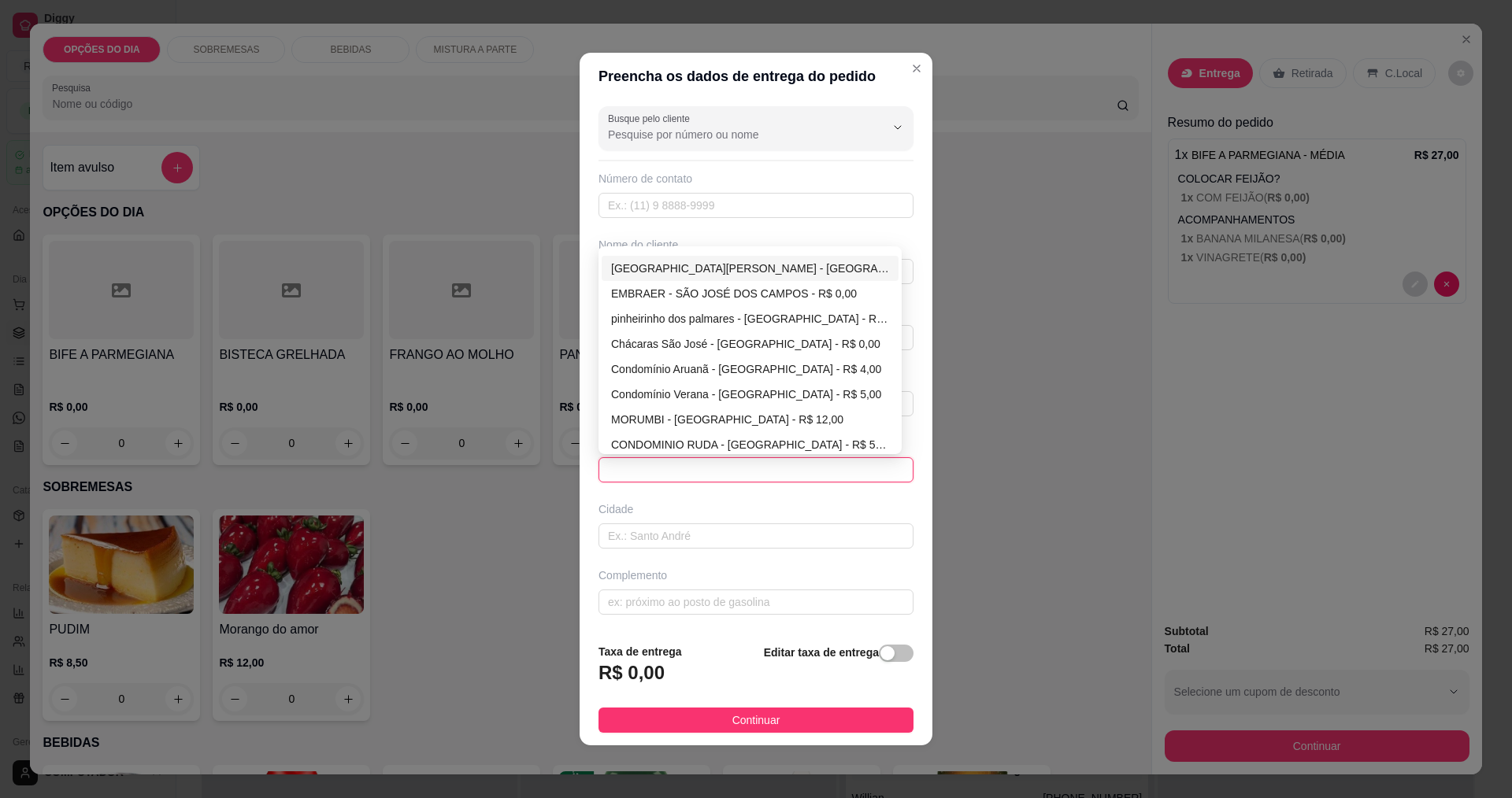
click at [689, 267] on div "[GEOGRAPHIC_DATA][PERSON_NAME] - [GEOGRAPHIC_DATA] - R$ 0,00" at bounding box center [750, 268] width 278 height 17
type input "[GEOGRAPHIC_DATA]"
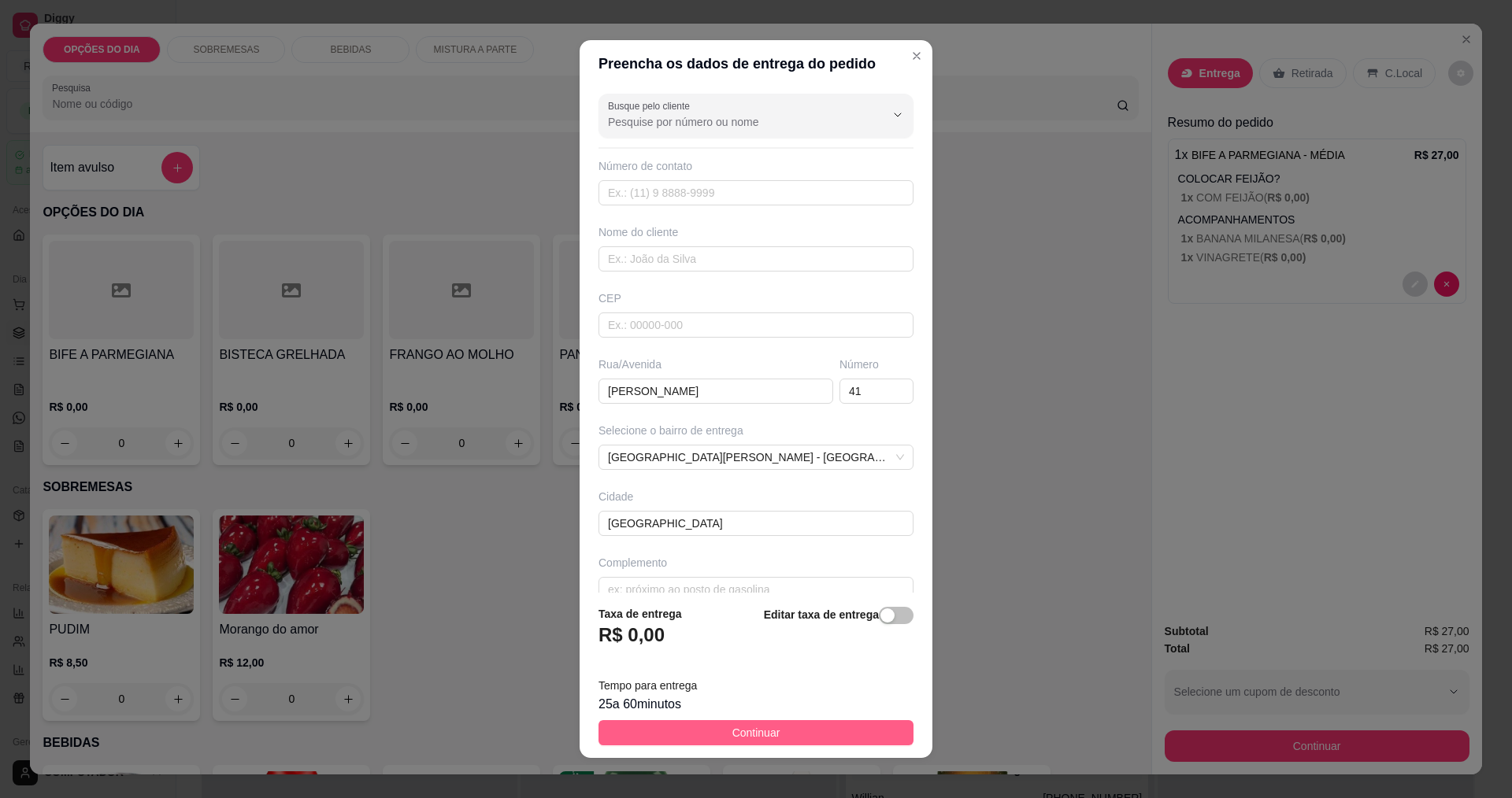
click at [745, 725] on span "Continuar" at bounding box center [756, 732] width 48 height 17
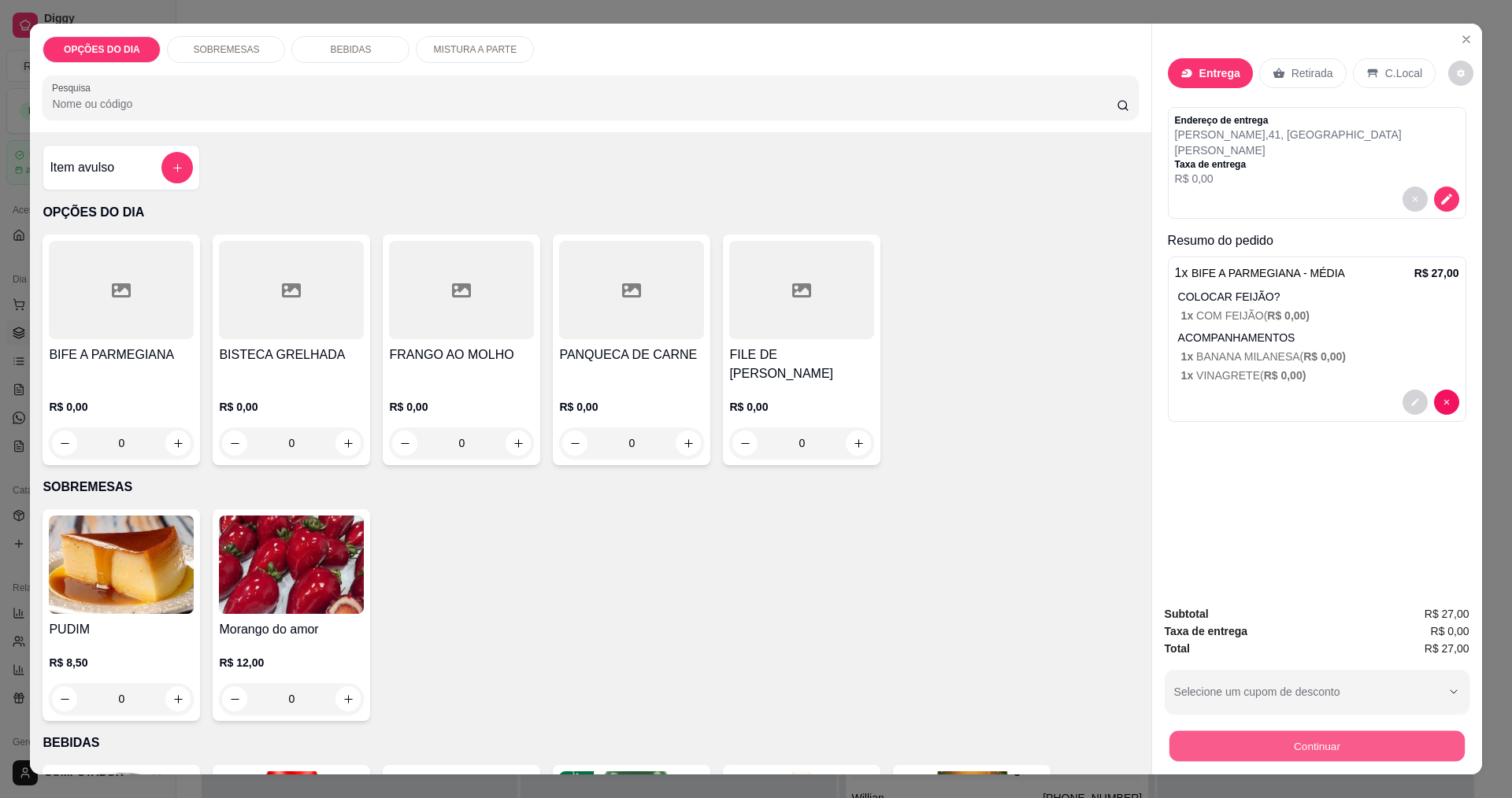
click at [1270, 739] on button "Continuar" at bounding box center [1317, 746] width 296 height 31
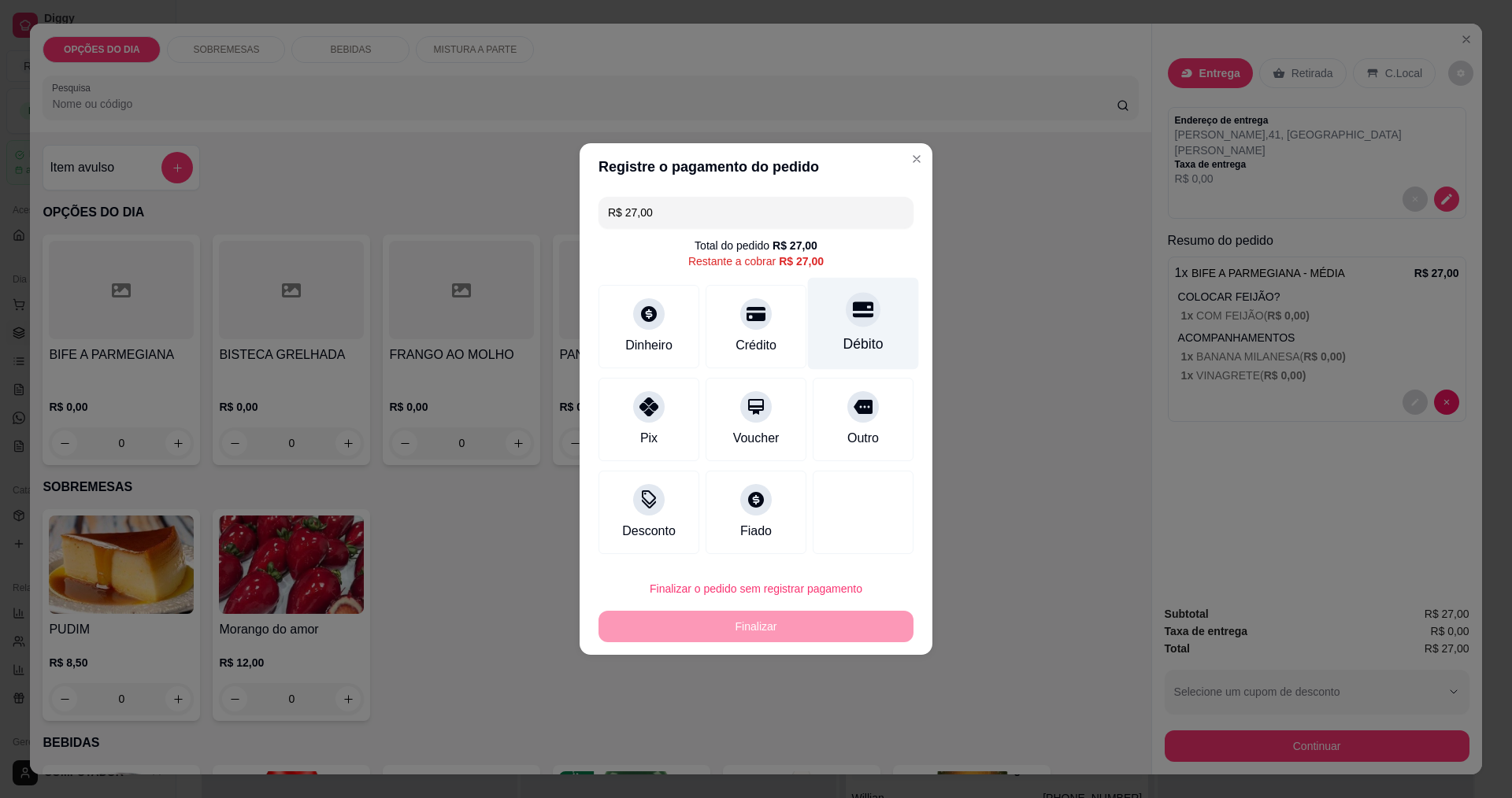
click at [871, 342] on div "Débito" at bounding box center [863, 344] width 40 height 20
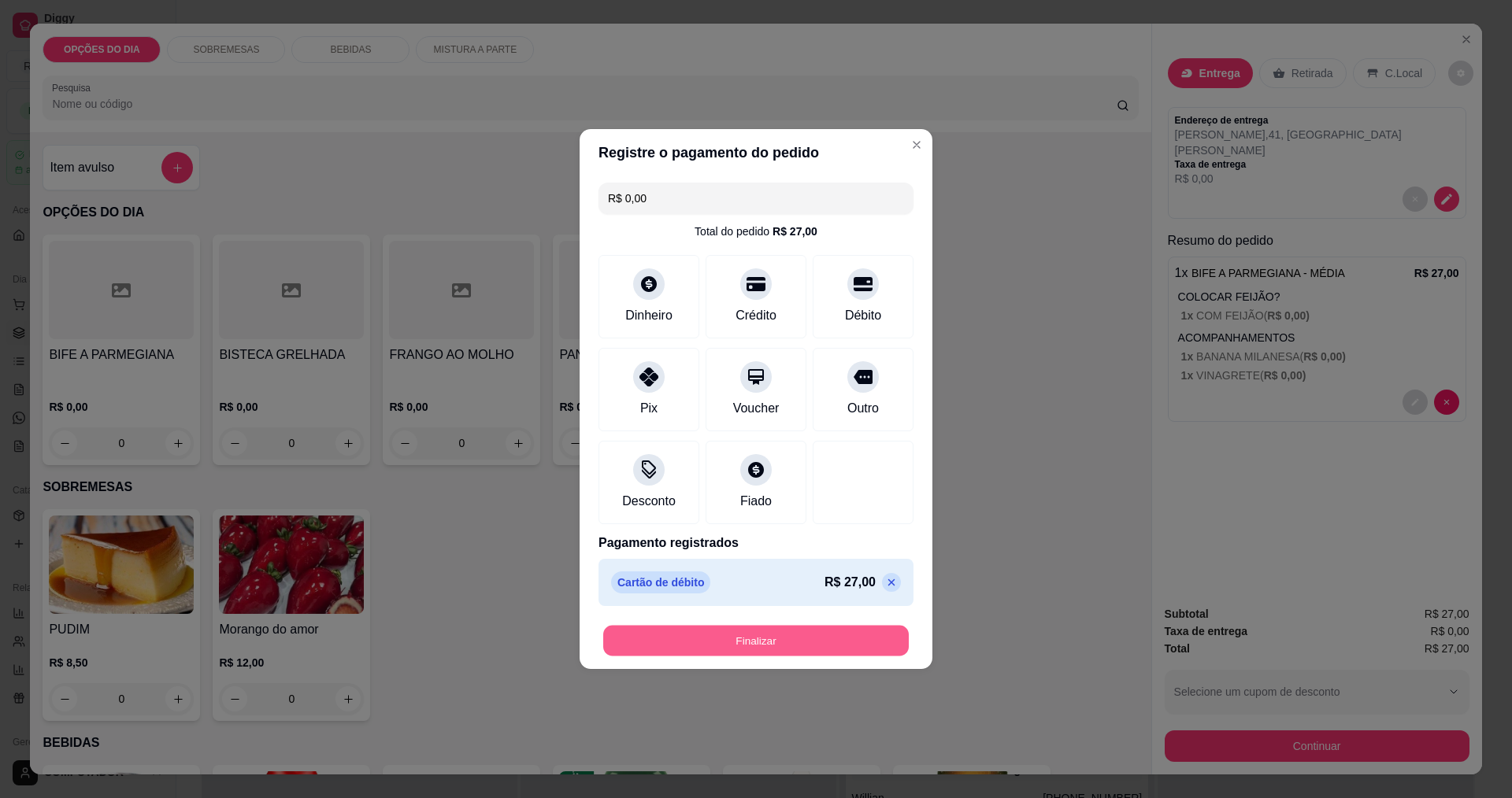
click at [836, 640] on button "Finalizar" at bounding box center [756, 641] width 306 height 31
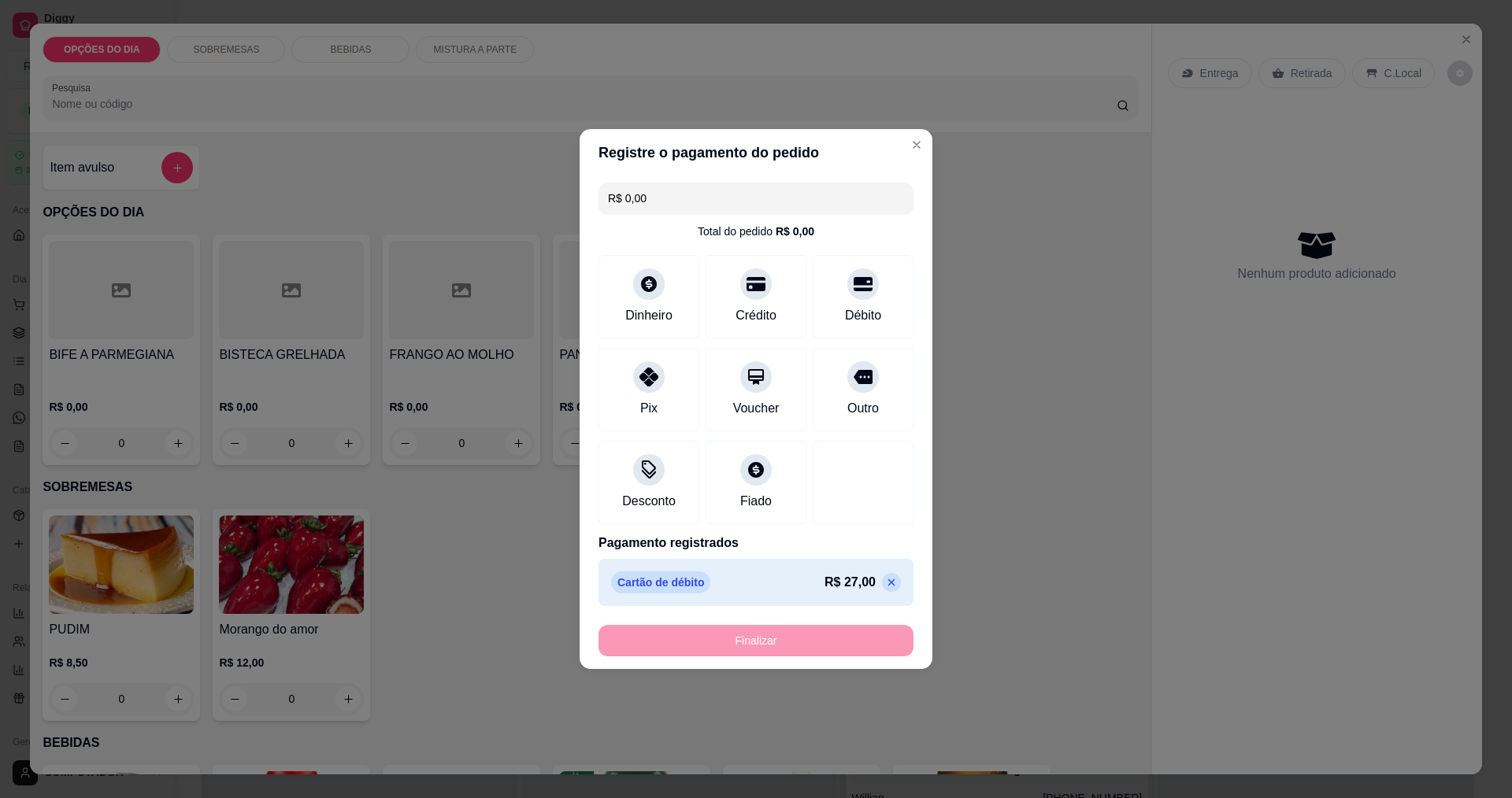
type input "-R$ 27,00"
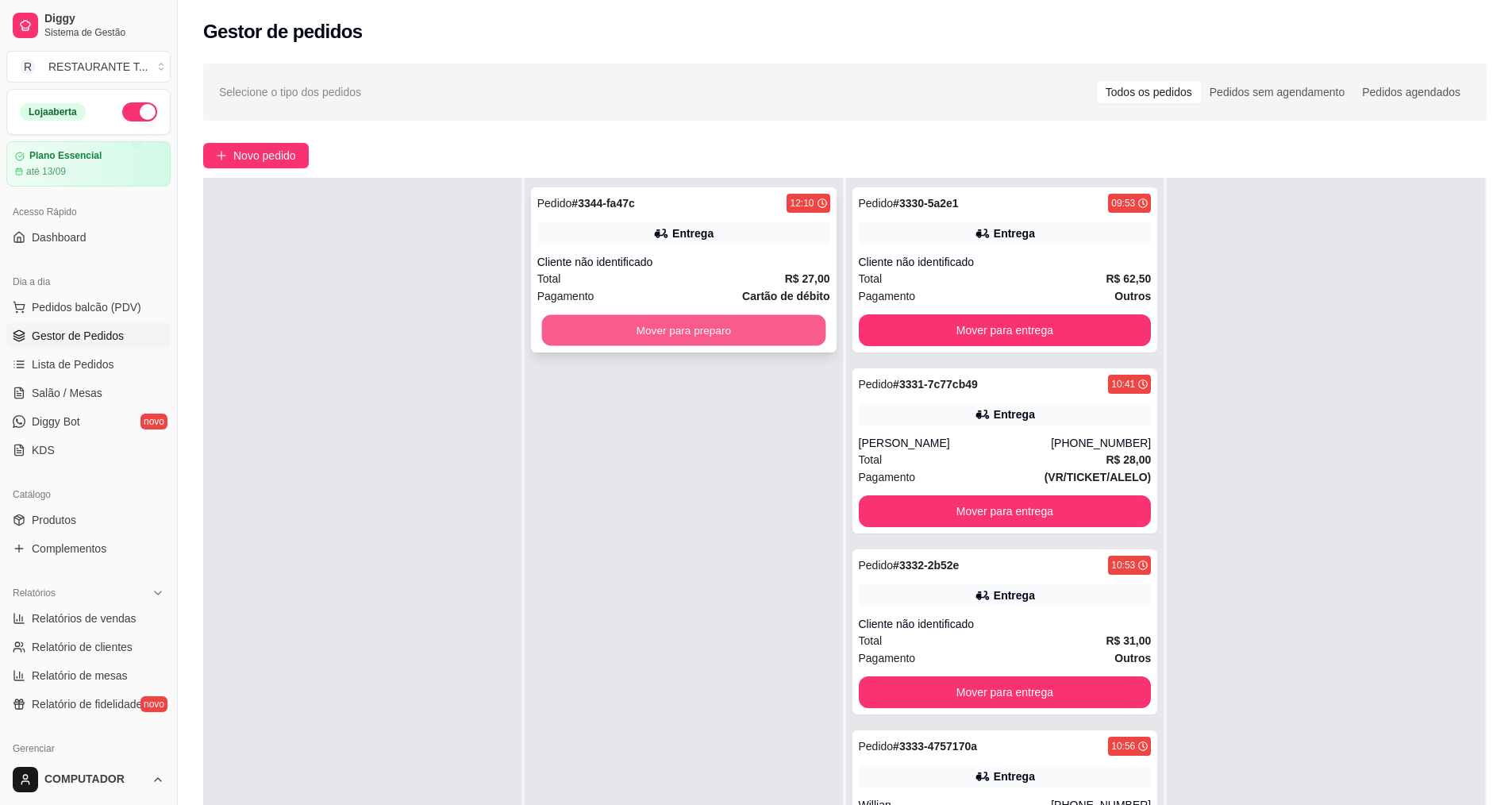
click at [792, 342] on button "Mover para preparo" at bounding box center [683, 331] width 284 height 31
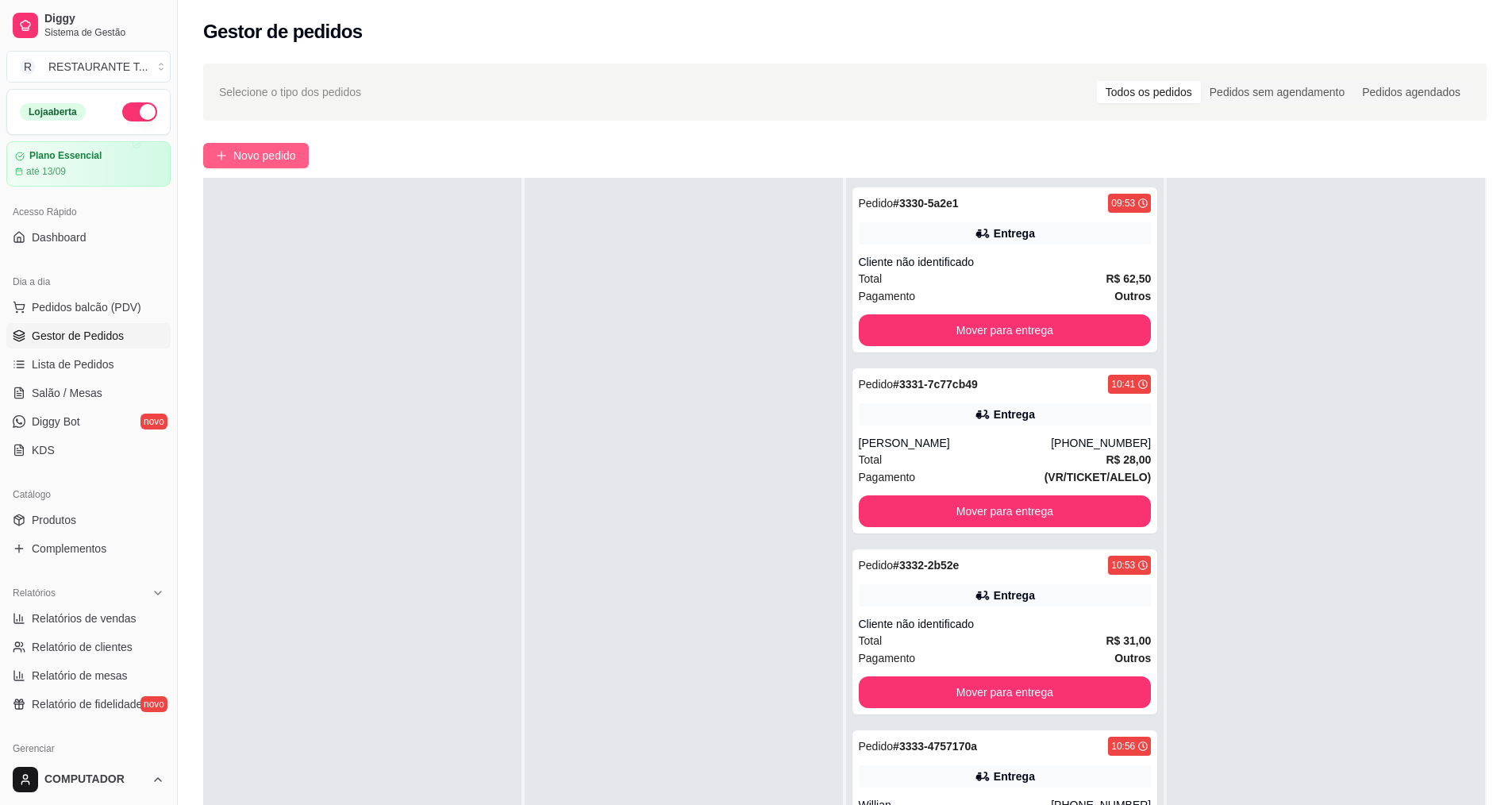
click at [218, 153] on icon "plus" at bounding box center [222, 155] width 11 height 11
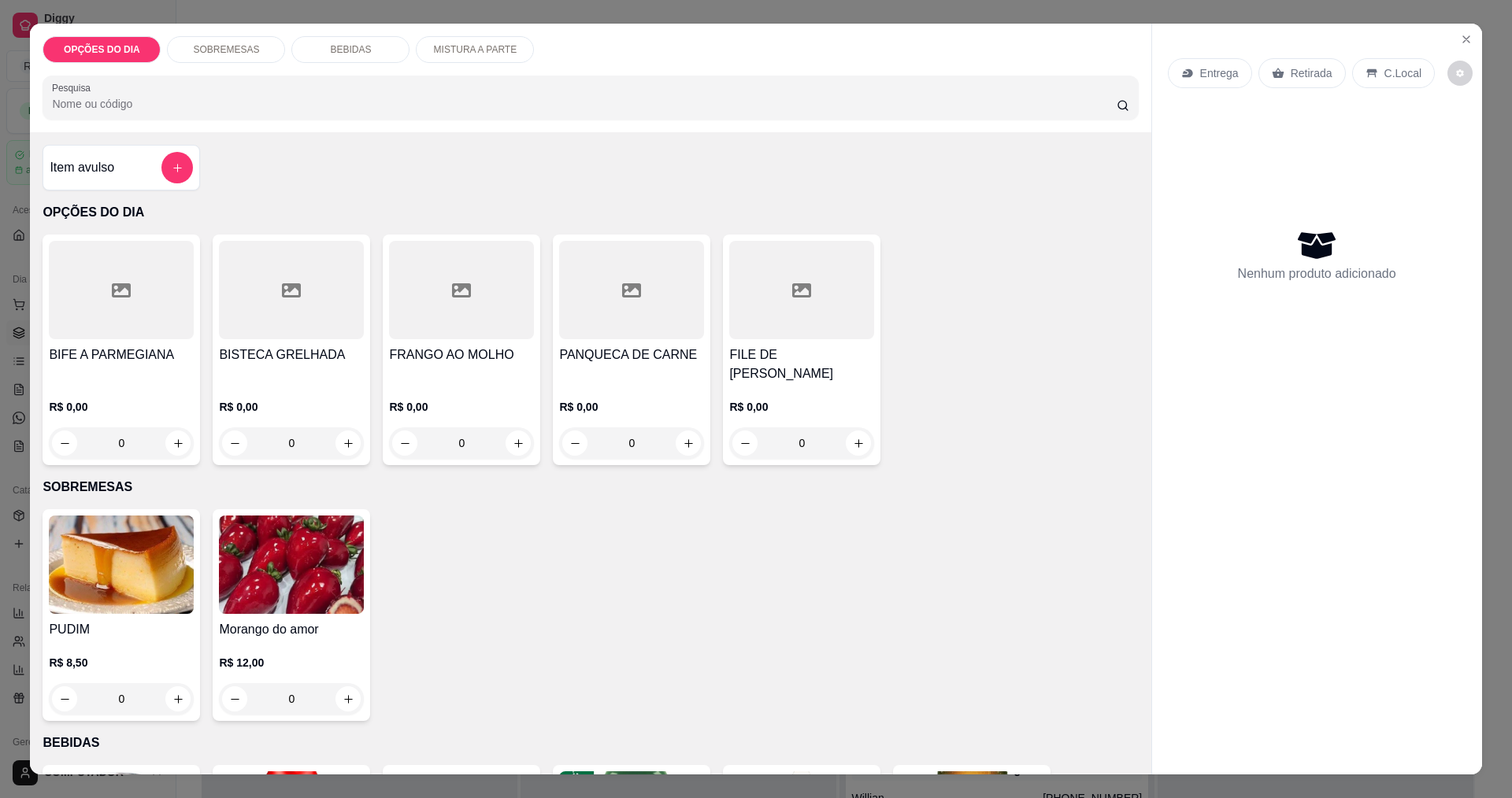
click at [168, 444] on div "0" at bounding box center [121, 443] width 145 height 32
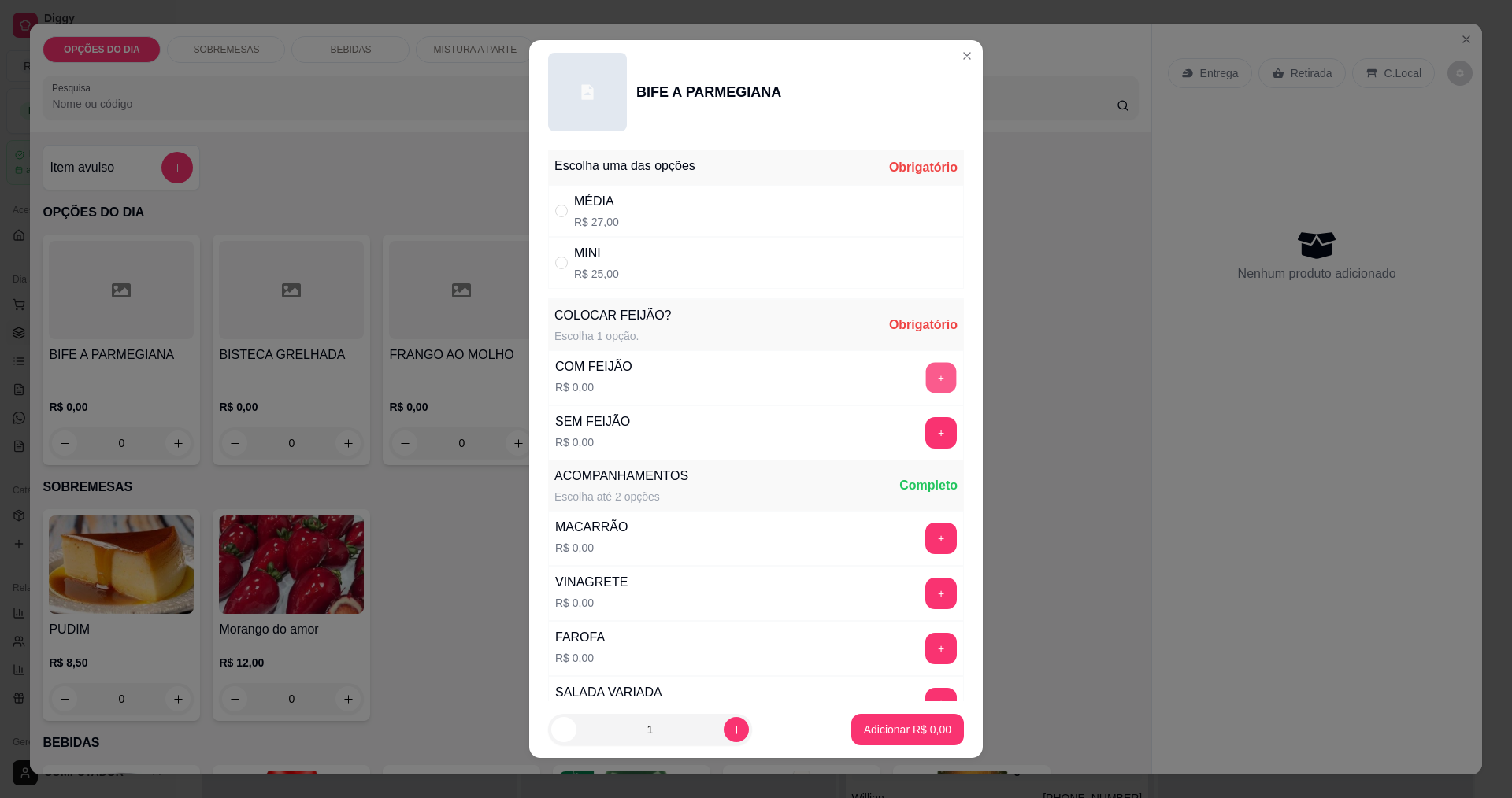
click at [926, 386] on button "+" at bounding box center [942, 378] width 31 height 31
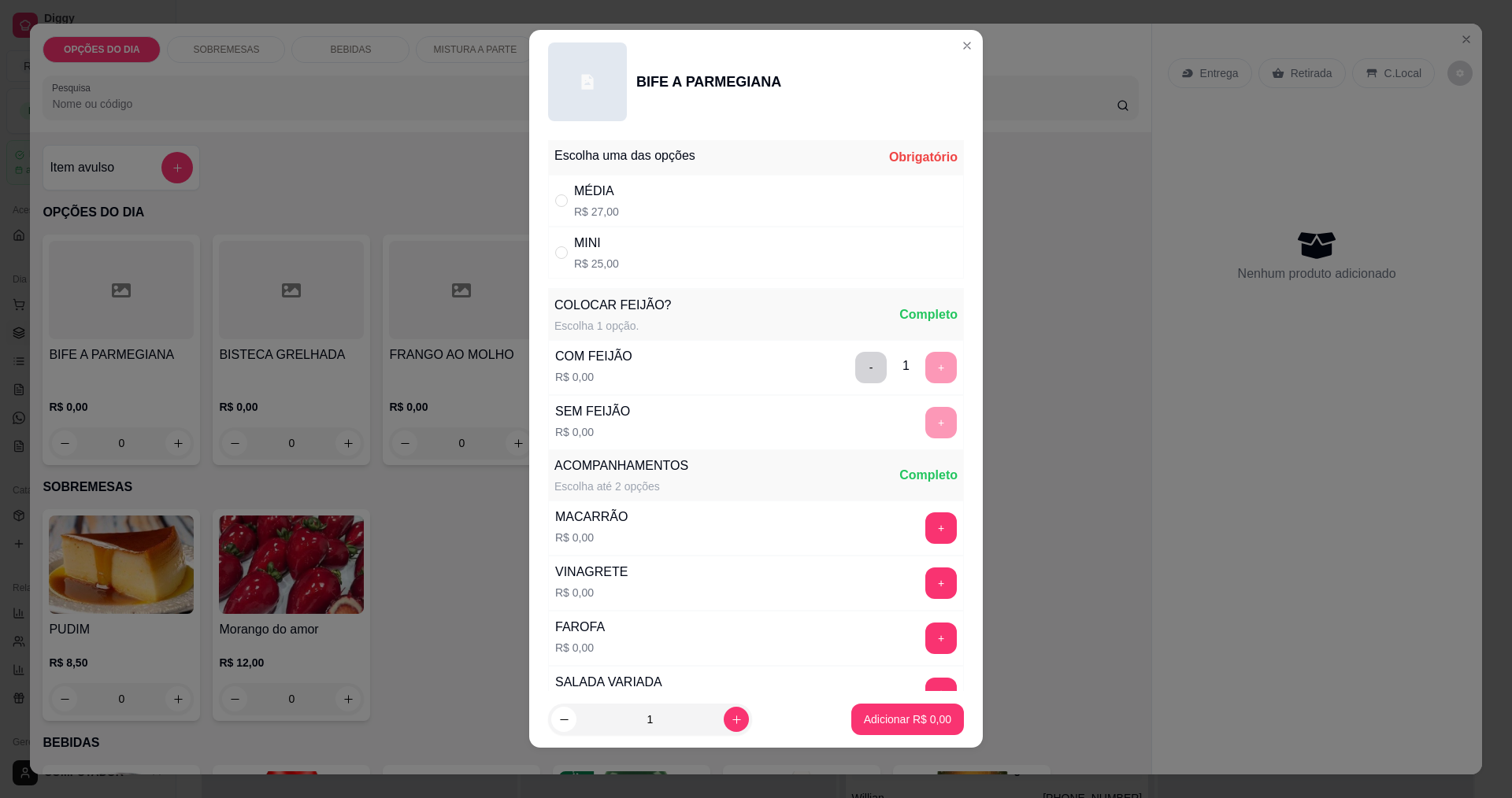
scroll to position [316, 0]
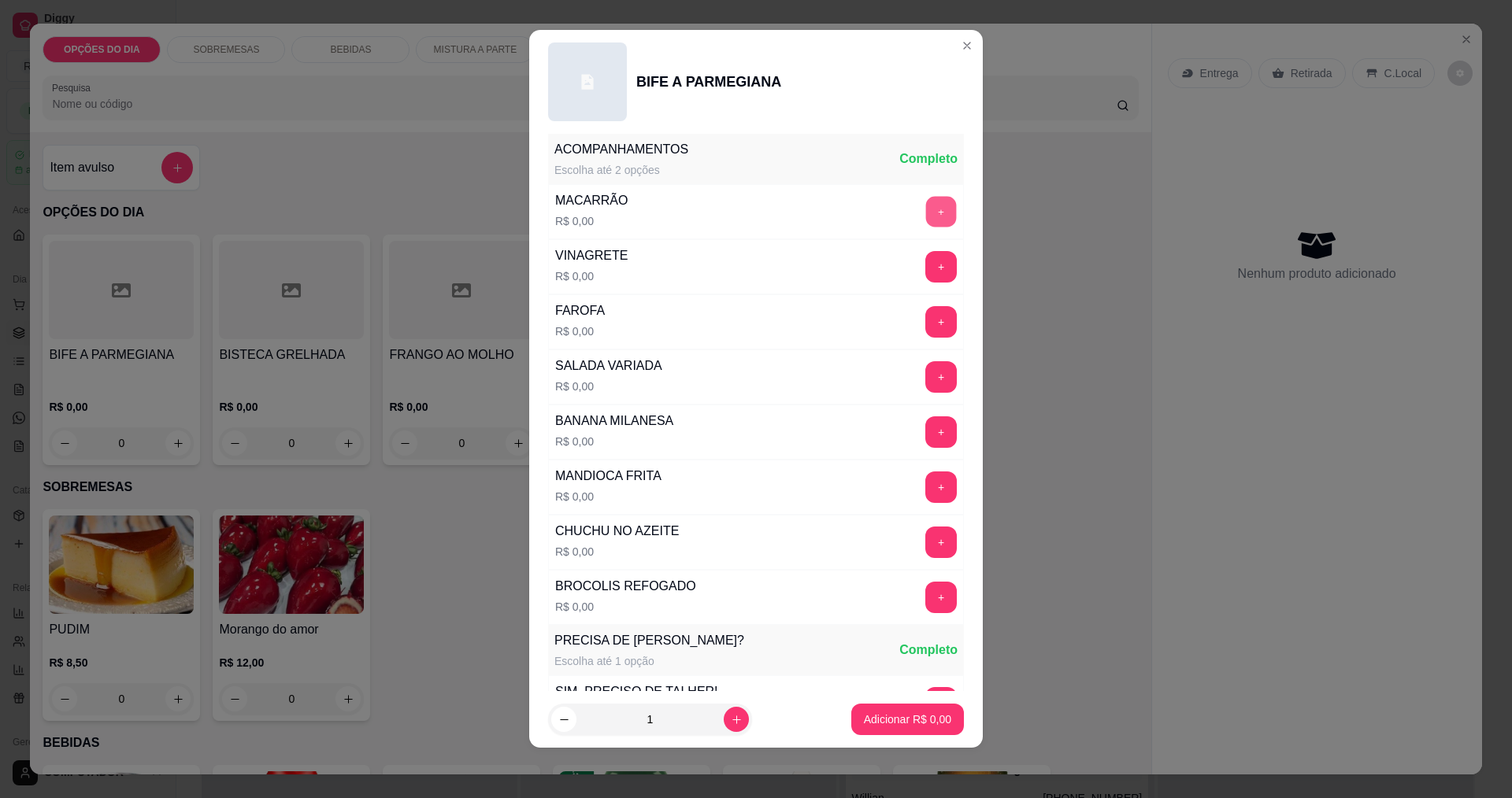
click at [926, 212] on button "+" at bounding box center [942, 212] width 31 height 31
click at [926, 492] on button "+" at bounding box center [942, 487] width 31 height 31
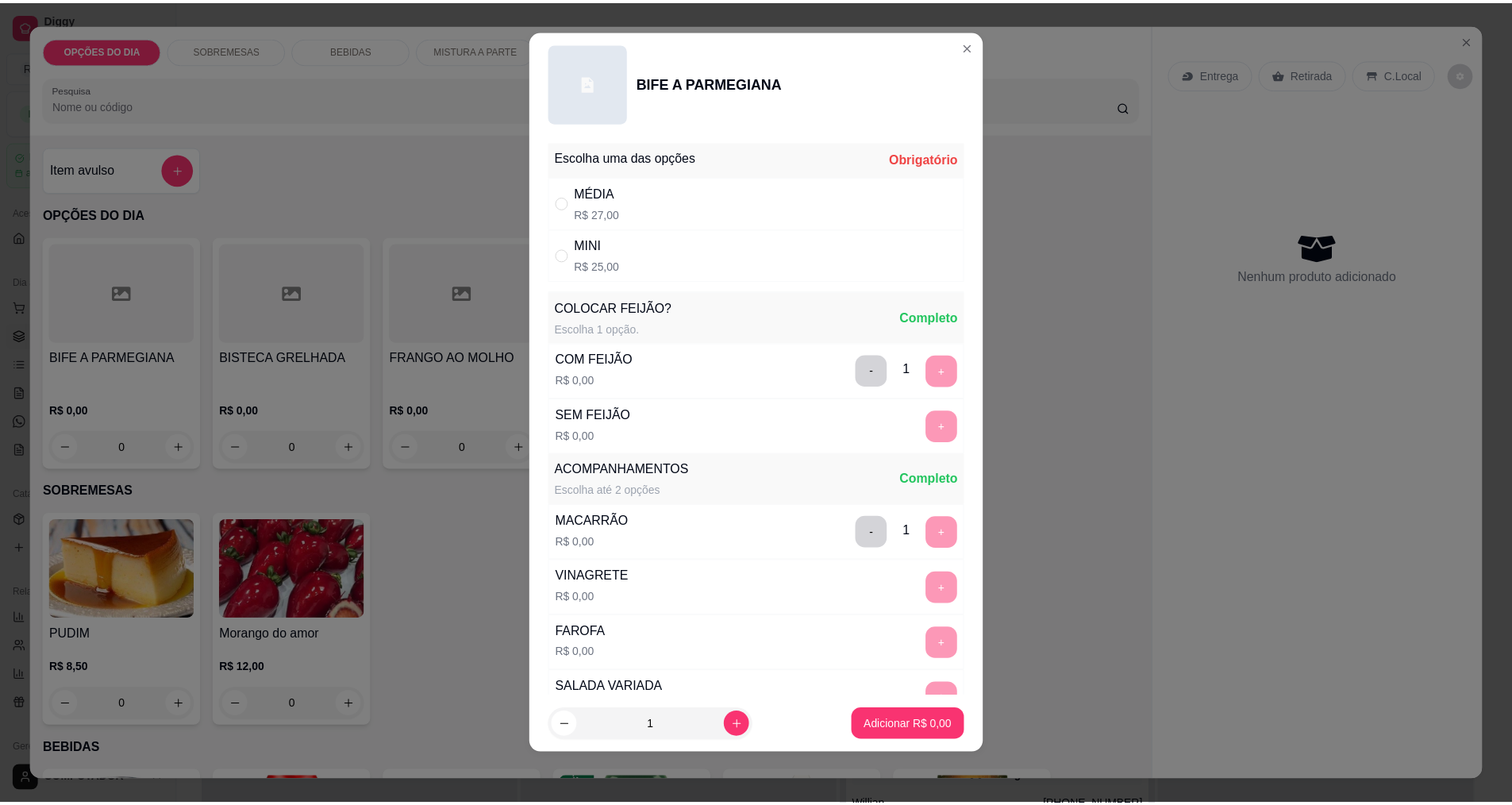
scroll to position [0, 0]
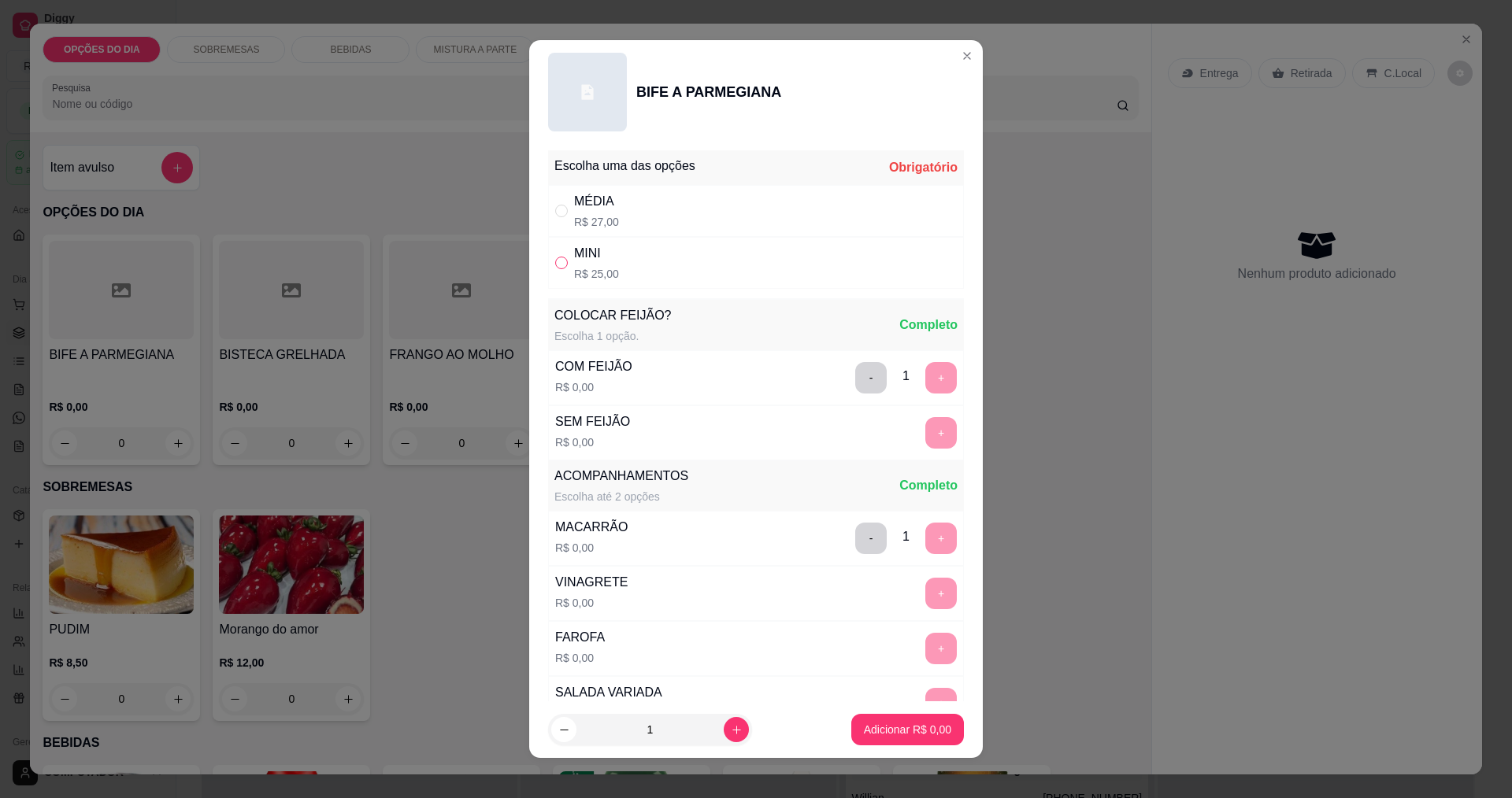
click at [560, 265] on input "" at bounding box center [561, 263] width 13 height 13
radio input "true"
click at [892, 736] on p "Adicionar R$ 25,00" at bounding box center [905, 730] width 91 height 15
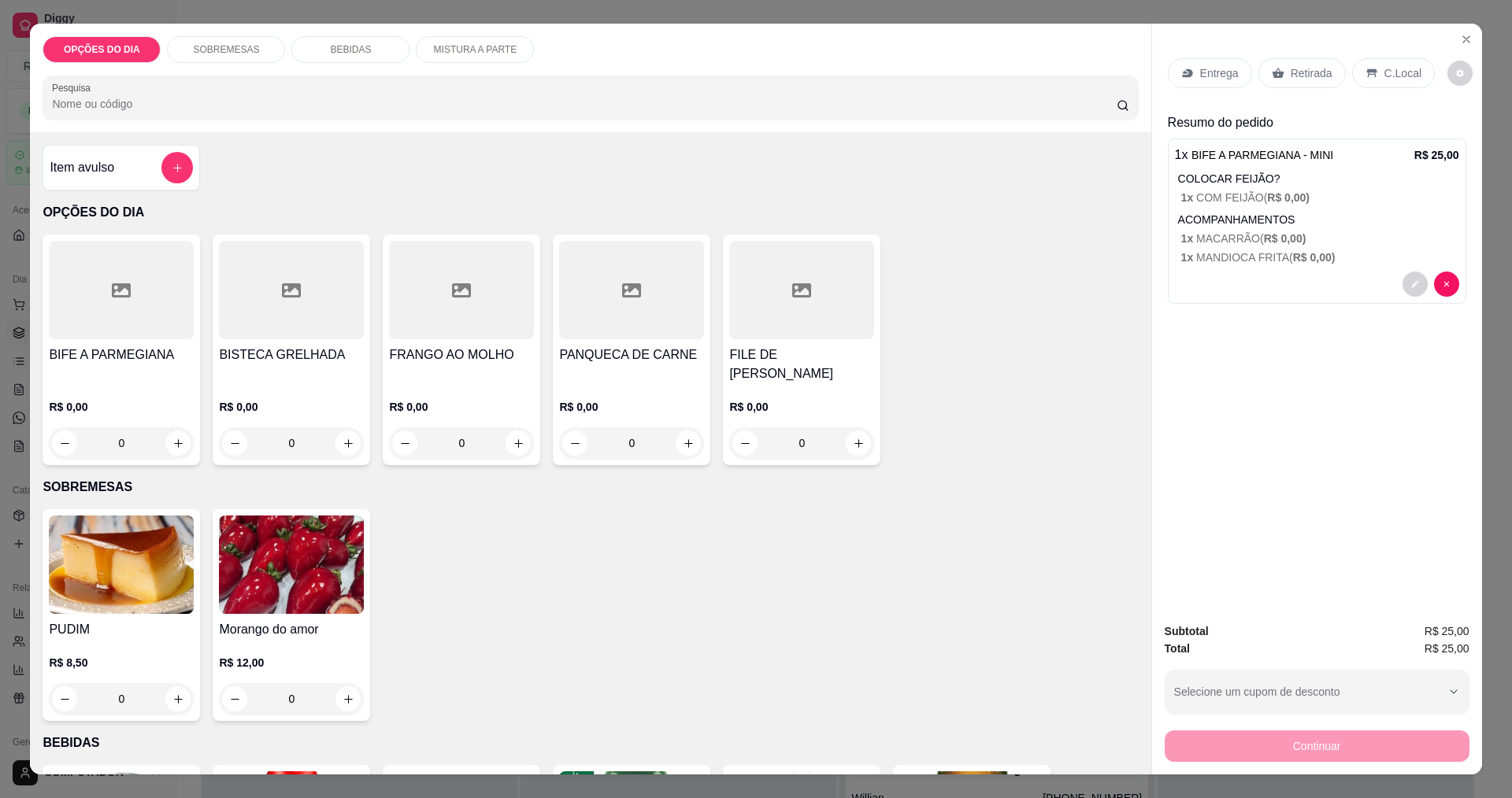
click at [1188, 75] on div "Entrega" at bounding box center [1210, 73] width 84 height 30
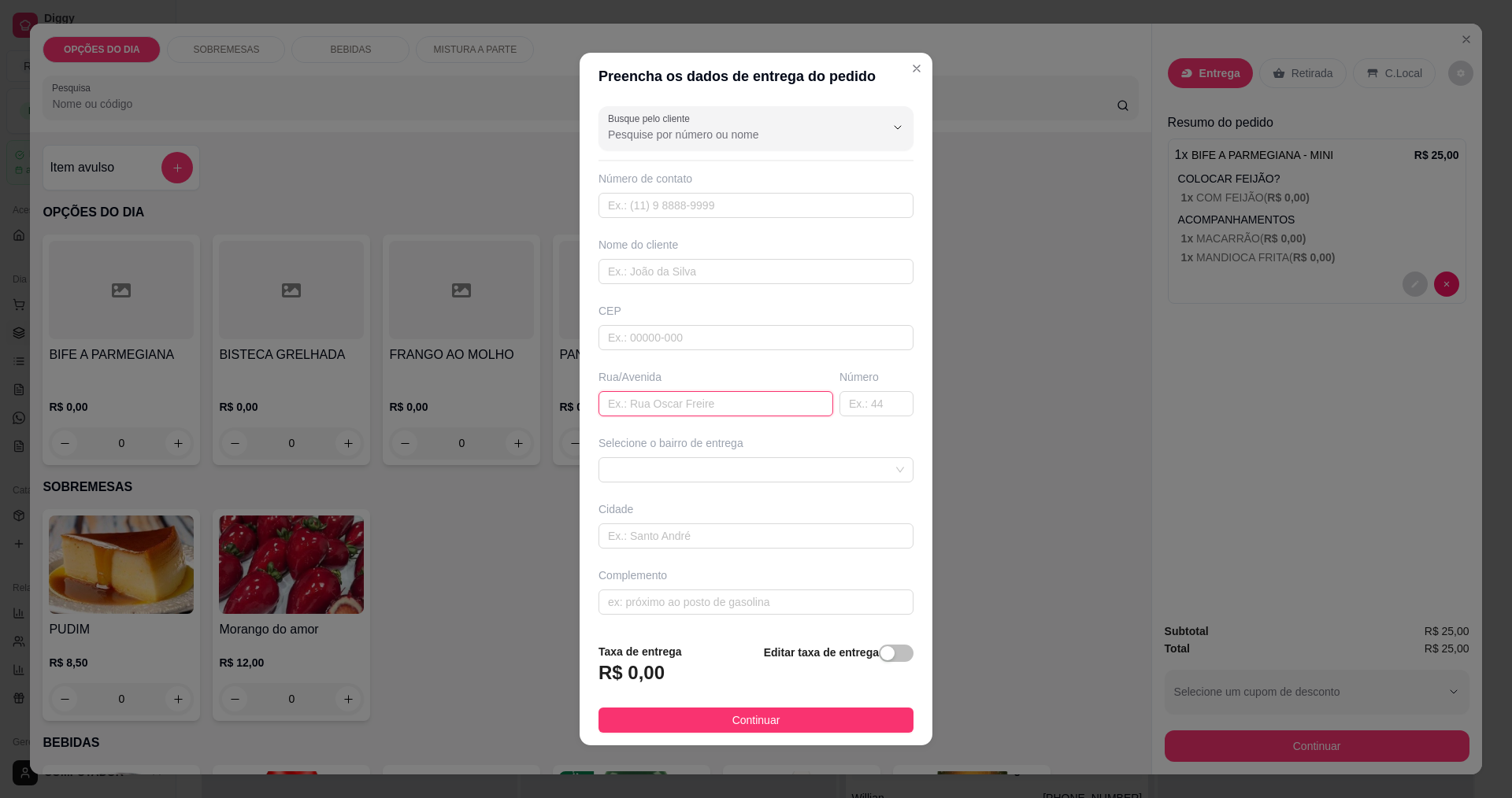
click at [687, 401] on input "text" at bounding box center [715, 404] width 235 height 26
click at [753, 403] on input "EMEF [PERSON_NAME] MORIRA [PERSON_NAME]" at bounding box center [715, 404] width 235 height 26
click at [745, 464] on span at bounding box center [756, 470] width 296 height 24
type input "EMEF [PERSON_NAME]"
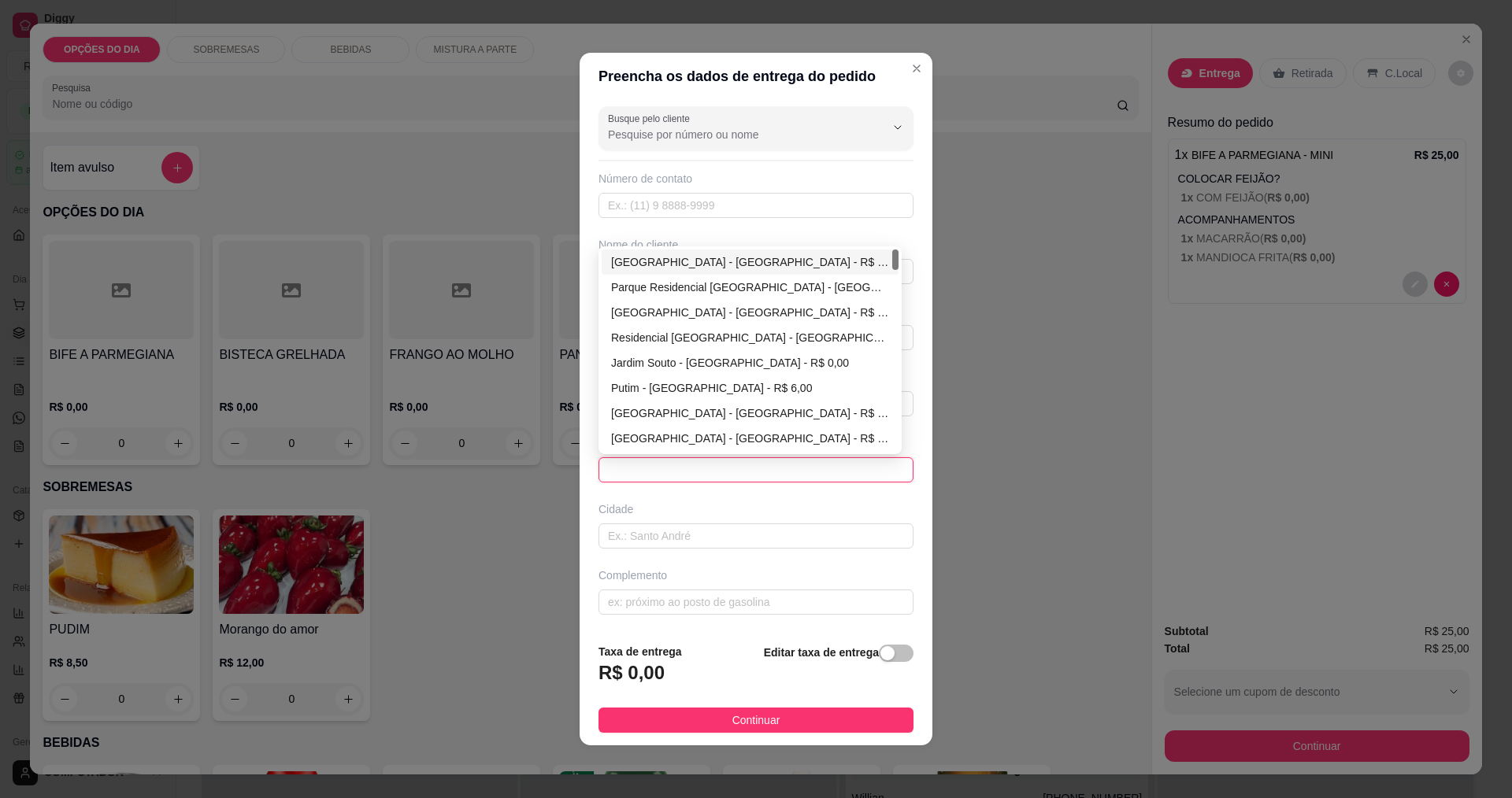
click at [680, 266] on div "[GEOGRAPHIC_DATA] - [GEOGRAPHIC_DATA] - R$ 0,00" at bounding box center [750, 262] width 278 height 17
type input "[GEOGRAPHIC_DATA]"
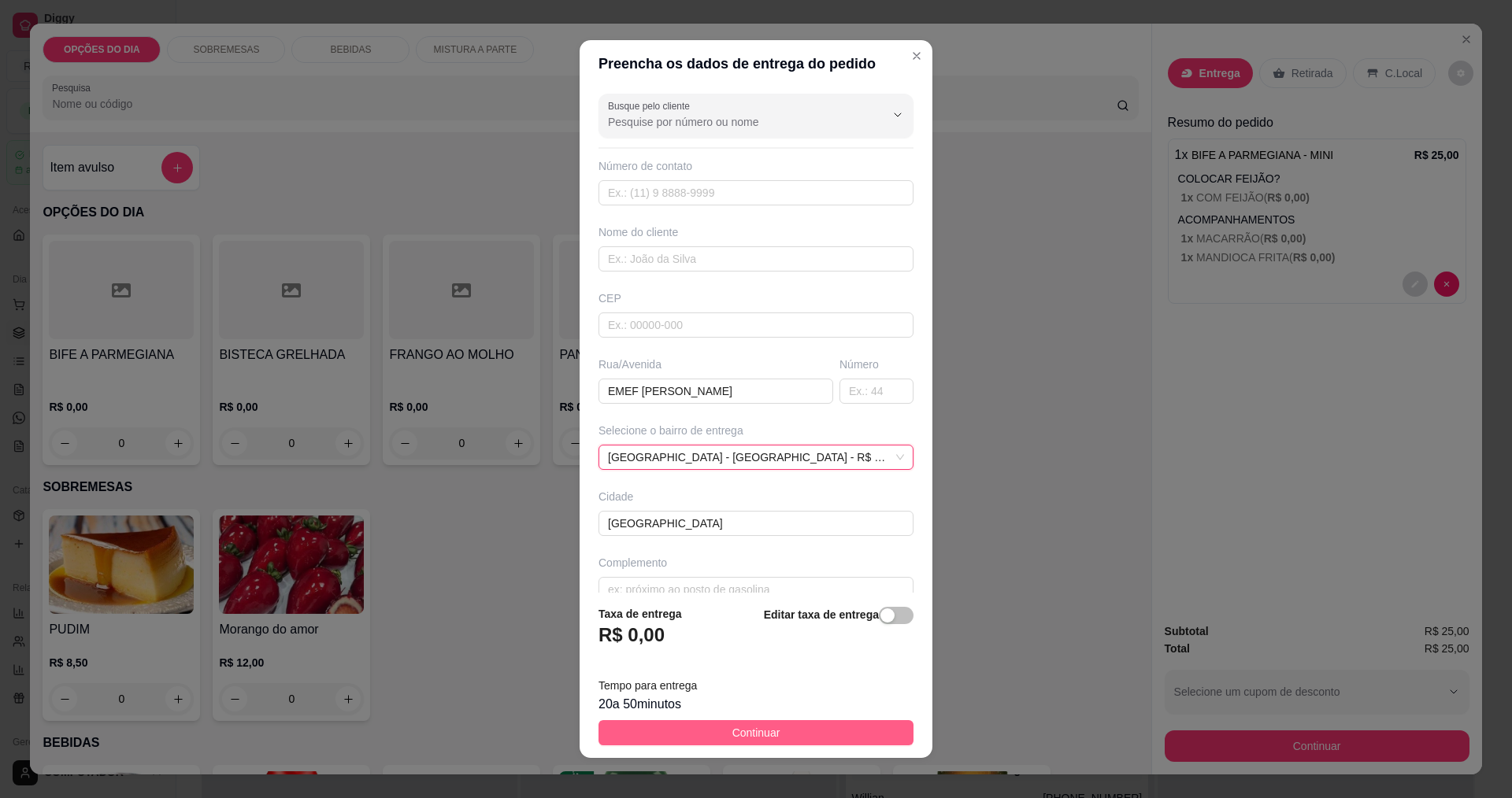
click at [817, 738] on button "Continuar" at bounding box center [756, 733] width 315 height 26
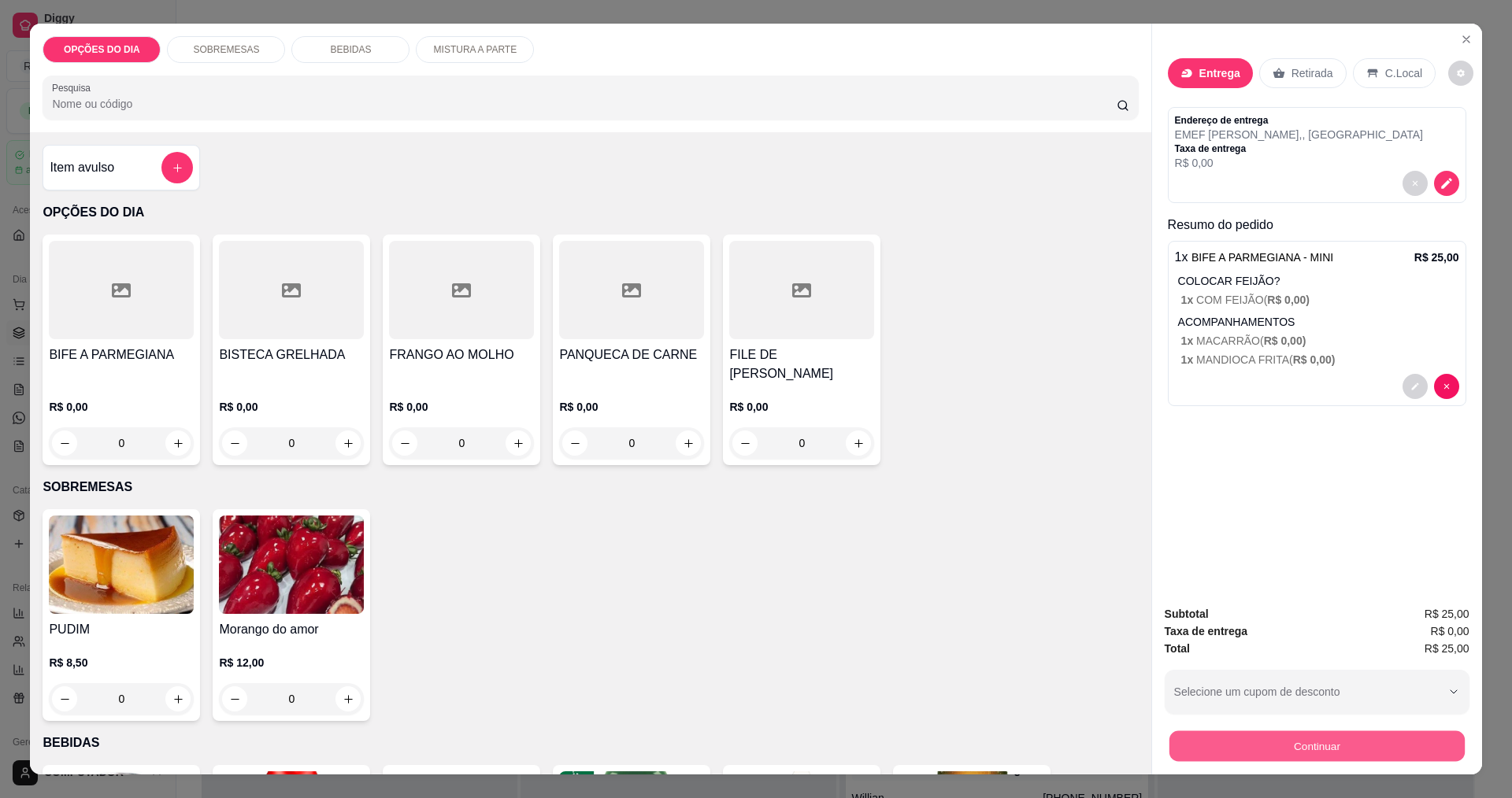
click at [1212, 743] on button "Continuar" at bounding box center [1317, 746] width 296 height 31
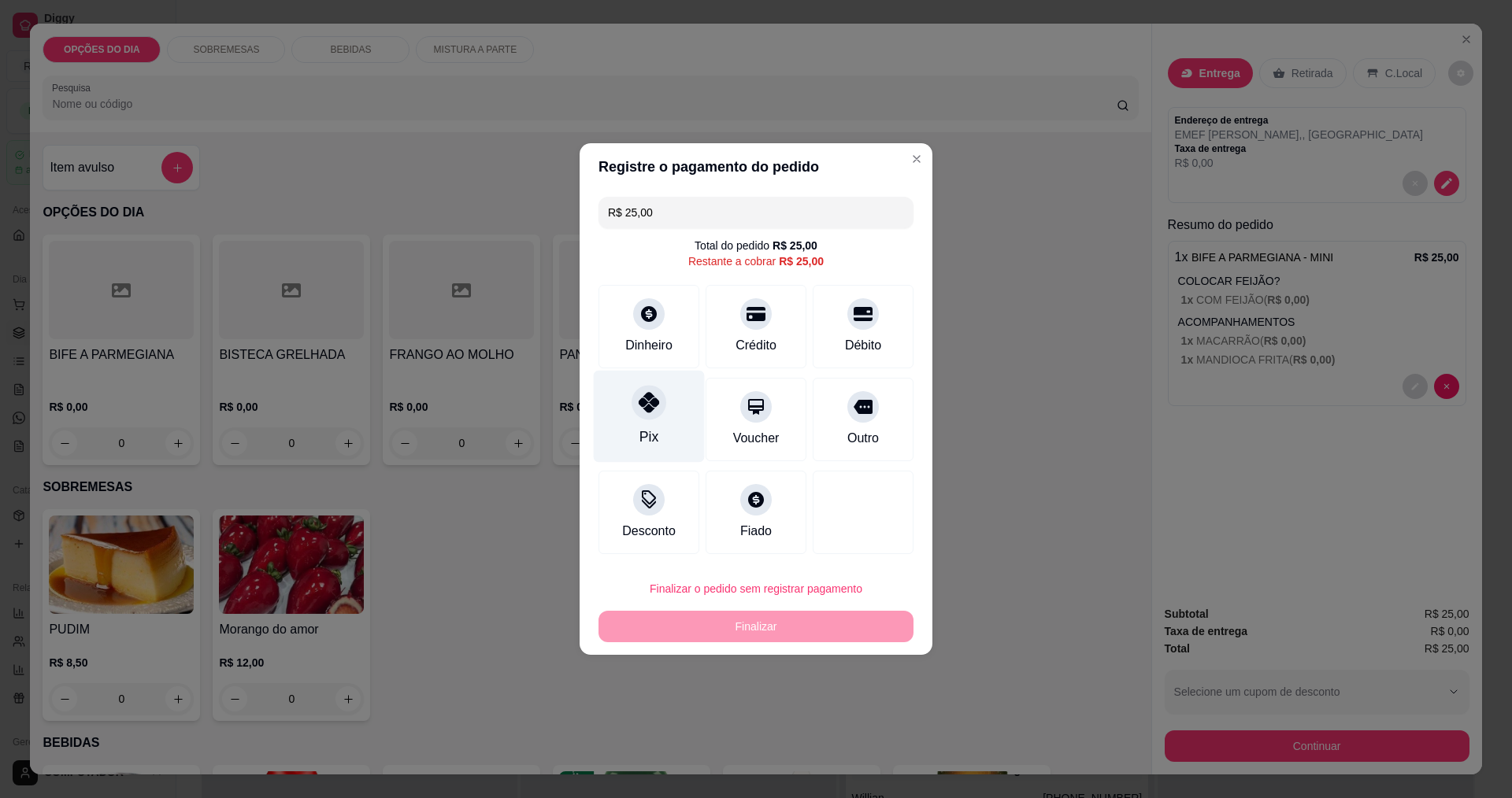
click at [666, 435] on div "Pix" at bounding box center [650, 416] width 111 height 92
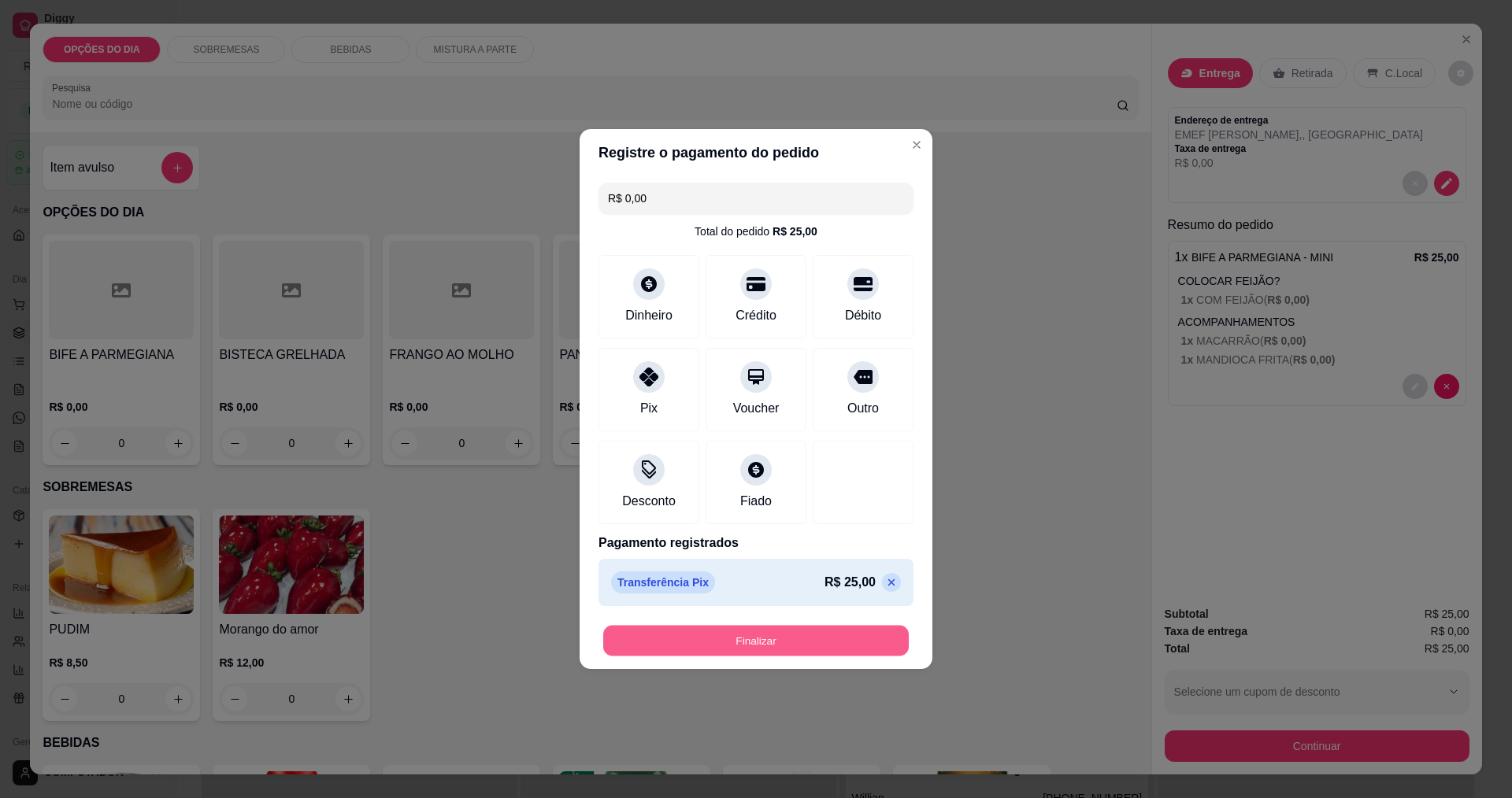
click at [806, 645] on button "Finalizar" at bounding box center [756, 641] width 306 height 31
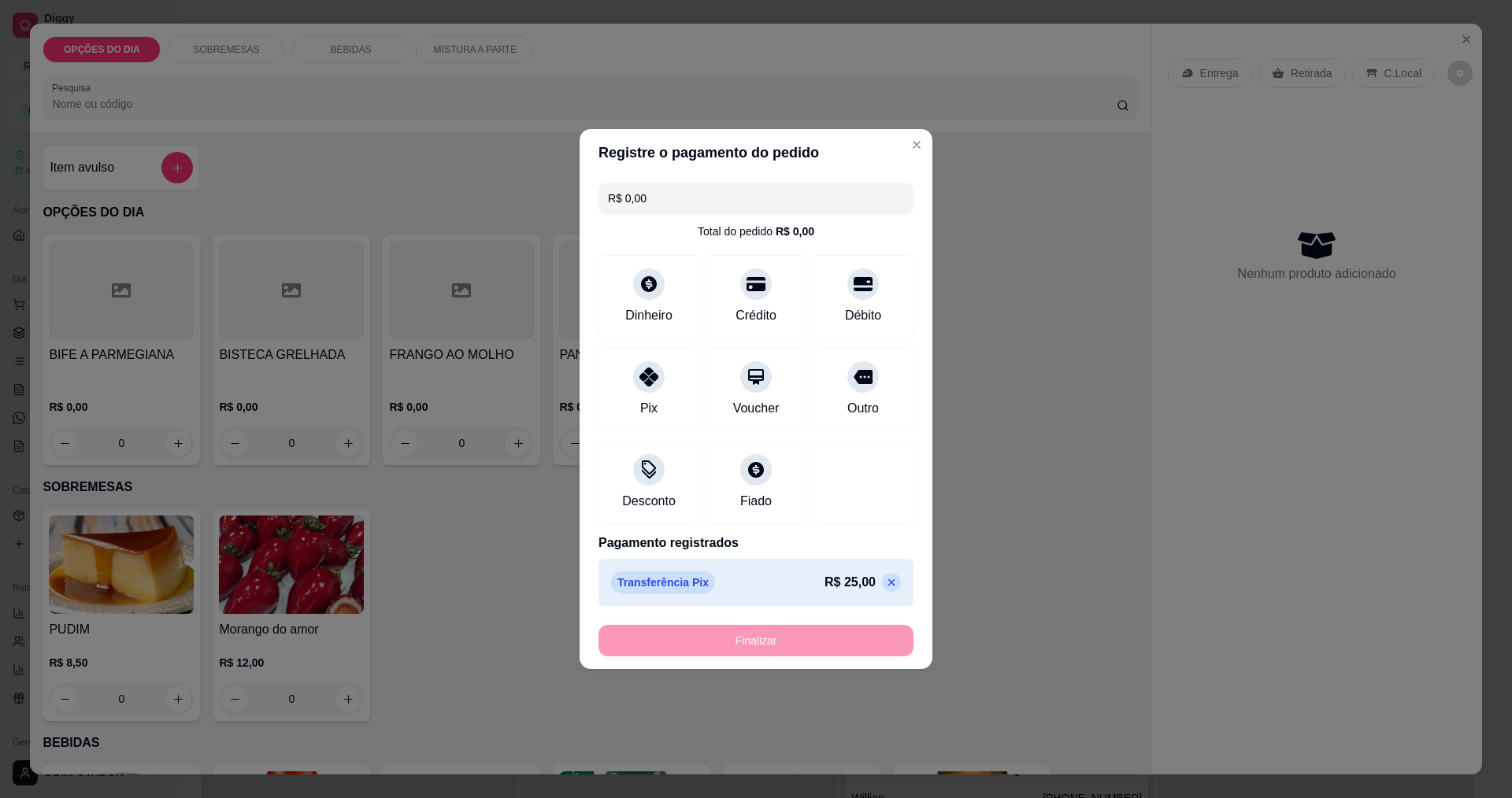
type input "-R$ 25,00"
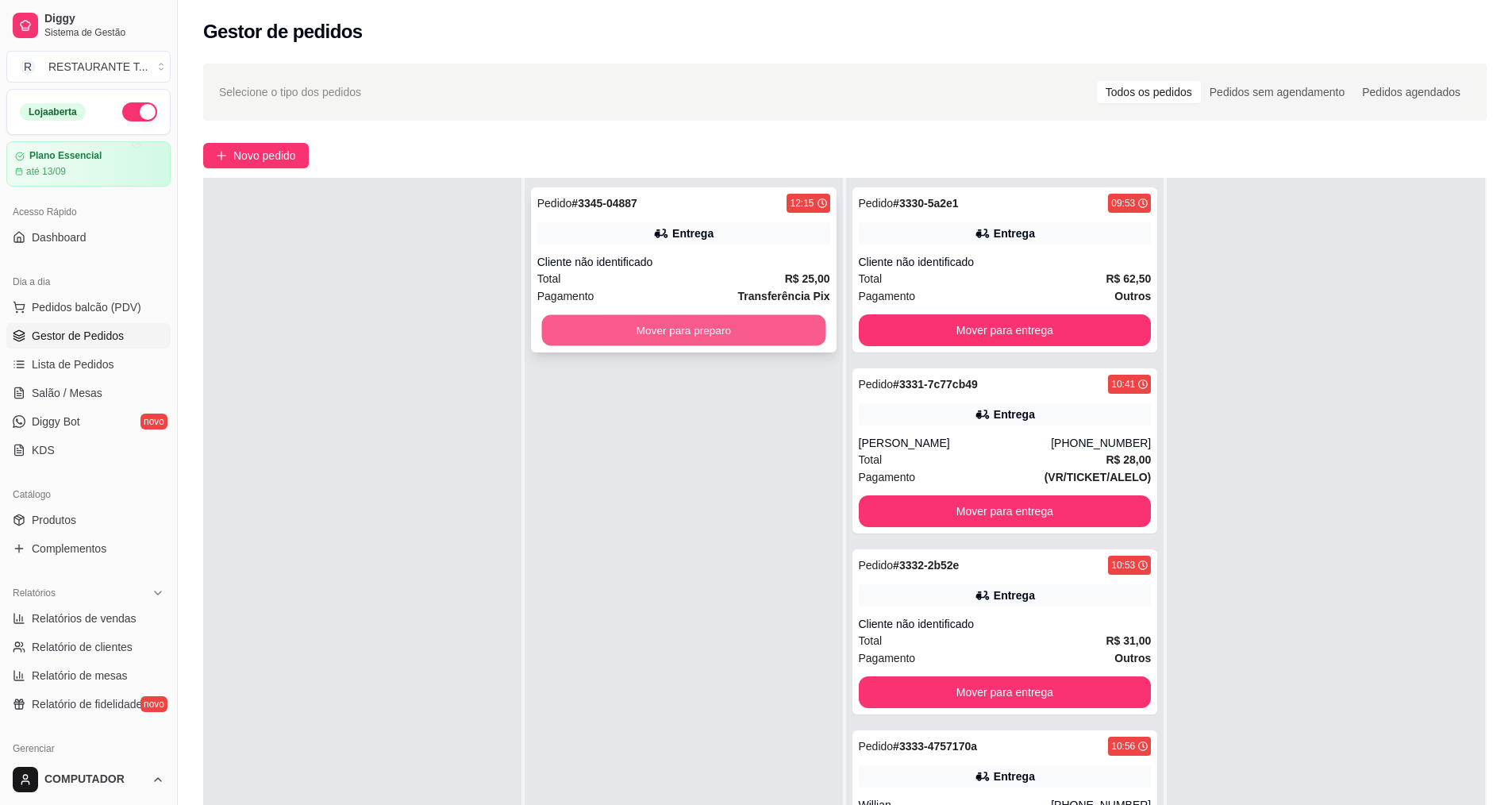
click at [662, 333] on button "Mover para preparo" at bounding box center [683, 331] width 284 height 31
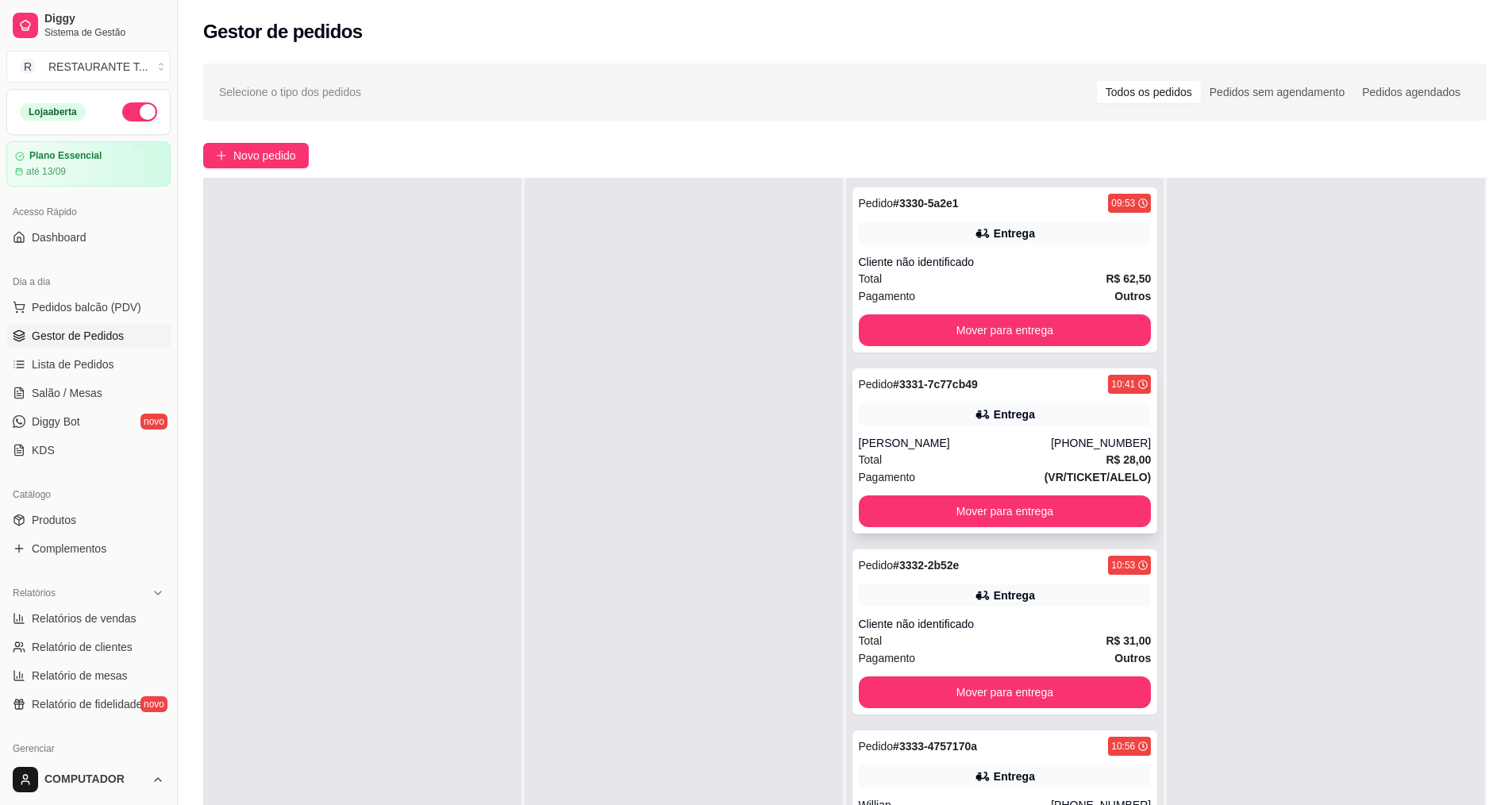
click at [942, 427] on div "Pedido # 3331-7c77cb49 10:41 Entrega [PERSON_NAME] [PHONE_NUMBER] Total R$ 28,0…" at bounding box center [1005, 451] width 305 height 166
click at [888, 635] on div "Total R$ 31,00" at bounding box center [1005, 640] width 292 height 17
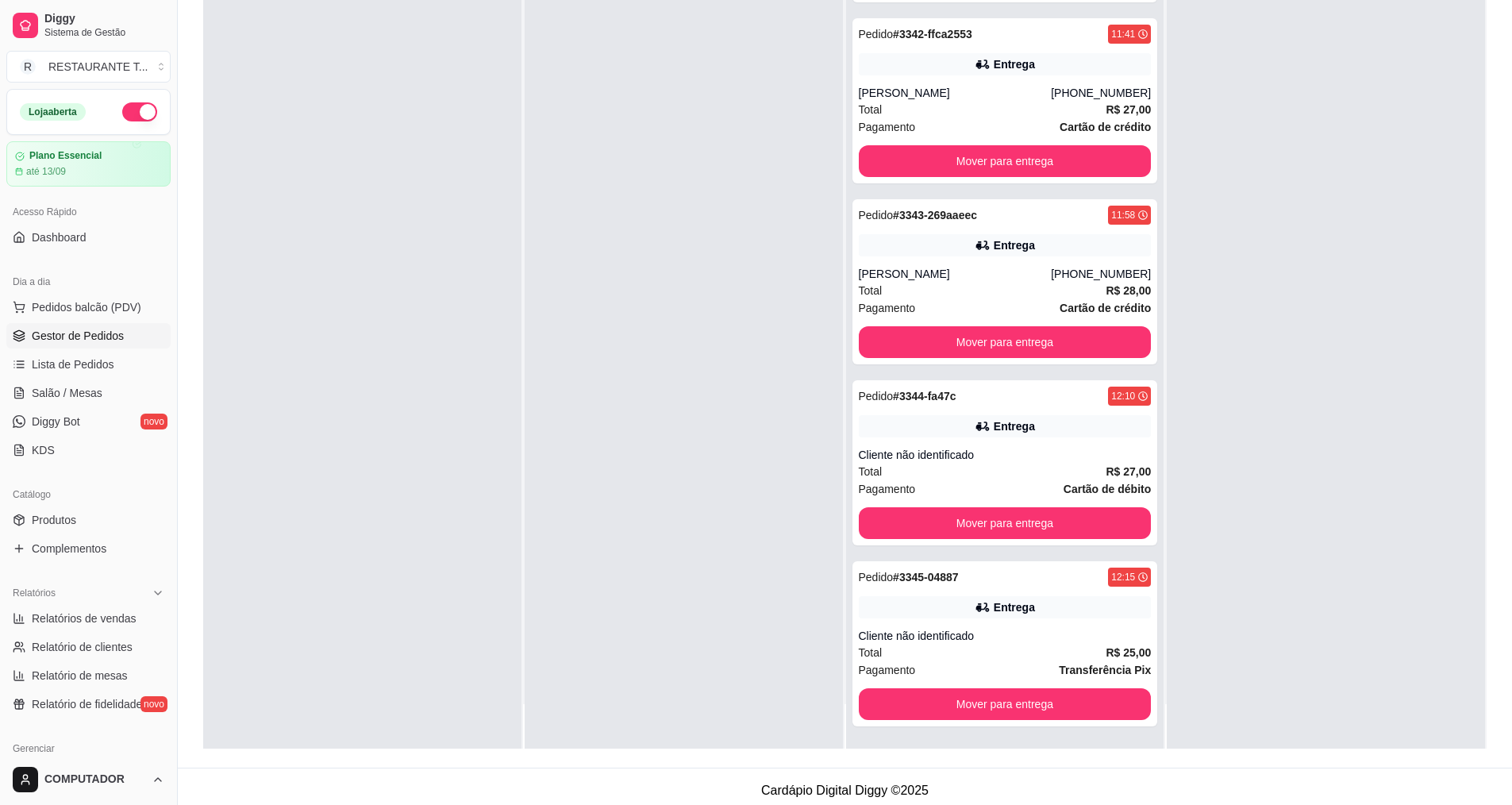
scroll to position [242, 0]
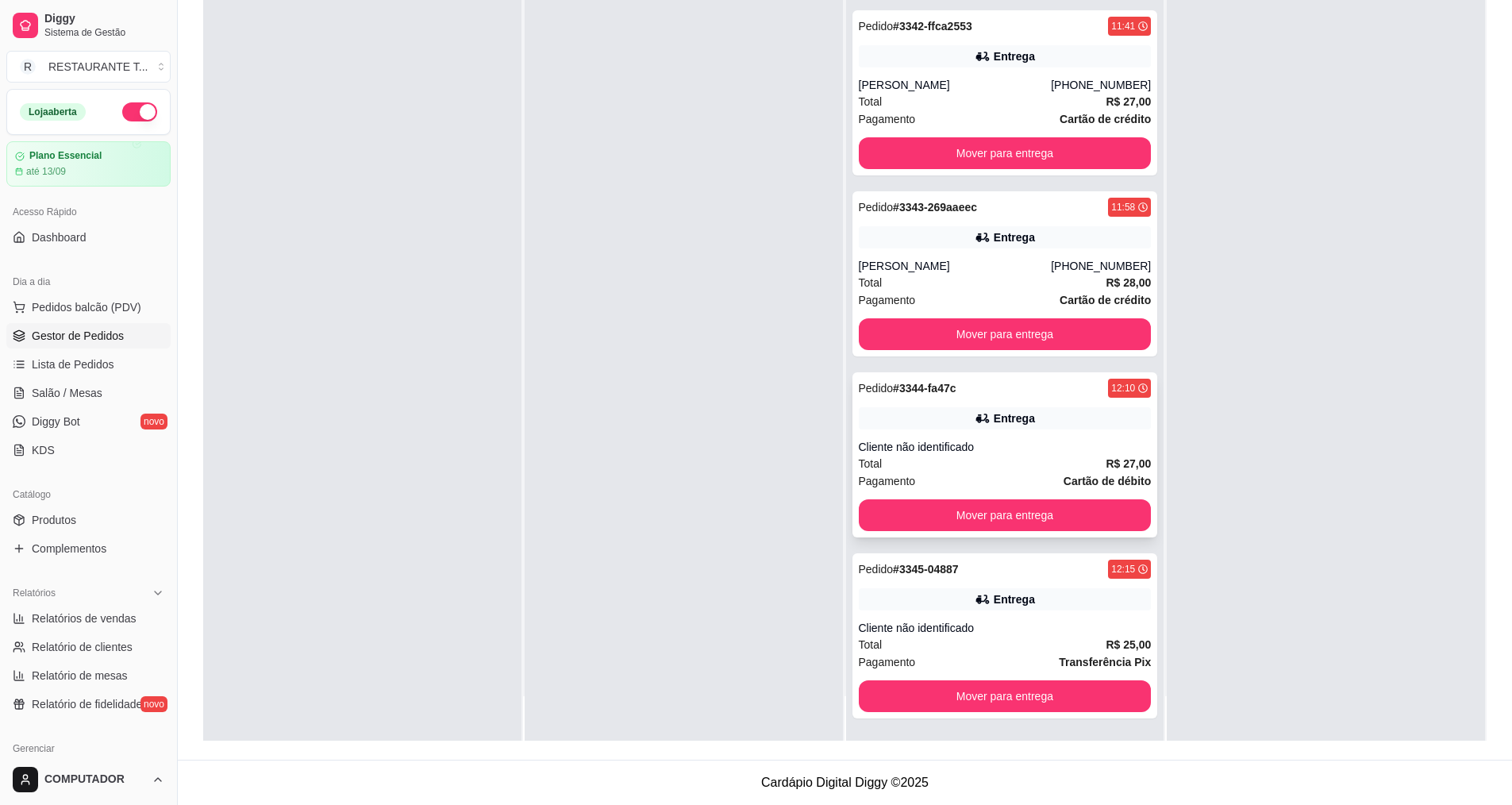
click at [922, 428] on div "Entrega" at bounding box center [1005, 419] width 292 height 22
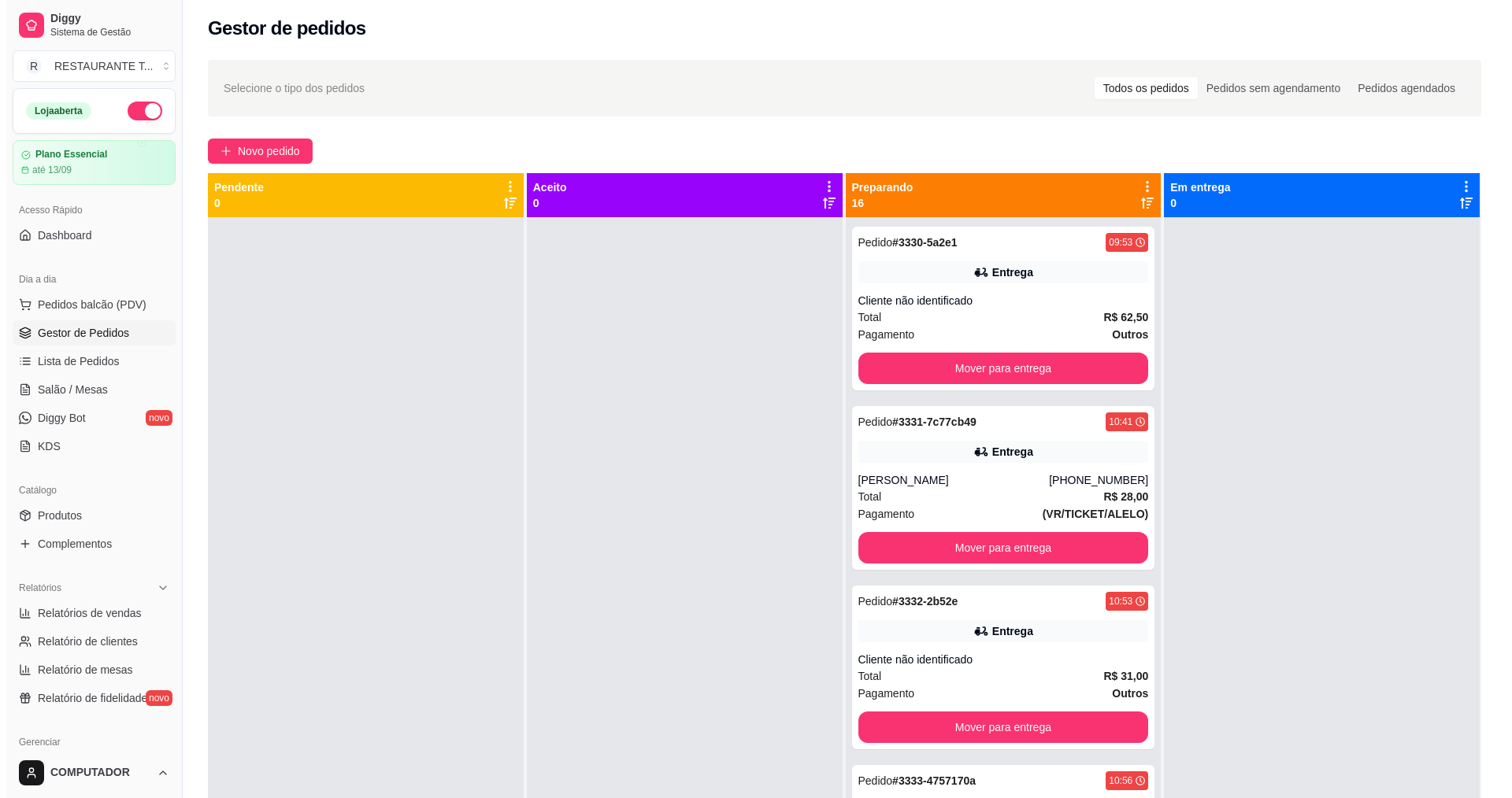
scroll to position [0, 0]
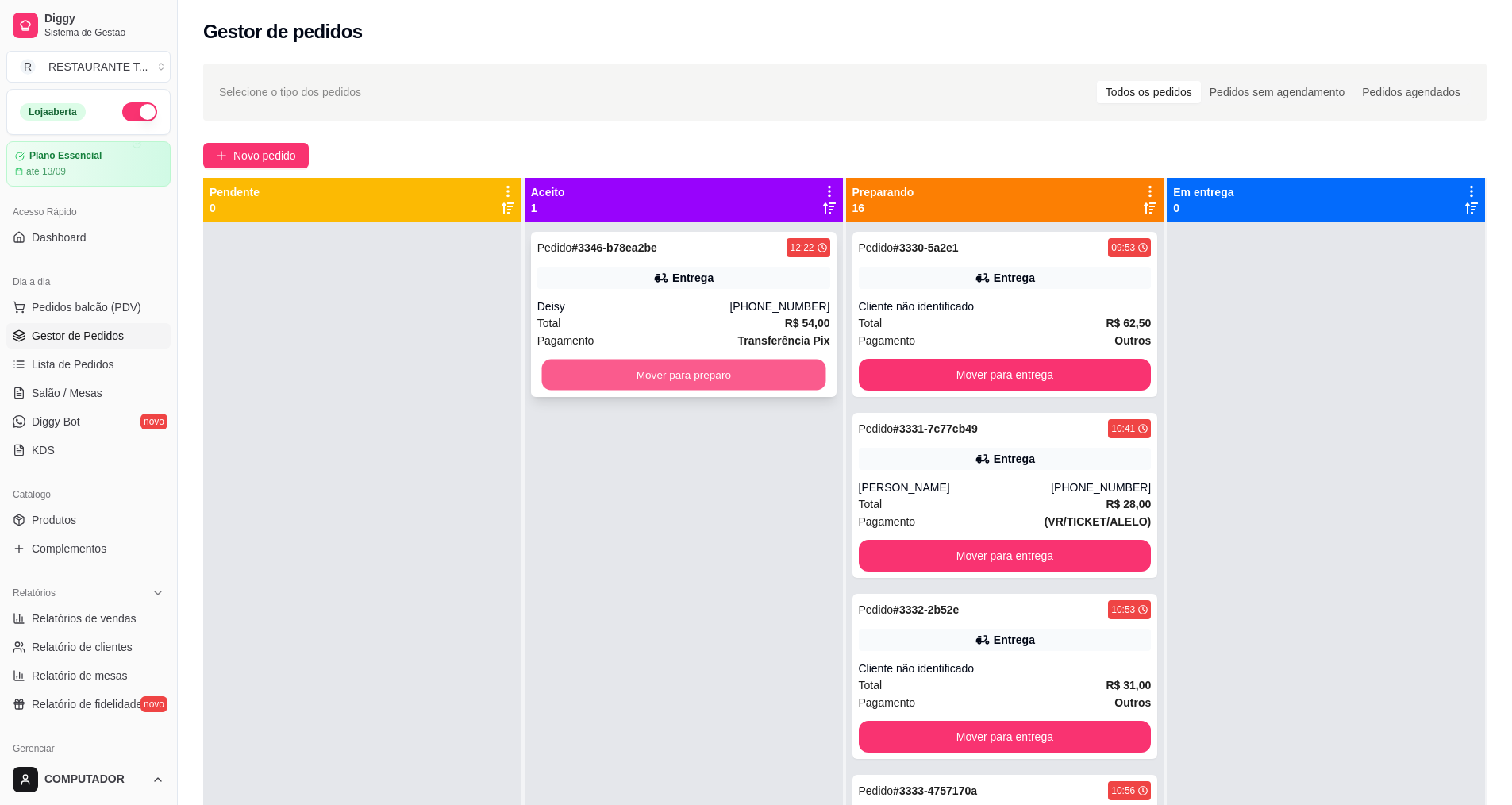
click at [582, 374] on button "Mover para preparo" at bounding box center [683, 375] width 284 height 31
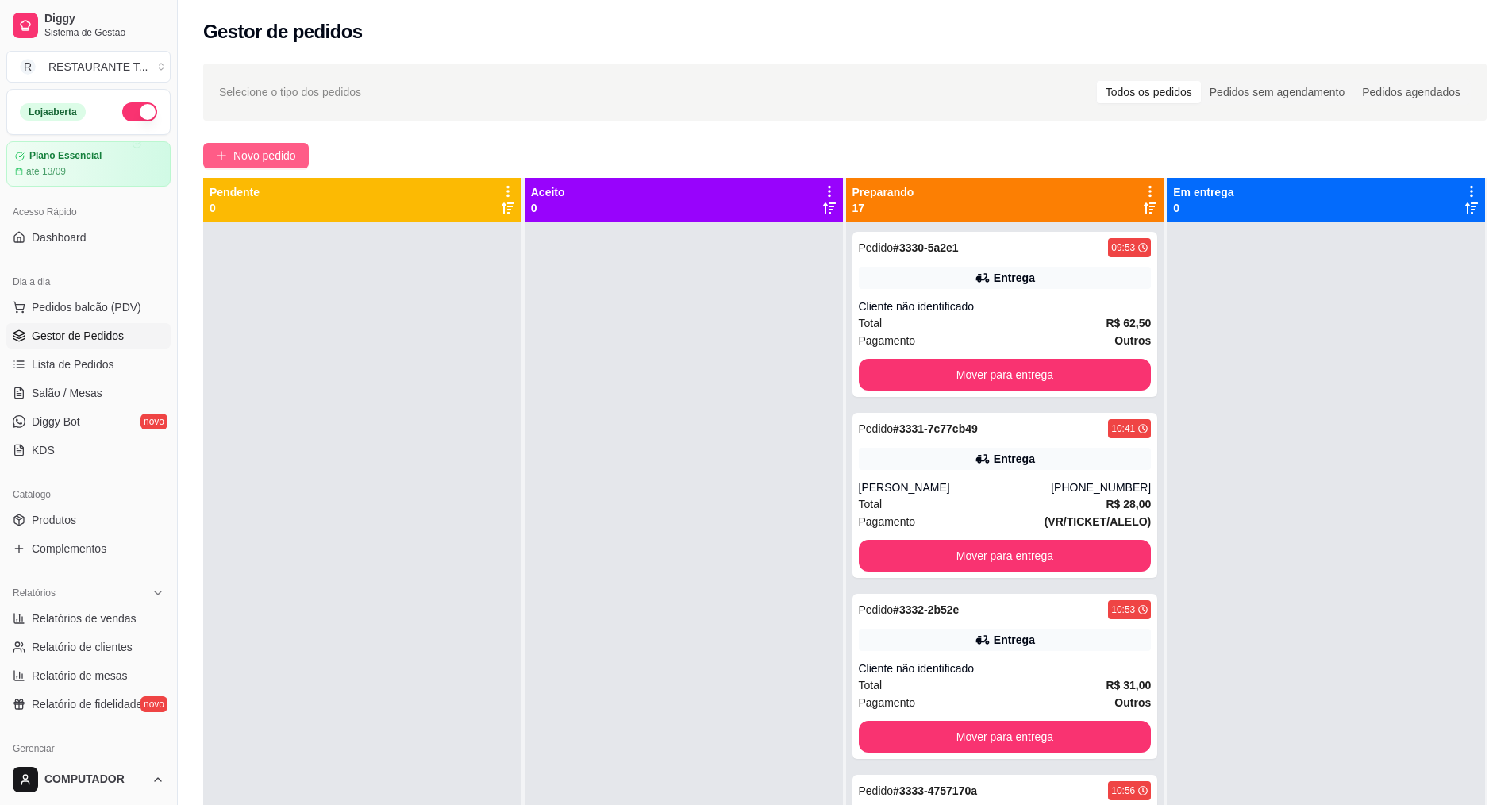
click at [273, 164] on span "Novo pedido" at bounding box center [265, 155] width 63 height 17
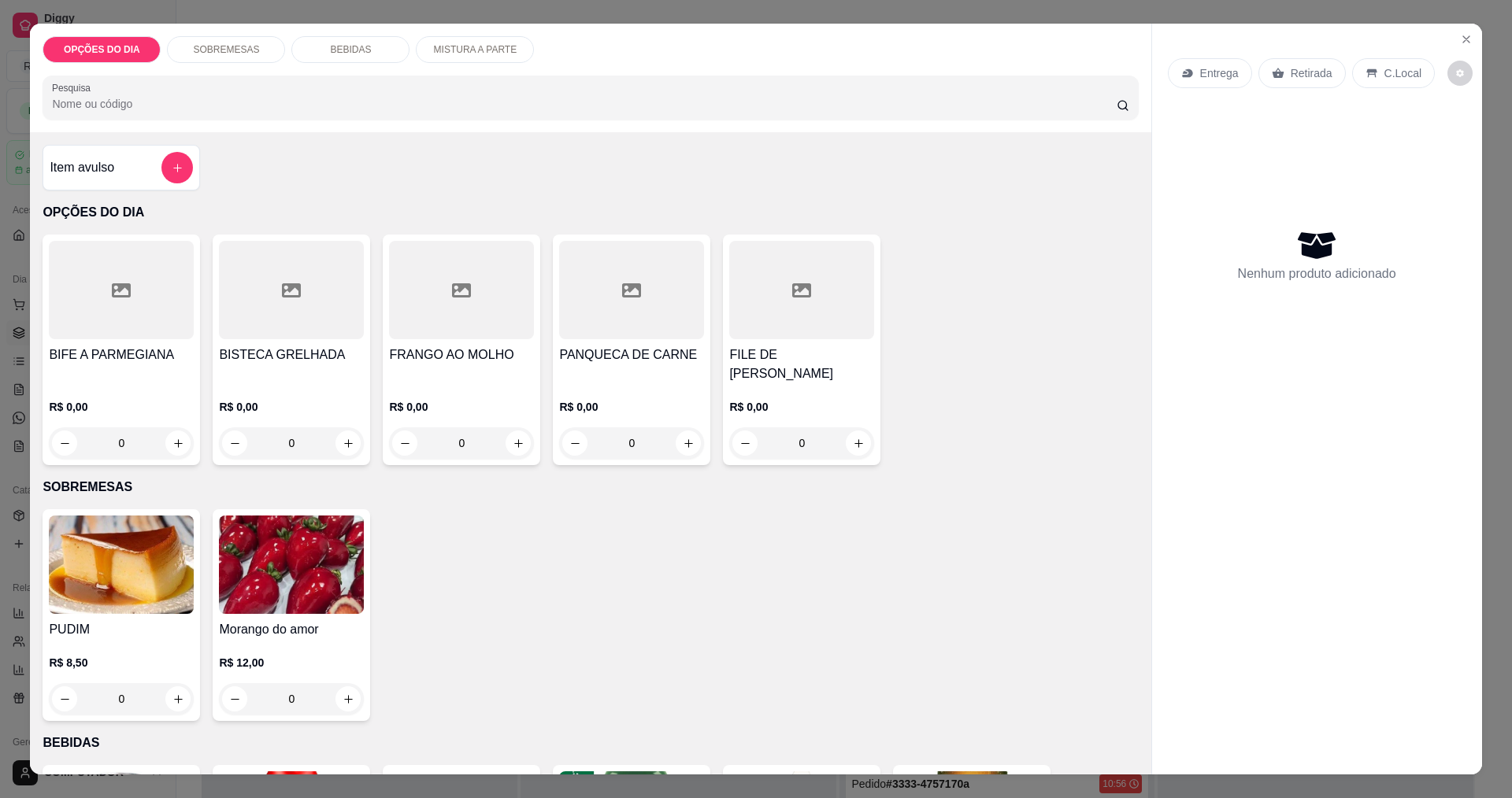
click at [343, 447] on div "0" at bounding box center [291, 443] width 145 height 32
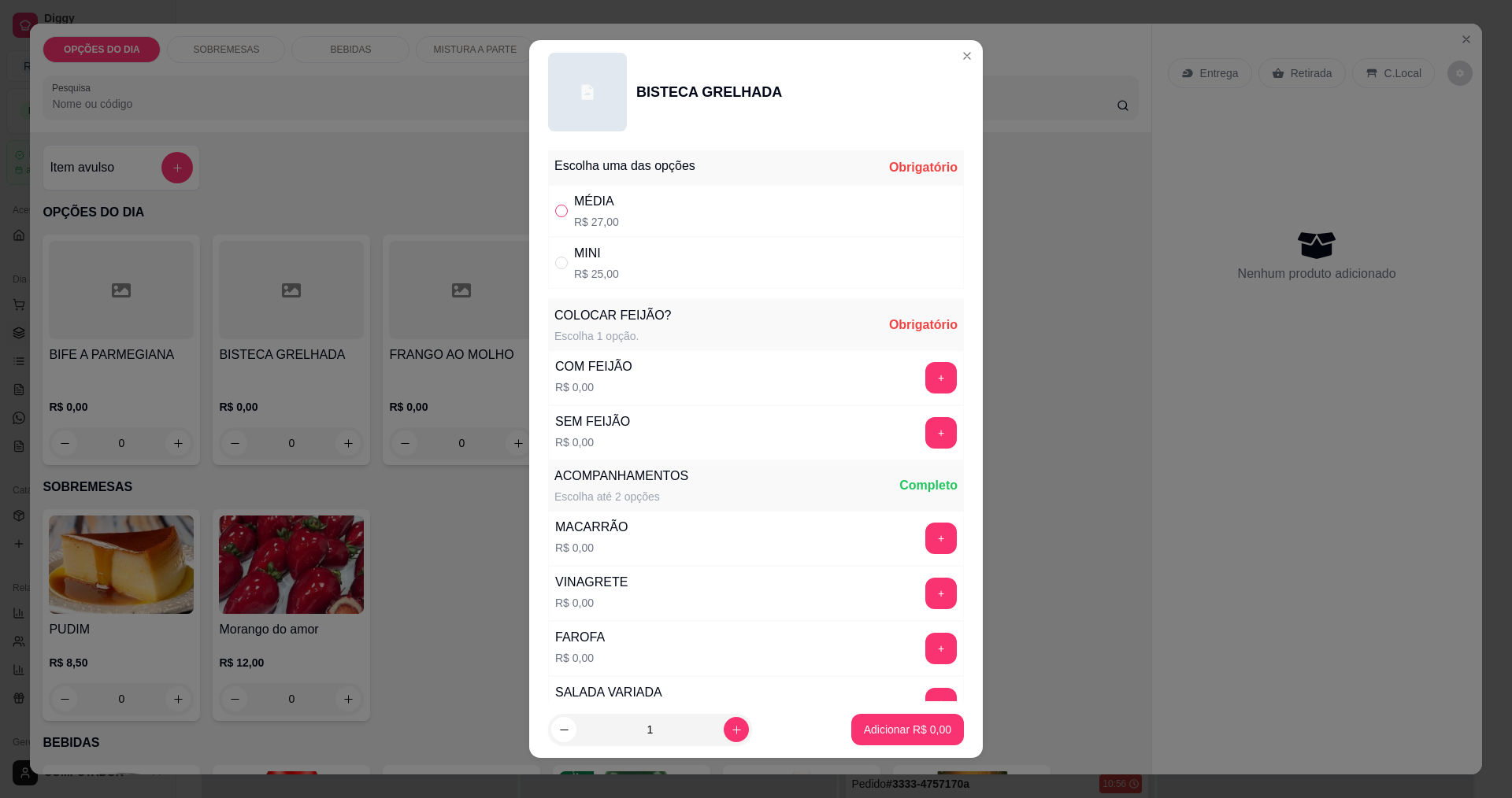
click at [559, 212] on input "" at bounding box center [561, 211] width 13 height 13
radio input "true"
click at [926, 380] on button "+" at bounding box center [942, 378] width 31 height 31
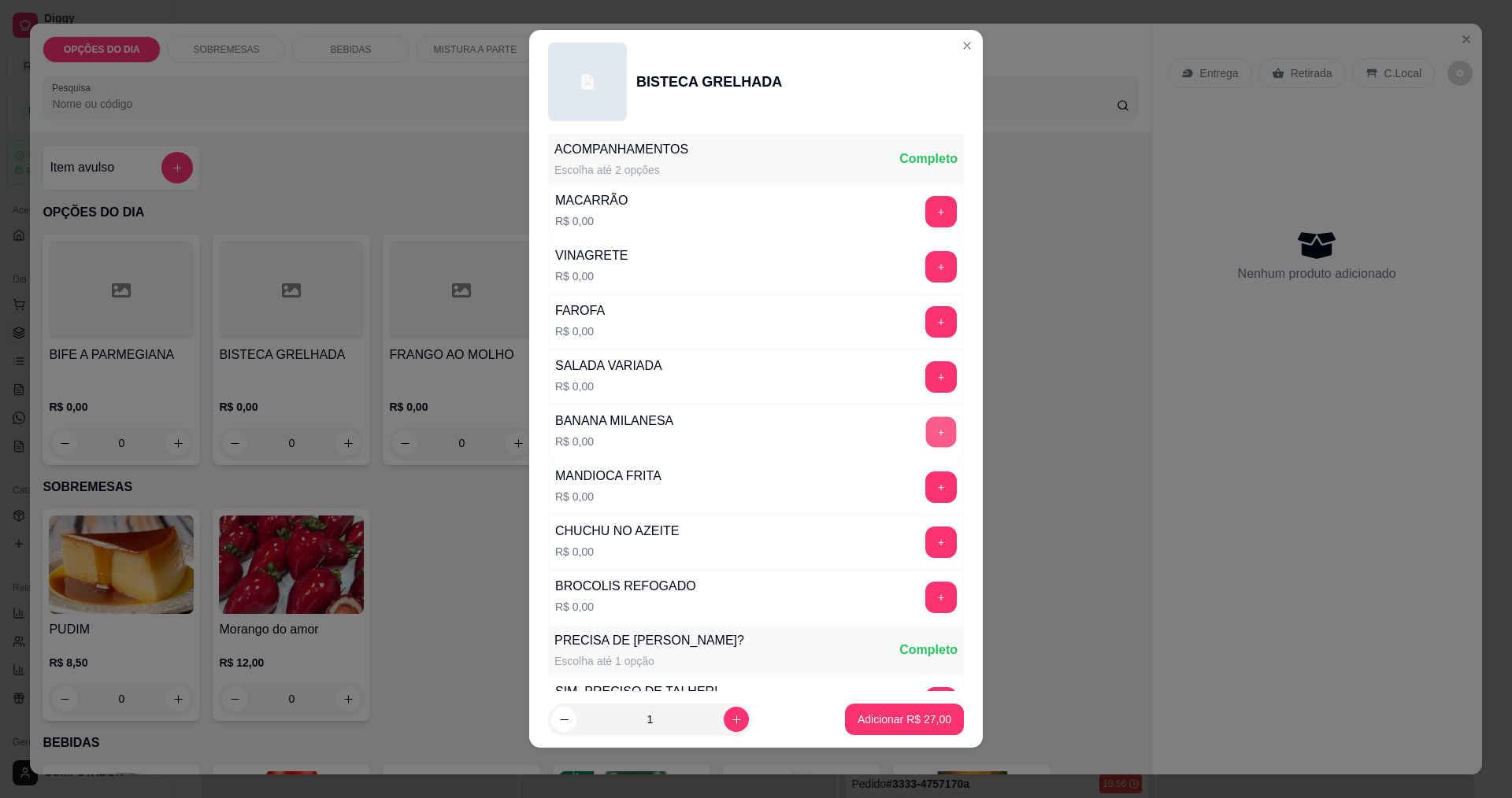
click at [926, 435] on button "+" at bounding box center [942, 432] width 31 height 31
click at [925, 599] on button "+" at bounding box center [941, 597] width 32 height 32
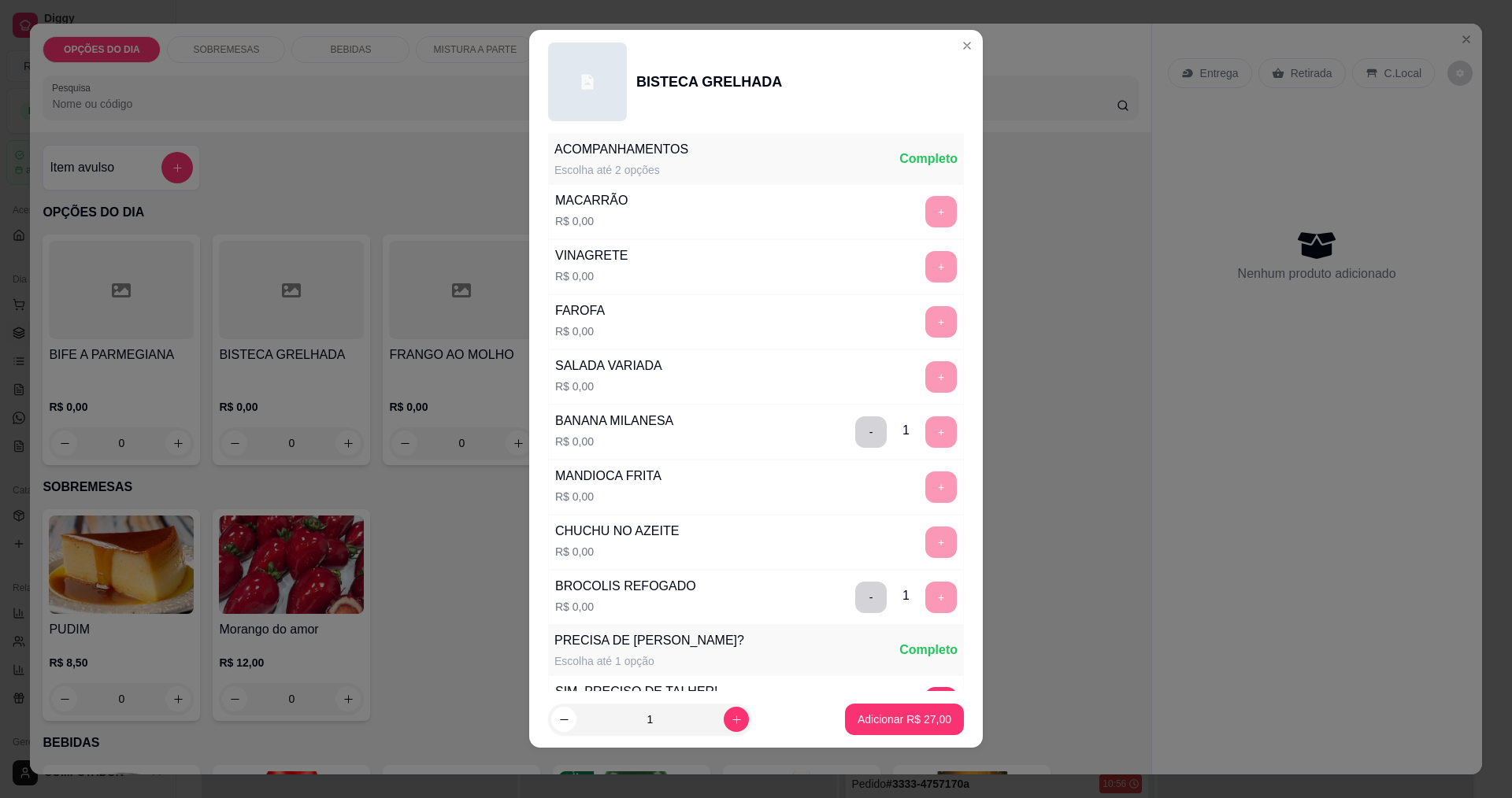
scroll to position [634, 0]
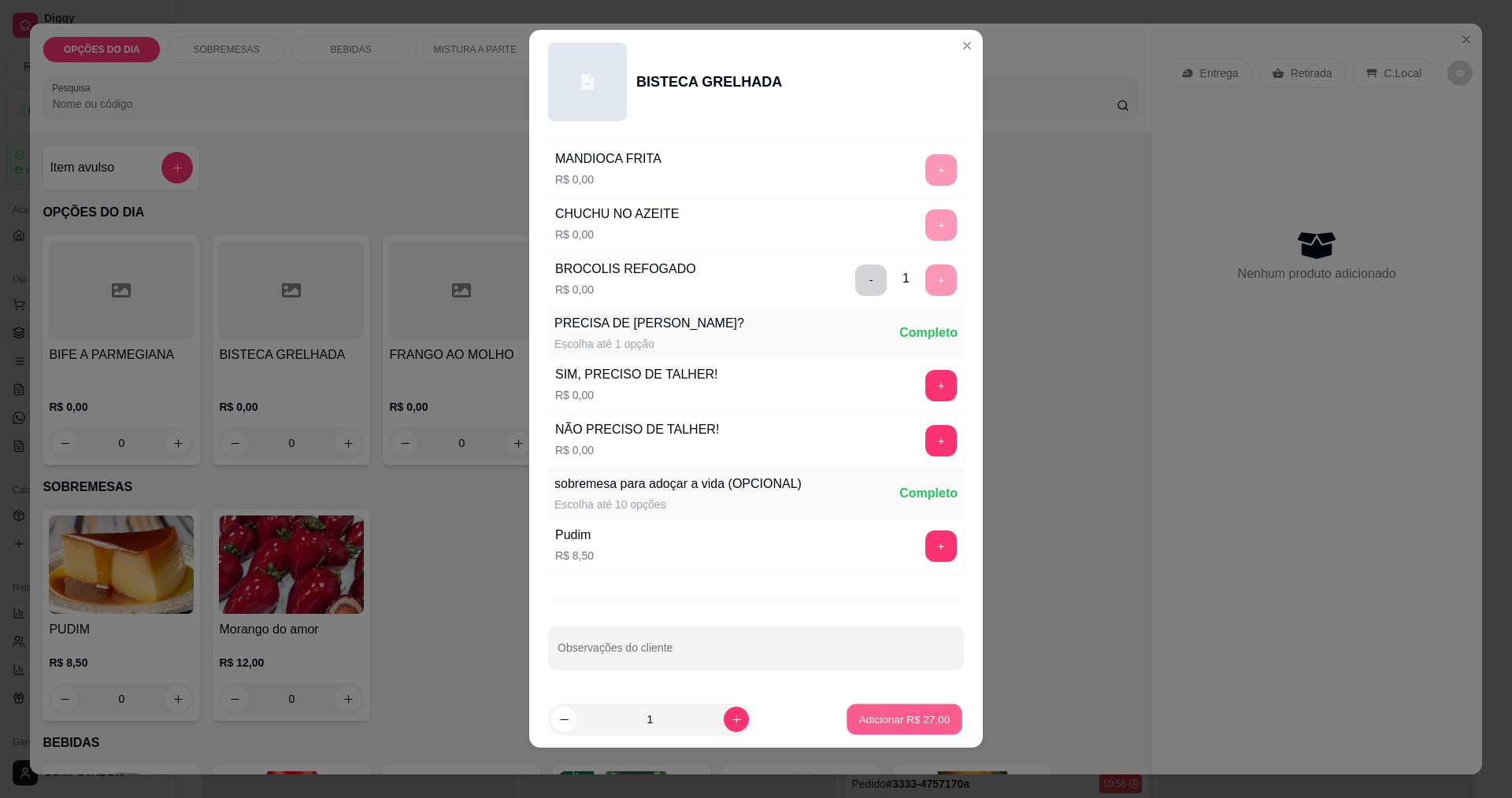
click at [890, 719] on p "Adicionar R$ 27,00" at bounding box center [905, 720] width 91 height 15
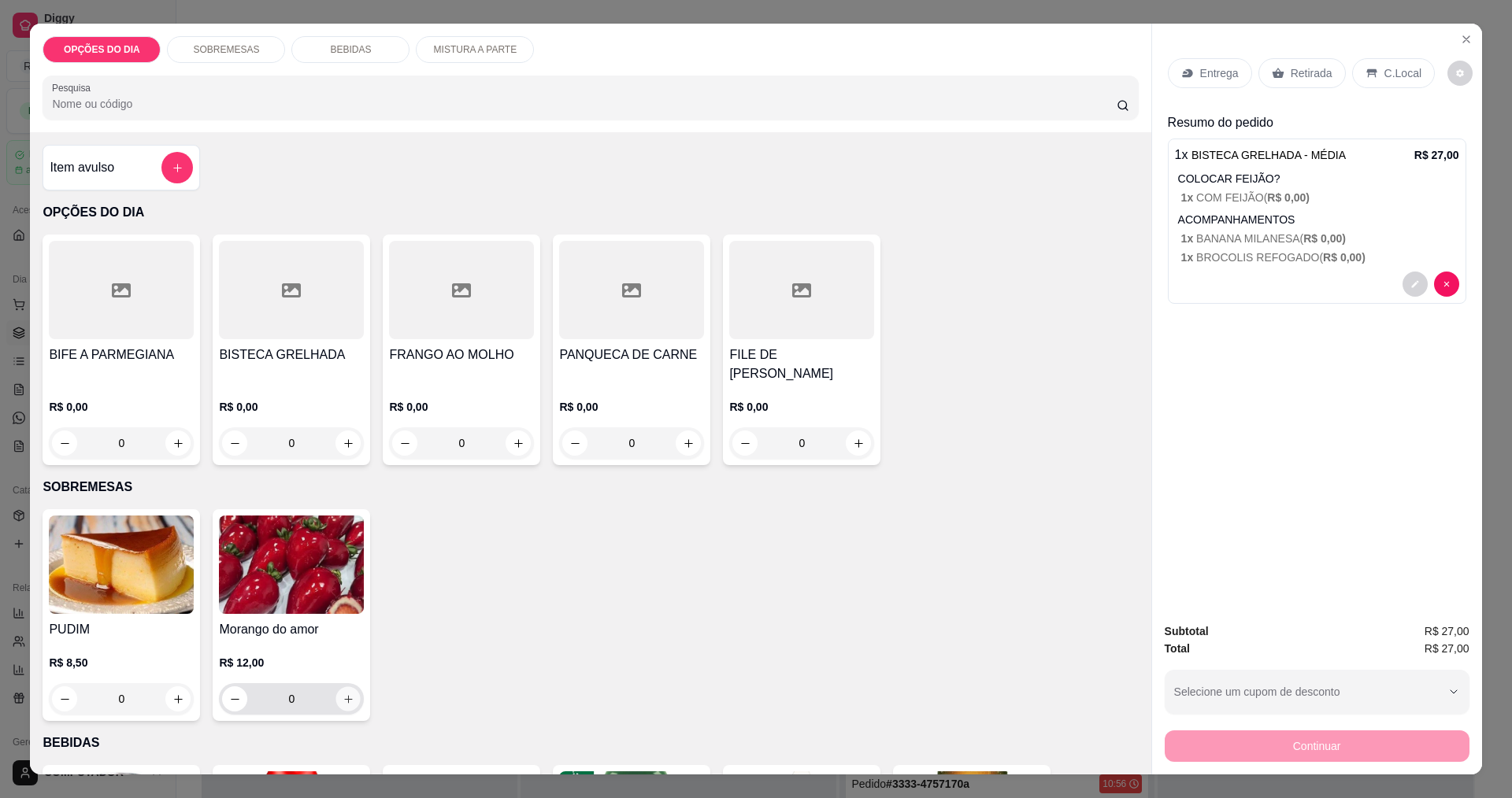
click at [345, 702] on icon "increase-product-quantity" at bounding box center [348, 699] width 12 height 12
type input "1"
click at [1200, 78] on p "Entrega" at bounding box center [1219, 73] width 38 height 16
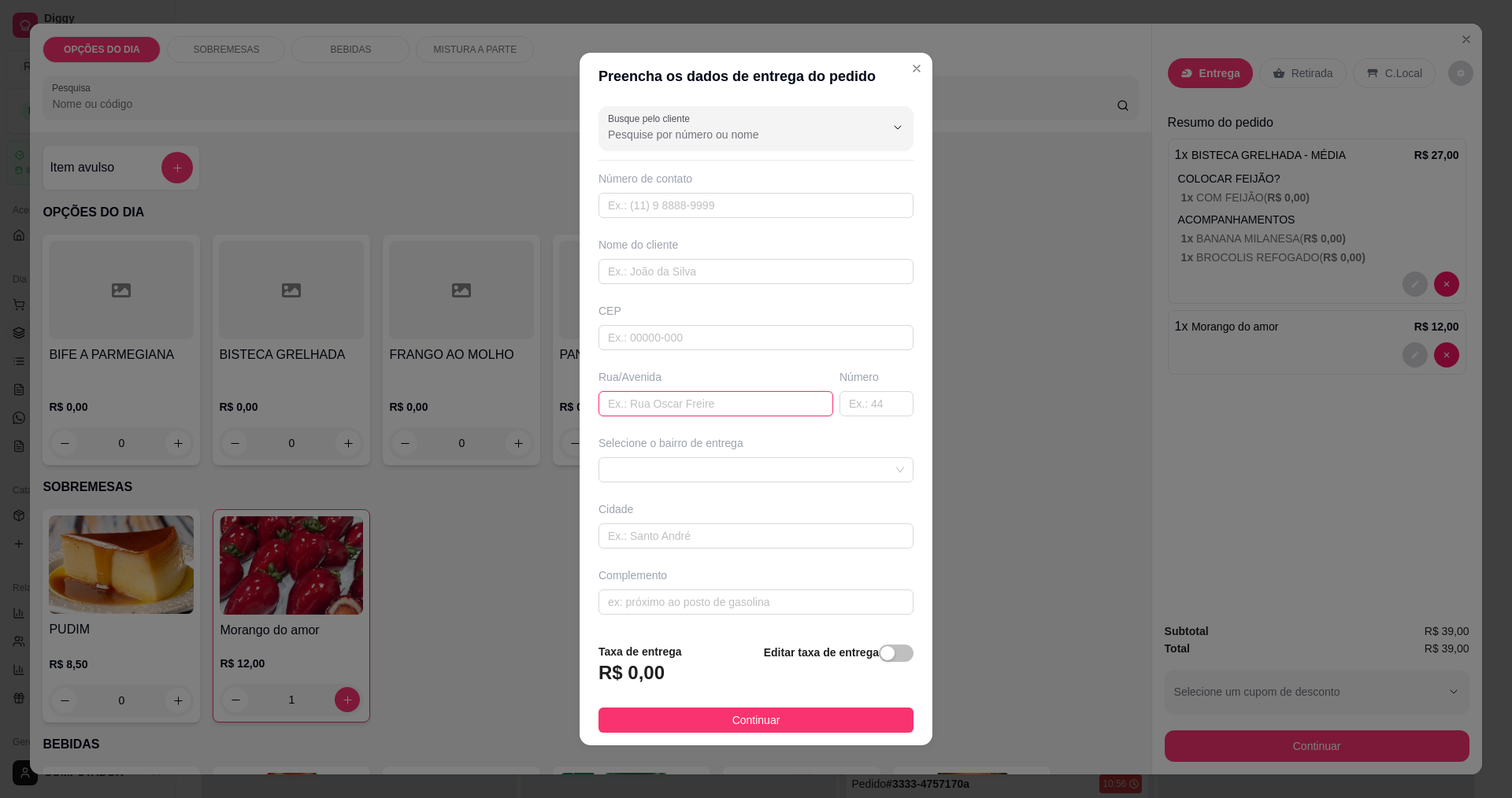
click at [632, 405] on input "text" at bounding box center [715, 404] width 235 height 26
type input "rua 3"
click at [746, 468] on span at bounding box center [756, 470] width 296 height 24
type input "100"
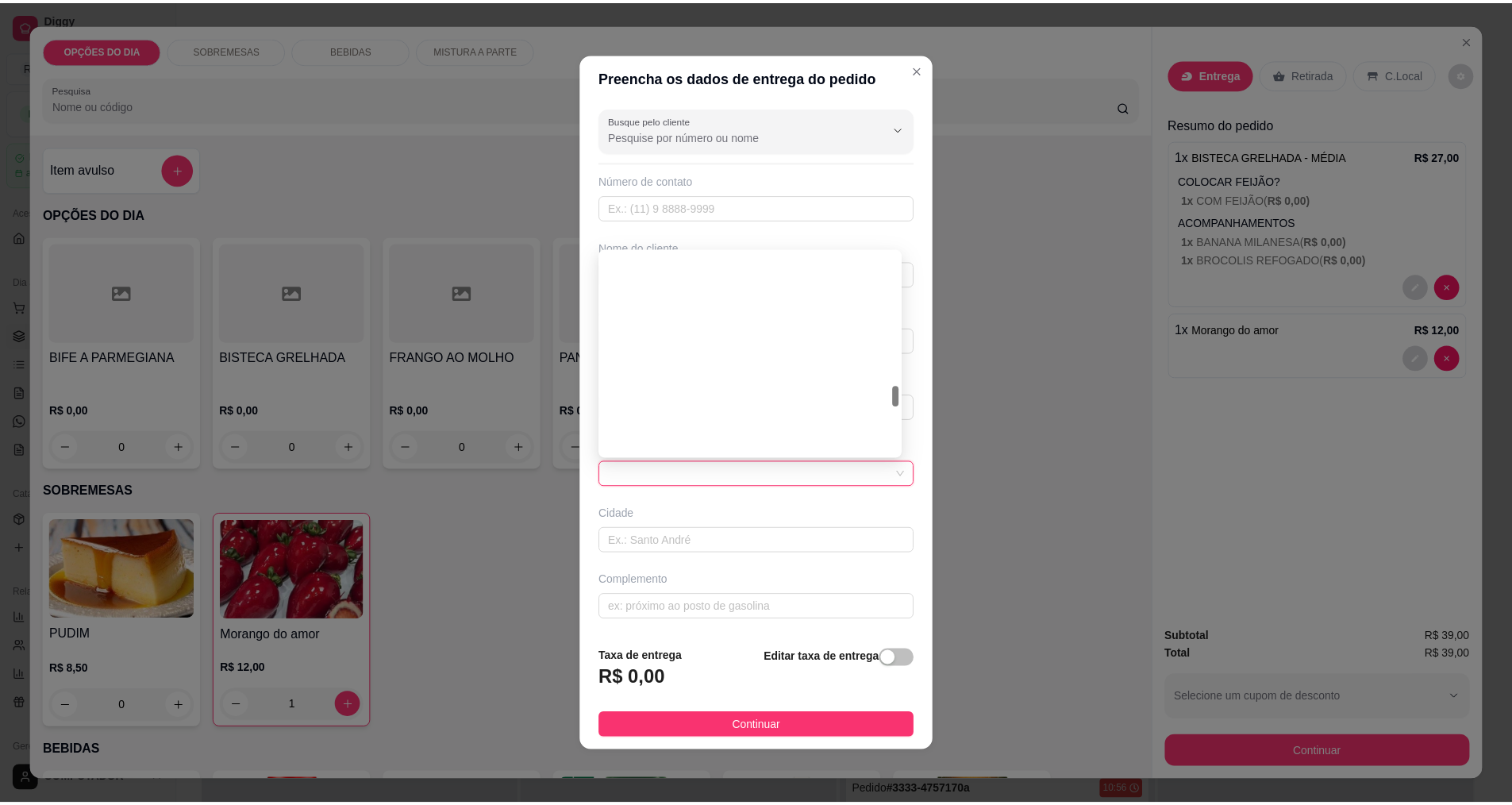
scroll to position [1271, 0]
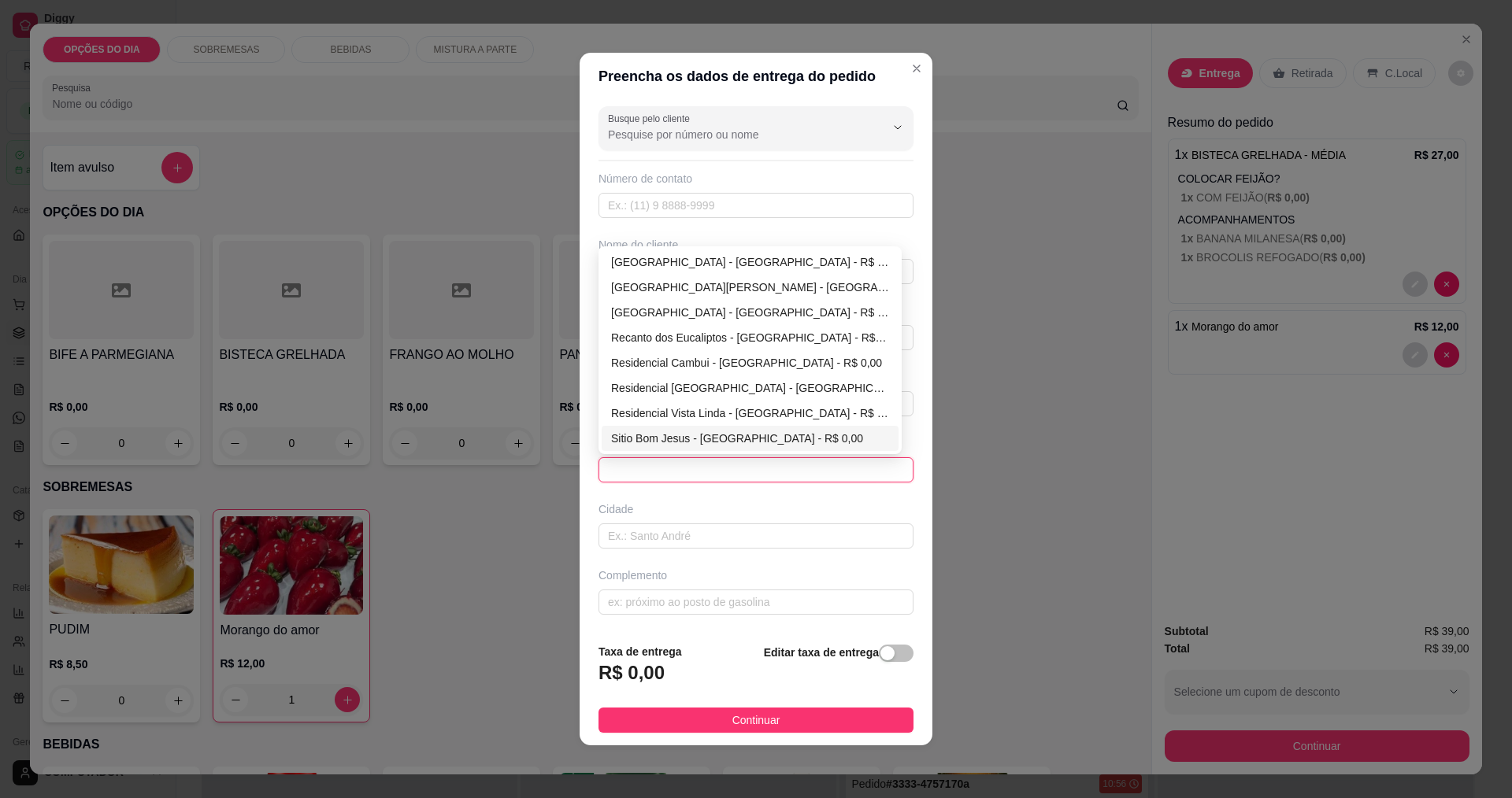
click at [670, 434] on div "Sitio Bom Jesus - [GEOGRAPHIC_DATA] - R$ 0,00" at bounding box center [750, 438] width 278 height 17
type input "[GEOGRAPHIC_DATA]"
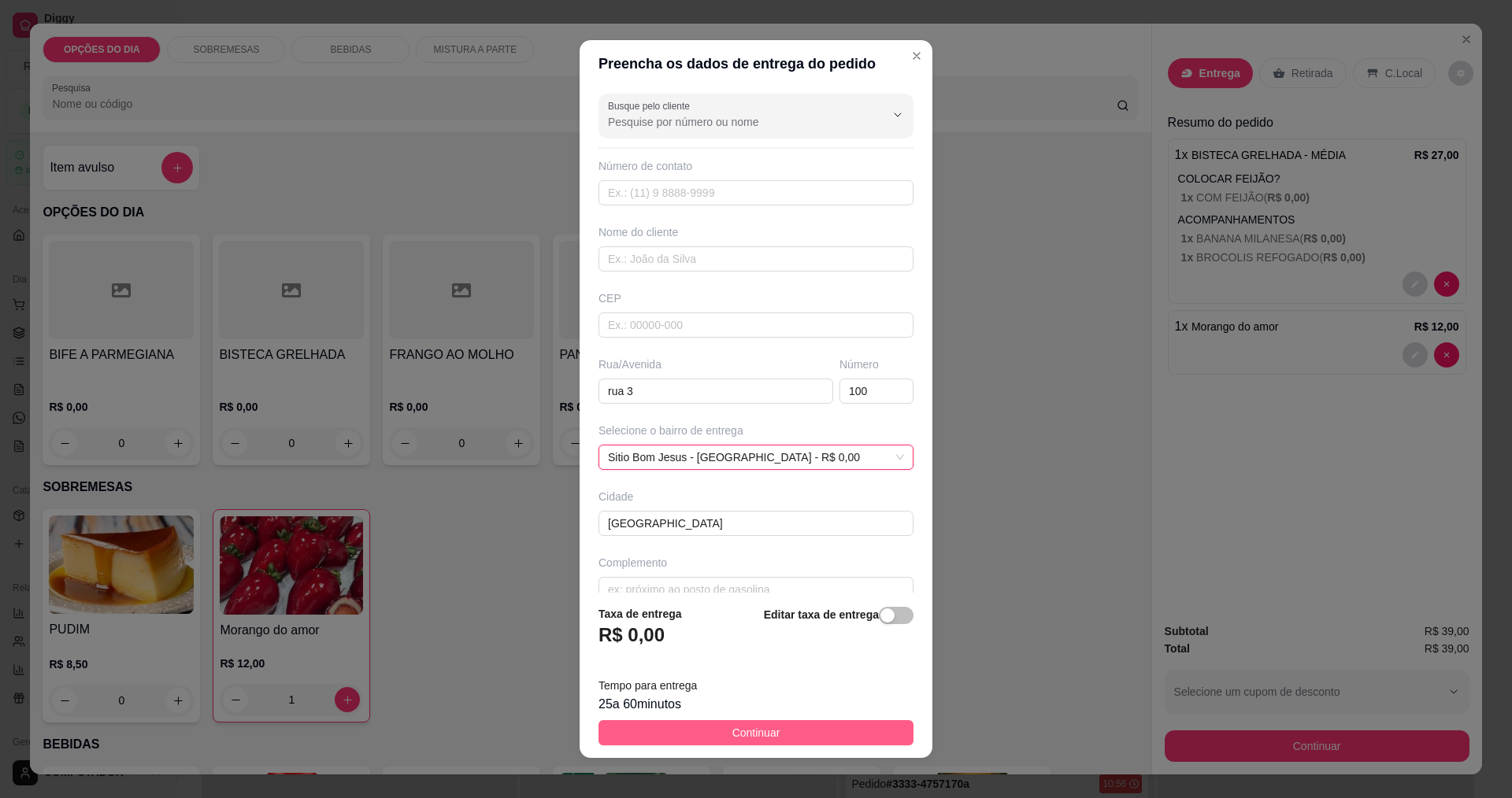
click at [733, 737] on span "Continuar" at bounding box center [756, 732] width 48 height 17
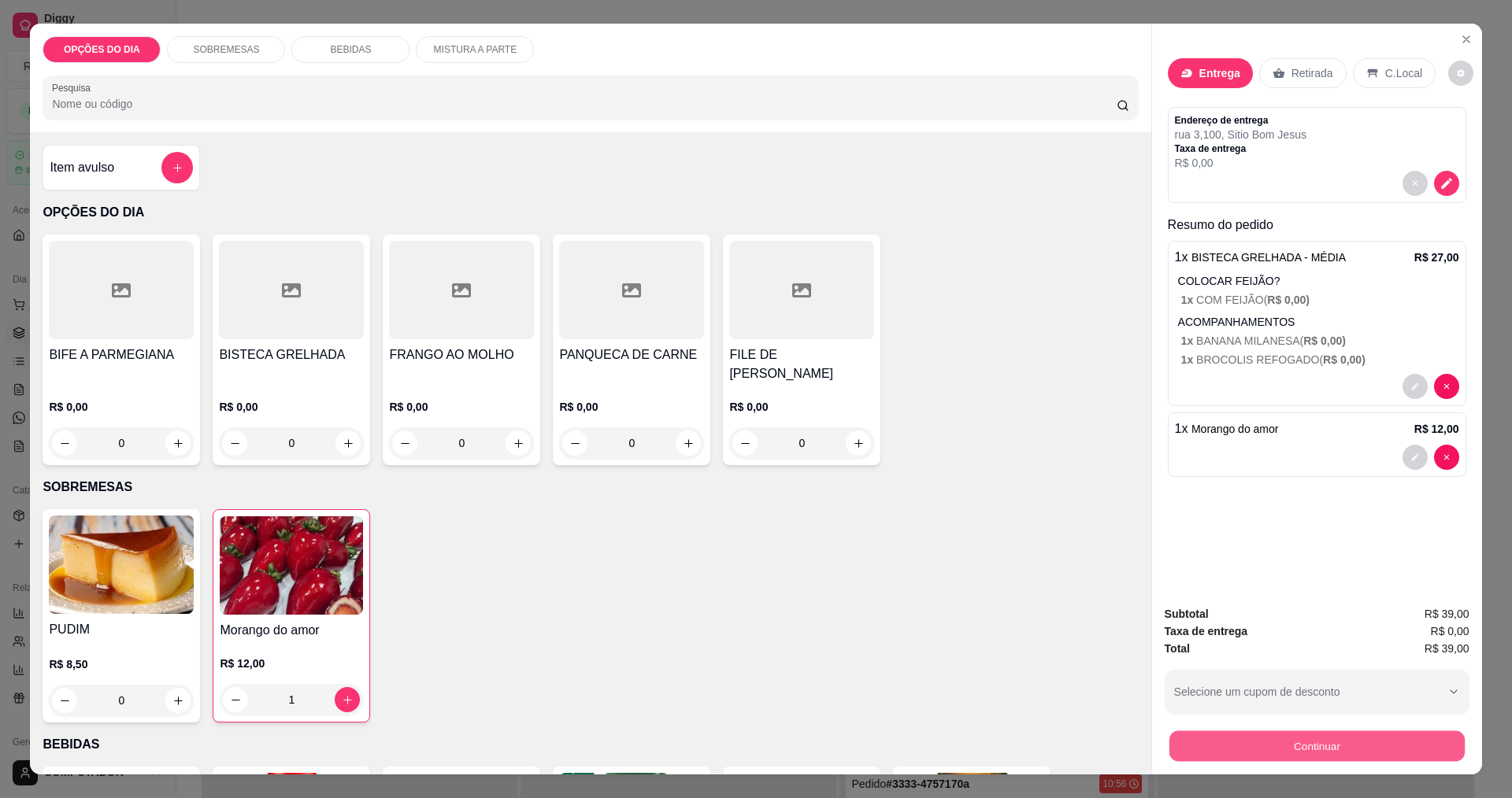
click at [1315, 751] on button "Continuar" at bounding box center [1317, 746] width 296 height 31
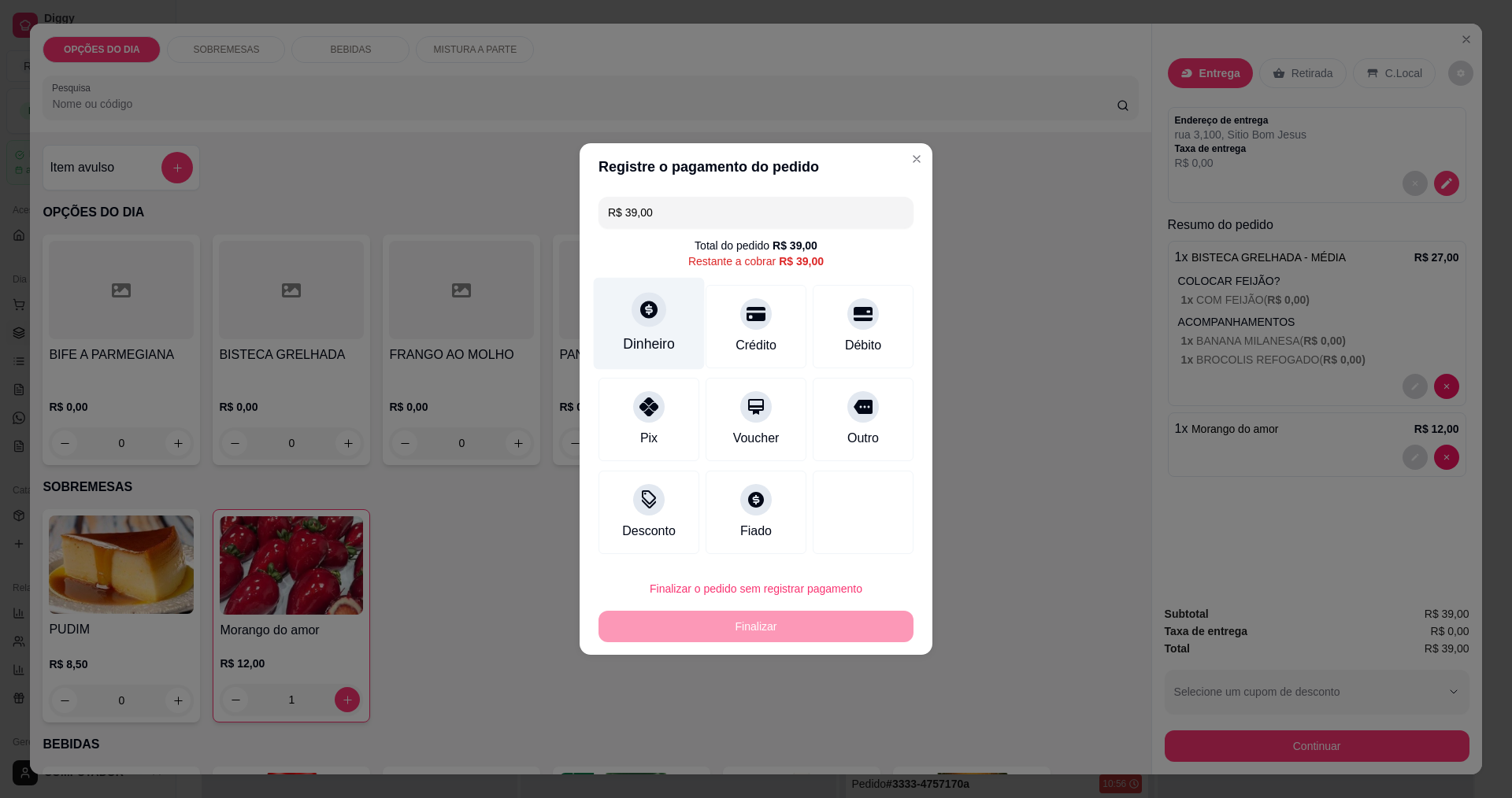
click at [623, 338] on div "Dinheiro" at bounding box center [649, 344] width 52 height 20
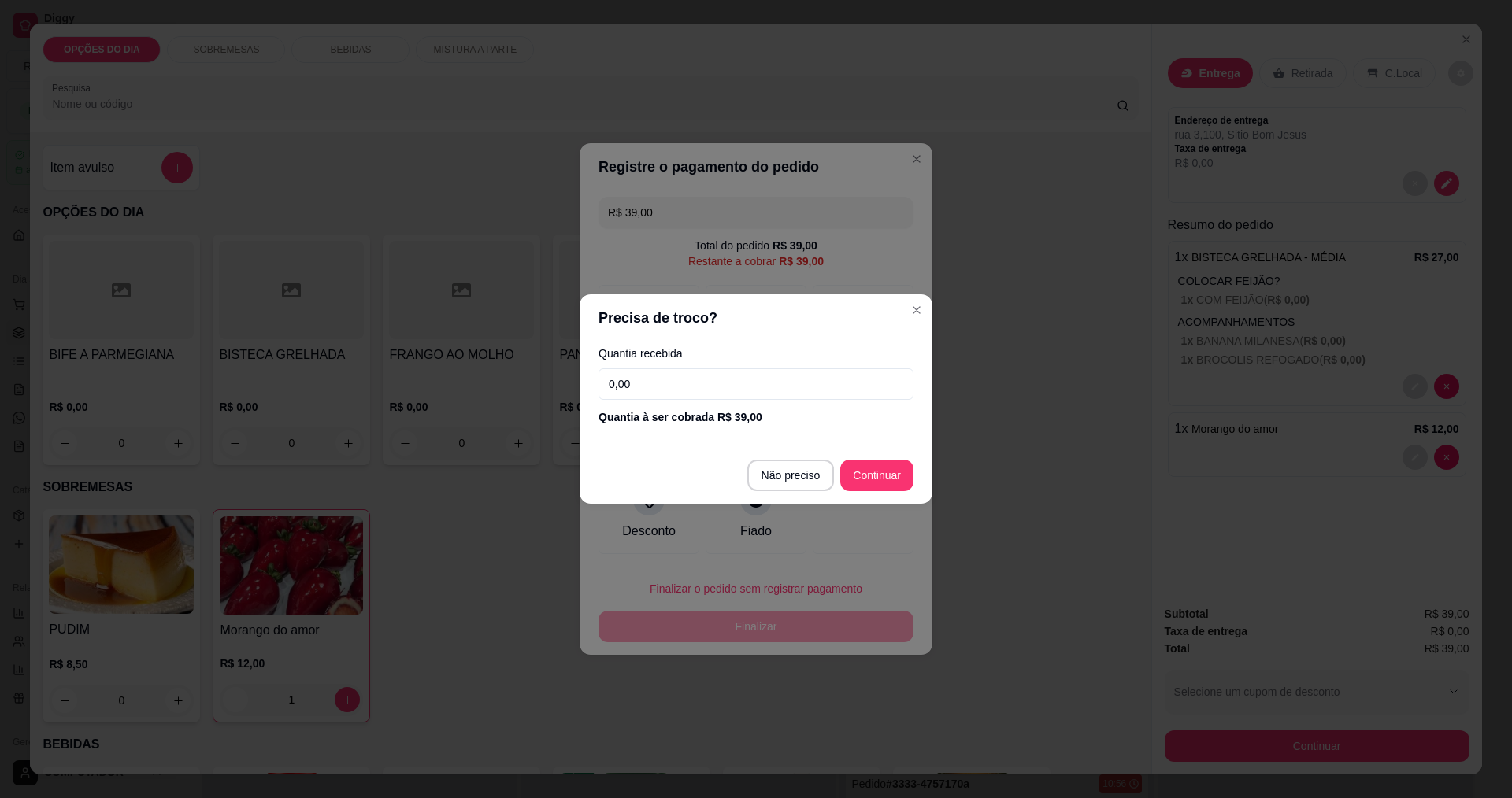
click at [658, 385] on input "0,00" at bounding box center [756, 384] width 315 height 32
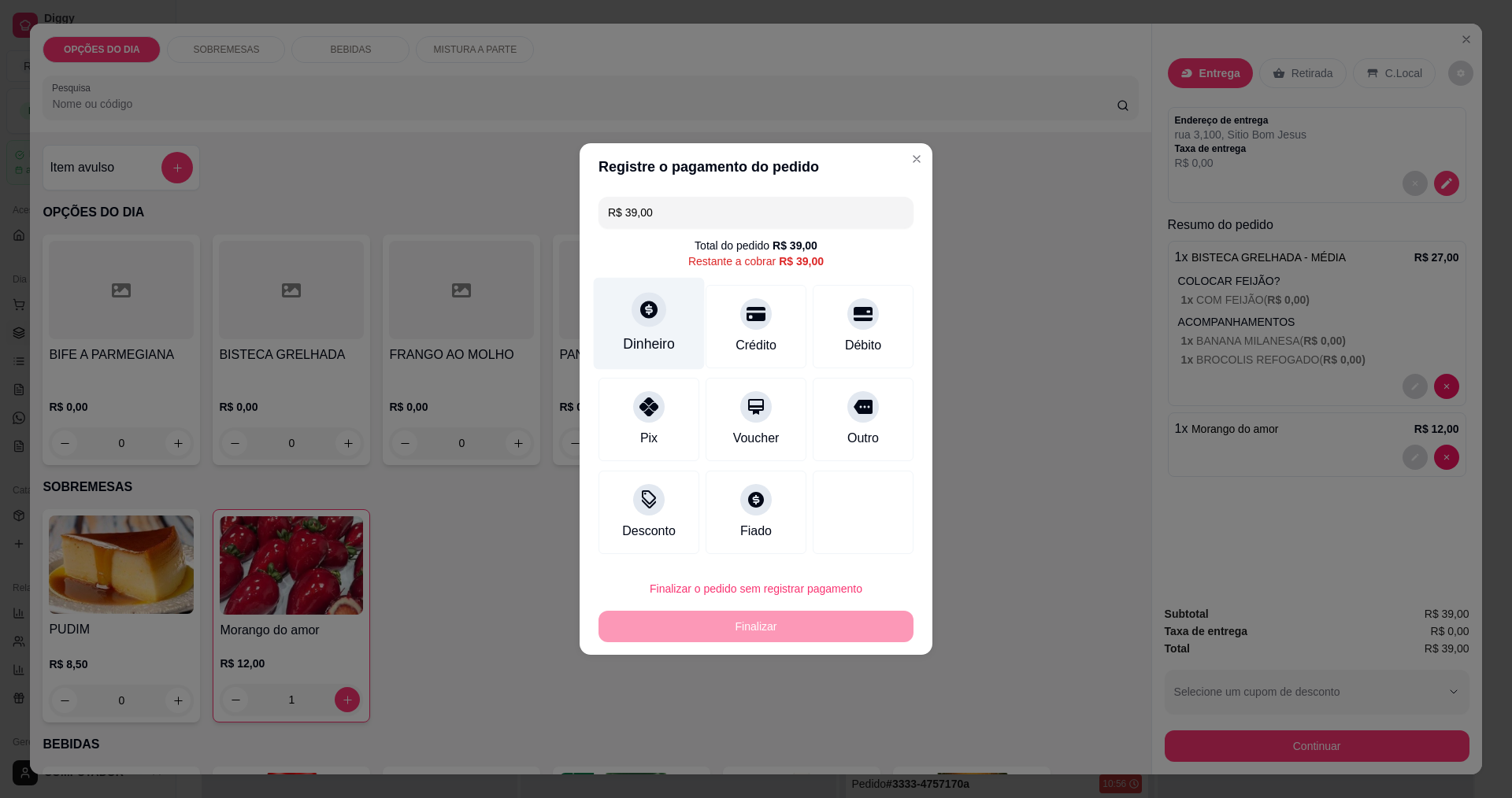
click at [645, 317] on icon at bounding box center [649, 309] width 20 height 20
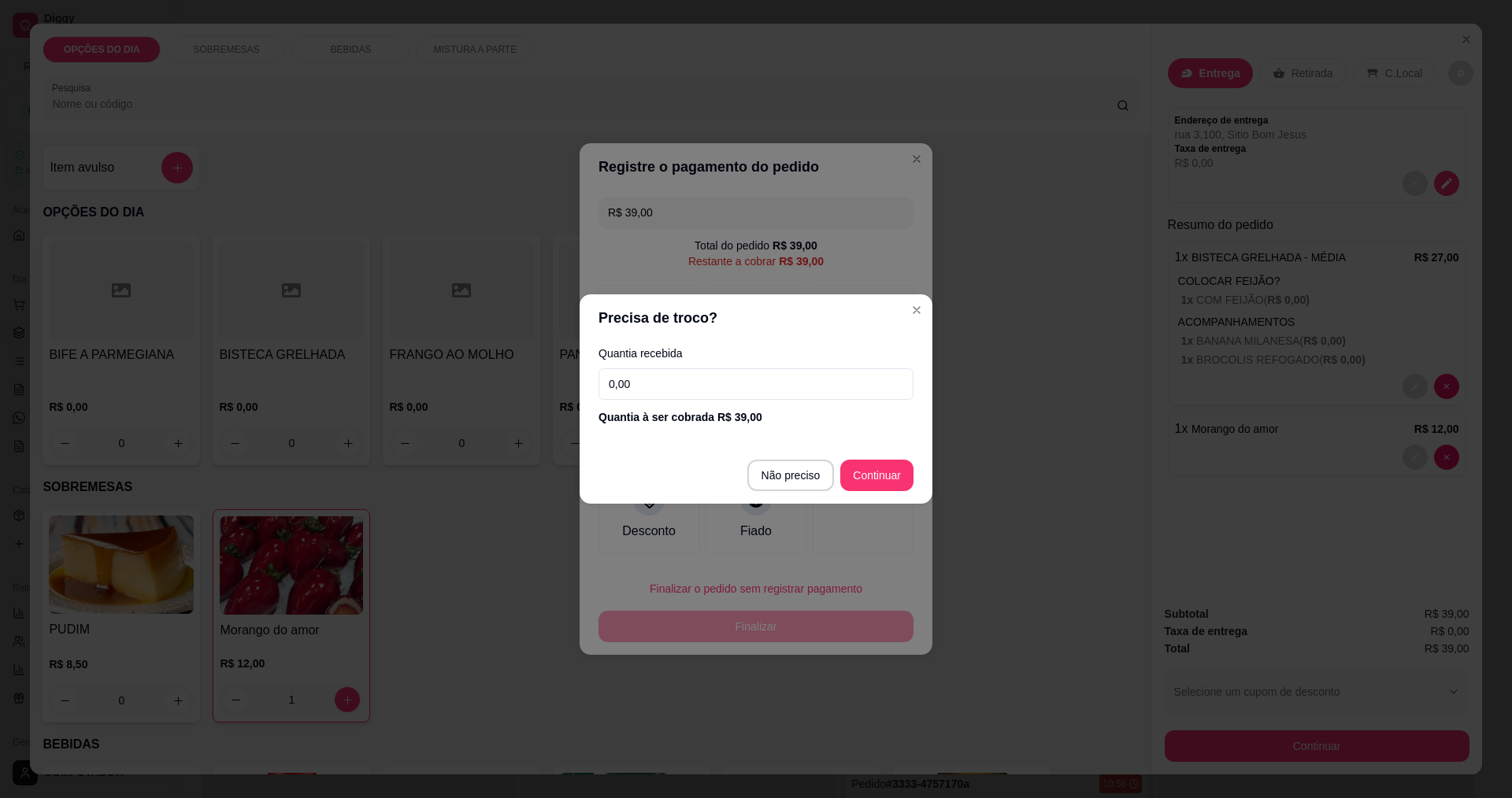
click at [646, 376] on input "0,00" at bounding box center [756, 384] width 315 height 32
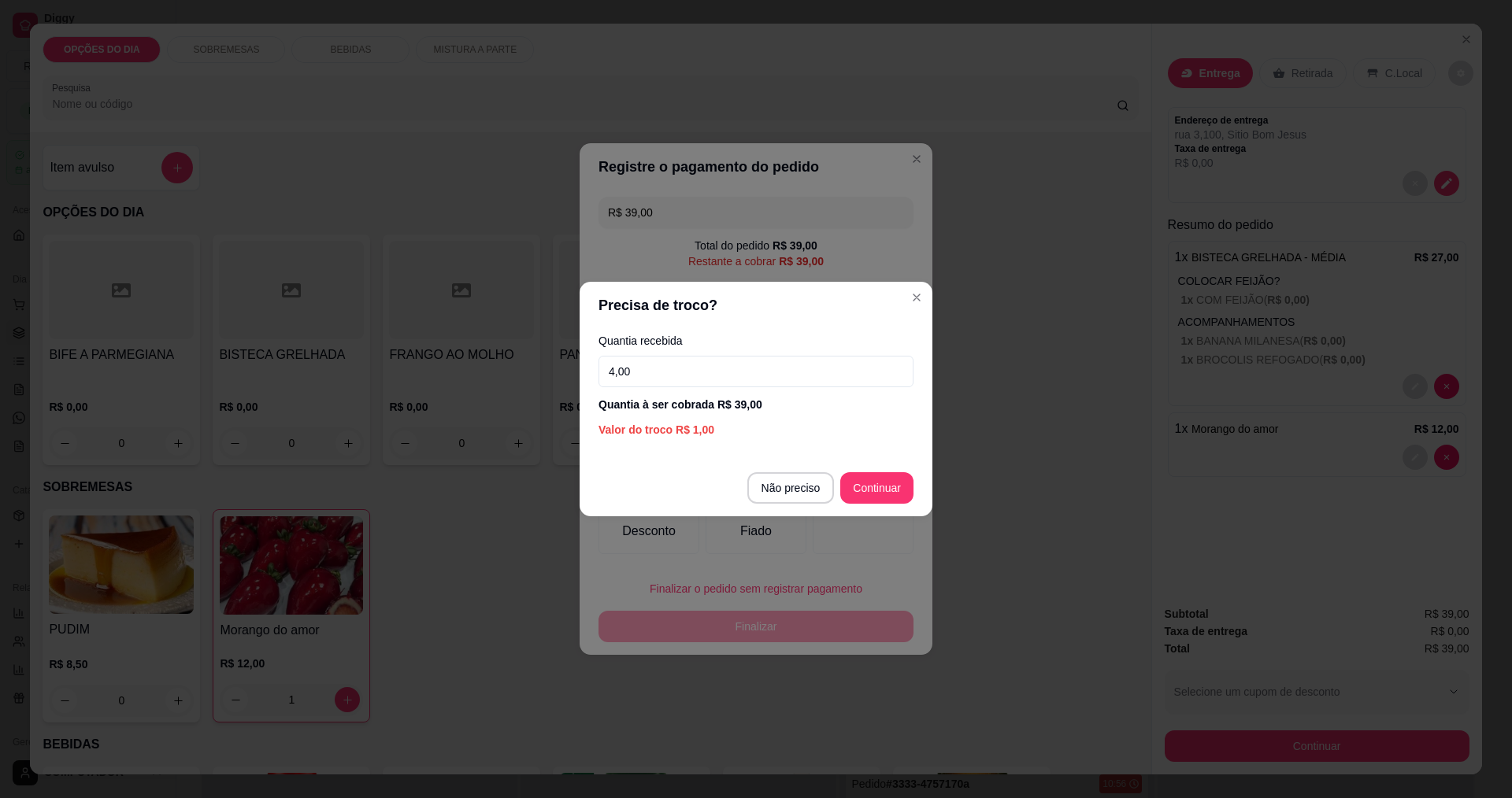
type input "40,00"
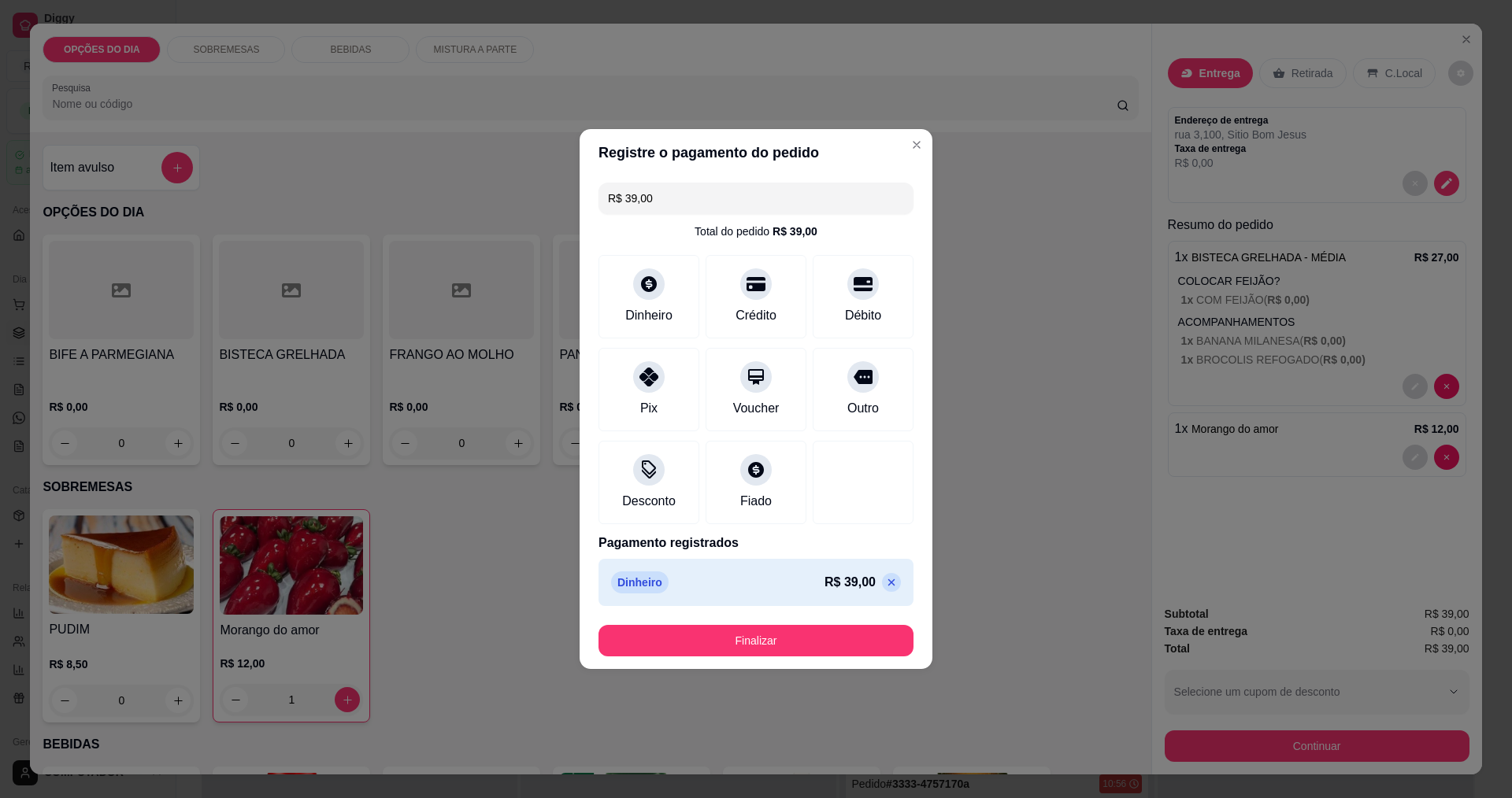
type input "R$ 0,00"
click at [753, 643] on button "Finalizar" at bounding box center [756, 640] width 315 height 32
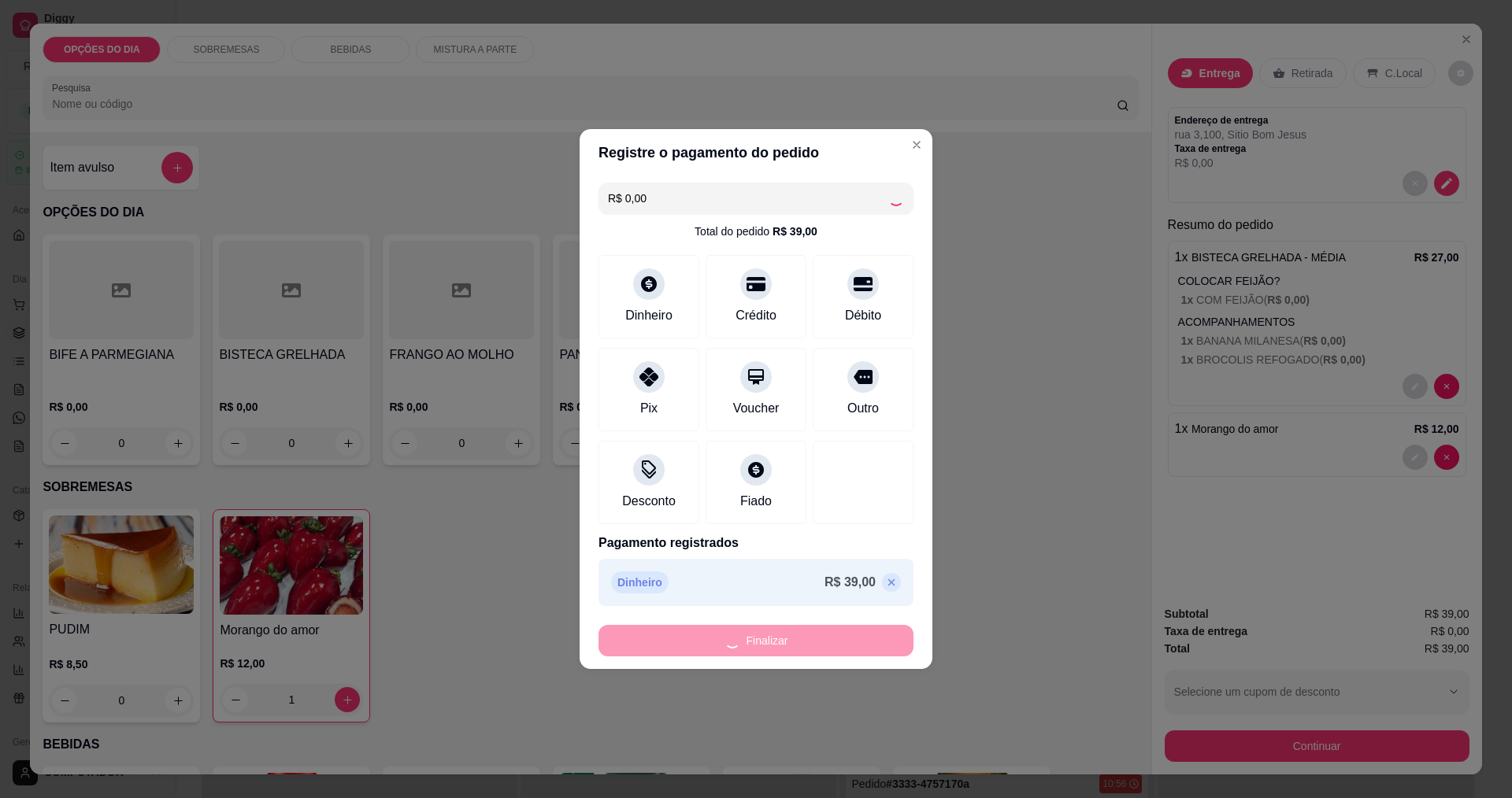
type input "0"
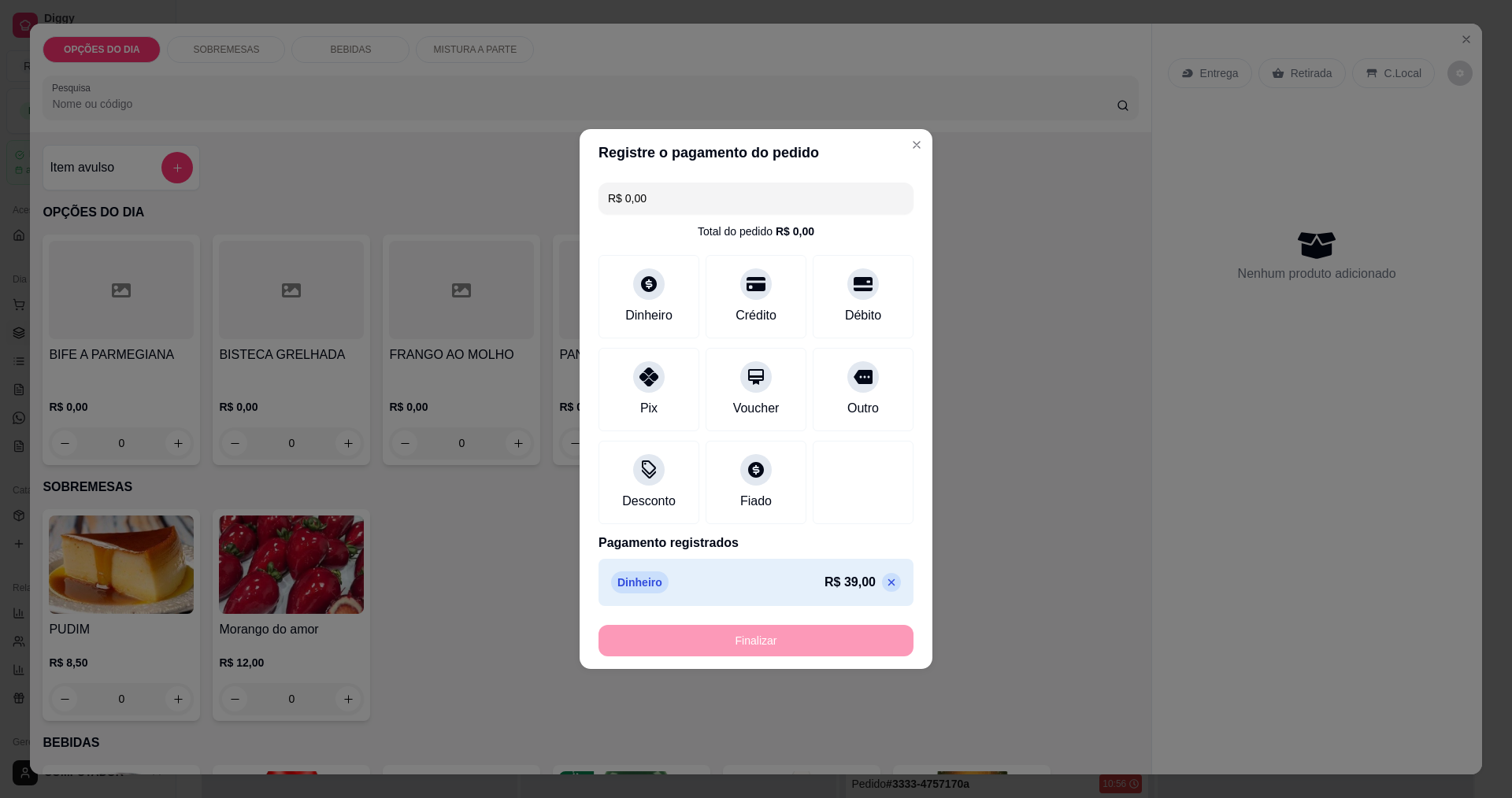
type input "-R$ 39,00"
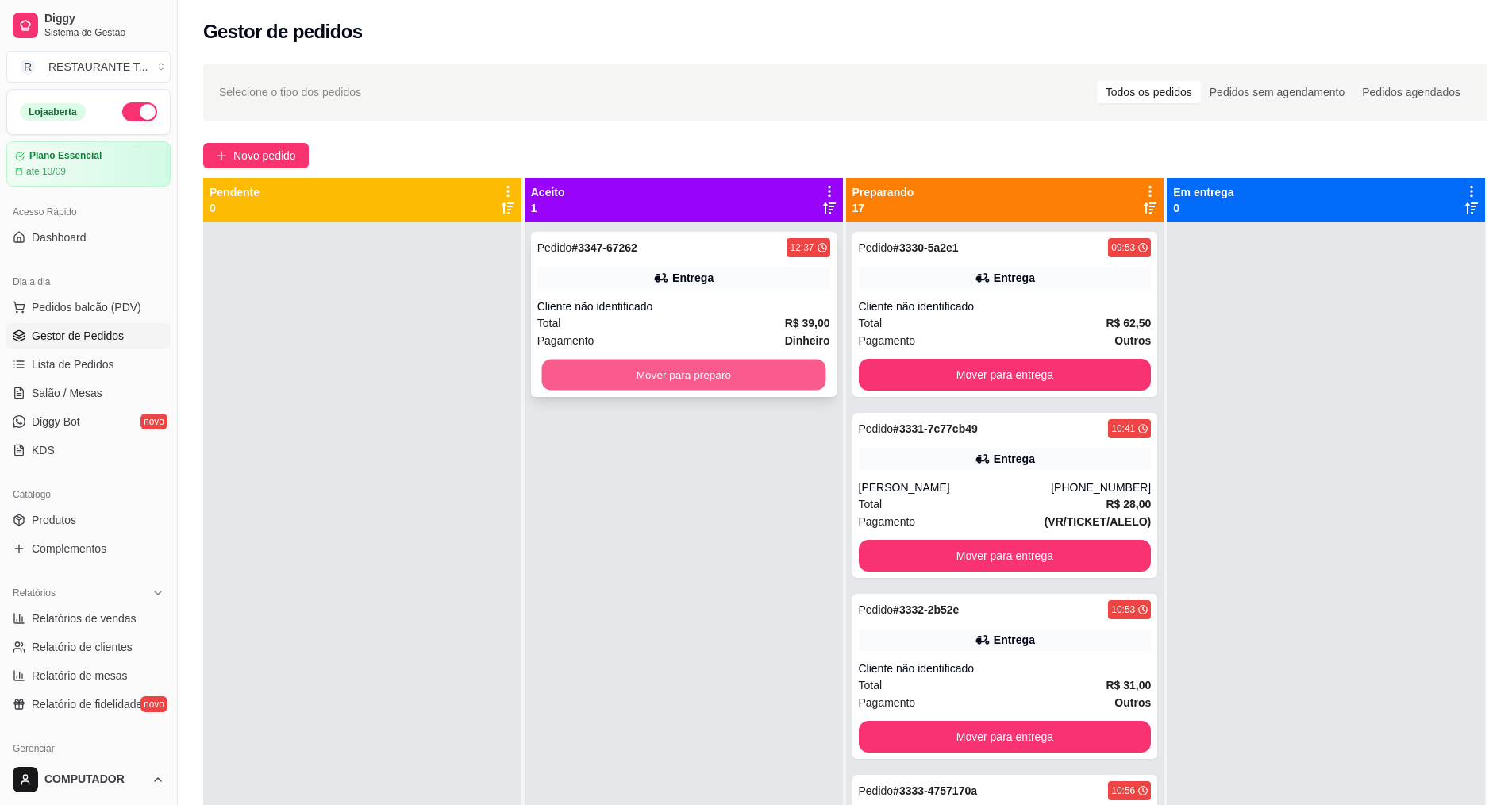
click at [710, 380] on button "Mover para preparo" at bounding box center [683, 375] width 284 height 31
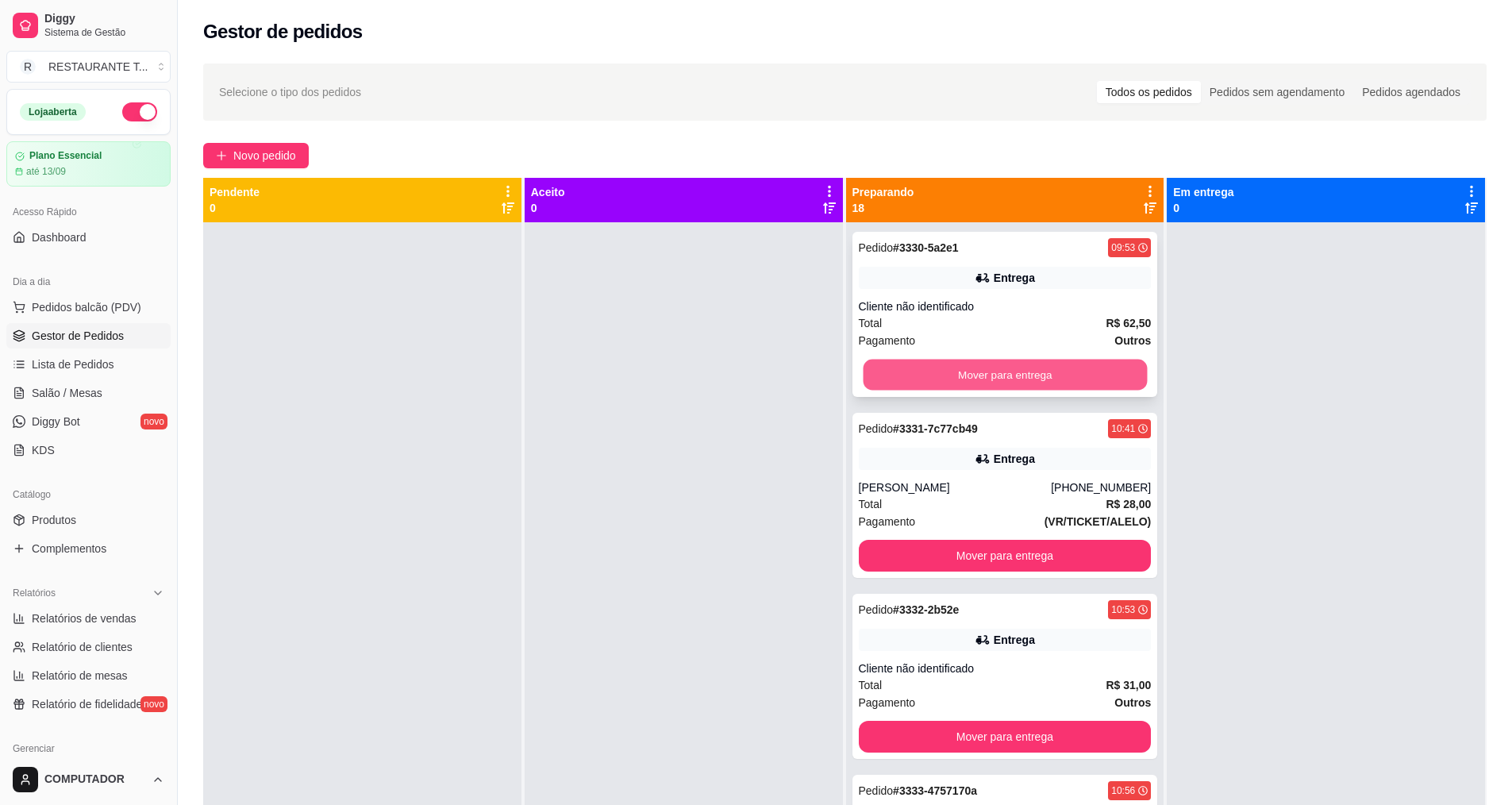
click at [972, 374] on button "Mover para entrega" at bounding box center [1004, 375] width 284 height 31
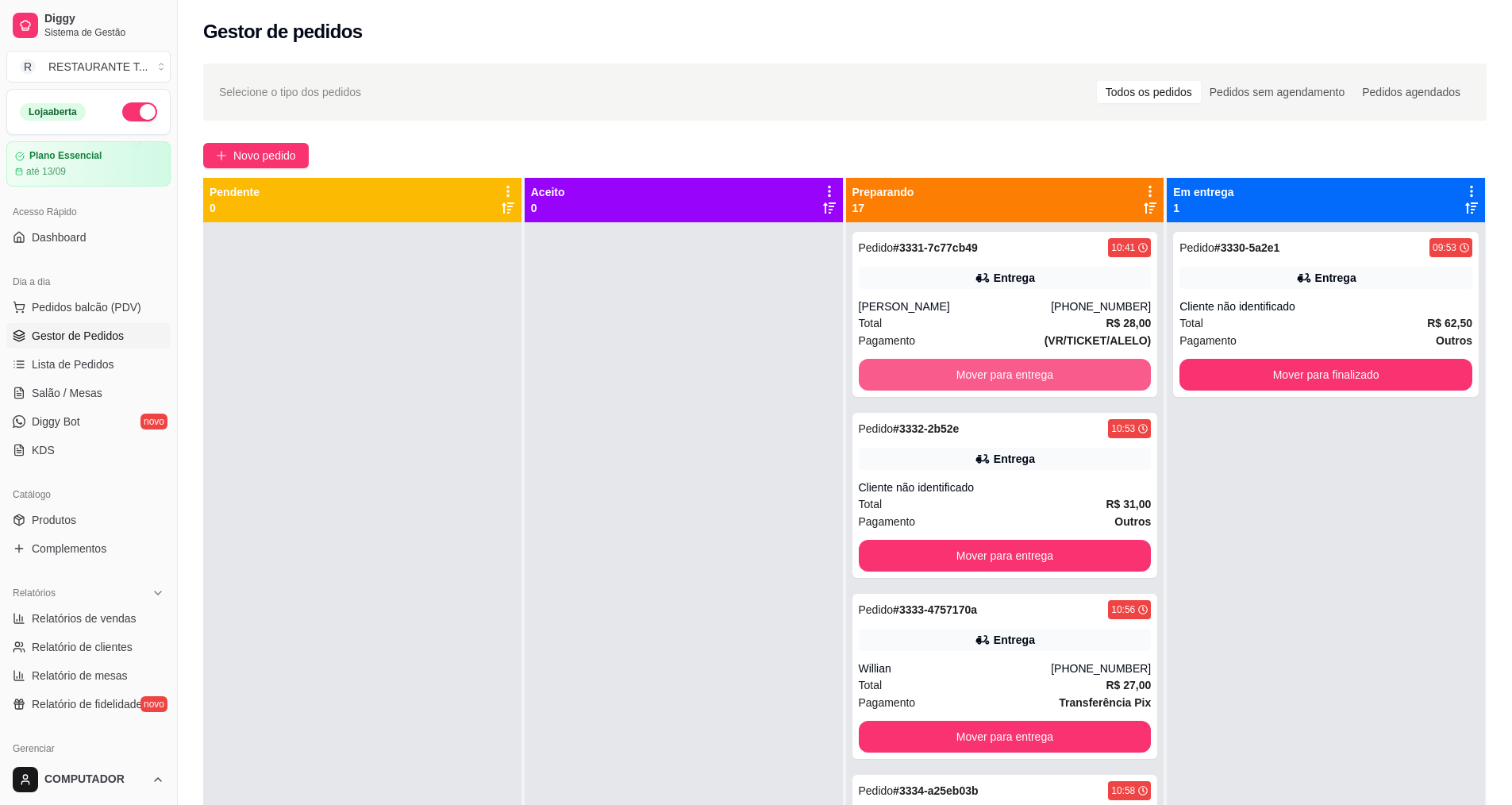
click at [972, 374] on button "Mover para entrega" at bounding box center [1005, 374] width 292 height 32
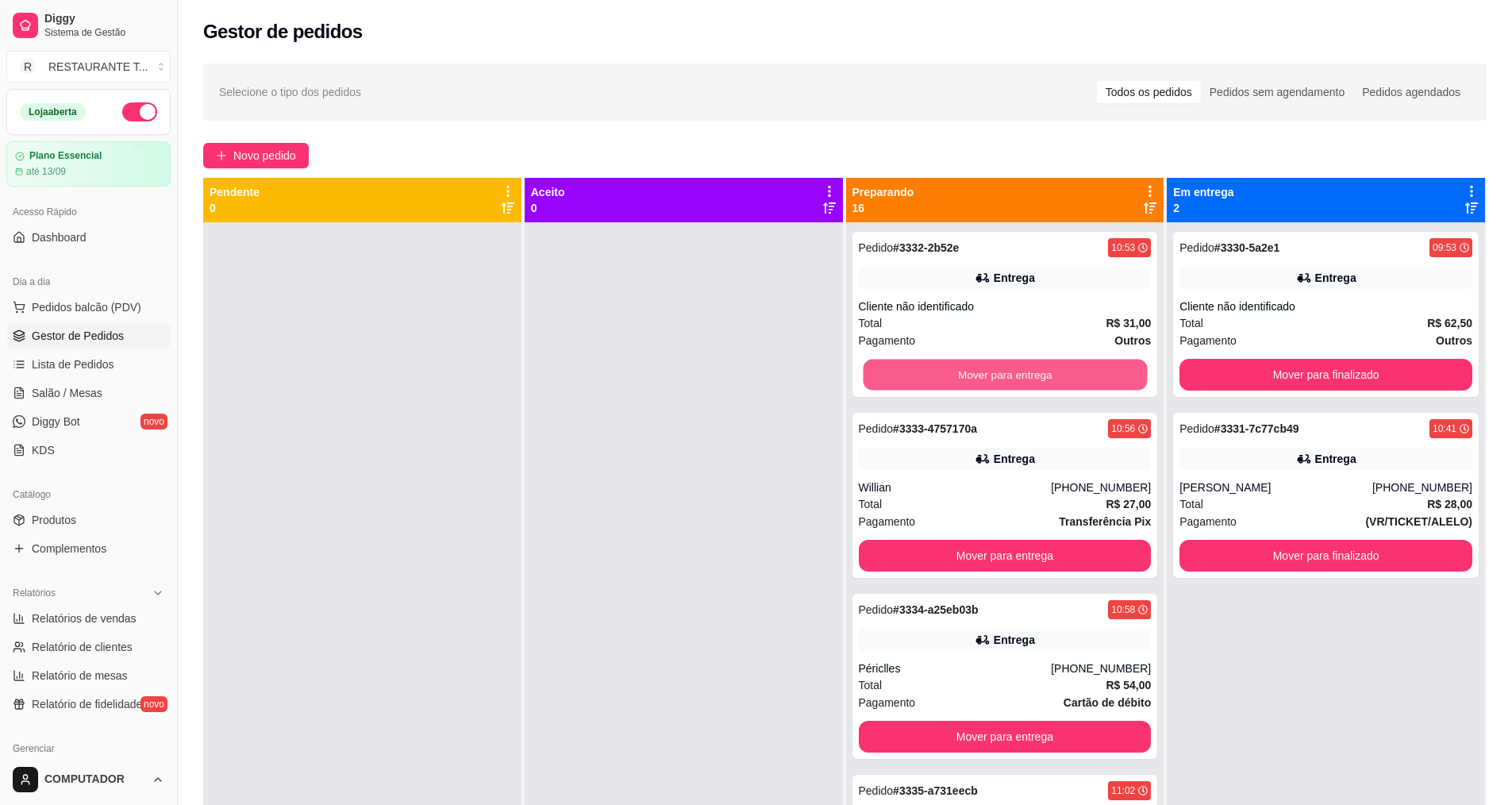
click at [972, 374] on button "Mover para entrega" at bounding box center [1004, 375] width 284 height 31
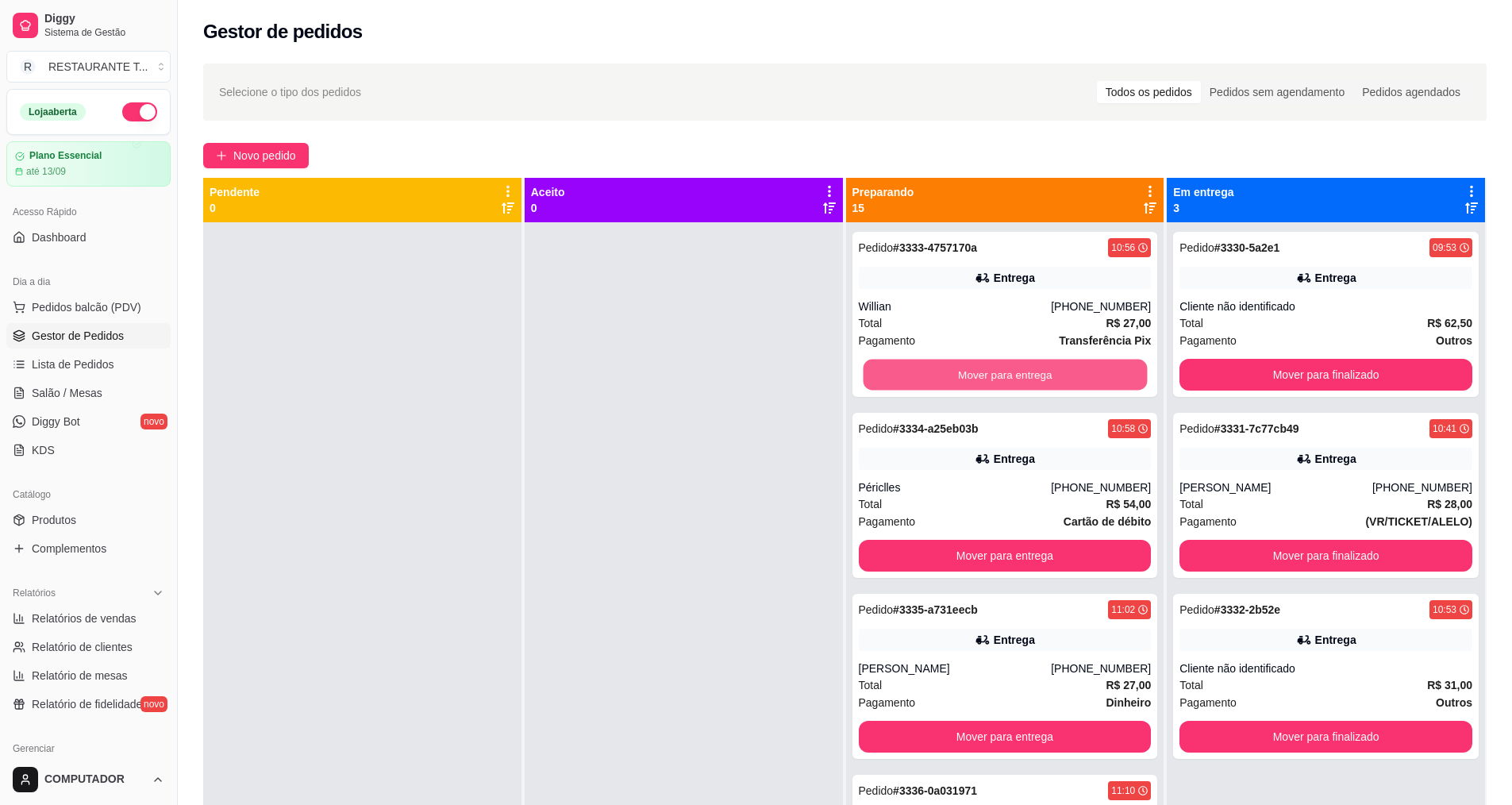
click at [972, 374] on button "Mover para entrega" at bounding box center [1004, 375] width 284 height 31
click at [972, 374] on button "Mover para entrega" at bounding box center [1005, 374] width 292 height 32
click at [972, 374] on button "Mover para entrega" at bounding box center [1004, 375] width 284 height 31
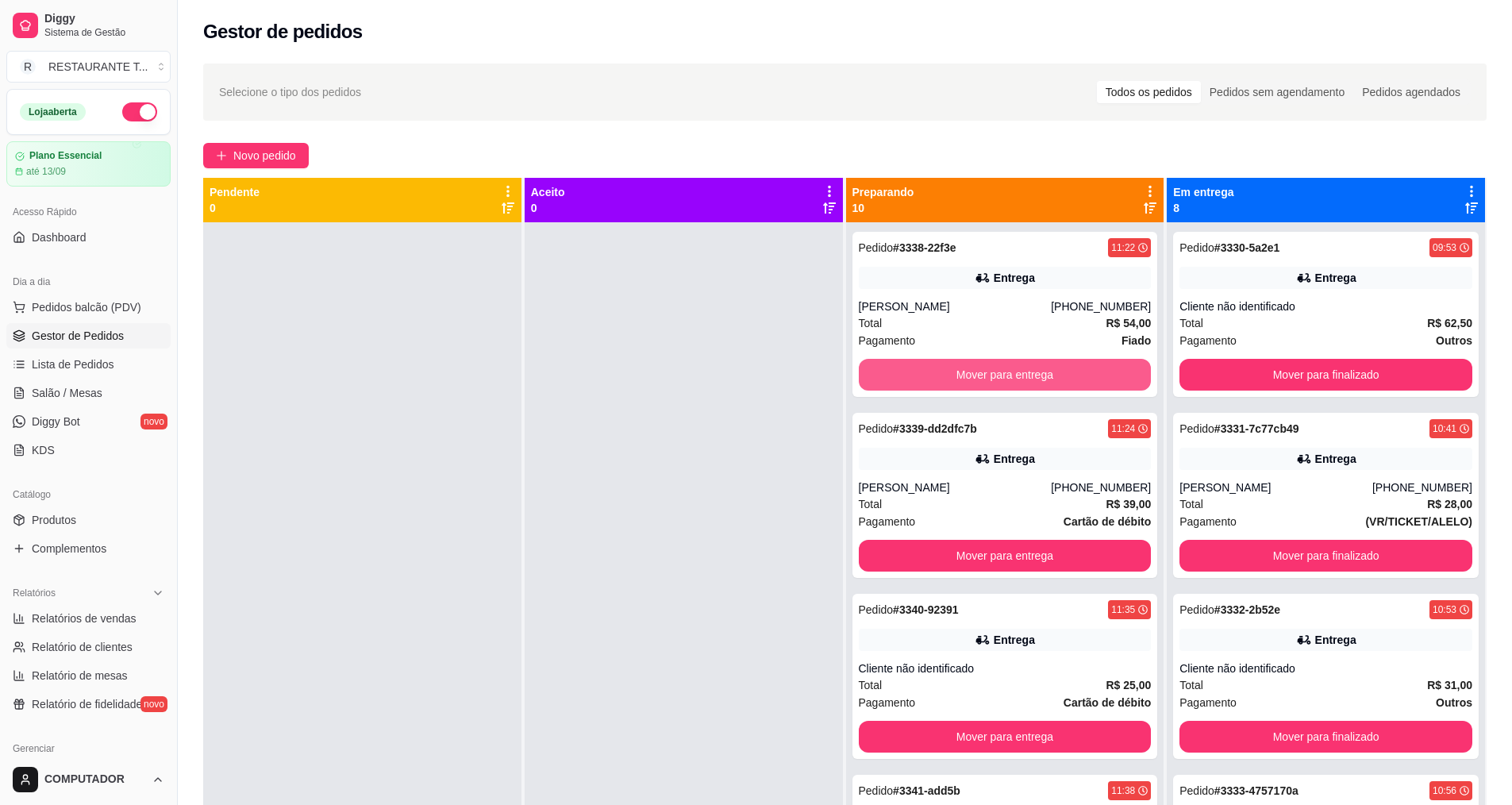
click at [972, 374] on button "Mover para entrega" at bounding box center [1005, 374] width 292 height 32
click at [972, 374] on button "Mover para entrega" at bounding box center [1004, 375] width 284 height 31
click at [972, 374] on button "Mover para entrega" at bounding box center [1005, 374] width 292 height 32
click at [972, 374] on button "Mover para entrega" at bounding box center [1004, 375] width 284 height 31
click at [972, 374] on button "Mover para entrega" at bounding box center [1005, 374] width 292 height 32
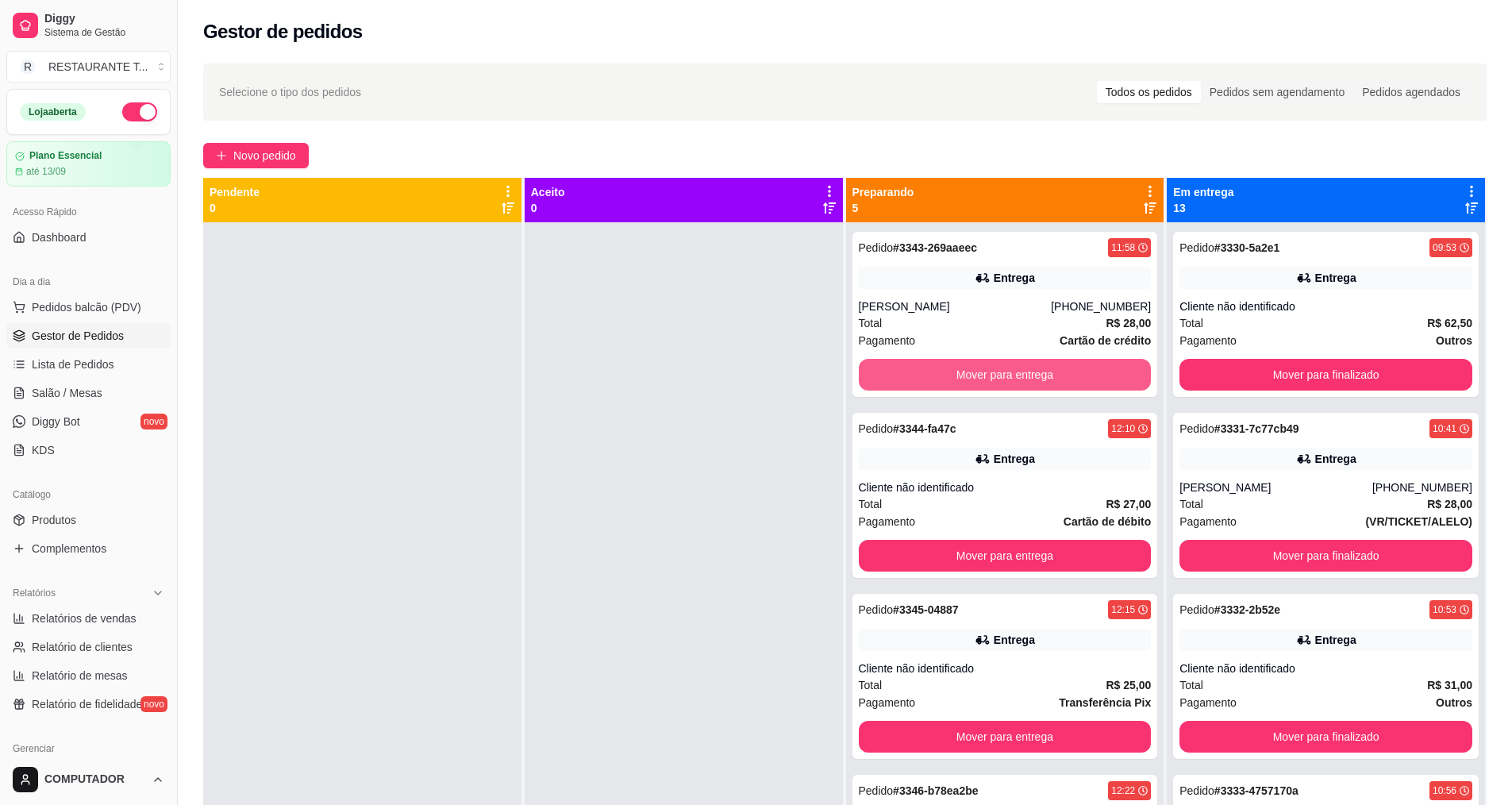
click at [972, 374] on button "Mover para entrega" at bounding box center [1005, 374] width 292 height 32
click at [972, 374] on button "Mover para entrega" at bounding box center [1004, 375] width 284 height 31
click at [972, 374] on button "Mover para entrega" at bounding box center [1005, 374] width 292 height 32
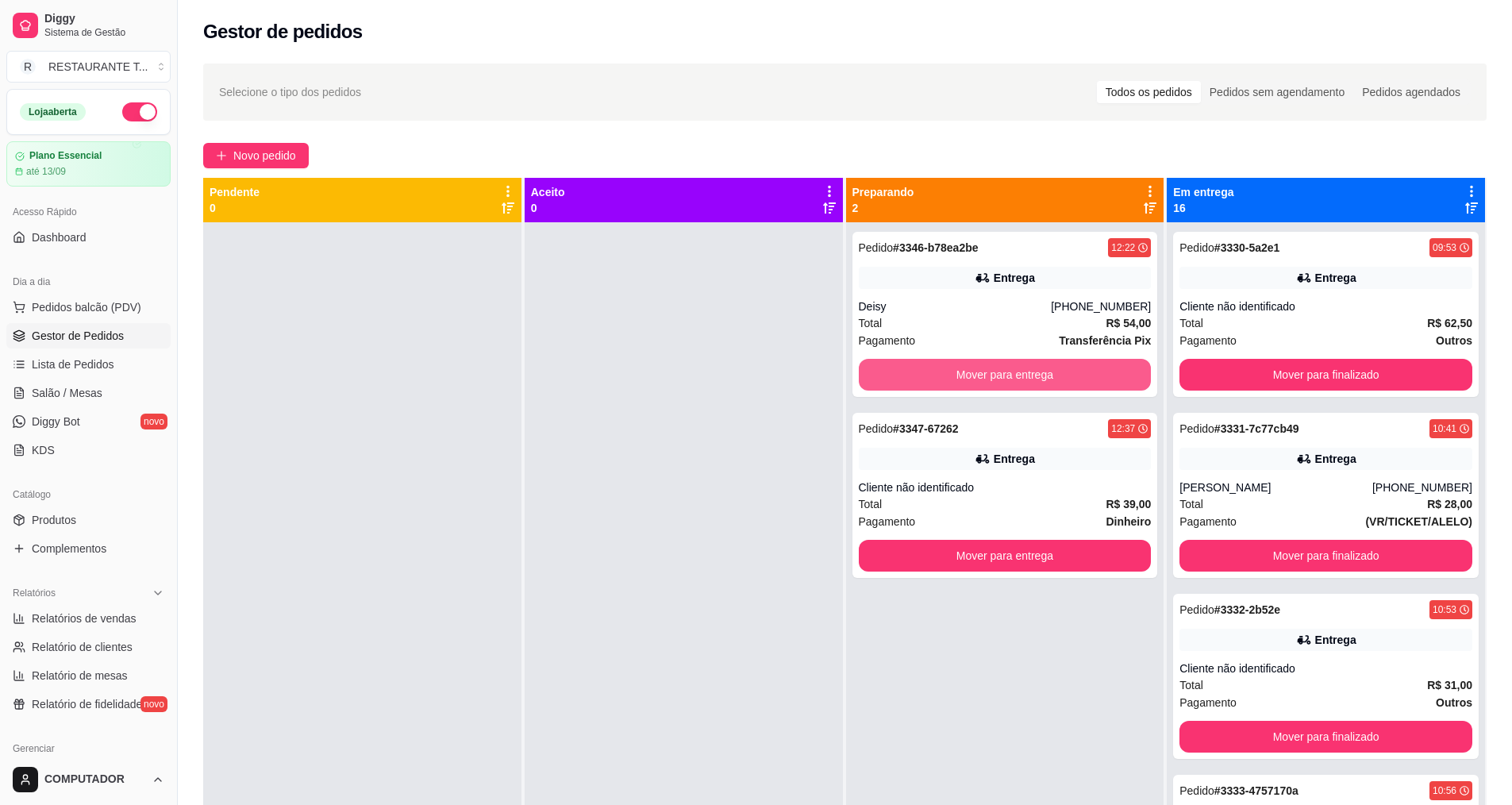
click at [972, 374] on button "Mover para entrega" at bounding box center [1005, 374] width 292 height 32
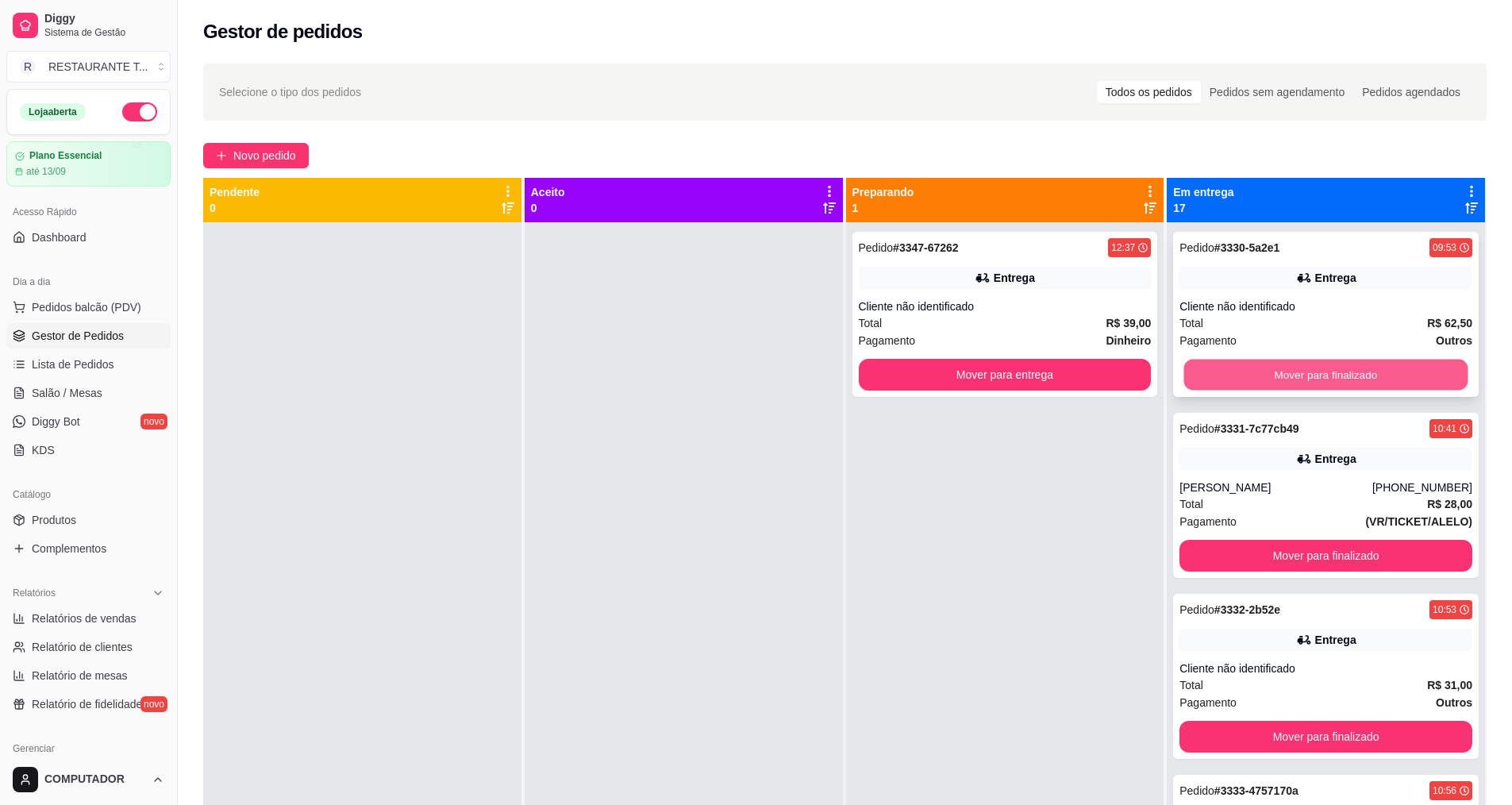
click at [1278, 381] on button "Mover para finalizado" at bounding box center [1326, 375] width 284 height 31
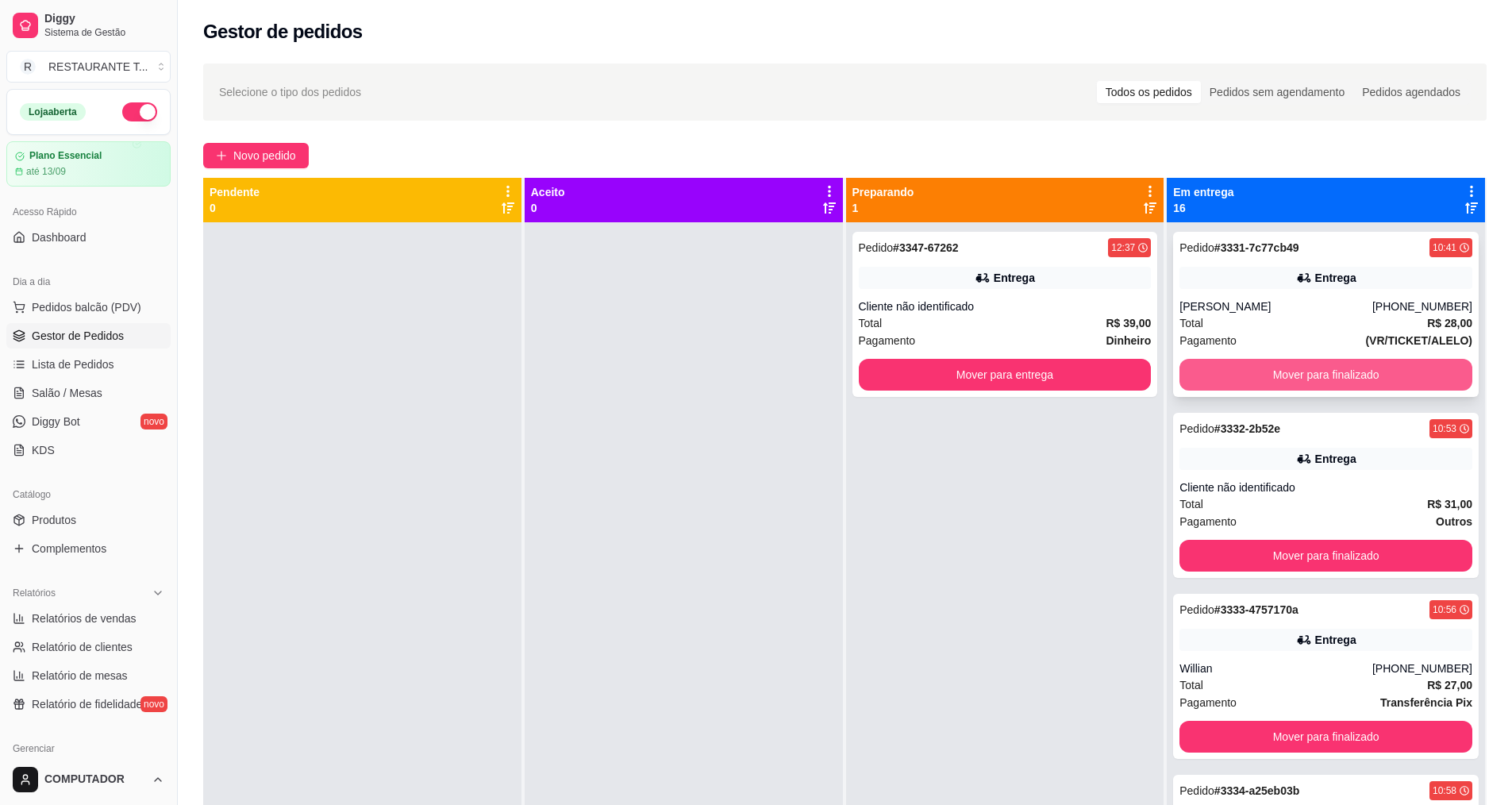
click at [1283, 377] on button "Mover para finalizado" at bounding box center [1325, 374] width 292 height 32
click at [1283, 377] on button "Mover para finalizado" at bounding box center [1326, 375] width 284 height 31
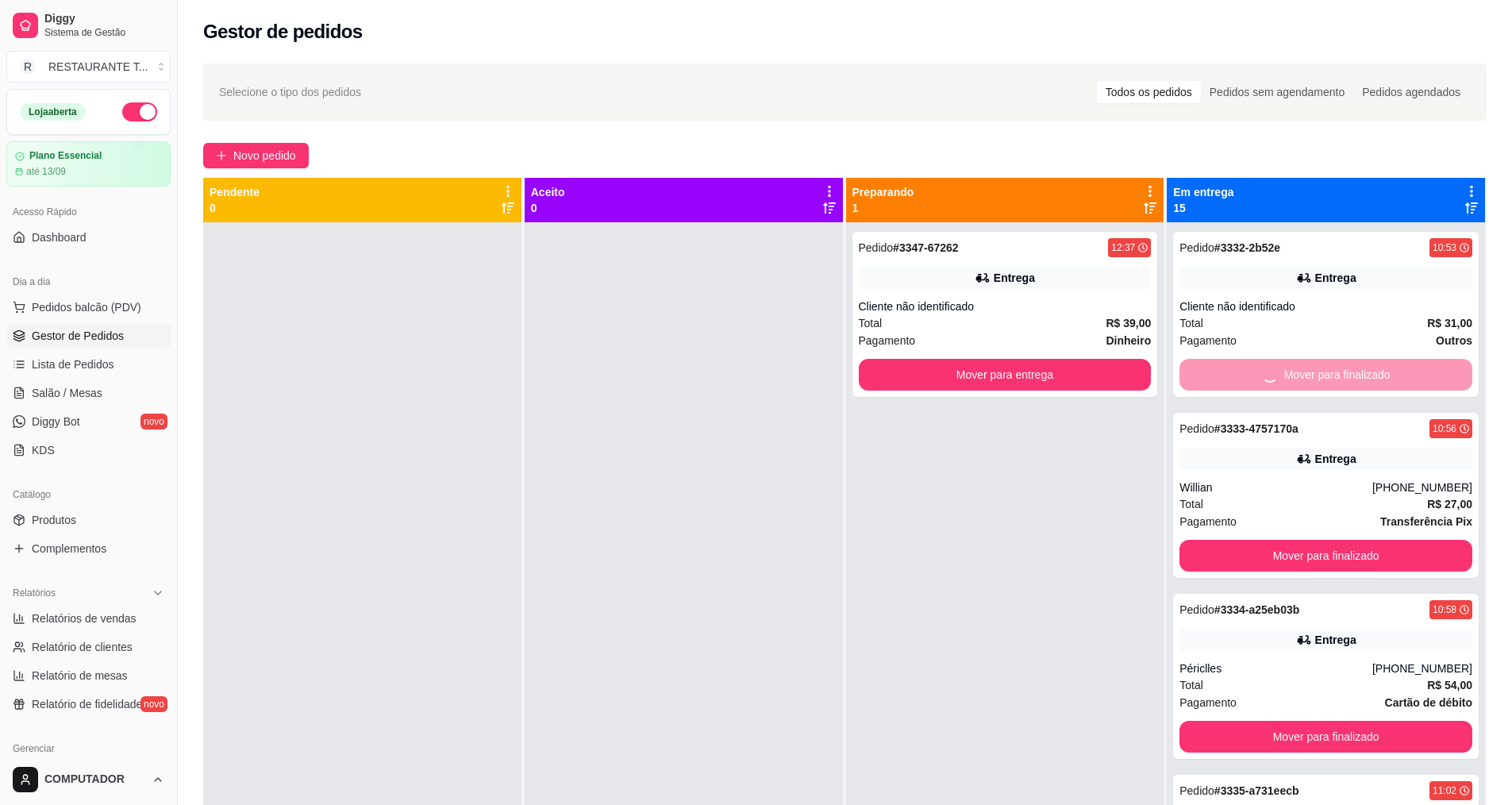
click at [1283, 377] on div "Mover para finalizado" at bounding box center [1325, 374] width 292 height 32
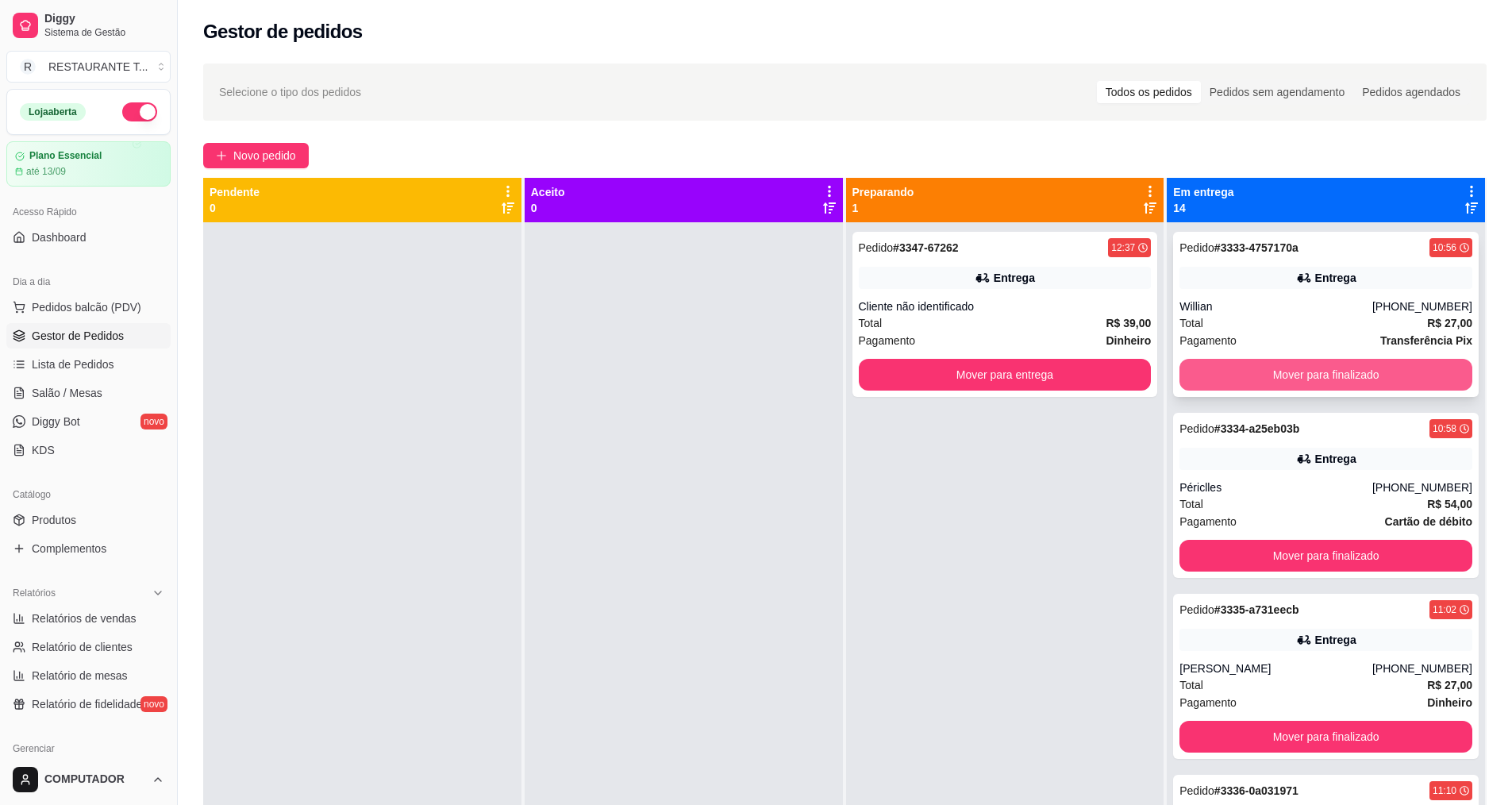
click at [1257, 371] on button "Mover para finalizado" at bounding box center [1325, 374] width 292 height 32
click at [1257, 371] on button "Mover para finalizado" at bounding box center [1326, 375] width 284 height 31
click at [1257, 371] on button "Mover para finalizado" at bounding box center [1325, 374] width 292 height 32
click at [1257, 371] on button "Mover para finalizado" at bounding box center [1326, 375] width 284 height 31
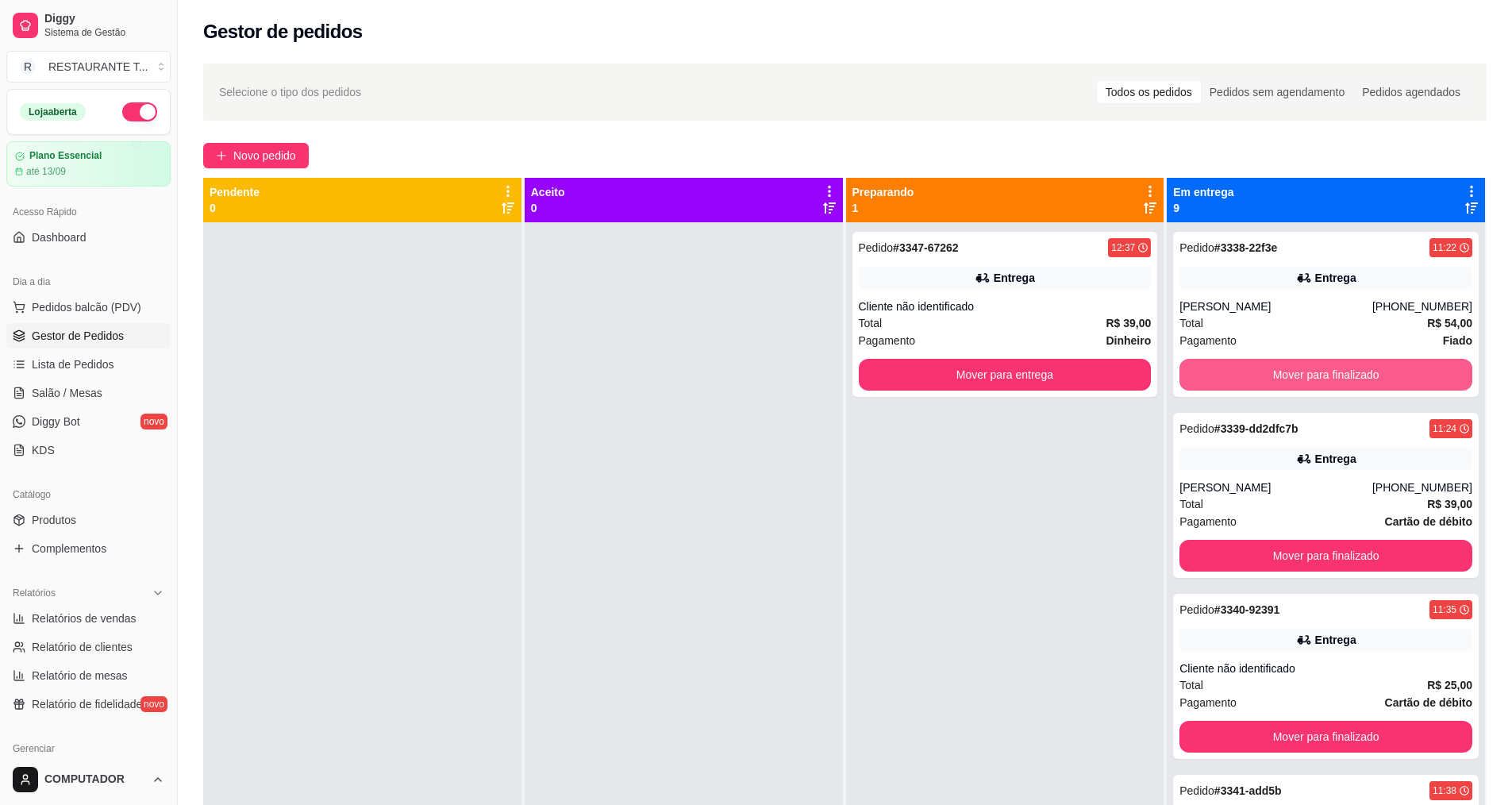
click at [1257, 371] on button "Mover para finalizado" at bounding box center [1325, 374] width 292 height 32
click at [1257, 371] on button "Mover para finalizado" at bounding box center [1326, 375] width 284 height 31
click at [1257, 371] on button "Mover para finalizado" at bounding box center [1325, 374] width 292 height 32
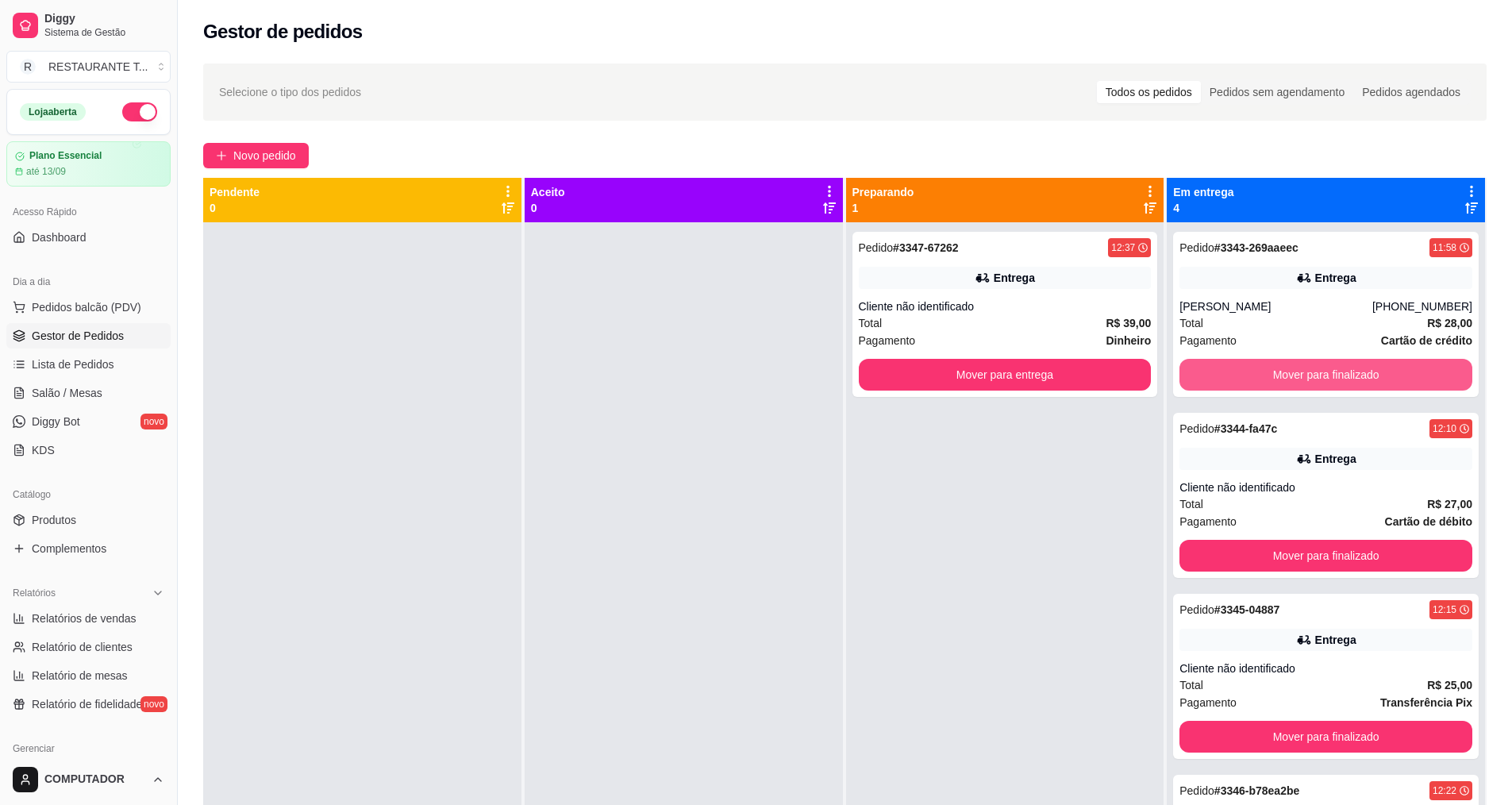
click at [1257, 371] on button "Mover para finalizado" at bounding box center [1325, 374] width 292 height 32
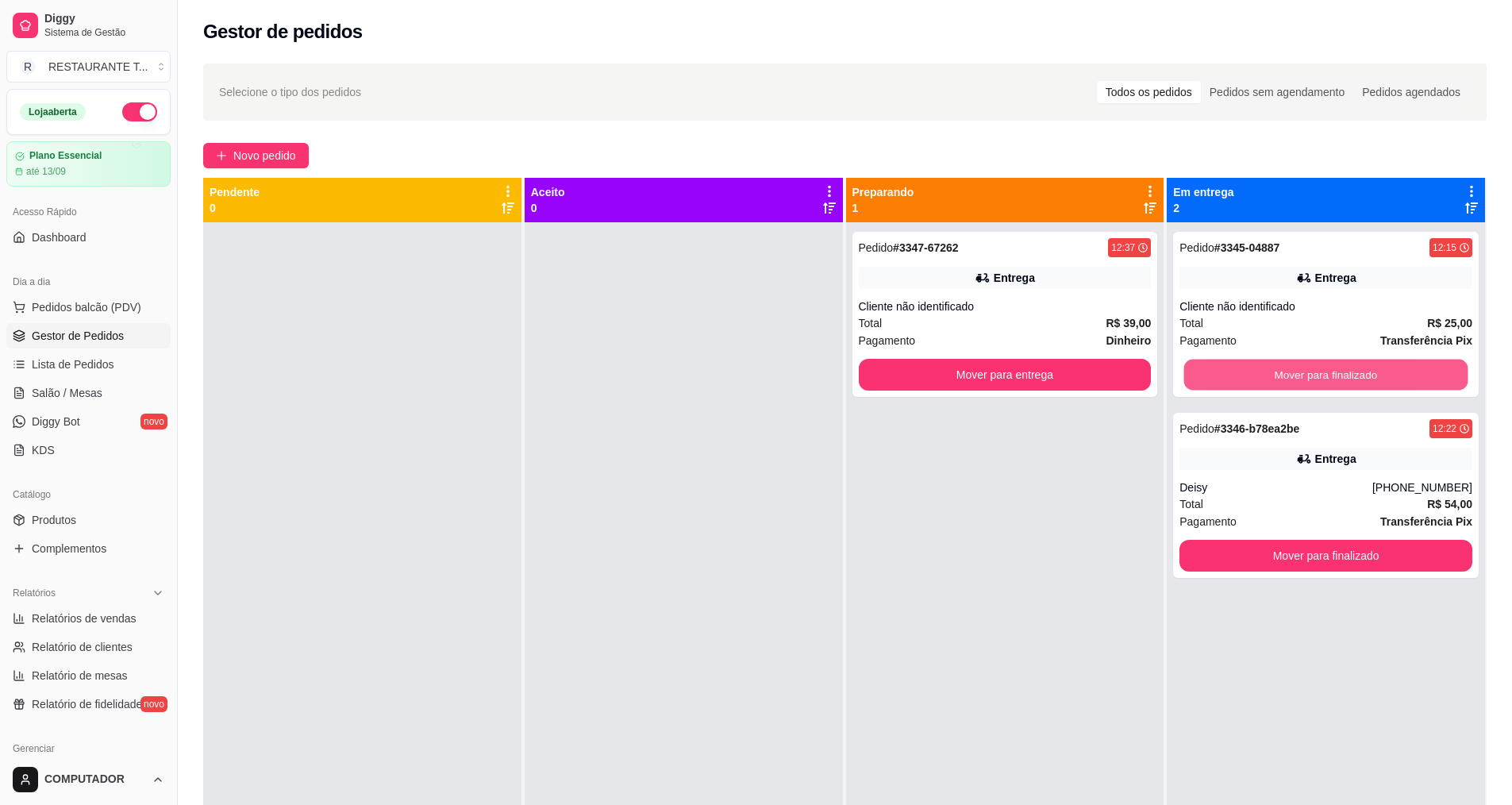
click at [1257, 371] on button "Mover para finalizado" at bounding box center [1326, 375] width 284 height 31
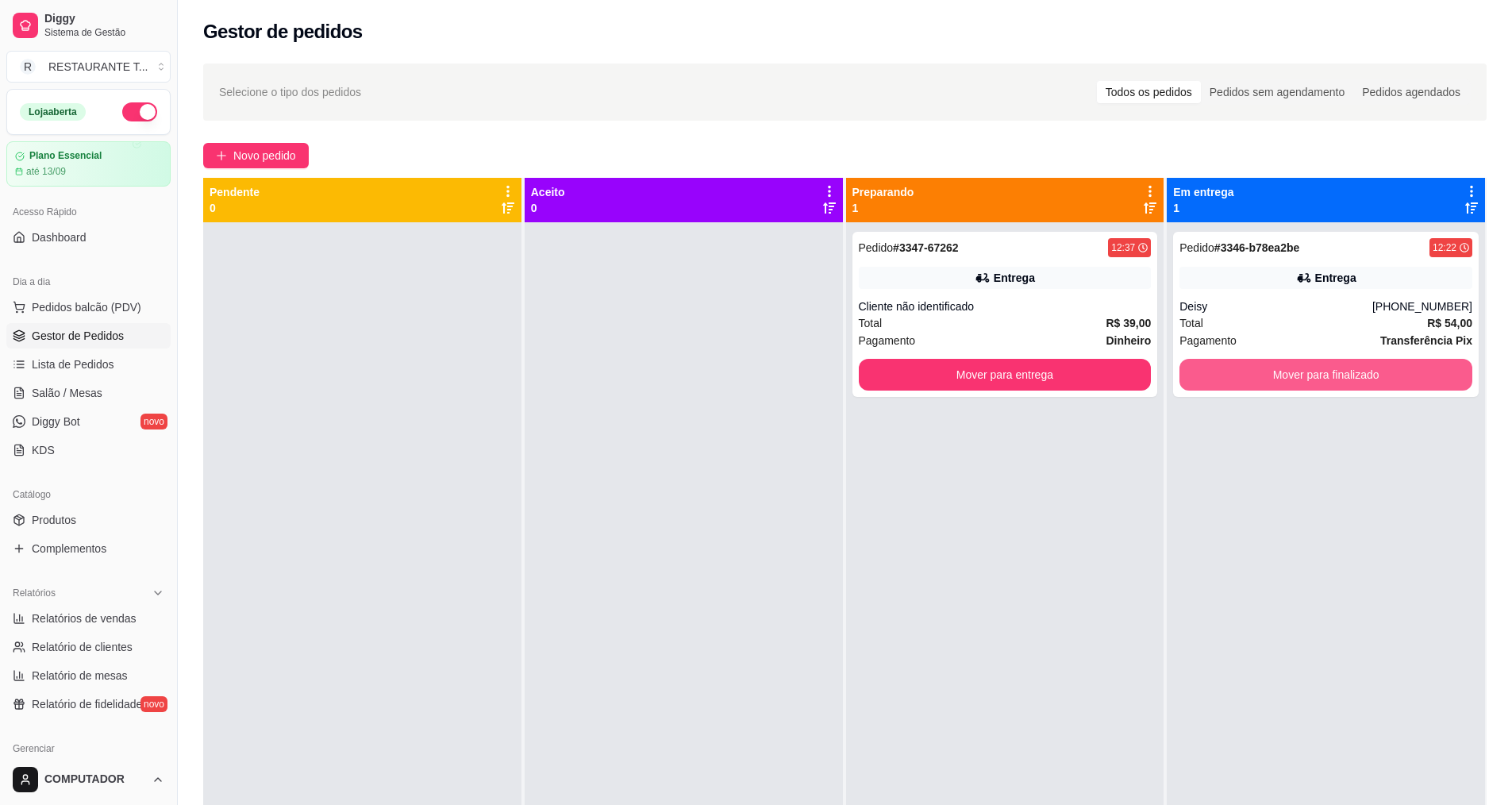
click at [1257, 371] on button "Mover para finalizado" at bounding box center [1325, 374] width 292 height 32
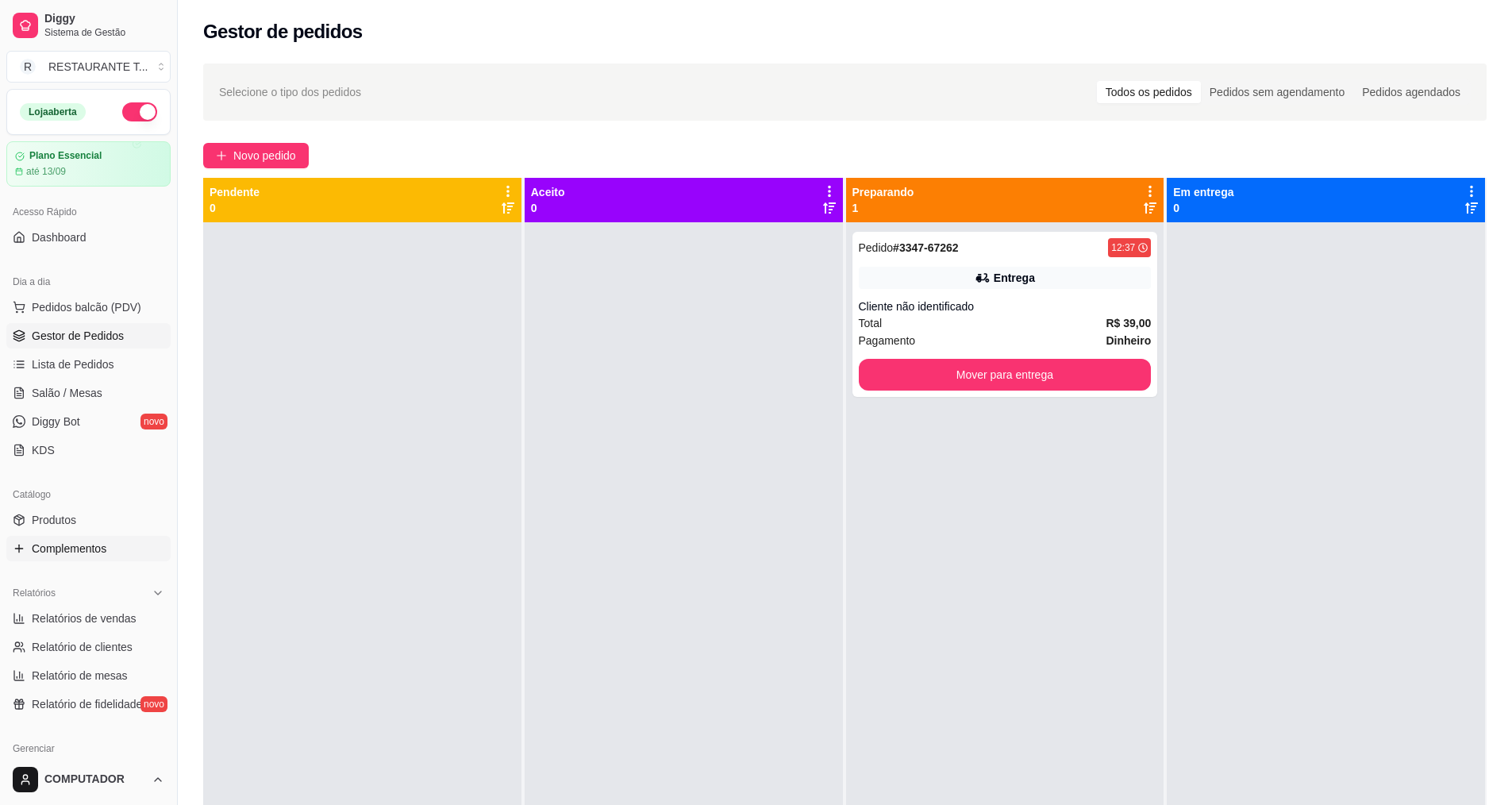
click at [85, 549] on span "Complementos" at bounding box center [69, 548] width 74 height 16
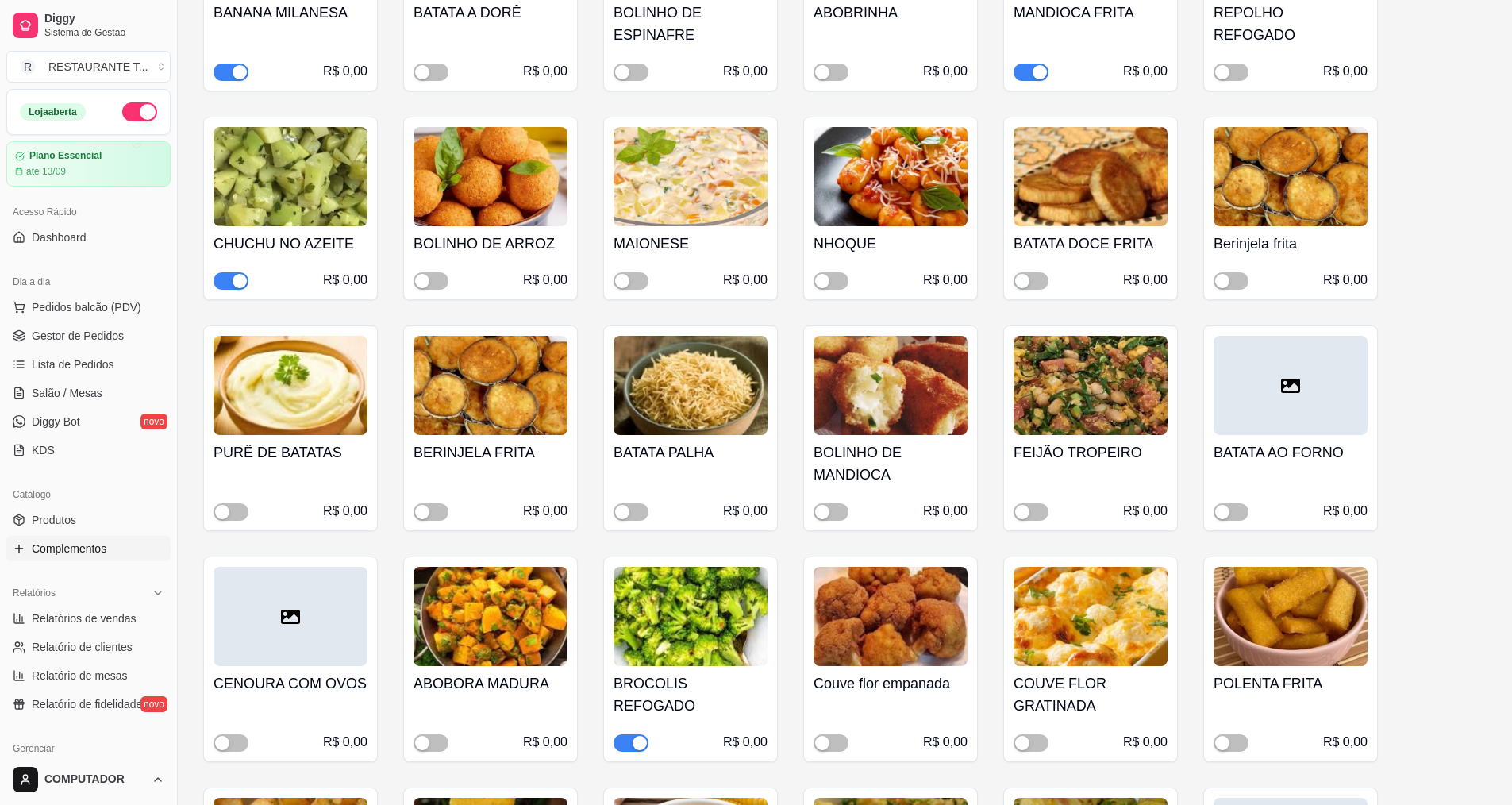
scroll to position [635, 0]
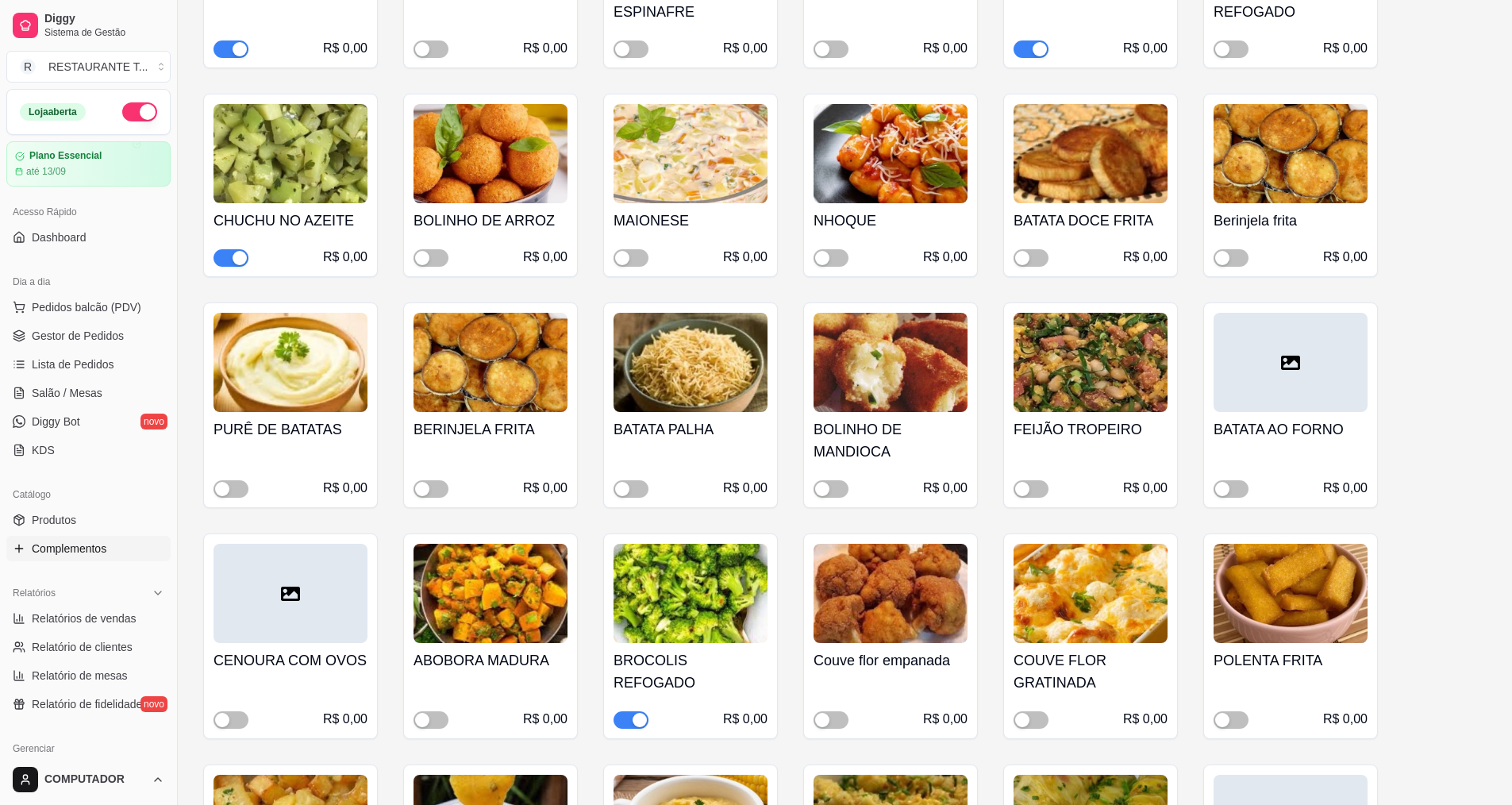
click at [627, 719] on span "button" at bounding box center [631, 719] width 35 height 17
click at [46, 338] on span "Gestor de Pedidos" at bounding box center [78, 335] width 92 height 16
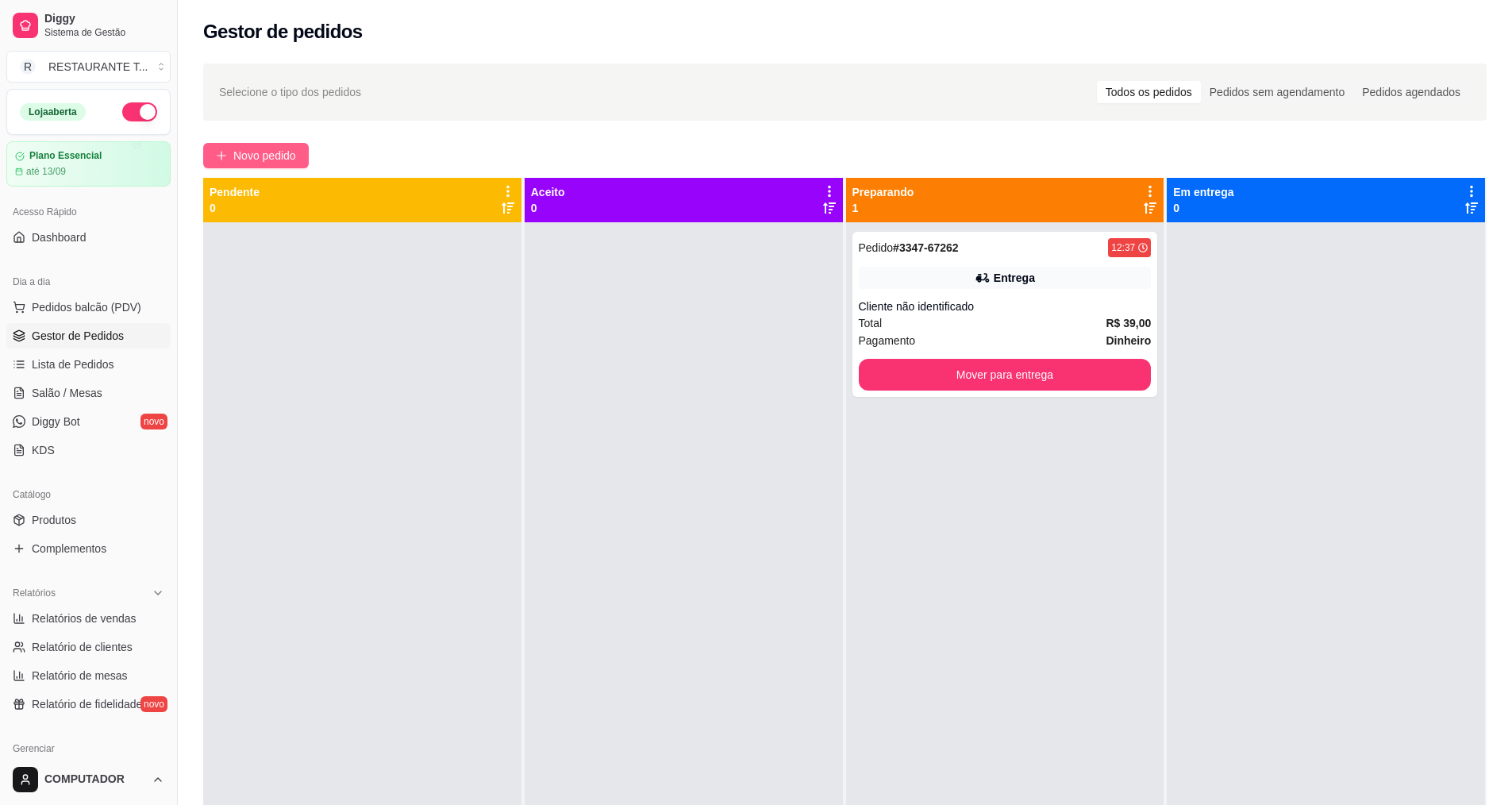
scroll to position [338, 0]
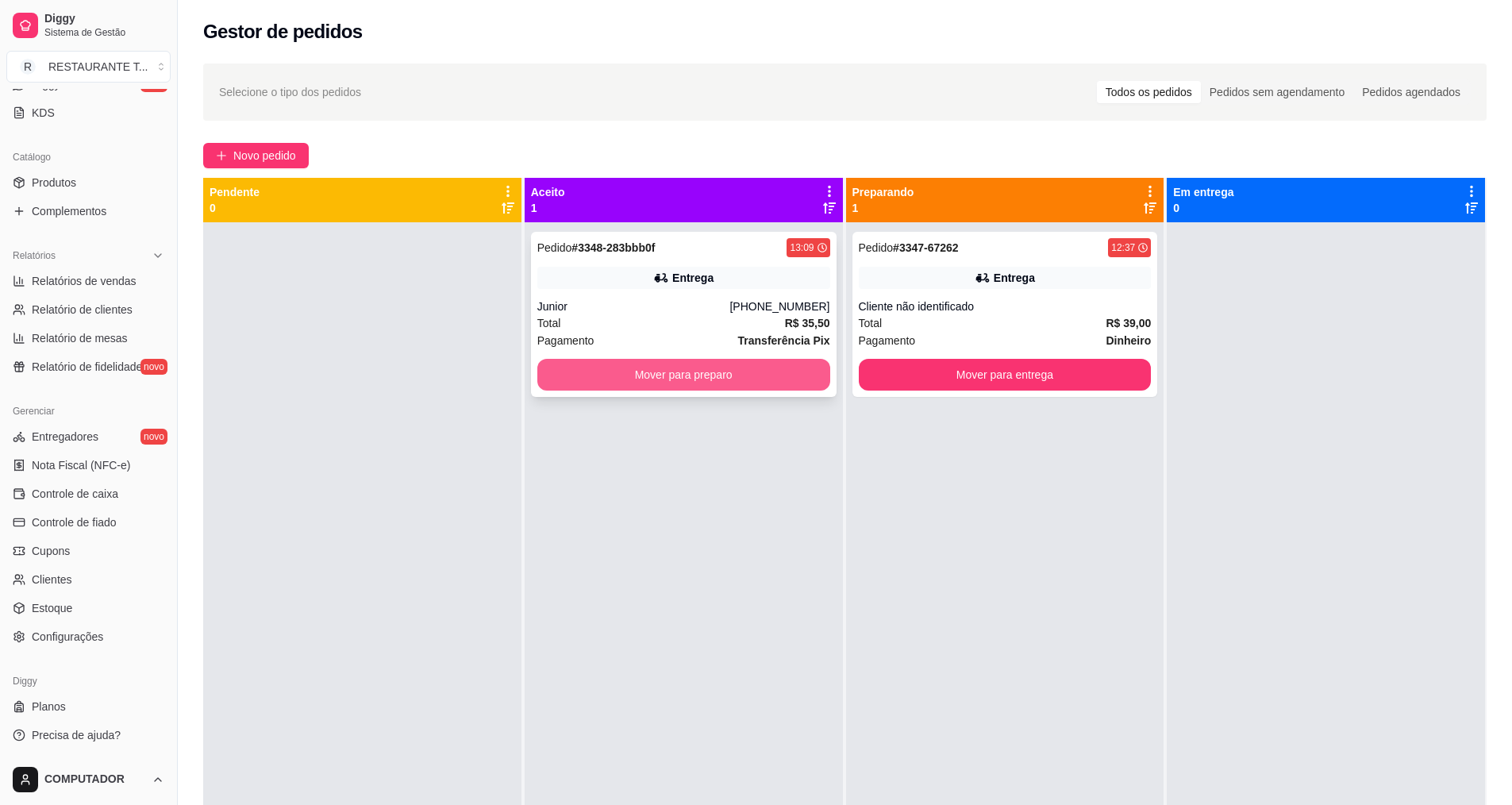
click at [580, 385] on button "Mover para preparo" at bounding box center [683, 374] width 292 height 32
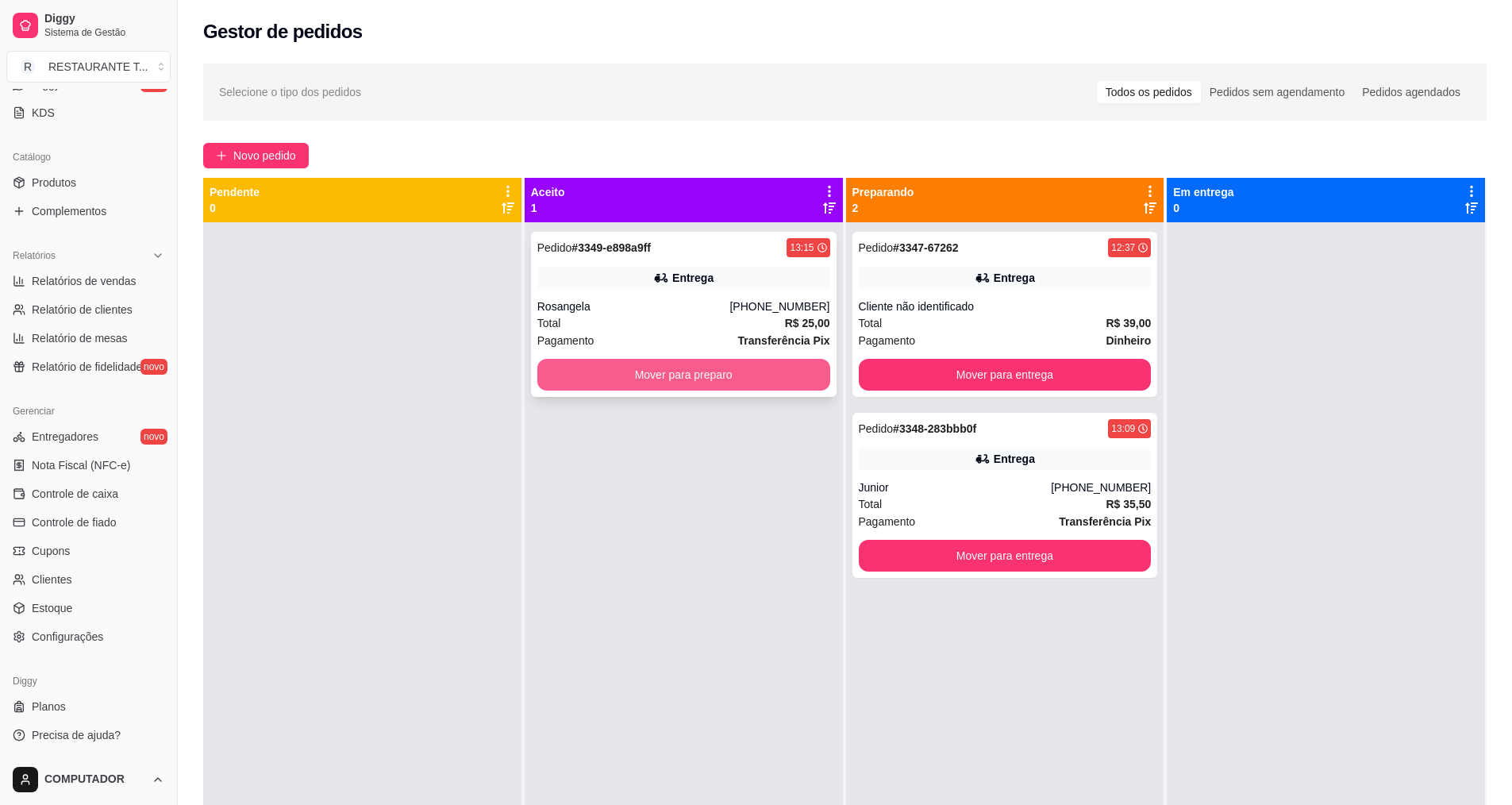
click at [707, 374] on button "Mover para preparo" at bounding box center [683, 374] width 292 height 32
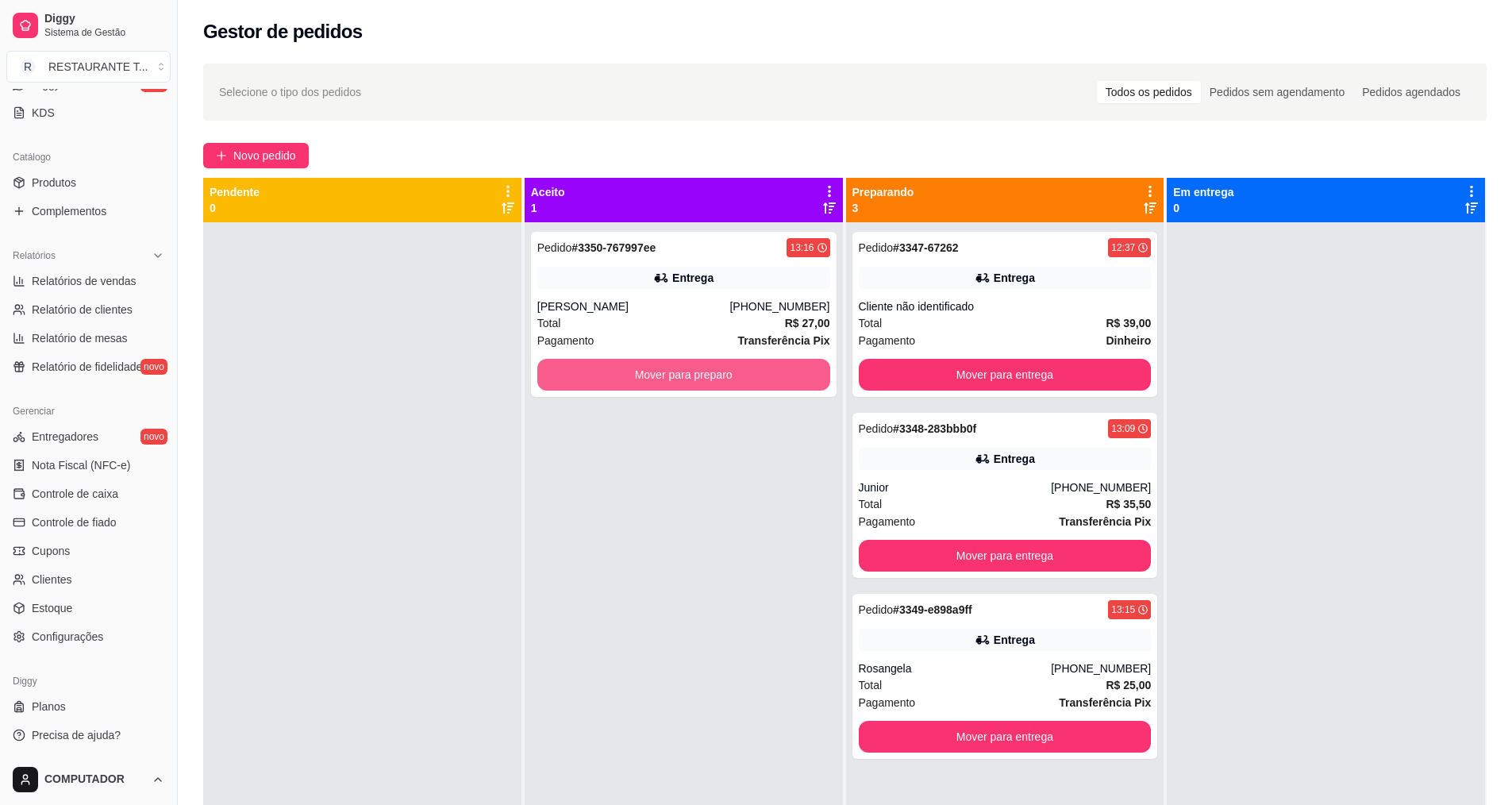
click at [678, 389] on button "Mover para preparo" at bounding box center [683, 374] width 292 height 32
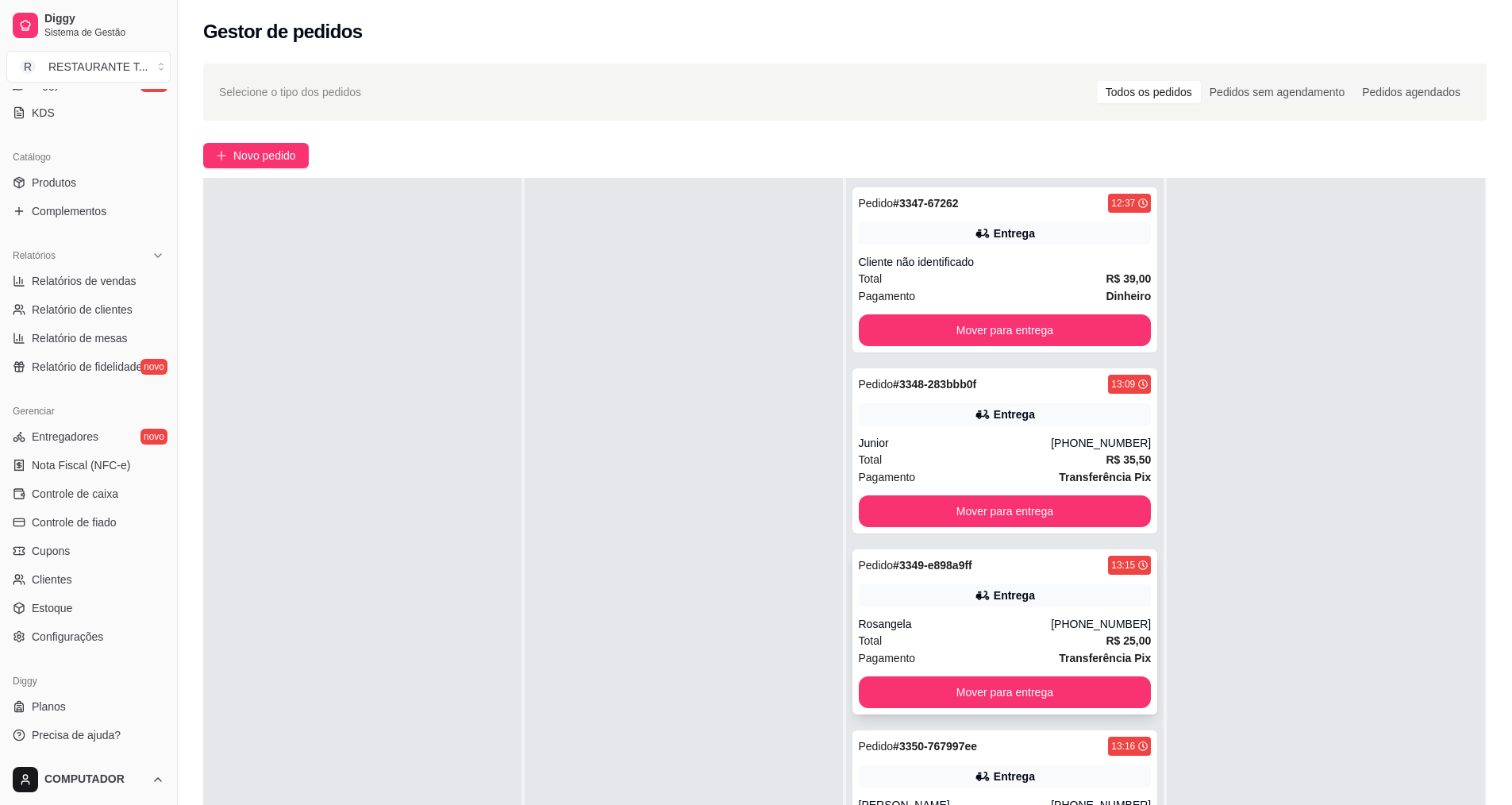
scroll to position [242, 0]
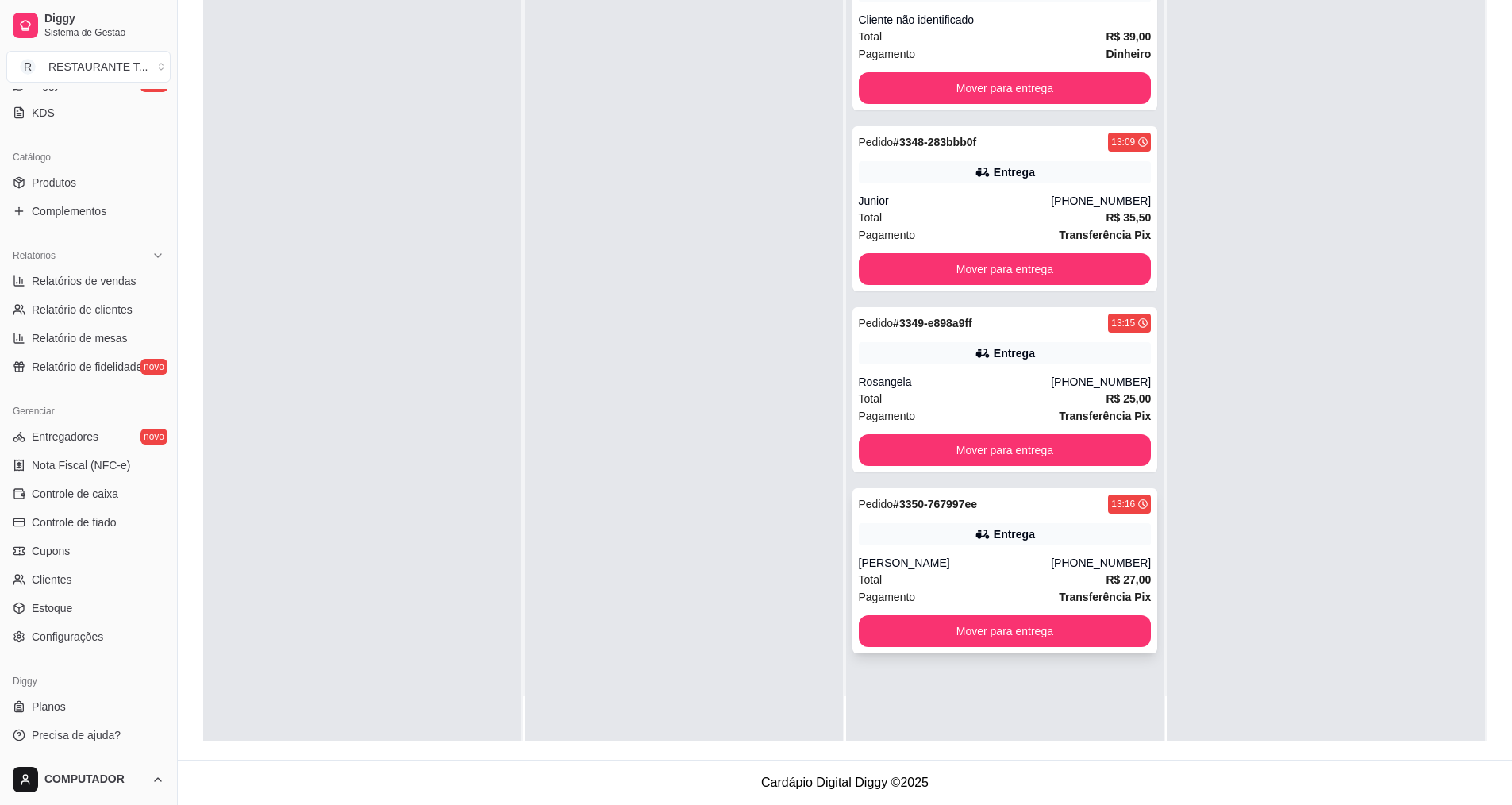
click at [931, 500] on strong "# 3350-767997ee" at bounding box center [934, 504] width 84 height 13
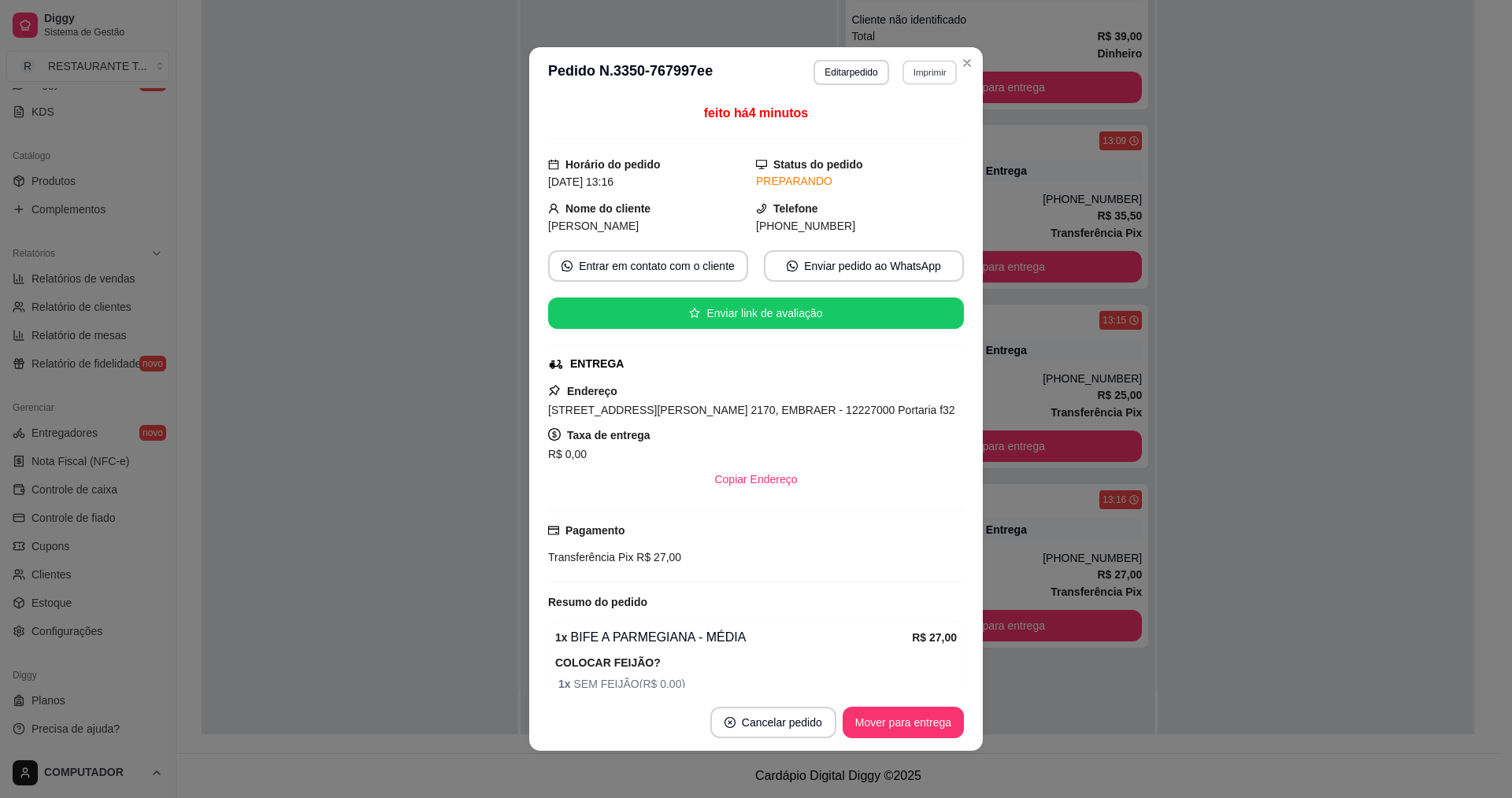
click at [911, 70] on button "Imprimir" at bounding box center [930, 72] width 55 height 25
click at [910, 122] on button "IMPRESSORA" at bounding box center [895, 127] width 110 height 25
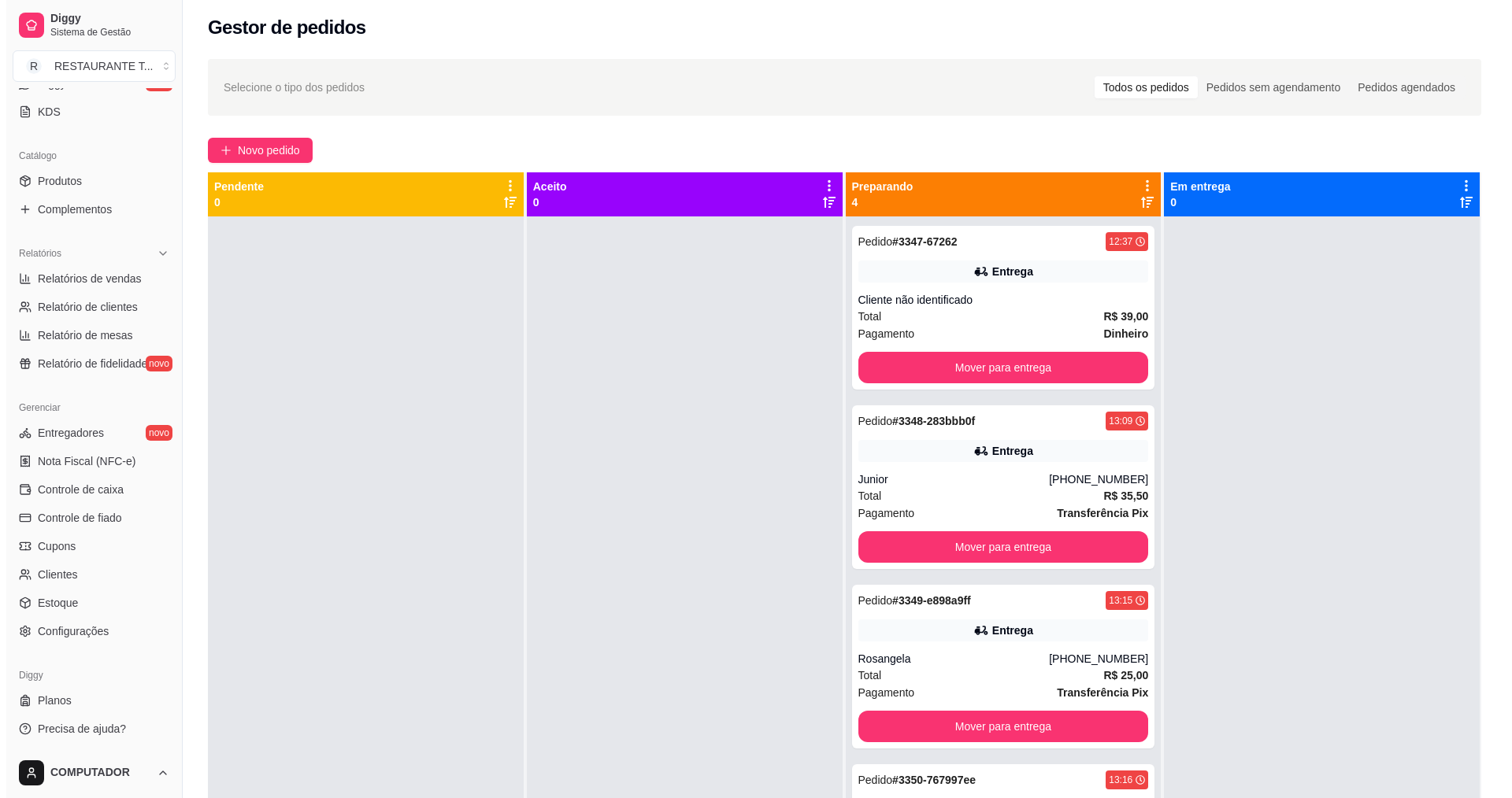
scroll to position [0, 0]
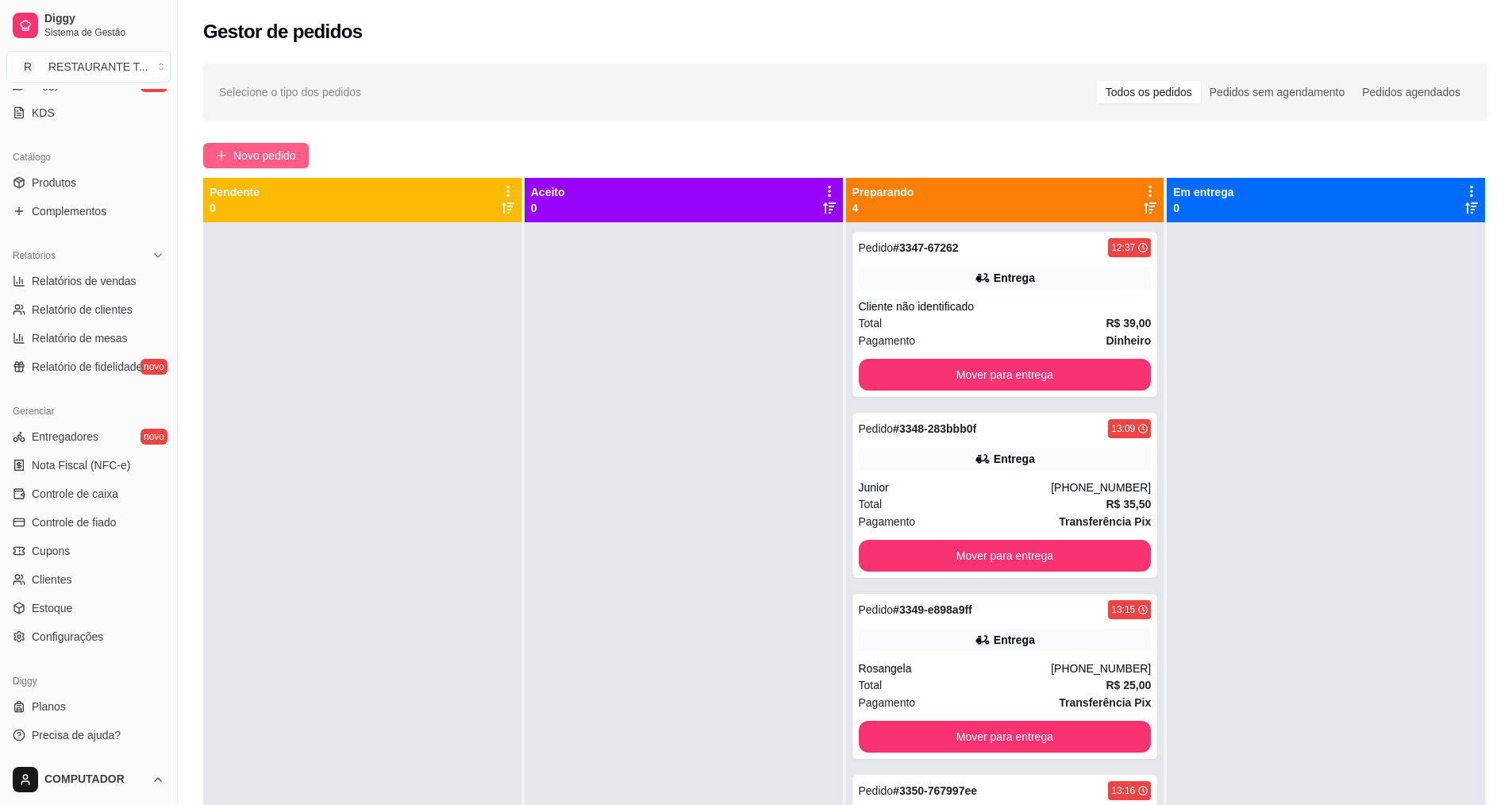
click at [264, 161] on span "Novo pedido" at bounding box center [265, 155] width 63 height 17
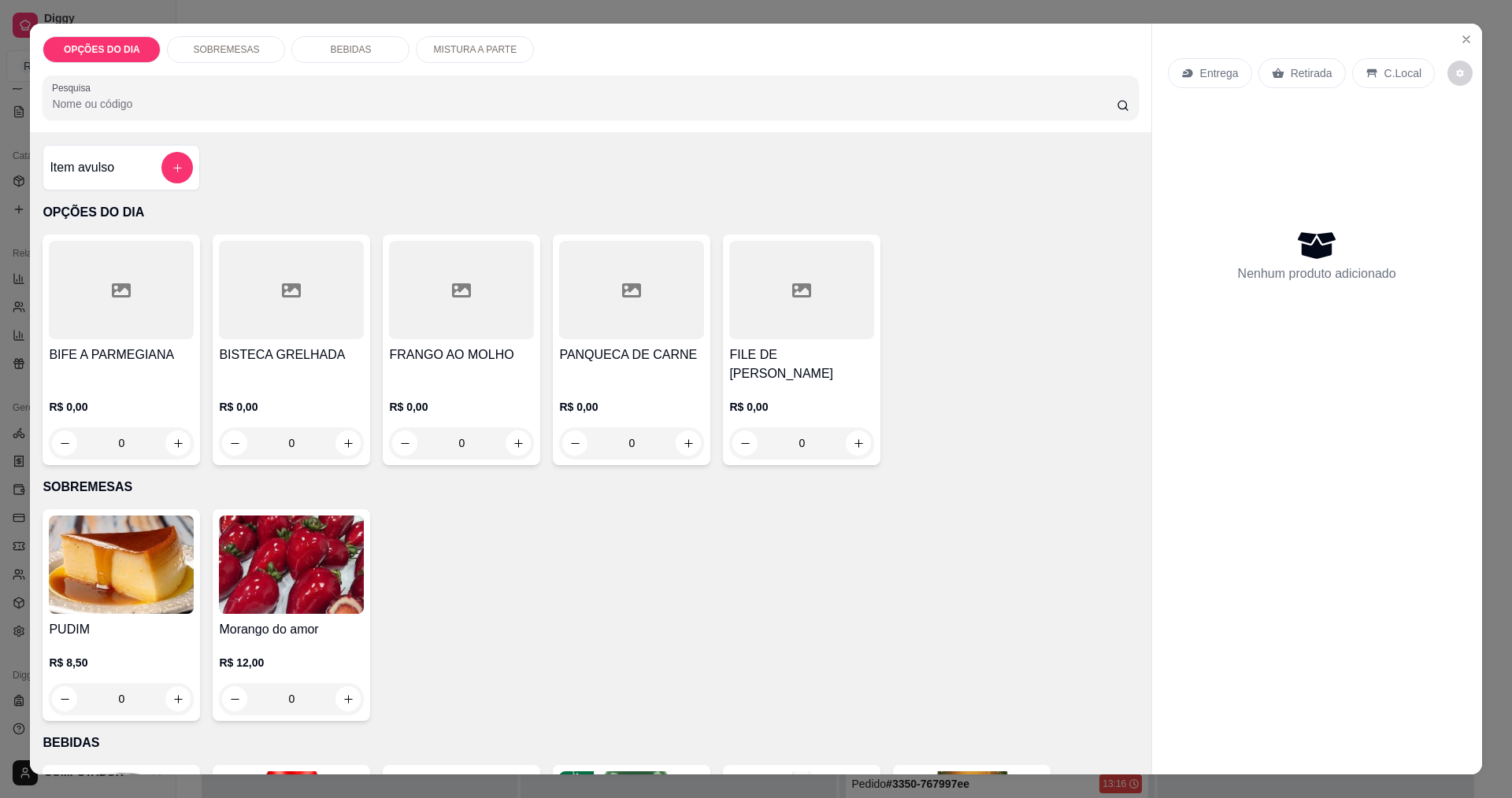
click at [850, 451] on div "0" at bounding box center [801, 443] width 145 height 32
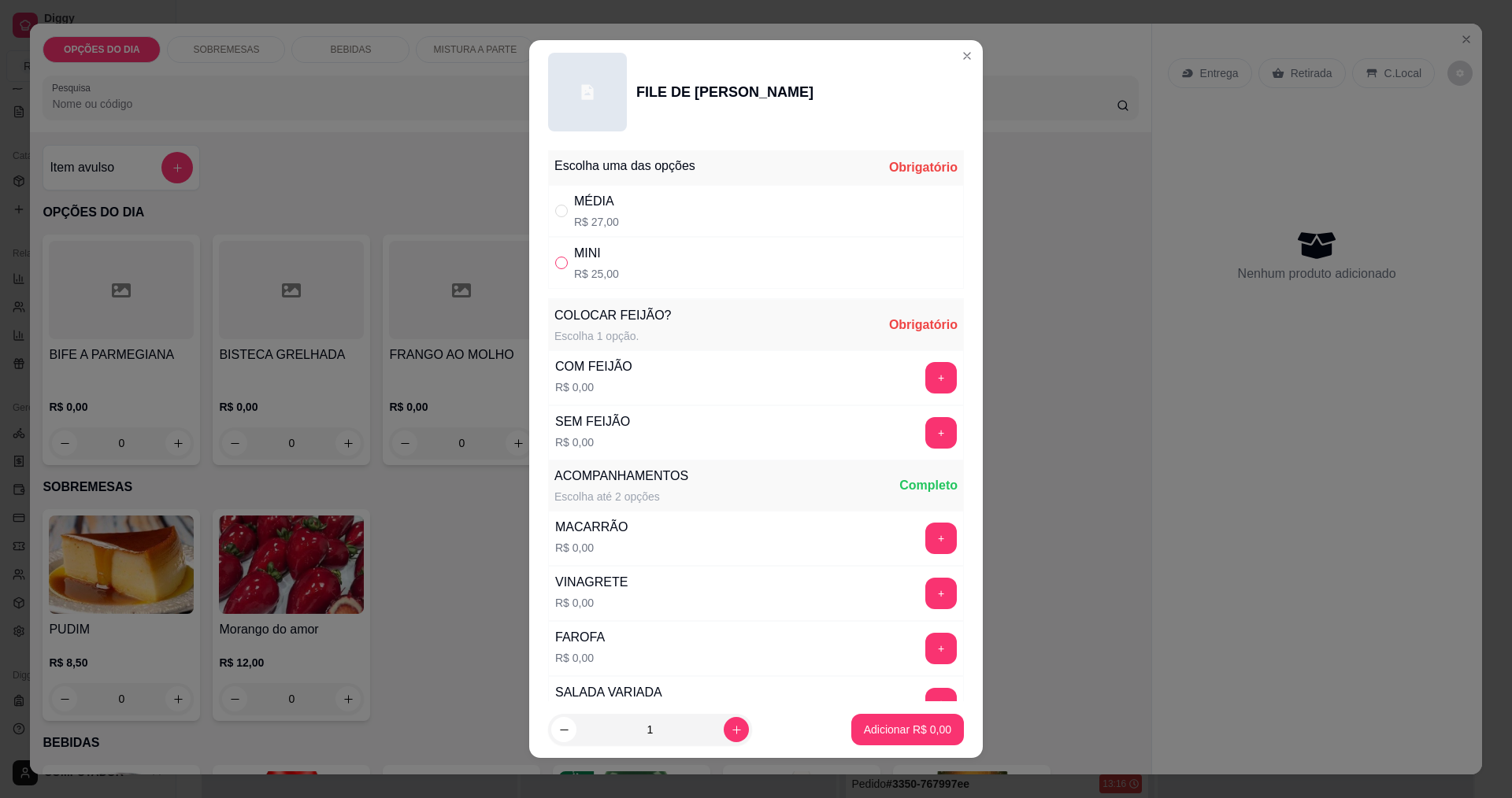
click at [555, 261] on input "" at bounding box center [561, 263] width 13 height 13
radio input "true"
click at [926, 379] on button "+" at bounding box center [942, 378] width 31 height 31
click at [926, 526] on button "+" at bounding box center [942, 538] width 31 height 31
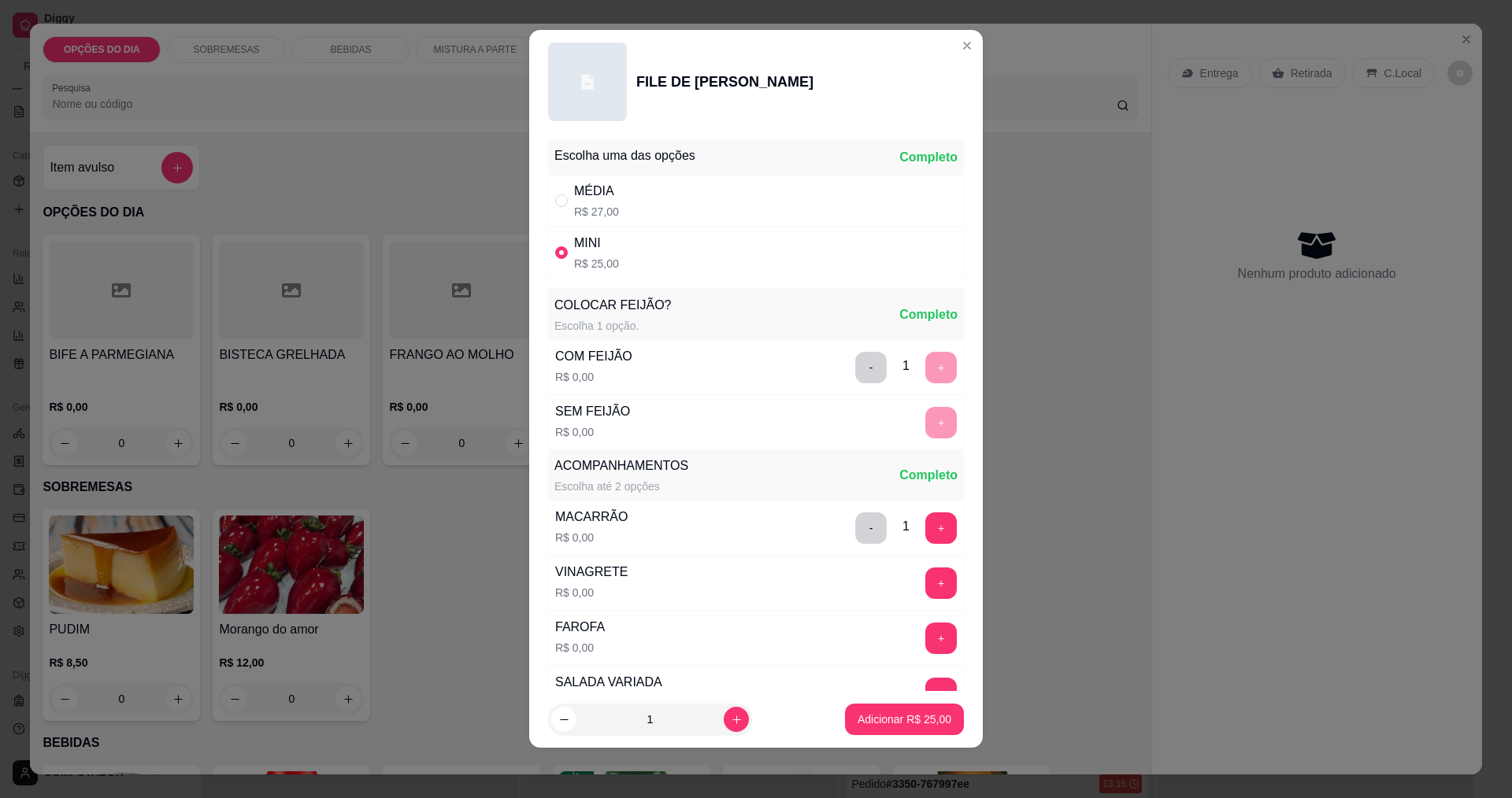
scroll to position [316, 0]
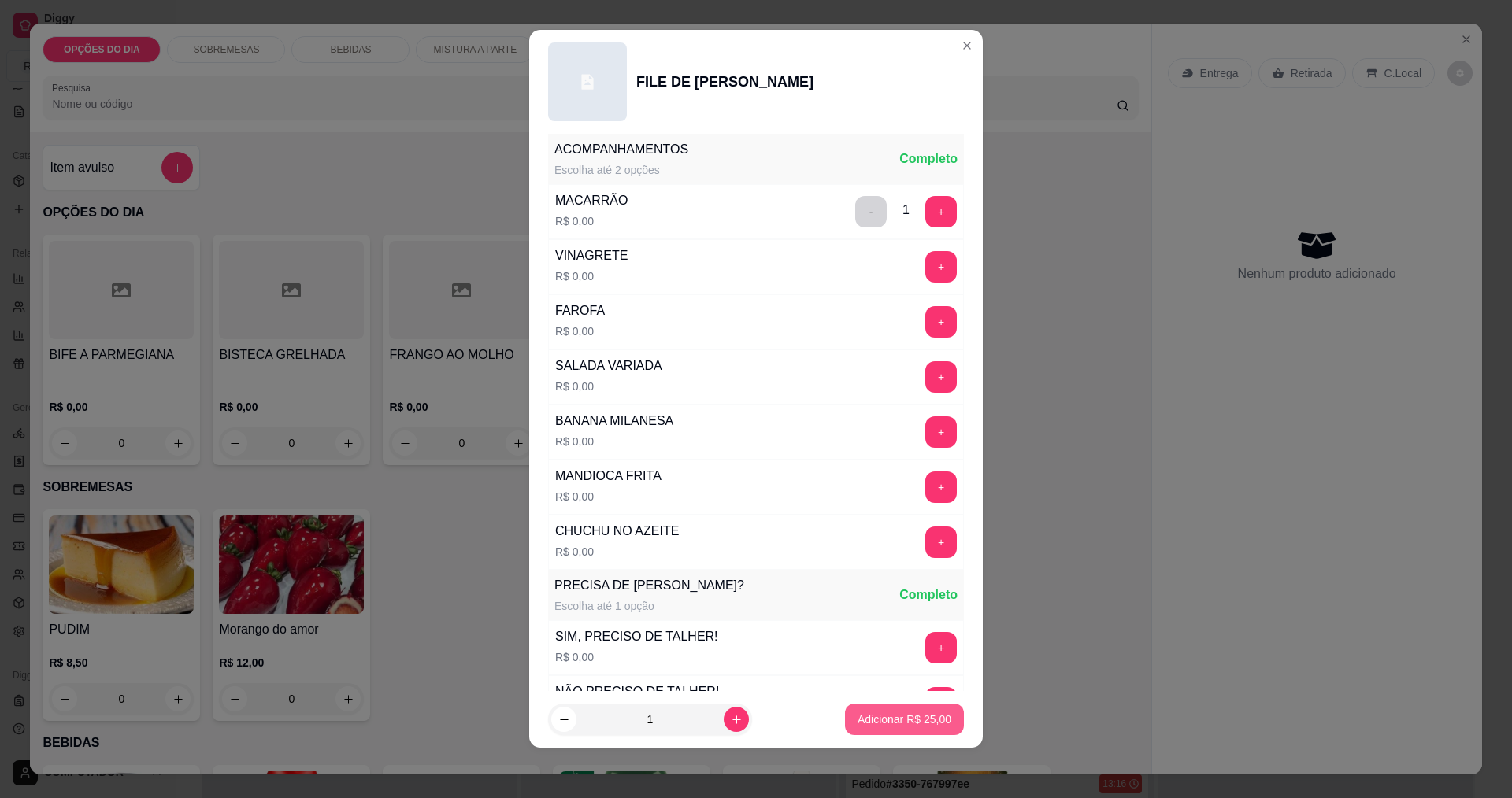
click at [899, 727] on button "Adicionar R$ 25,00" at bounding box center [904, 720] width 119 height 32
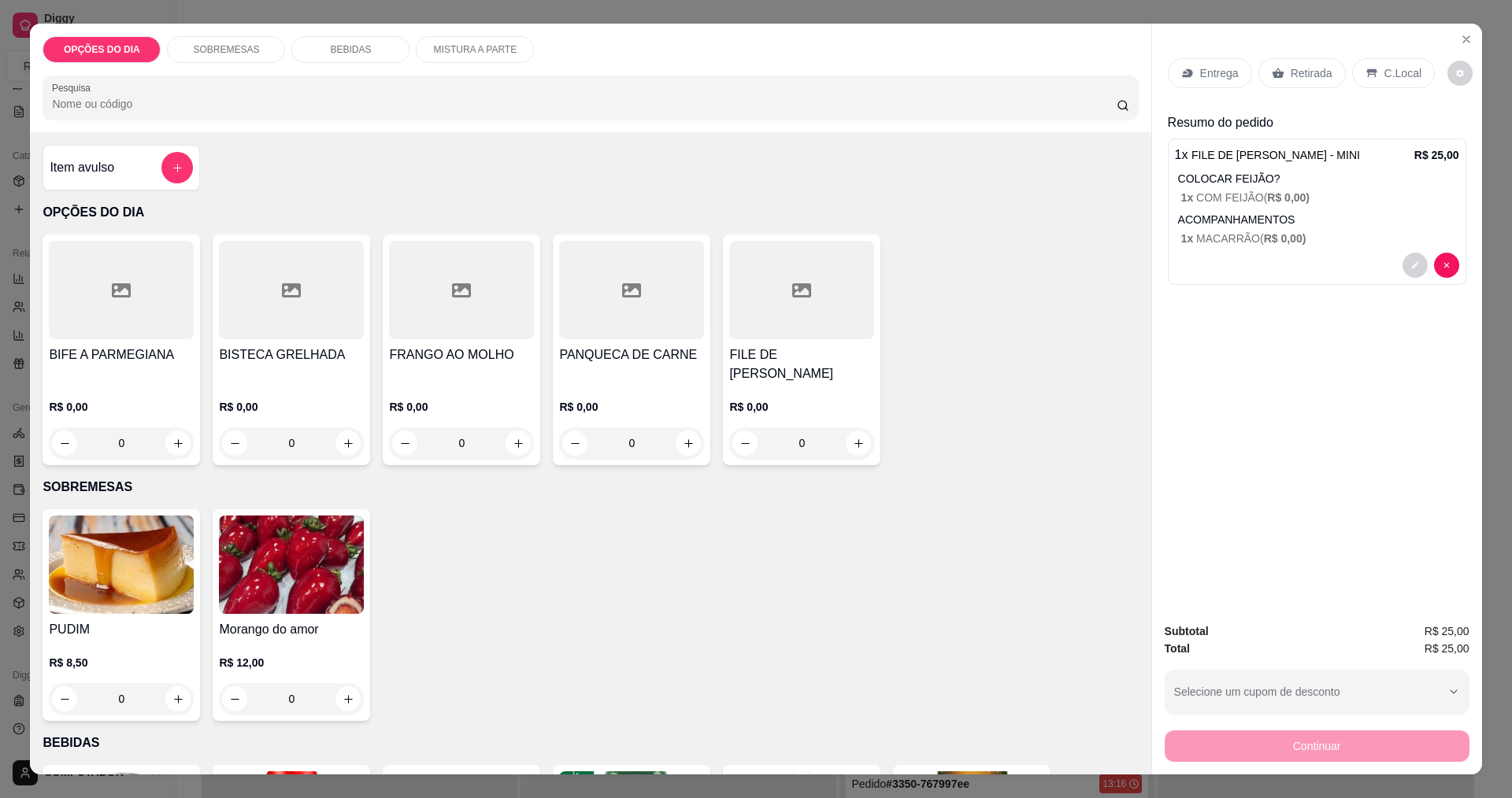
click at [1181, 71] on icon at bounding box center [1187, 73] width 13 height 13
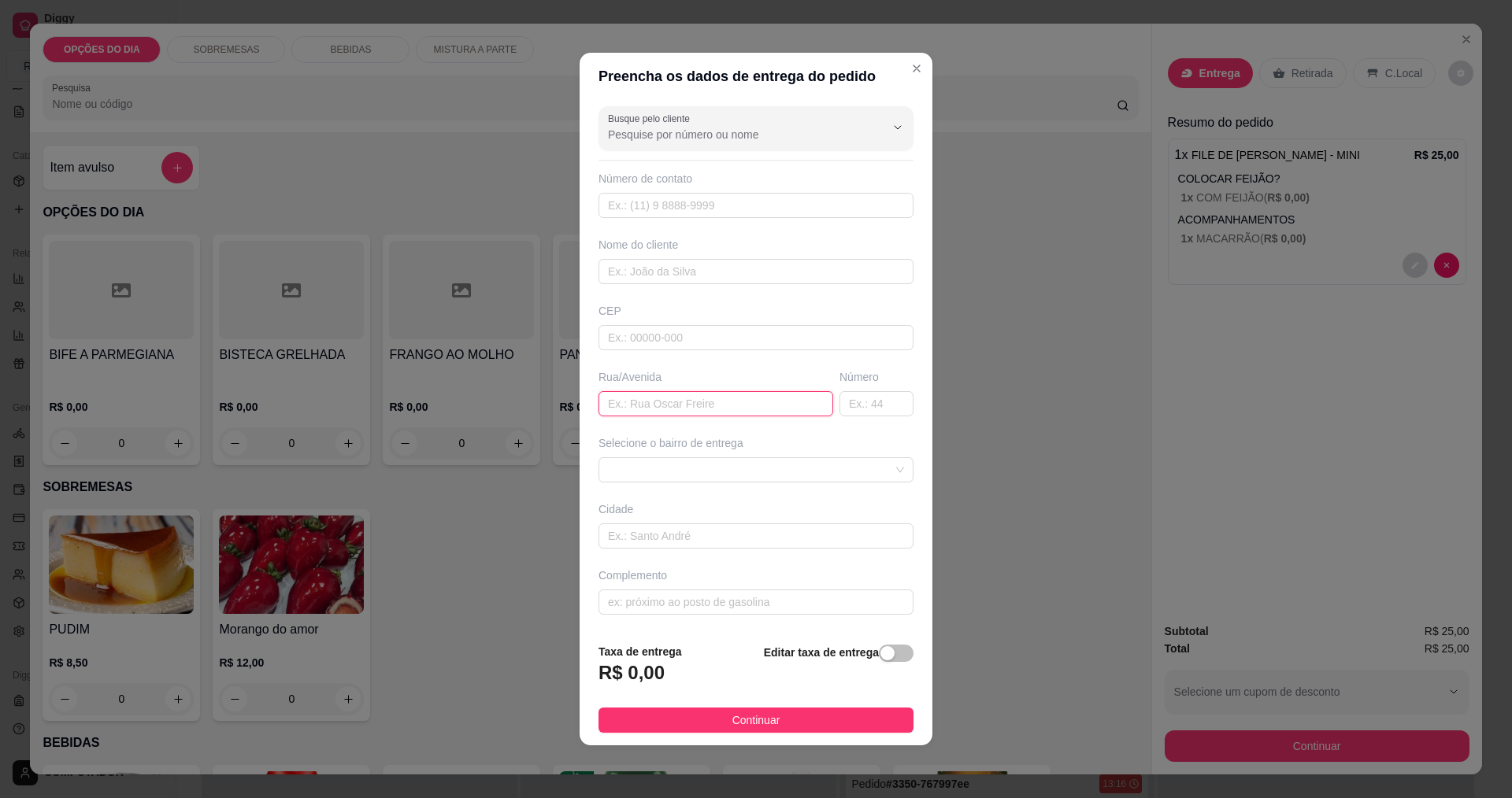
click at [687, 412] on input "text" at bounding box center [715, 404] width 235 height 26
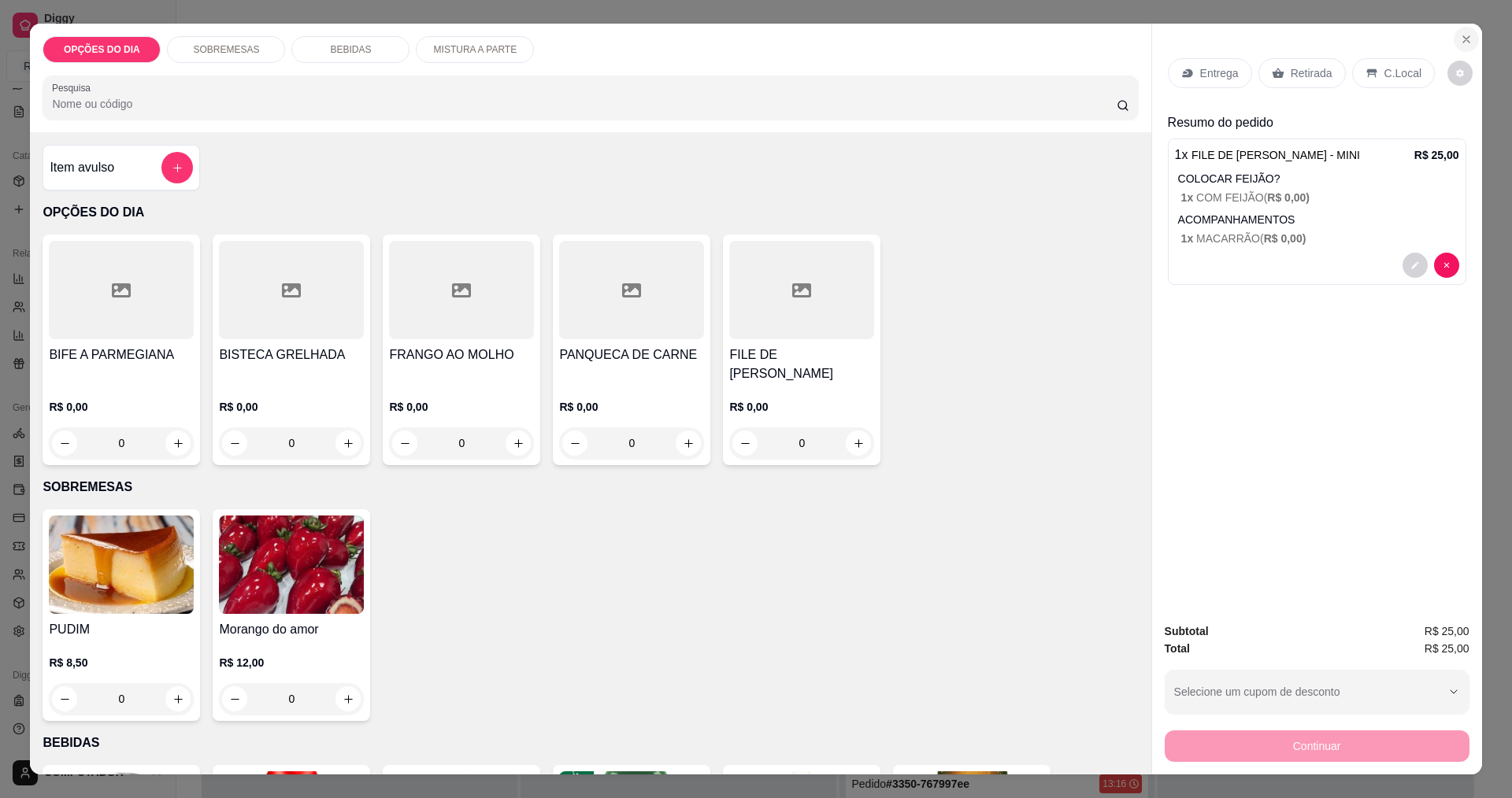
click at [1463, 42] on icon "Close" at bounding box center [1466, 39] width 13 height 13
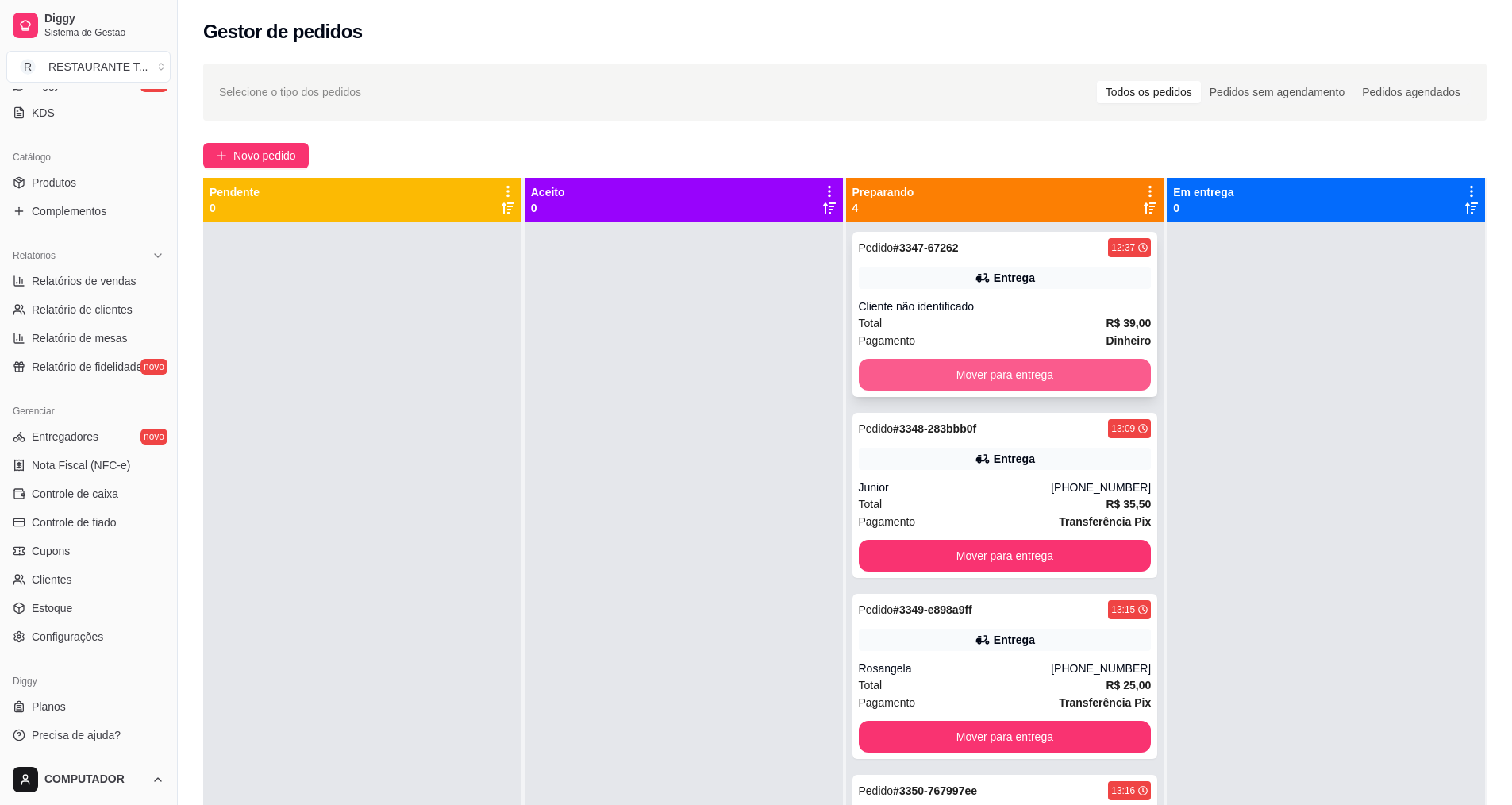
click at [980, 380] on button "Mover para entrega" at bounding box center [1005, 374] width 292 height 32
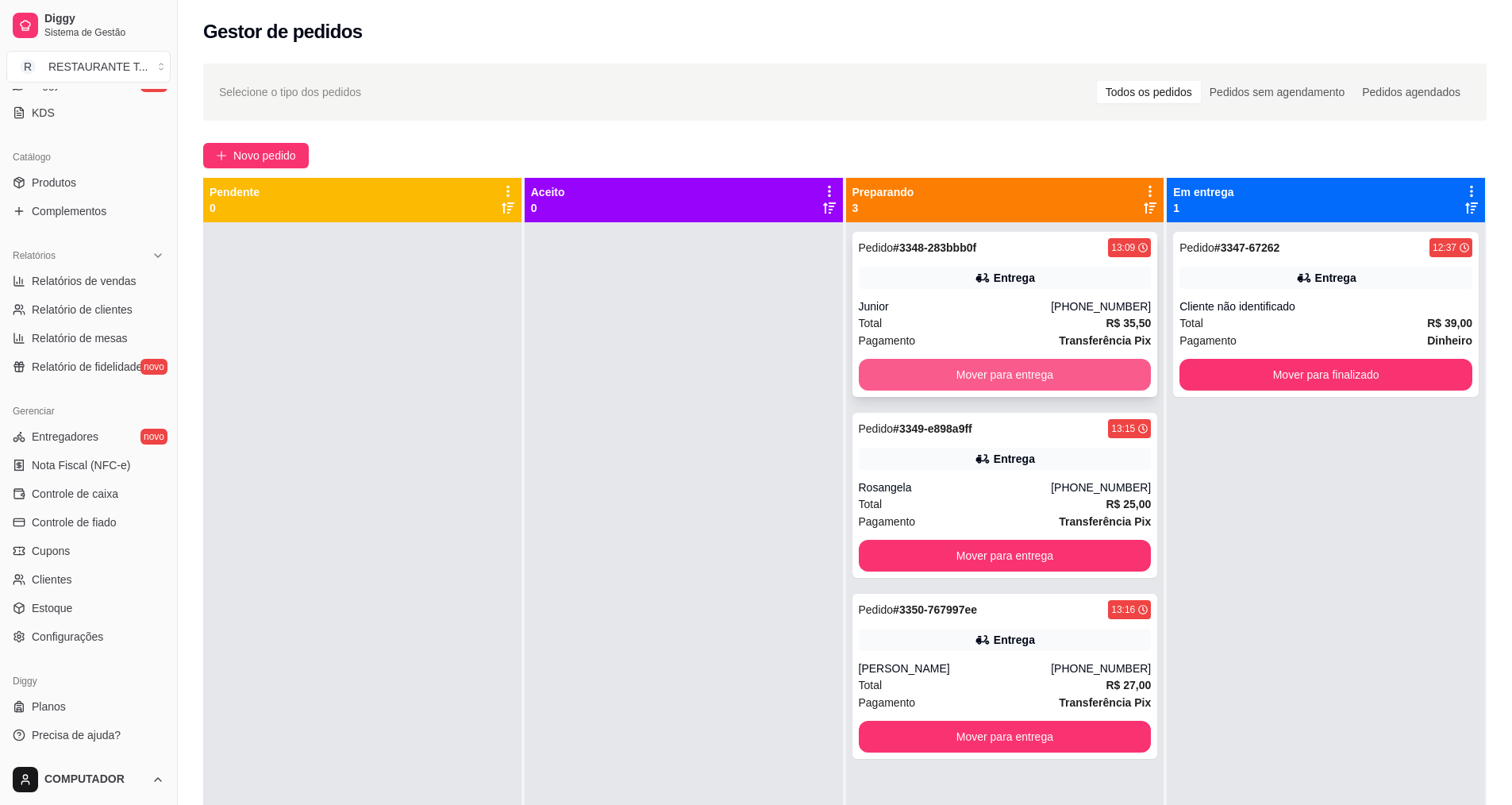
click at [980, 381] on button "Mover para entrega" at bounding box center [1005, 374] width 292 height 32
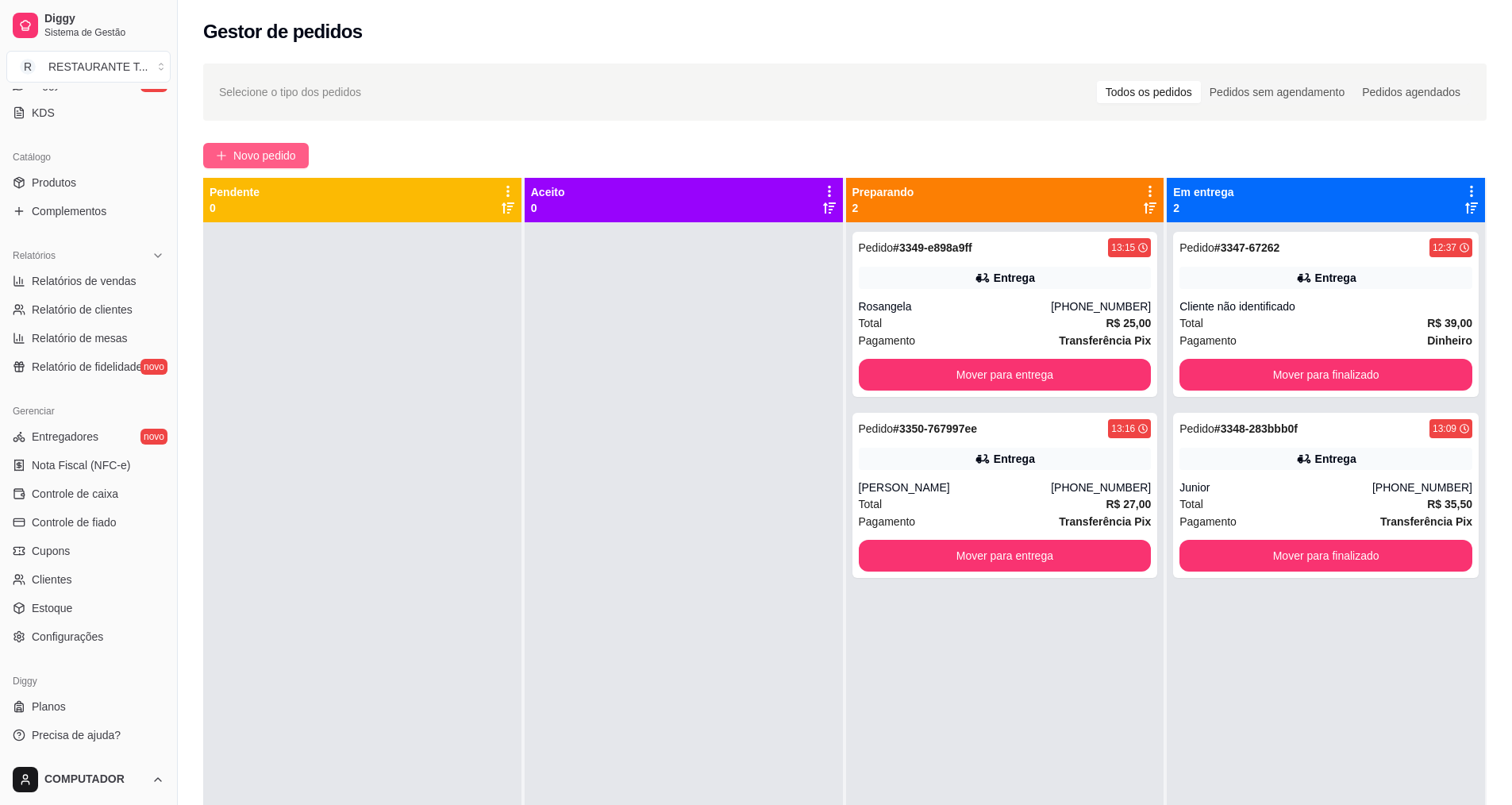
click at [209, 156] on button "Novo pedido" at bounding box center [256, 155] width 106 height 26
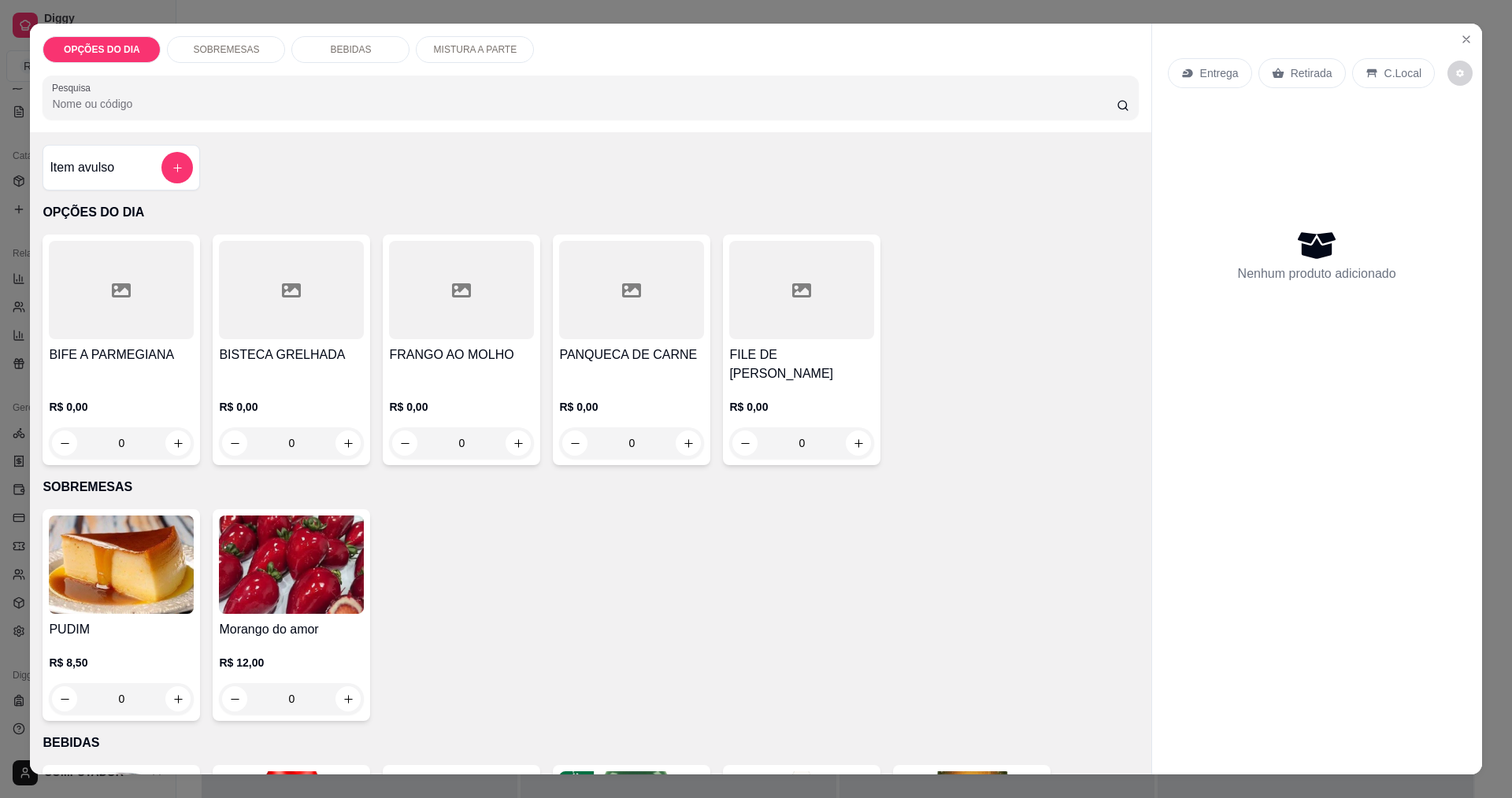
click at [848, 445] on div "0" at bounding box center [801, 443] width 145 height 32
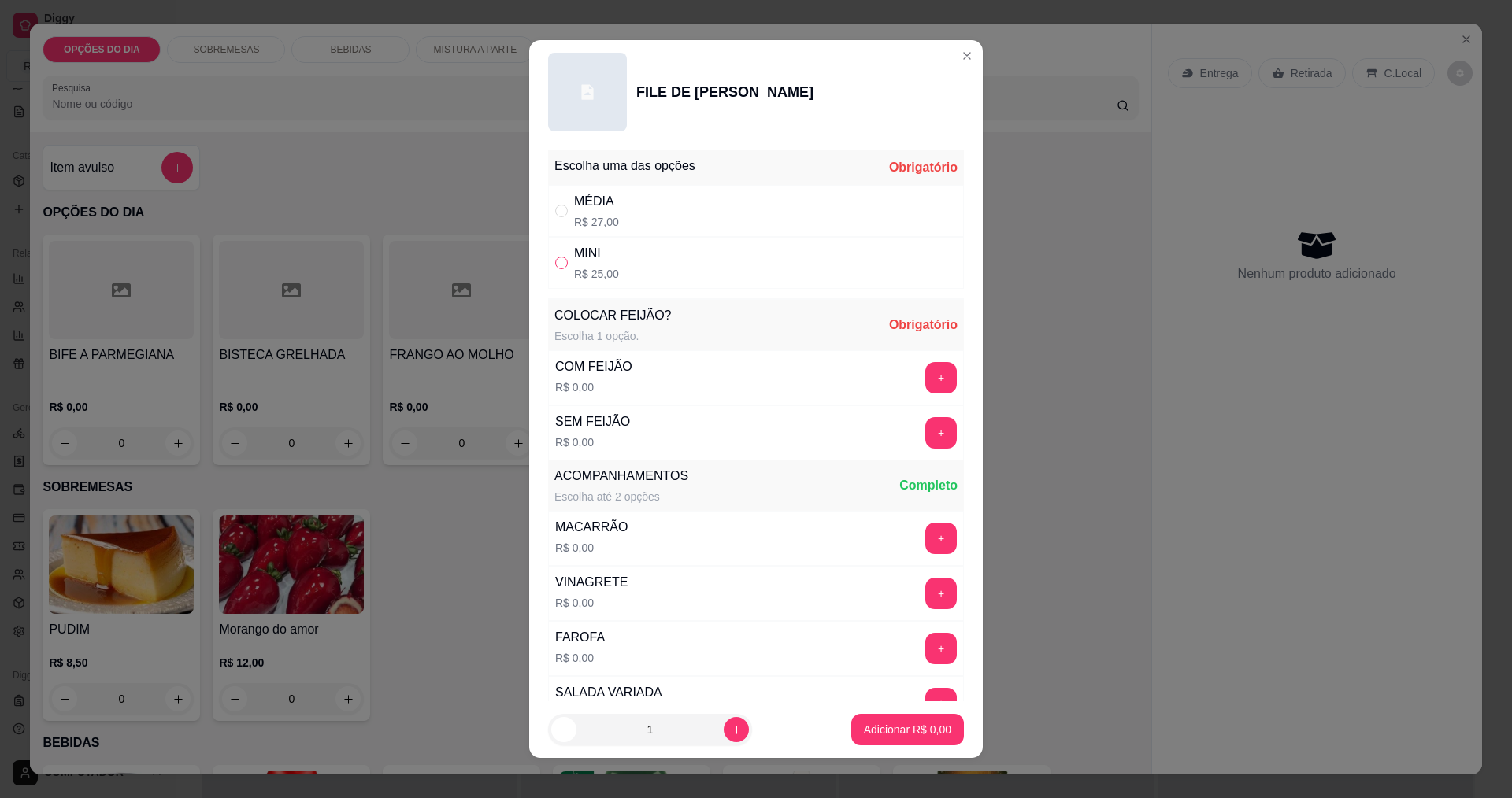
click at [558, 263] on input "" at bounding box center [561, 263] width 13 height 13
radio input "true"
click at [925, 375] on button "+" at bounding box center [941, 378] width 32 height 32
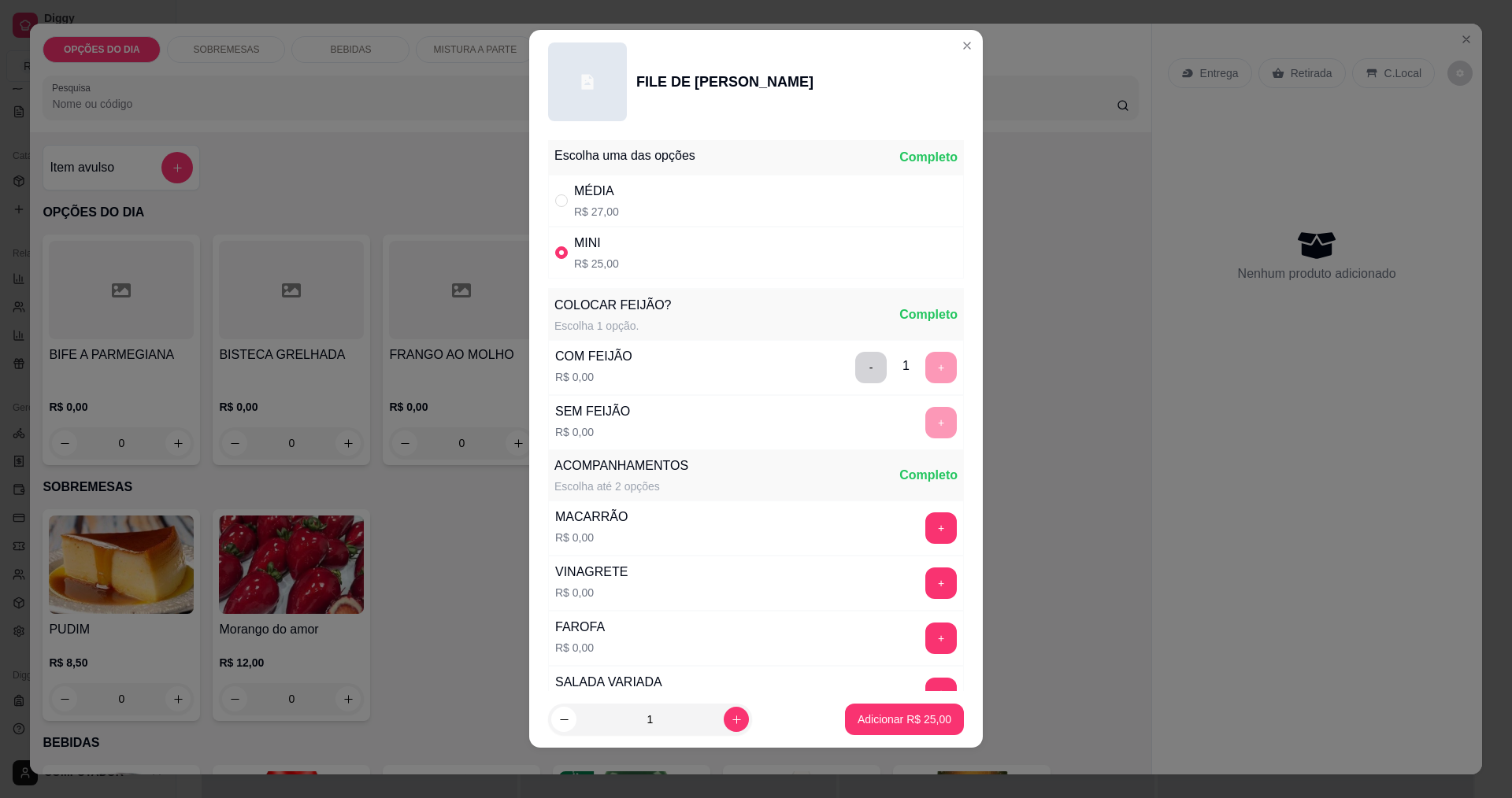
scroll to position [316, 0]
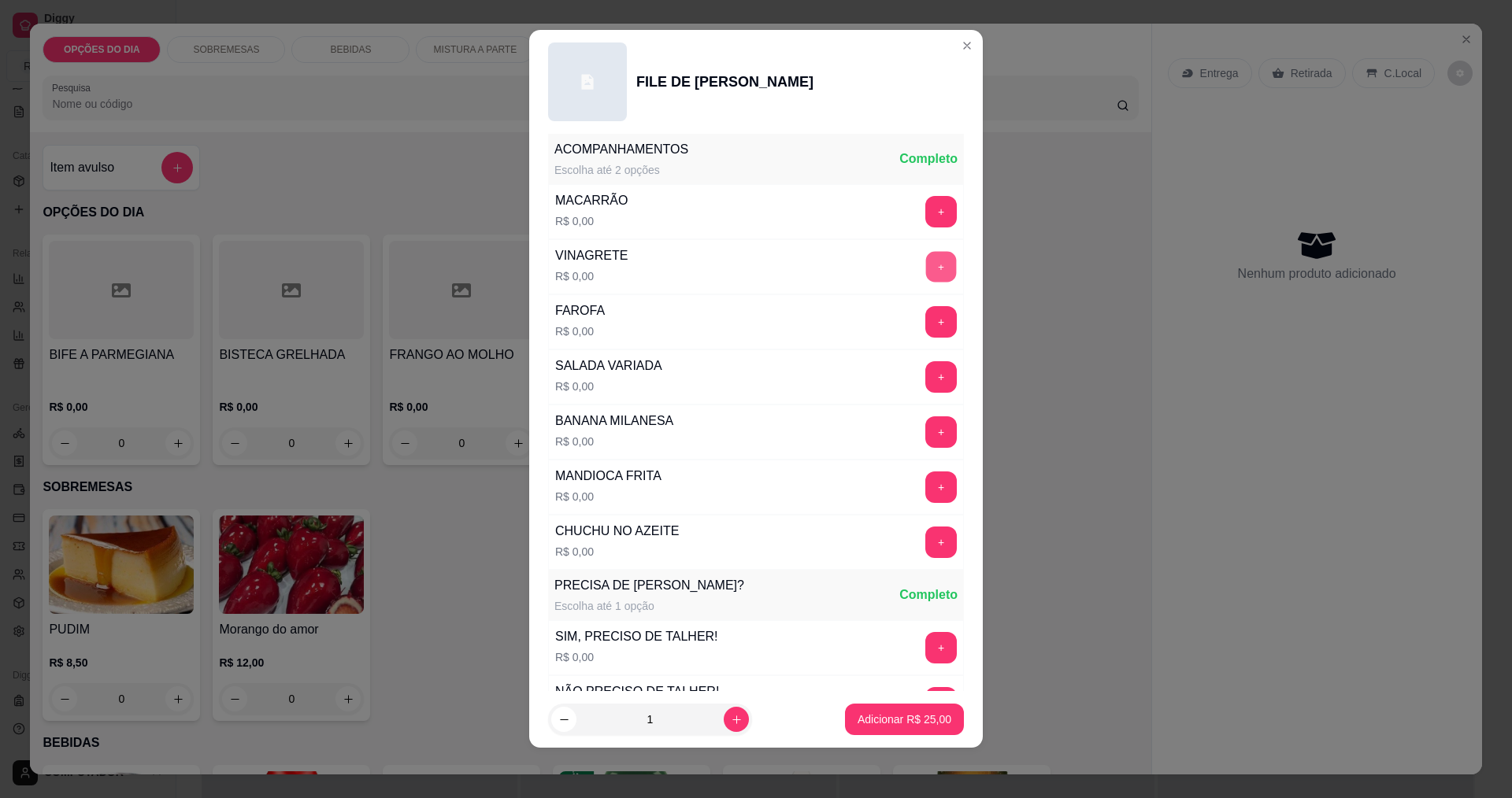
click at [926, 276] on button "+" at bounding box center [942, 266] width 31 height 31
click at [926, 326] on button "+" at bounding box center [942, 322] width 31 height 31
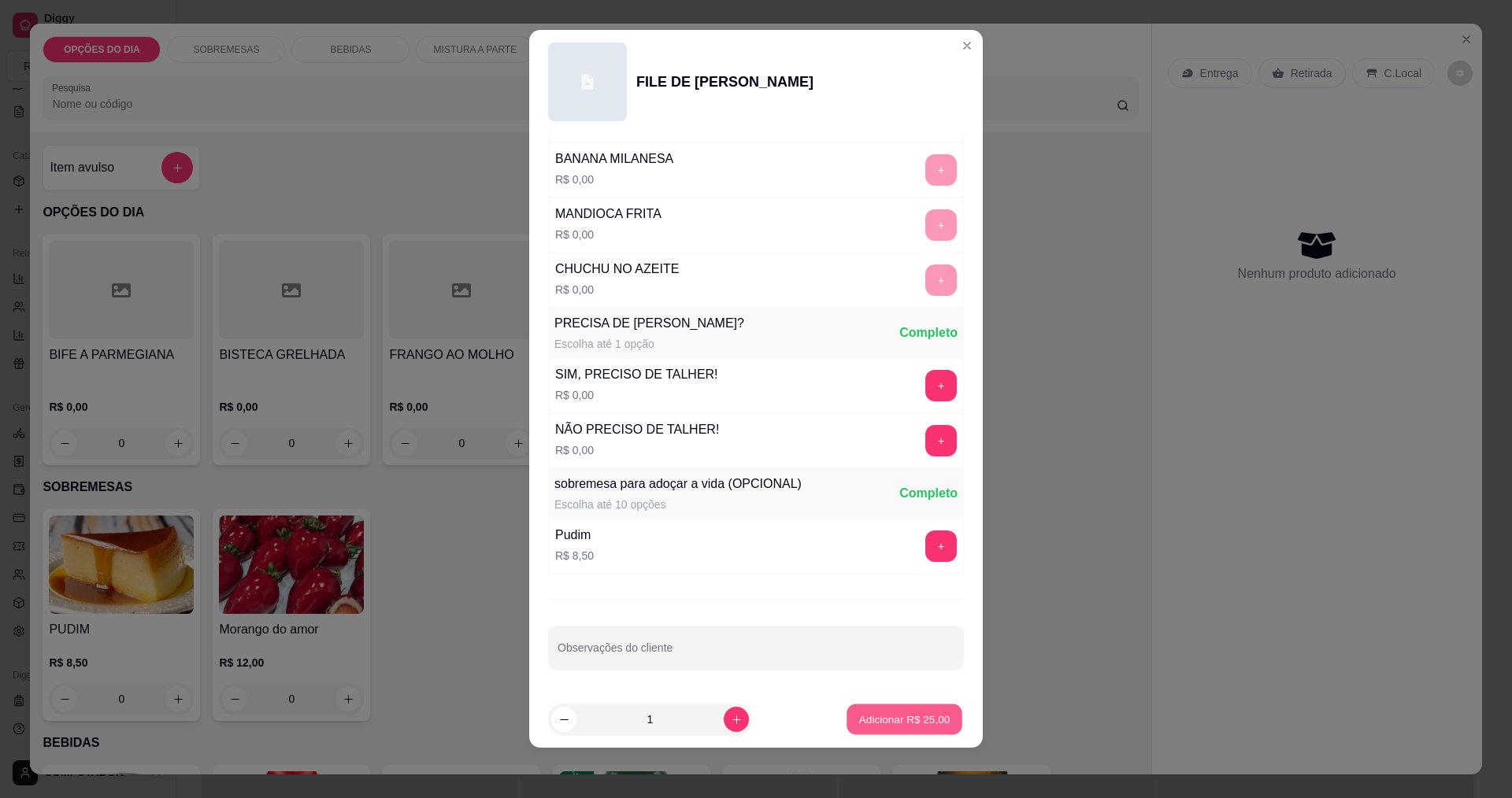
click at [893, 716] on p "Adicionar R$ 25,00" at bounding box center [905, 720] width 91 height 15
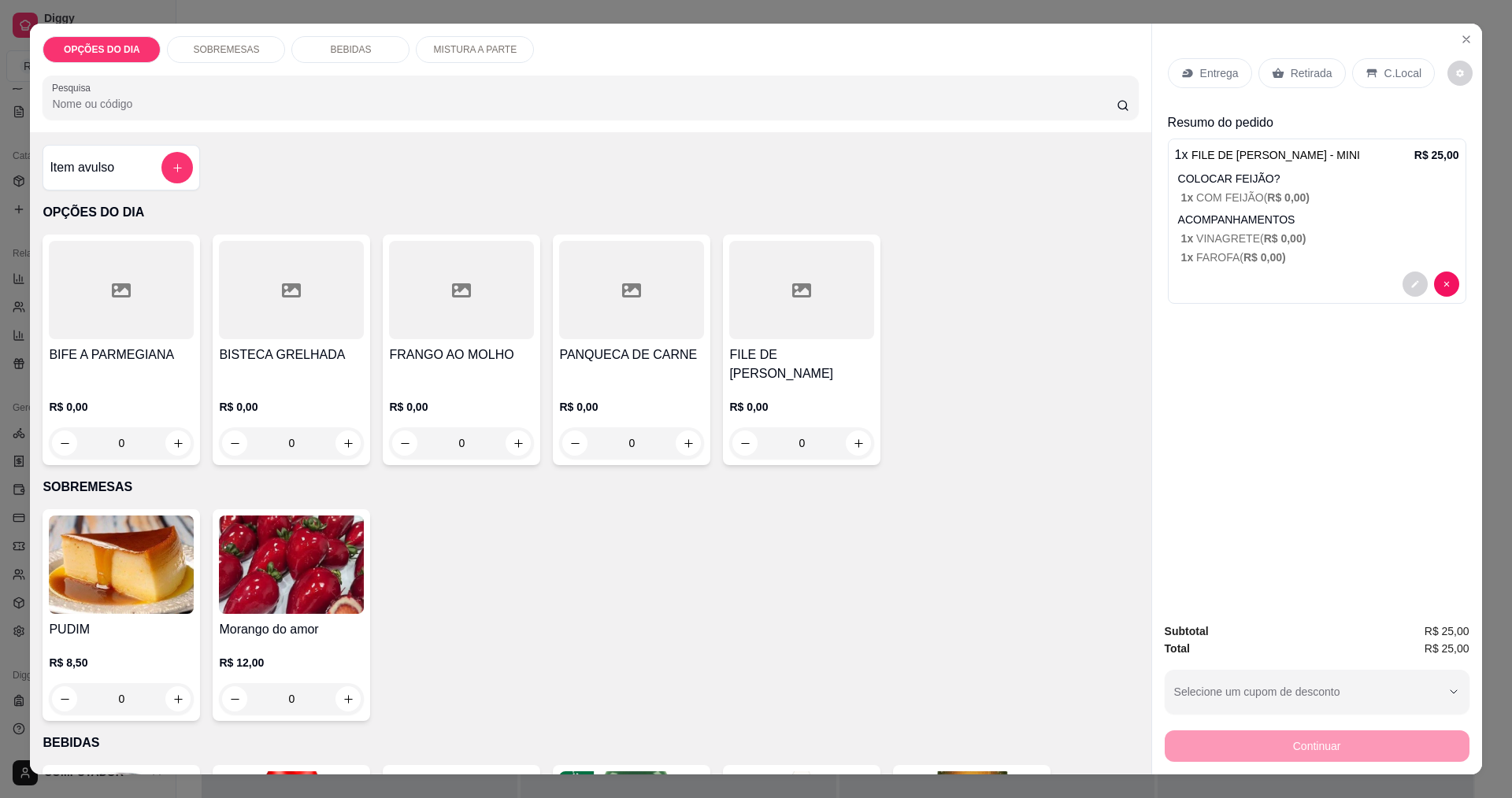
click at [1173, 73] on div "Entrega" at bounding box center [1210, 73] width 84 height 30
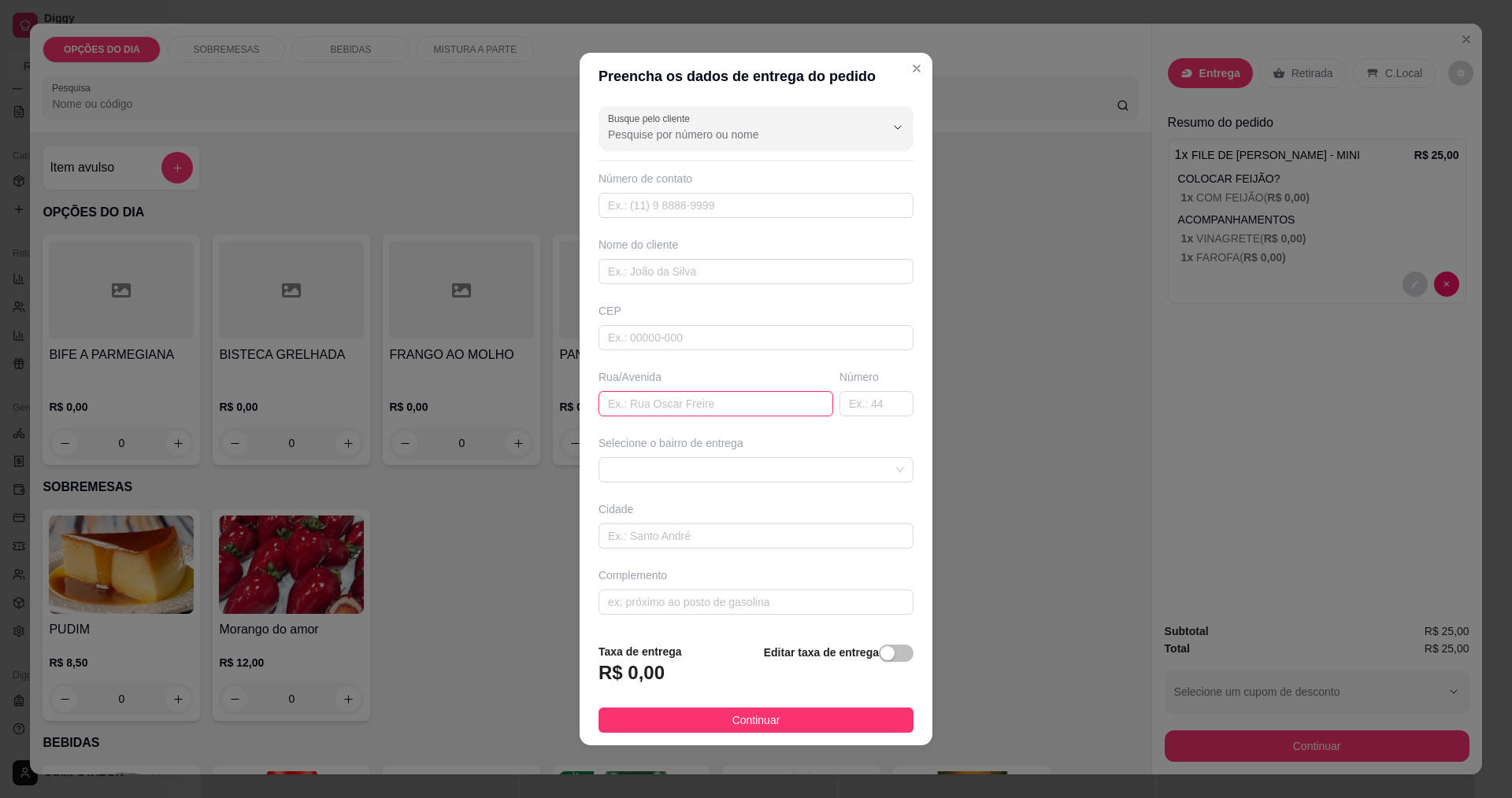
click at [776, 409] on input "text" at bounding box center [715, 404] width 235 height 26
type input "rua jupiter"
click at [797, 471] on span at bounding box center [756, 470] width 296 height 24
type input "279"
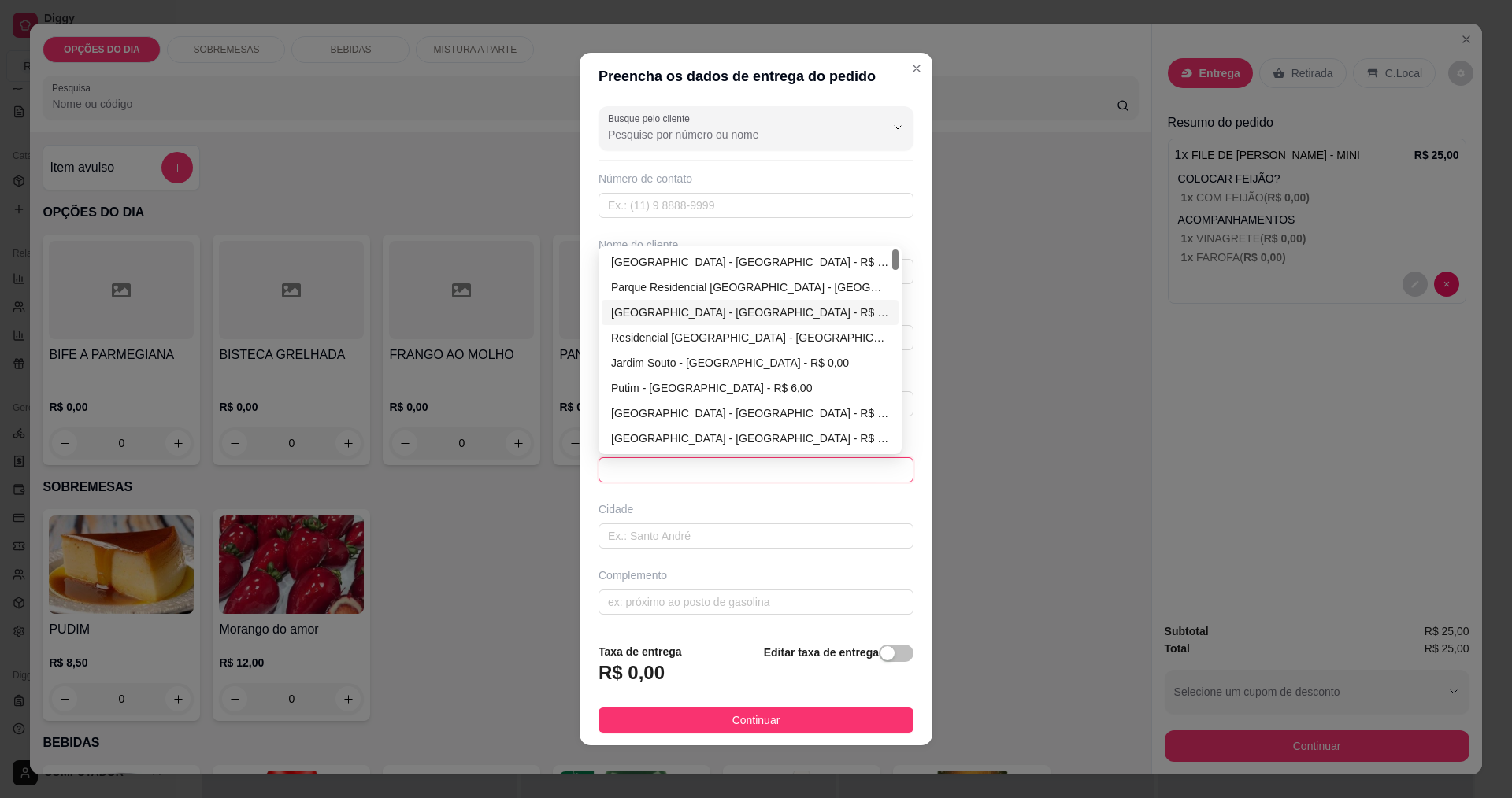
click at [670, 316] on div "[GEOGRAPHIC_DATA] - [GEOGRAPHIC_DATA] - R$ 0,00" at bounding box center [750, 312] width 278 height 17
type input "[GEOGRAPHIC_DATA]"
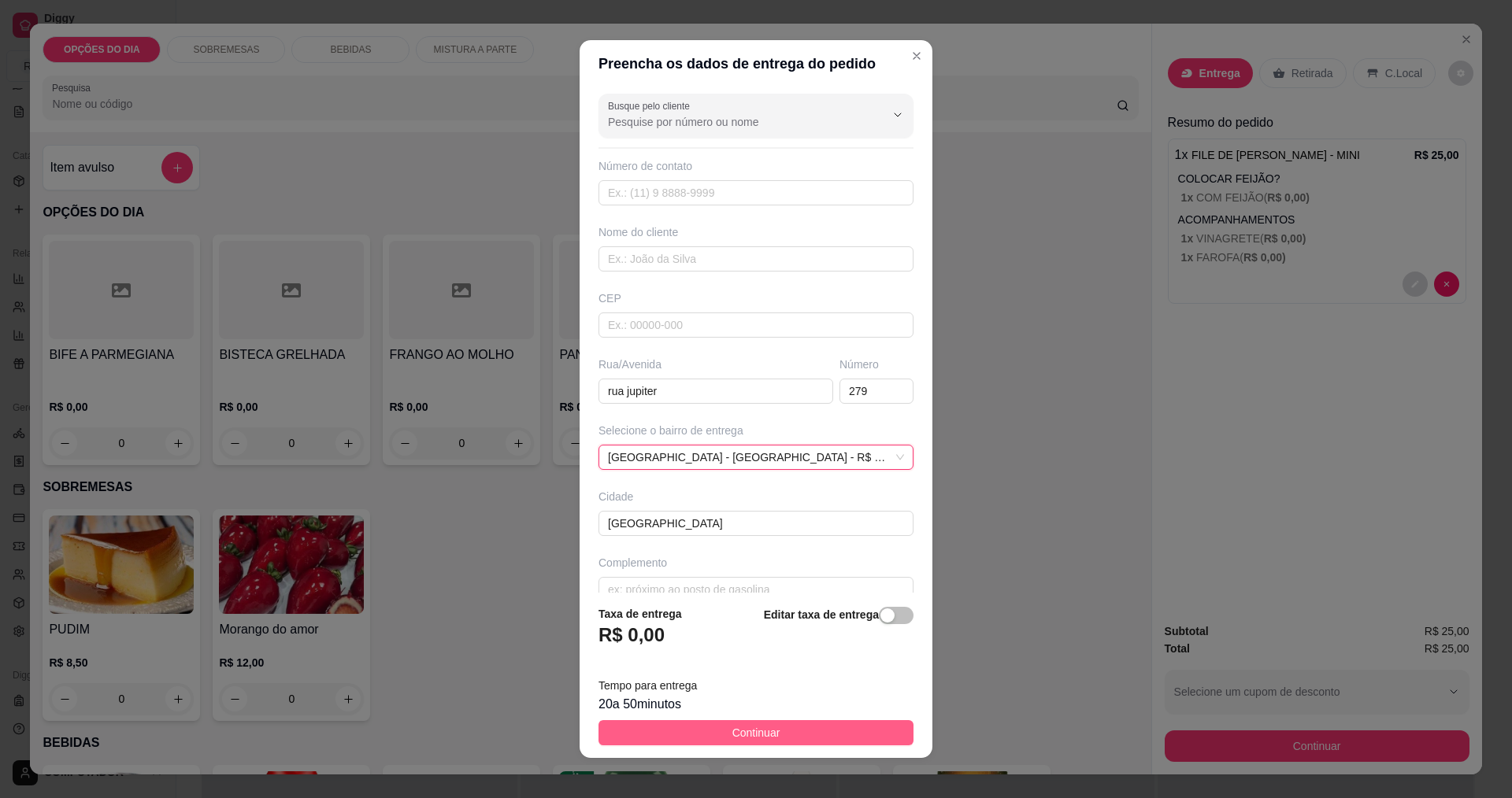
click at [703, 731] on button "Continuar" at bounding box center [756, 733] width 315 height 26
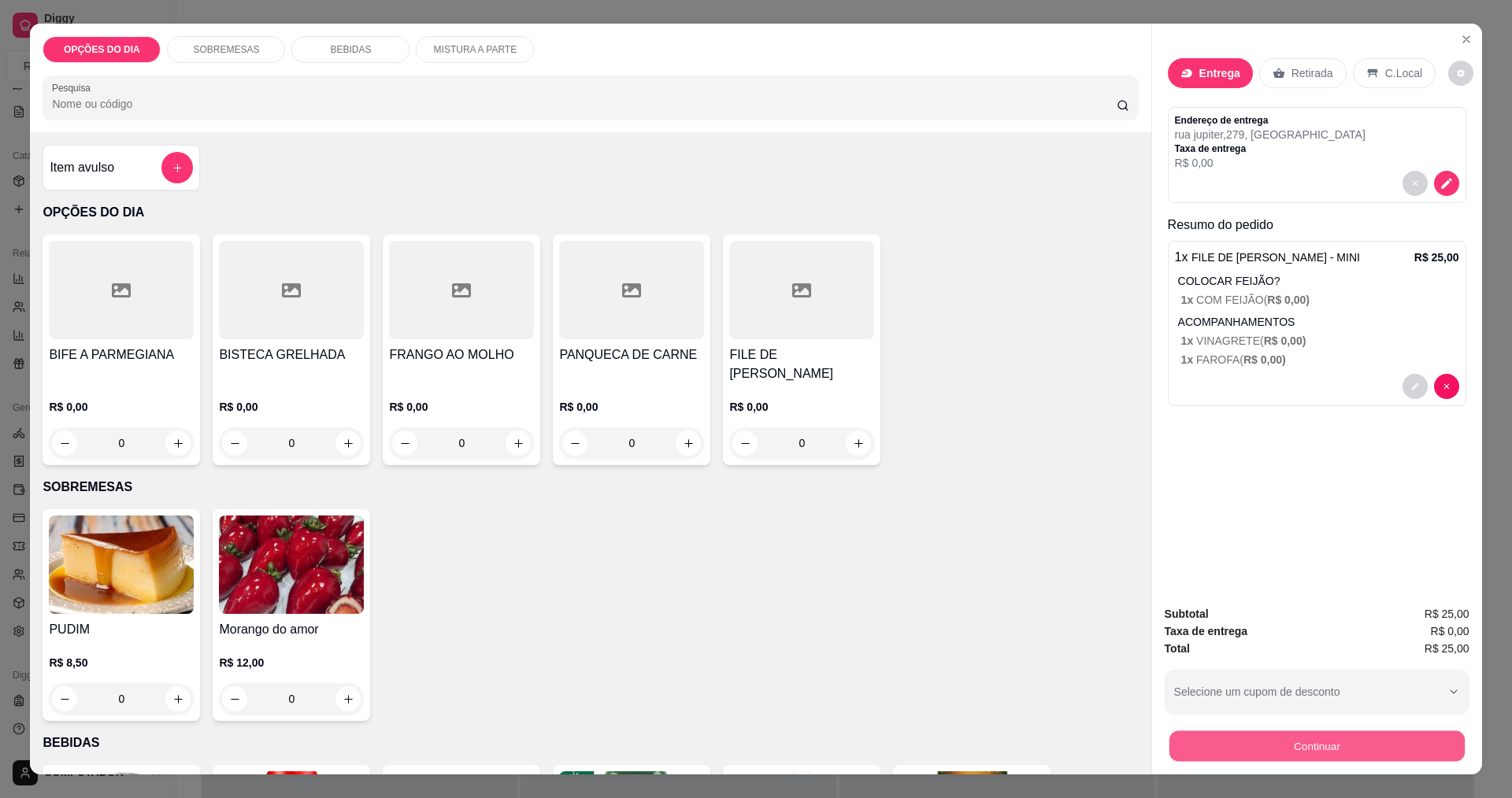
click at [1310, 746] on button "Continuar" at bounding box center [1317, 746] width 296 height 31
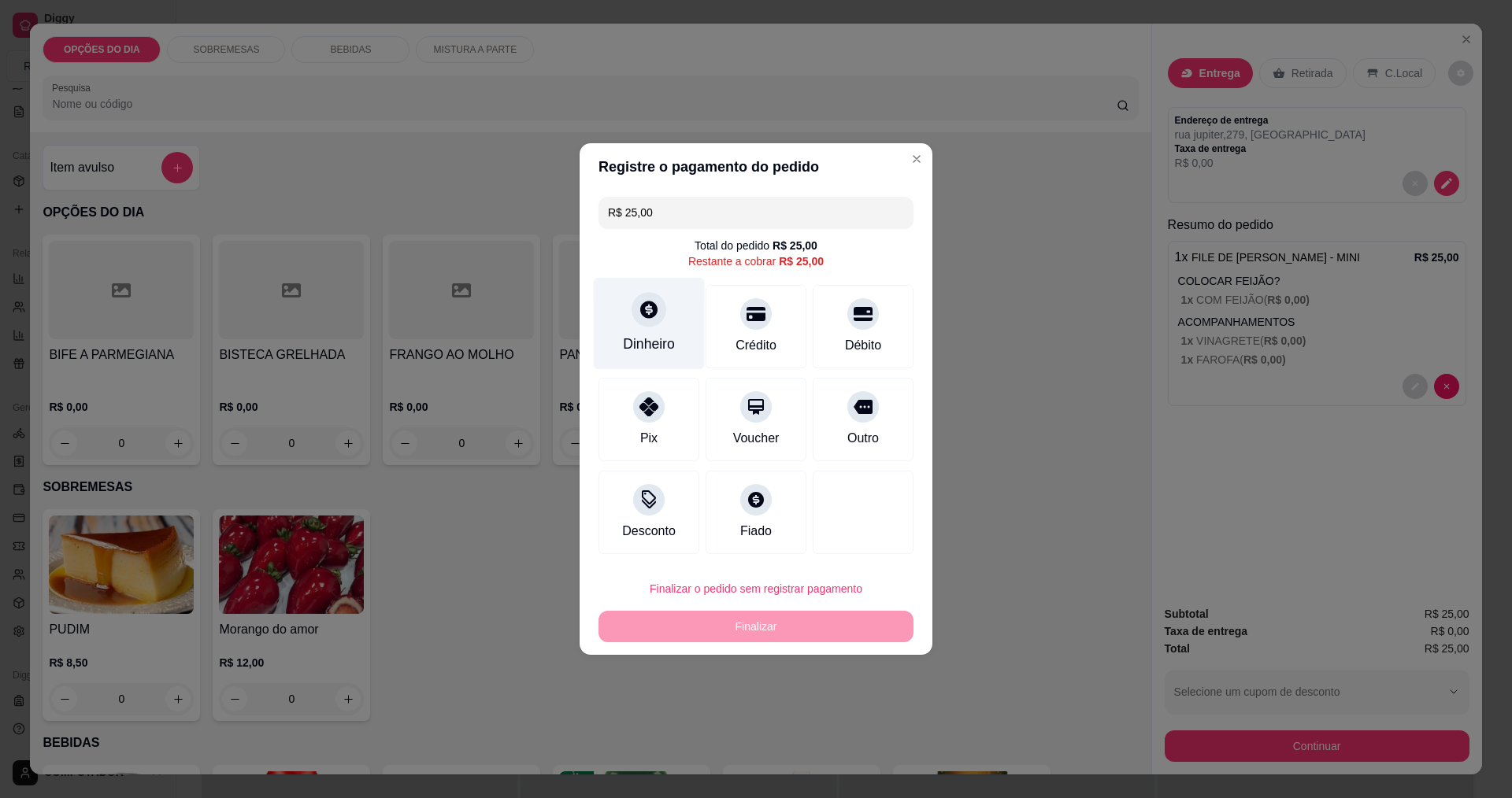
click at [639, 317] on icon at bounding box center [649, 309] width 20 height 20
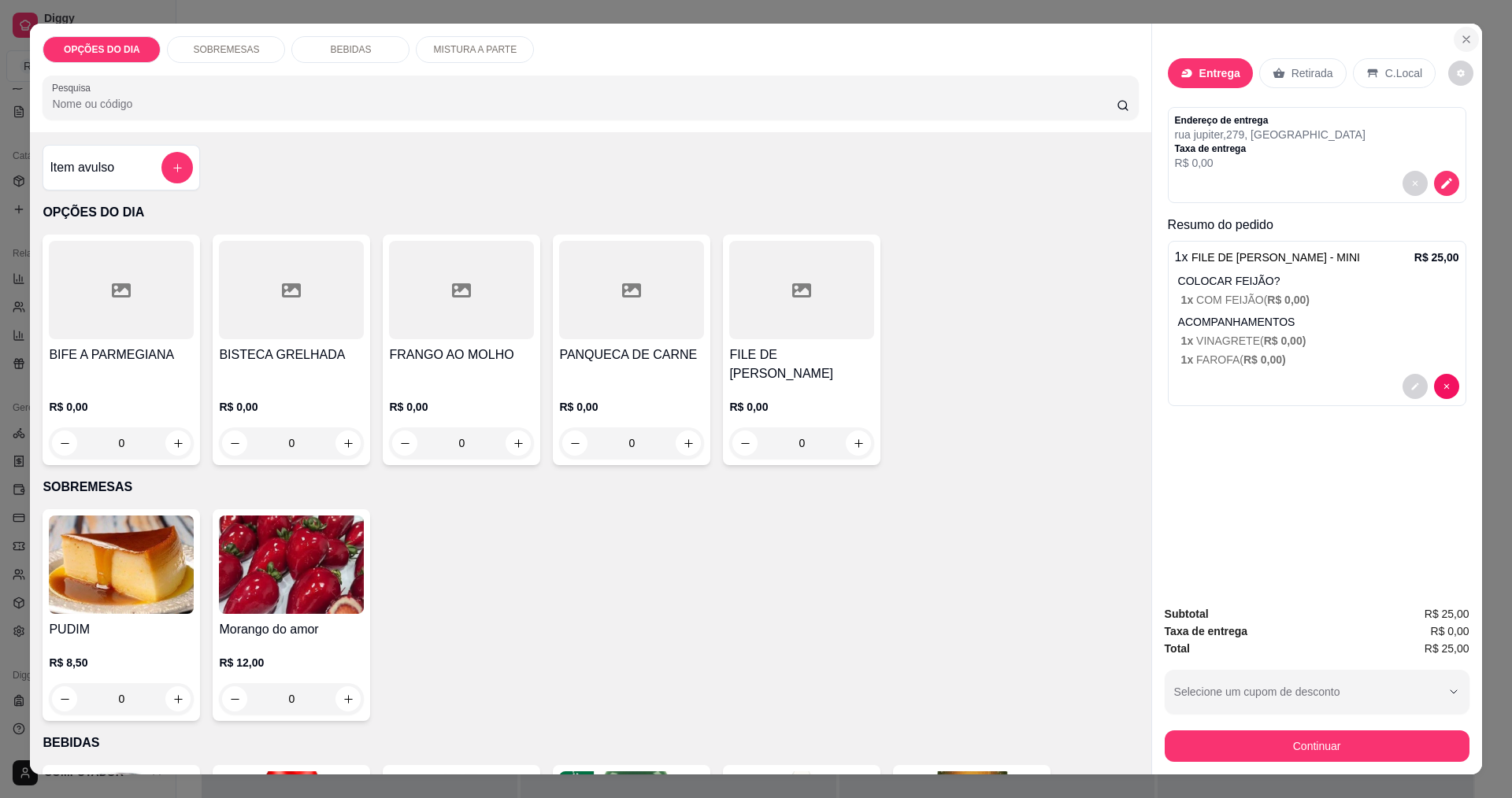
click at [1463, 41] on icon "Close" at bounding box center [1465, 39] width 6 height 6
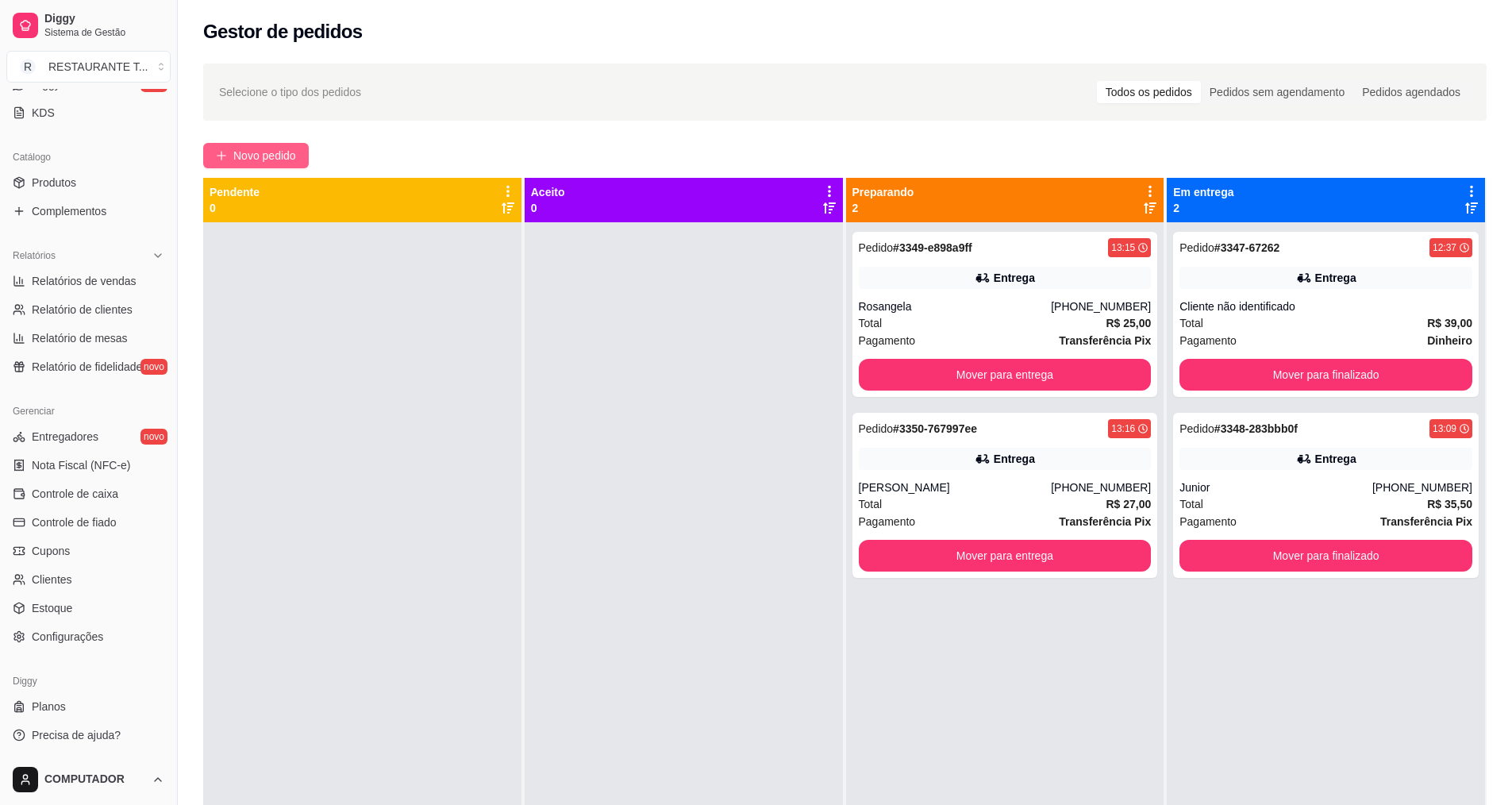
click at [305, 152] on button "Novo pedido" at bounding box center [256, 155] width 106 height 26
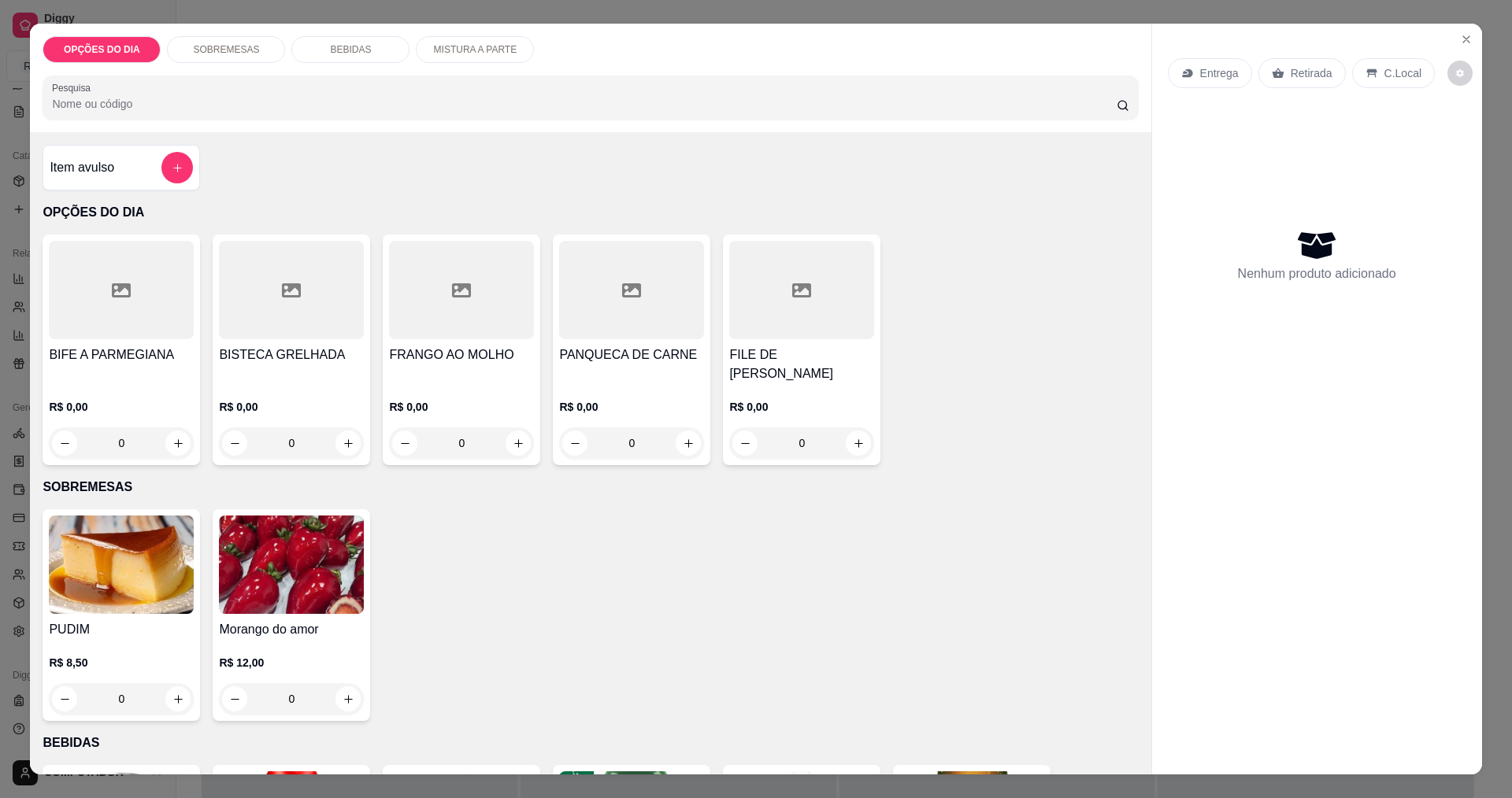
click at [852, 449] on div "0" at bounding box center [801, 443] width 145 height 32
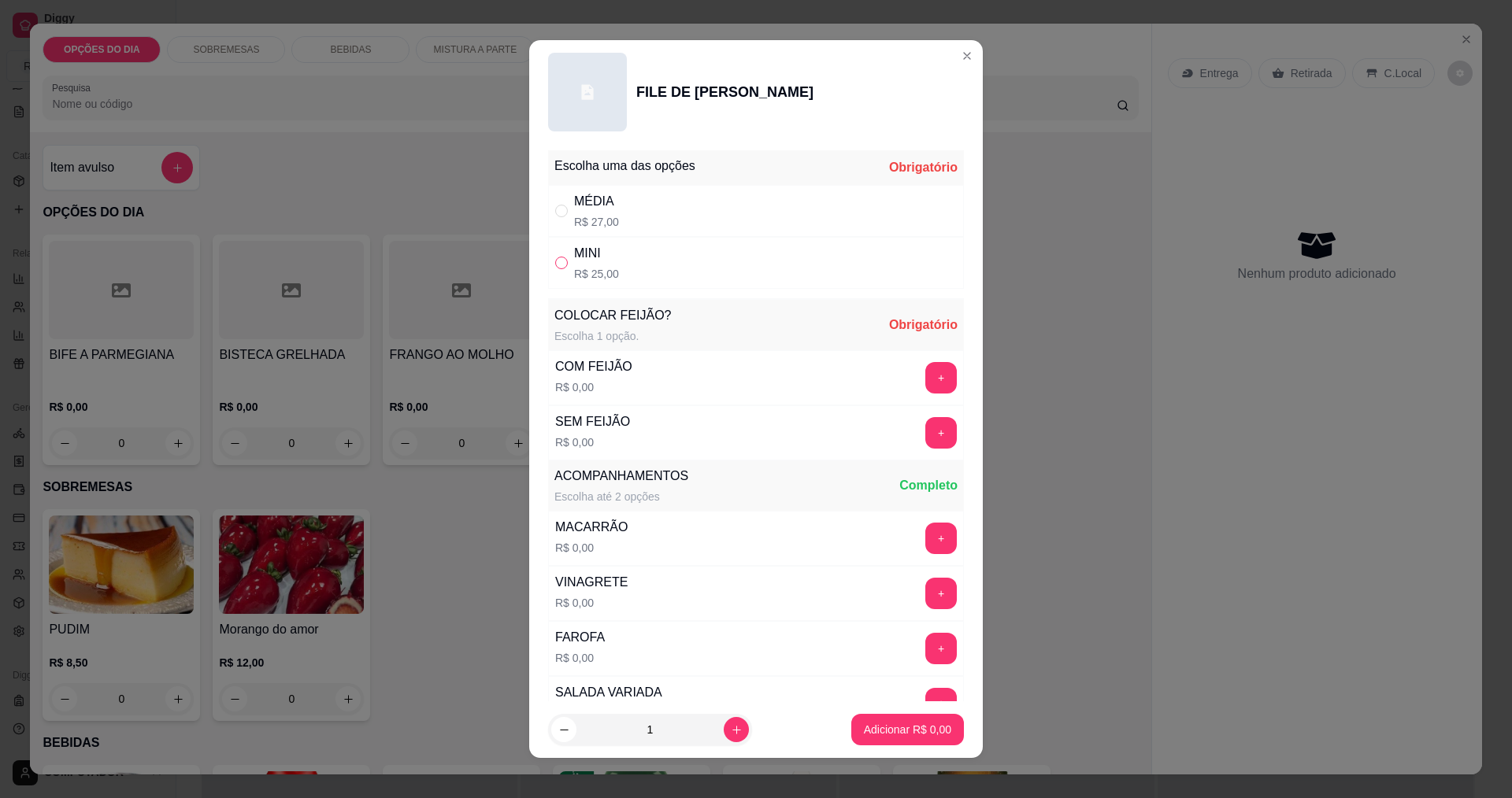
click at [559, 258] on input "" at bounding box center [561, 263] width 13 height 13
radio input "true"
click at [925, 384] on button "+" at bounding box center [941, 378] width 32 height 32
click at [926, 549] on button "+" at bounding box center [942, 538] width 31 height 31
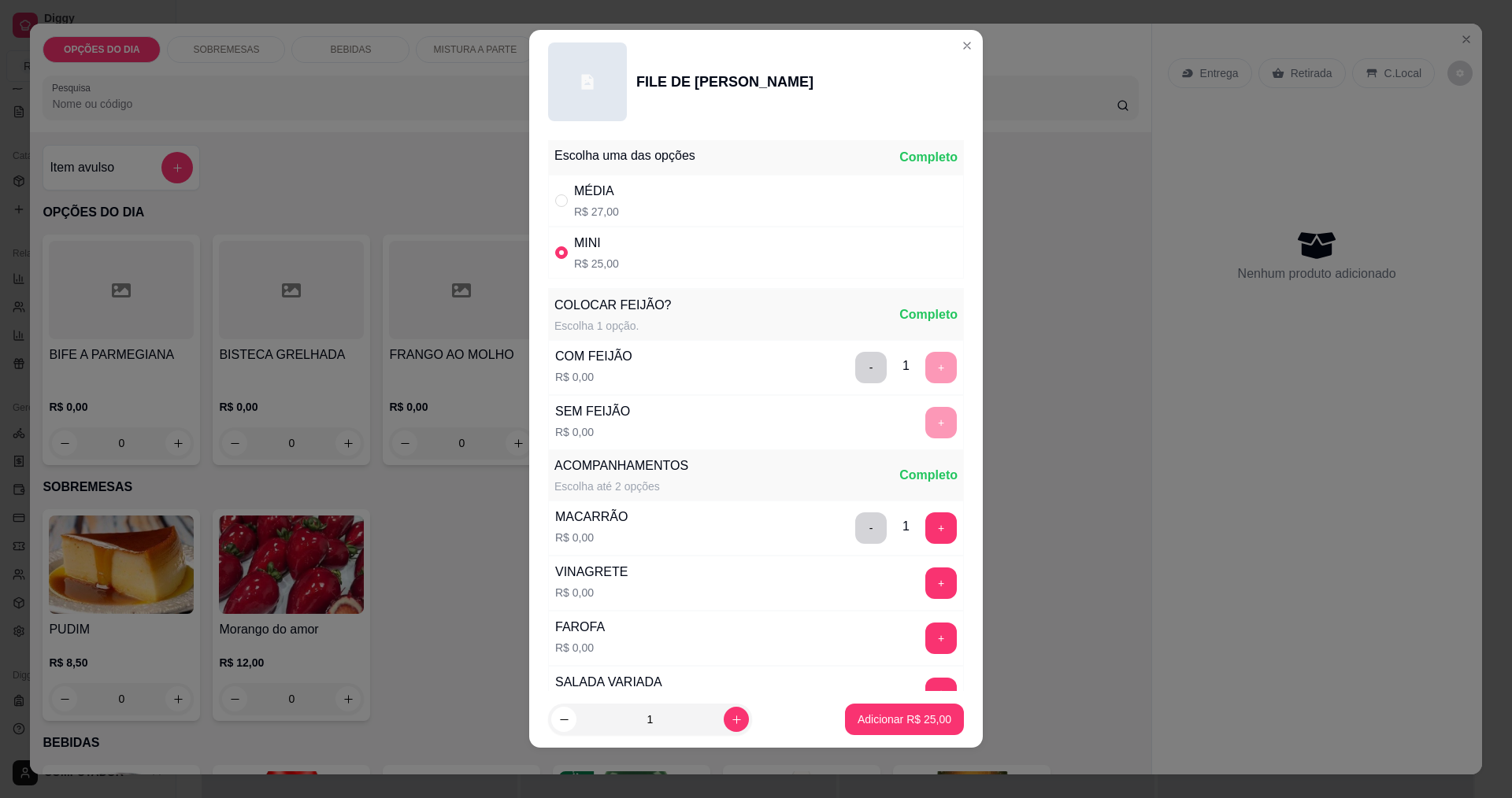
scroll to position [316, 0]
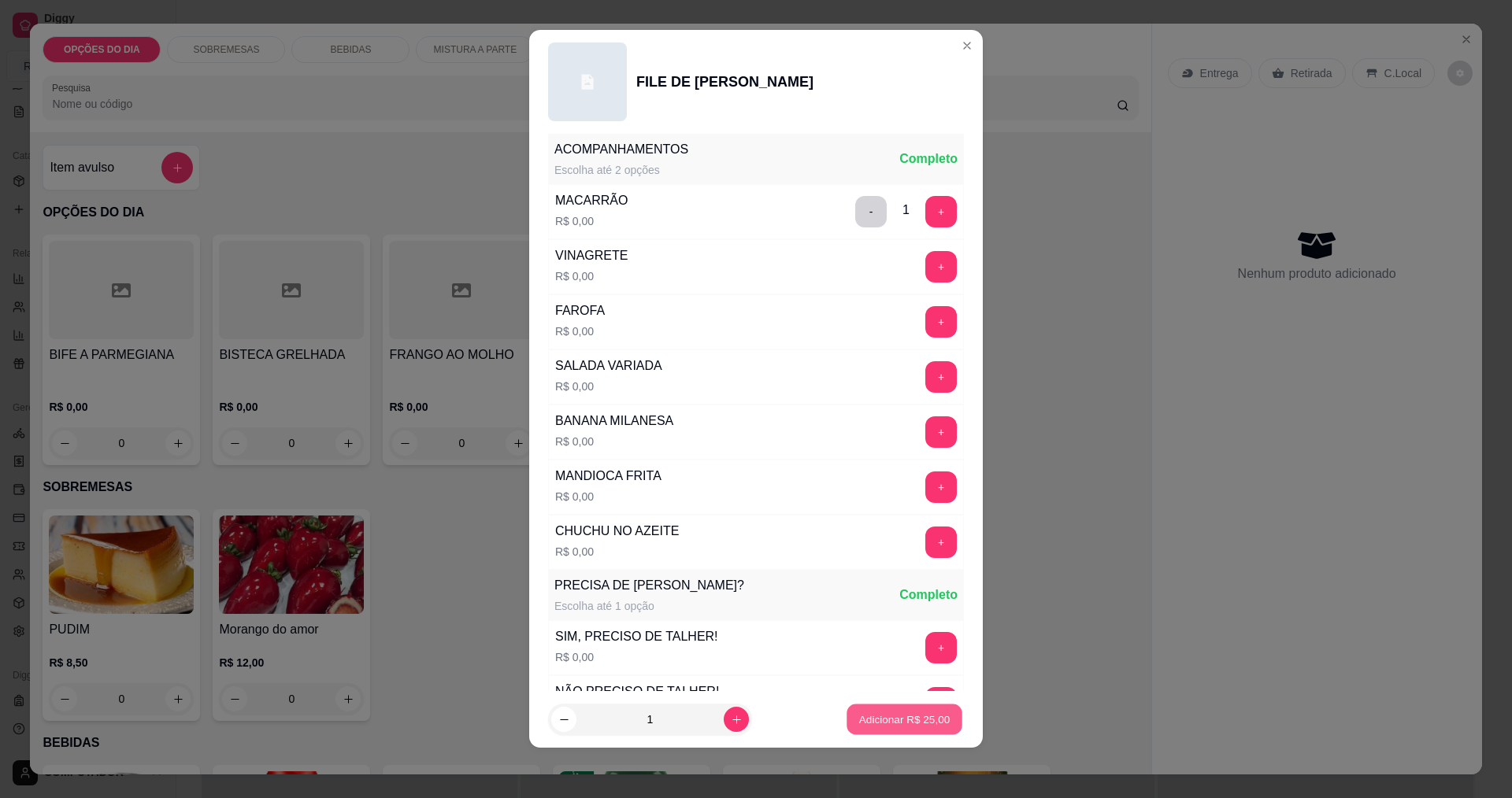
click at [901, 717] on p "Adicionar R$ 25,00" at bounding box center [905, 720] width 91 height 15
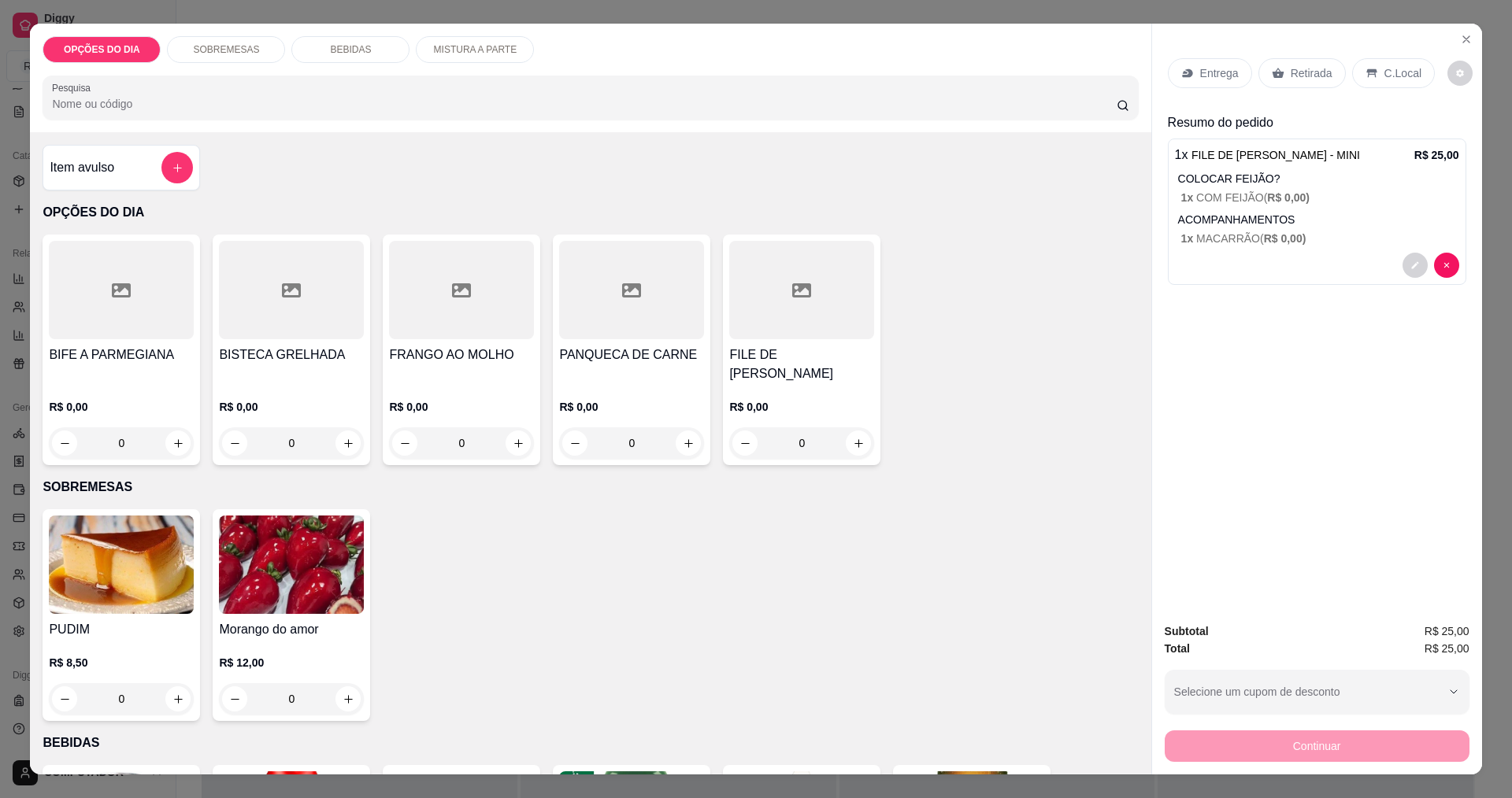
click at [506, 444] on div "0" at bounding box center [461, 443] width 145 height 32
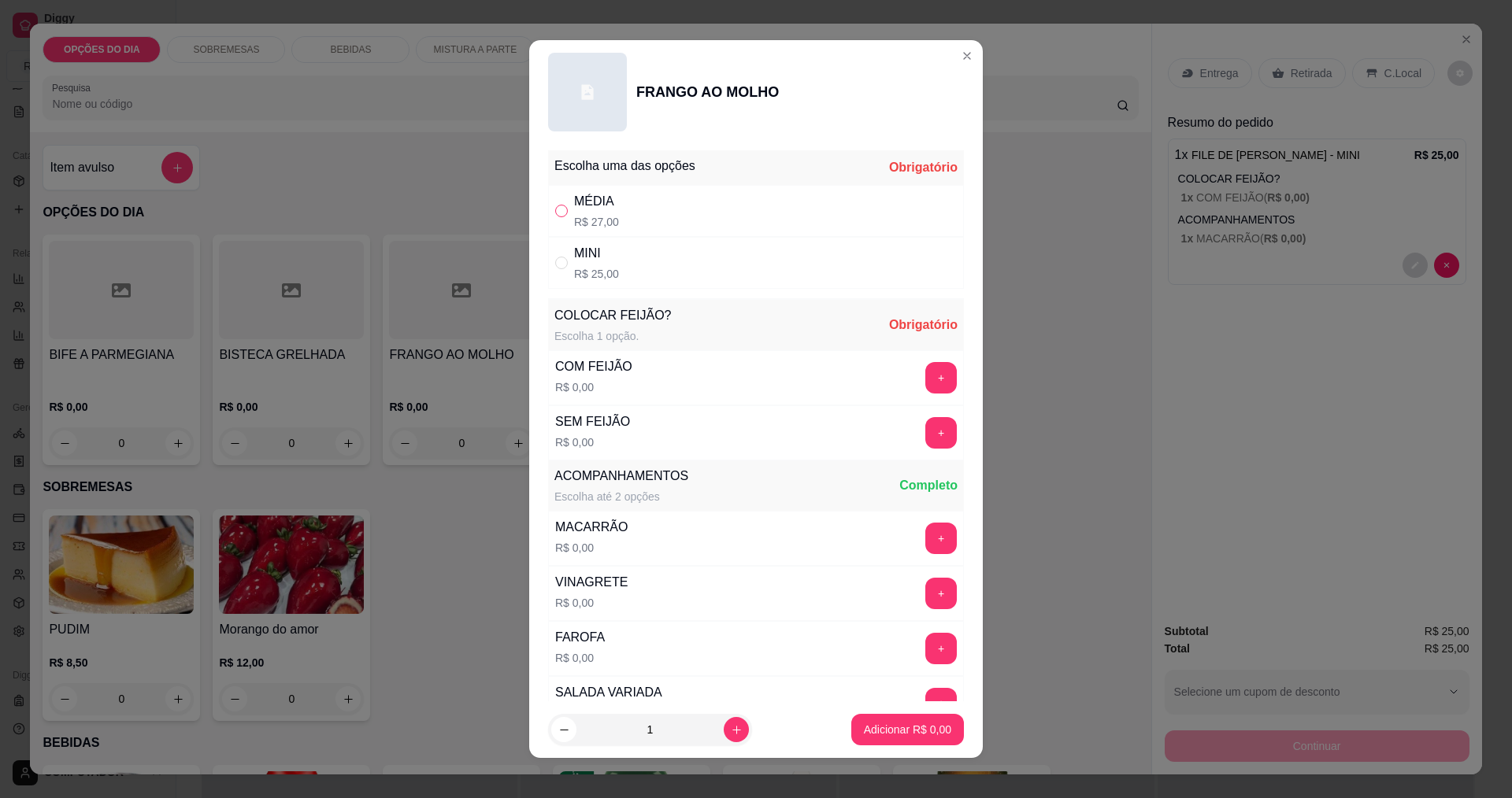
click at [555, 215] on input "" at bounding box center [561, 211] width 13 height 13
radio input "true"
click at [926, 377] on button "+" at bounding box center [942, 378] width 31 height 31
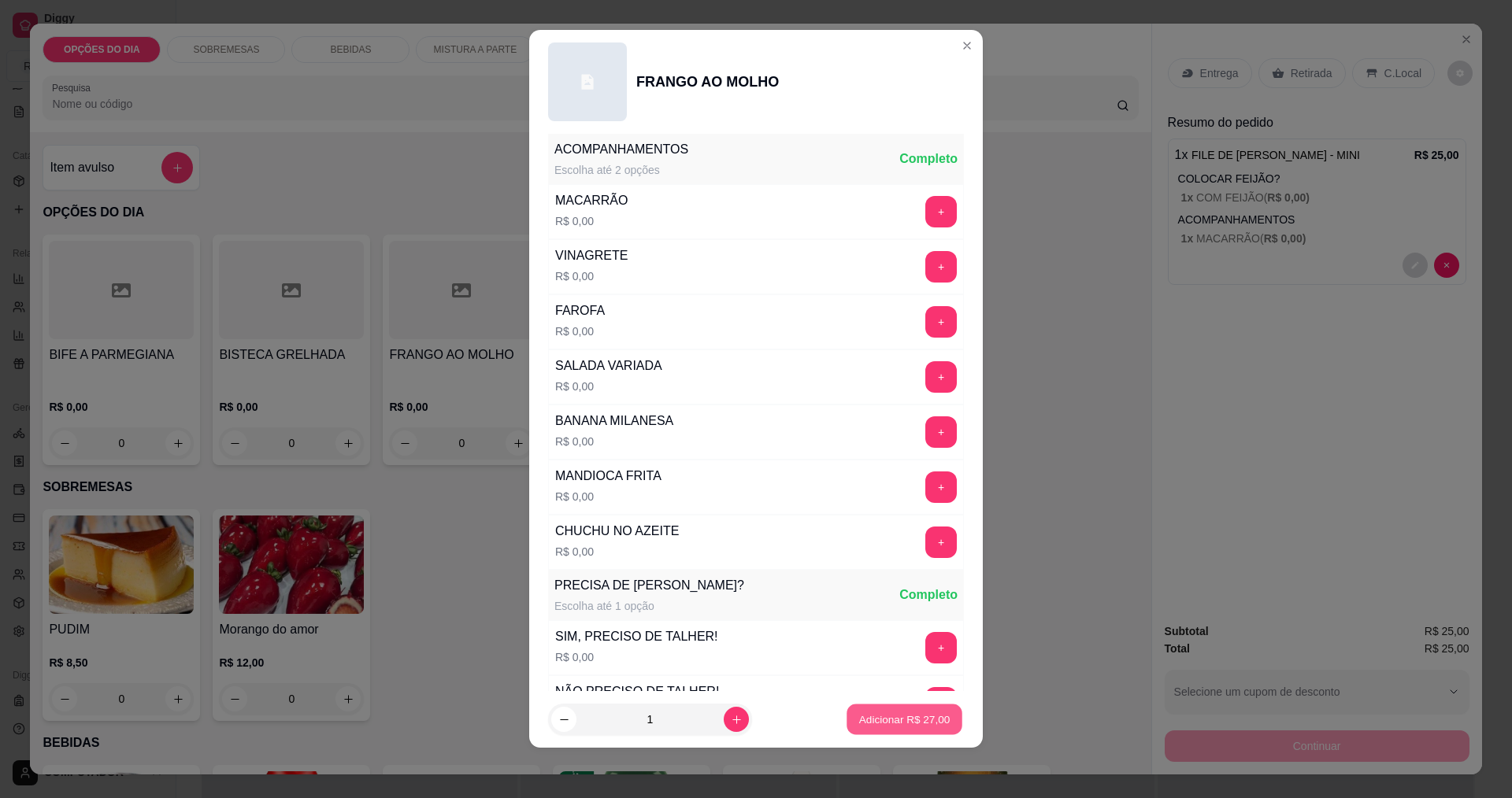
click at [892, 716] on p "Adicionar R$ 27,00" at bounding box center [905, 720] width 91 height 15
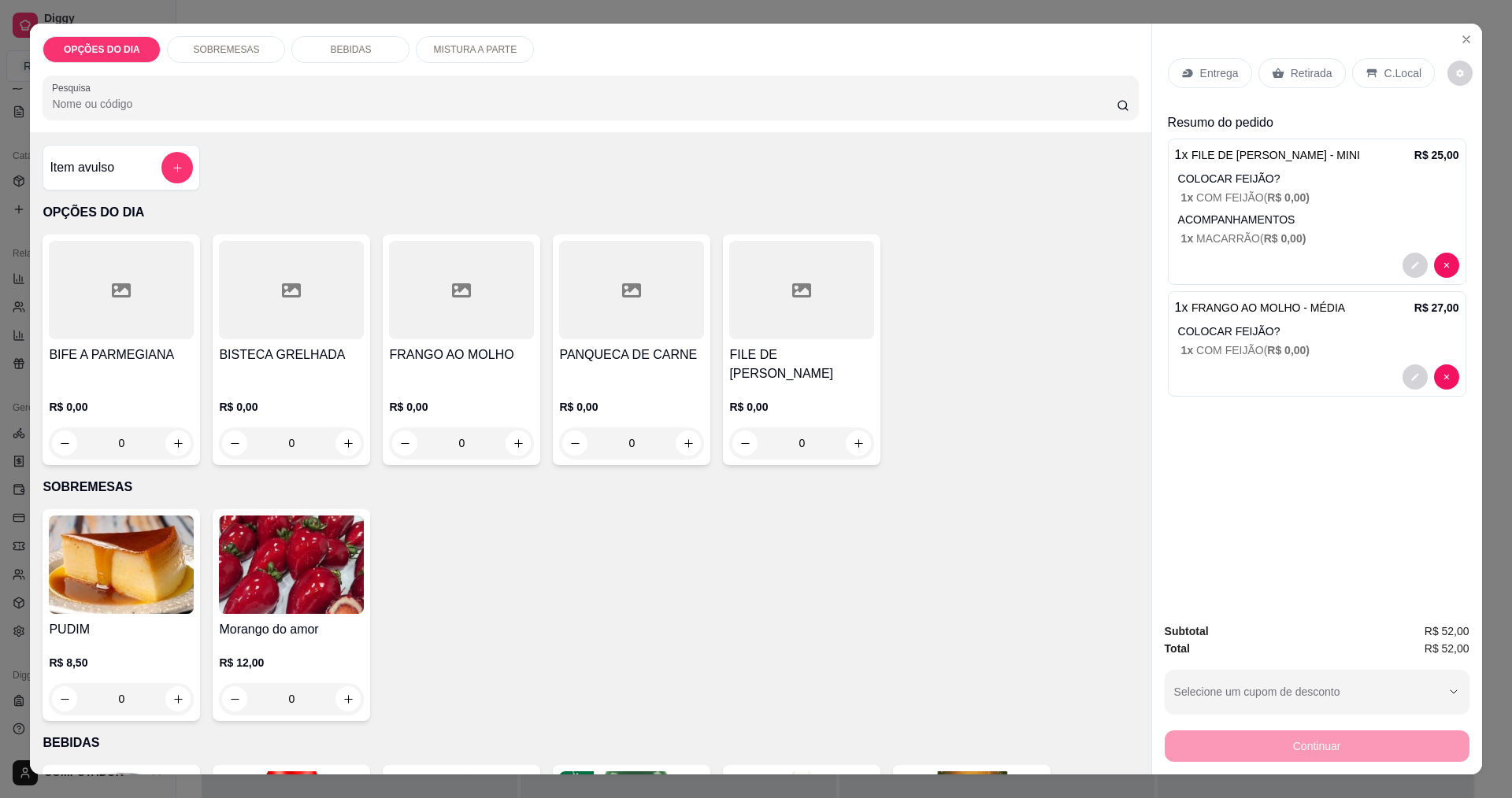
click at [178, 441] on div "0" at bounding box center [121, 443] width 145 height 32
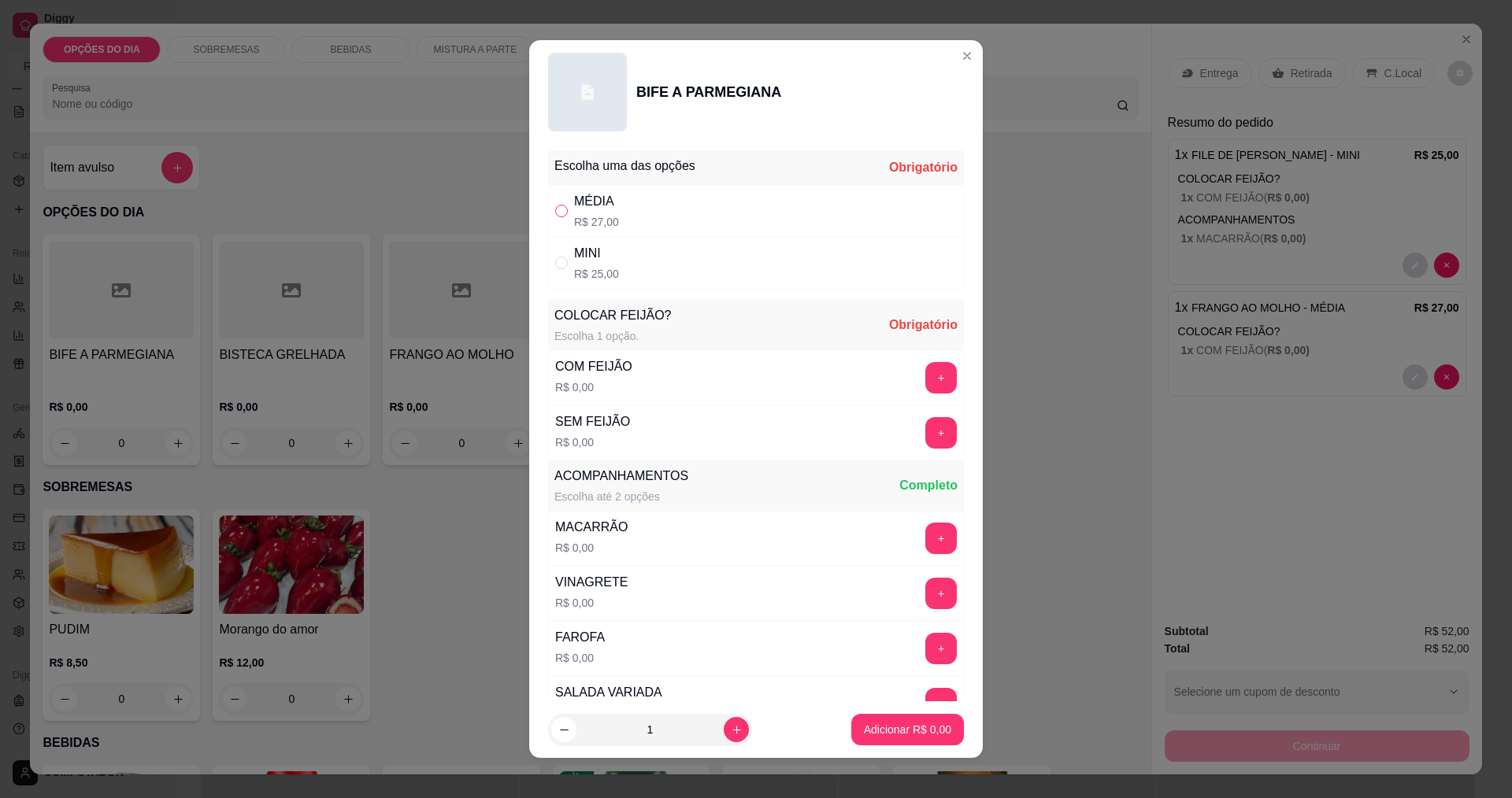
click at [557, 212] on input "" at bounding box center [561, 211] width 13 height 13
radio input "true"
click at [925, 380] on button "+" at bounding box center [941, 378] width 32 height 32
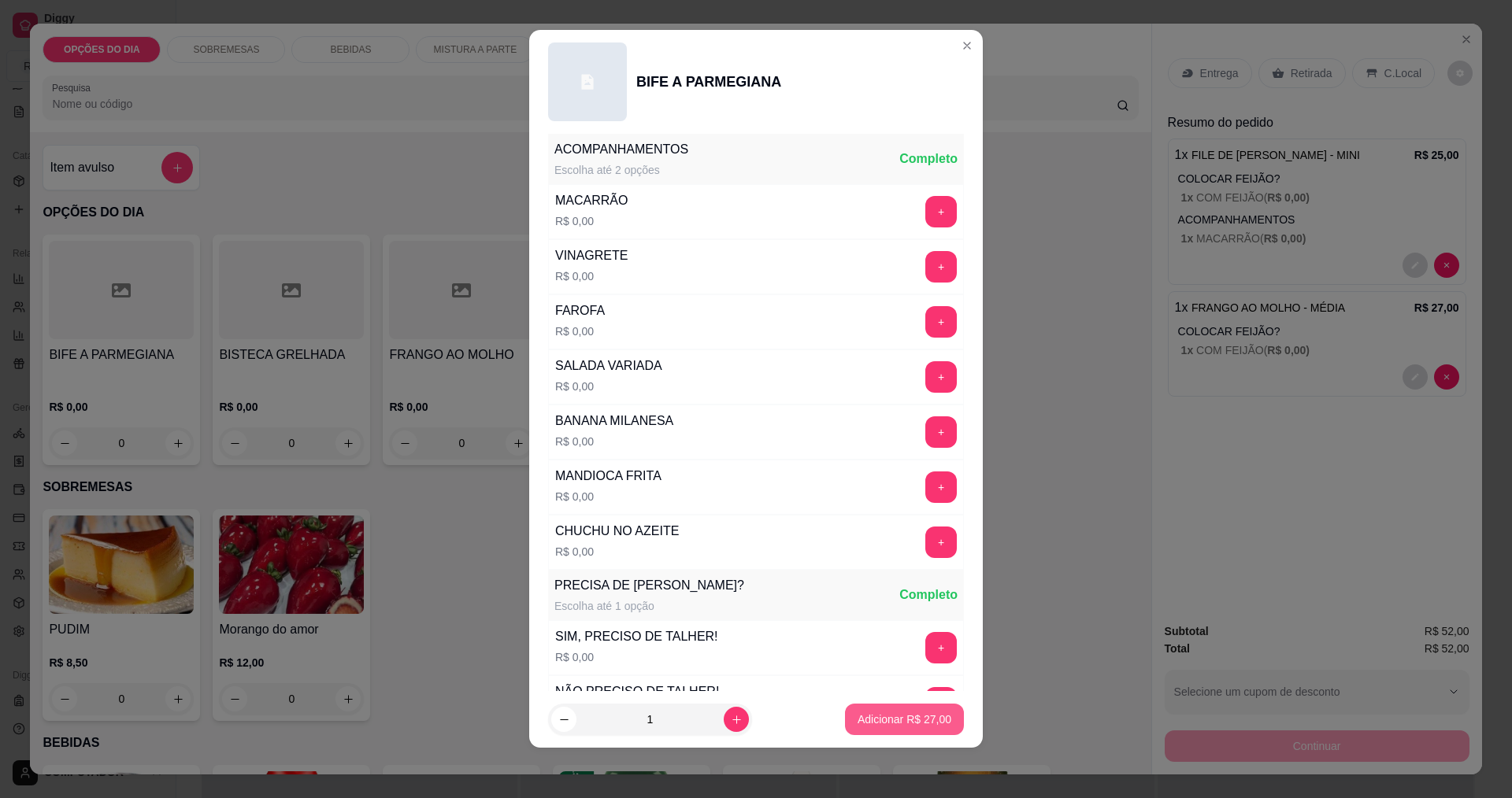
click at [891, 722] on p "Adicionar R$ 27,00" at bounding box center [904, 719] width 94 height 16
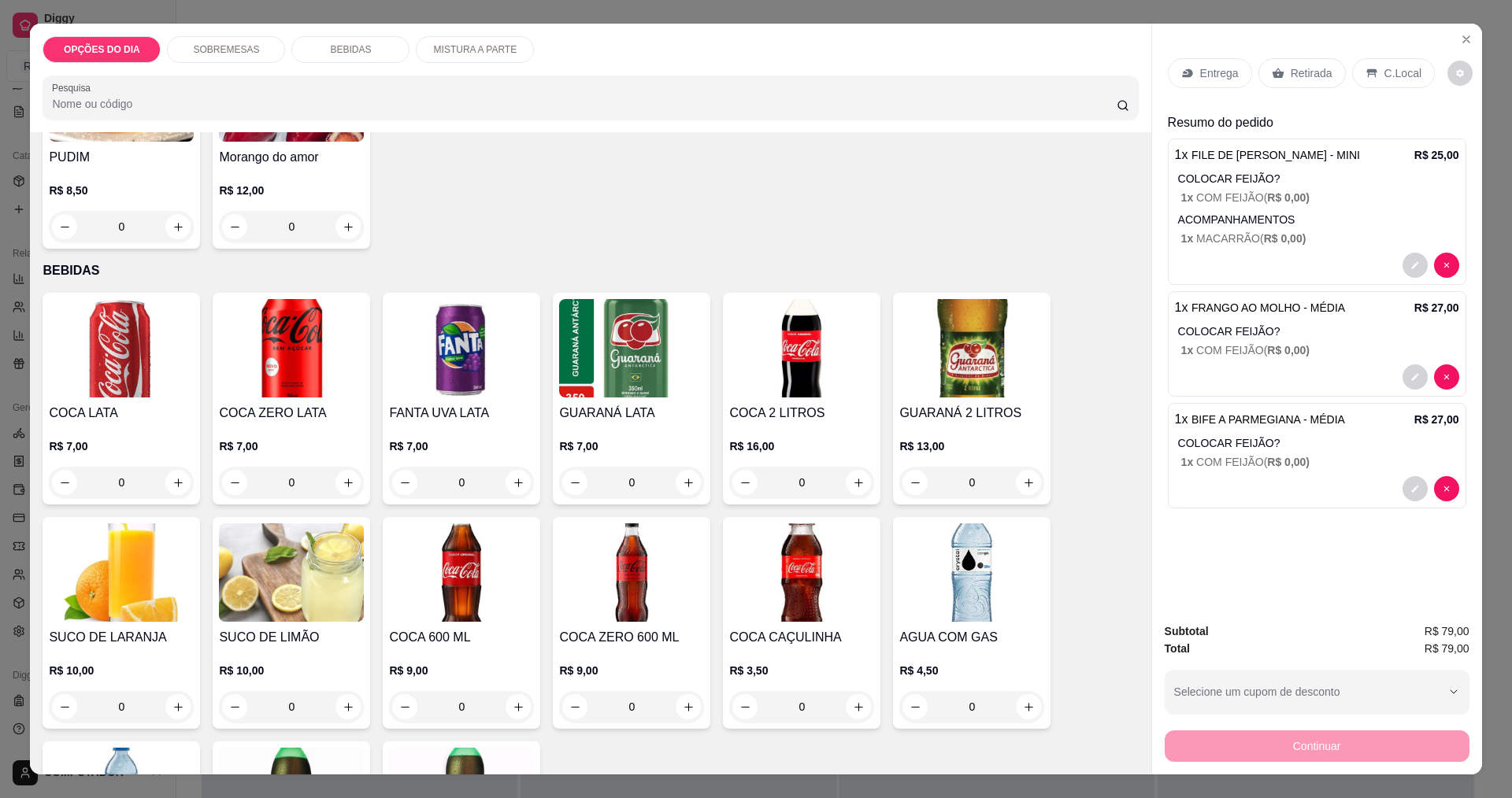
scroll to position [887, 0]
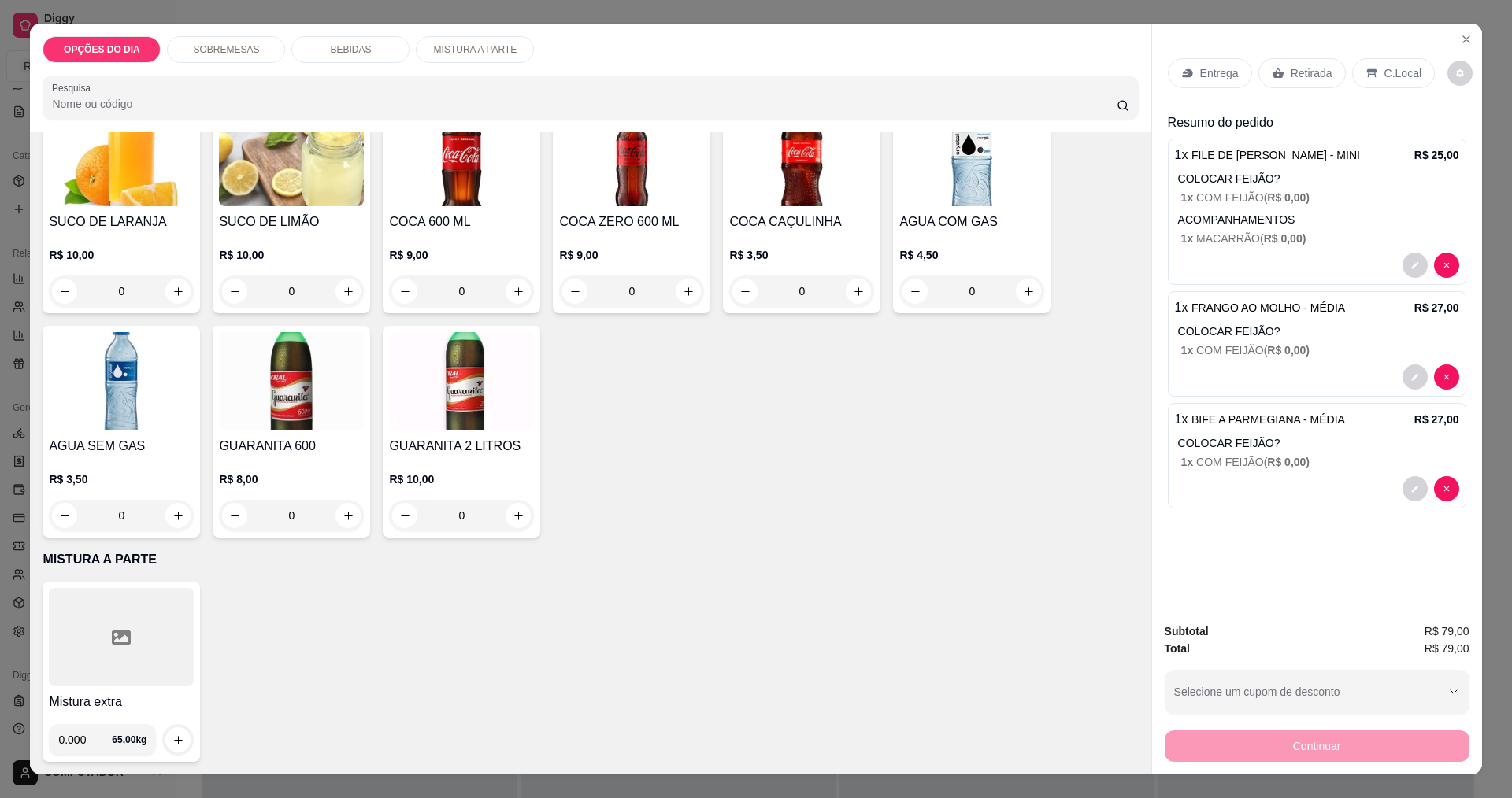
click at [349, 52] on p "BEBIDAS" at bounding box center [350, 49] width 41 height 13
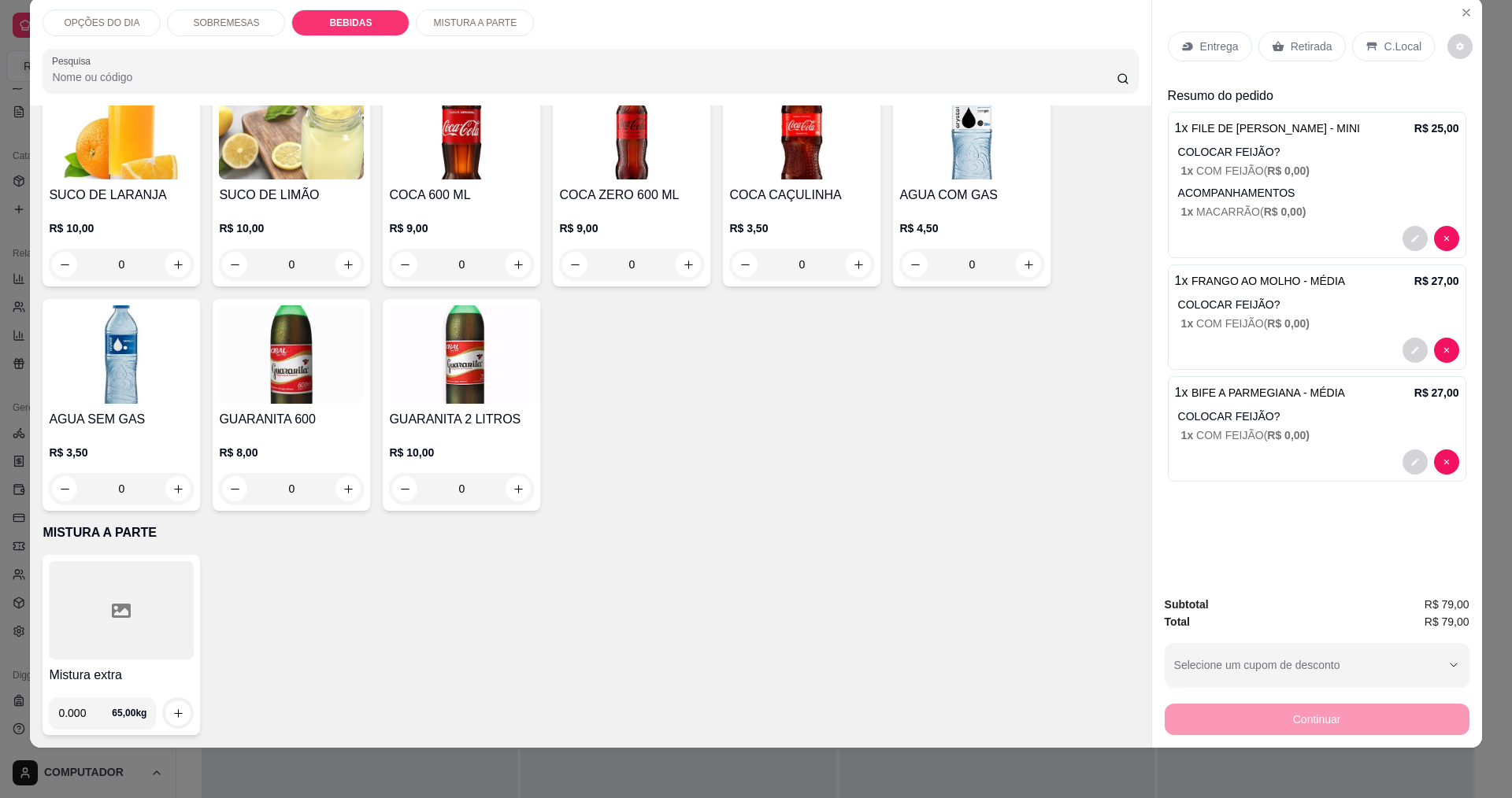
scroll to position [652, 0]
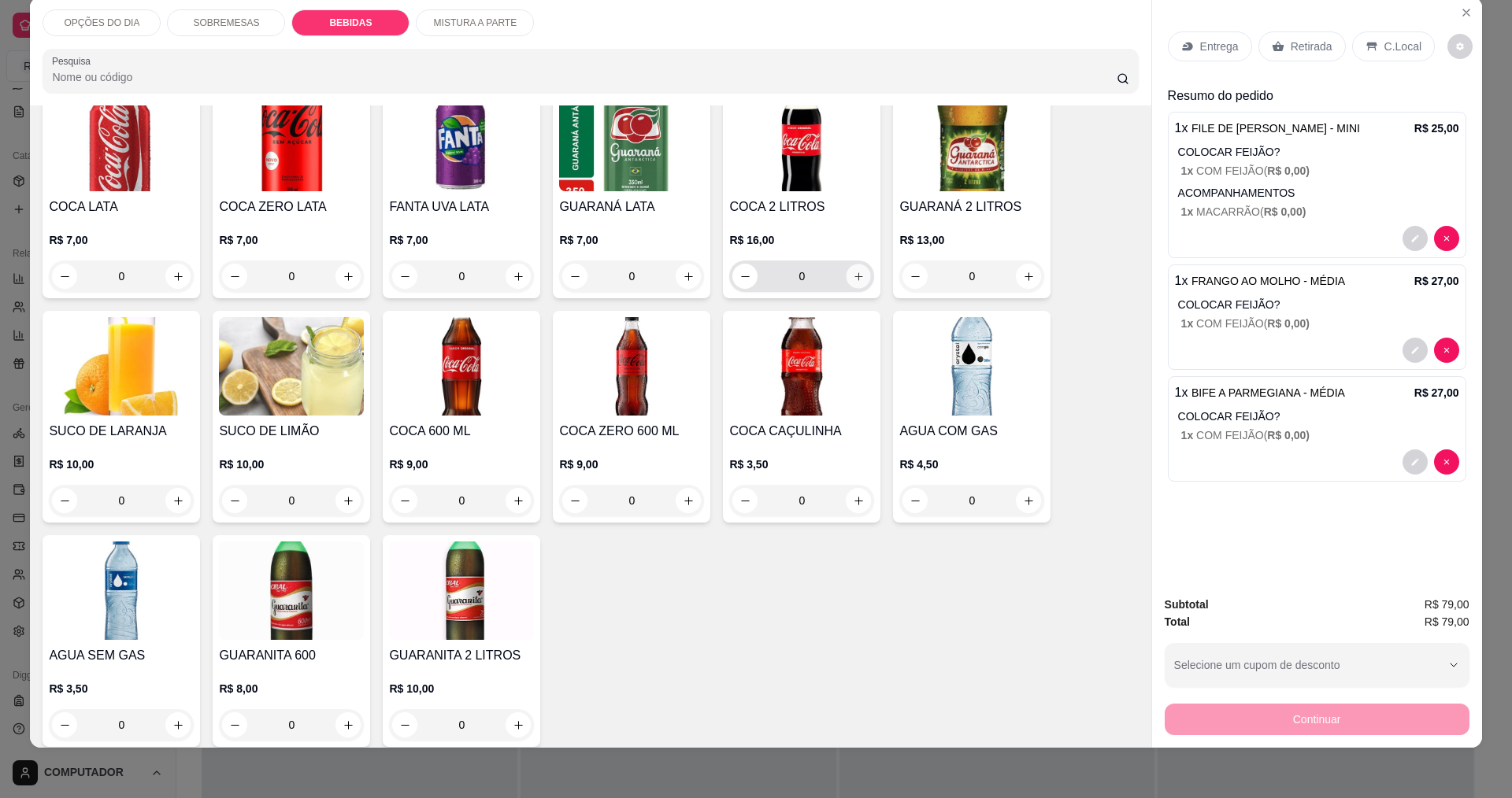
click at [855, 274] on icon "increase-product-quantity" at bounding box center [859, 276] width 12 height 12
type input "1"
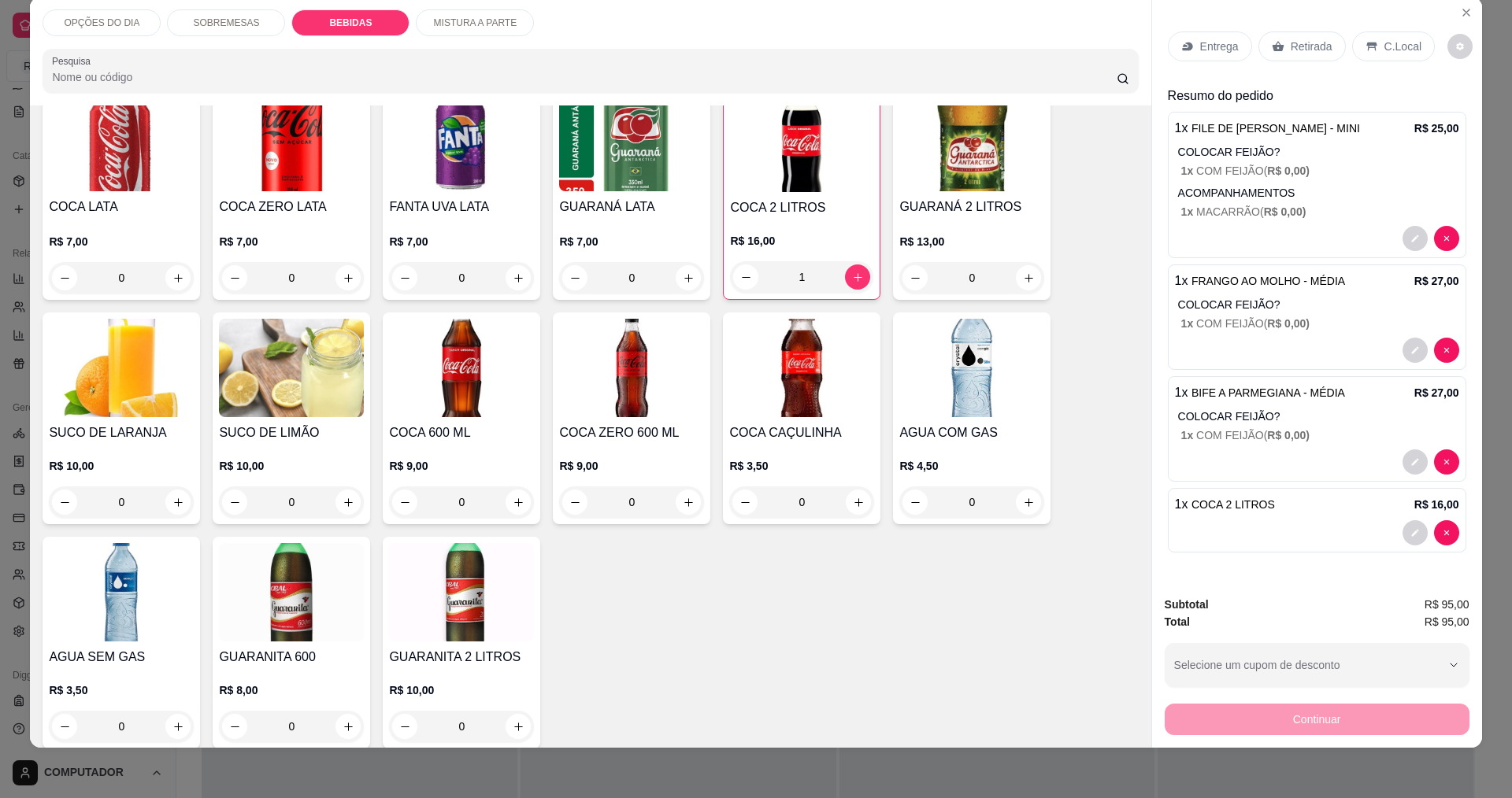
click at [1193, 55] on div "Entrega" at bounding box center [1210, 47] width 84 height 30
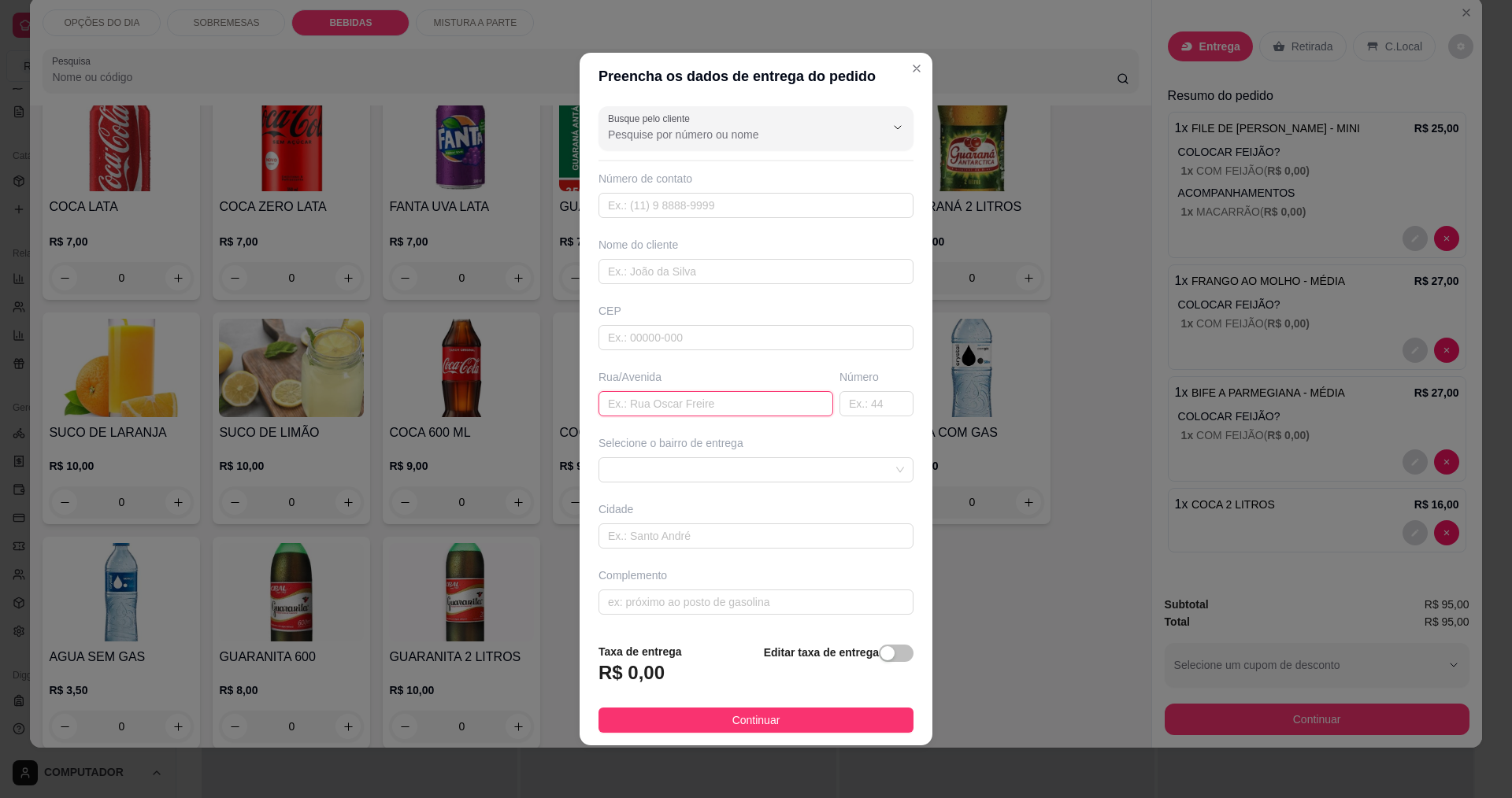
click at [726, 401] on input "text" at bounding box center [715, 404] width 235 height 26
type input "[PERSON_NAME]"
click at [702, 471] on span at bounding box center [756, 470] width 296 height 24
type input "357"
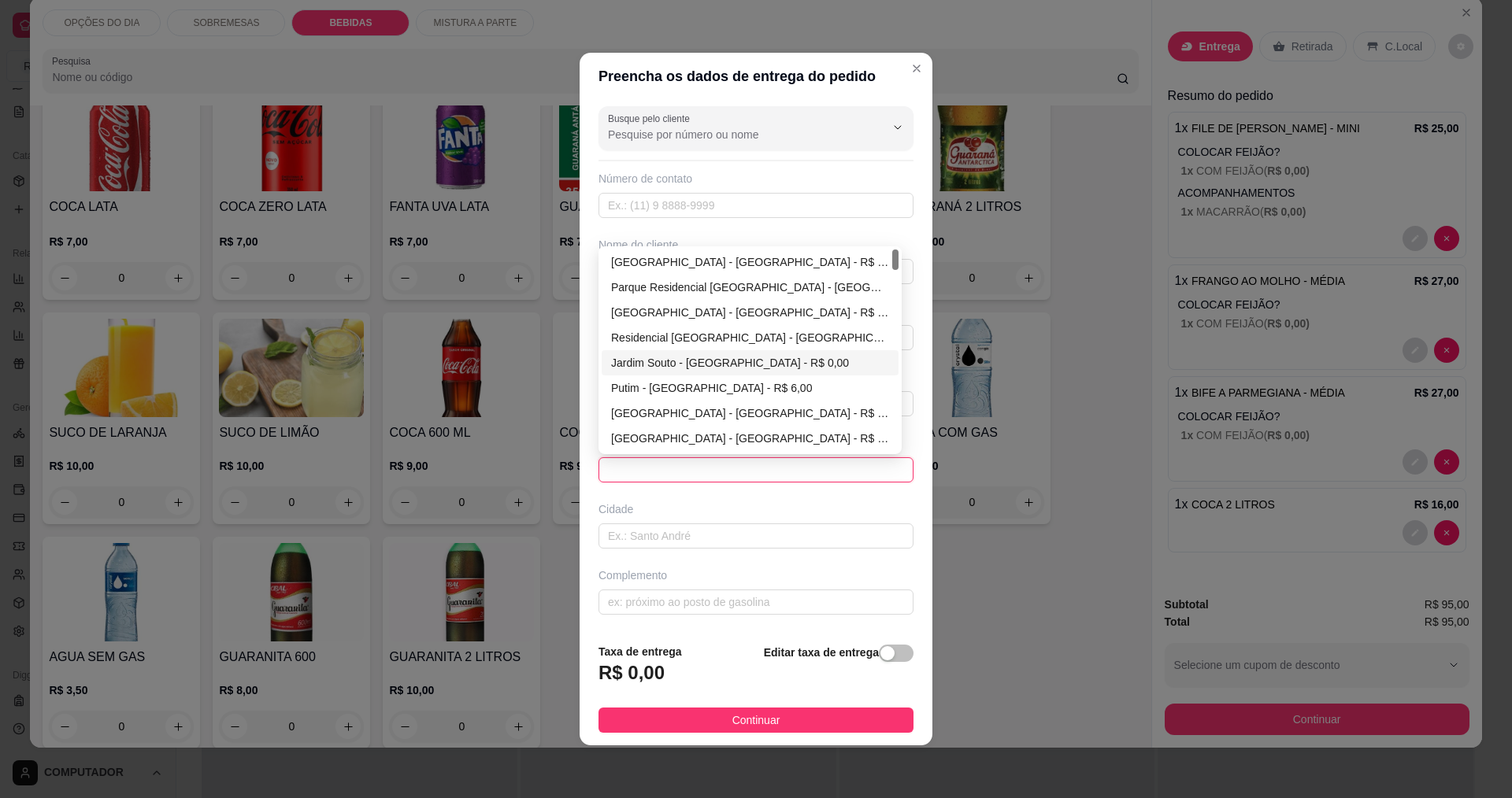
click at [661, 362] on div "Jardim Souto - [GEOGRAPHIC_DATA] - R$ 0,00" at bounding box center [750, 362] width 278 height 17
type input "[GEOGRAPHIC_DATA]"
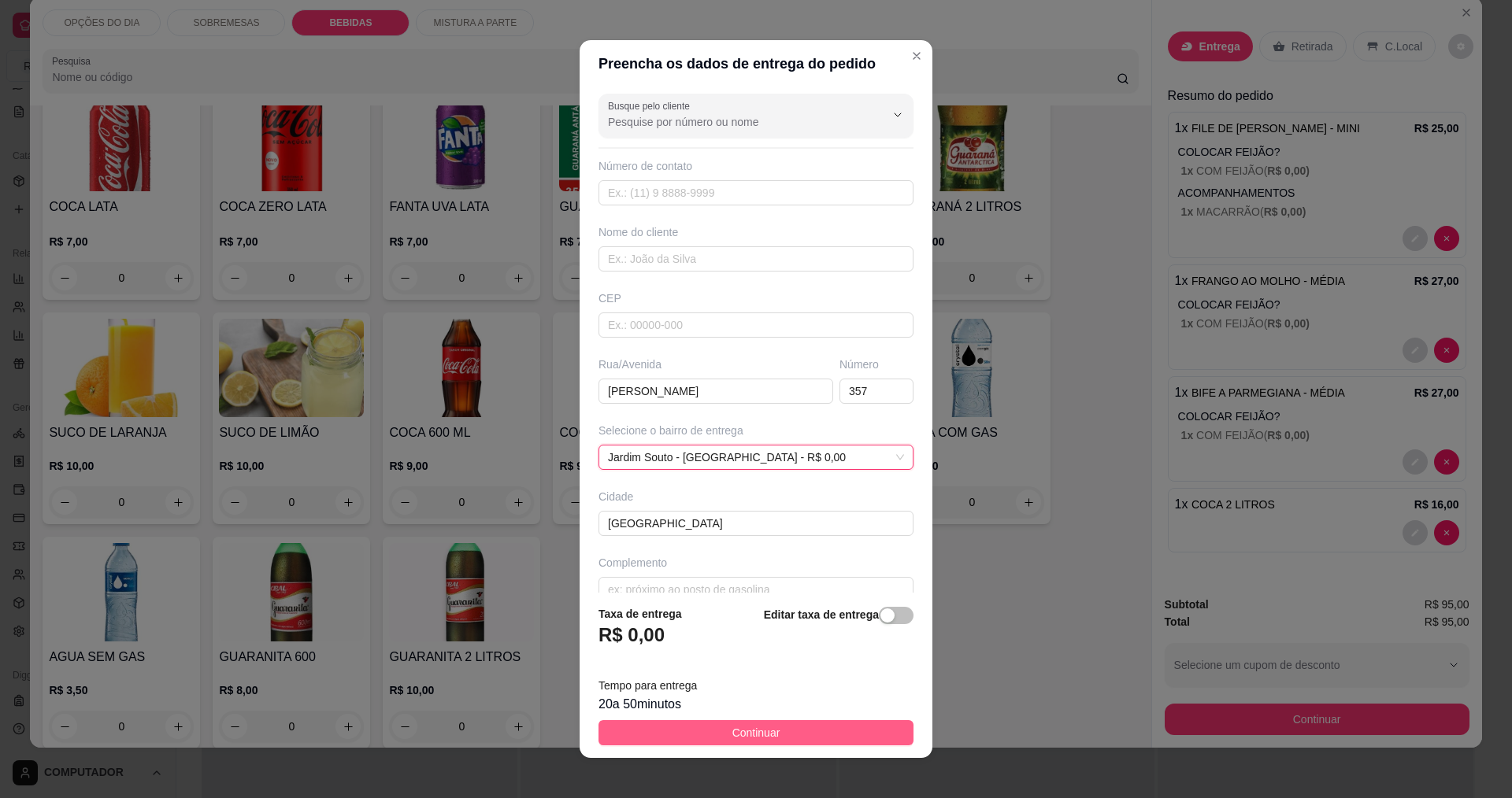
click at [840, 729] on button "Continuar" at bounding box center [756, 733] width 315 height 26
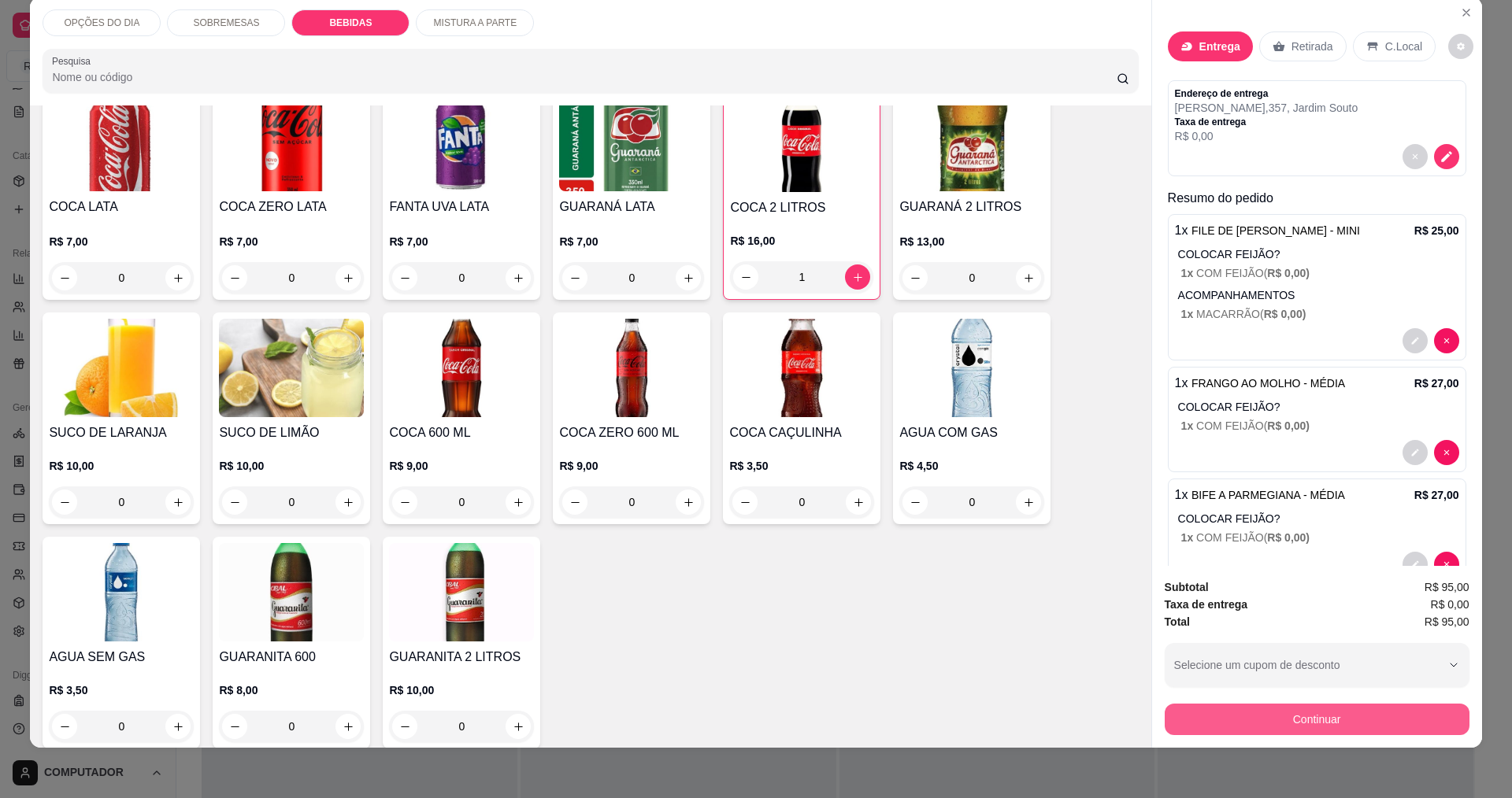
click at [1263, 724] on button "Continuar" at bounding box center [1317, 720] width 305 height 32
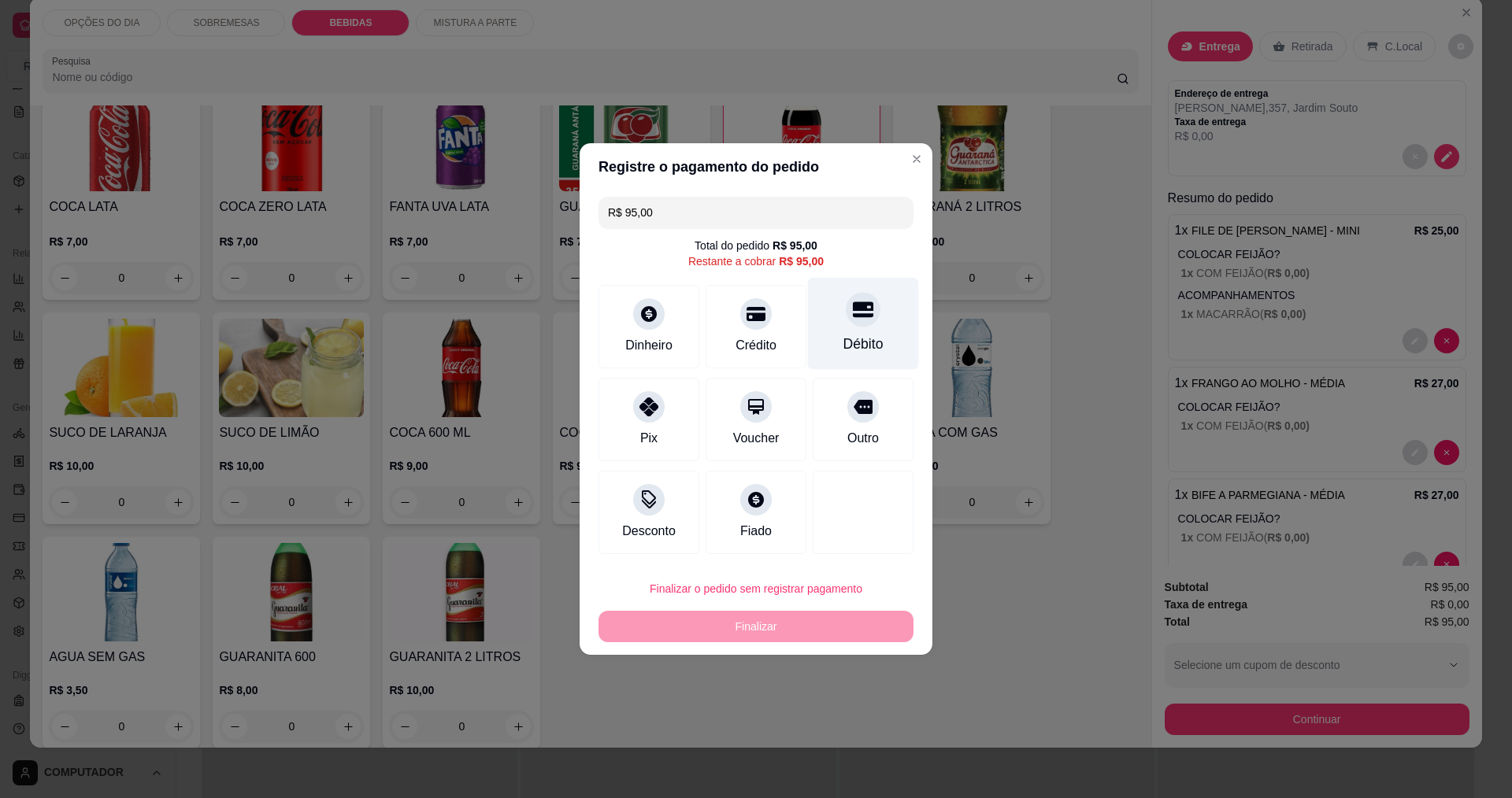
click at [877, 334] on div "Débito" at bounding box center [863, 324] width 111 height 92
type input "R$ 0,00"
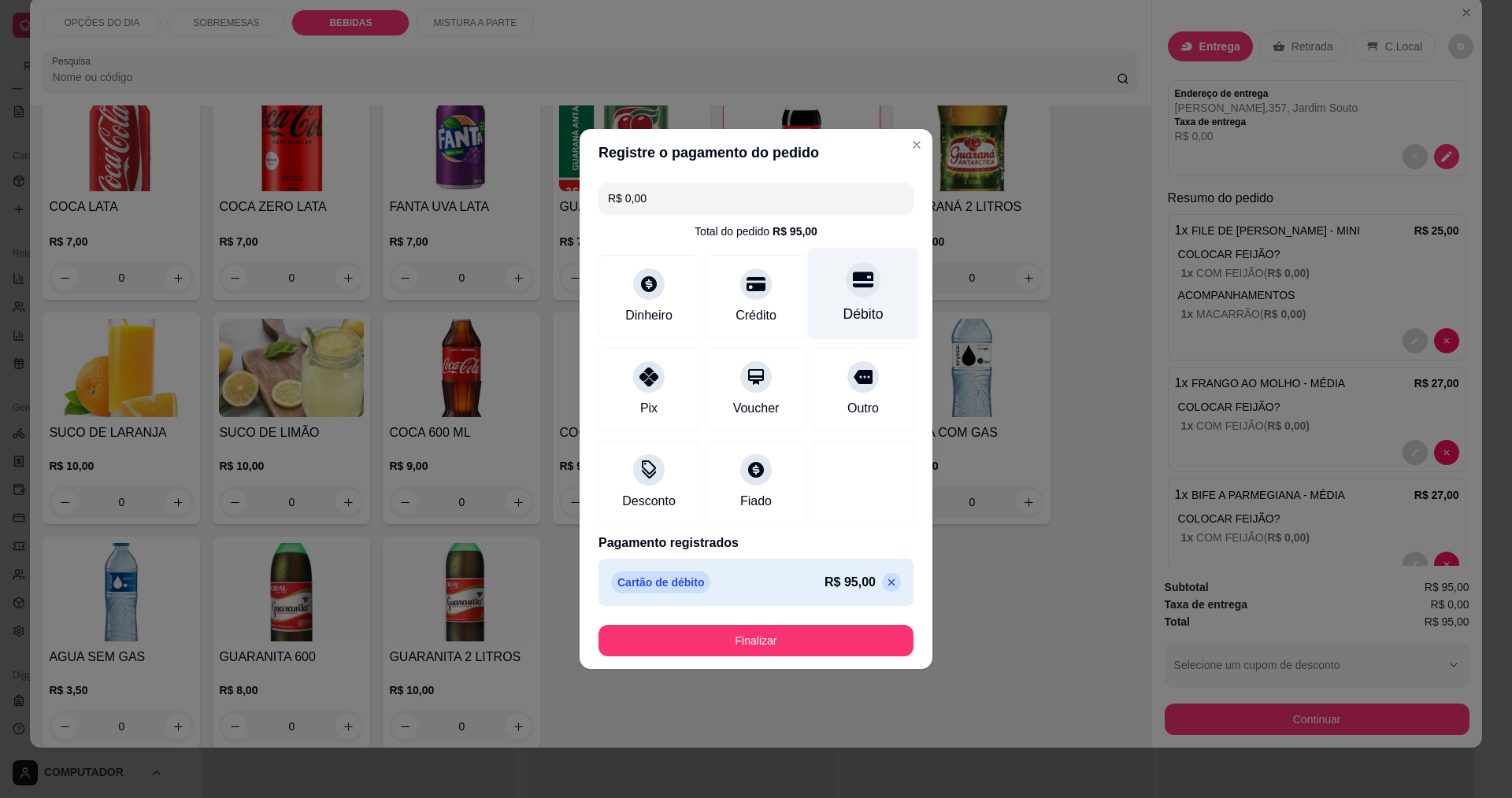
click at [877, 334] on div "Débito" at bounding box center [863, 294] width 111 height 92
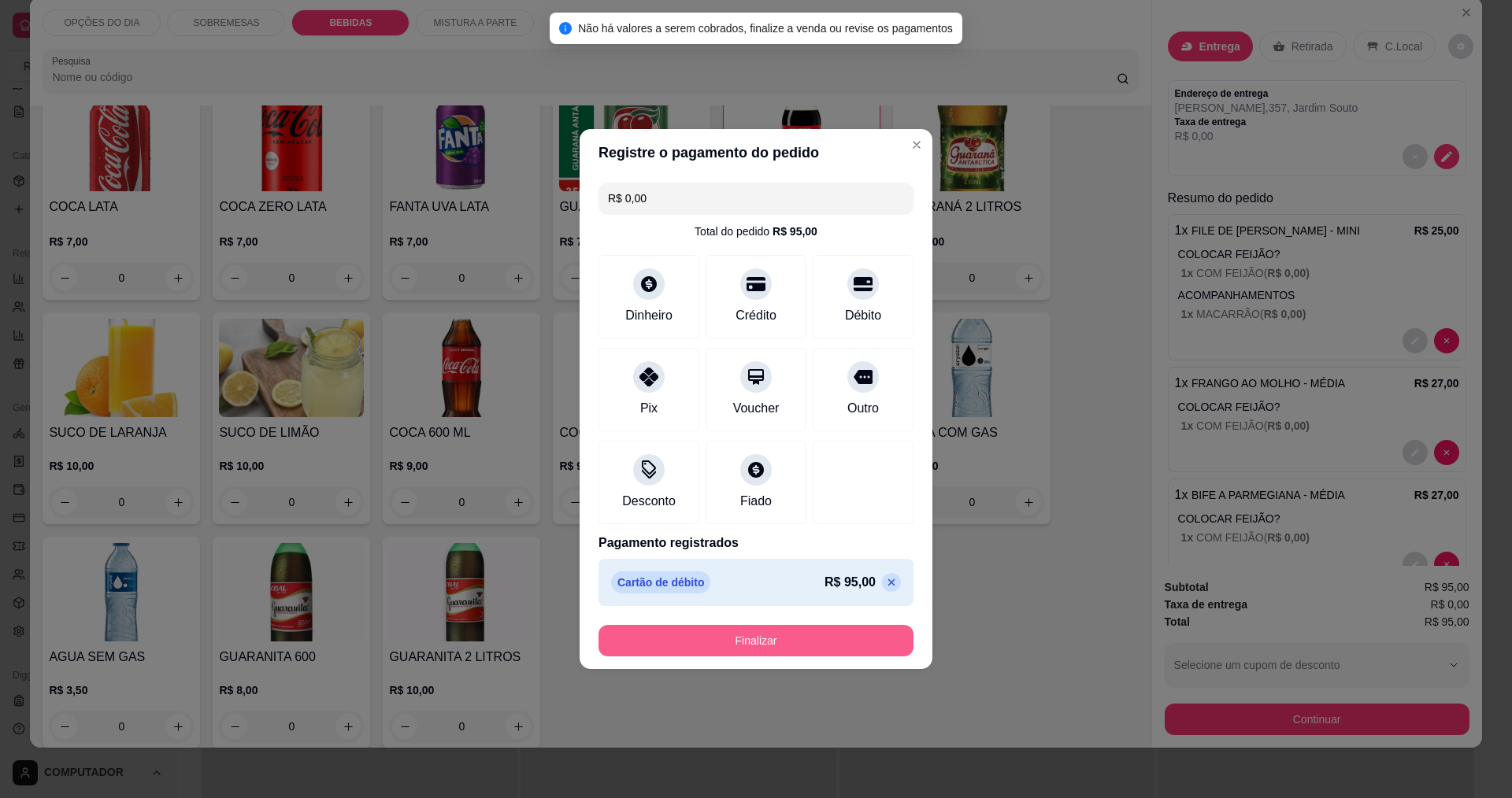
click at [697, 646] on button "Finalizar" at bounding box center [756, 640] width 315 height 32
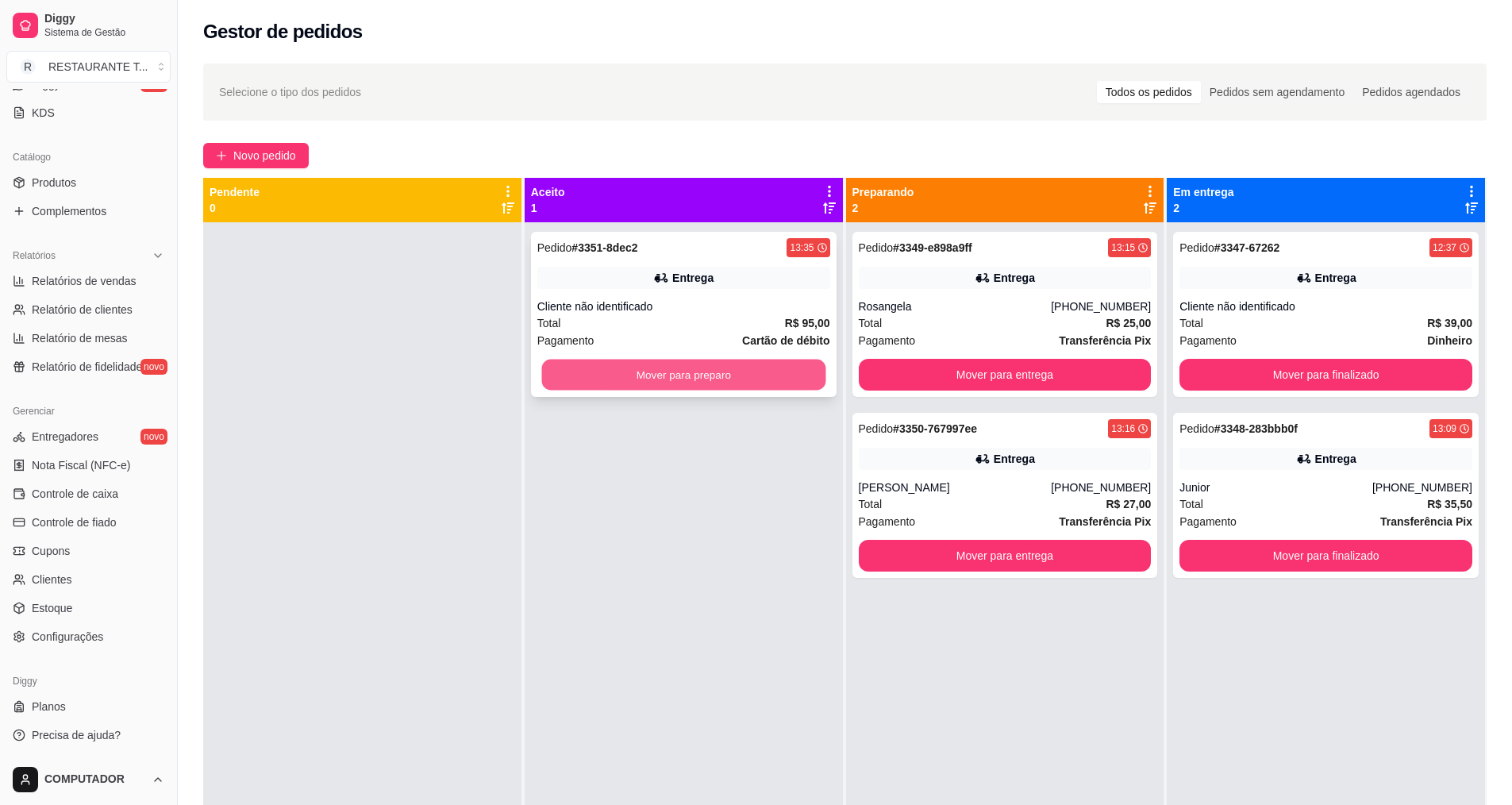
click at [695, 377] on button "Mover para preparo" at bounding box center [683, 375] width 284 height 31
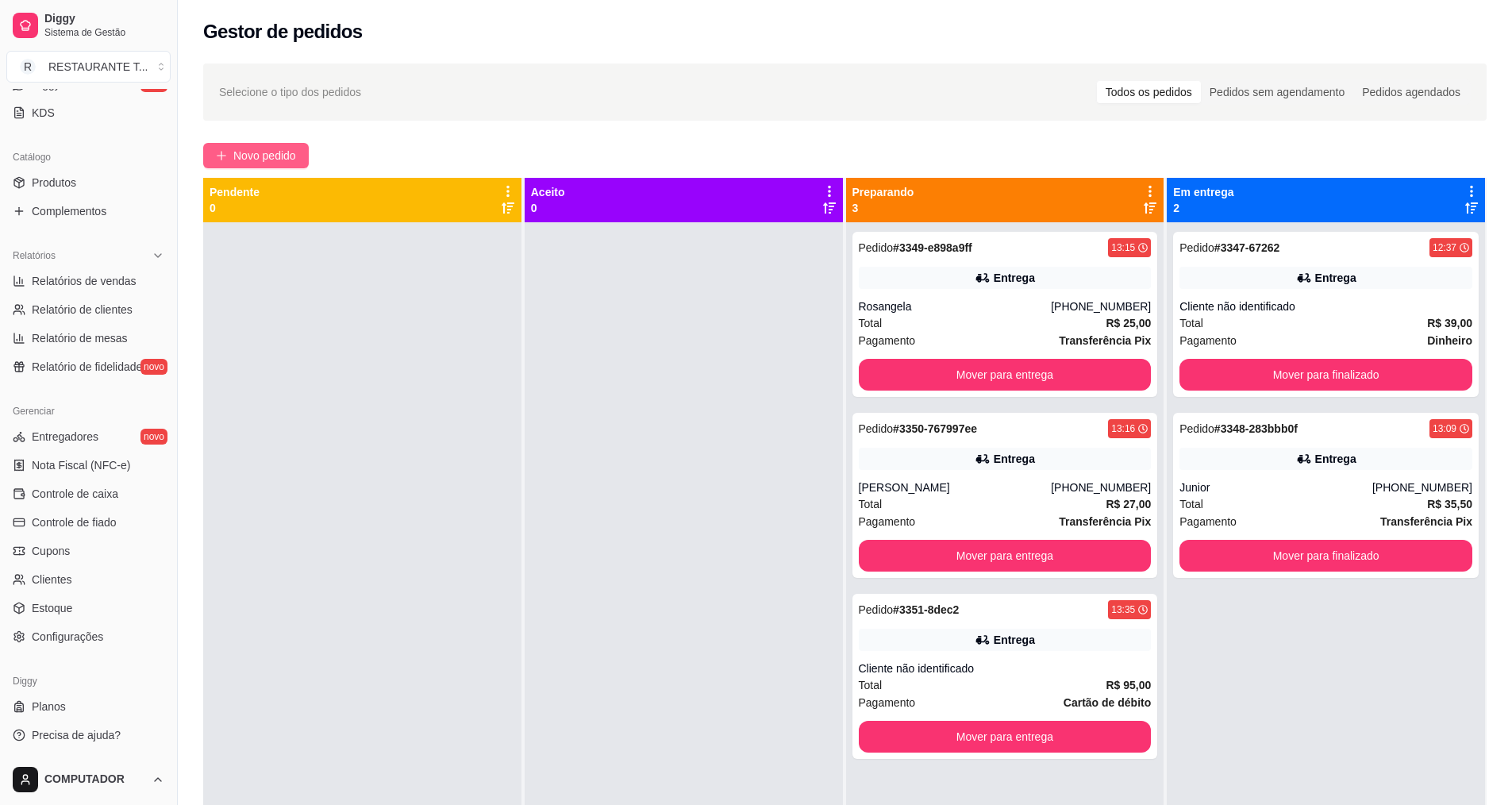
click at [261, 151] on span "Novo pedido" at bounding box center [265, 155] width 63 height 17
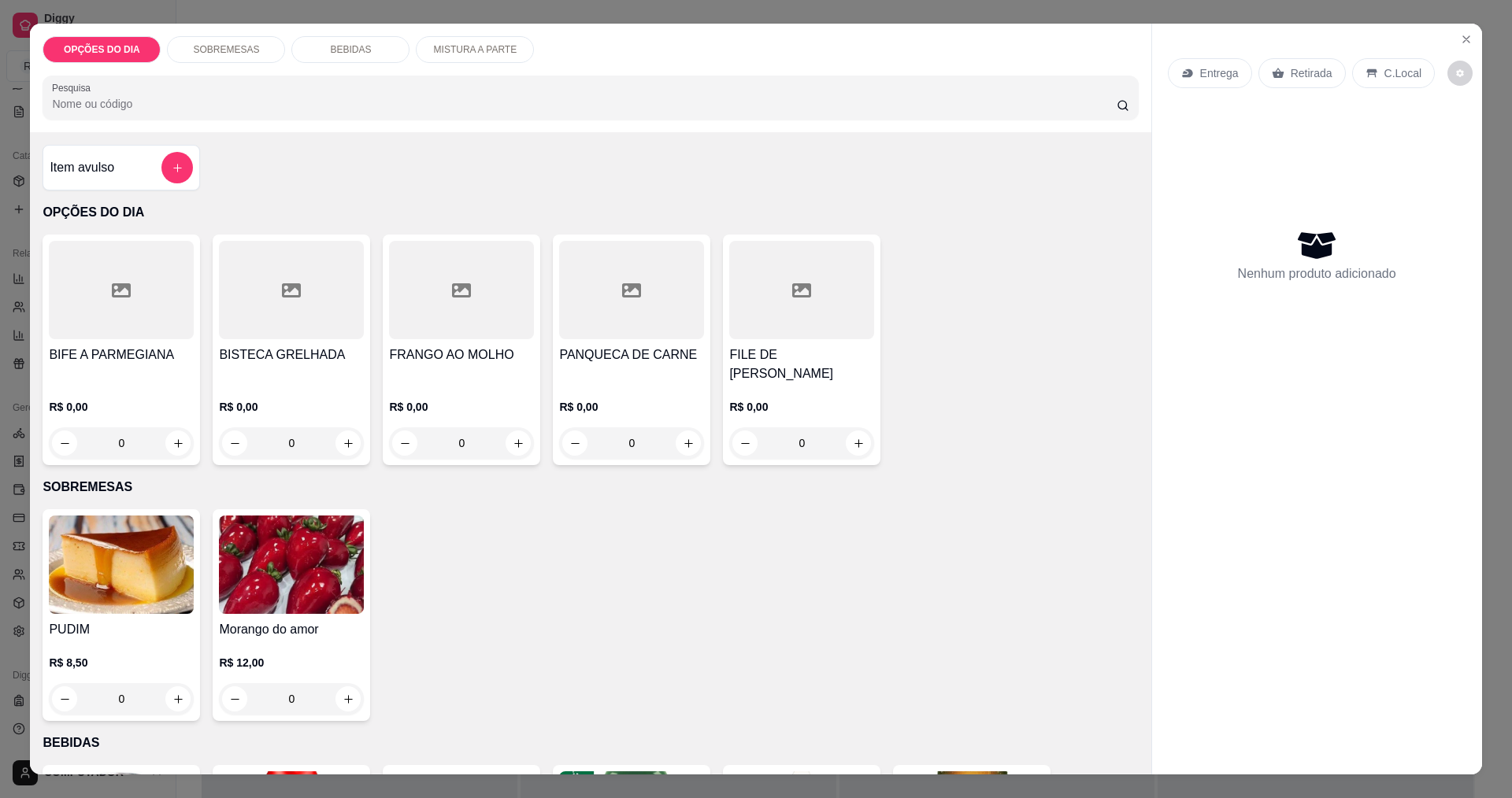
click at [851, 449] on div "0" at bounding box center [801, 443] width 145 height 32
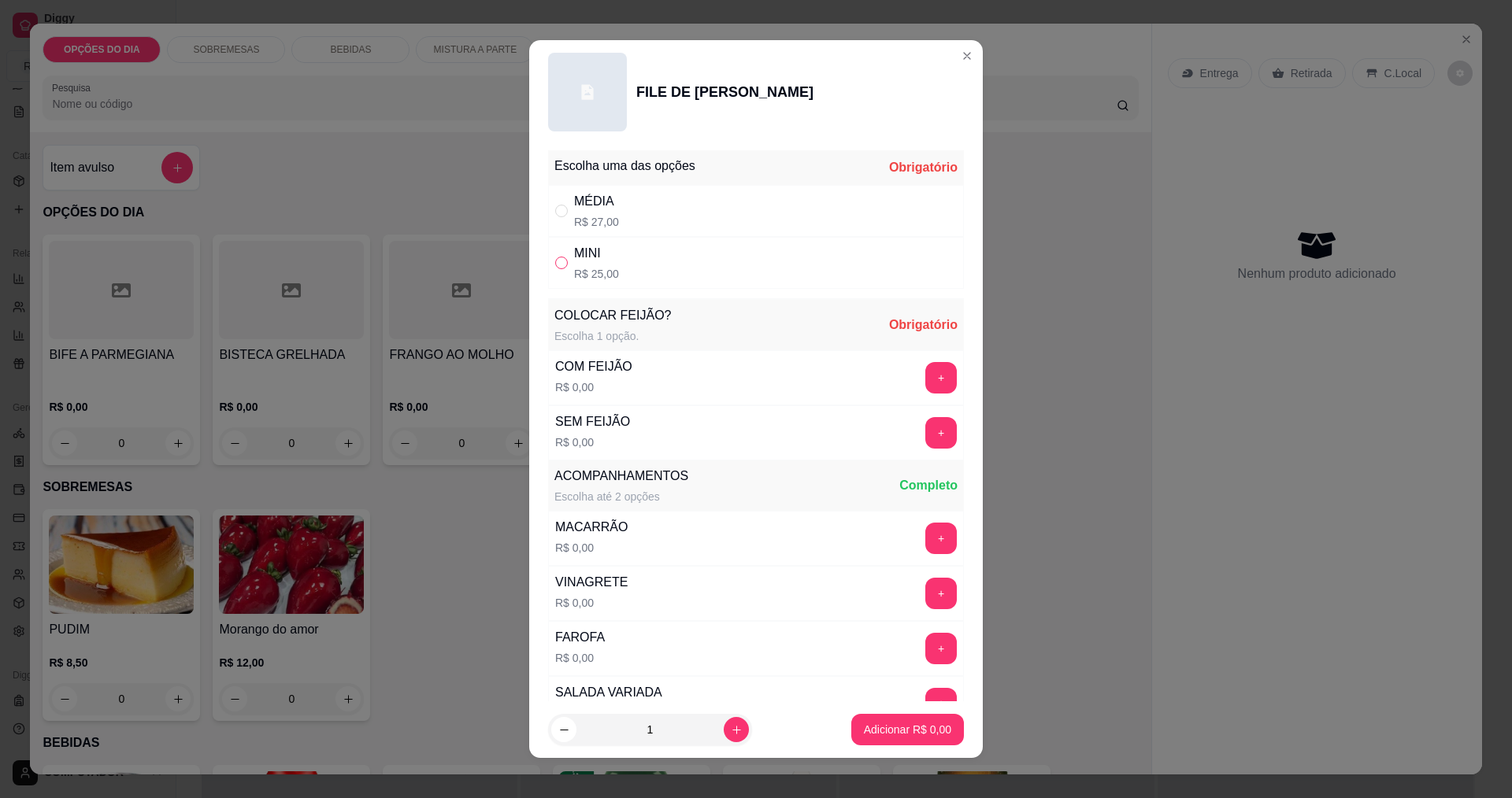
click at [558, 265] on input "" at bounding box center [561, 263] width 13 height 13
radio input "true"
click at [925, 382] on button "+" at bounding box center [941, 378] width 32 height 32
click at [926, 544] on button "+" at bounding box center [942, 538] width 31 height 31
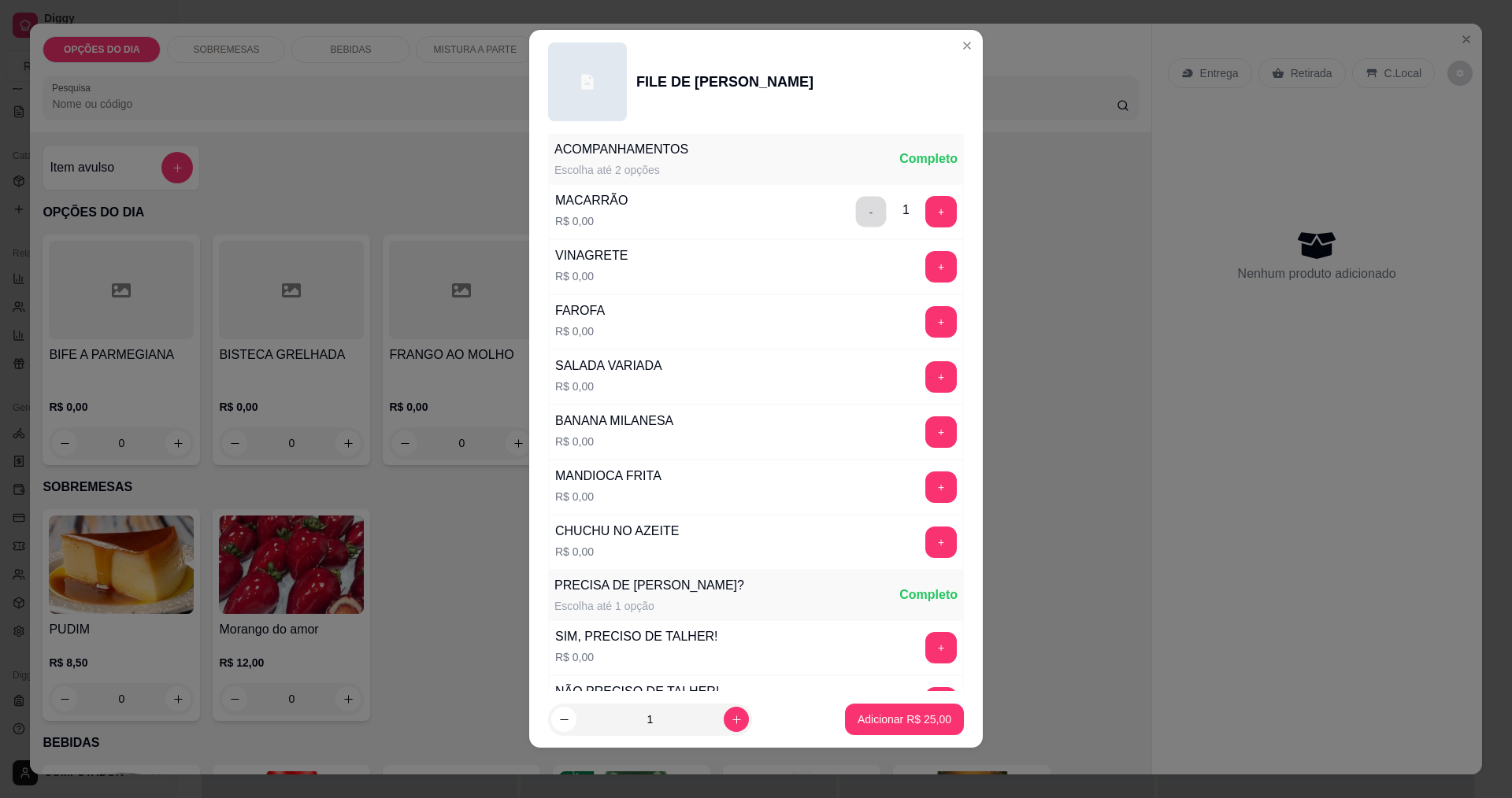
click at [856, 222] on button "-" at bounding box center [871, 212] width 31 height 31
click at [926, 264] on button "+" at bounding box center [942, 266] width 31 height 31
click at [925, 322] on button "+" at bounding box center [941, 322] width 32 height 32
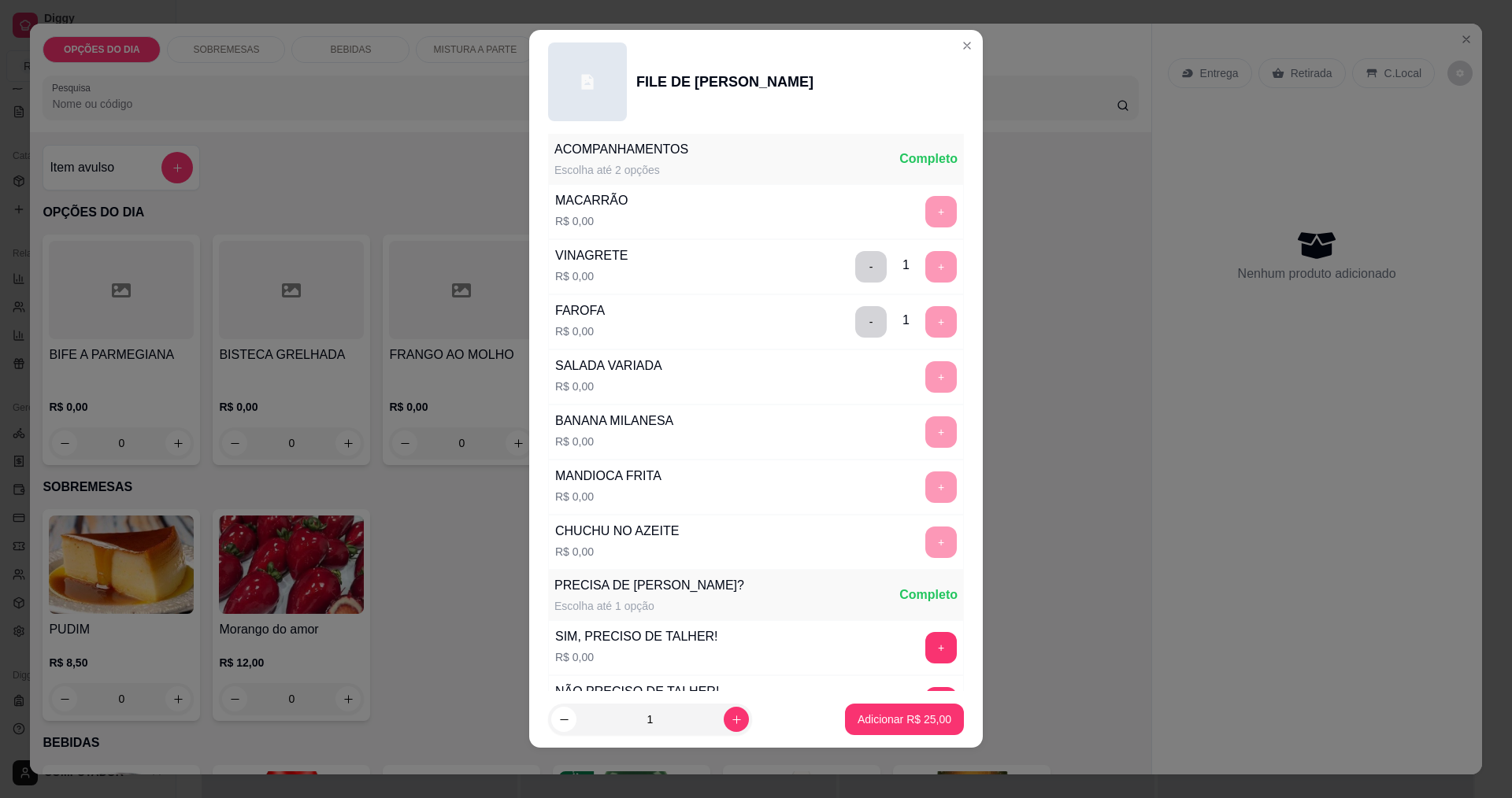
scroll to position [578, 0]
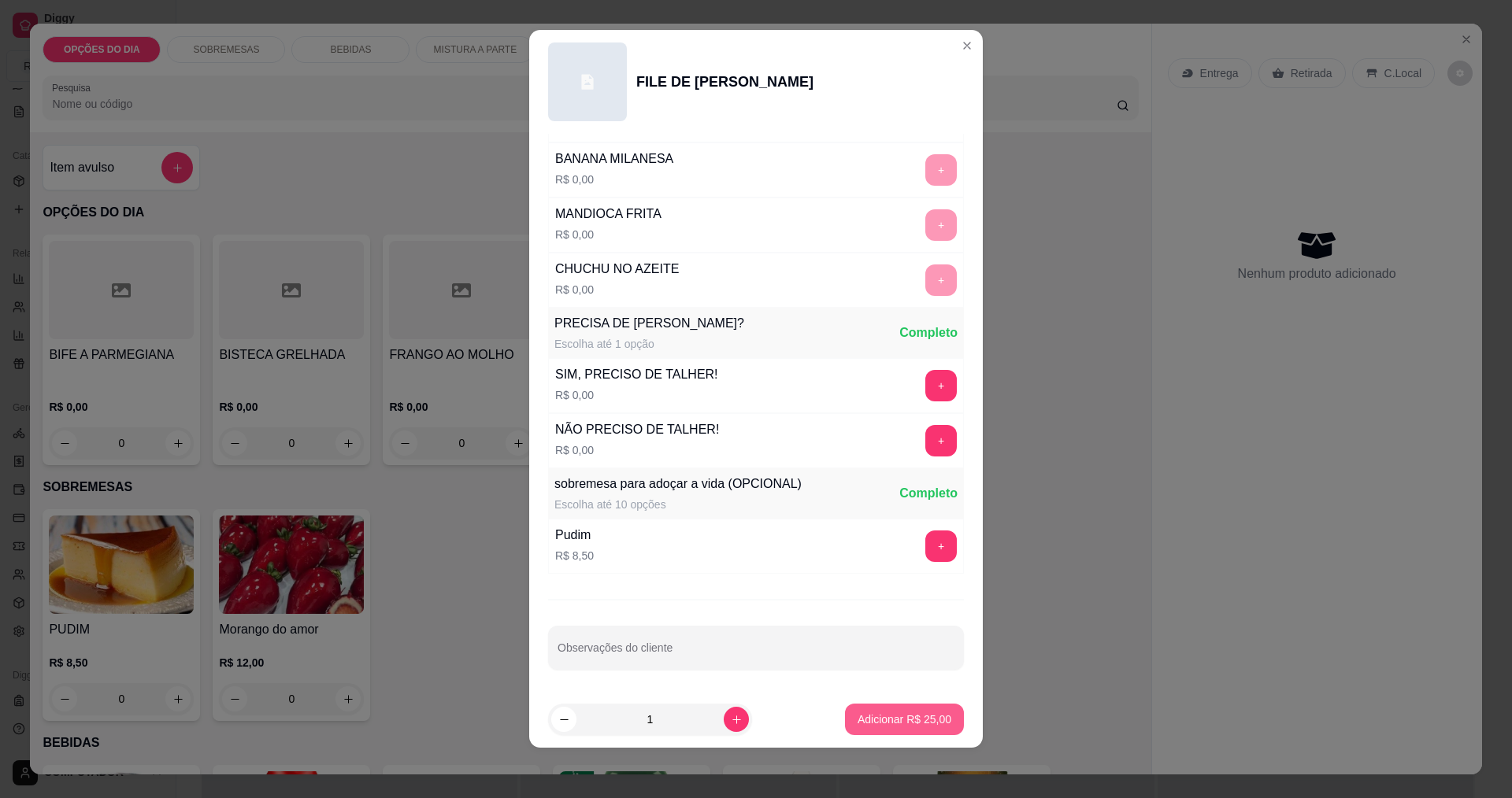
click at [917, 729] on button "Adicionar R$ 25,00" at bounding box center [904, 720] width 119 height 32
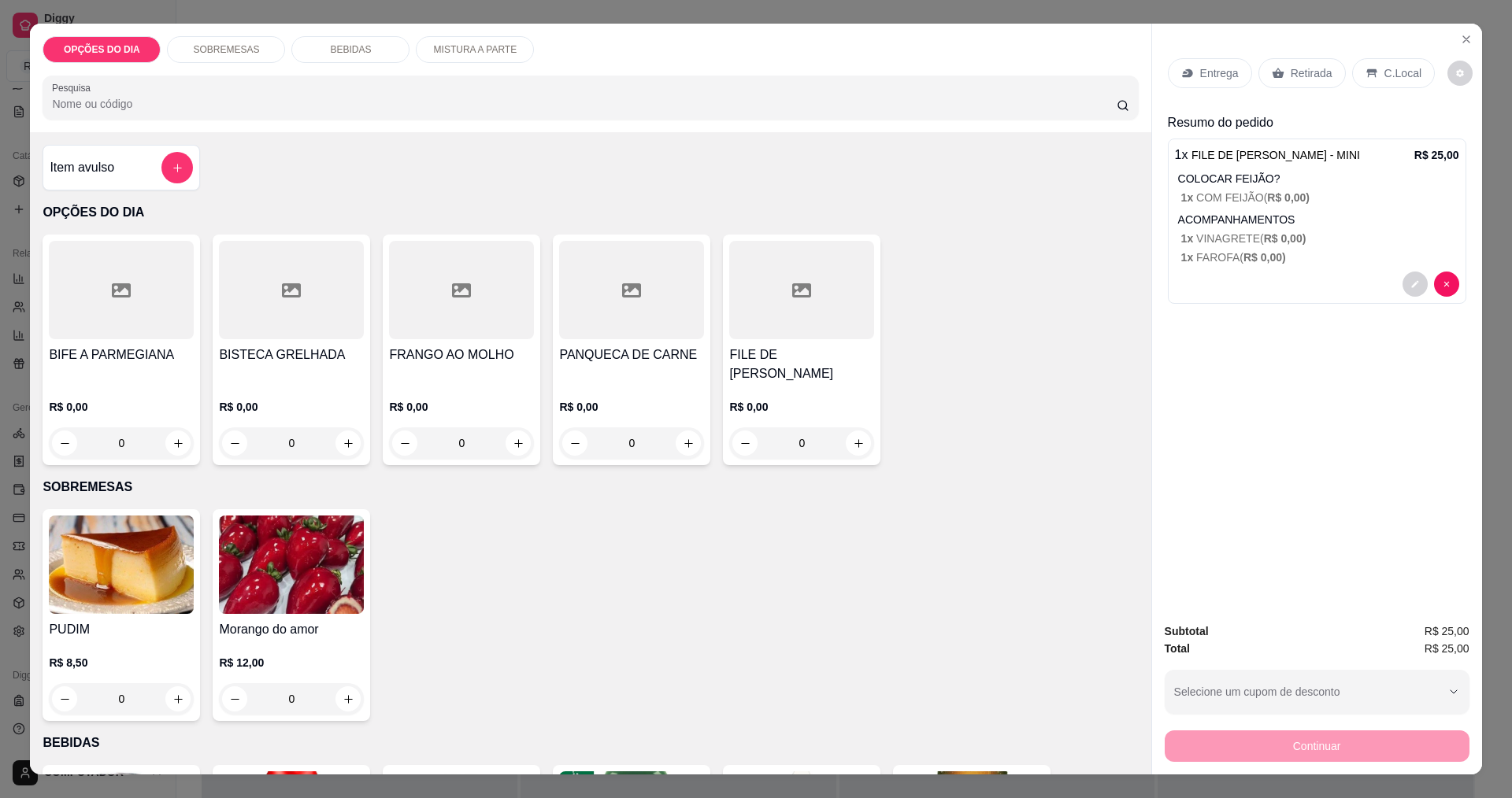
click at [1214, 72] on p "Entrega" at bounding box center [1219, 73] width 38 height 16
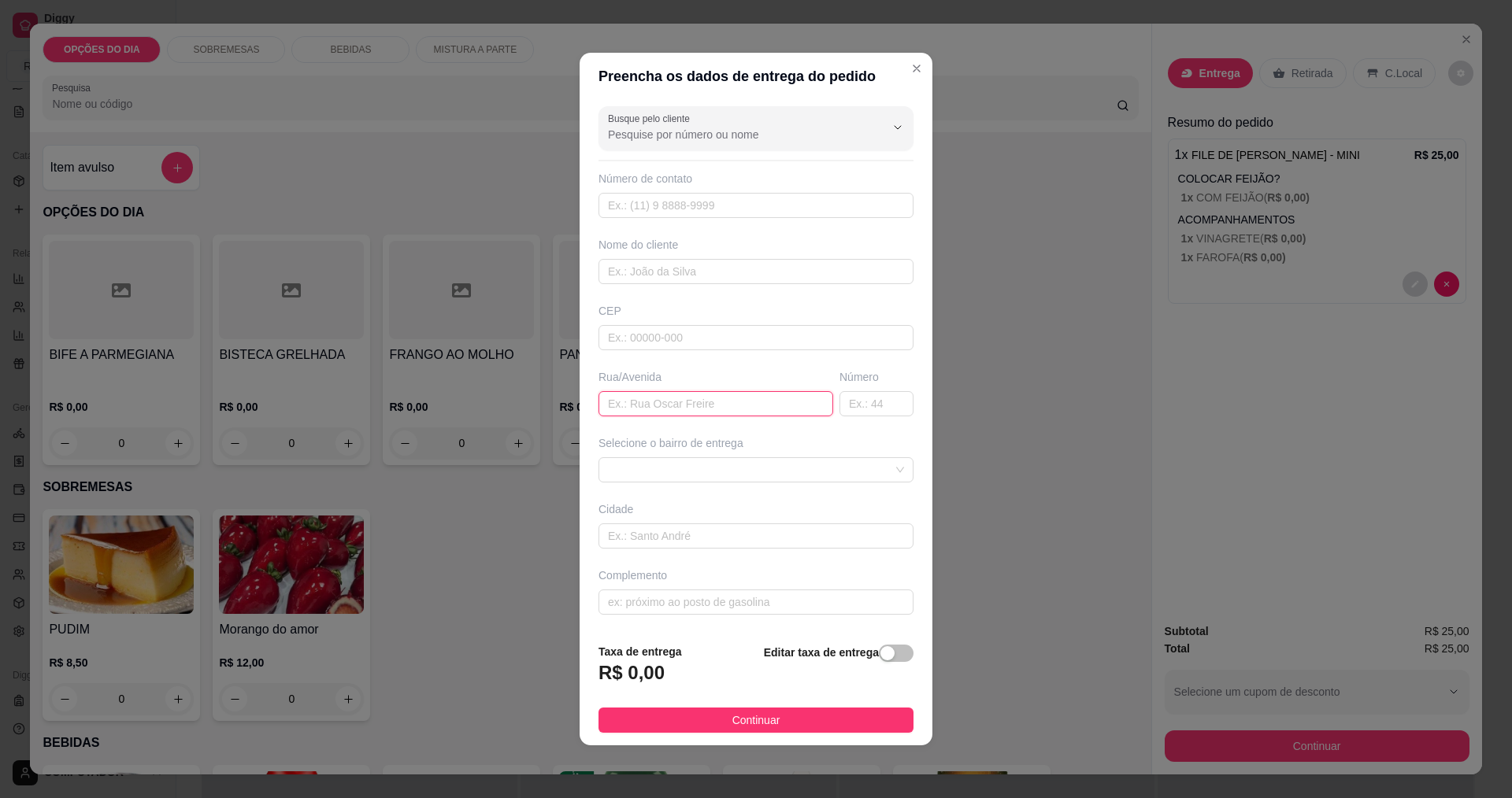
click at [704, 400] on input "text" at bounding box center [715, 404] width 235 height 26
type input "jupiter"
click at [727, 467] on span at bounding box center [756, 470] width 296 height 24
type input "279"
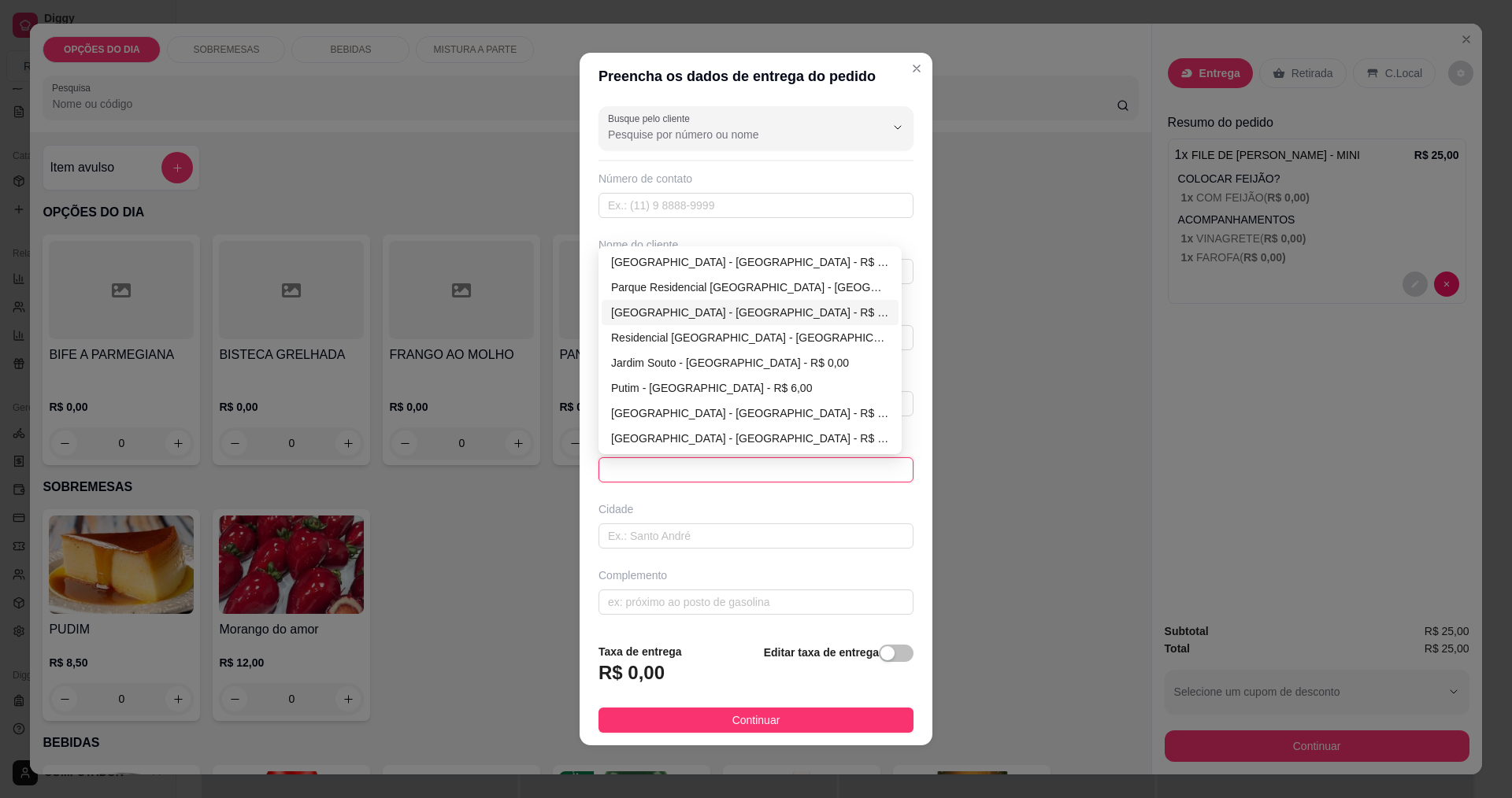
click at [660, 312] on div "[GEOGRAPHIC_DATA] - [GEOGRAPHIC_DATA] - R$ 0,00" at bounding box center [750, 312] width 278 height 17
type input "[GEOGRAPHIC_DATA]"
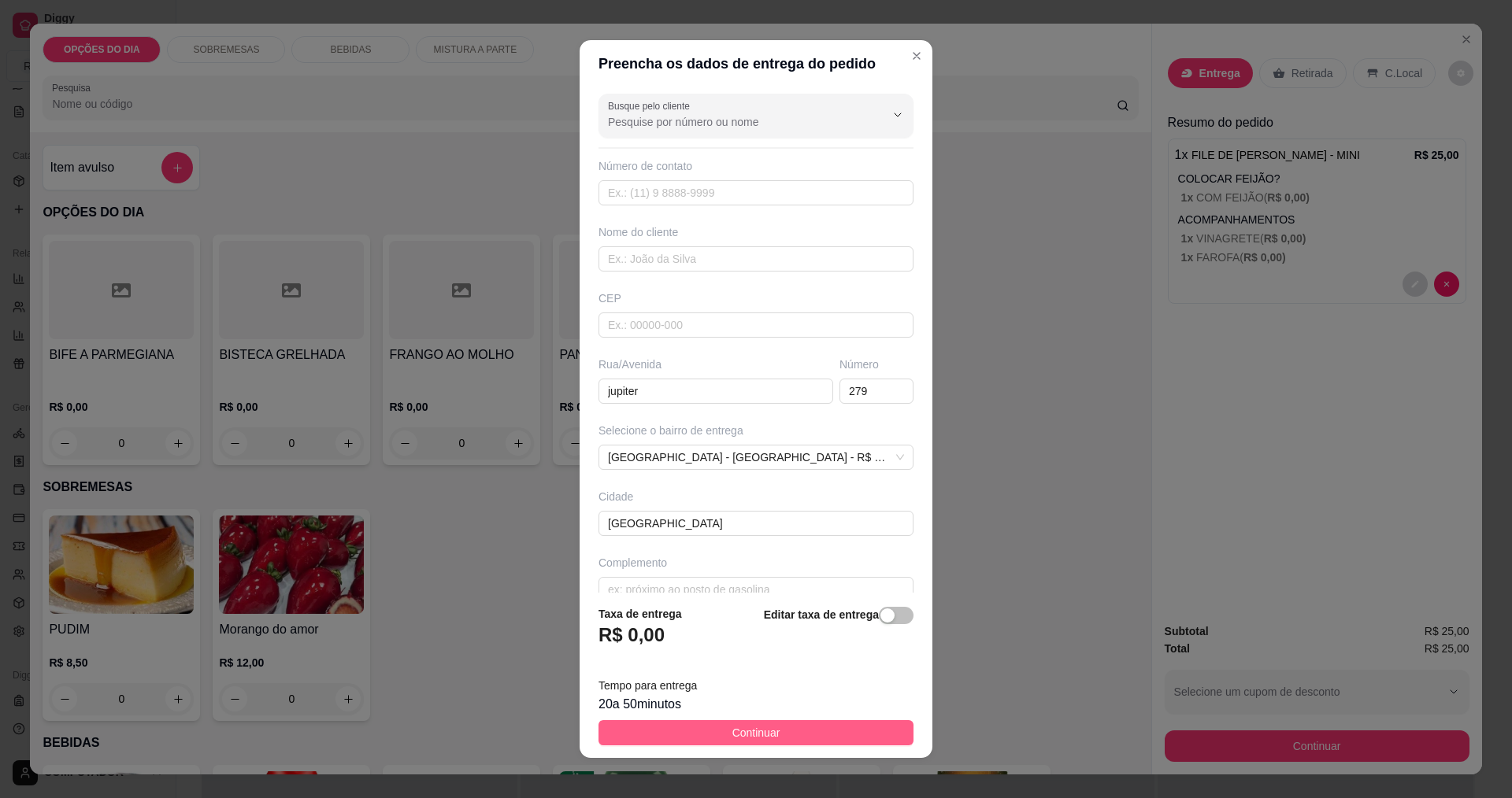
click at [745, 744] on button "Continuar" at bounding box center [756, 733] width 315 height 26
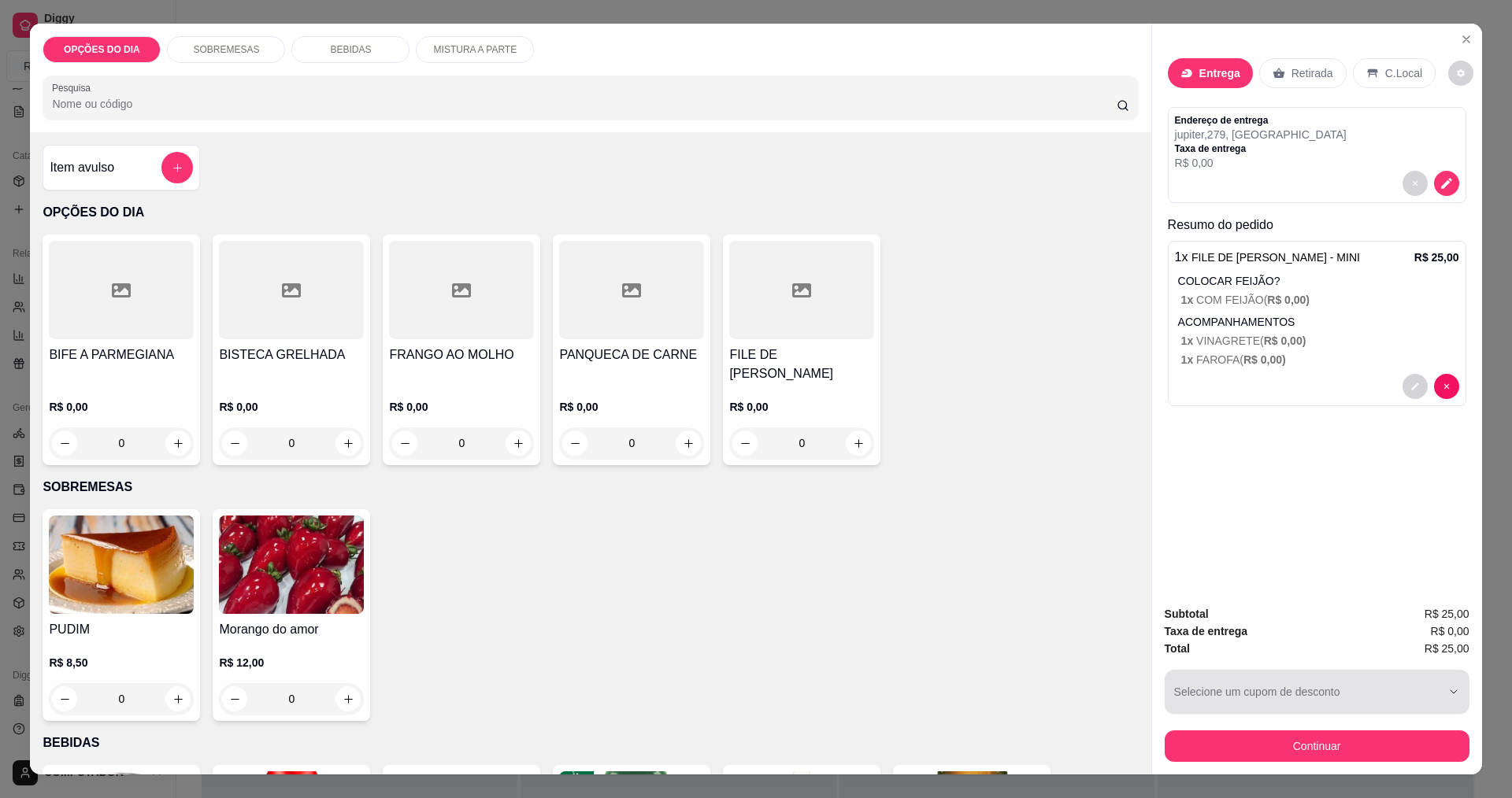
click at [1193, 745] on button "Continuar" at bounding box center [1317, 746] width 305 height 32
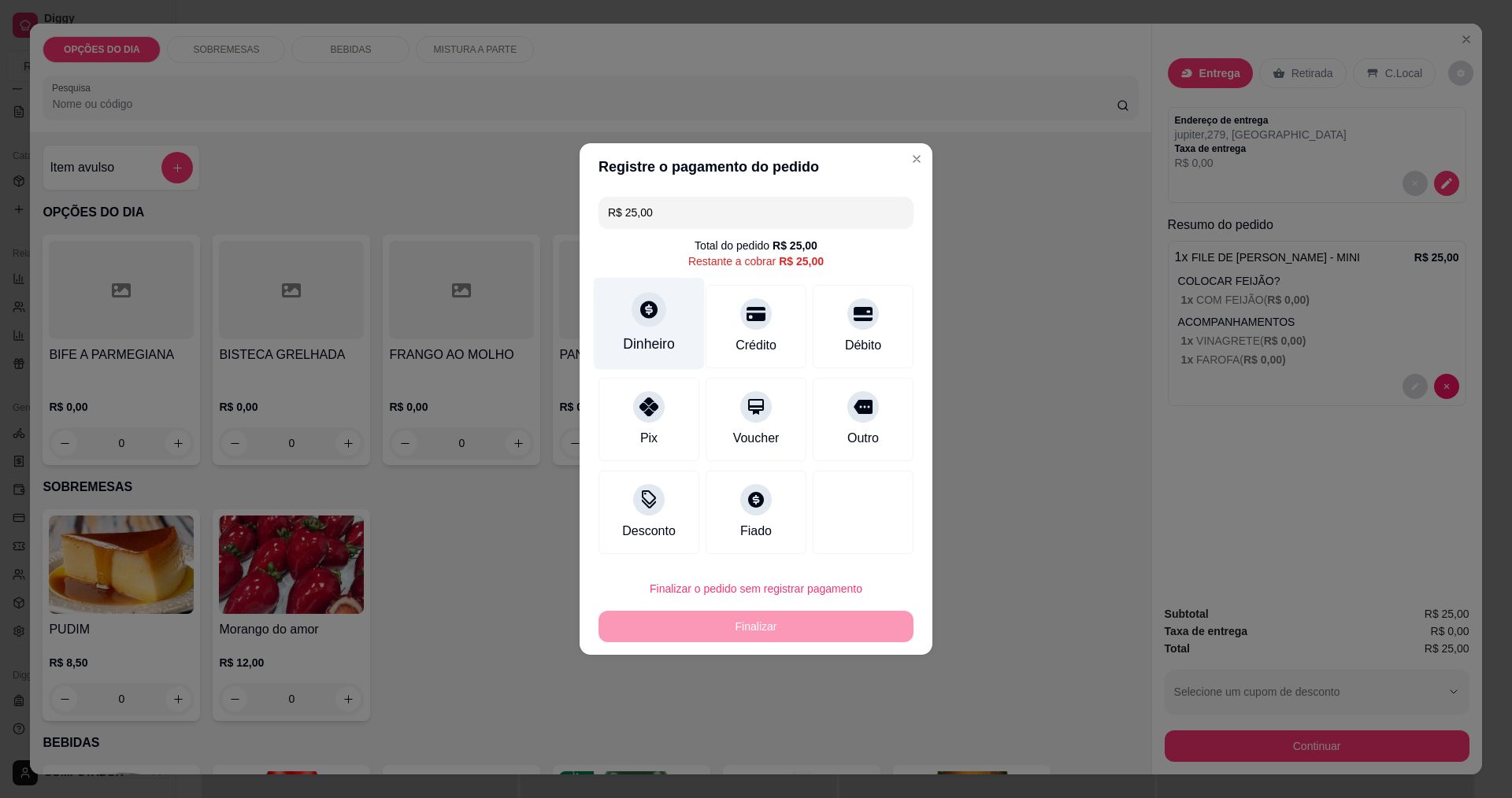
click at [658, 337] on div "Dinheiro" at bounding box center [649, 344] width 52 height 20
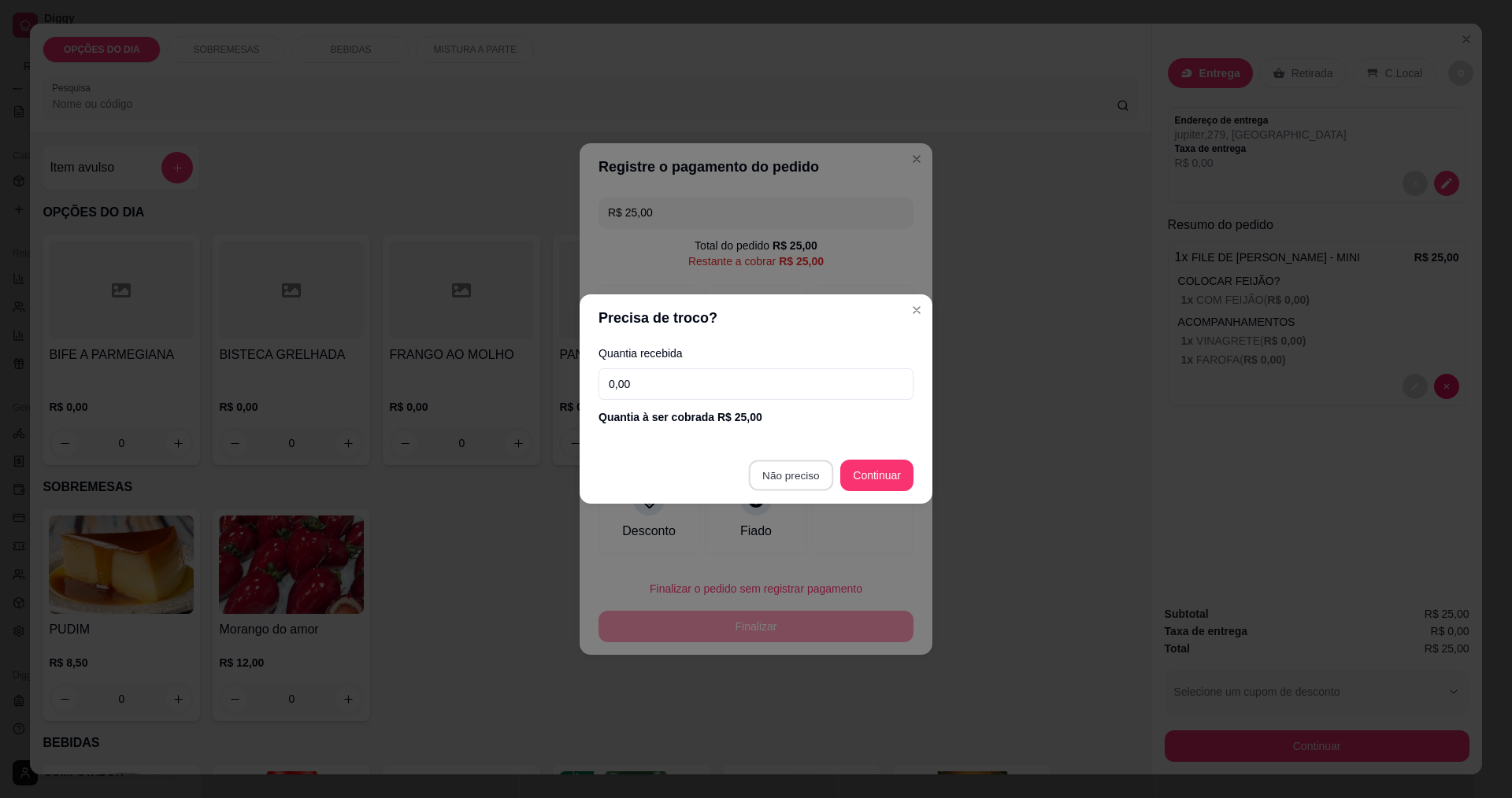
type input "R$ 0,00"
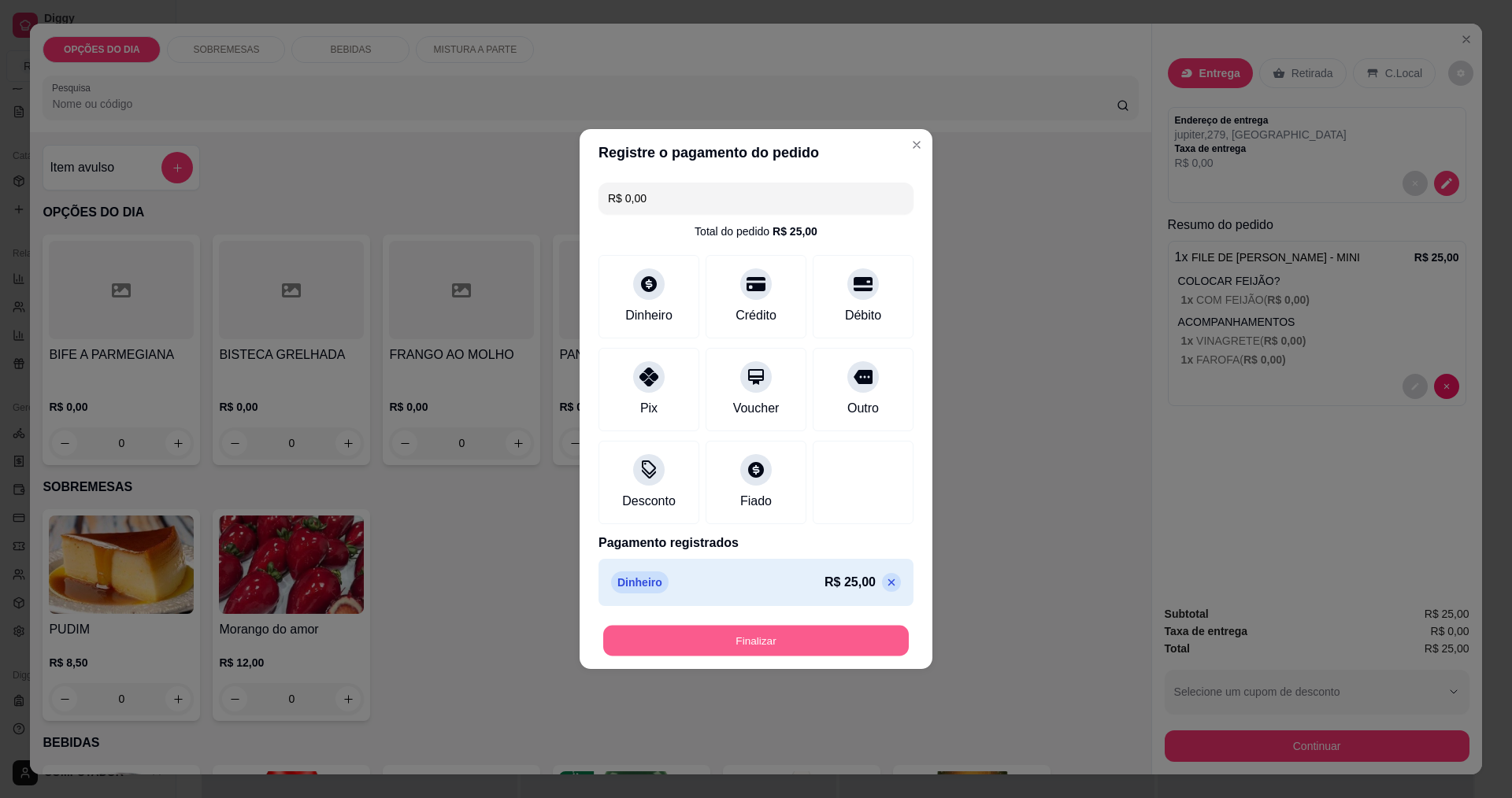
click at [796, 639] on button "Finalizar" at bounding box center [756, 641] width 306 height 31
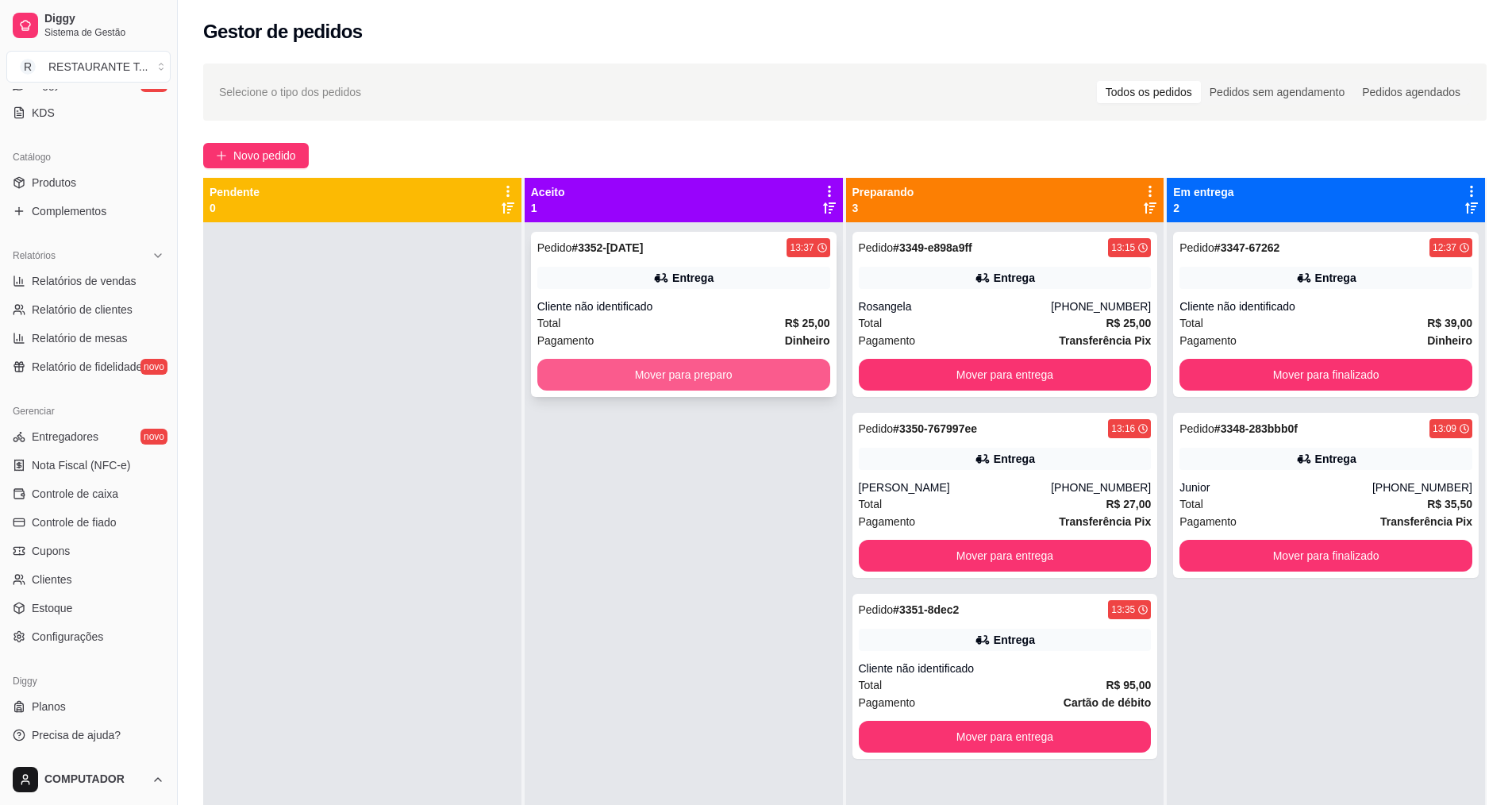
click at [705, 374] on button "Mover para preparo" at bounding box center [683, 374] width 292 height 32
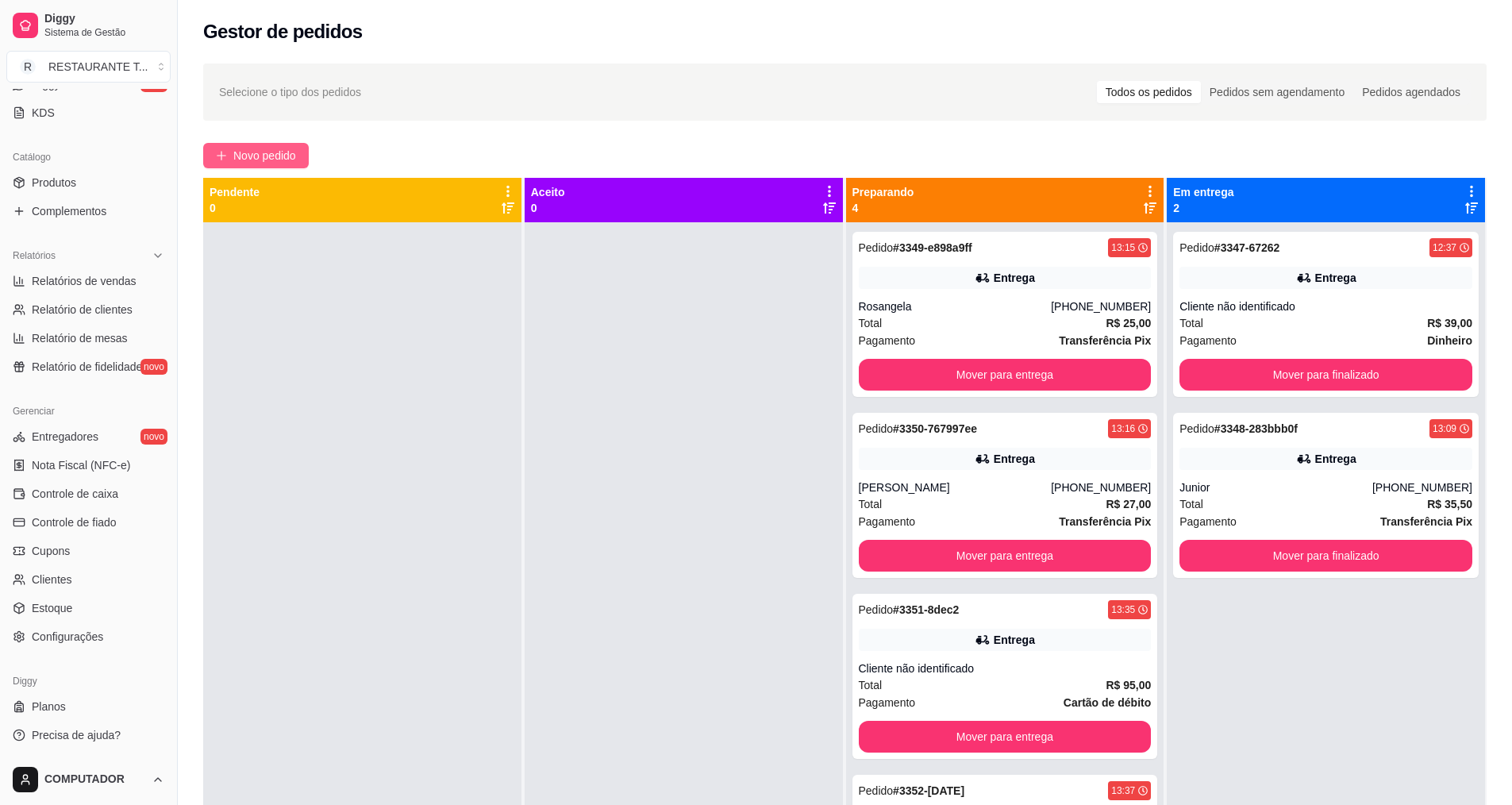
click at [251, 165] on button "Novo pedido" at bounding box center [256, 155] width 106 height 26
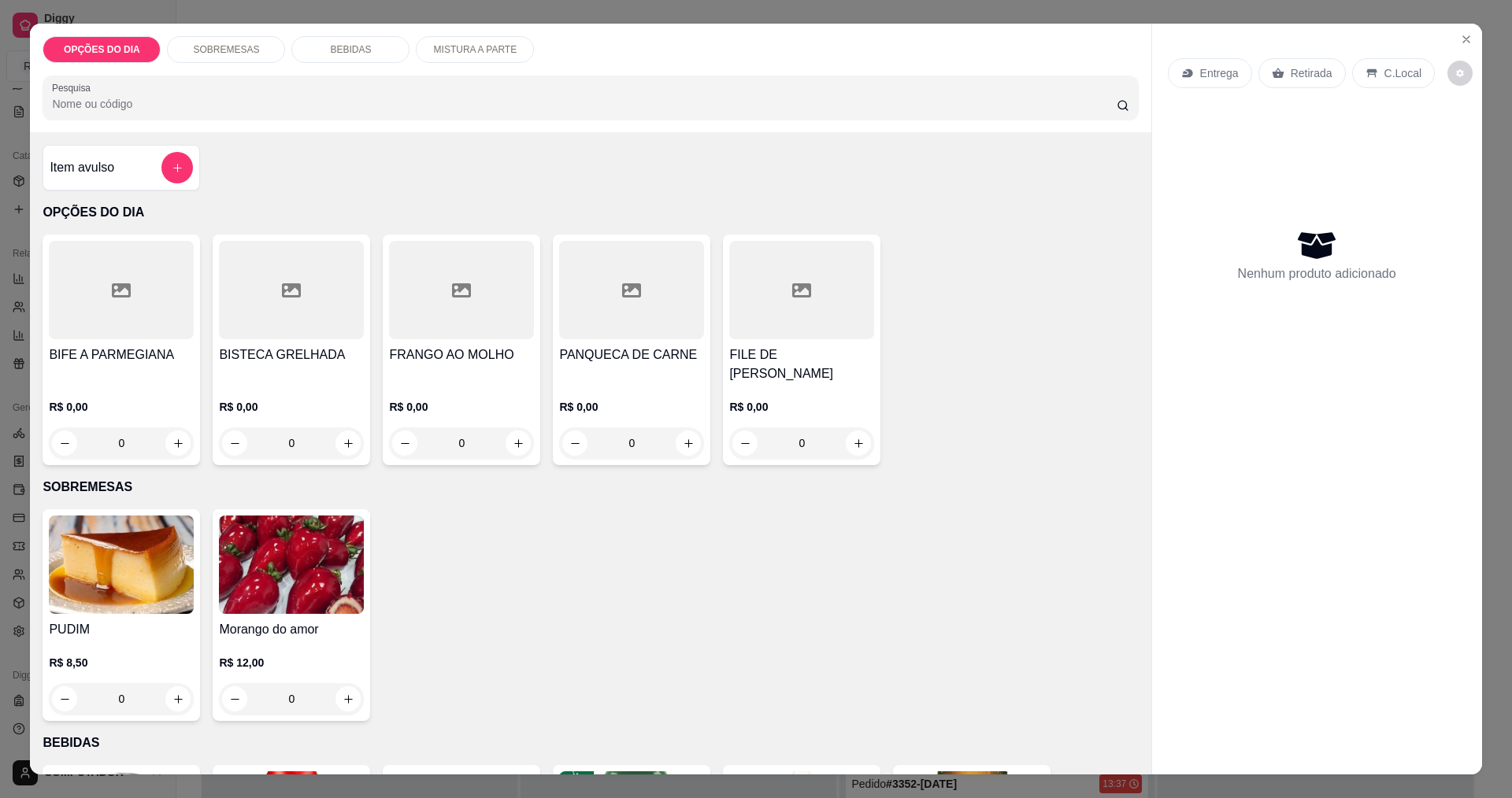
click at [177, 442] on div "0" at bounding box center [121, 443] width 145 height 32
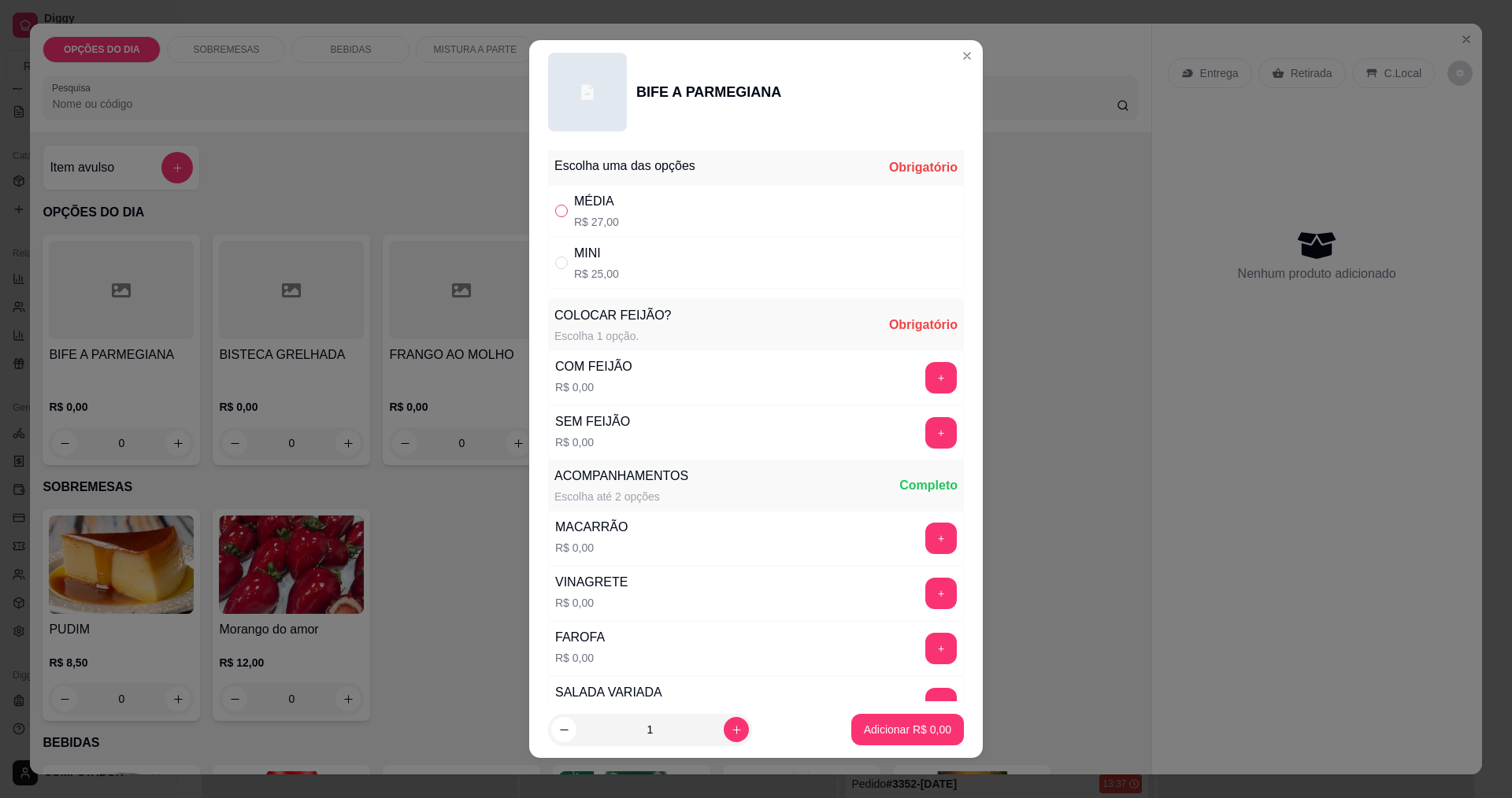
click at [558, 215] on input "" at bounding box center [561, 211] width 13 height 13
radio input "true"
click at [925, 386] on button "+" at bounding box center [941, 378] width 32 height 32
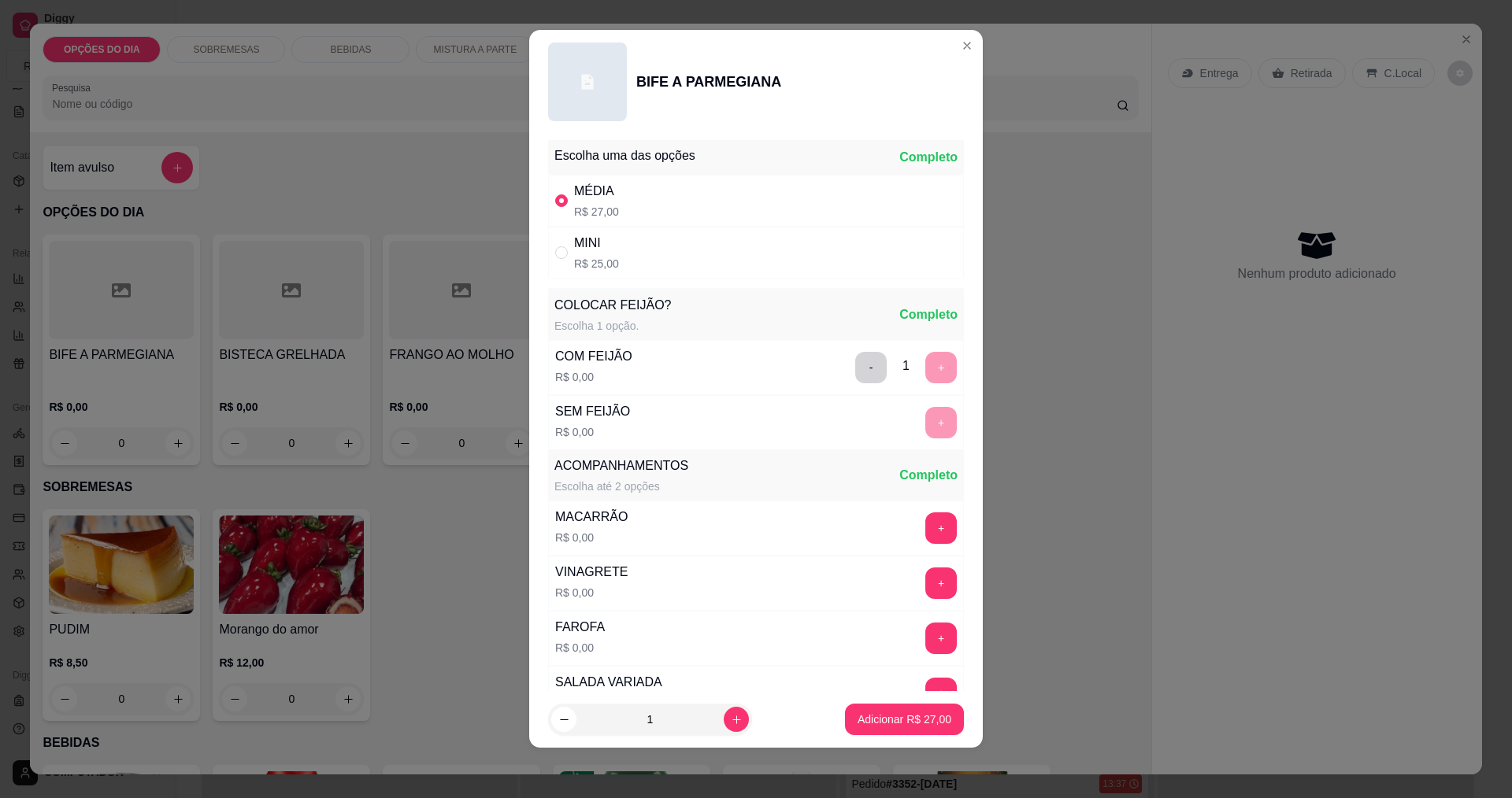
scroll to position [316, 0]
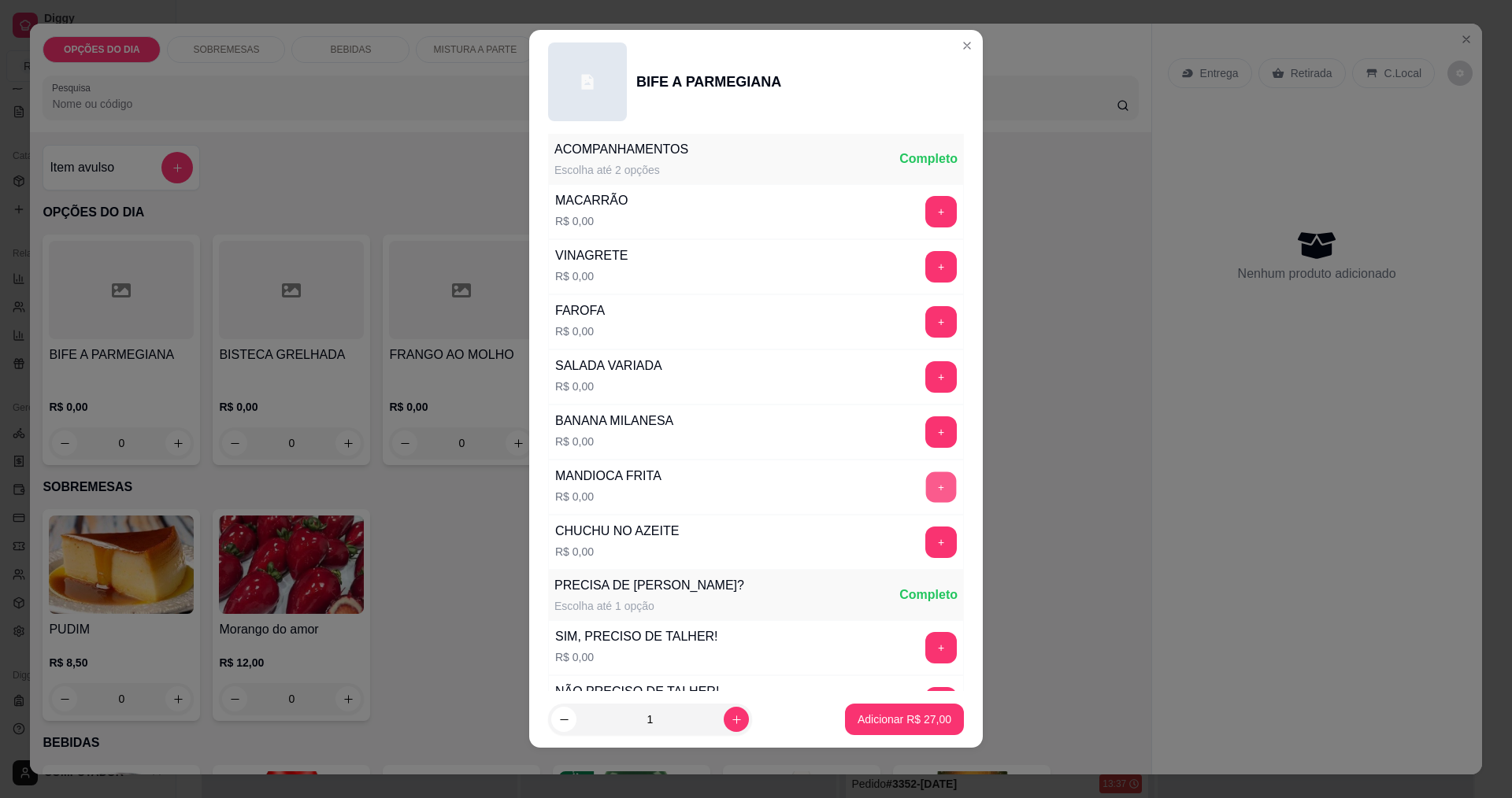
click at [926, 487] on button "+" at bounding box center [942, 487] width 31 height 31
click at [925, 267] on button "+" at bounding box center [941, 266] width 32 height 32
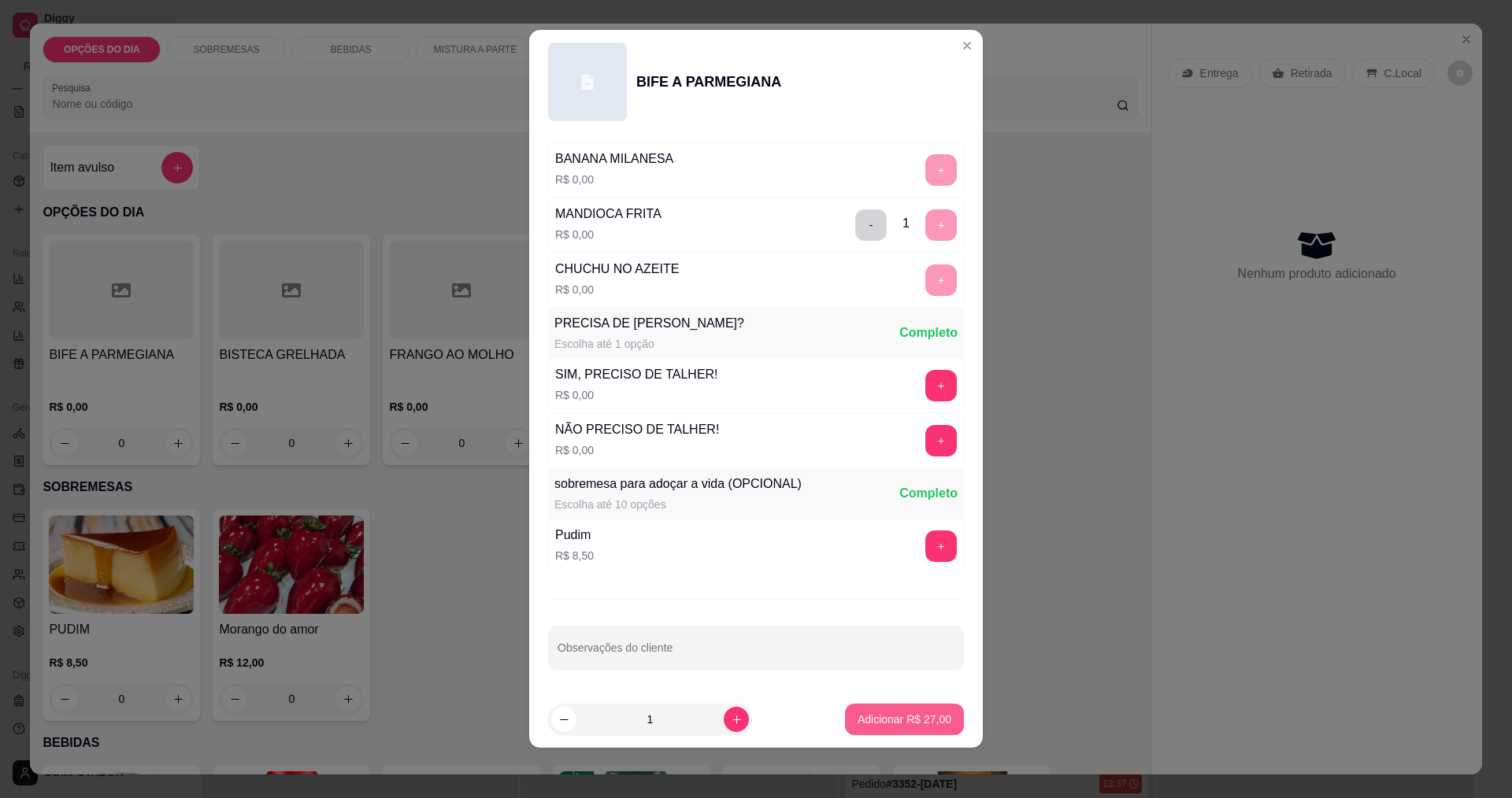
click at [860, 715] on p "Adicionar R$ 27,00" at bounding box center [904, 719] width 94 height 16
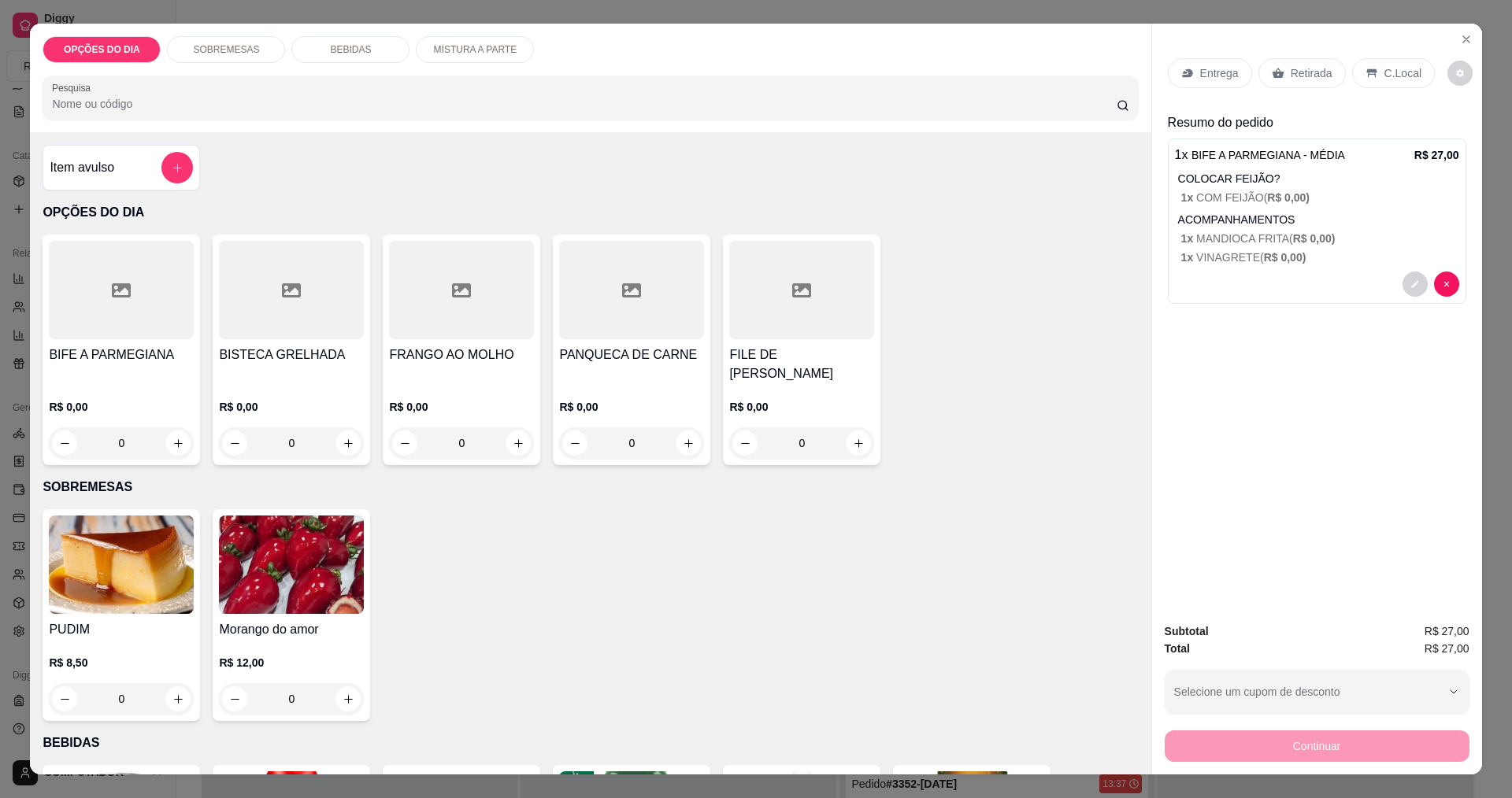
click at [1210, 77] on p "Entrega" at bounding box center [1219, 73] width 38 height 16
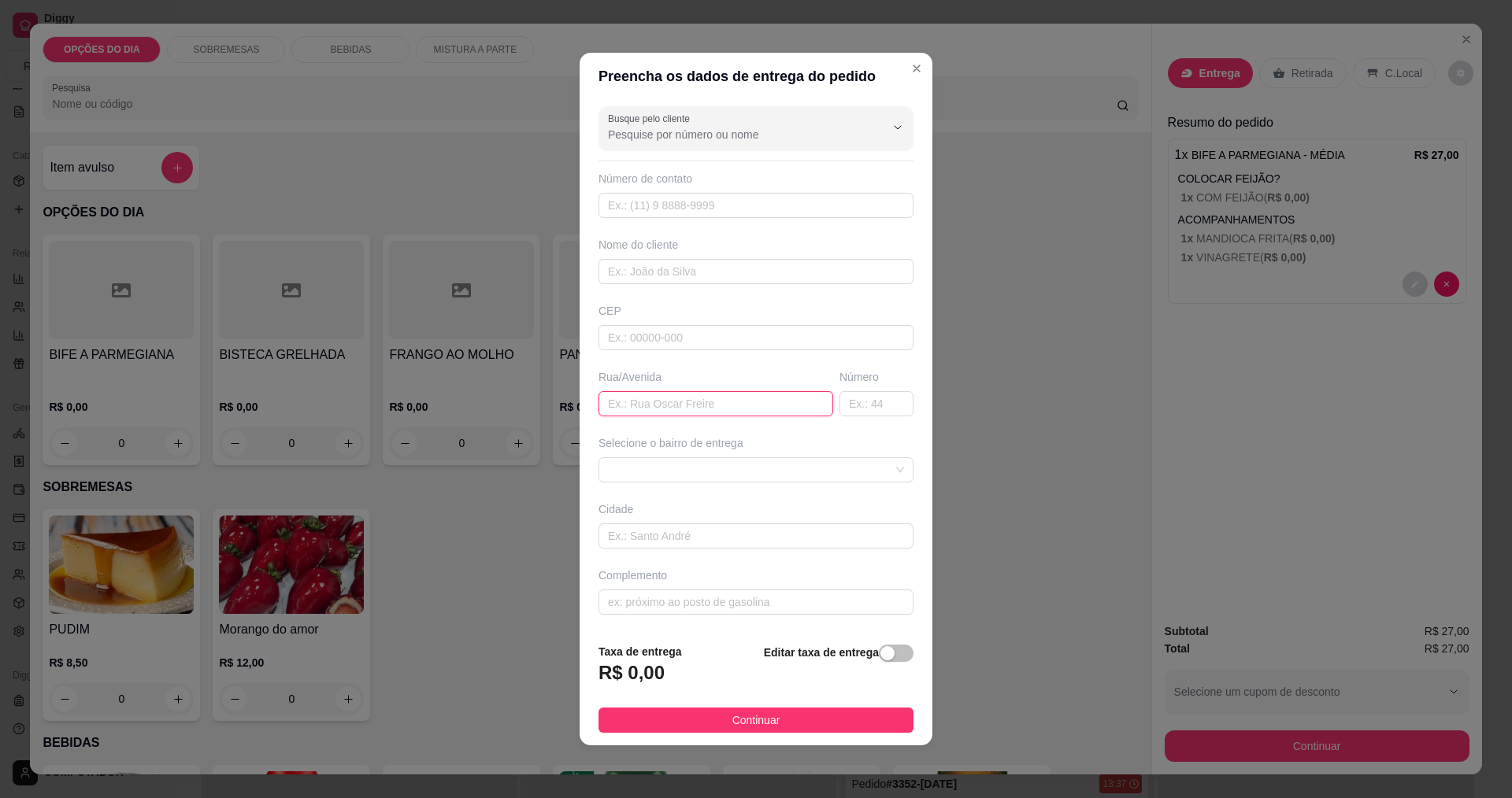
click at [729, 404] on input "text" at bounding box center [715, 404] width 235 height 26
type input "[PERSON_NAME]"
click at [735, 480] on span at bounding box center [756, 470] width 296 height 24
type input "307"
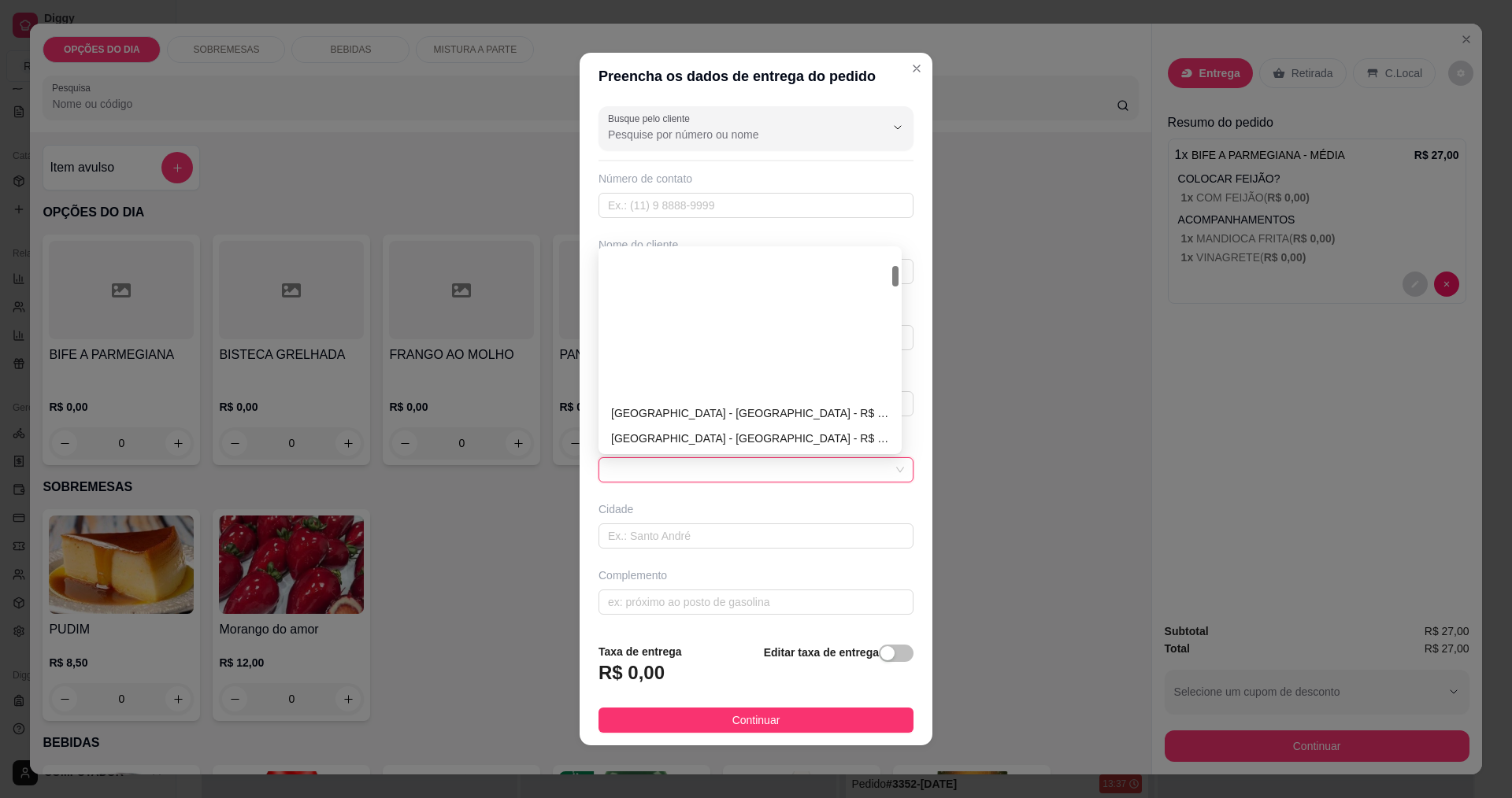
scroll to position [158, 0]
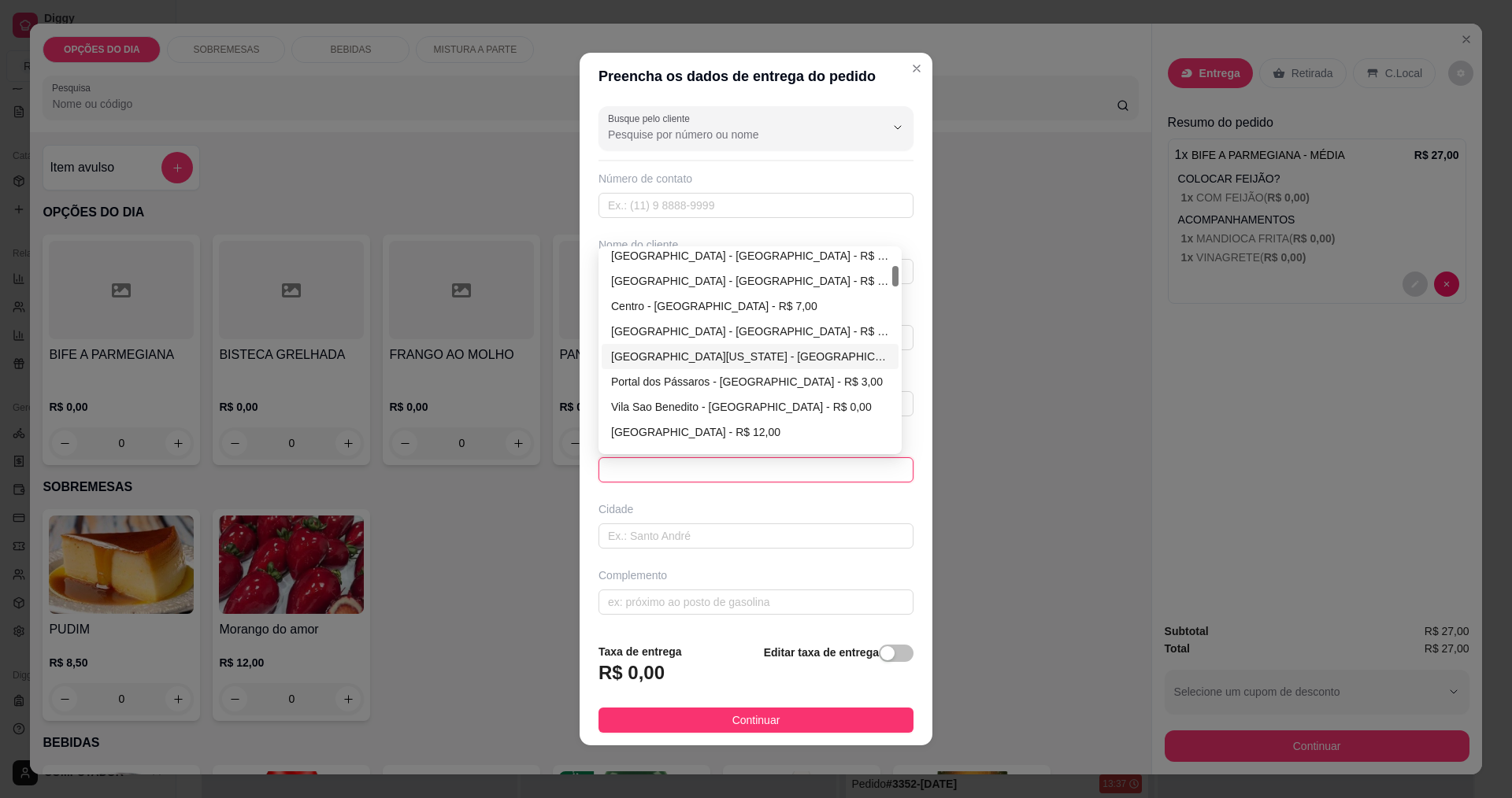
click at [647, 356] on div "[GEOGRAPHIC_DATA][US_STATE] - [GEOGRAPHIC_DATA] - R$ 0,00" at bounding box center [750, 356] width 278 height 17
type input "[GEOGRAPHIC_DATA]"
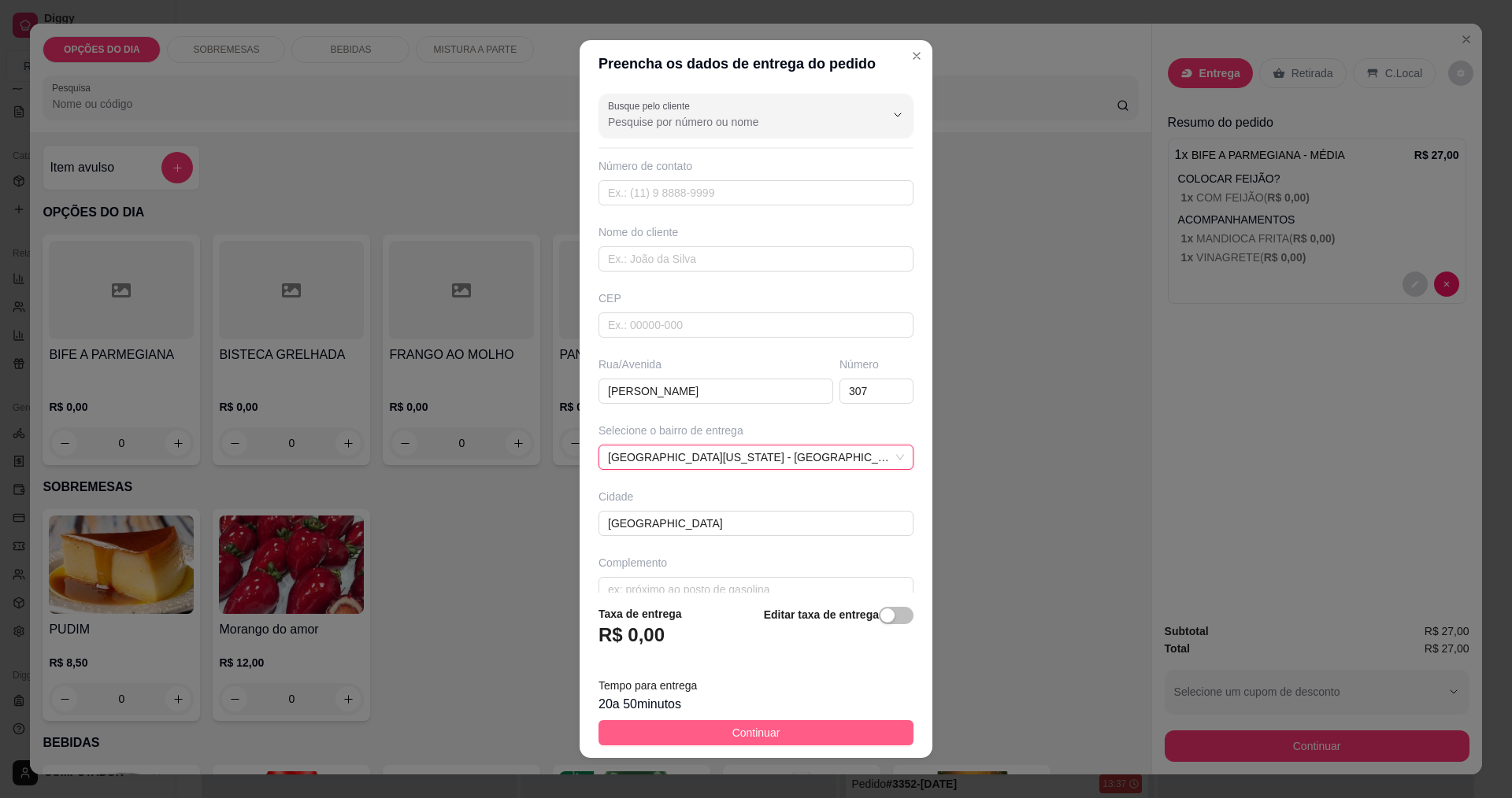
click at [735, 732] on span "Continuar" at bounding box center [756, 732] width 48 height 17
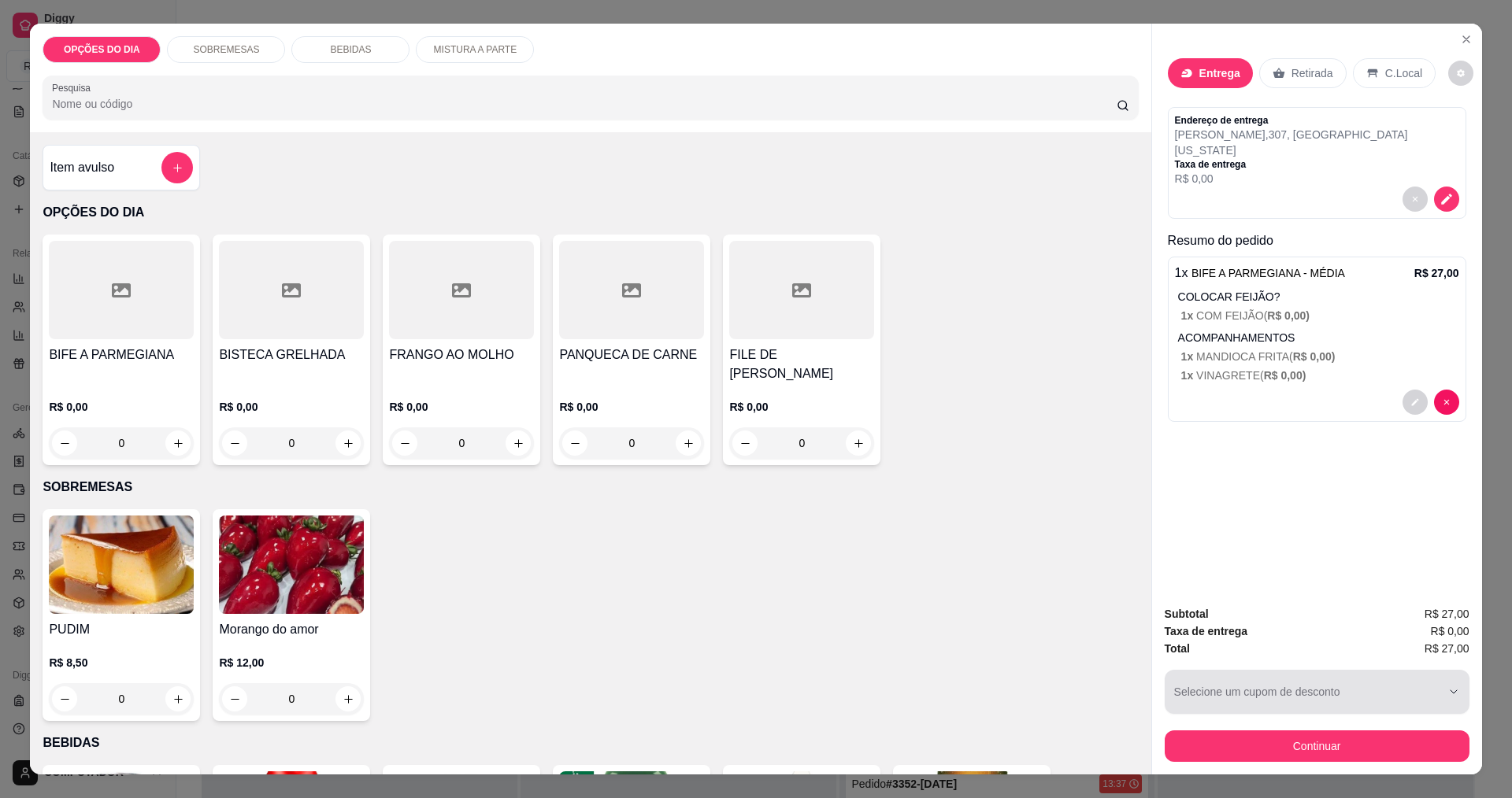
click at [1258, 739] on button "Continuar" at bounding box center [1317, 746] width 305 height 32
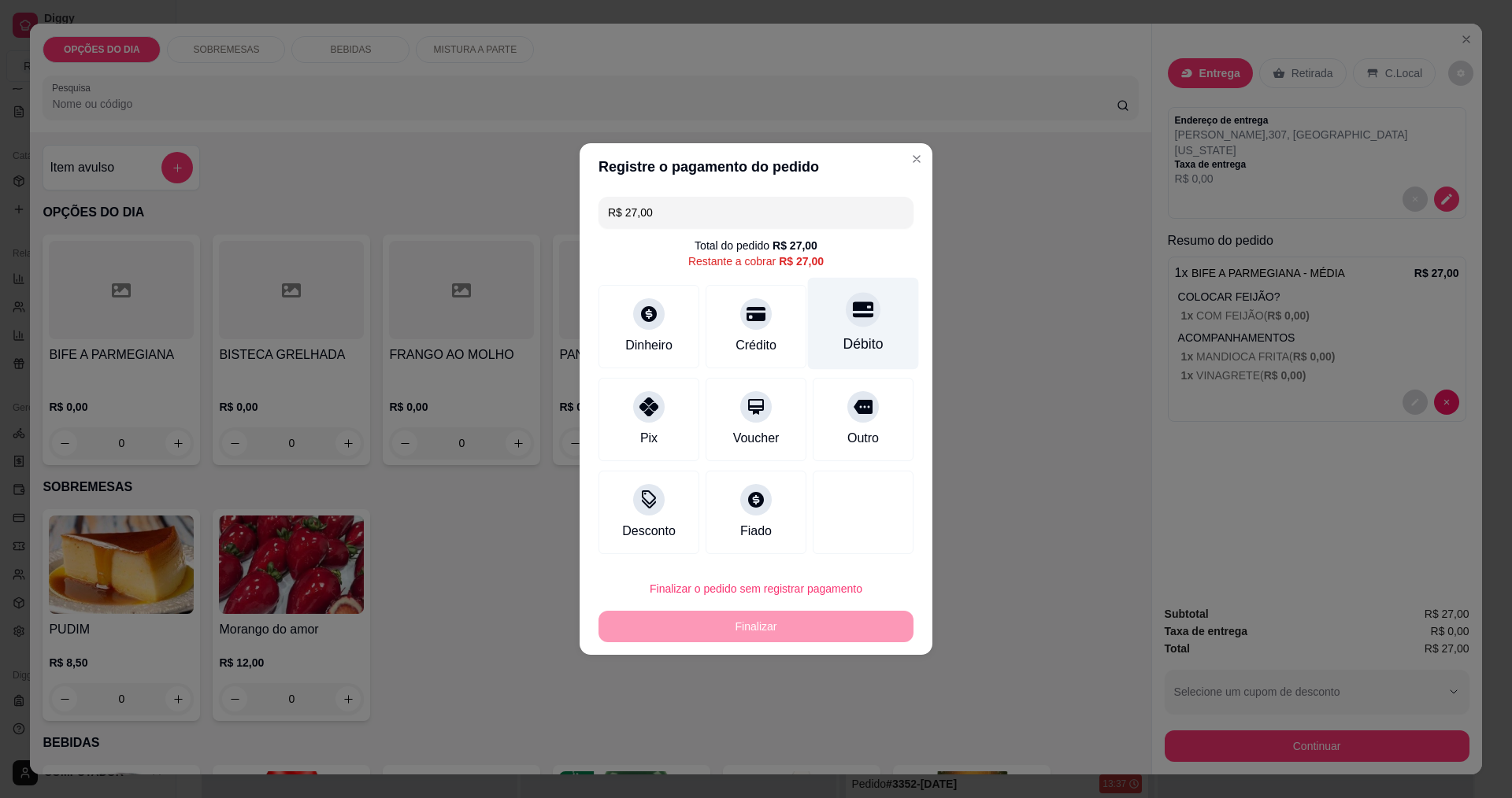
click at [851, 341] on div "Débito" at bounding box center [863, 344] width 40 height 20
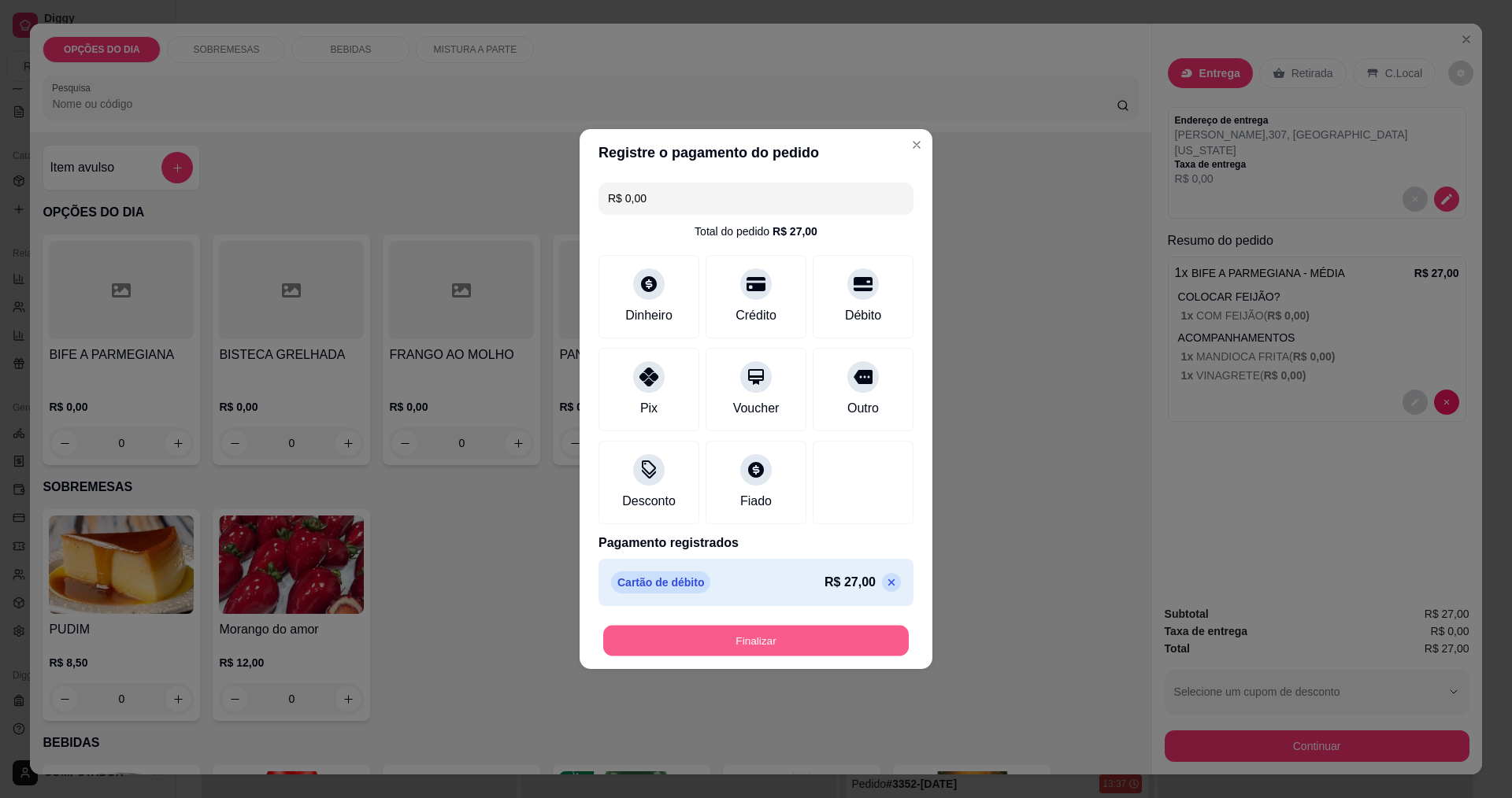
click at [823, 643] on button "Finalizar" at bounding box center [756, 641] width 306 height 31
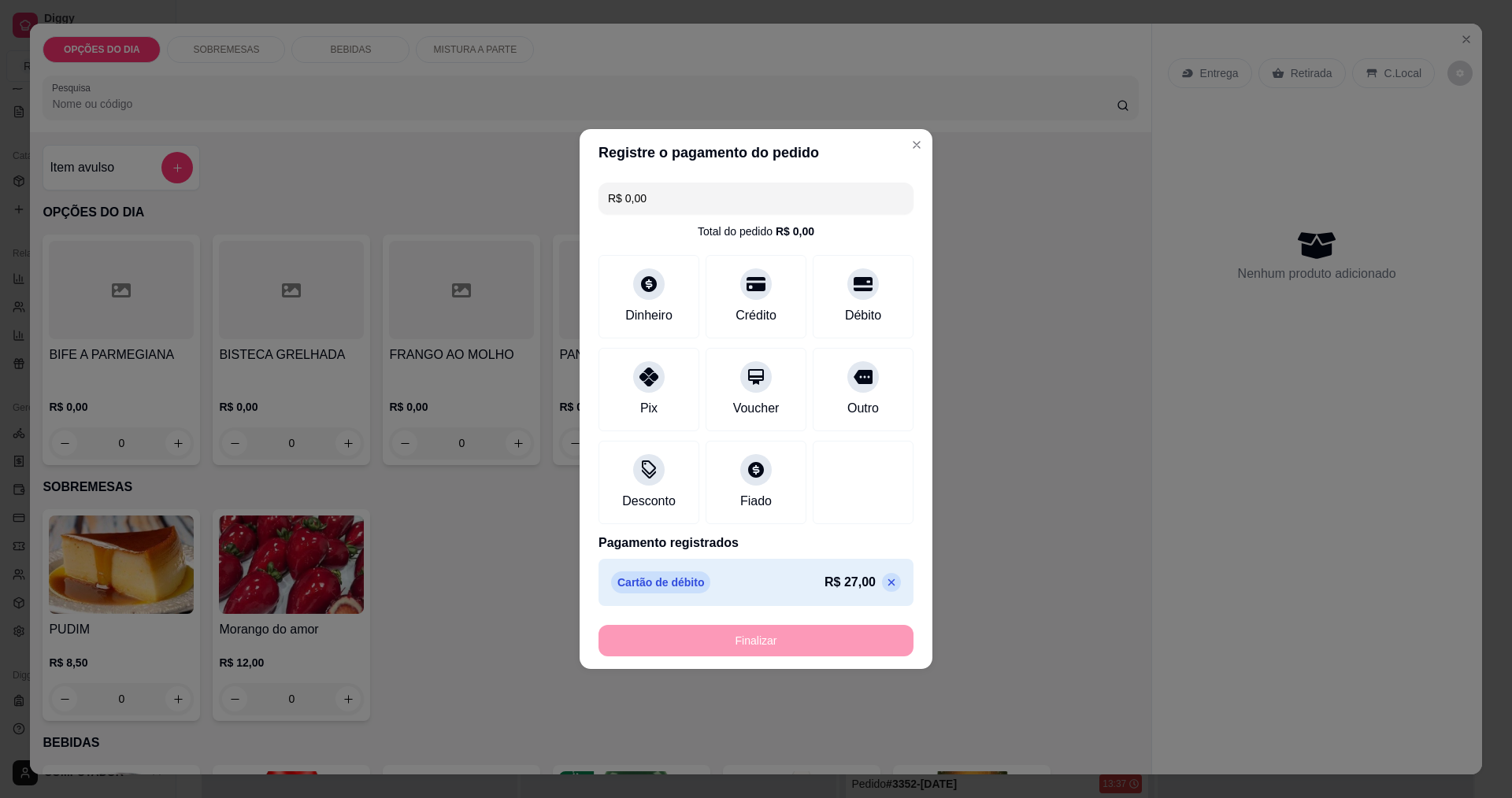
type input "-R$ 27,00"
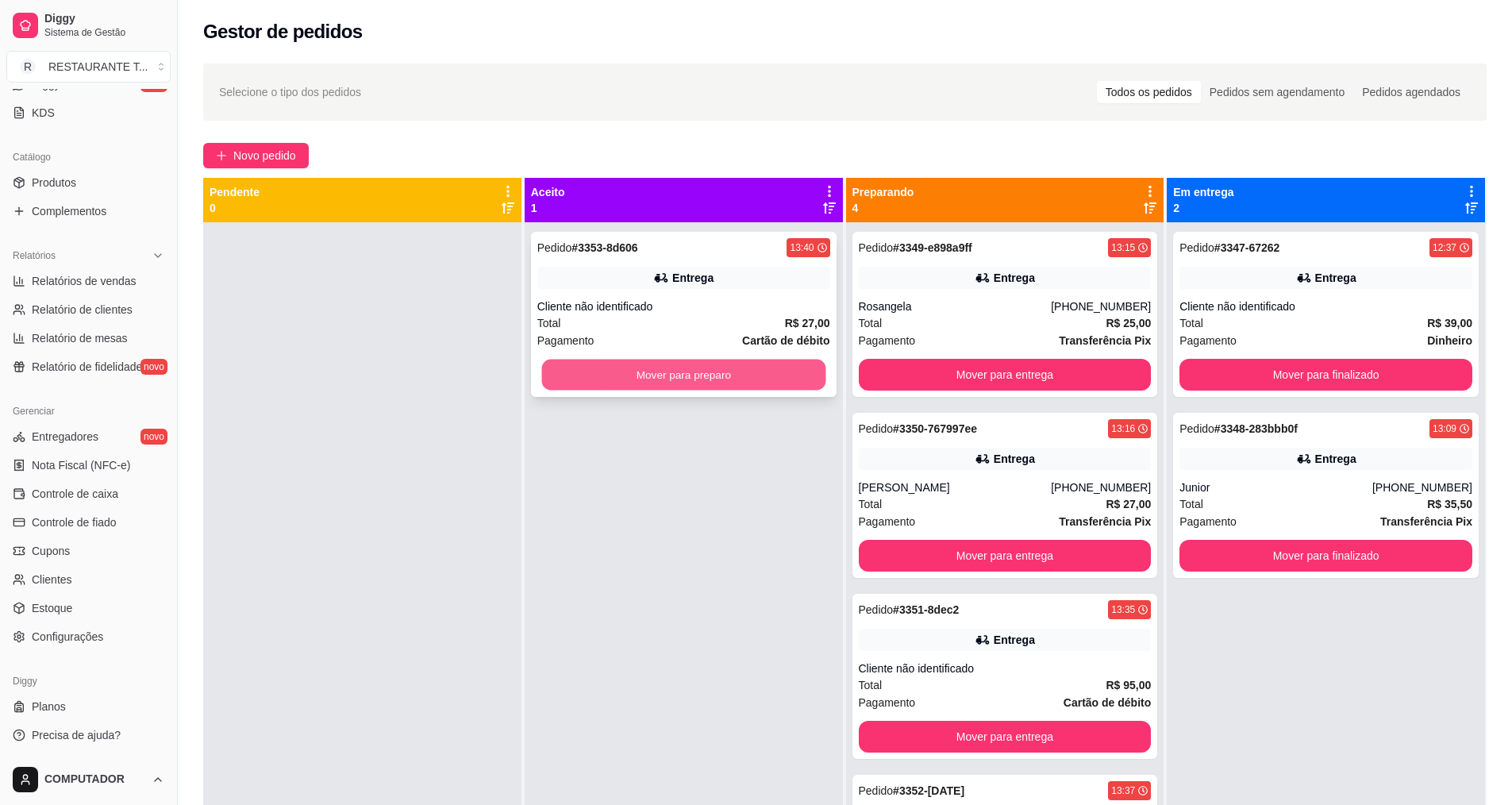
click at [716, 377] on button "Mover para preparo" at bounding box center [683, 375] width 284 height 31
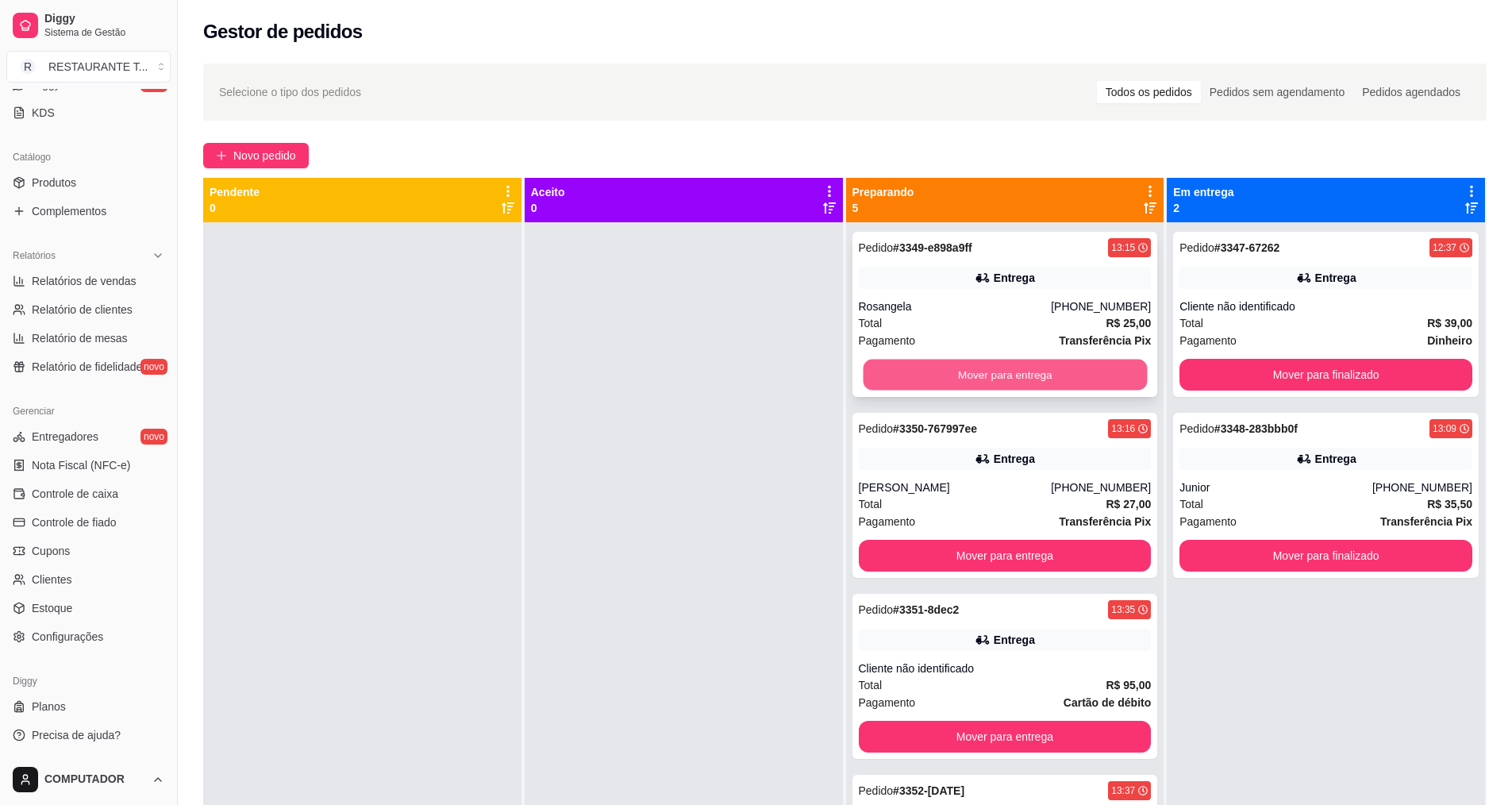
click at [982, 376] on button "Mover para entrega" at bounding box center [1004, 375] width 284 height 31
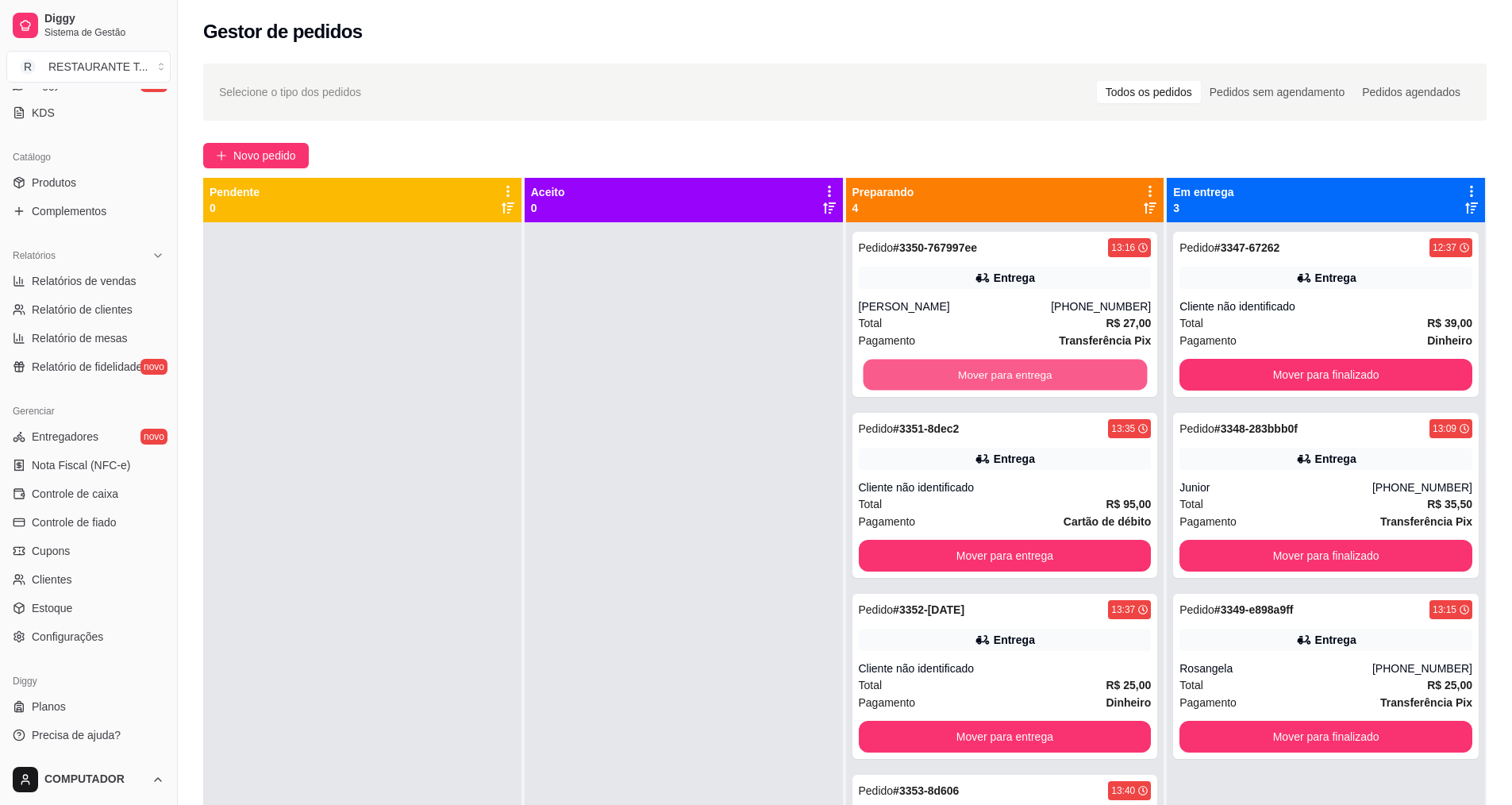
click at [982, 376] on button "Mover para entrega" at bounding box center [1004, 375] width 284 height 31
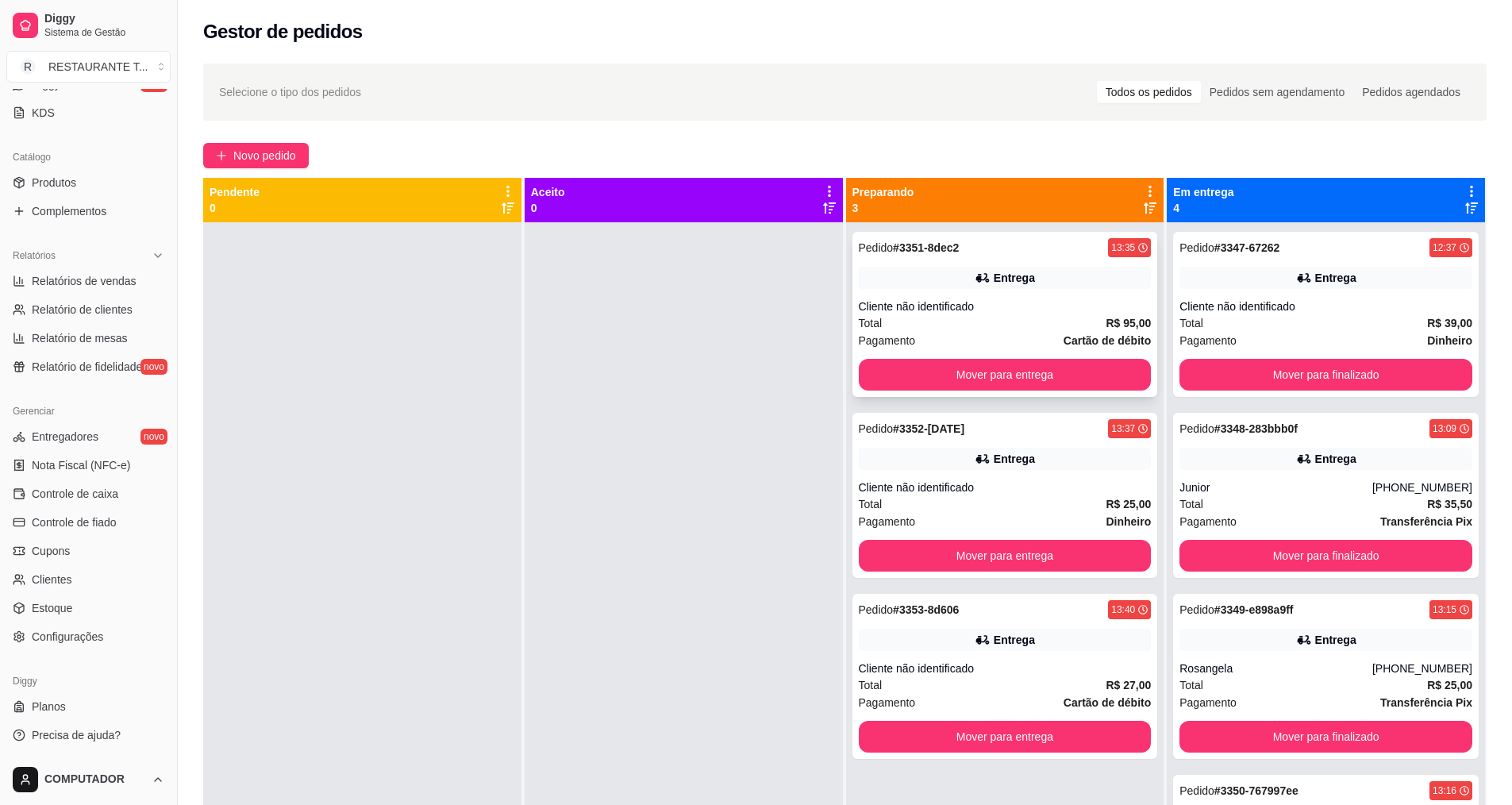
click at [965, 316] on div "Total R$ 95,00" at bounding box center [1005, 323] width 292 height 17
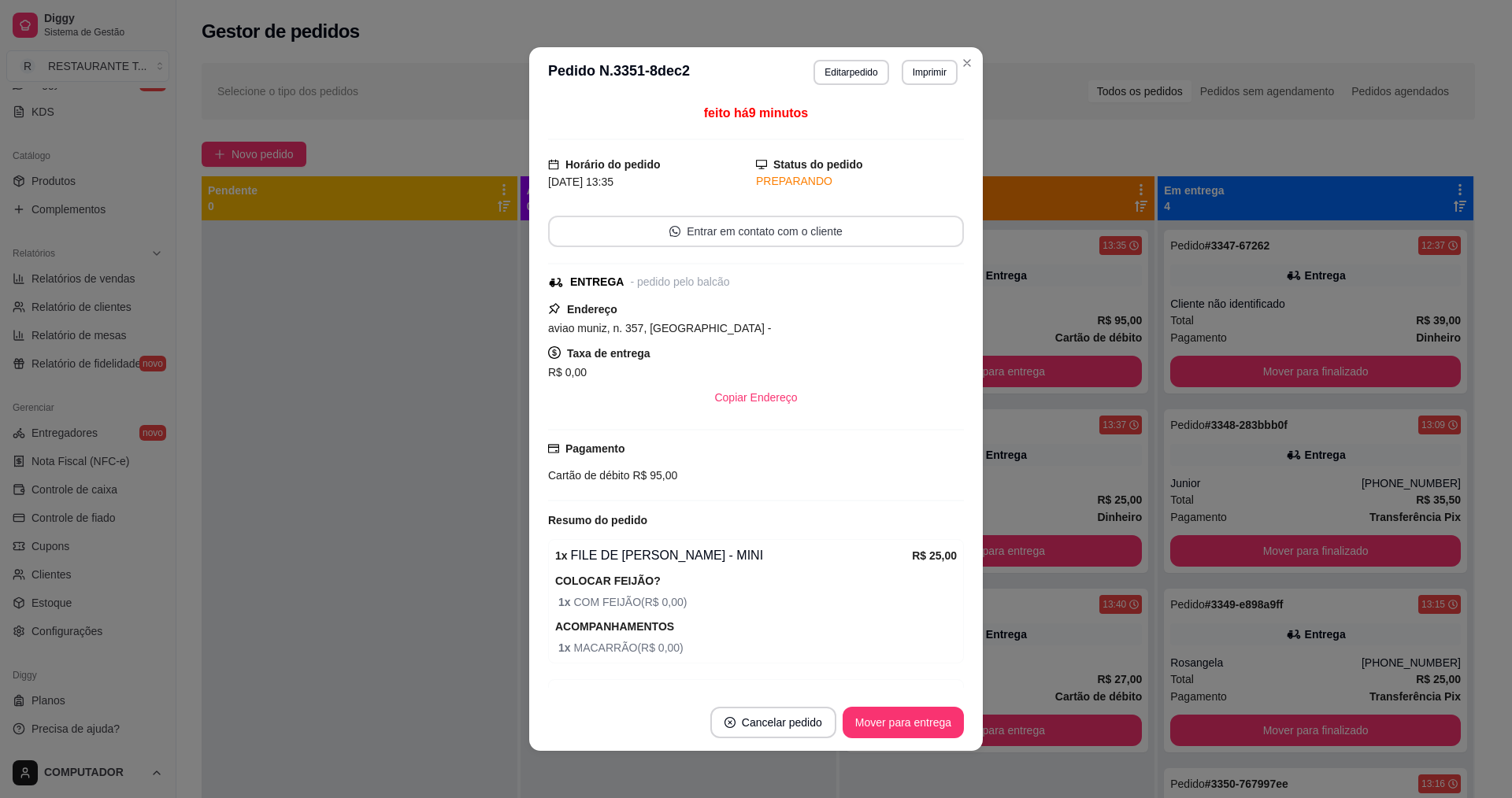
click at [824, 233] on button "Entrar em contato com o cliente" at bounding box center [756, 231] width 416 height 32
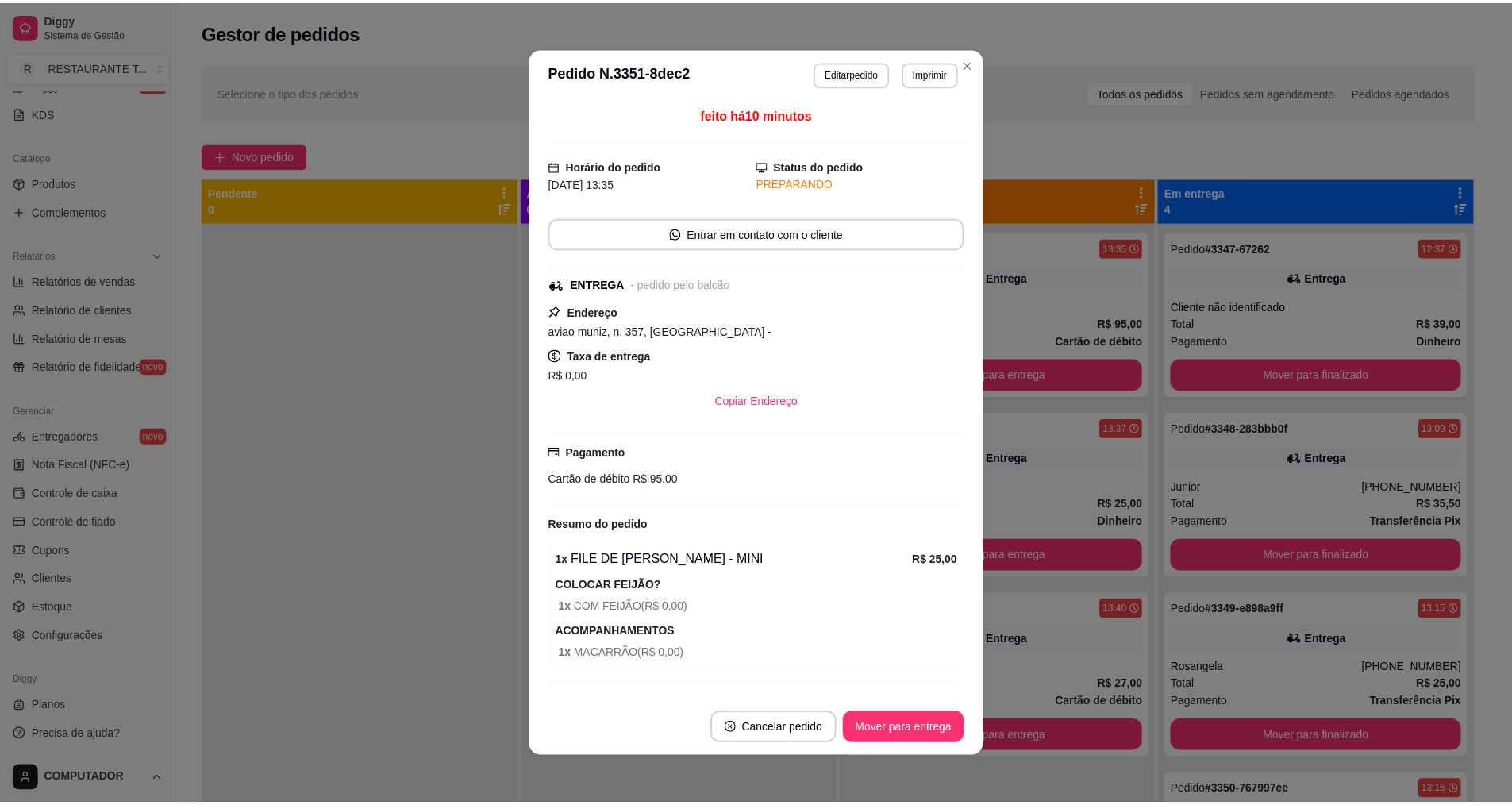
scroll to position [277, 0]
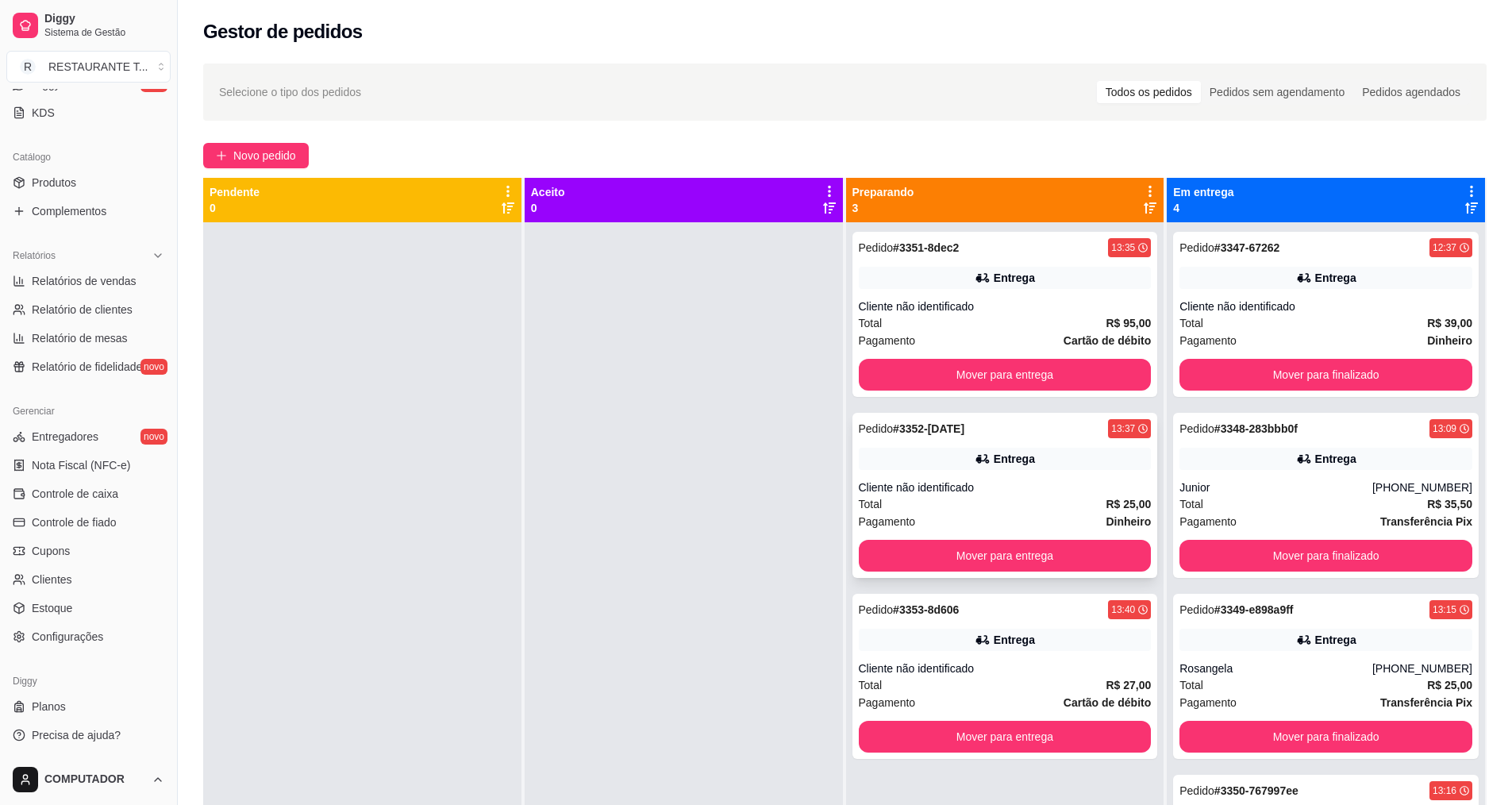
click at [934, 501] on div "Total R$ 25,00" at bounding box center [1005, 504] width 292 height 17
click at [72, 193] on link "Produtos" at bounding box center [88, 183] width 165 height 26
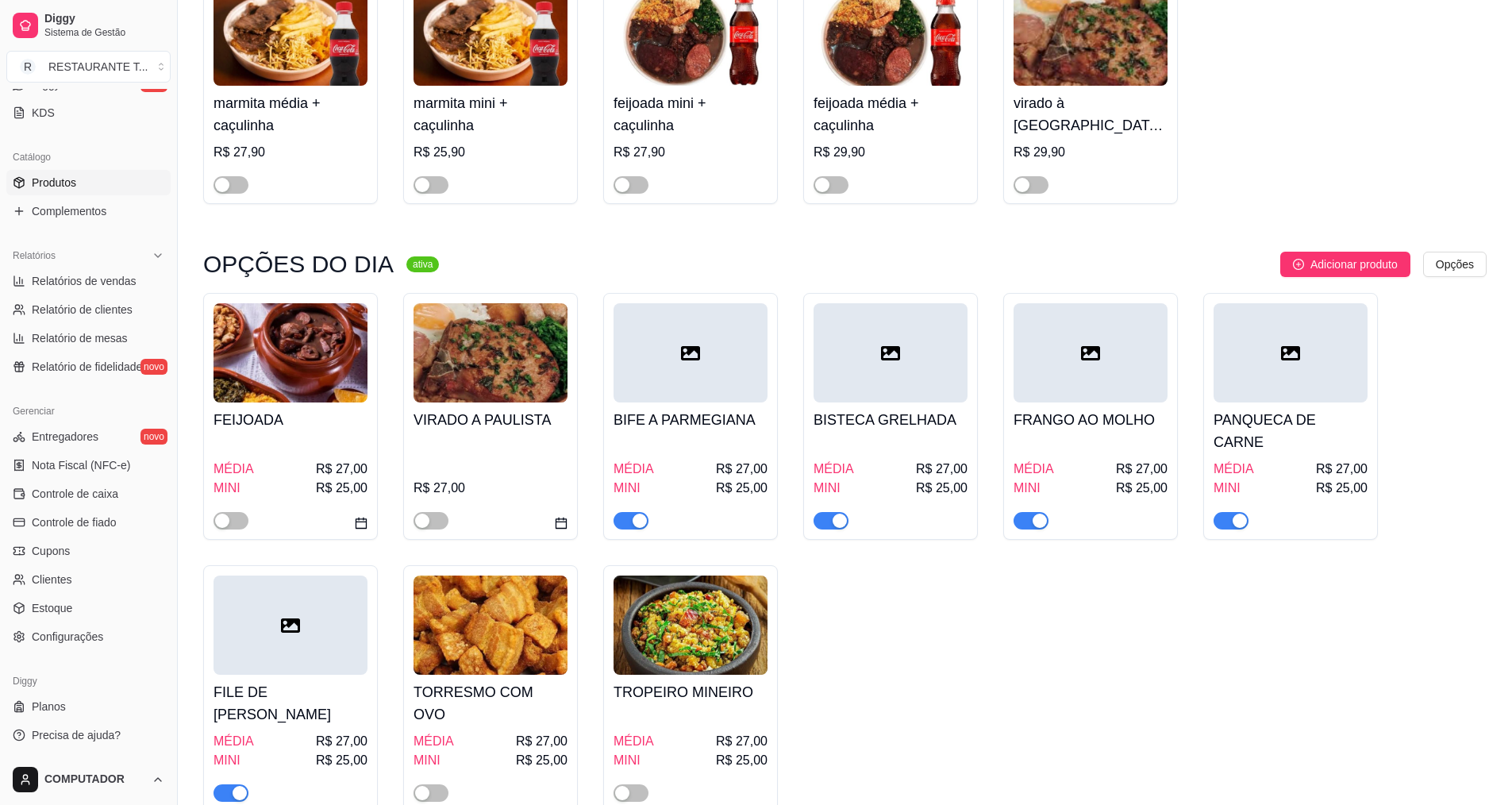
scroll to position [238, 0]
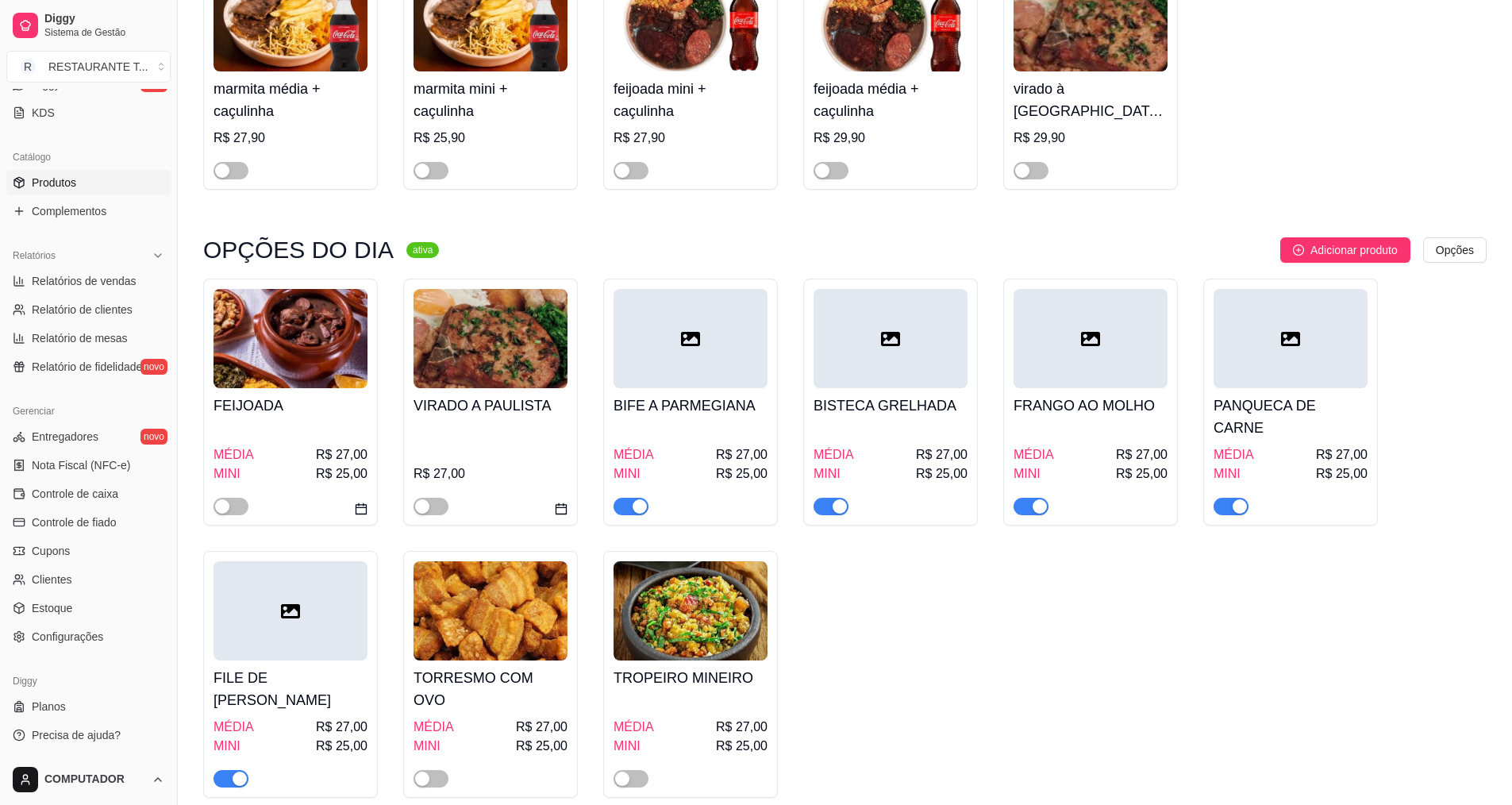
click at [234, 769] on div "FILE DE [PERSON_NAME] MÉDIA R$ 27,00 MINI R$ 25,00" at bounding box center [291, 674] width 175 height 247
click at [240, 772] on div "button" at bounding box center [240, 779] width 15 height 15
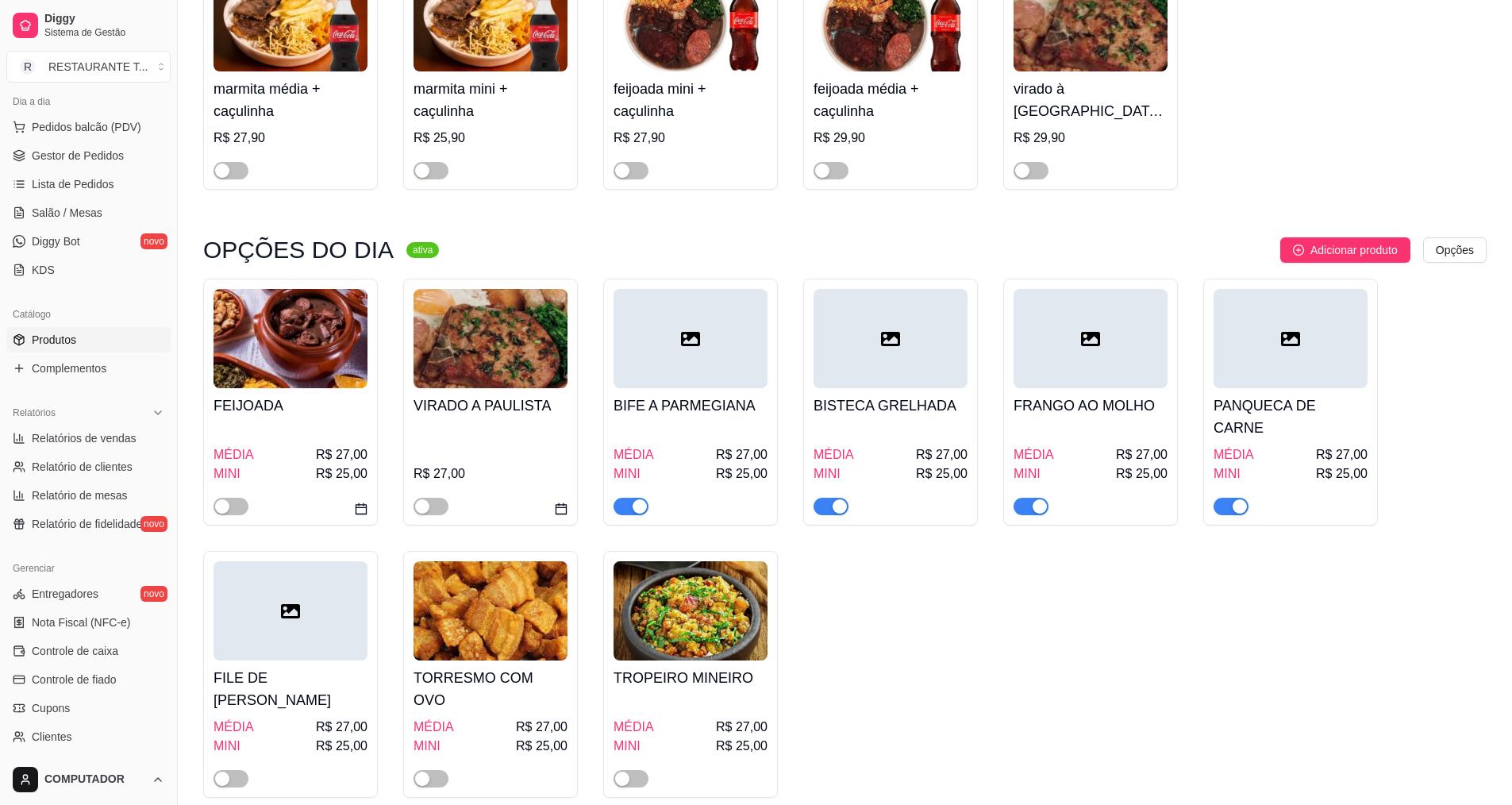
scroll to position [178, 0]
click at [109, 162] on span "Gestor de Pedidos" at bounding box center [78, 156] width 92 height 16
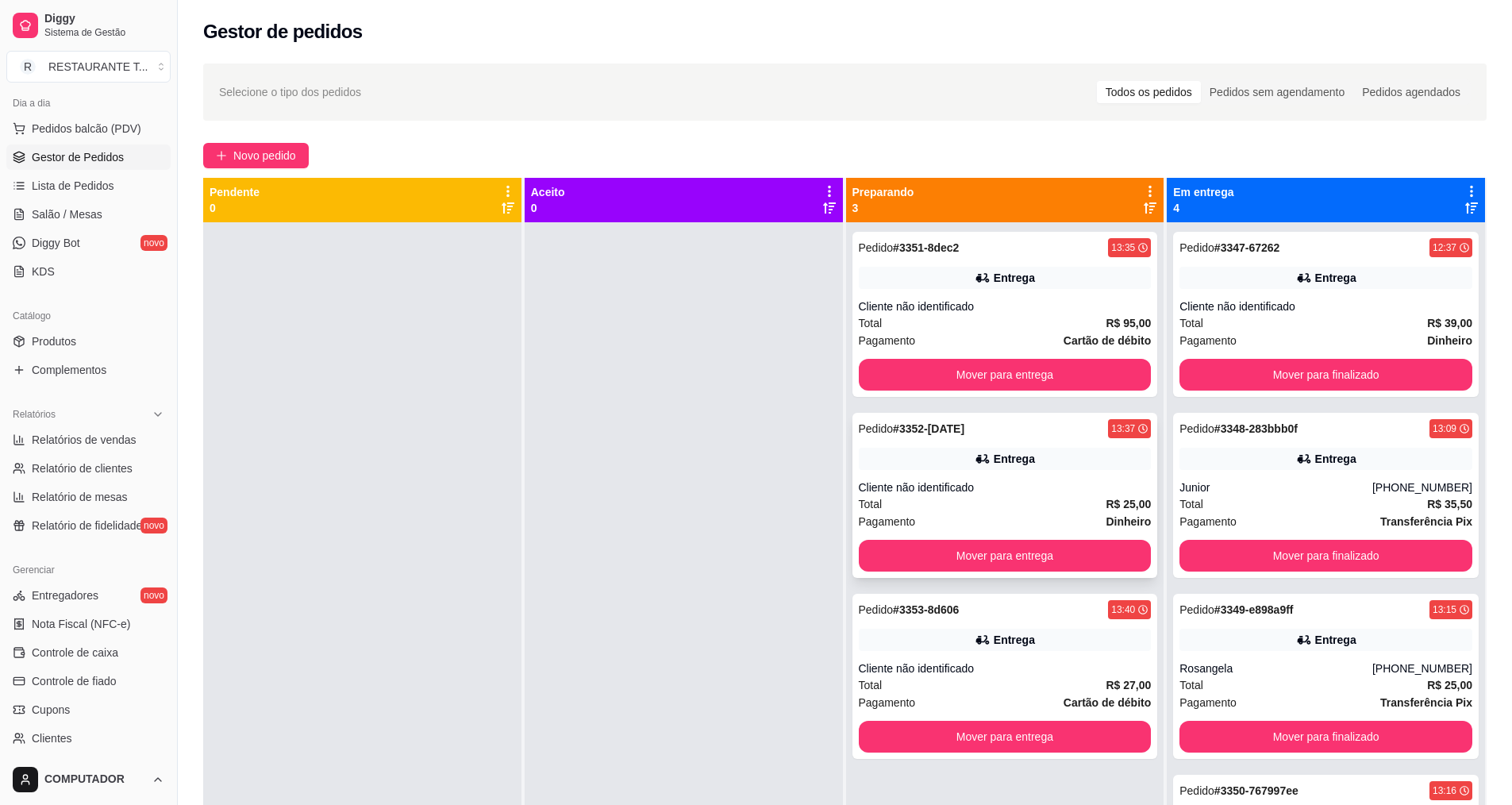
click at [963, 442] on div "Pedido # 3352-[DATE] 13:37 Entrega Cliente não identificado Total R$ 25,00 Paga…" at bounding box center [1005, 496] width 305 height 166
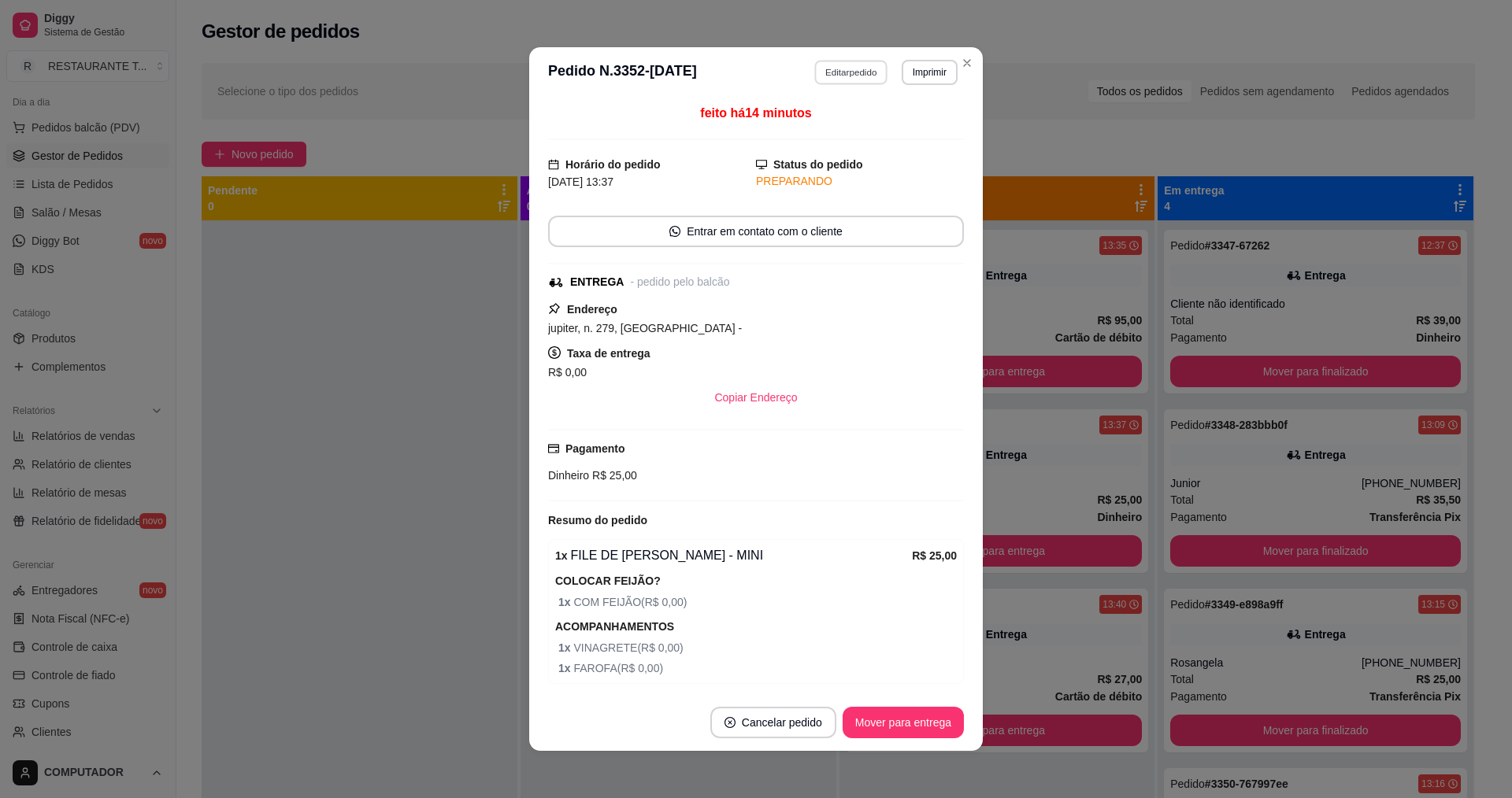
click at [836, 72] on button "Editar pedido" at bounding box center [851, 72] width 73 height 25
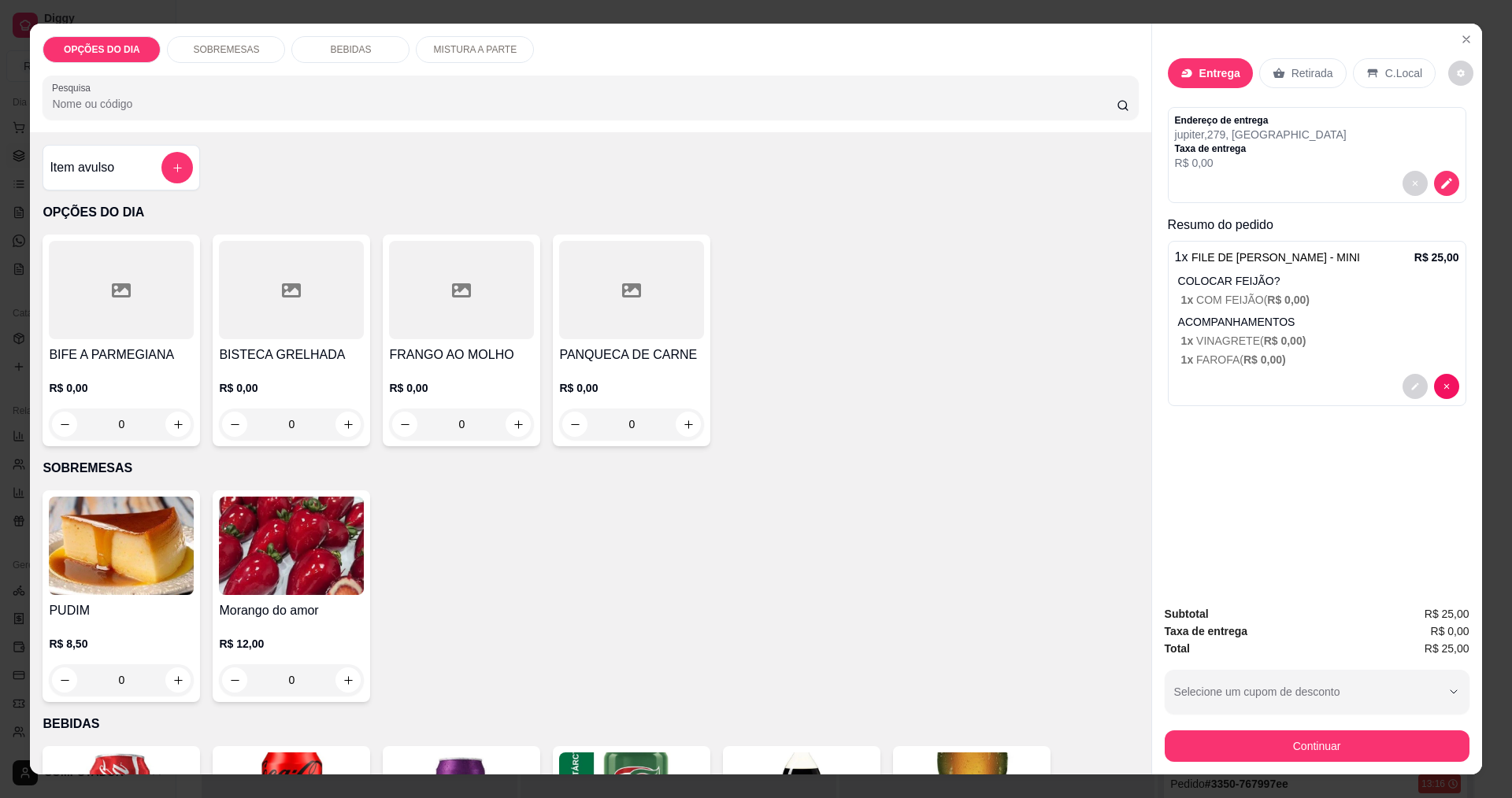
click at [336, 430] on div "0" at bounding box center [291, 424] width 145 height 32
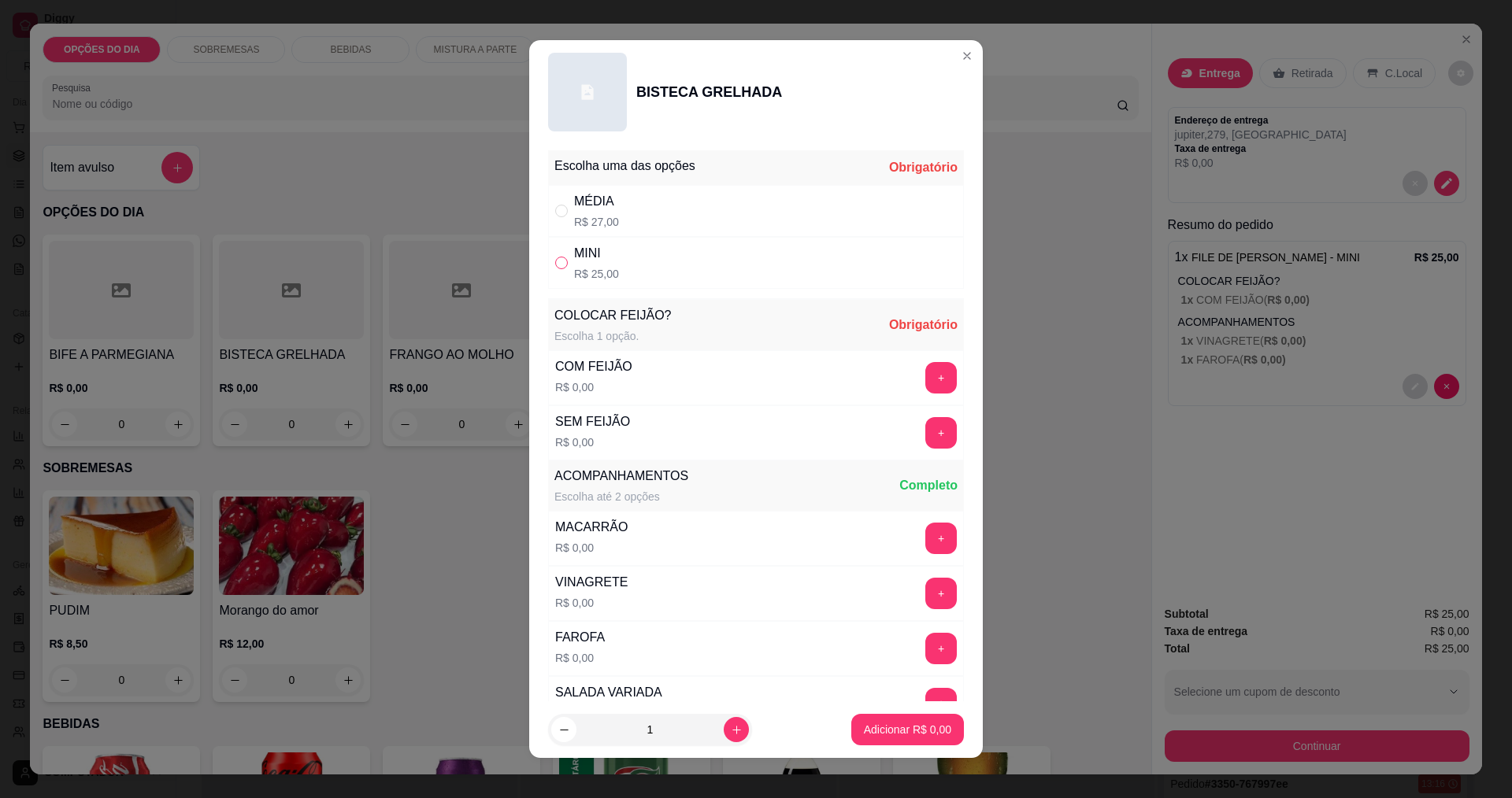
click at [555, 264] on input "" at bounding box center [561, 263] width 13 height 13
radio input "true"
click at [926, 368] on button "+" at bounding box center [942, 378] width 31 height 31
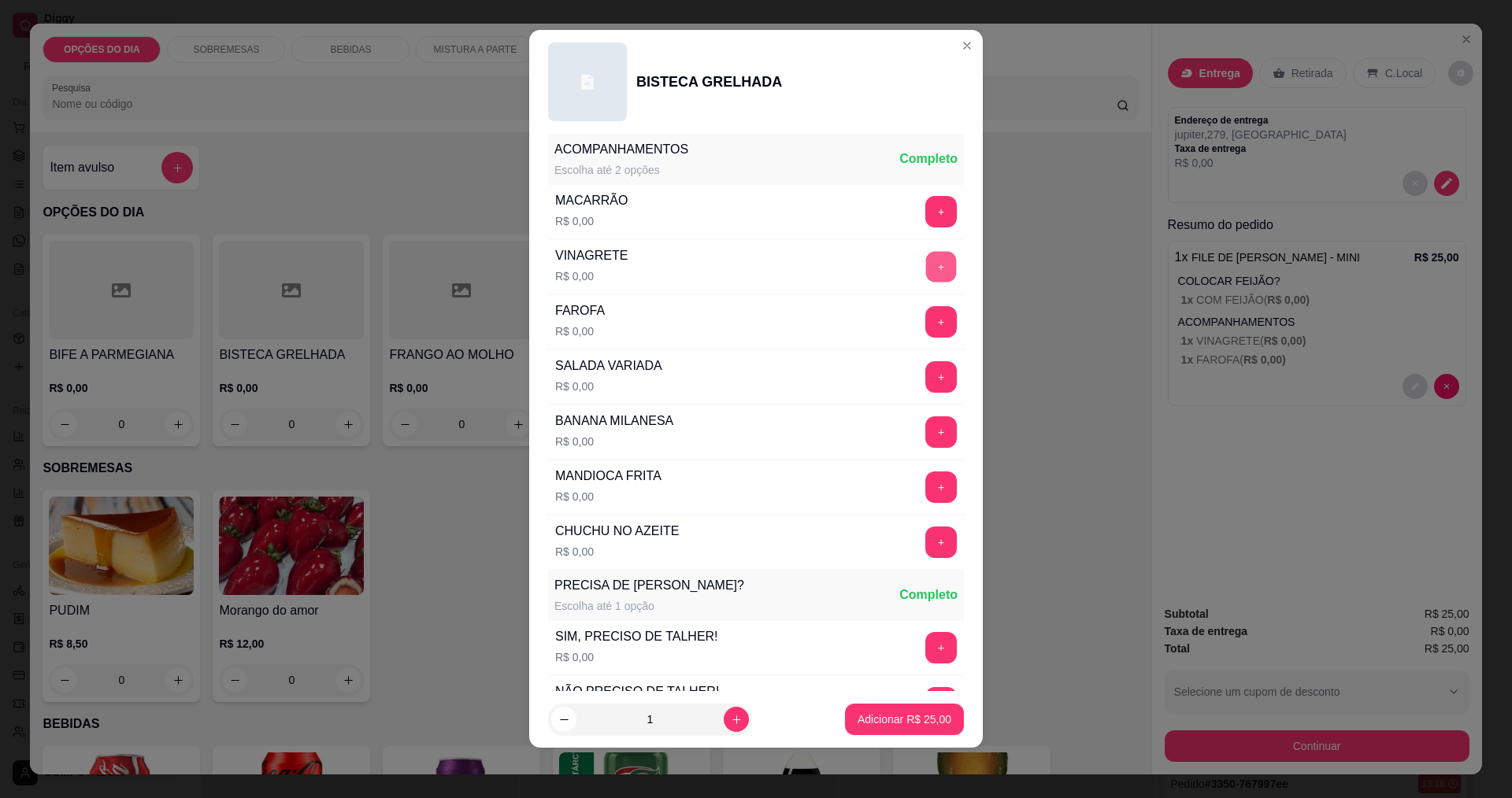
click at [926, 273] on button "+" at bounding box center [942, 266] width 31 height 31
click at [925, 324] on button "+" at bounding box center [941, 322] width 32 height 32
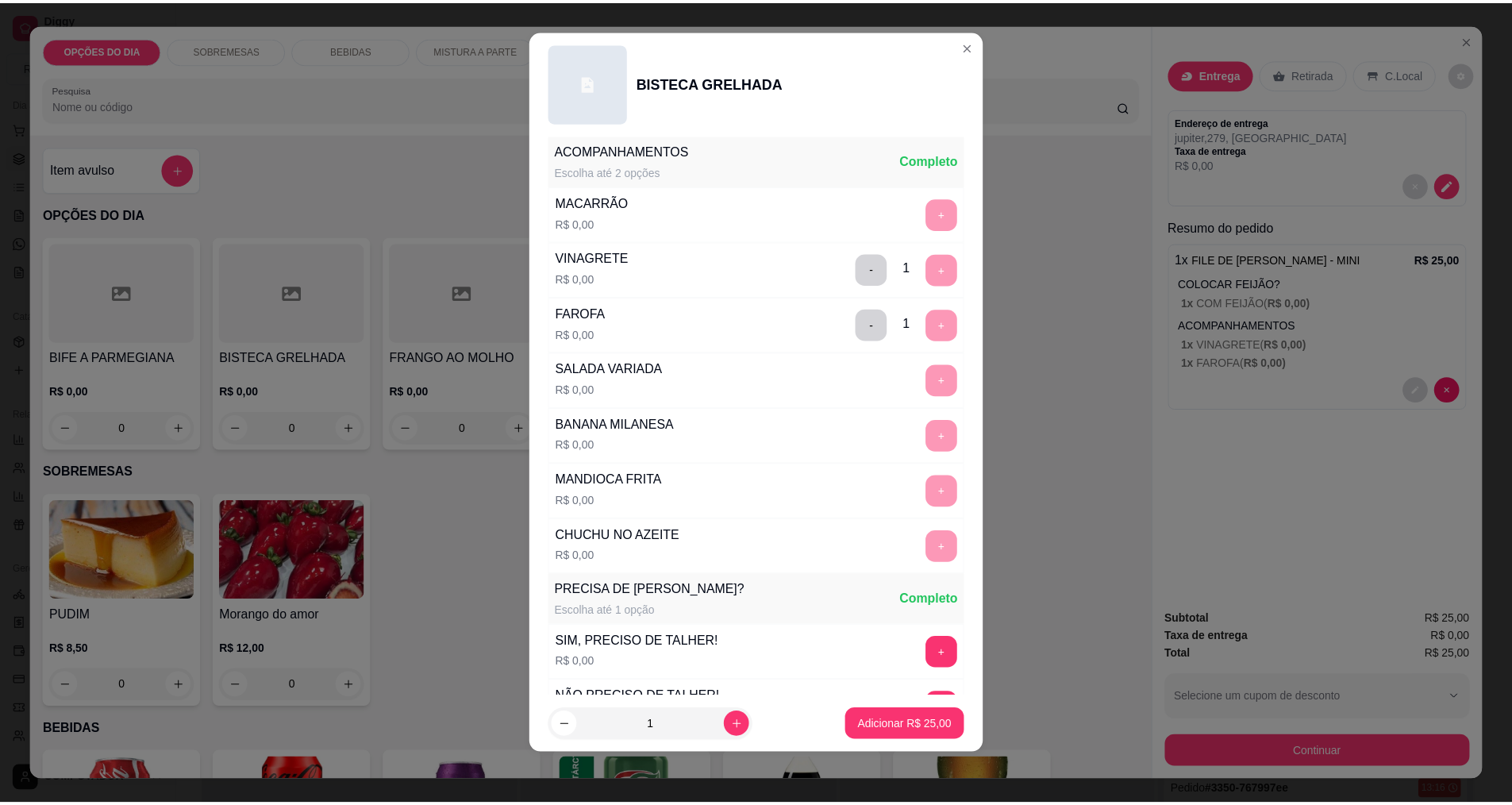
scroll to position [583, 0]
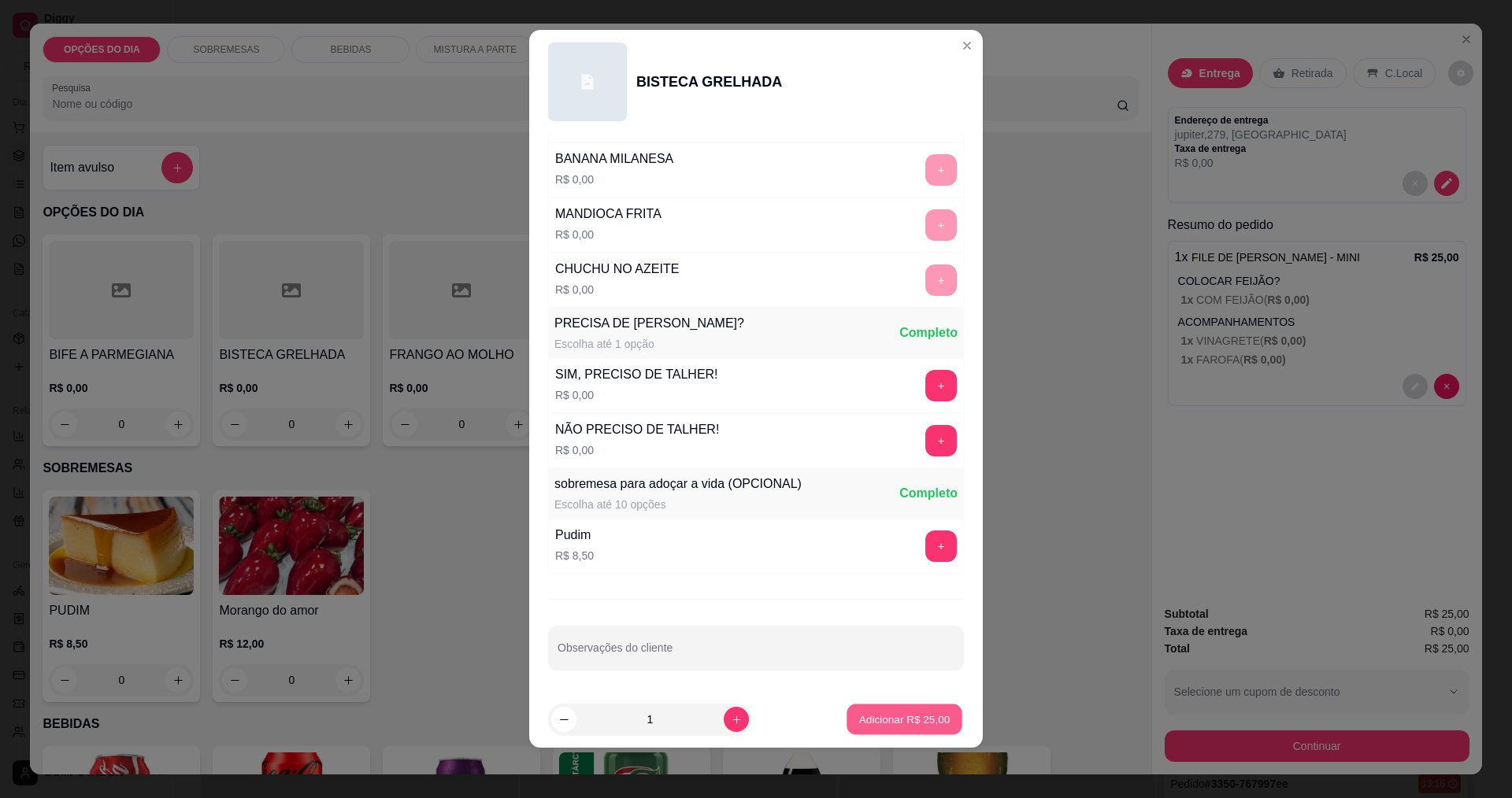
click at [907, 712] on p "Adicionar R$ 25,00" at bounding box center [905, 720] width 91 height 15
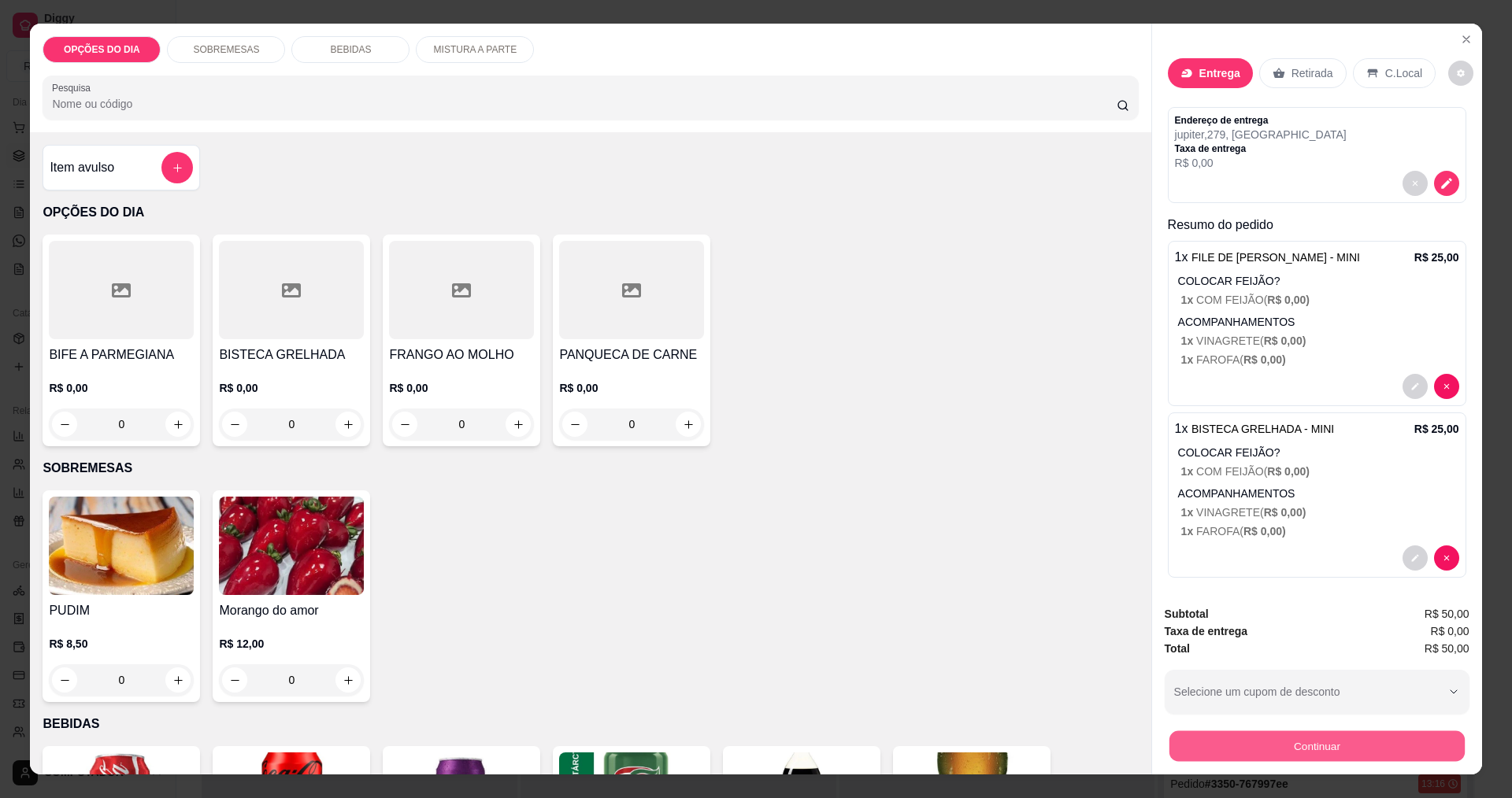
click at [1344, 747] on button "Continuar" at bounding box center [1317, 746] width 296 height 31
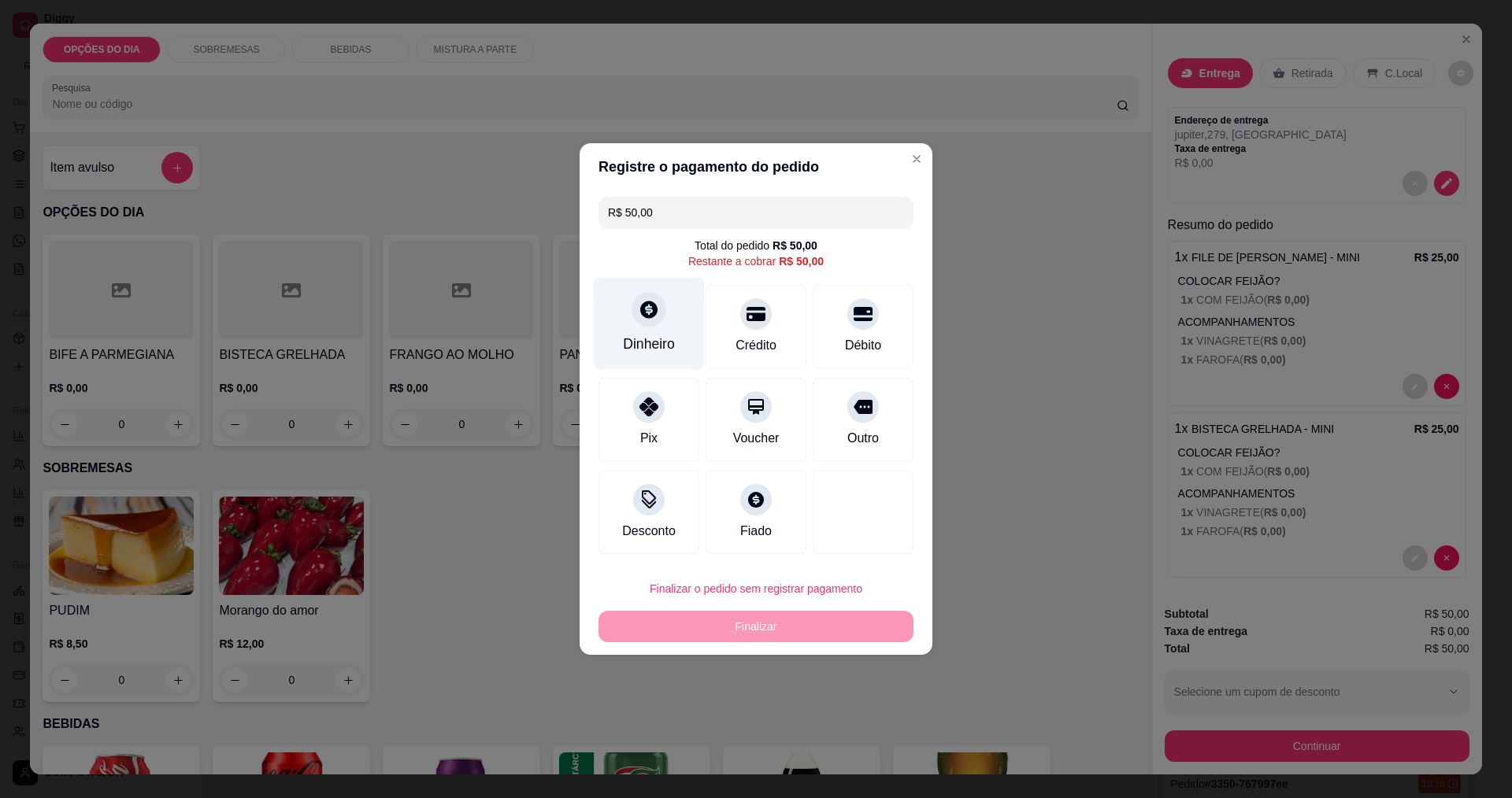
click at [673, 337] on div "Dinheiro" at bounding box center [650, 324] width 111 height 92
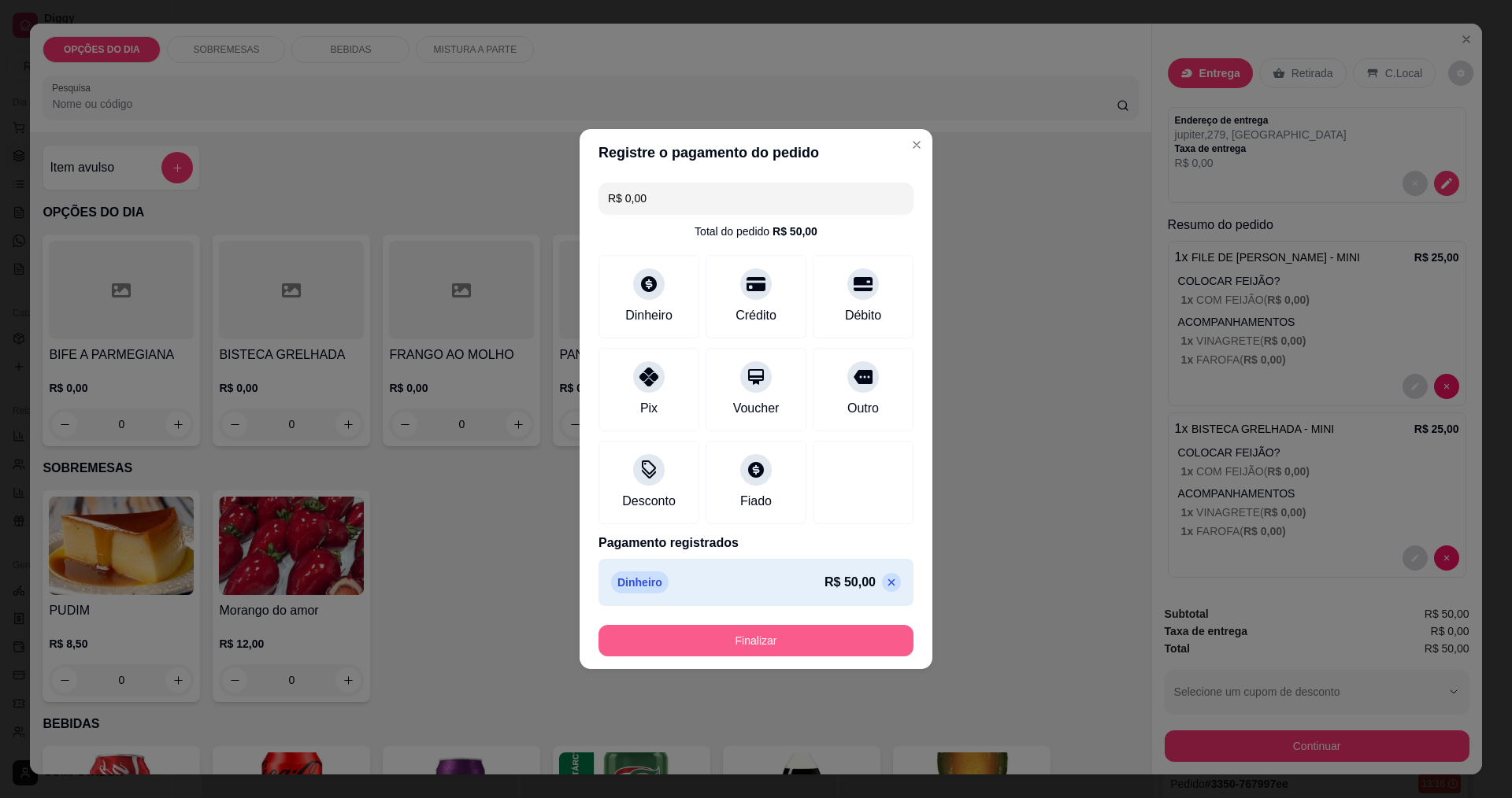
click at [803, 635] on button "Finalizar" at bounding box center [756, 640] width 315 height 32
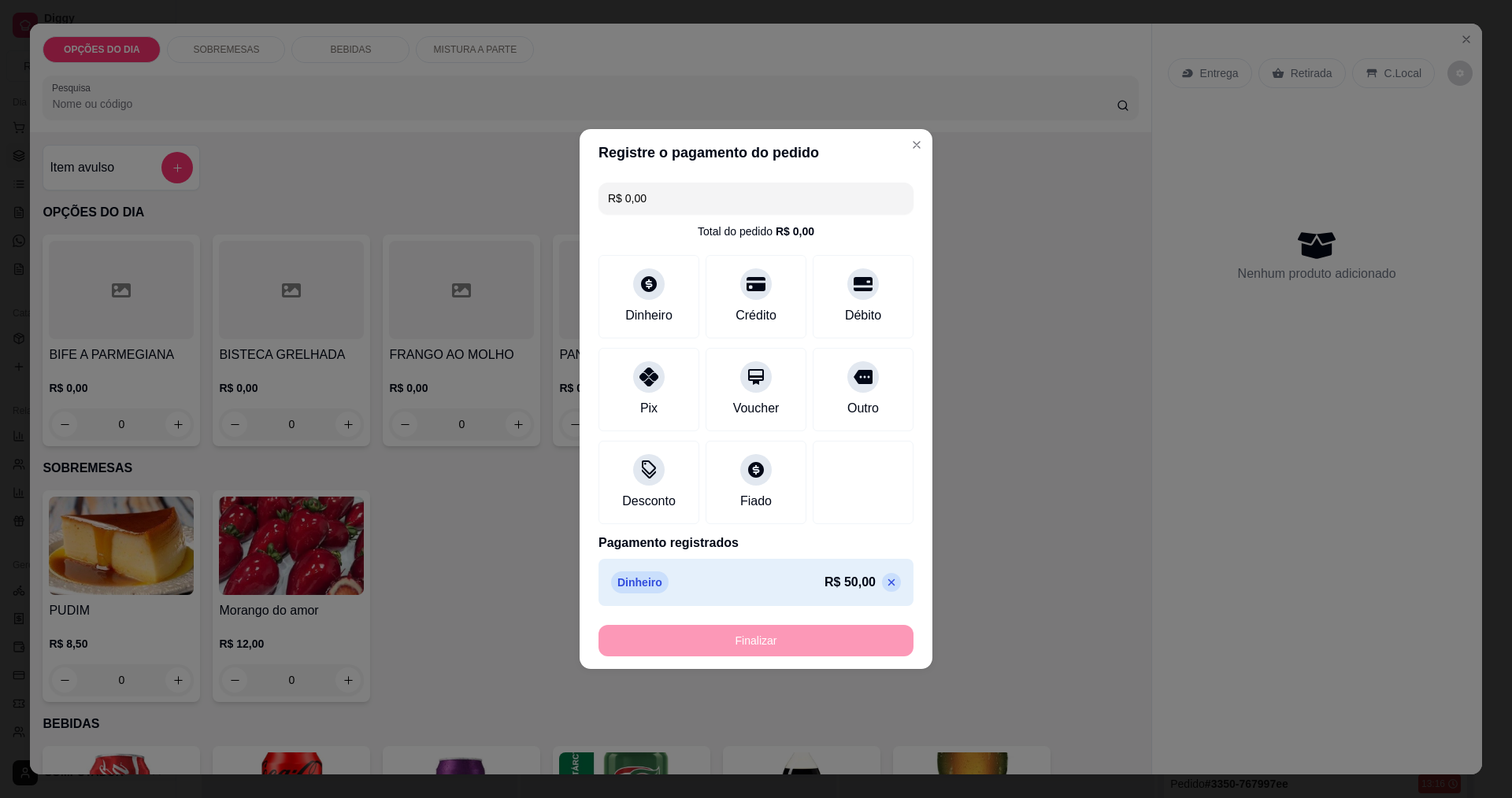
type input "-R$ 50,00"
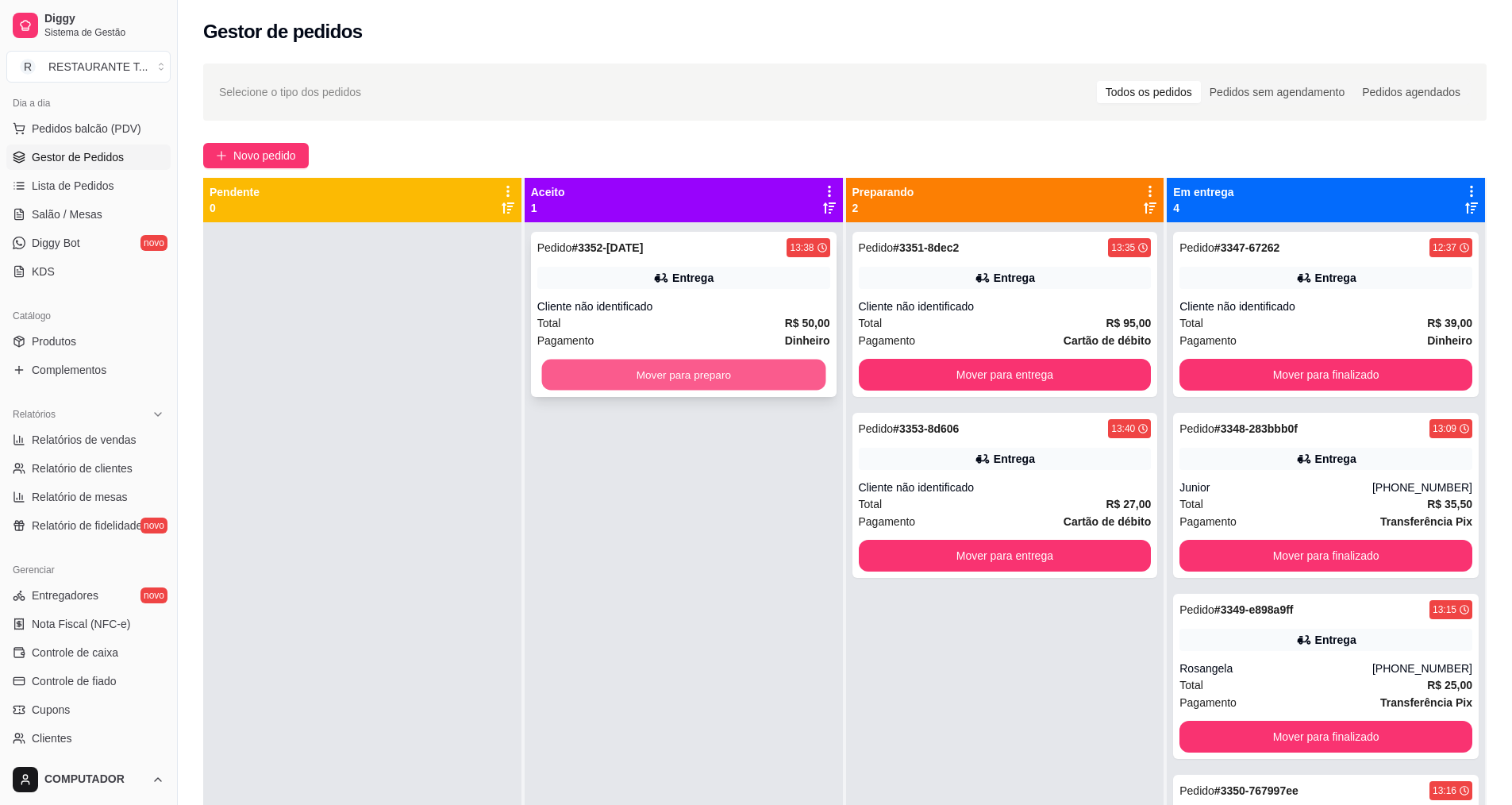
click at [709, 365] on button "Mover para preparo" at bounding box center [683, 375] width 284 height 31
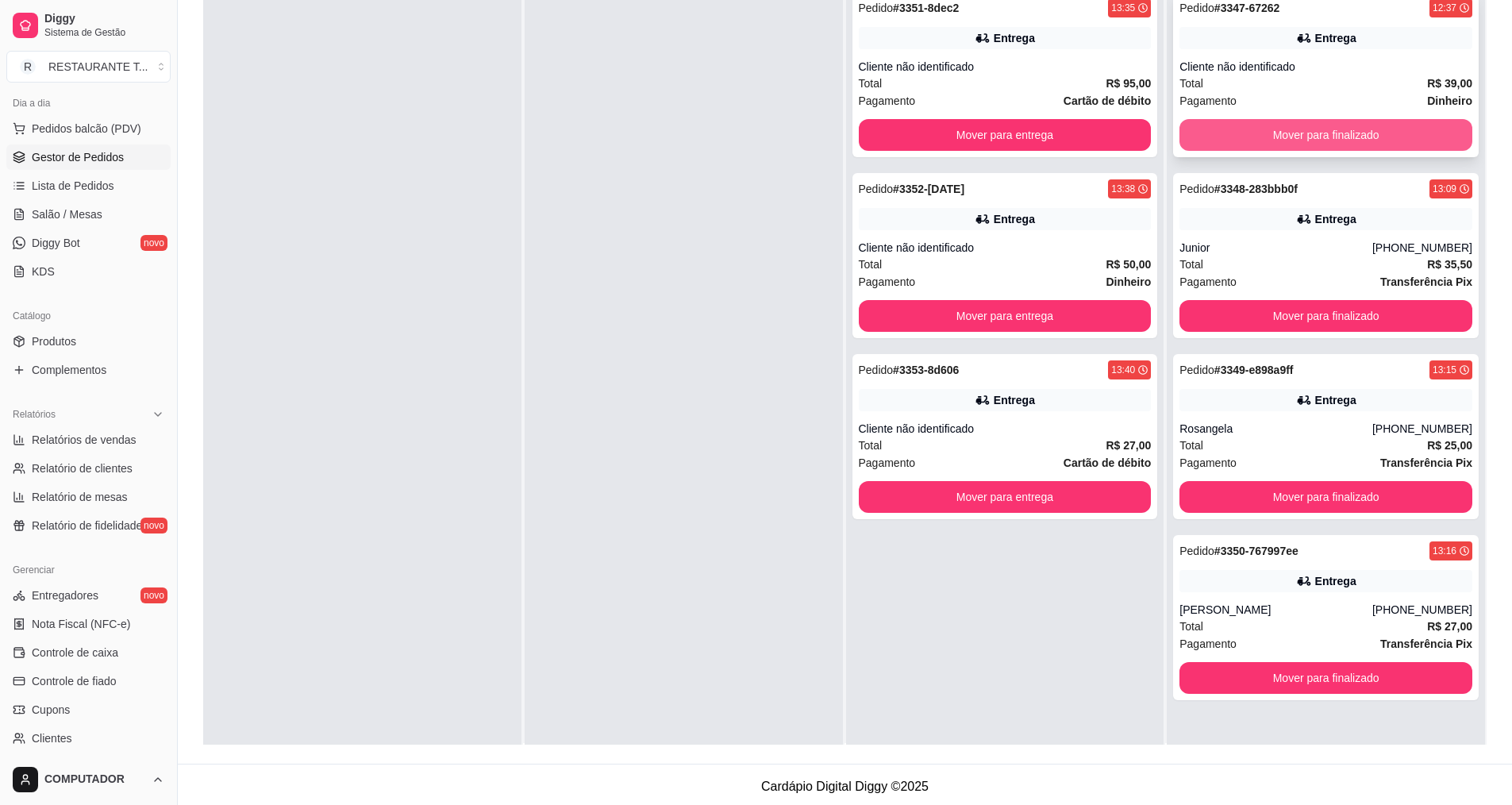
scroll to position [0, 0]
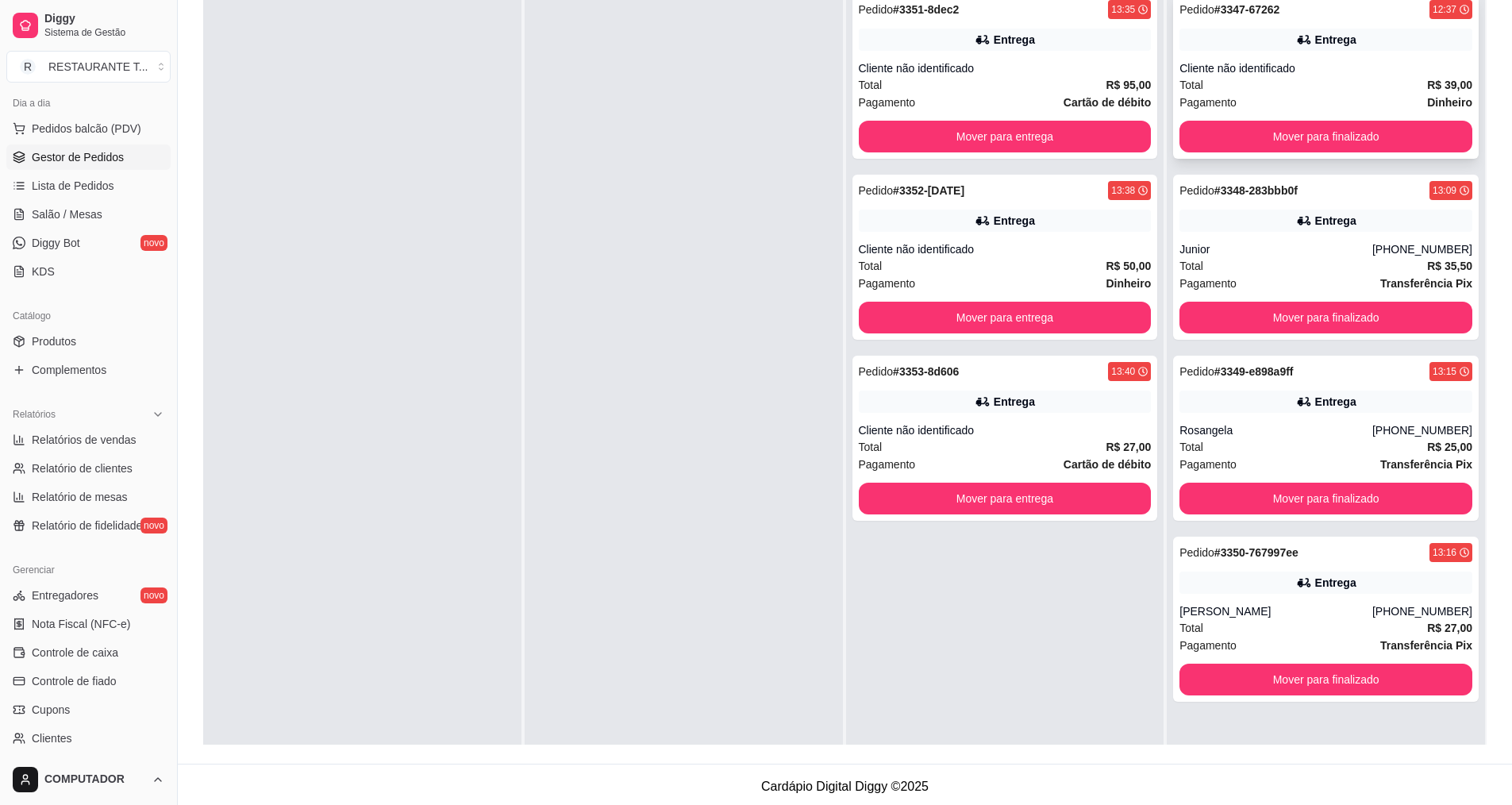
click at [1243, 35] on div "Entrega" at bounding box center [1325, 40] width 292 height 22
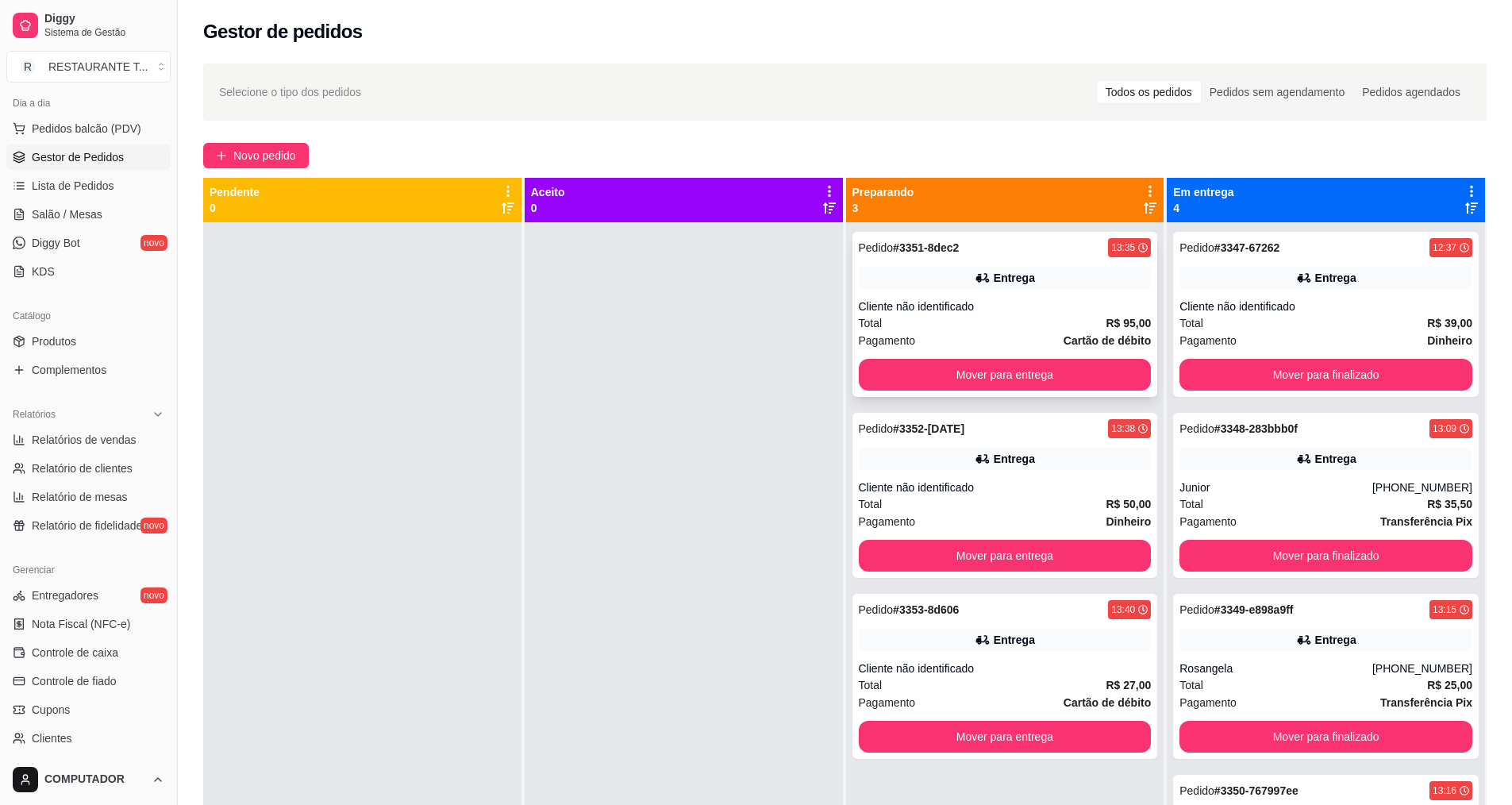
click at [964, 243] on div "Pedido # 3351-8dec2 13:35" at bounding box center [1005, 247] width 292 height 19
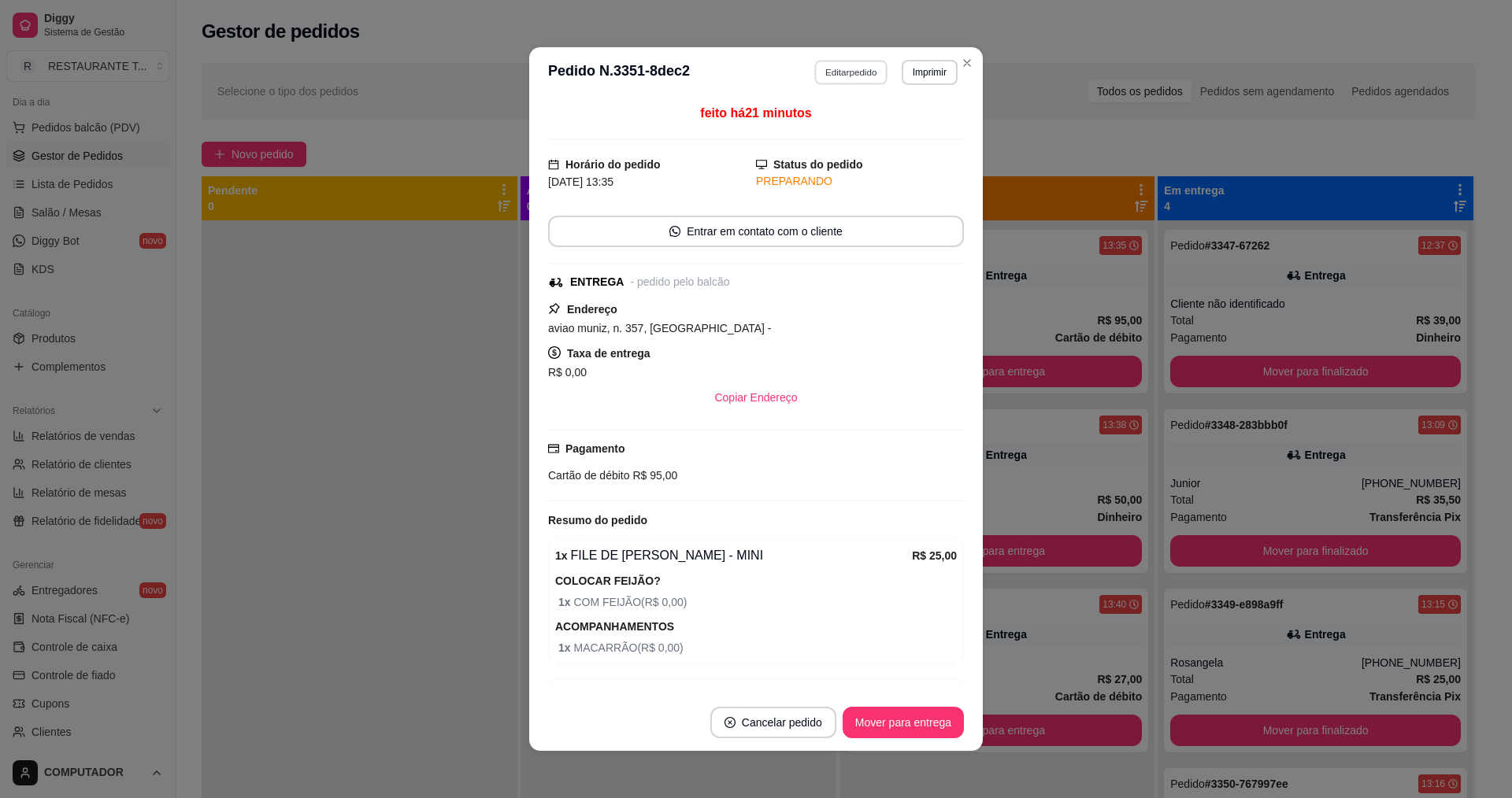
click at [841, 74] on button "Editar pedido" at bounding box center [851, 72] width 73 height 25
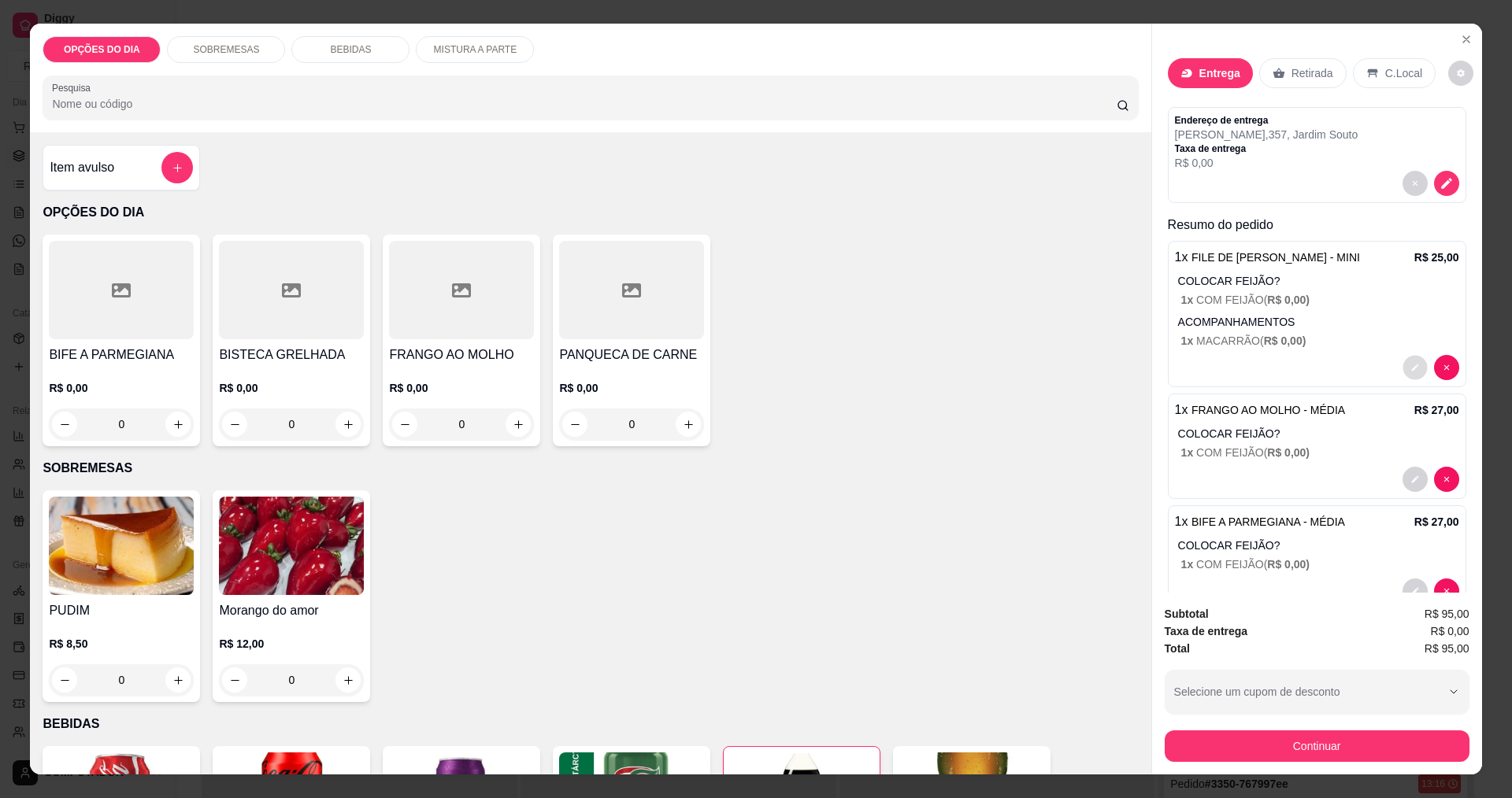
click at [1411, 370] on icon "decrease-product-quantity" at bounding box center [1415, 368] width 9 height 9
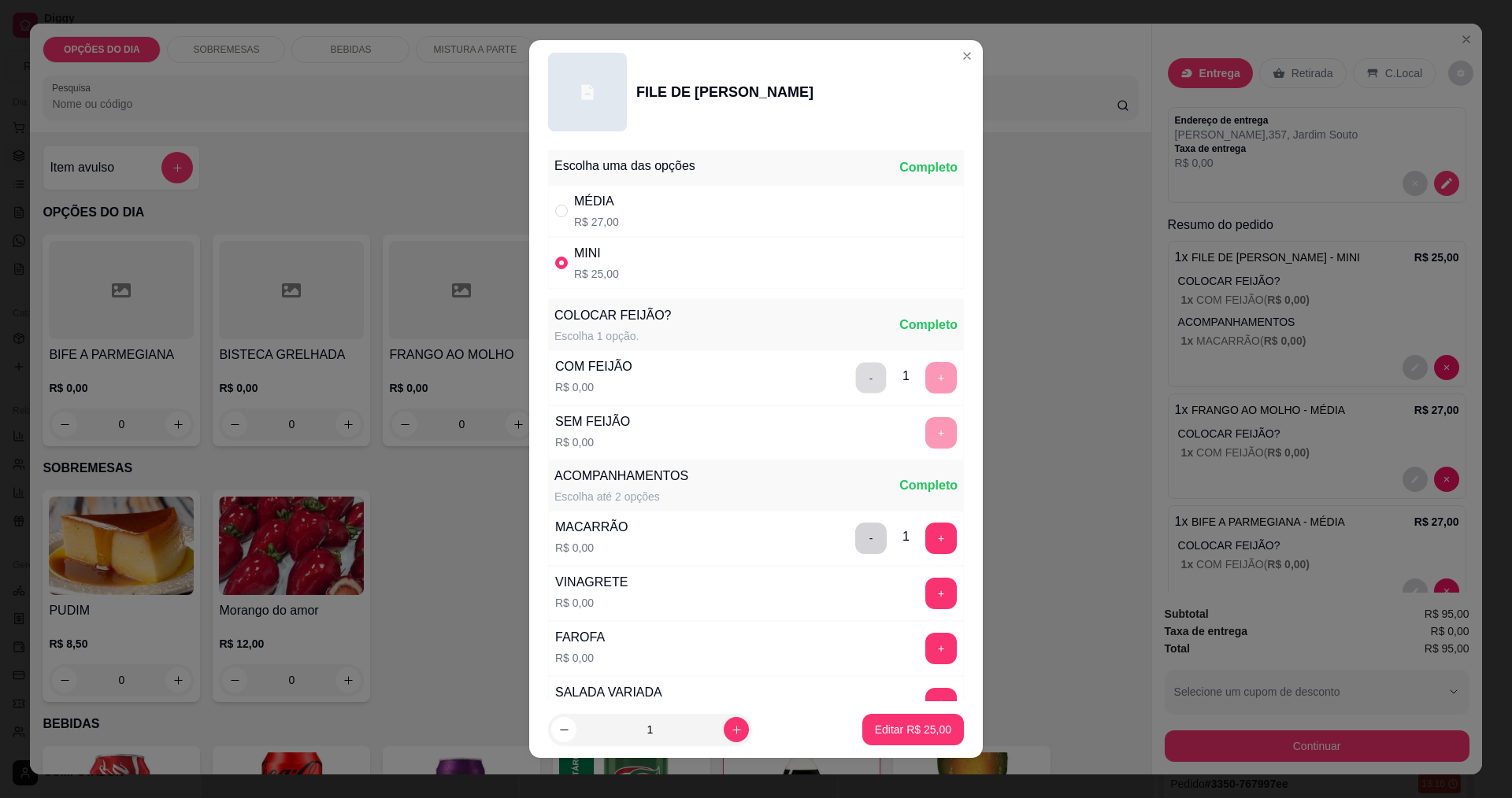
click at [856, 388] on button "-" at bounding box center [871, 378] width 31 height 31
click at [926, 438] on button "+" at bounding box center [942, 432] width 31 height 31
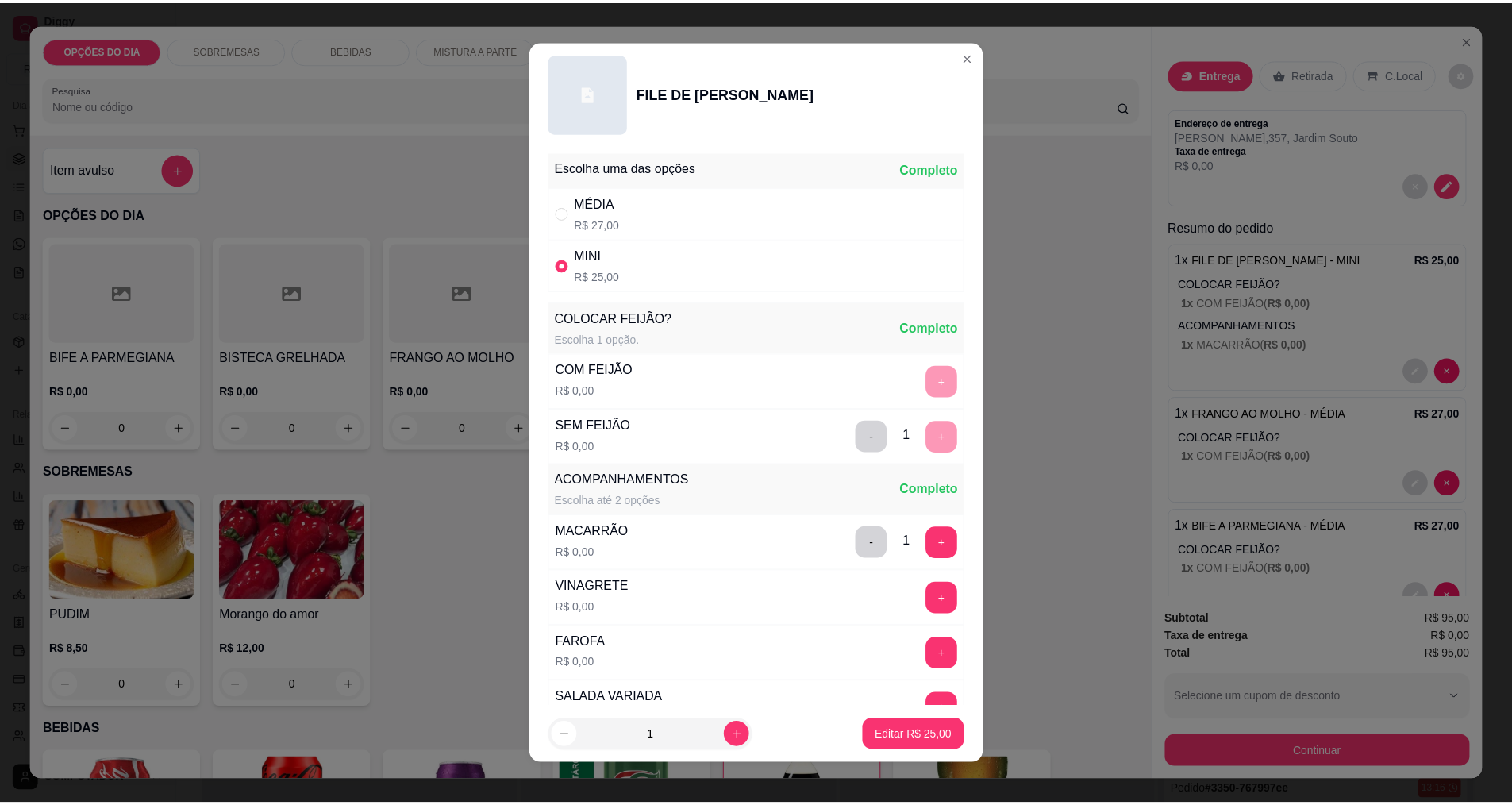
scroll to position [319, 0]
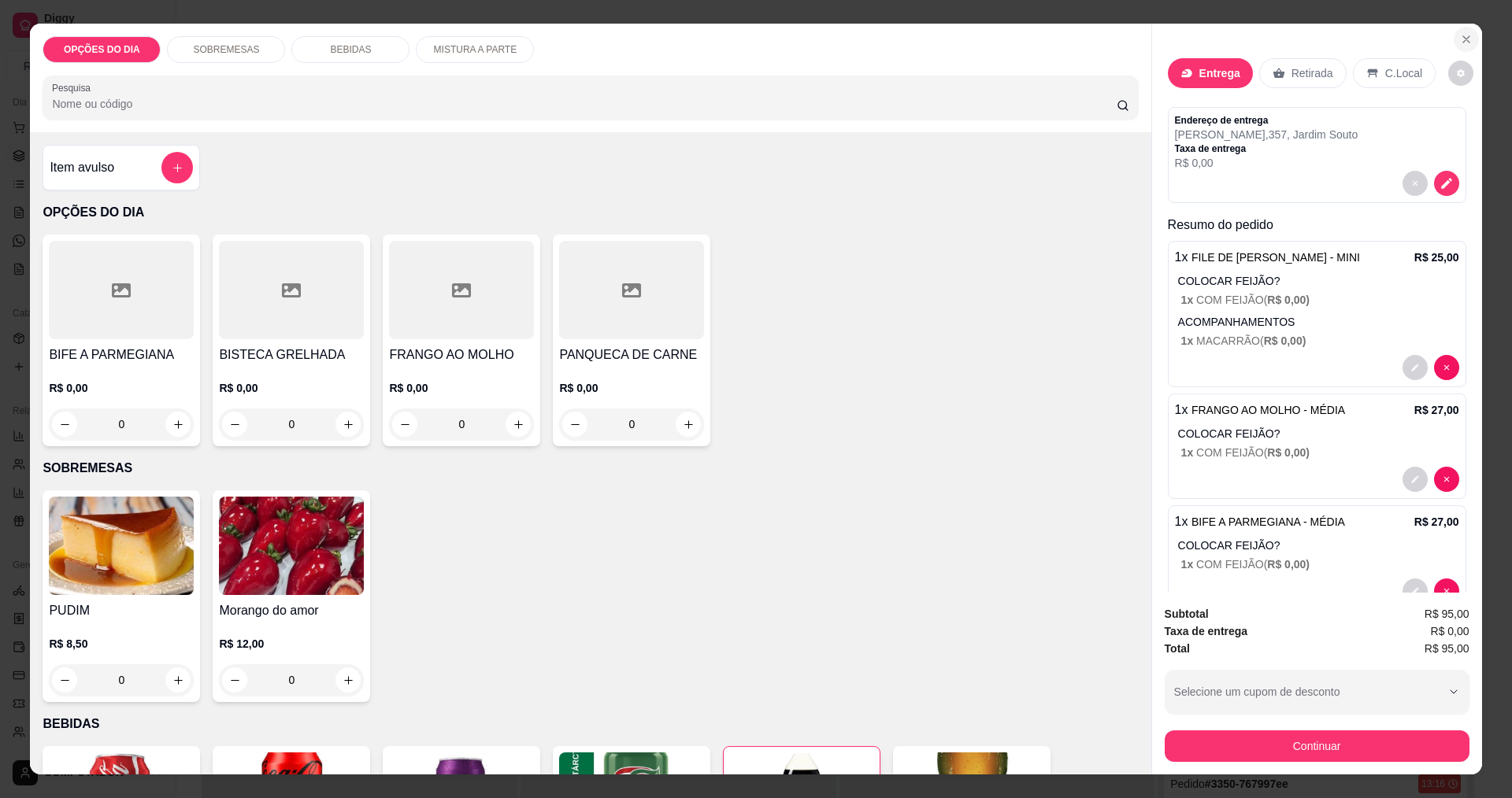
click at [1463, 35] on icon "Close" at bounding box center [1466, 39] width 13 height 13
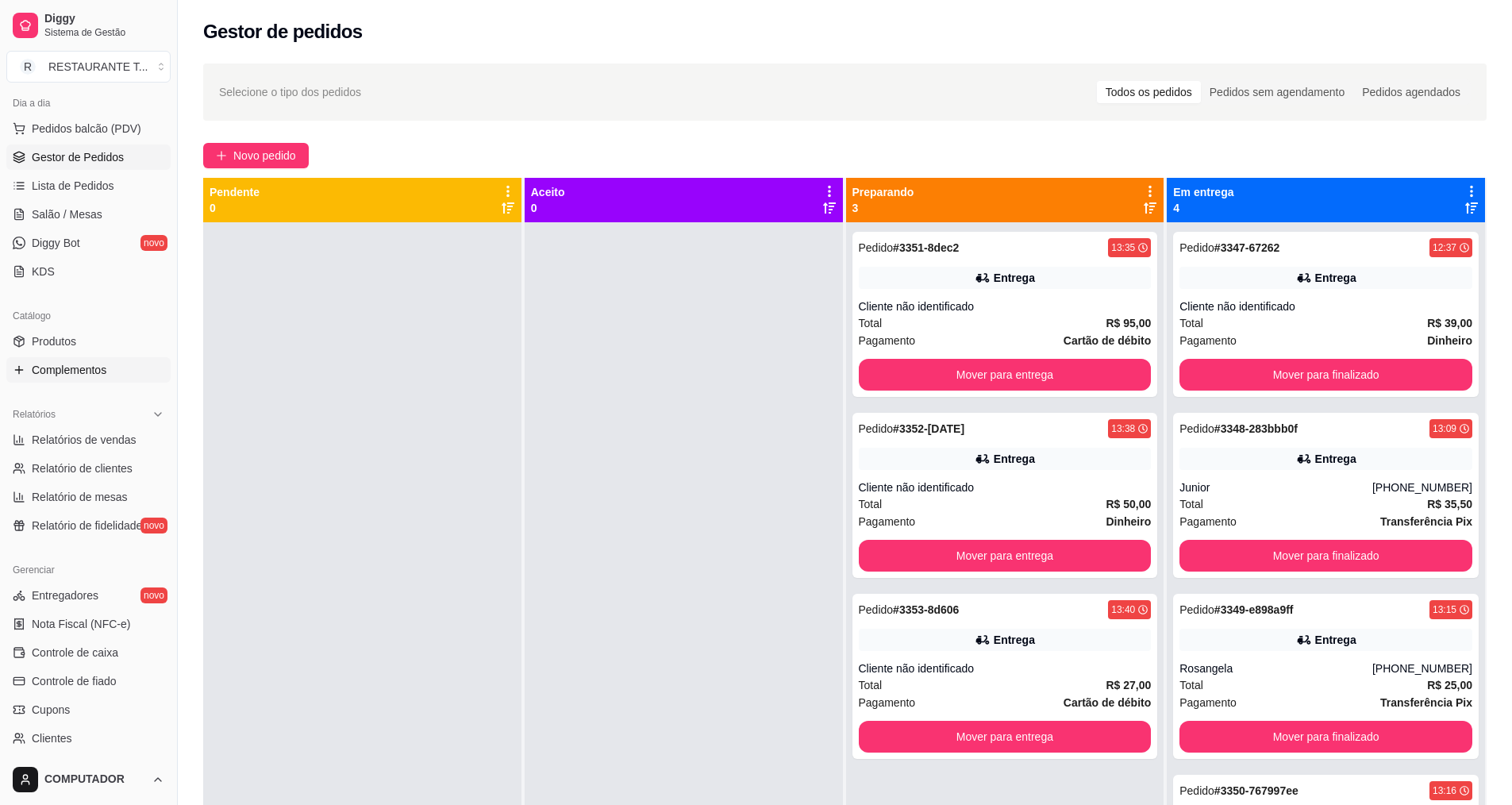
click at [84, 364] on span "Complementos" at bounding box center [69, 370] width 74 height 16
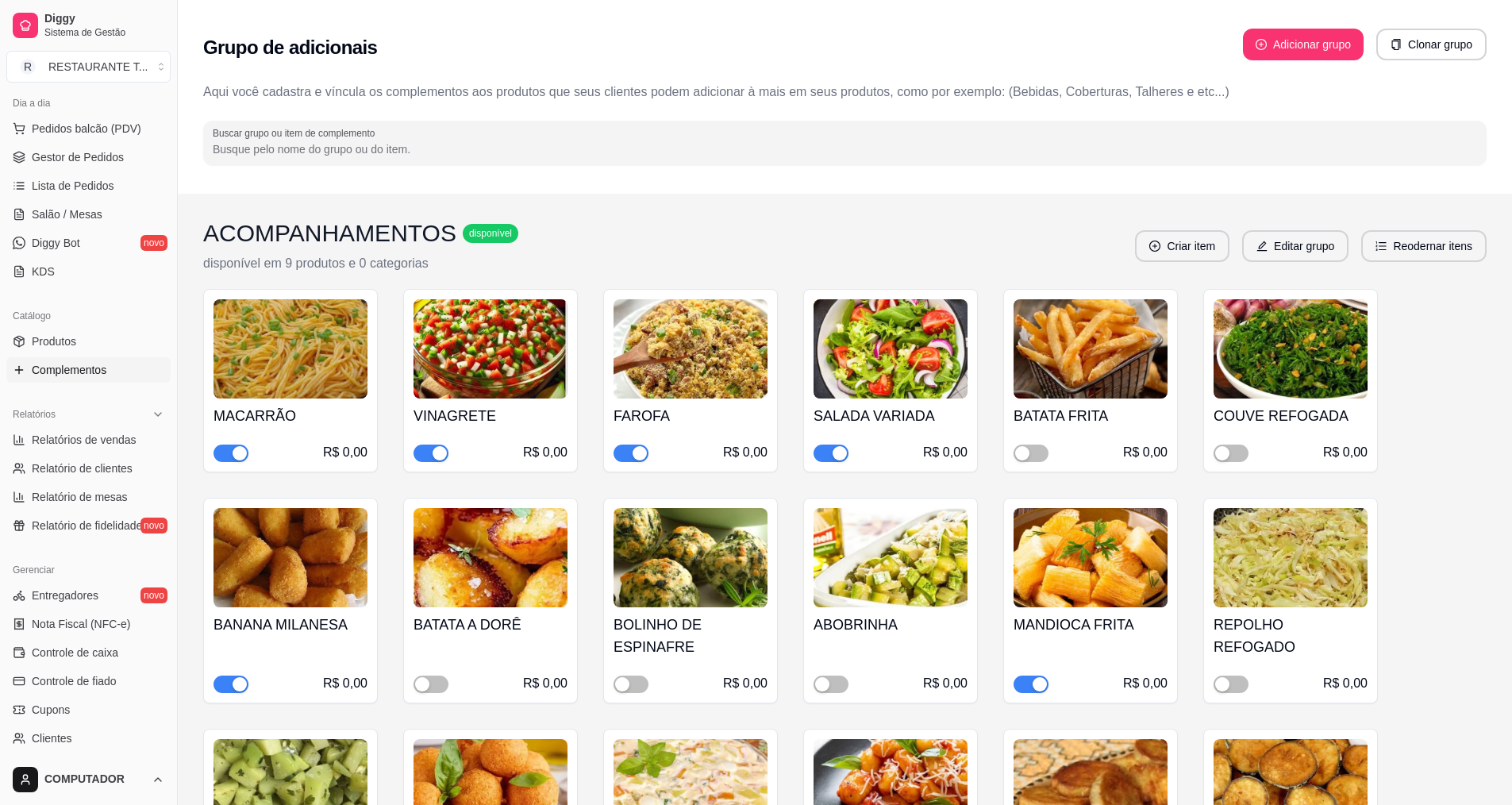
click at [229, 457] on span "button" at bounding box center [231, 453] width 35 height 17
click at [96, 378] on link "Complementos" at bounding box center [88, 370] width 165 height 26
click at [109, 333] on link "Produtos" at bounding box center [88, 341] width 165 height 26
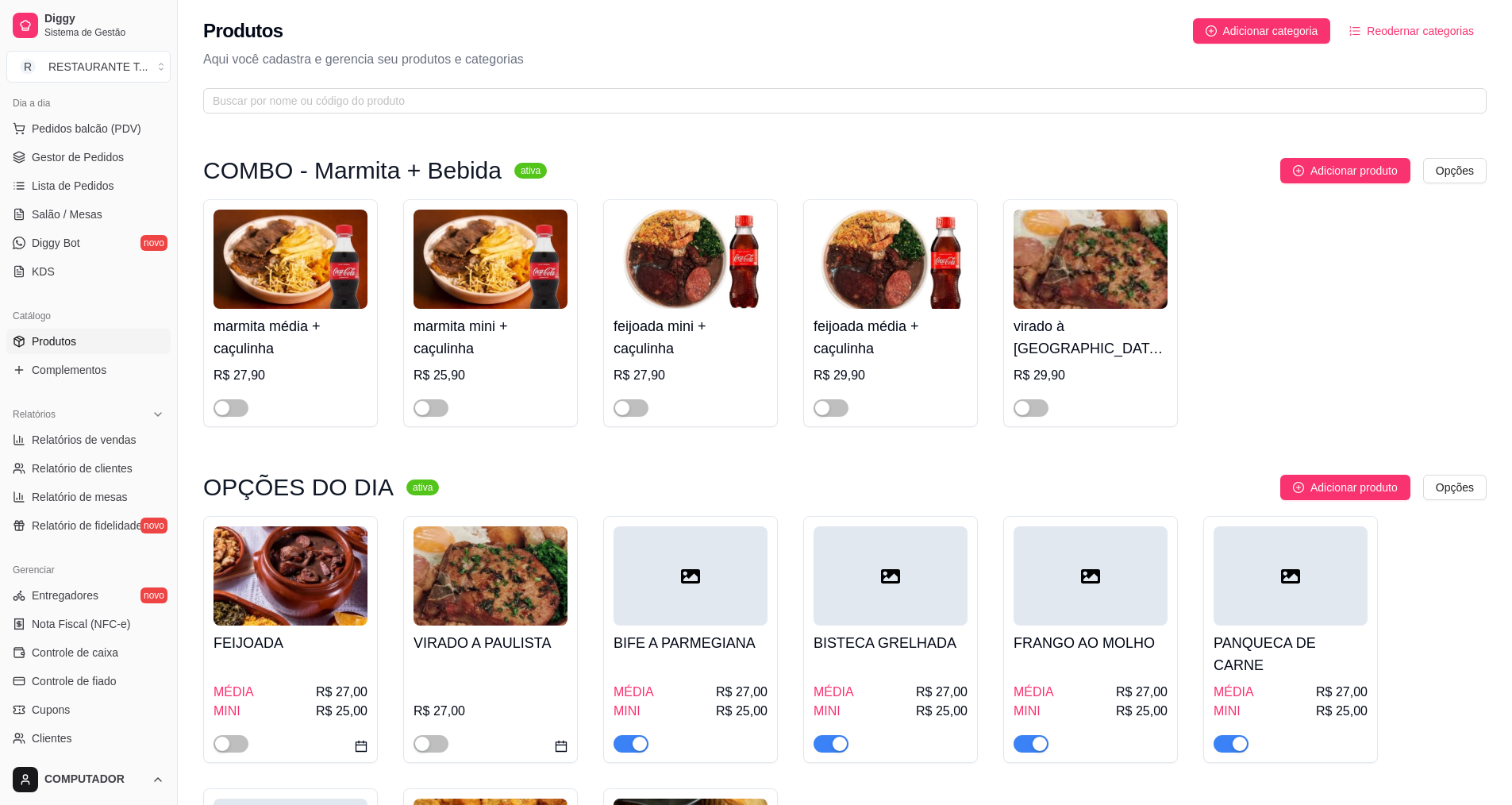
scroll to position [79, 0]
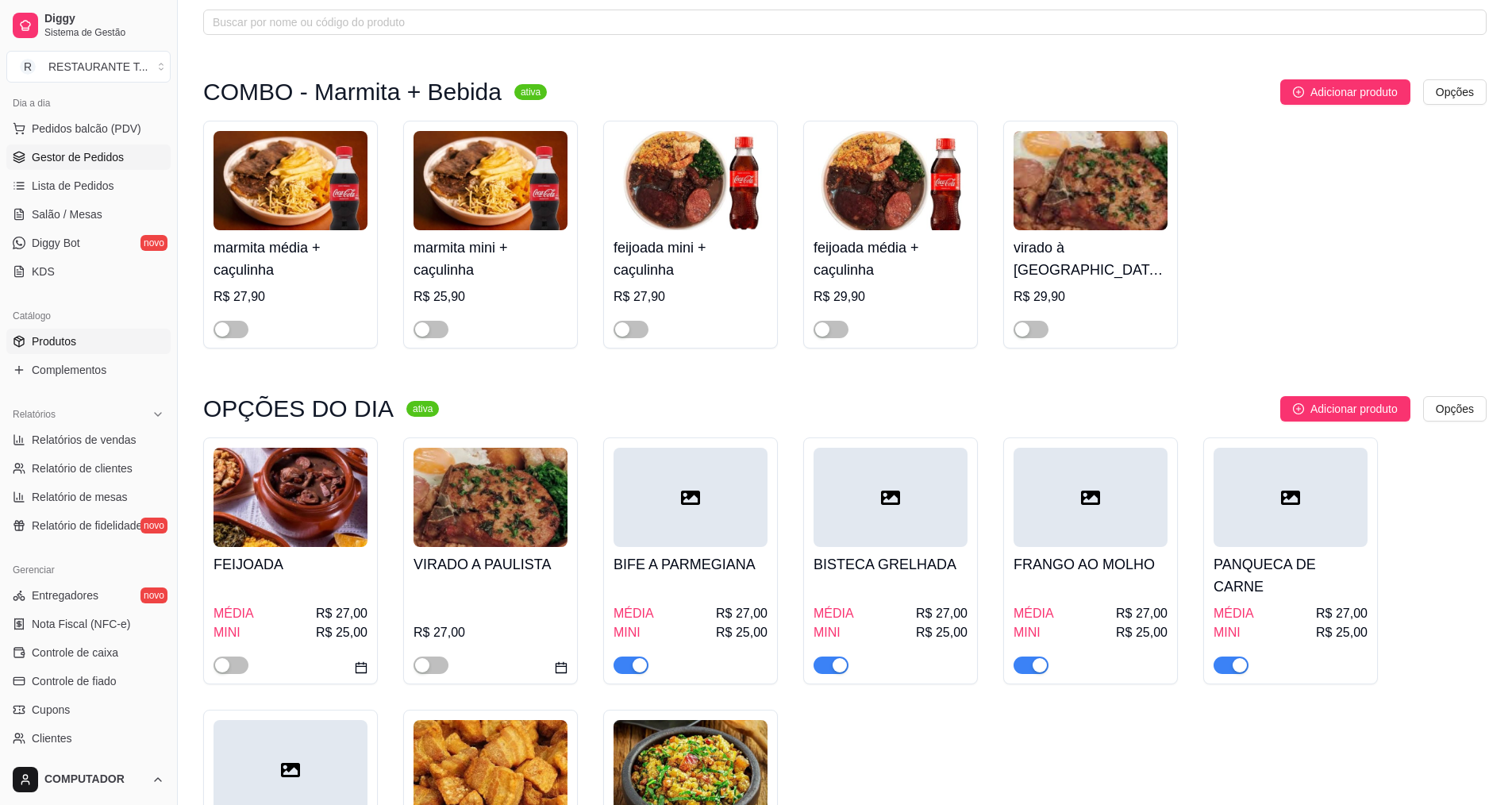
click at [117, 167] on link "Gestor de Pedidos" at bounding box center [88, 157] width 165 height 26
